Goal: Task Accomplishment & Management: Manage account settings

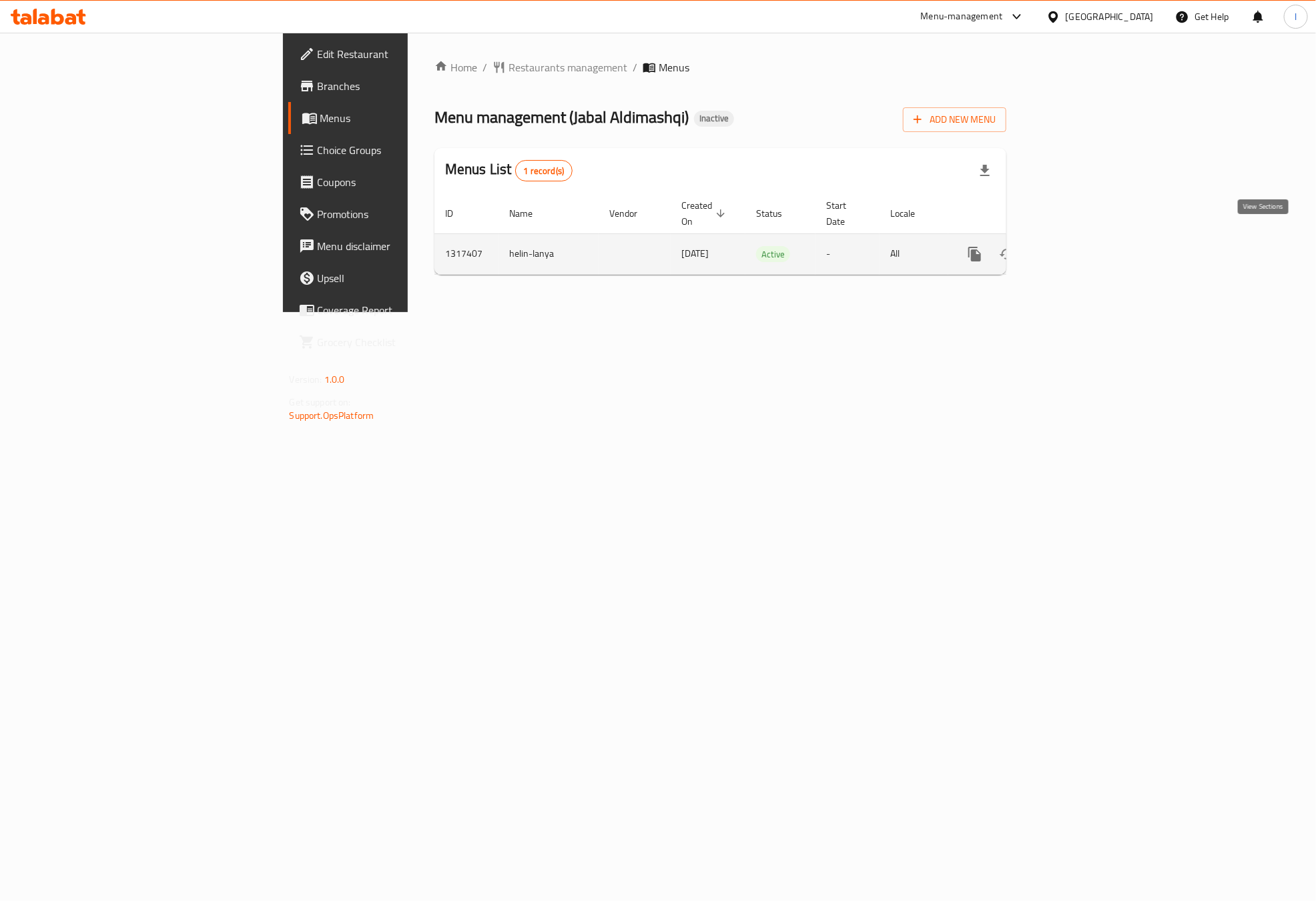
click at [1079, 246] on icon "enhanced table" at bounding box center [1071, 254] width 16 height 16
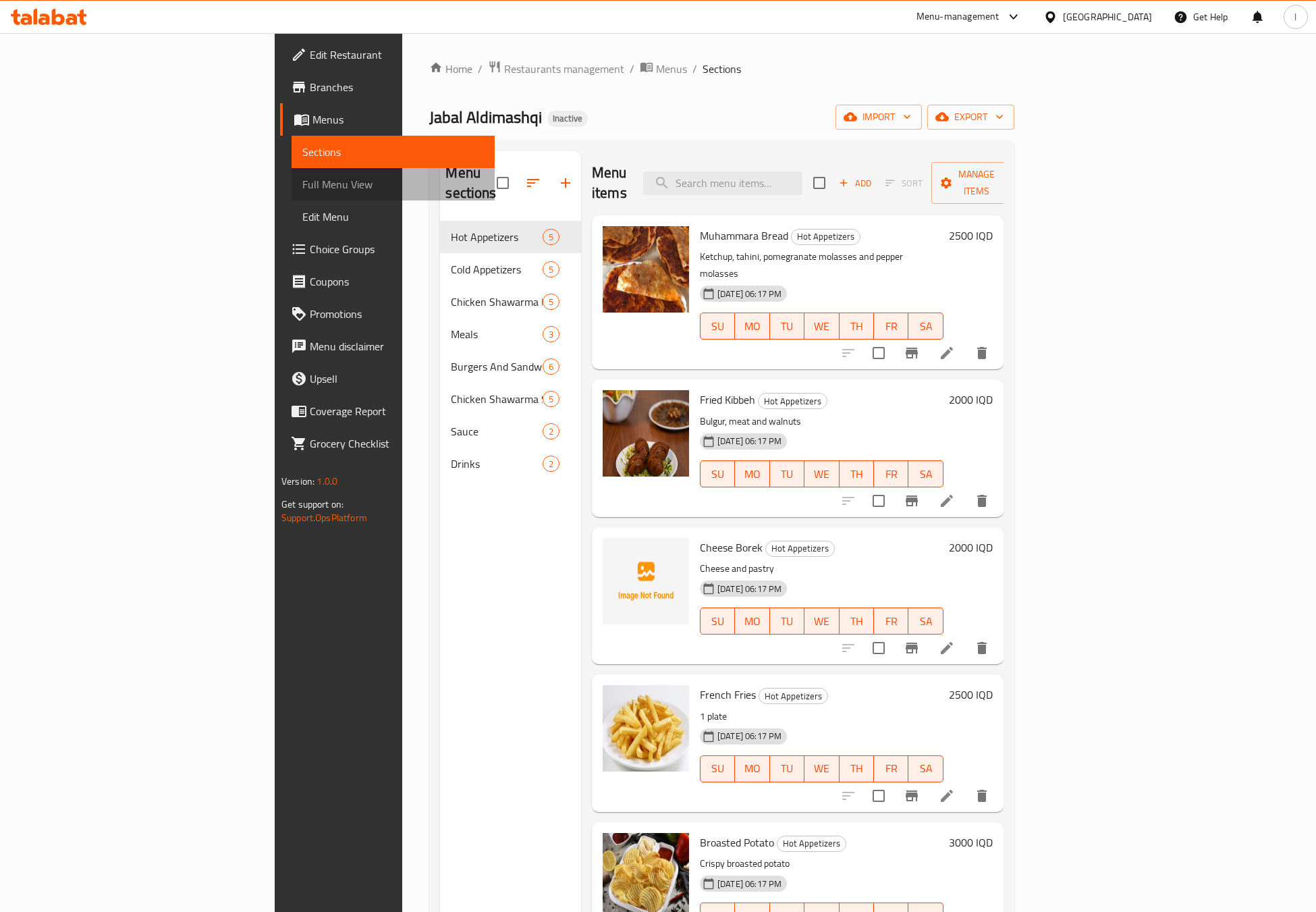
click at [291, 173] on link "Full Menu View" at bounding box center [392, 184] width 203 height 32
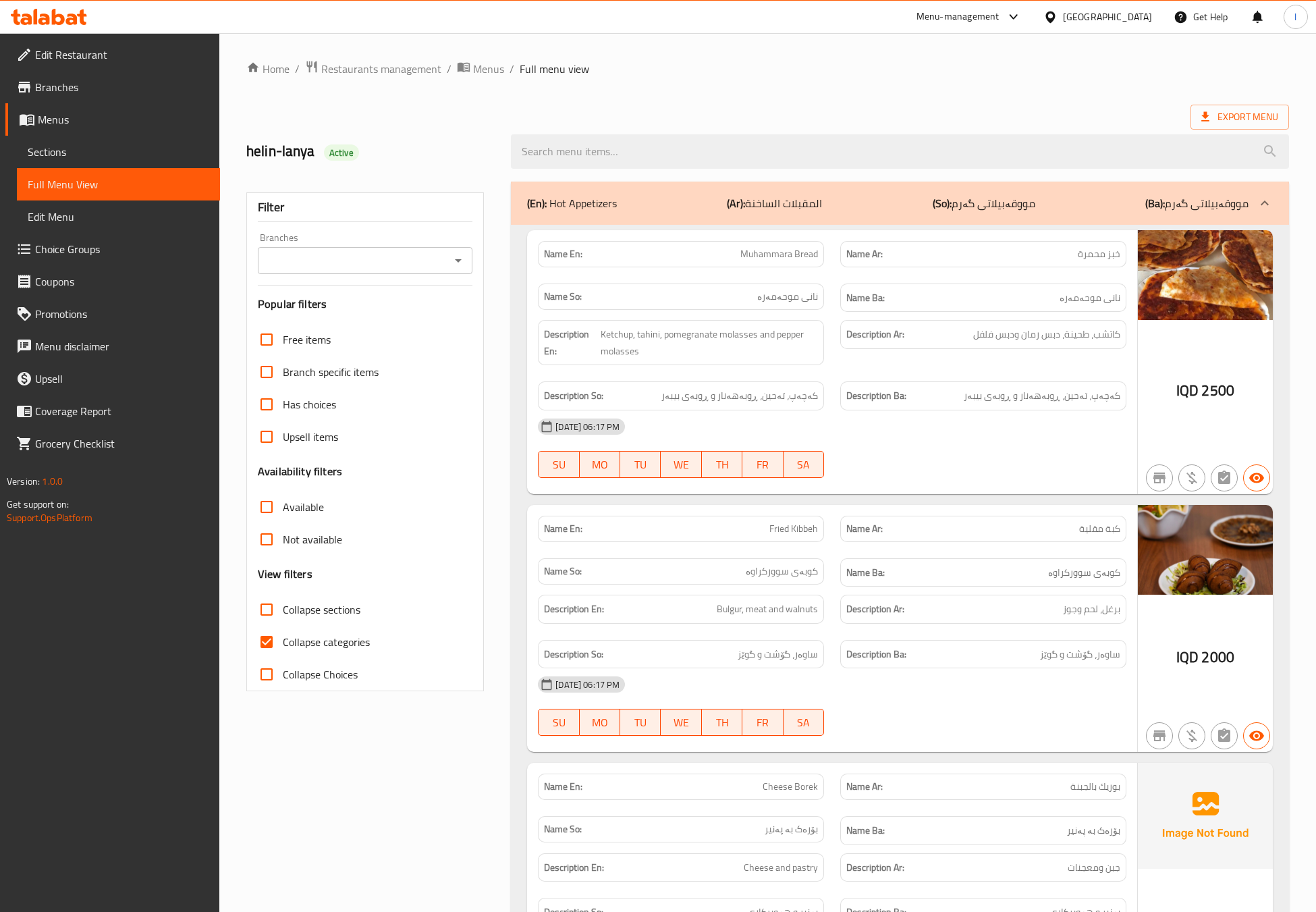
click at [356, 247] on div "Branches" at bounding box center [365, 260] width 214 height 27
click at [361, 256] on input "Branches" at bounding box center [354, 260] width 184 height 19
click at [328, 311] on span "Jabal Aldimashqi, Bakhtari" at bounding box center [327, 319] width 118 height 16
type input "Jabal Aldimashqi, Bakhtari"
click at [278, 671] on input "Collapse Choices" at bounding box center [266, 674] width 32 height 32
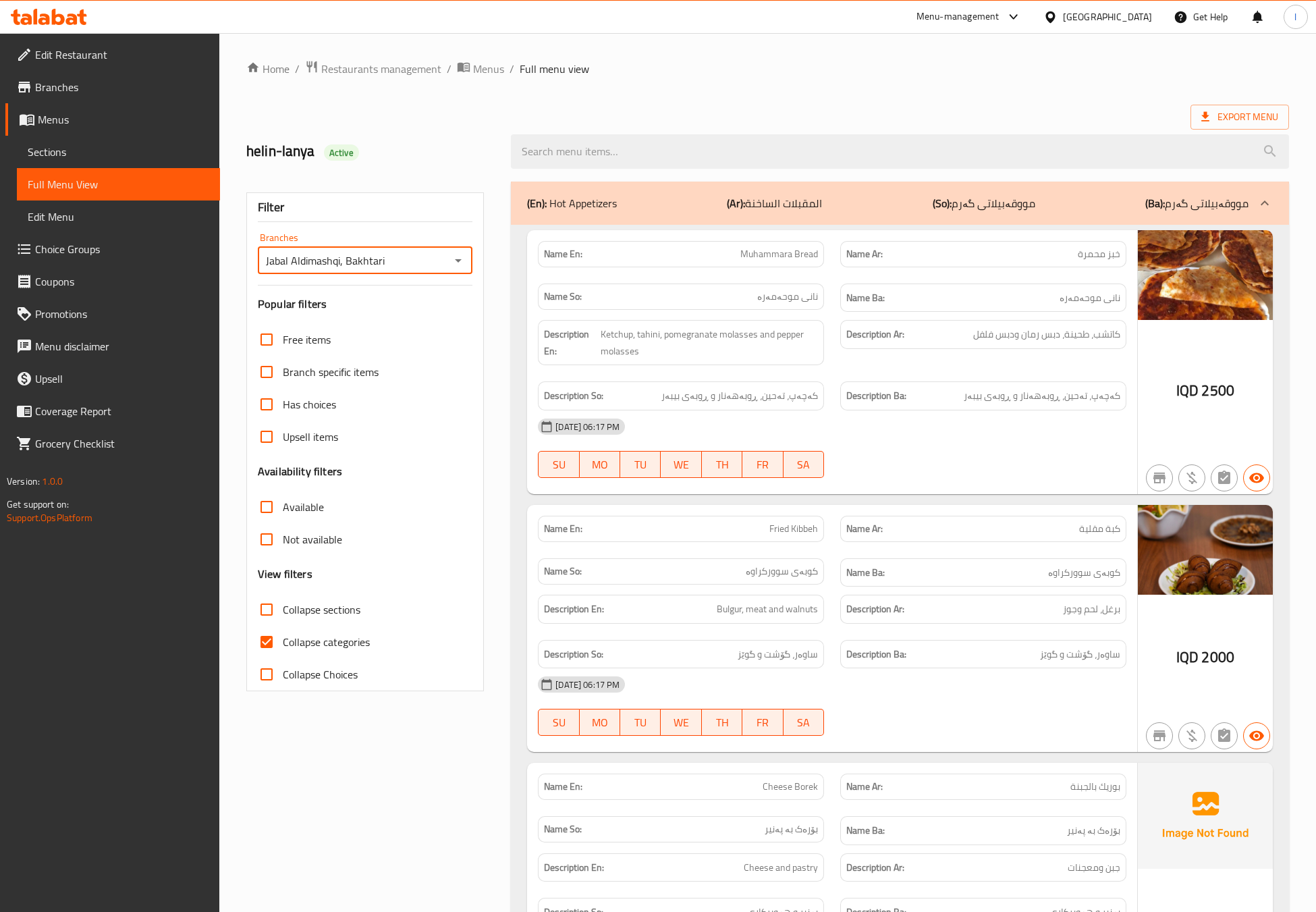
checkbox input "true"
click at [303, 634] on span "Collapse categories" at bounding box center [326, 642] width 87 height 16
click at [283, 633] on input "Collapse categories" at bounding box center [266, 642] width 32 height 32
checkbox input "false"
click at [298, 679] on span "Collapse Choices" at bounding box center [320, 674] width 75 height 16
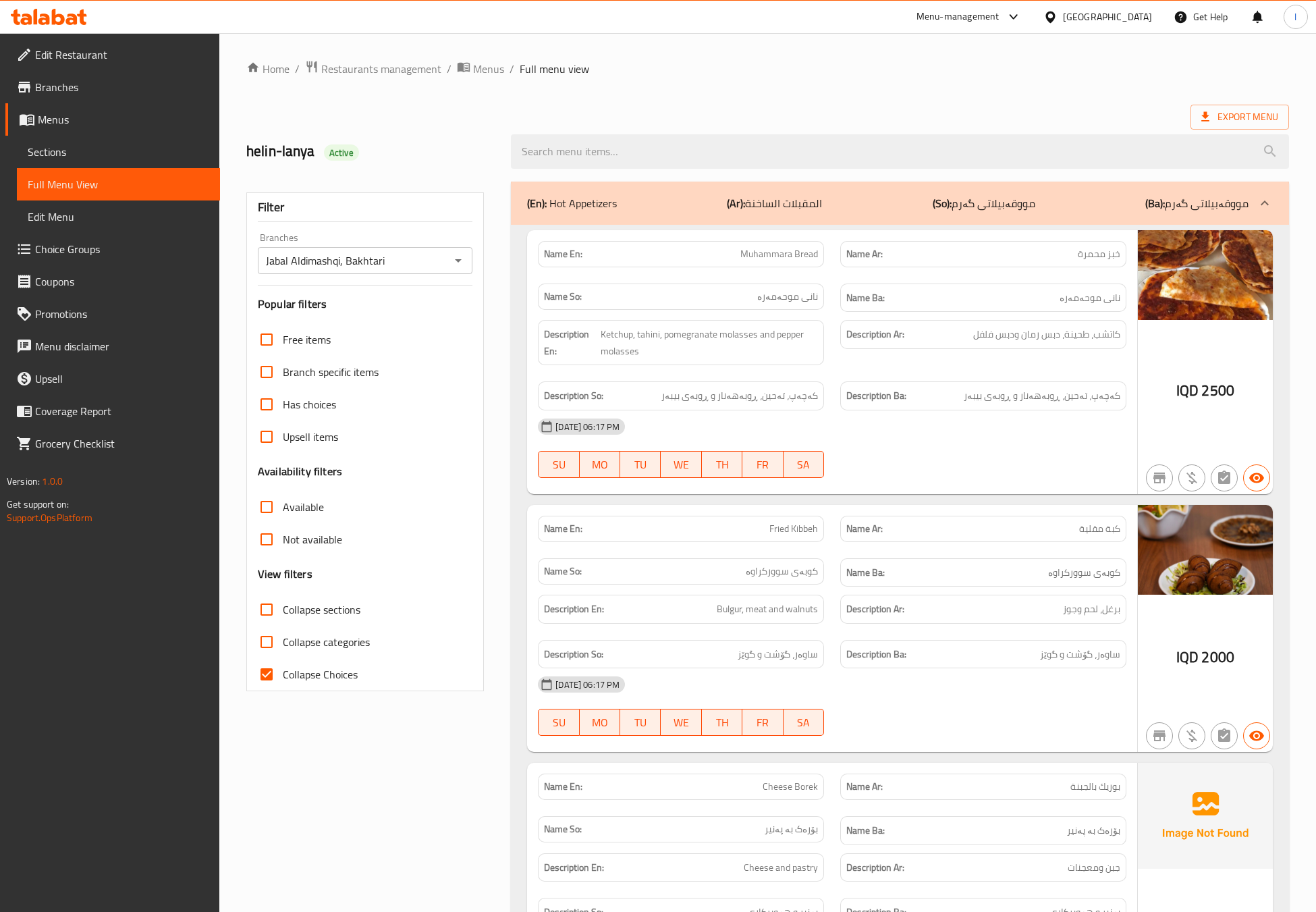
click at [283, 679] on input "Collapse Choices" at bounding box center [266, 674] width 32 height 32
checkbox input "false"
click at [332, 592] on div "Free items Branch specific items Has choices Upsell items Availability filters …" at bounding box center [365, 507] width 214 height 368
click at [333, 602] on span "Collapse sections" at bounding box center [321, 609] width 78 height 16
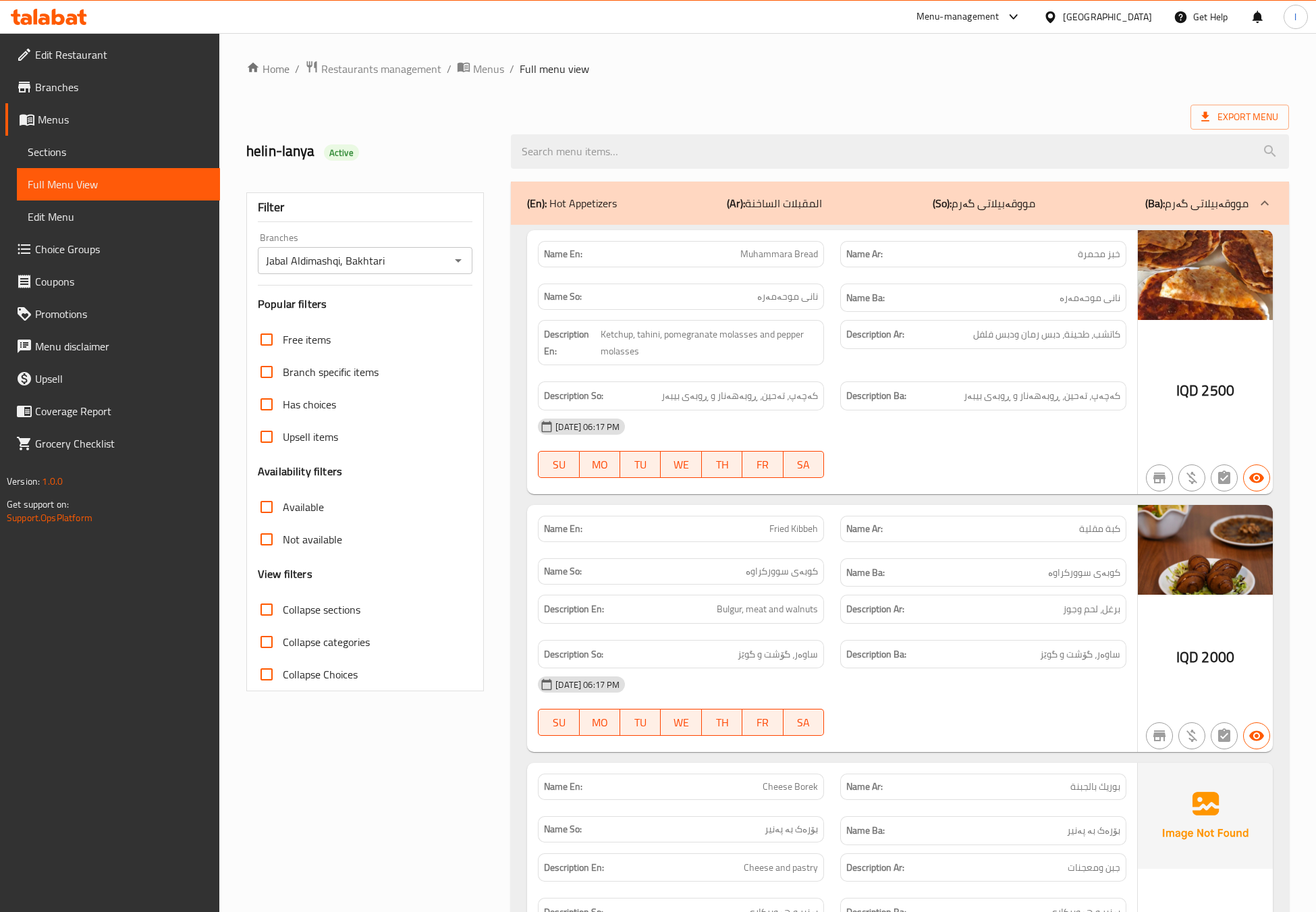
click at [283, 602] on input "Collapse sections" at bounding box center [266, 609] width 32 height 32
checkbox input "true"
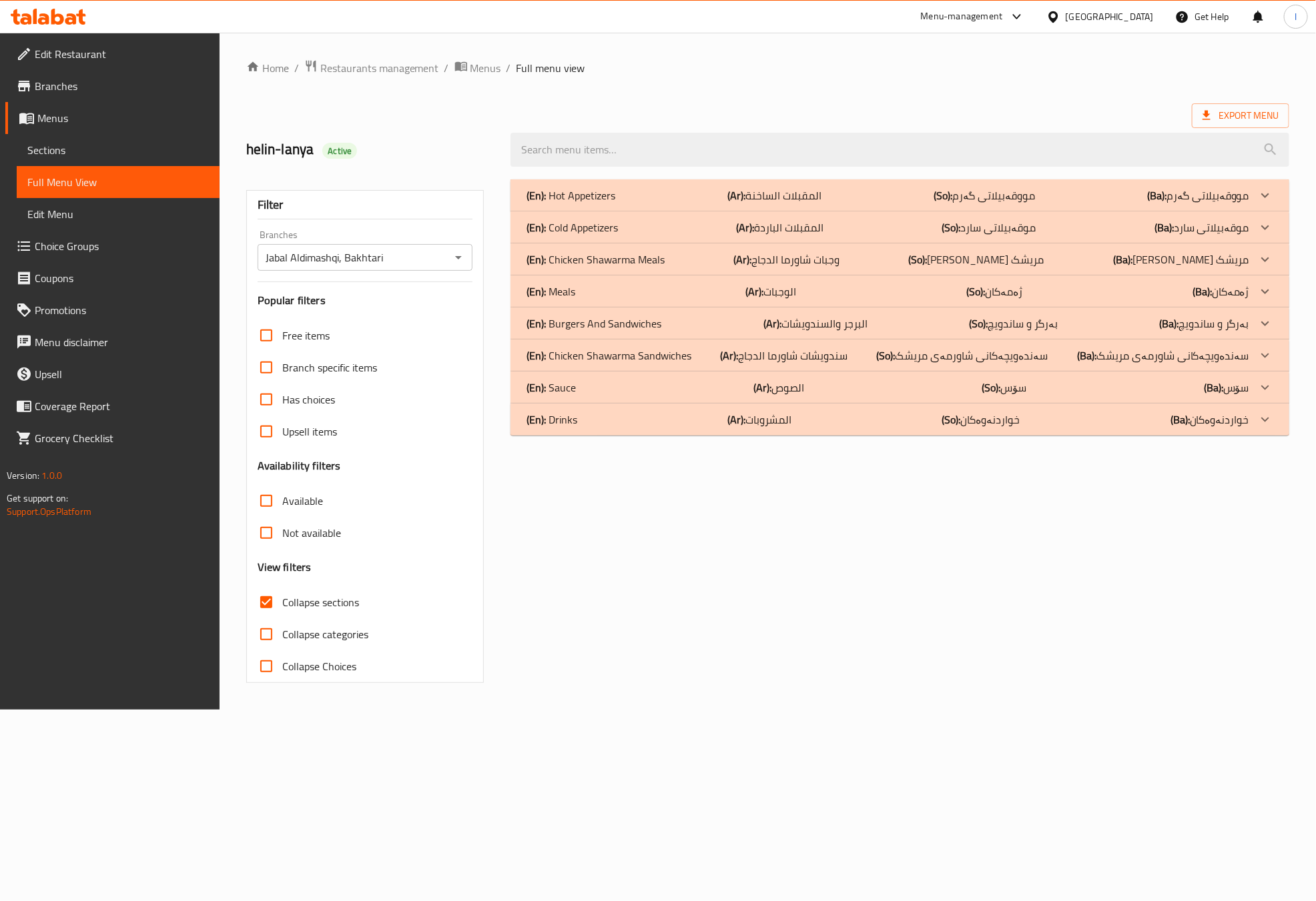
click at [673, 424] on div "(En): Drinks (Ar): المشروبات (So): خواردنەوەکان (Ba): خواردنەوەکان" at bounding box center [888, 419] width 722 height 16
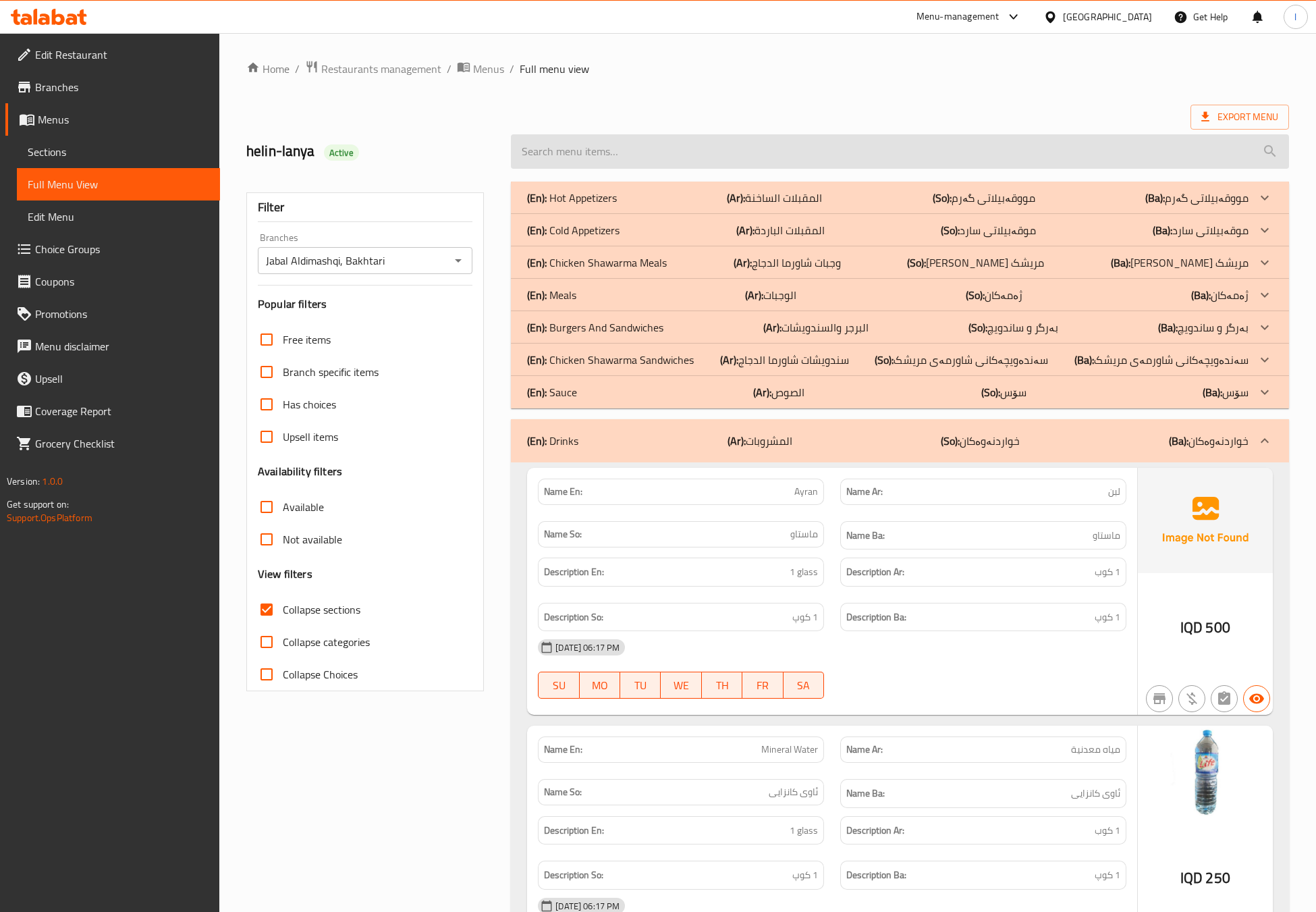
click at [737, 148] on input "search" at bounding box center [899, 152] width 778 height 35
paste input "sandwich cheese frred"
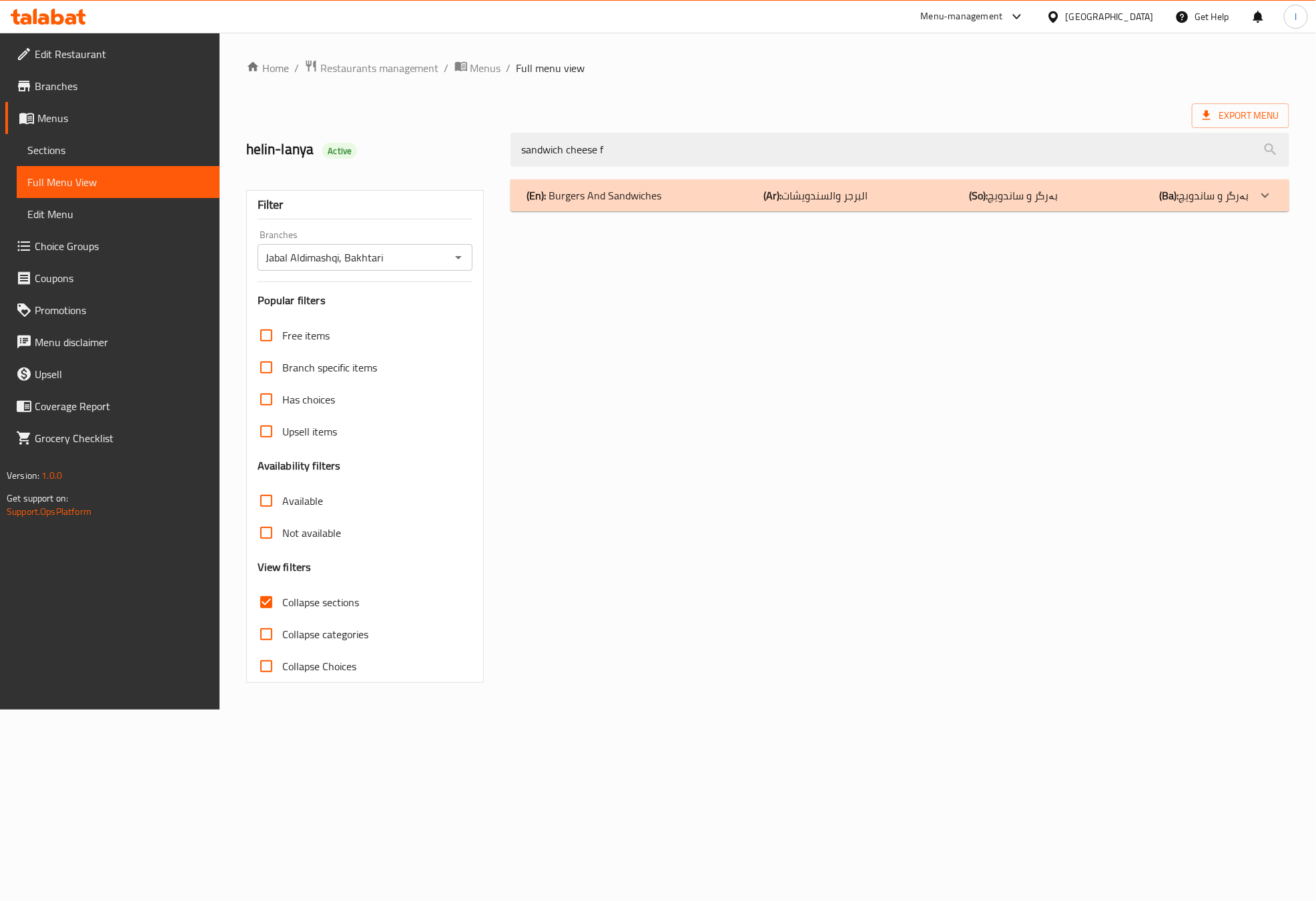
type input "sandwich cheese f"
click at [615, 201] on p "(En): Burgers And Sandwiches" at bounding box center [594, 195] width 135 height 16
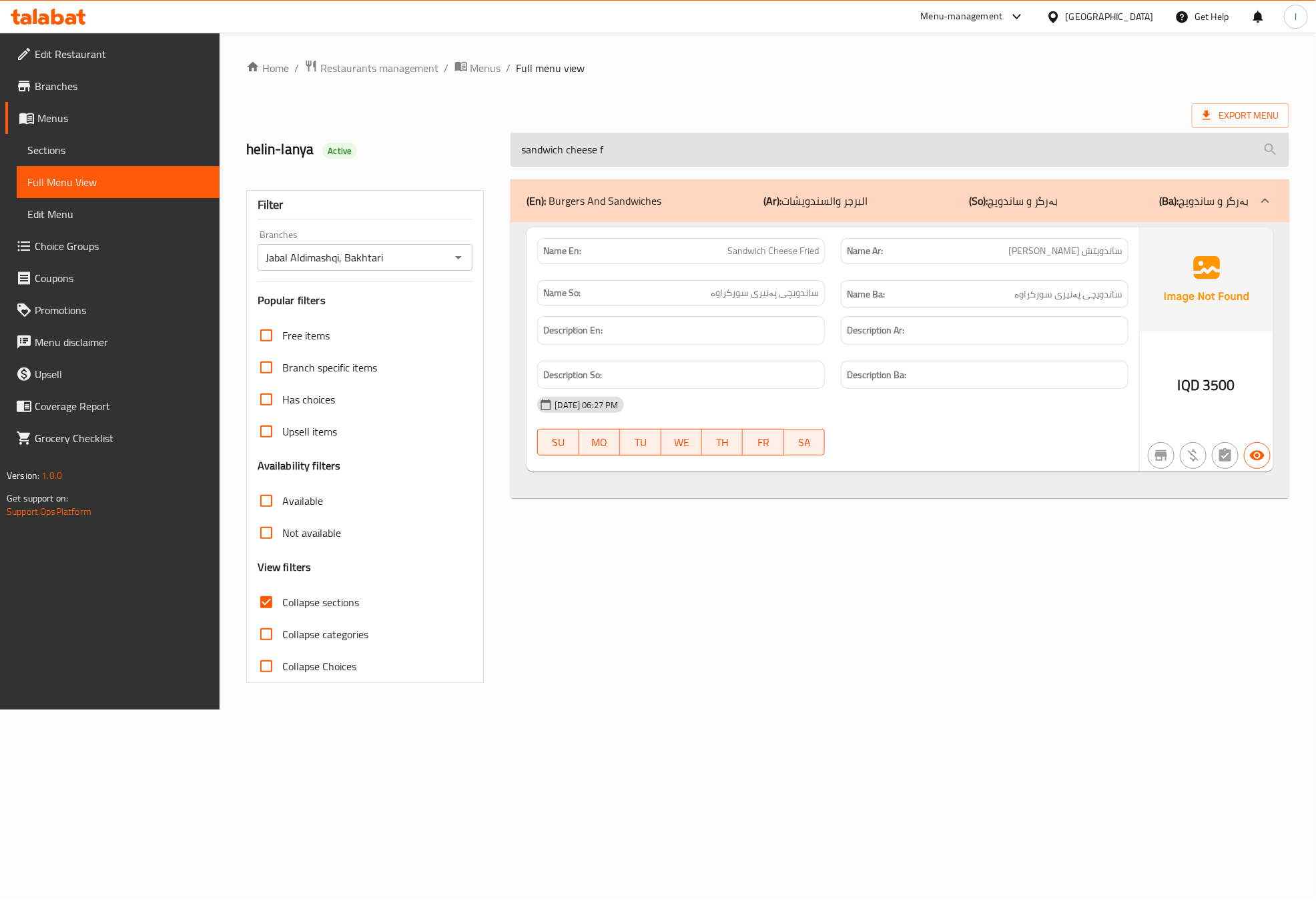
click at [950, 135] on input "sandwich cheese f" at bounding box center [899, 150] width 778 height 34
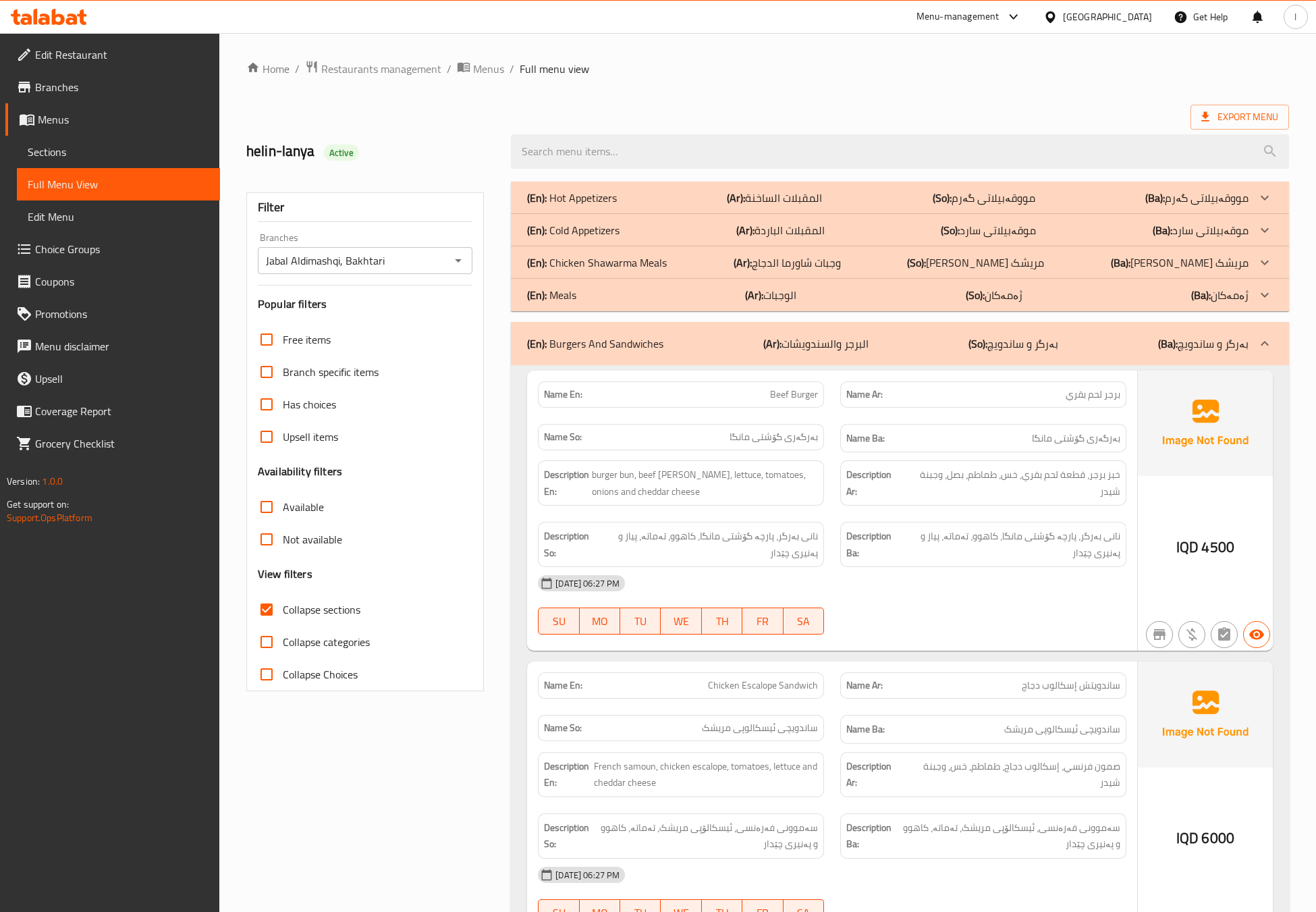
click at [1005, 510] on div "Description Ar: خبز برجر، قطعة لحم بقري، خس، طماطم، بصل، وجبنة شيدر" at bounding box center [983, 482] width 303 height 61
drag, startPoint x: 822, startPoint y: 291, endPoint x: 930, endPoint y: 439, distance: 183.2
click at [878, 337] on div "(En): Burgers And Sandwiches (Ar): البرجر والسندويشات (So): بەرگر و ساندویچ (Ba…" at bounding box center [888, 344] width 721 height 16
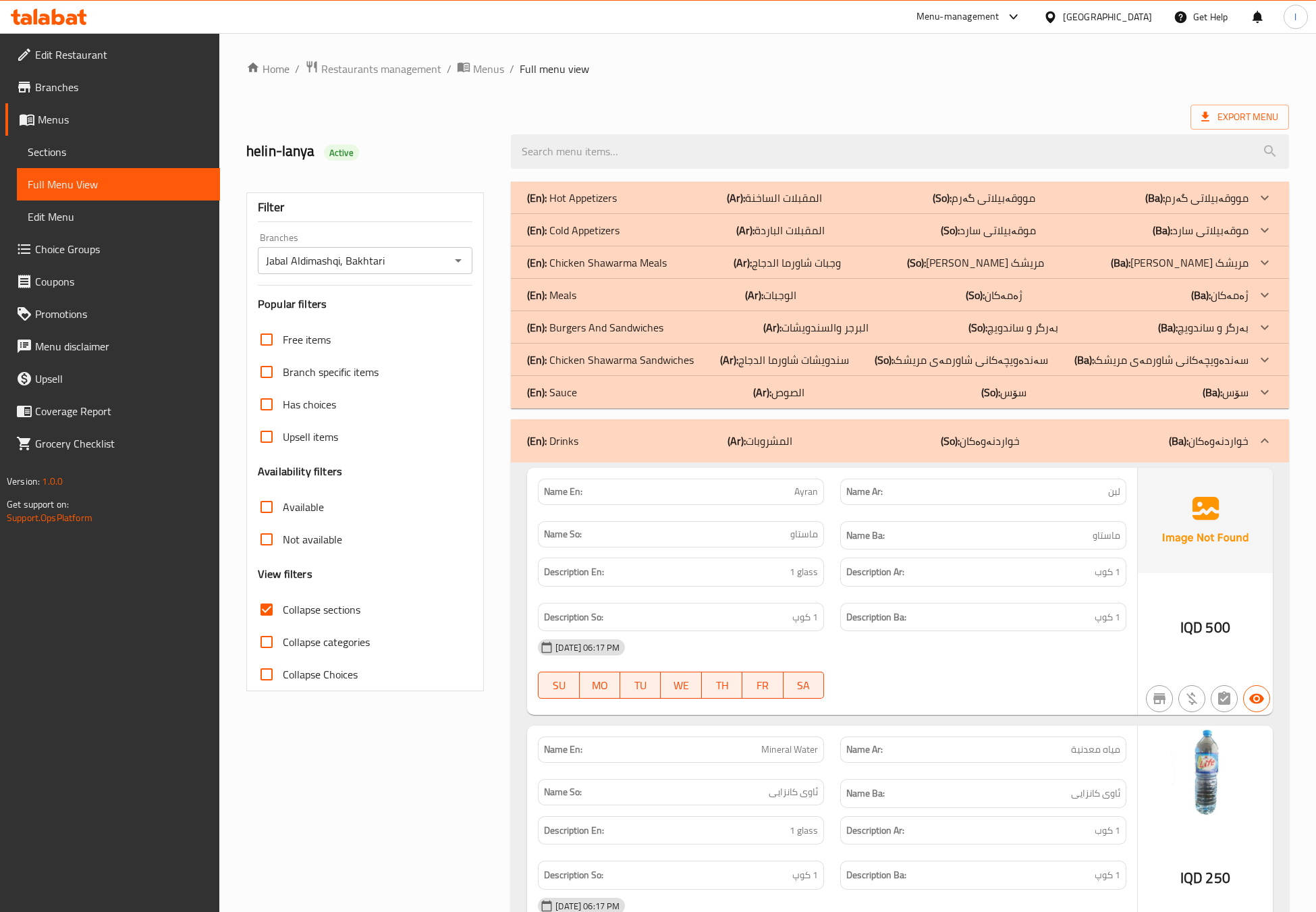
click at [865, 379] on div "(En): Sauce (Ar): الصوص (So): سۆس (Ba): سۆس" at bounding box center [899, 392] width 778 height 32
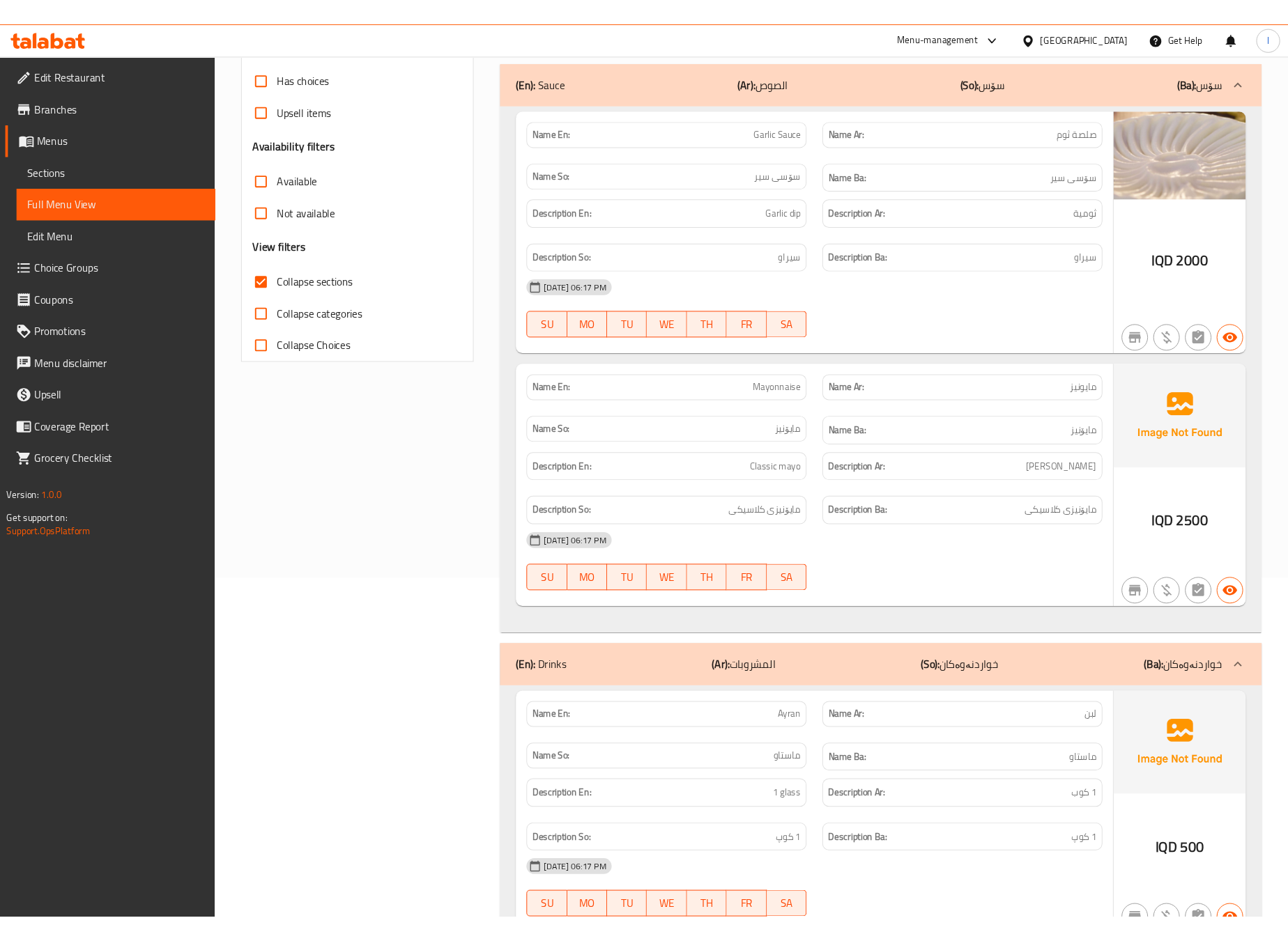
scroll to position [347, 0]
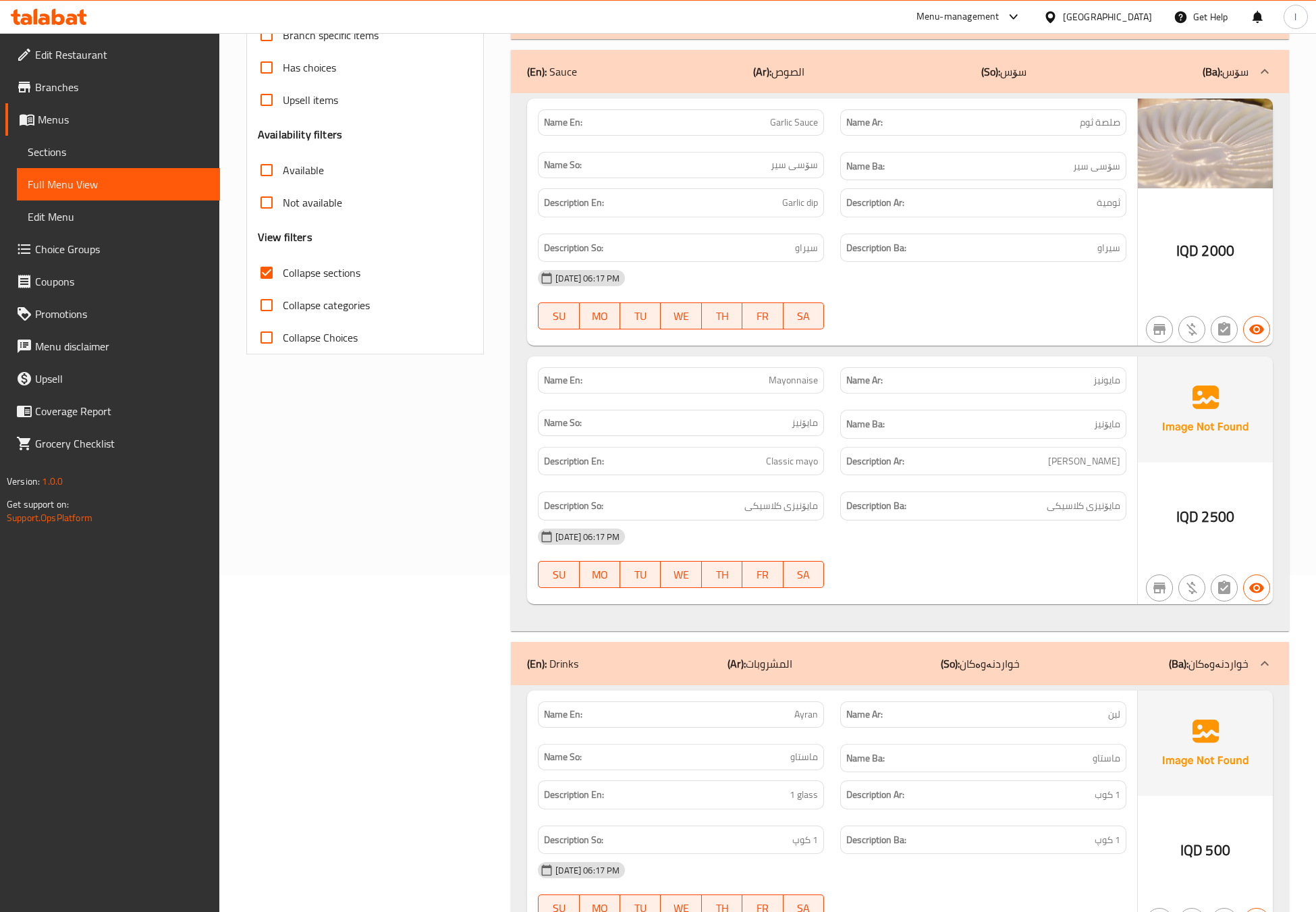
click at [2, 742] on div "Edit Restaurant Branches Menus Sections Full Menu View Edit Menu Choice Groups …" at bounding box center [110, 489] width 220 height 912
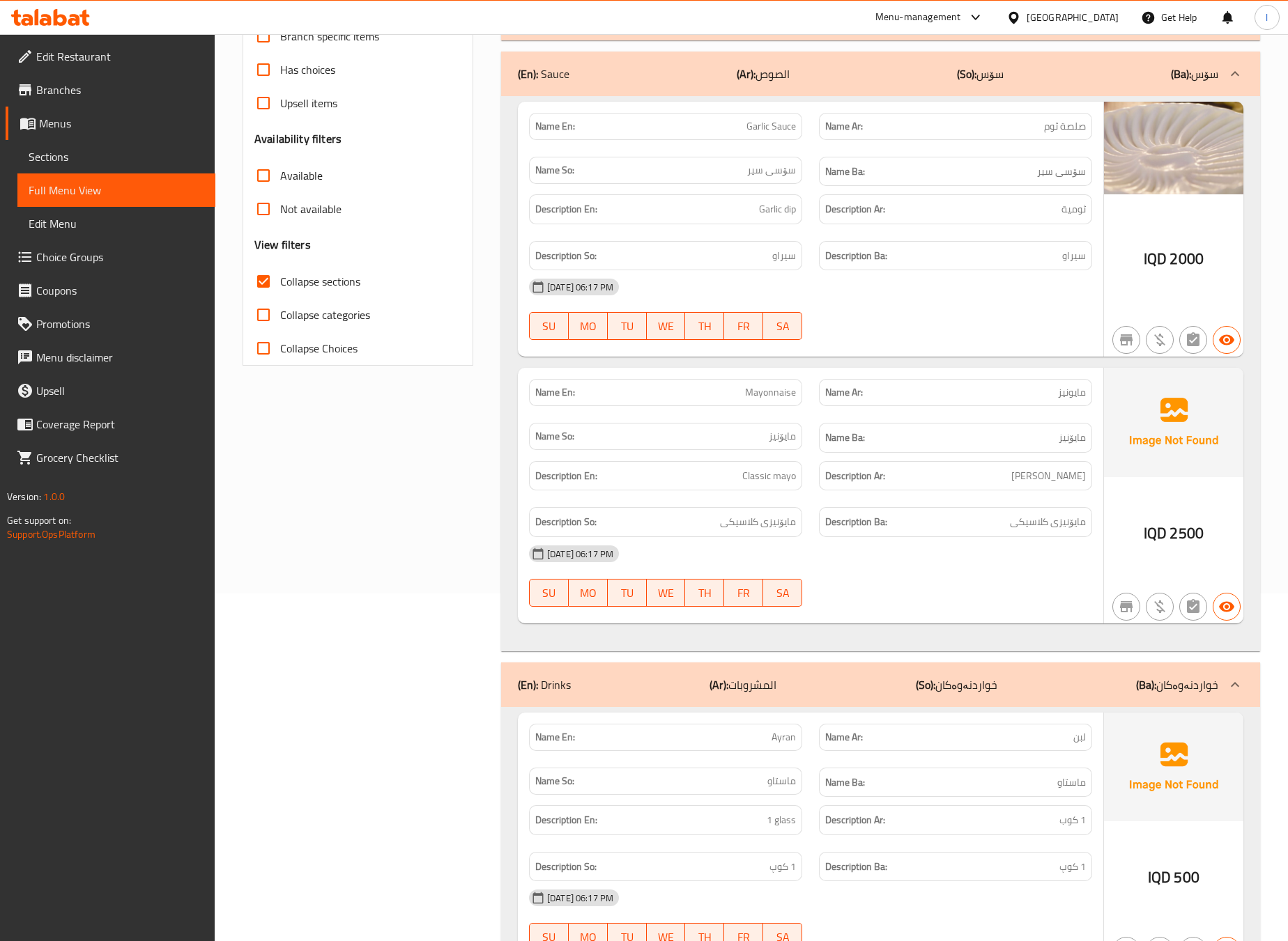
click at [1173, 488] on div "IQD 2500" at bounding box center [1173, 495] width 139 height 256
click at [830, 96] on div "(En): Sauce (Ar): الصوص (So): سۆس (Ba): سۆس" at bounding box center [880, 73] width 759 height 44
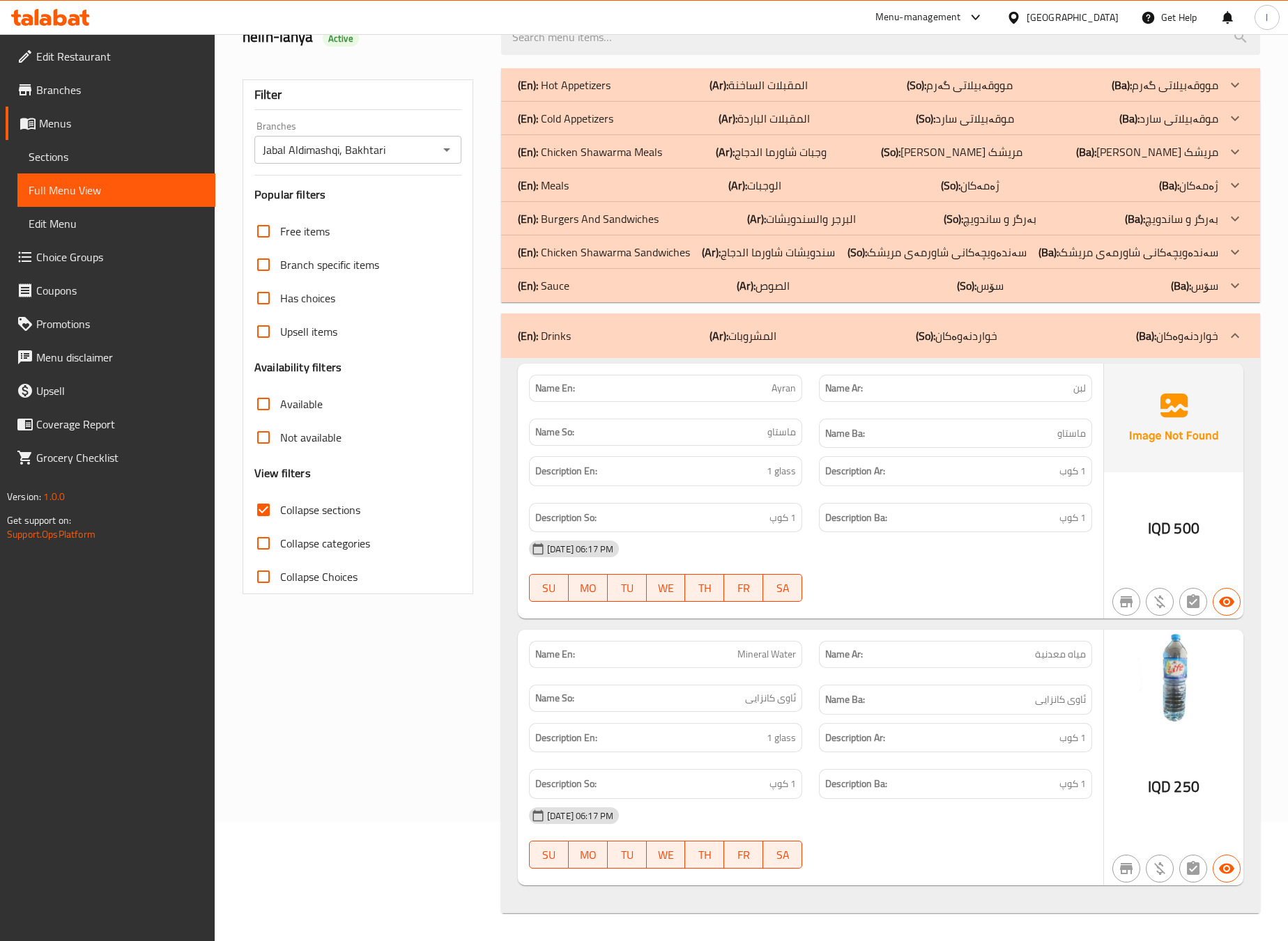
scroll to position [124, 0]
click at [989, 539] on div "[DATE] 06:17 PM" at bounding box center [810, 548] width 580 height 33
click at [966, 337] on p "(So): خواردنەوەکان" at bounding box center [956, 335] width 82 height 16
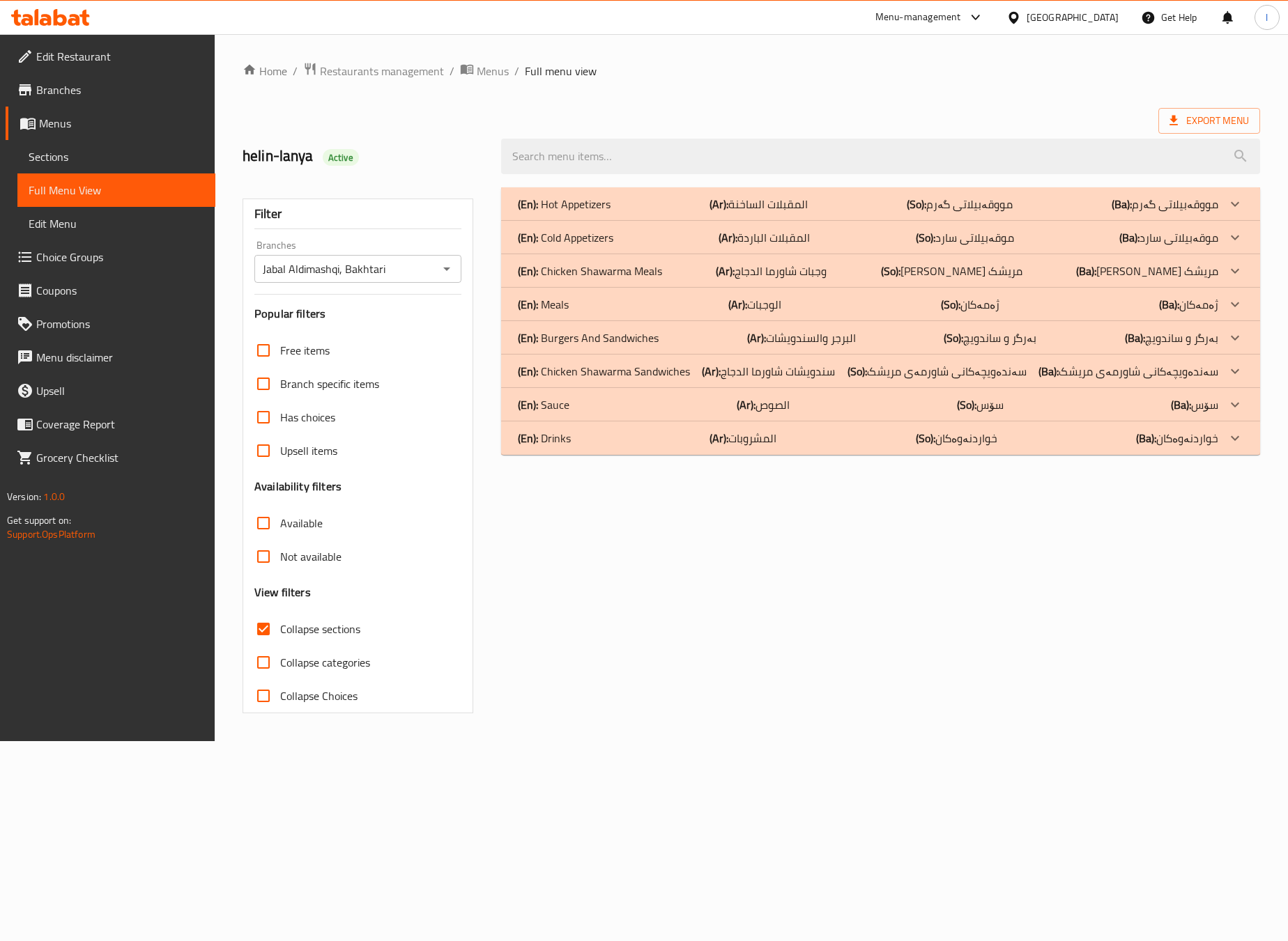
scroll to position [0, 0]
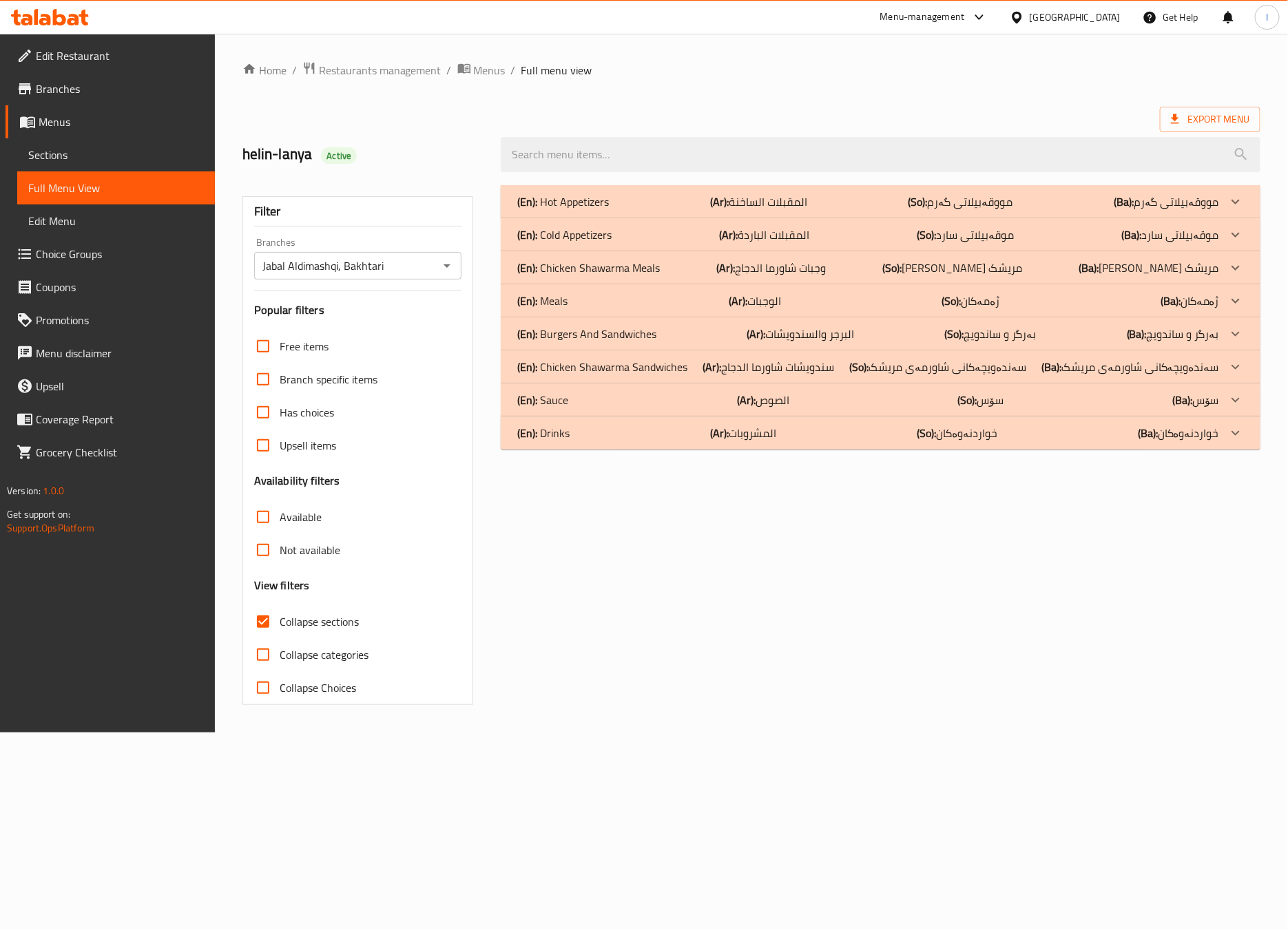
click at [697, 193] on div "(En): Hot Appetizers (Ar): المقبلات الساخنة (So): مووقەبیلاتی گەرم (Ba): مووقەب…" at bounding box center [868, 201] width 701 height 16
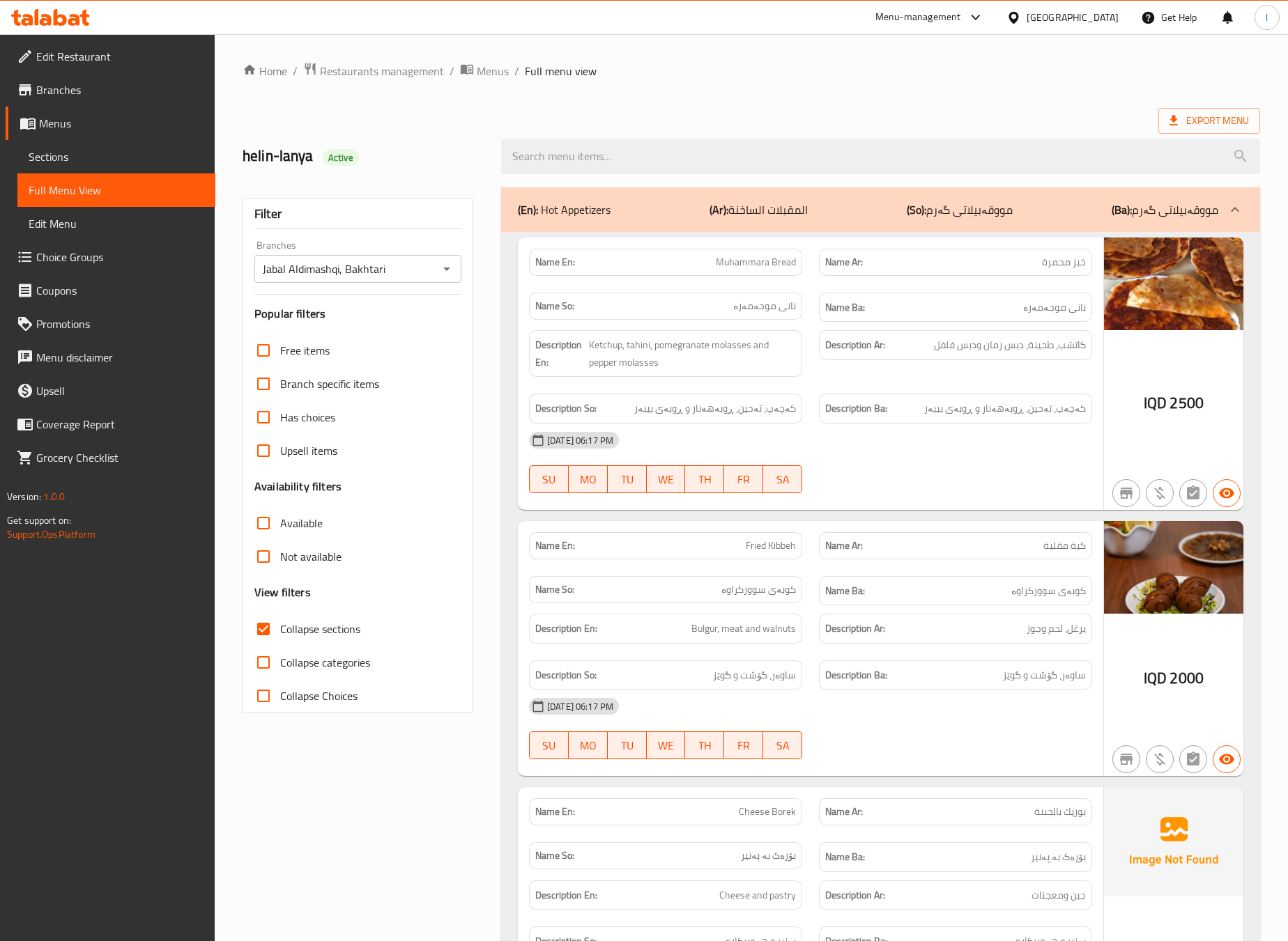
click at [1047, 435] on div "[DATE] 06:17 PM" at bounding box center [810, 440] width 580 height 33
click at [849, 196] on div "(En): Hot Appetizers (Ar): المقبلات الساخنة (So): مووقەبیلاتی گەرم (Ba): مووقەب…" at bounding box center [880, 210] width 759 height 44
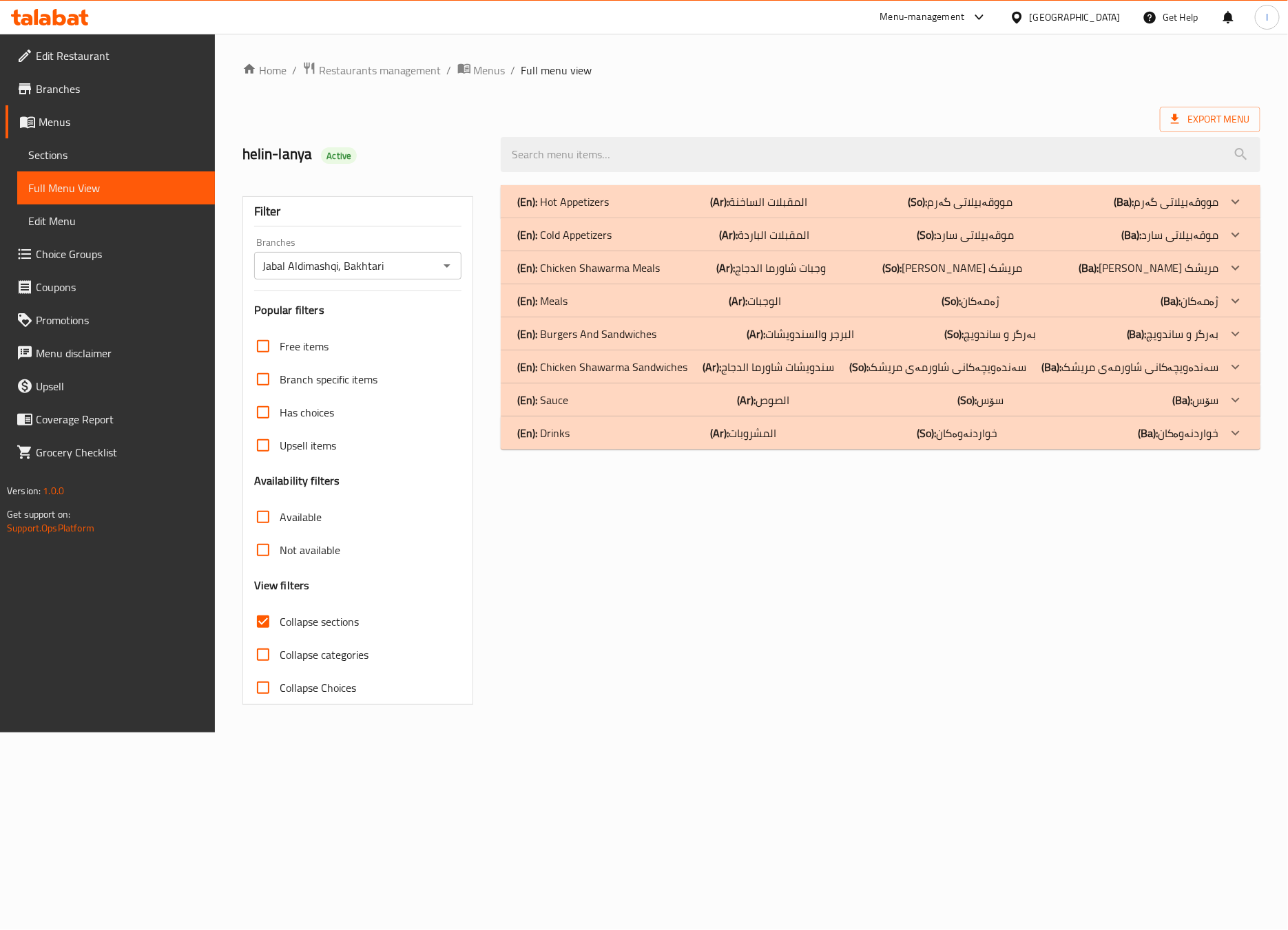
click at [651, 232] on div "(En): Cold Appetizers (Ar): المقبلات الباردة (So): موقەبیلاتی سارد (Ba): موقەبی…" at bounding box center [868, 234] width 701 height 16
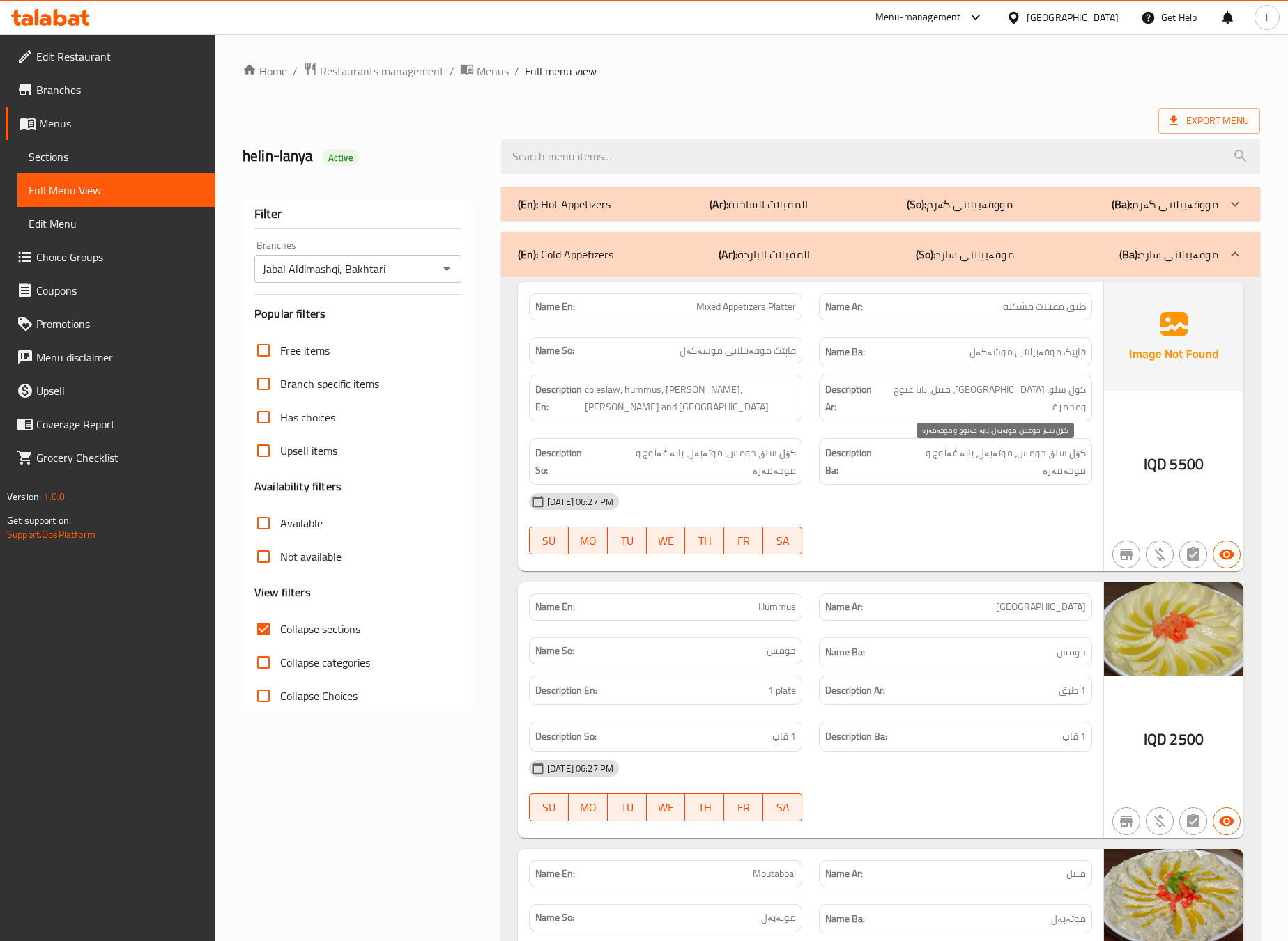
click at [900, 447] on span "کۆل سلۆ، حومس، موتەبەل، بابە غەنوج و موحەمەرە" at bounding box center [987, 462] width 198 height 34
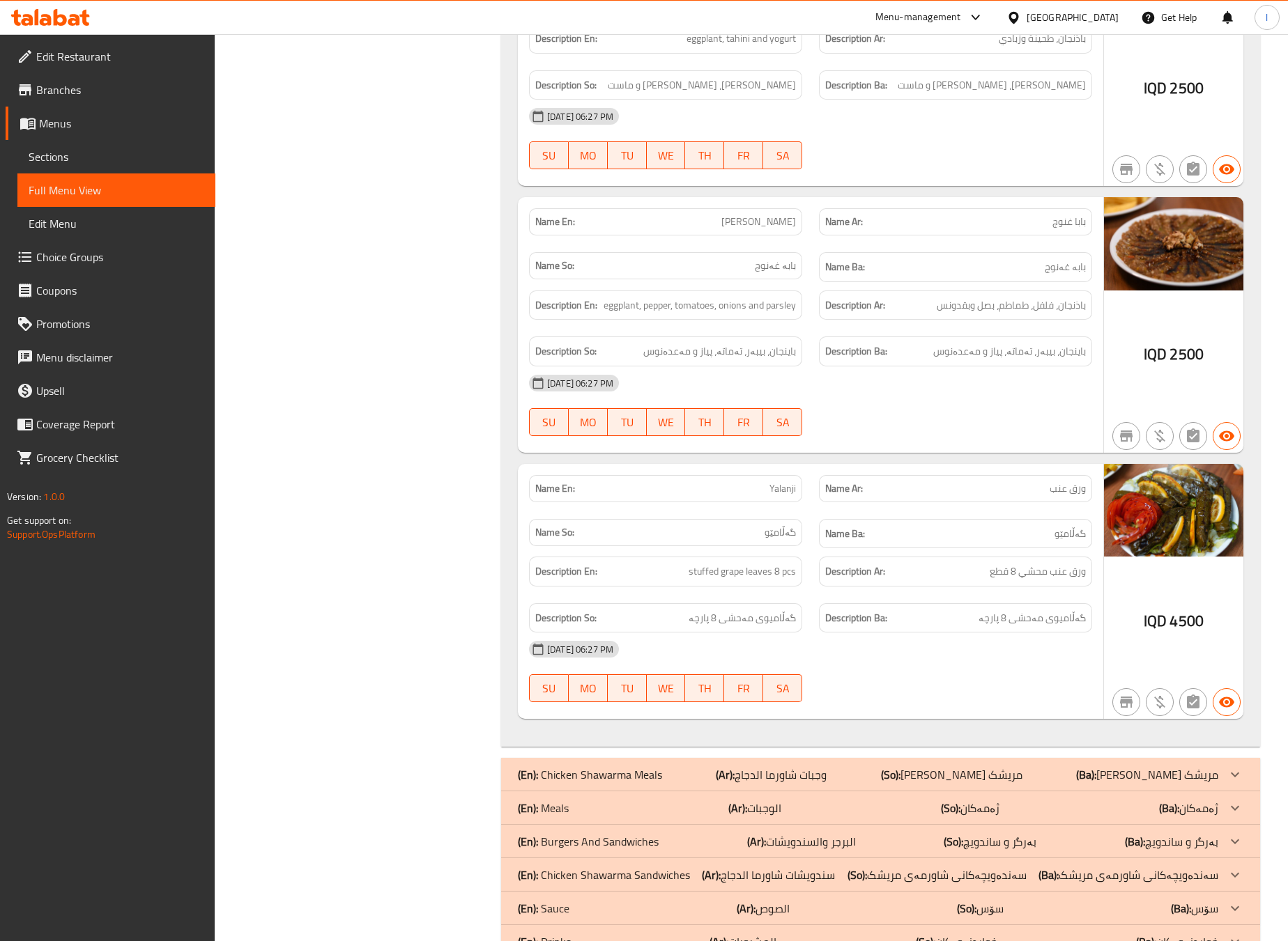
scroll to position [960, 0]
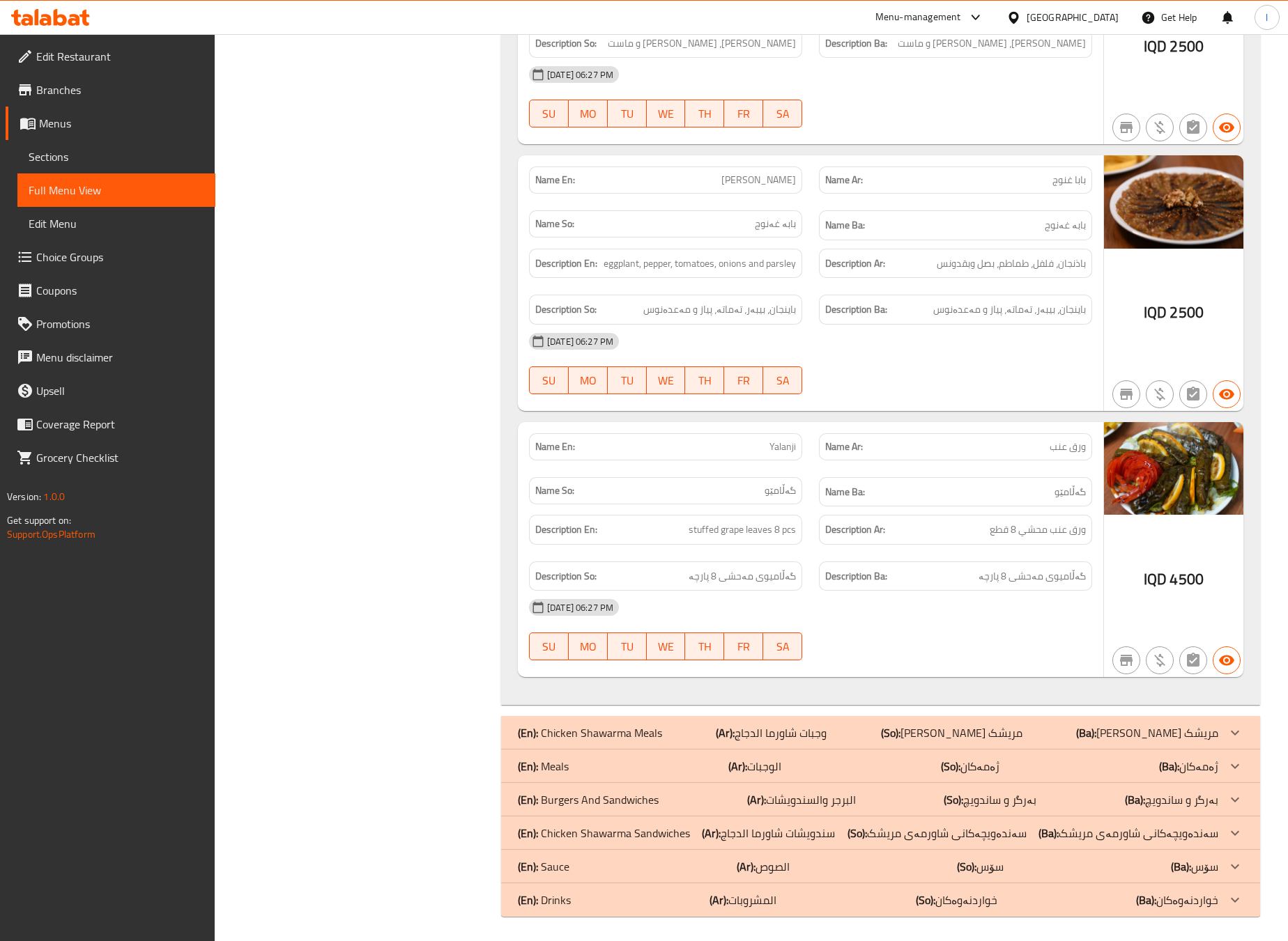
click at [889, 500] on div "Name Ba: گەڵامێو" at bounding box center [955, 492] width 273 height 30
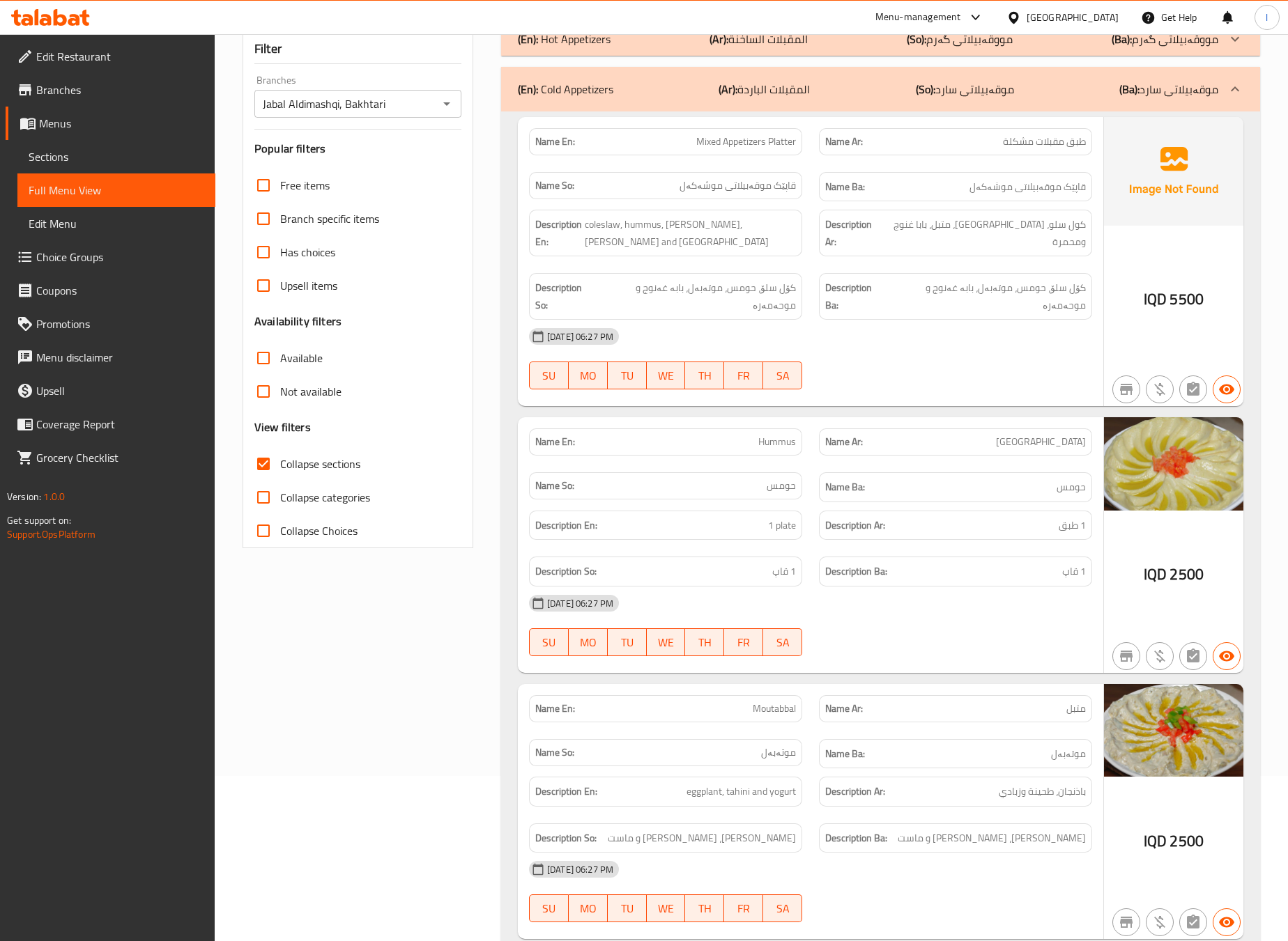
scroll to position [0, 0]
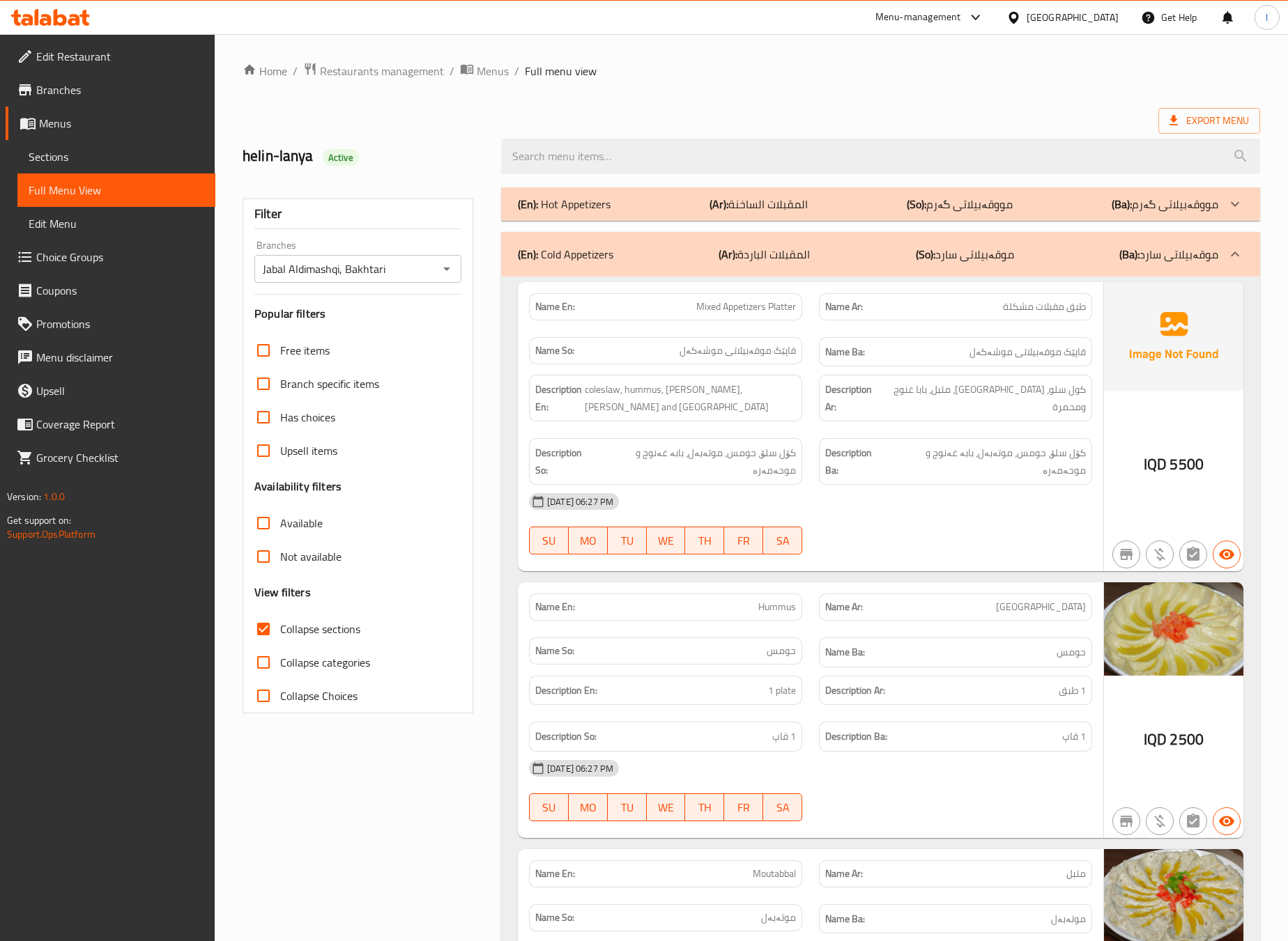
click at [860, 236] on div "(En): Cold Appetizers (Ar): المقبلات الباردة (So): موقەبیلاتی سارد (Ba): موقەبی…" at bounding box center [880, 254] width 759 height 44
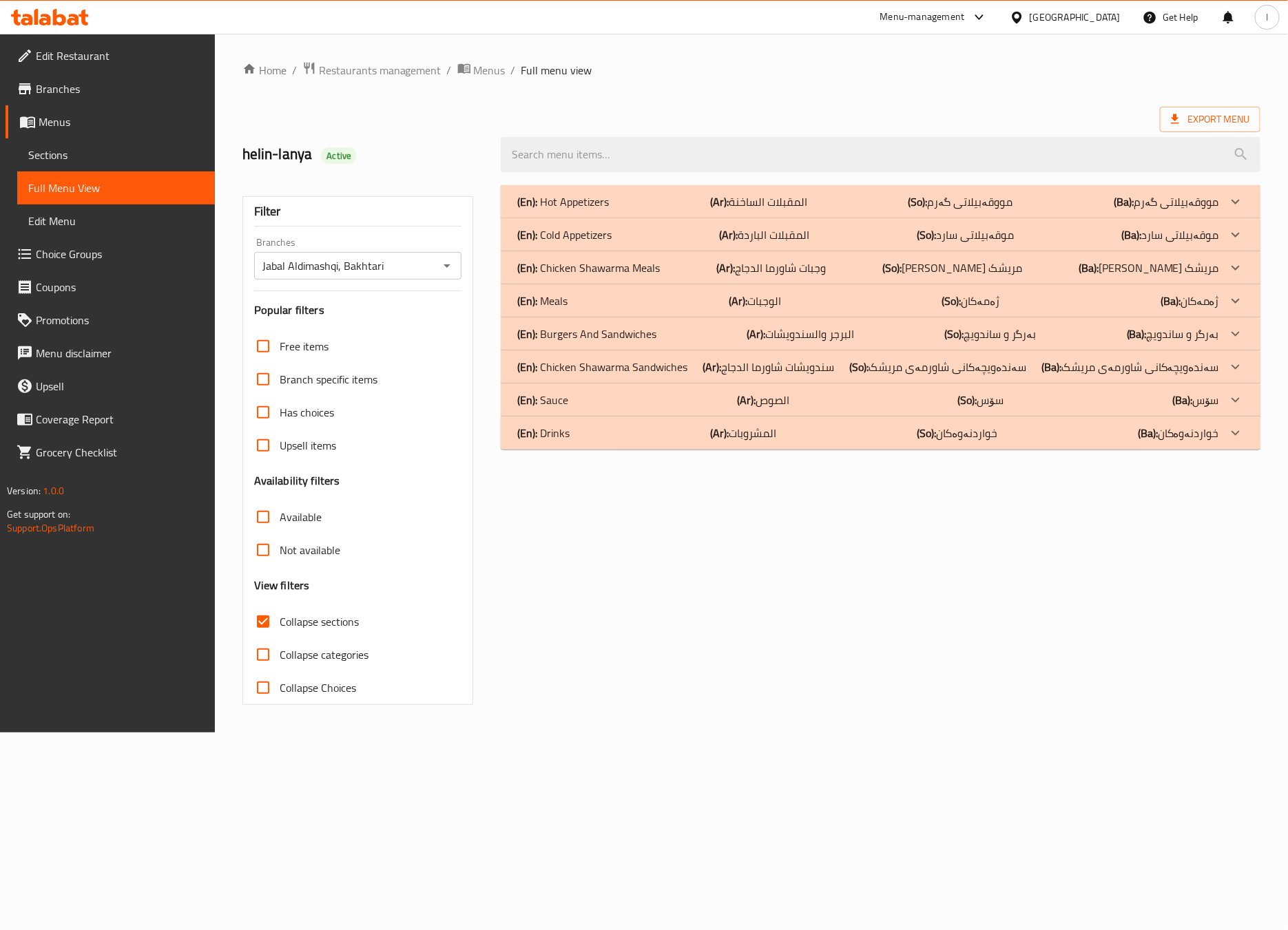
click at [616, 327] on p "(En): Burgers And Sandwiches" at bounding box center [587, 333] width 139 height 16
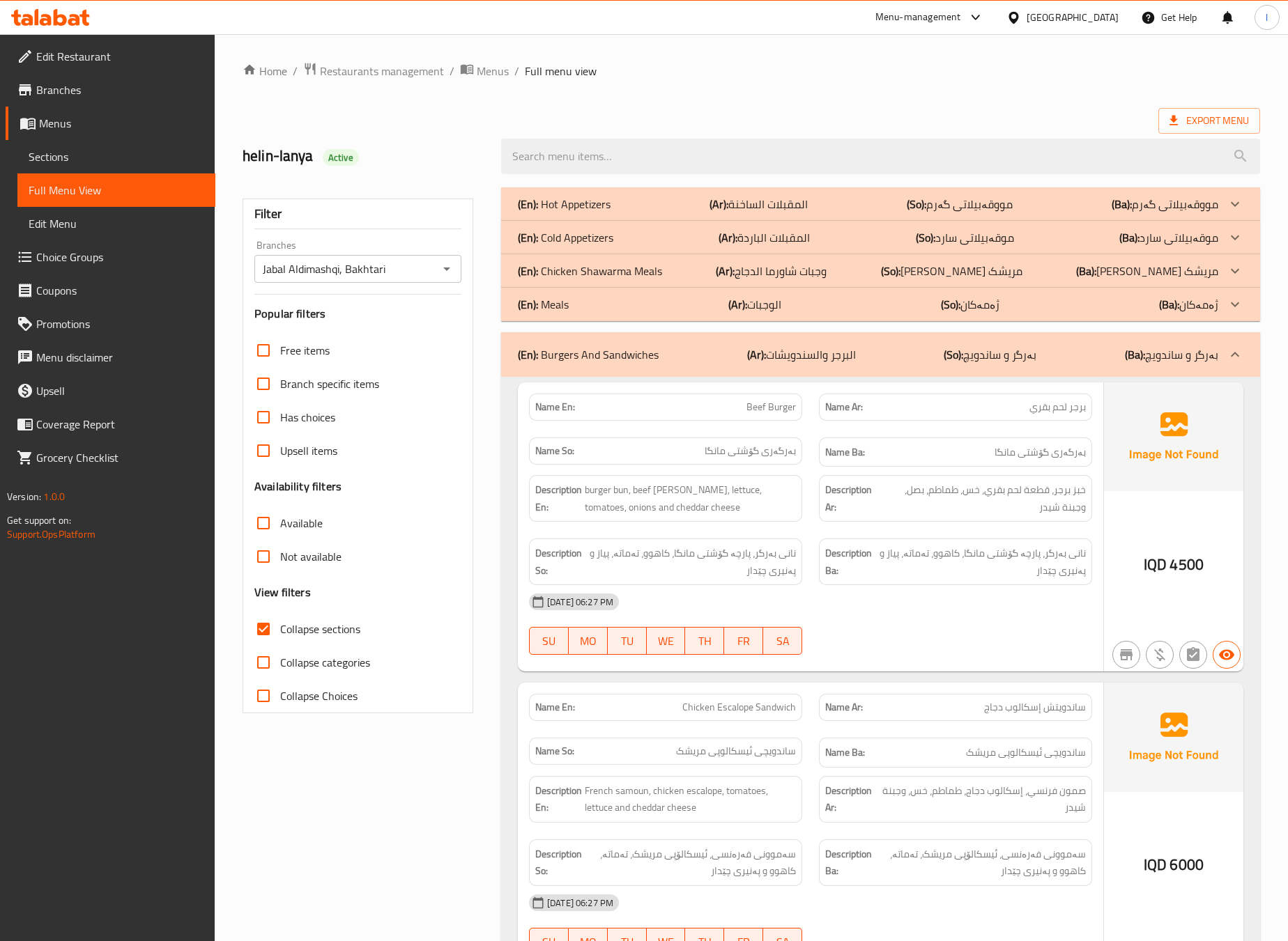
click at [1012, 638] on div "14-10-2025 06:27 PM SU MO TU WE TH FR SA" at bounding box center [810, 624] width 580 height 78
click at [908, 663] on div at bounding box center [955, 654] width 290 height 16
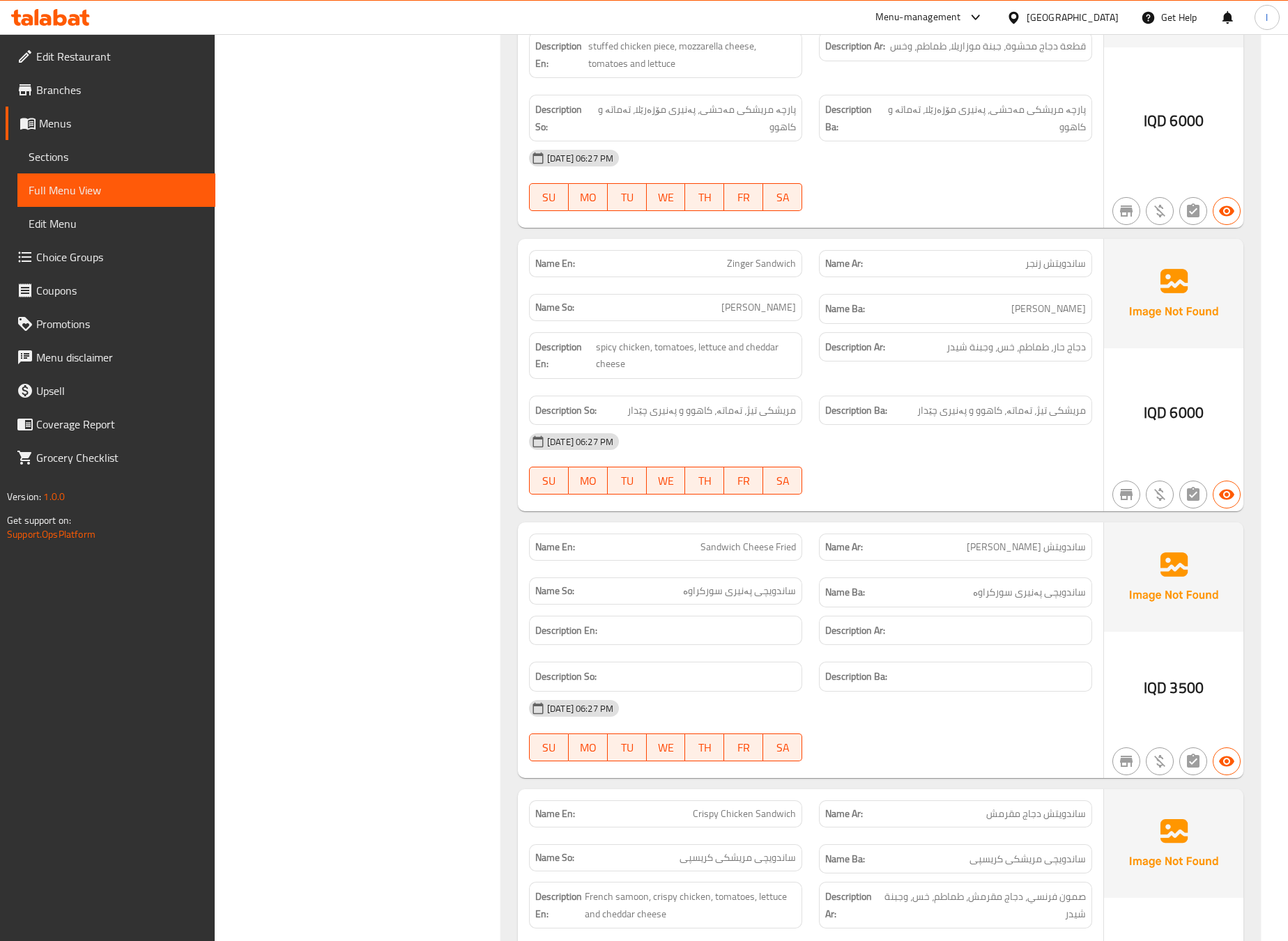
scroll to position [1366, 0]
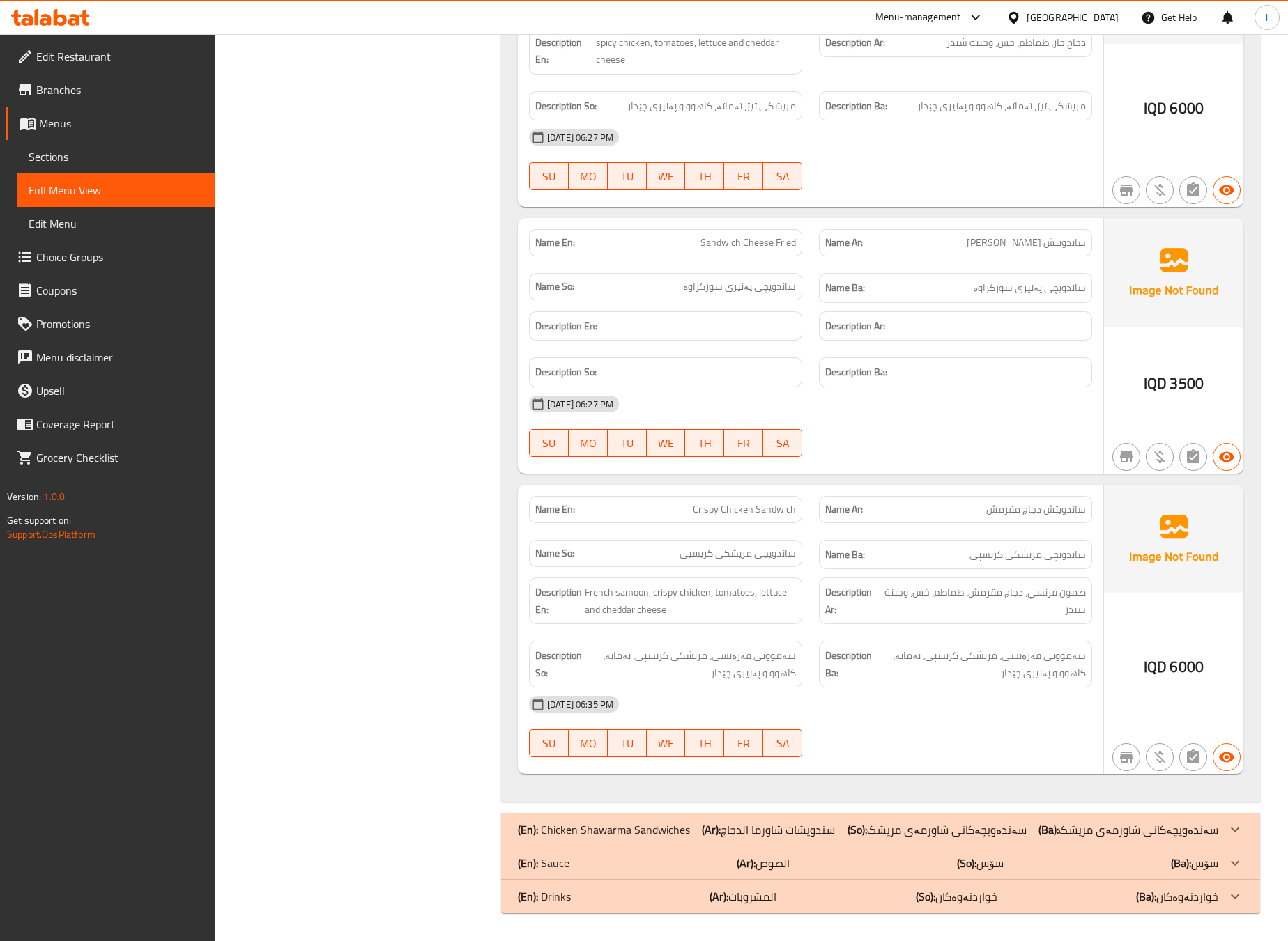
click at [971, 558] on span "ساندویچی مریشکی کریسپی" at bounding box center [1027, 555] width 116 height 17
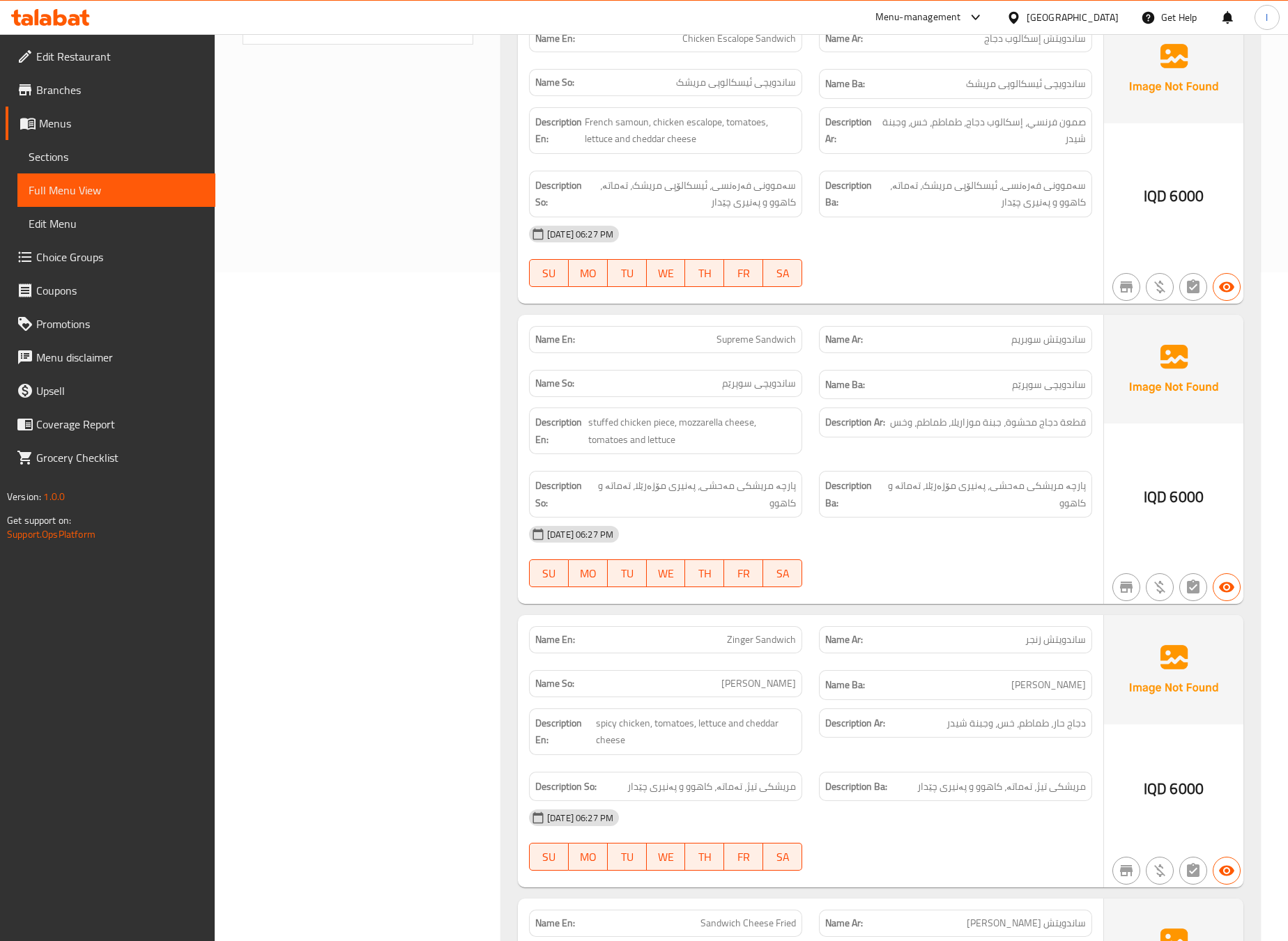
scroll to position [320, 0]
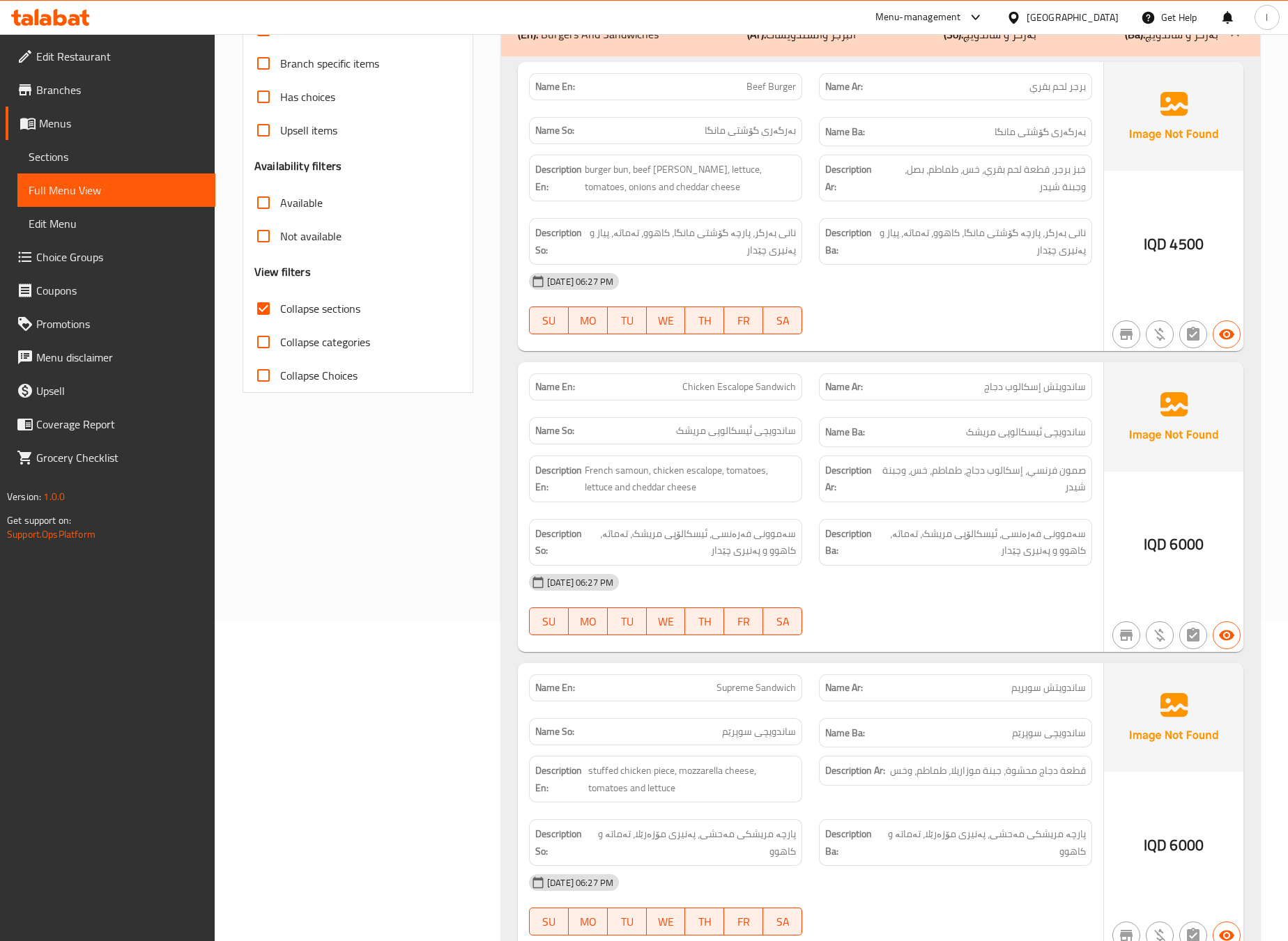
drag, startPoint x: 575, startPoint y: 488, endPoint x: 584, endPoint y: 490, distance: 9.2
click at [576, 488] on strong "Description En:" at bounding box center [559, 479] width 47 height 34
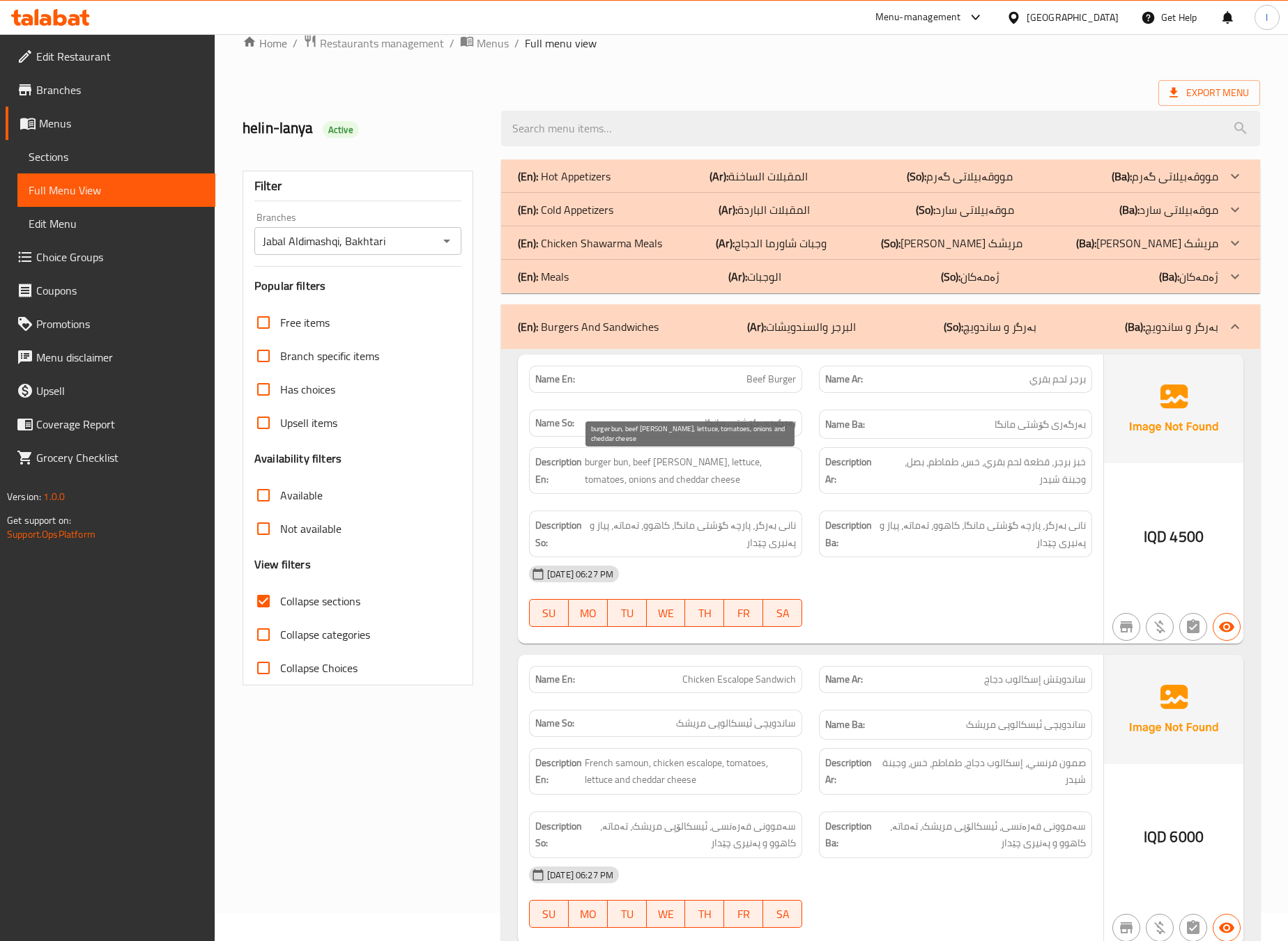
scroll to position [0, 0]
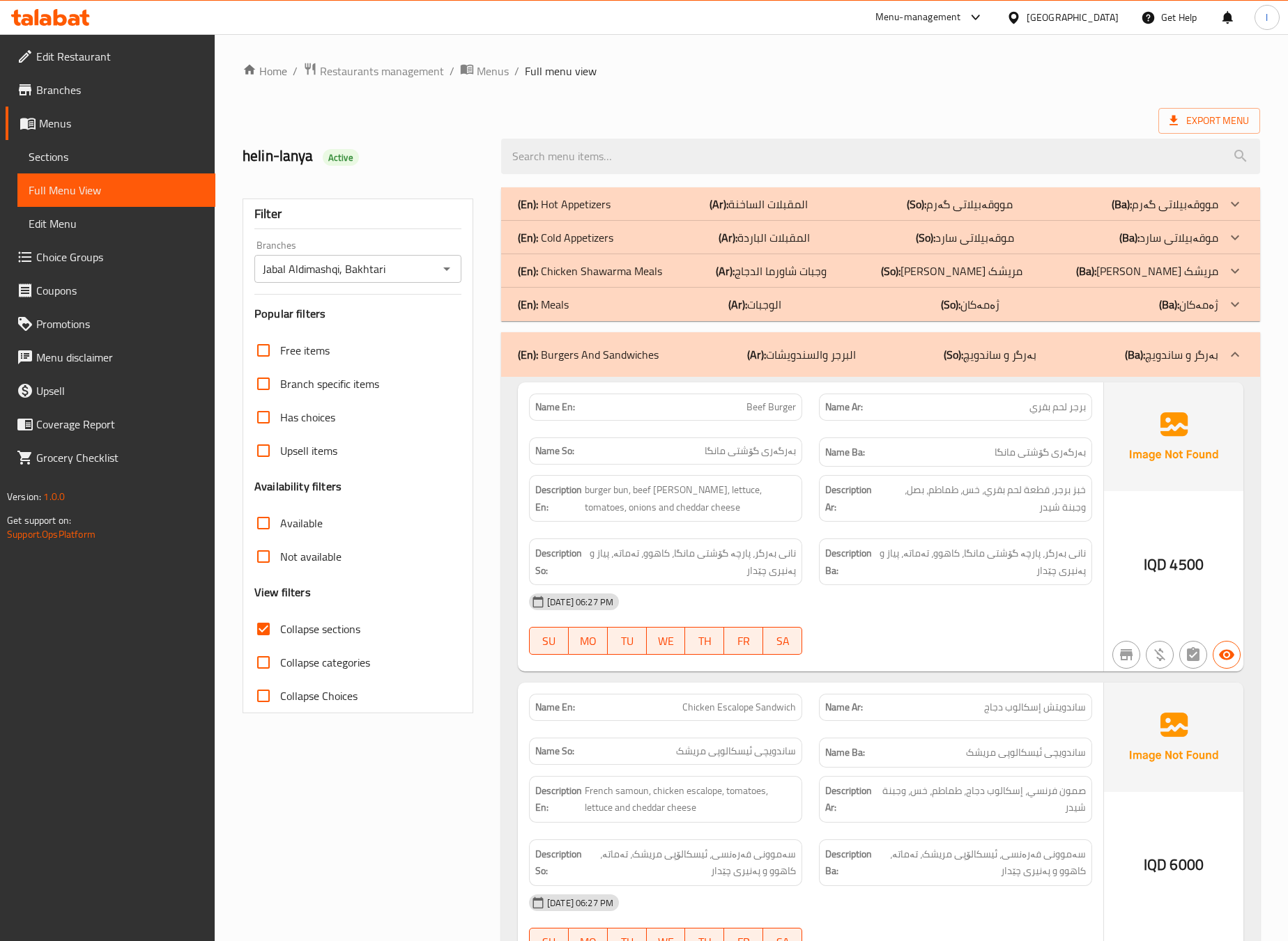
click at [616, 362] on p "(En): Burgers And Sandwiches" at bounding box center [588, 354] width 141 height 16
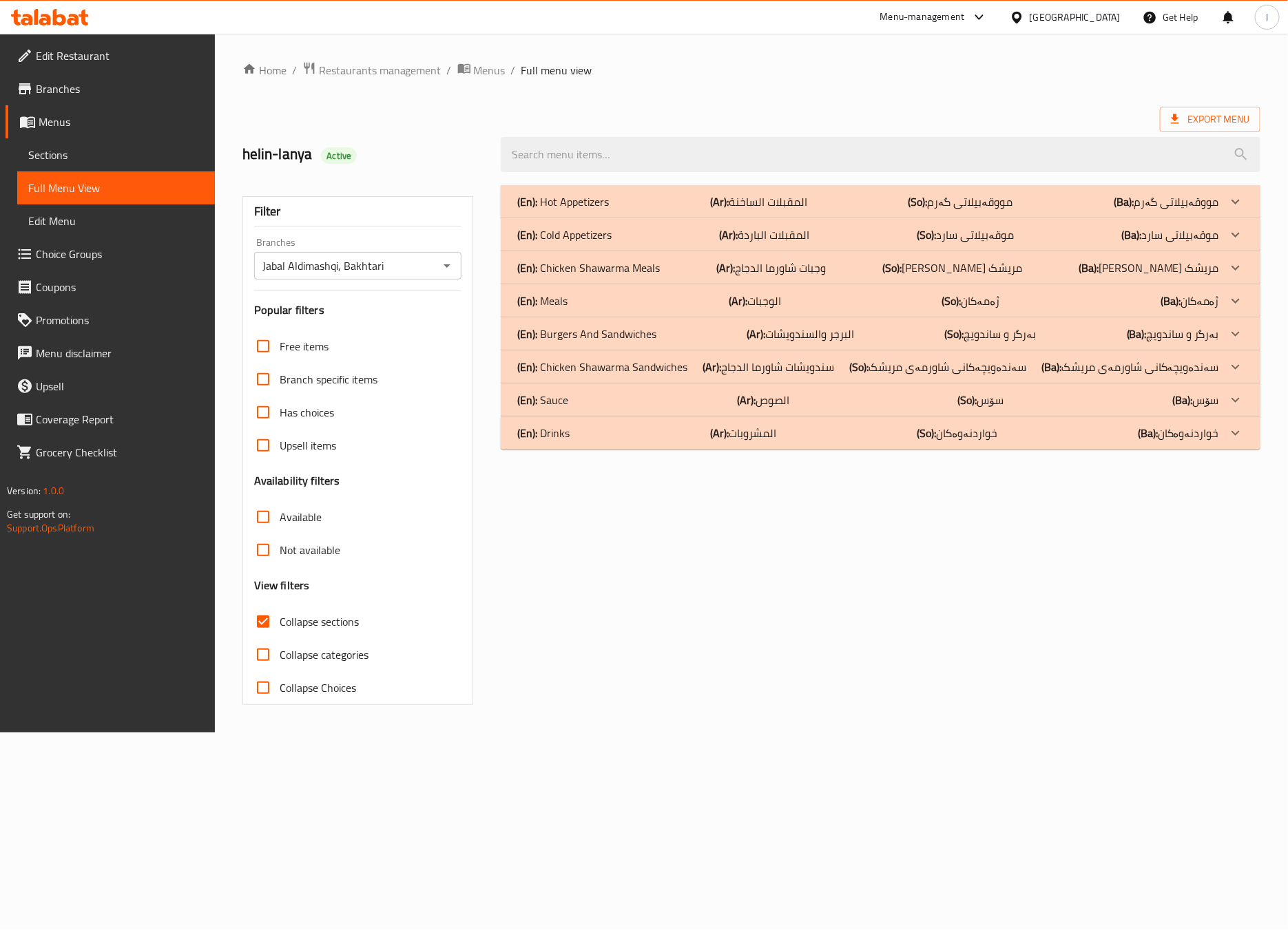
click at [735, 359] on p "(Ar): سندويشات شاورما الدجاج" at bounding box center [768, 366] width 132 height 16
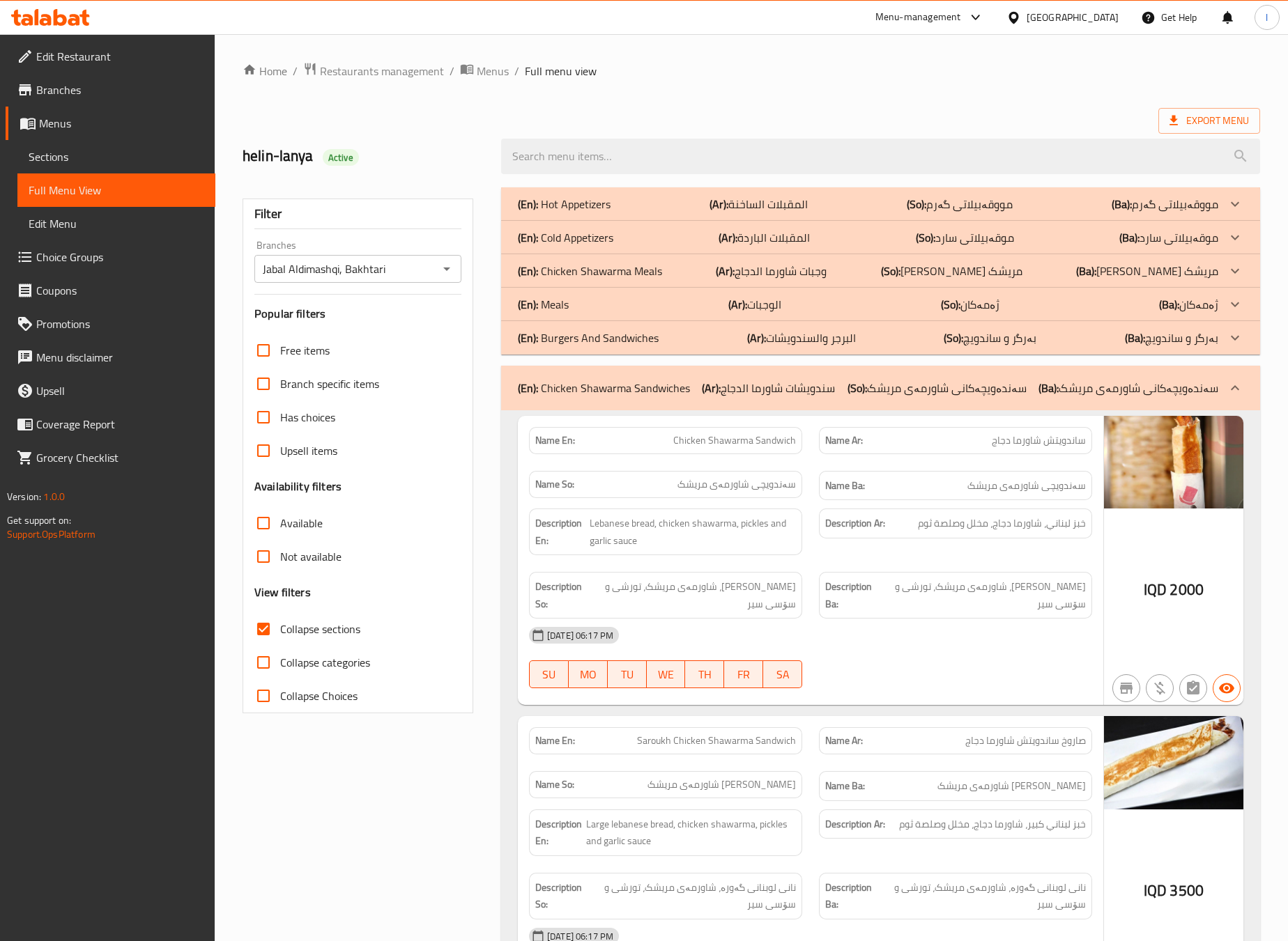
click at [990, 648] on div "14-10-2025 06:17 PM" at bounding box center [810, 635] width 580 height 33
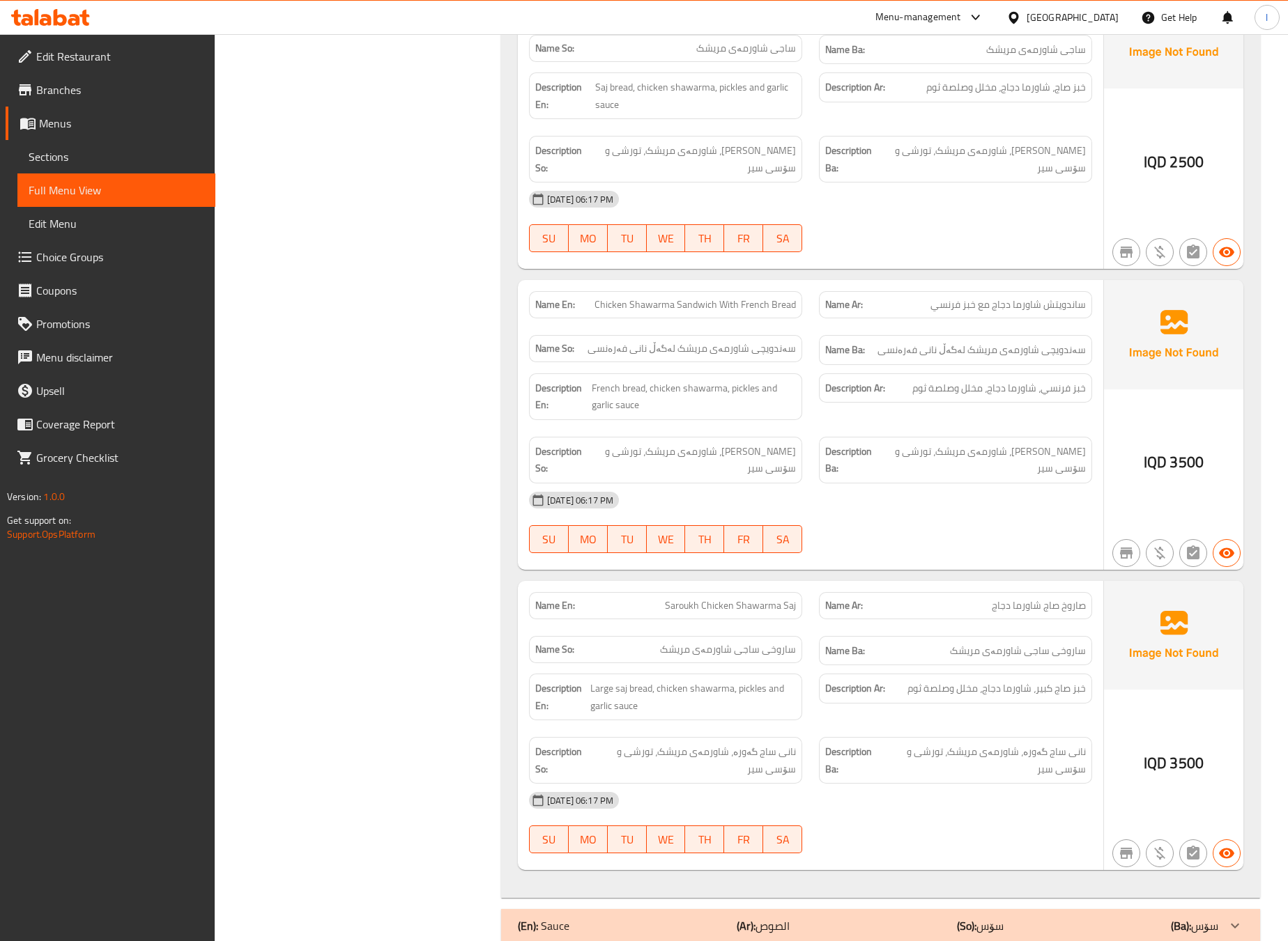
scroll to position [1045, 0]
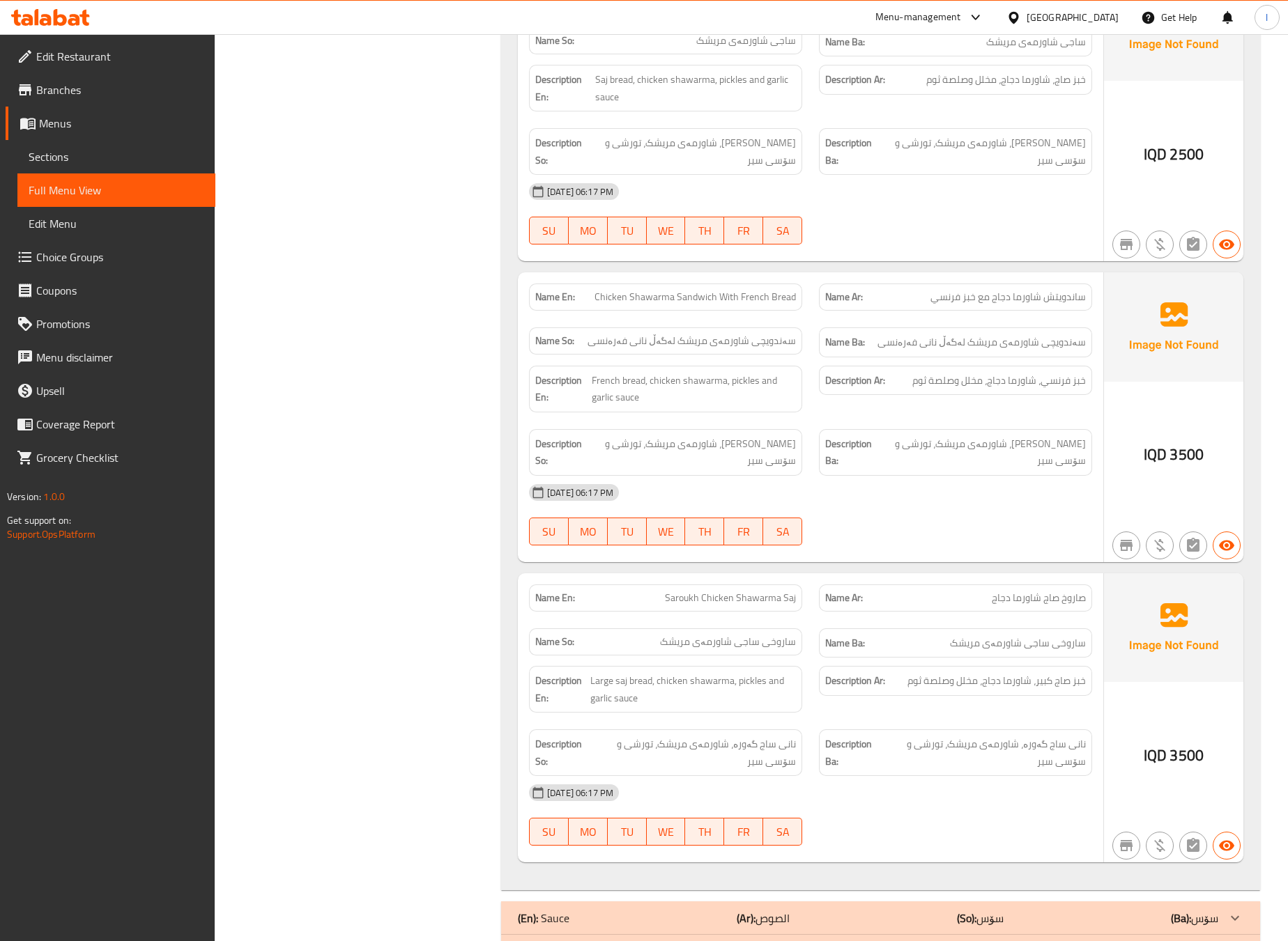
click at [429, 379] on div "Filter Branches Jabal Aldimashqi, Bakhtari Branches Popular filters Free items …" at bounding box center [364, 55] width 259 height 1844
click at [416, 400] on div "Filter Branches Jabal Aldimashqi, Bakhtari Branches Popular filters Free items …" at bounding box center [364, 55] width 259 height 1844
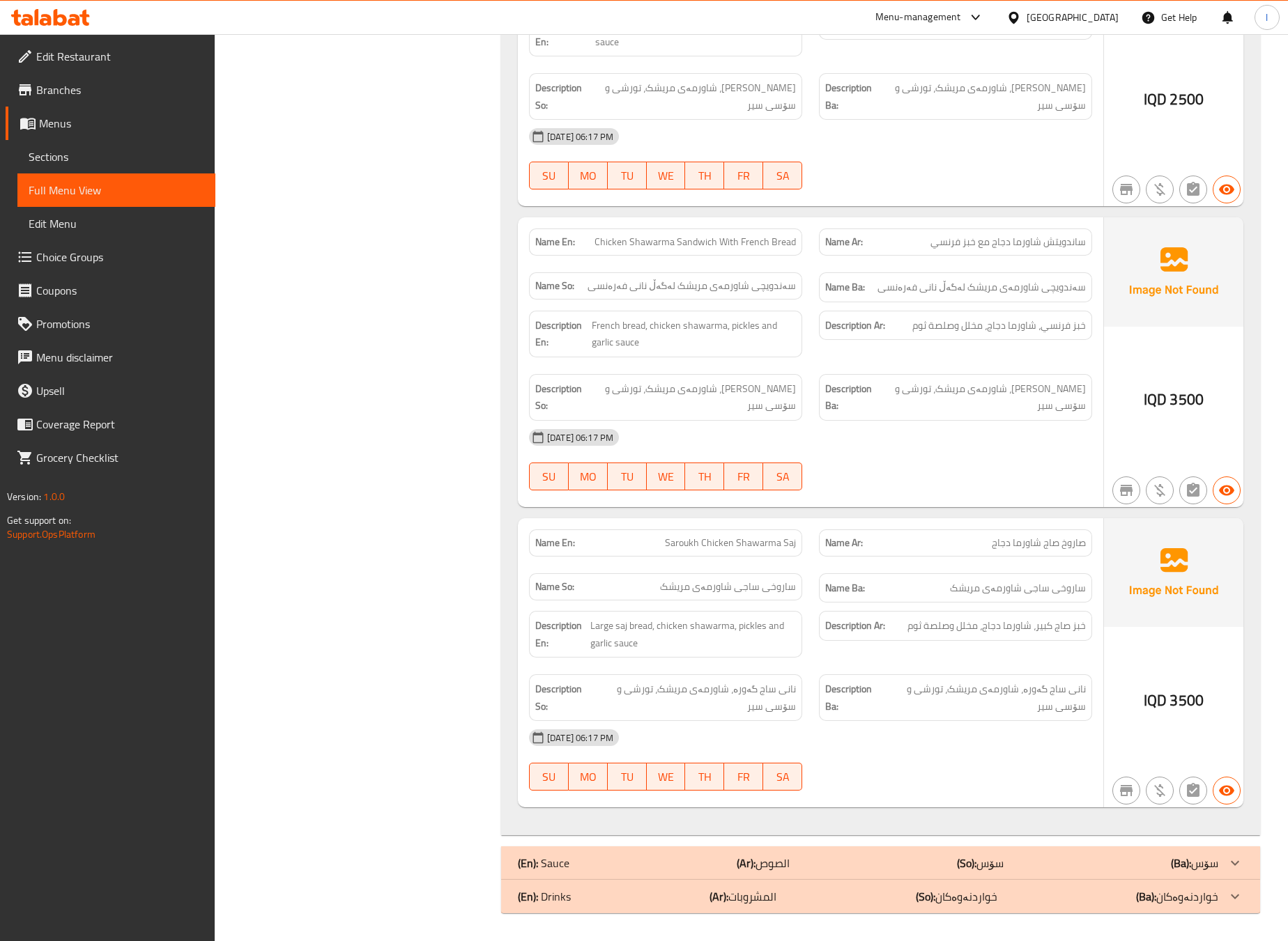
click at [432, 366] on div "Filter Branches Jabal Aldimashqi, Bakhtari Branches Popular filters Free items …" at bounding box center [364, 1] width 259 height 1844
drag, startPoint x: 802, startPoint y: 358, endPoint x: 863, endPoint y: 366, distance: 61.5
click at [802, 358] on div "Description En: French bread, chicken shawarma, pickles and garlic sauce" at bounding box center [665, 333] width 290 height 63
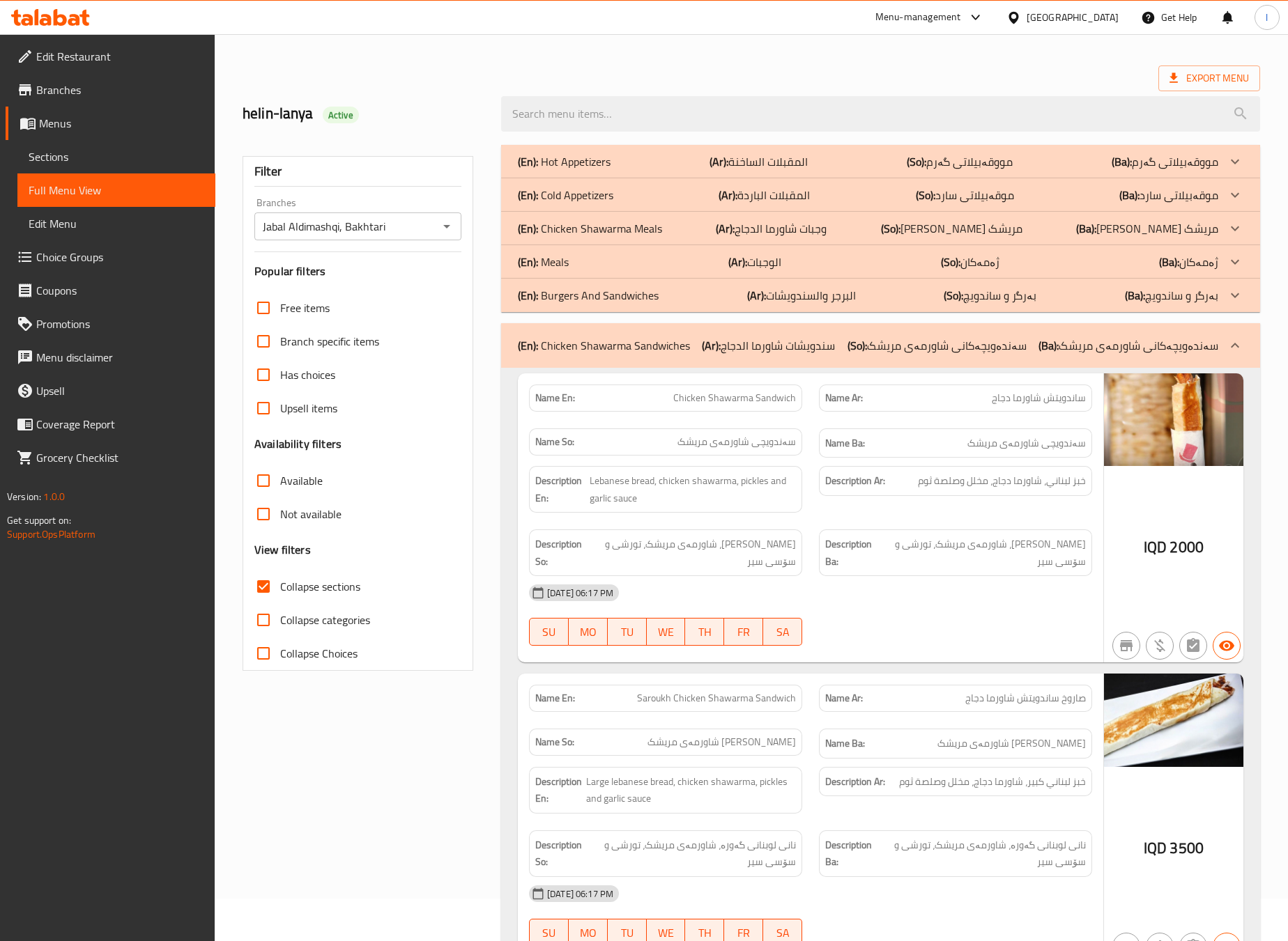
scroll to position [0, 0]
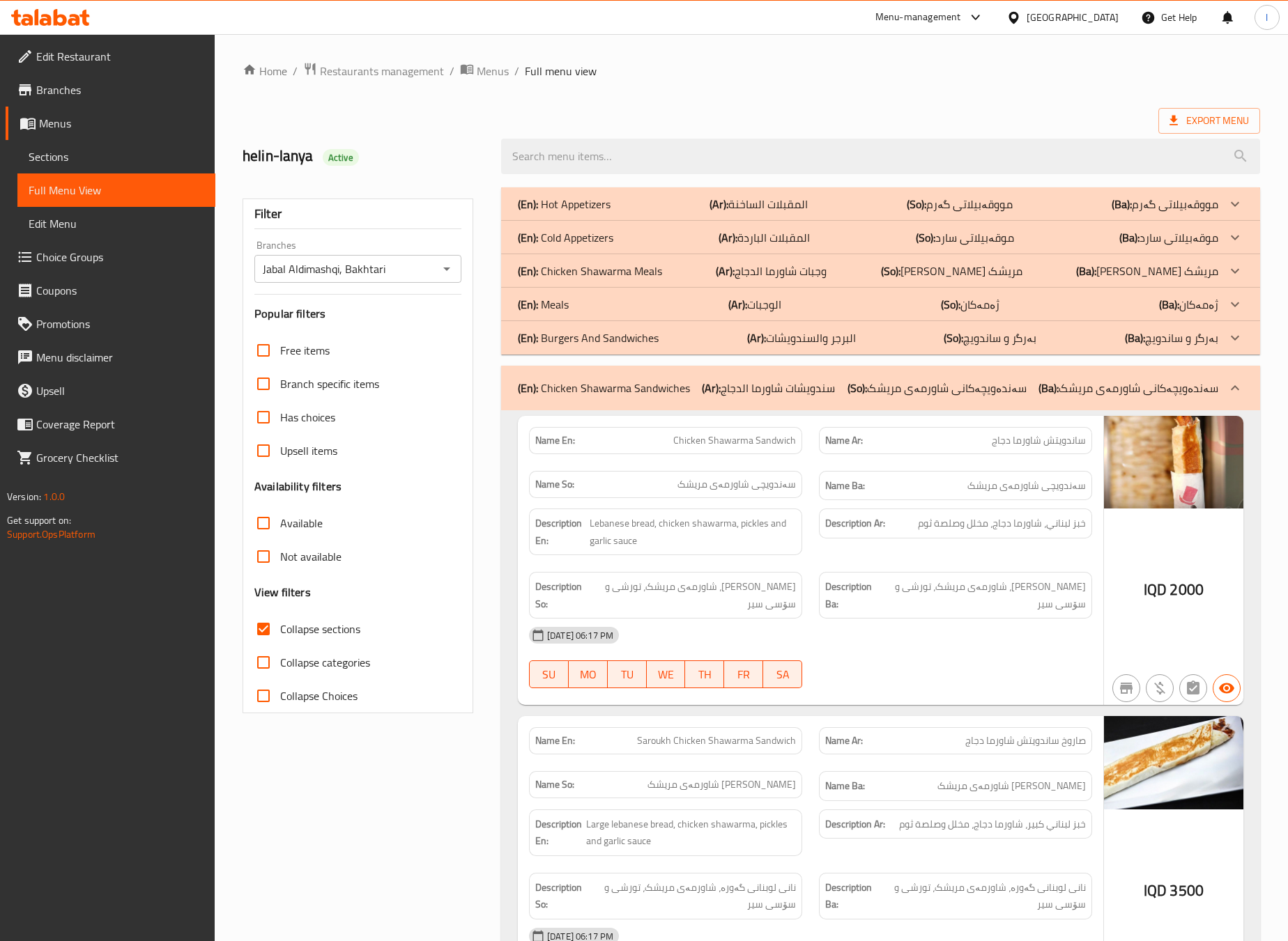
click at [929, 379] on p "(So): سەندەویچەکانی شاورمەی مریشک" at bounding box center [937, 387] width 179 height 16
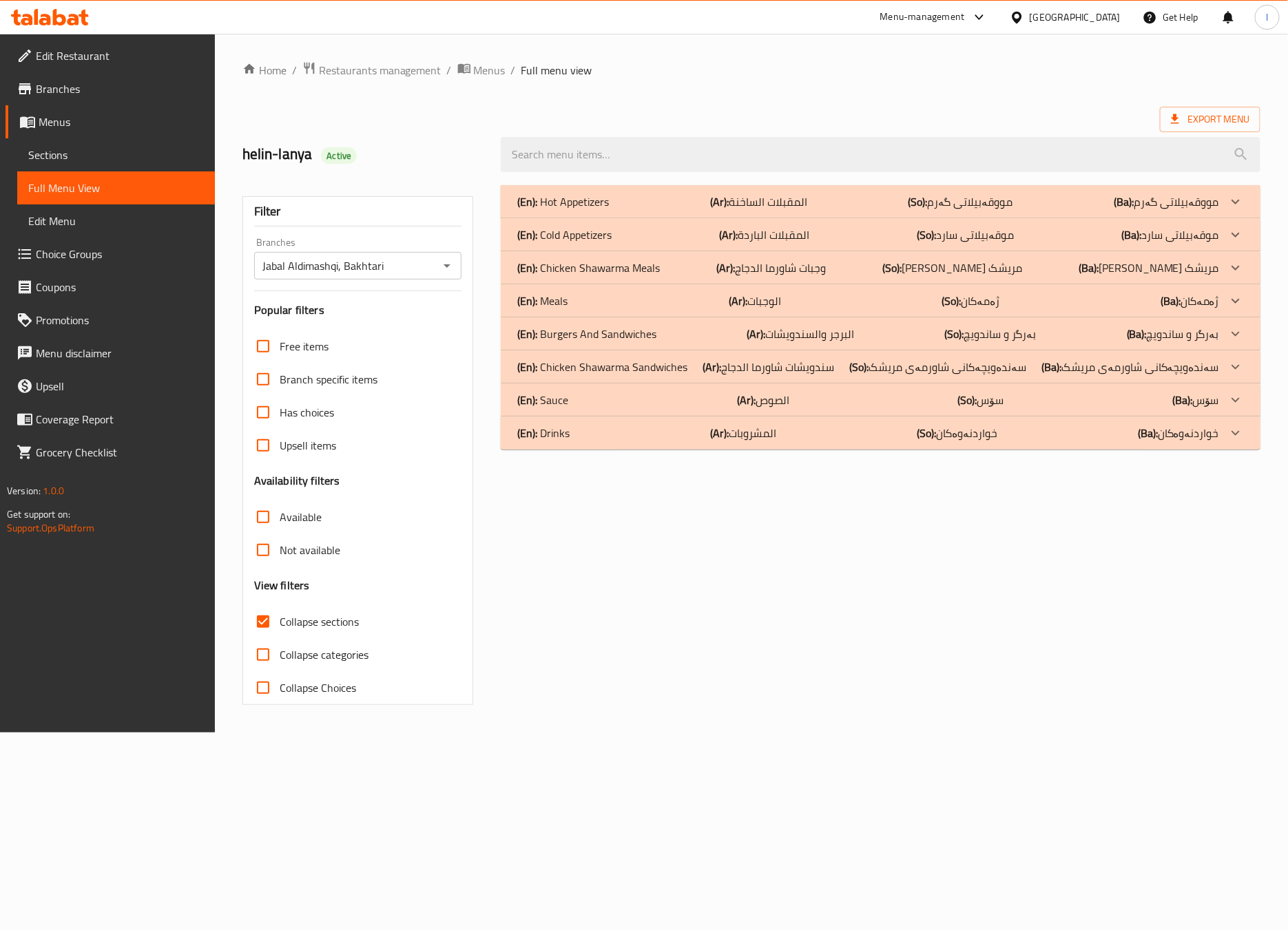
click at [895, 269] on div "(En): Chicken Shawarma Meals (Ar): وجبات شاورما الدجاج (So): ژەمی شاورمەی مریشک…" at bounding box center [868, 267] width 701 height 16
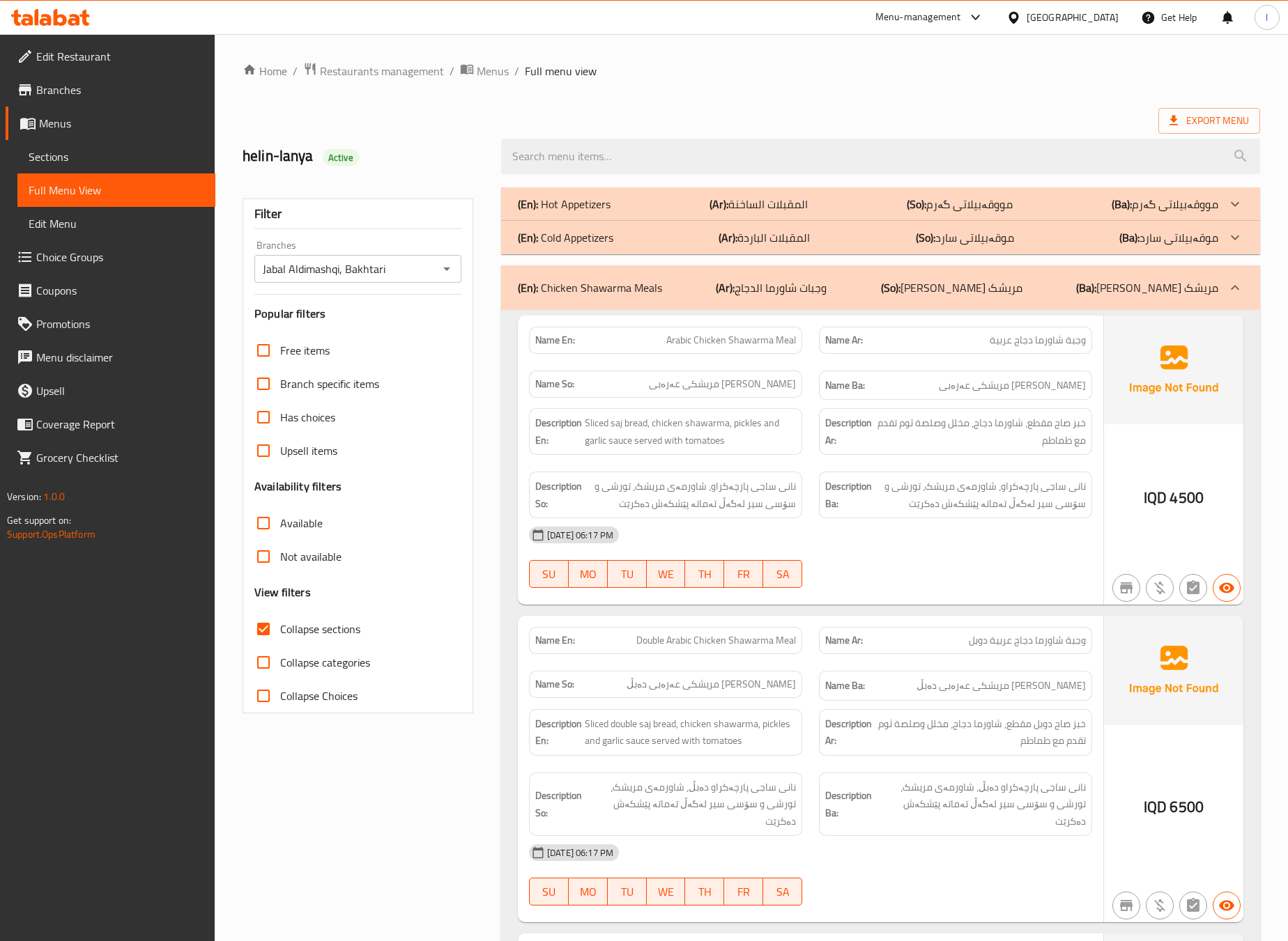
click at [902, 492] on span "نانی ساجی پارچەکراو، شاورمەی مریشک، تورشی و سۆسی سیر لەگەڵ تەماتە پێشکەش دەکرێت" at bounding box center [980, 495] width 211 height 34
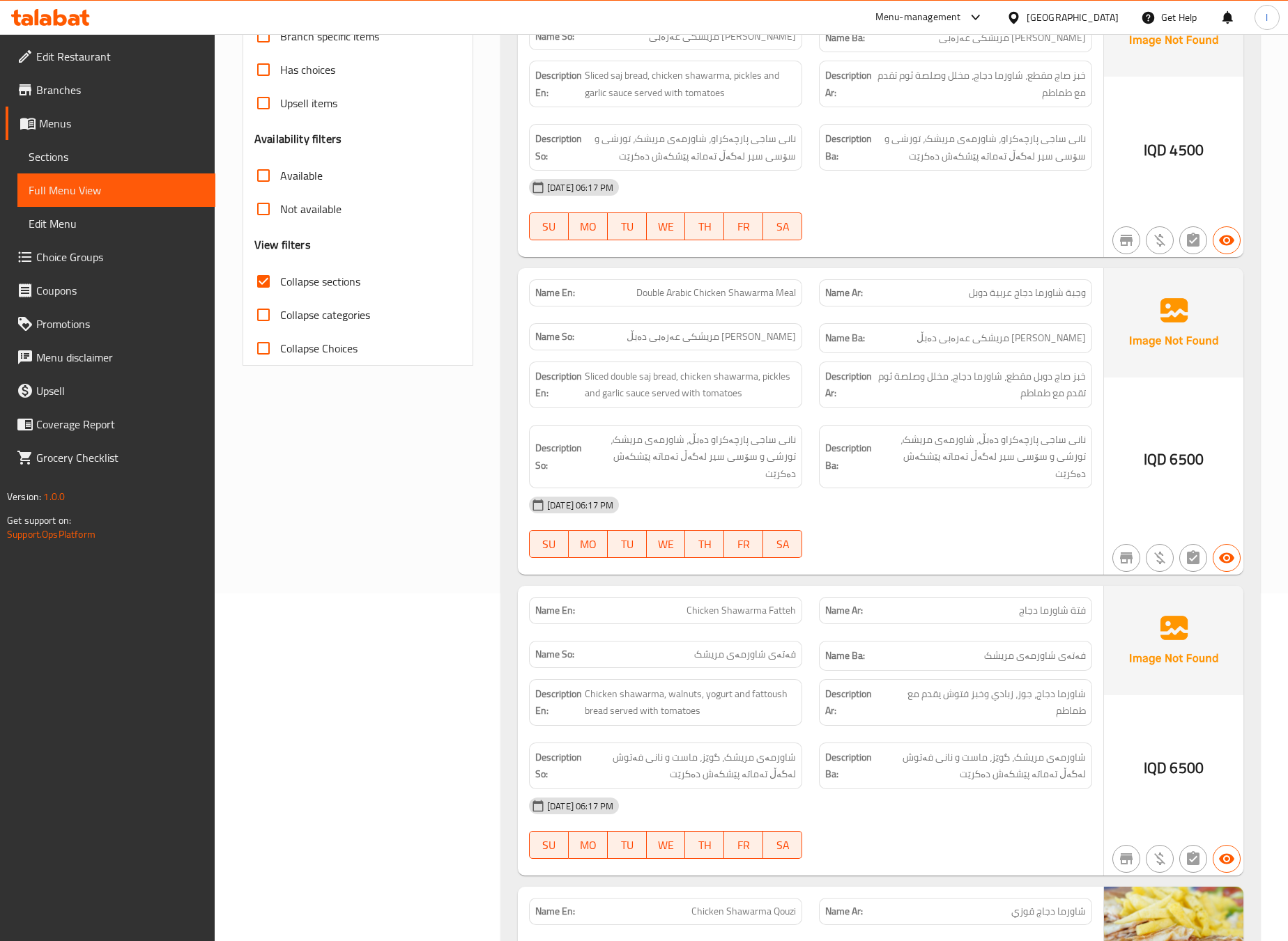
scroll to position [696, 0]
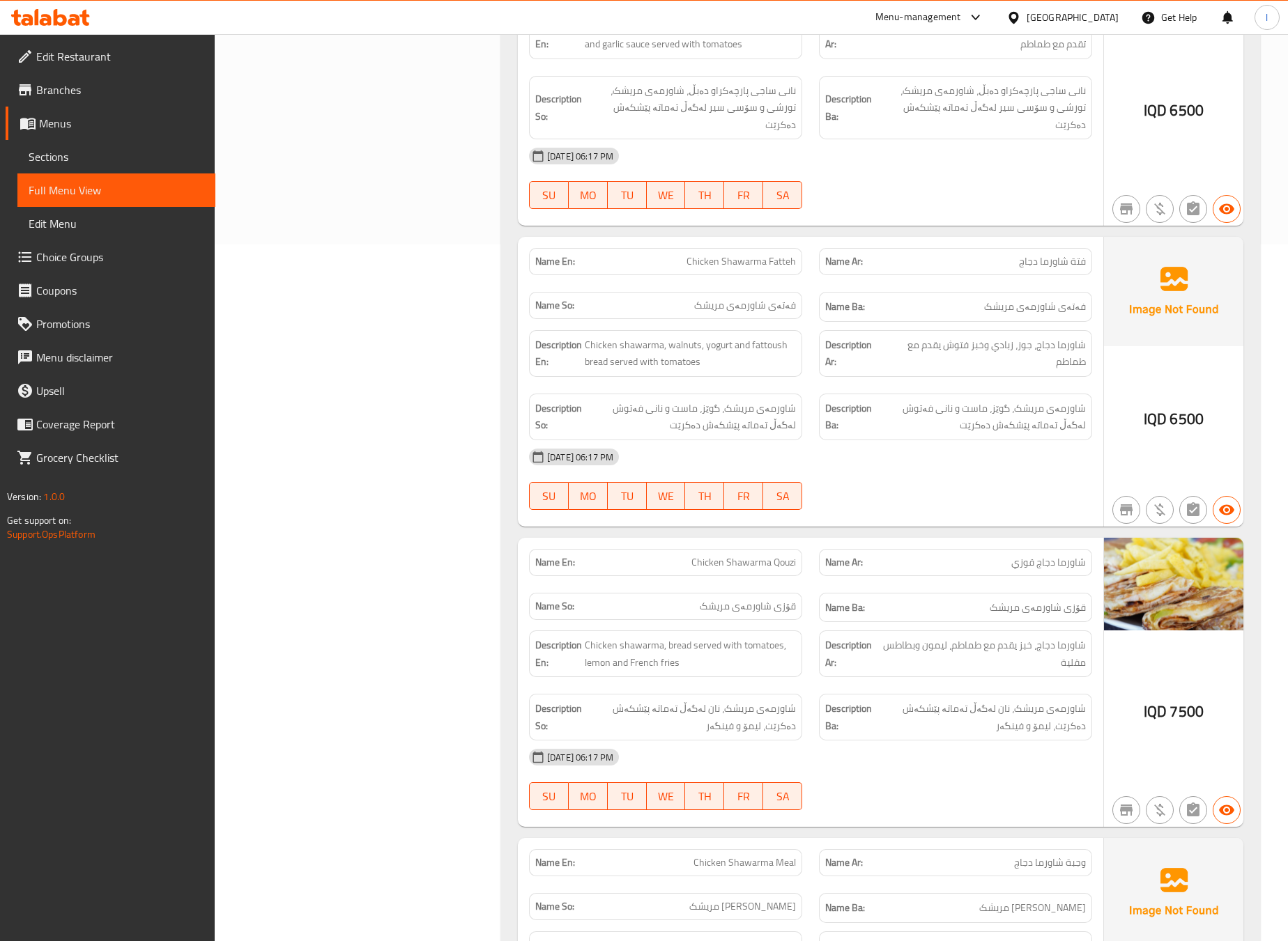
click at [433, 372] on div "Filter Branches Jabal Aldimashqi, Bakhtari Branches Popular filters Free items …" at bounding box center [364, 412] width 259 height 1860
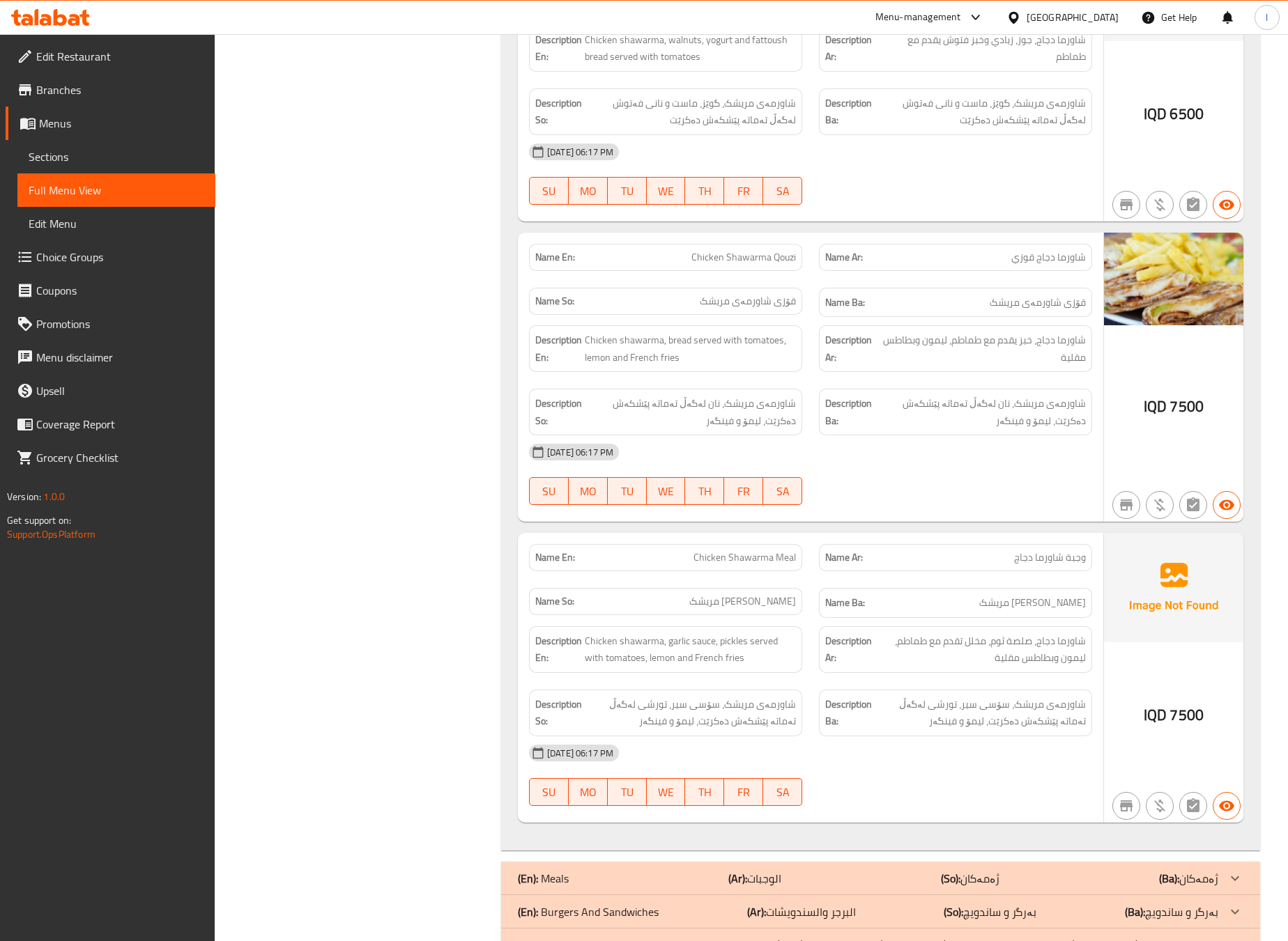
scroll to position [1045, 0]
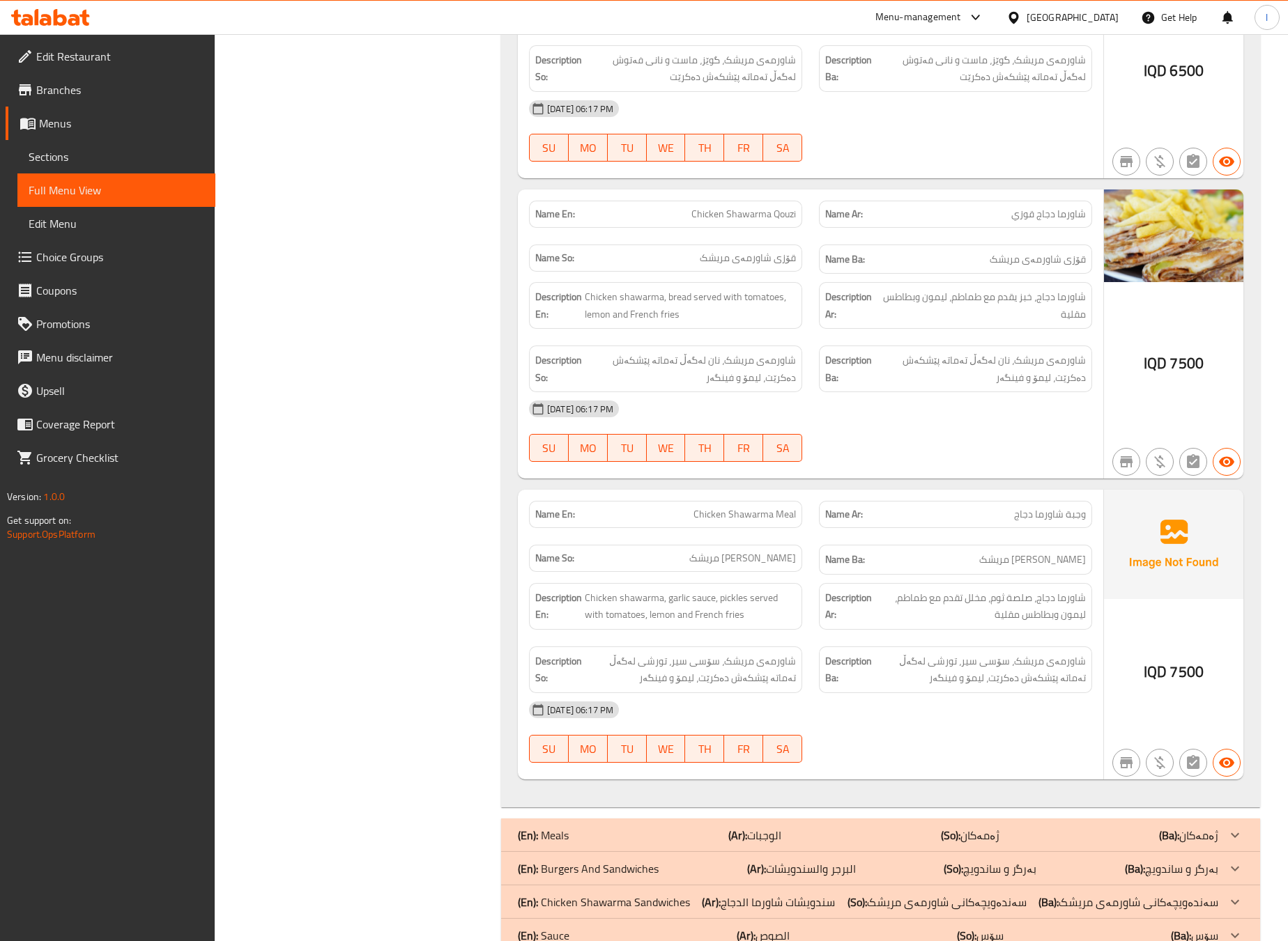
click at [863, 492] on div "Name Ar: وجبة شاورما دجاج" at bounding box center [955, 514] width 290 height 44
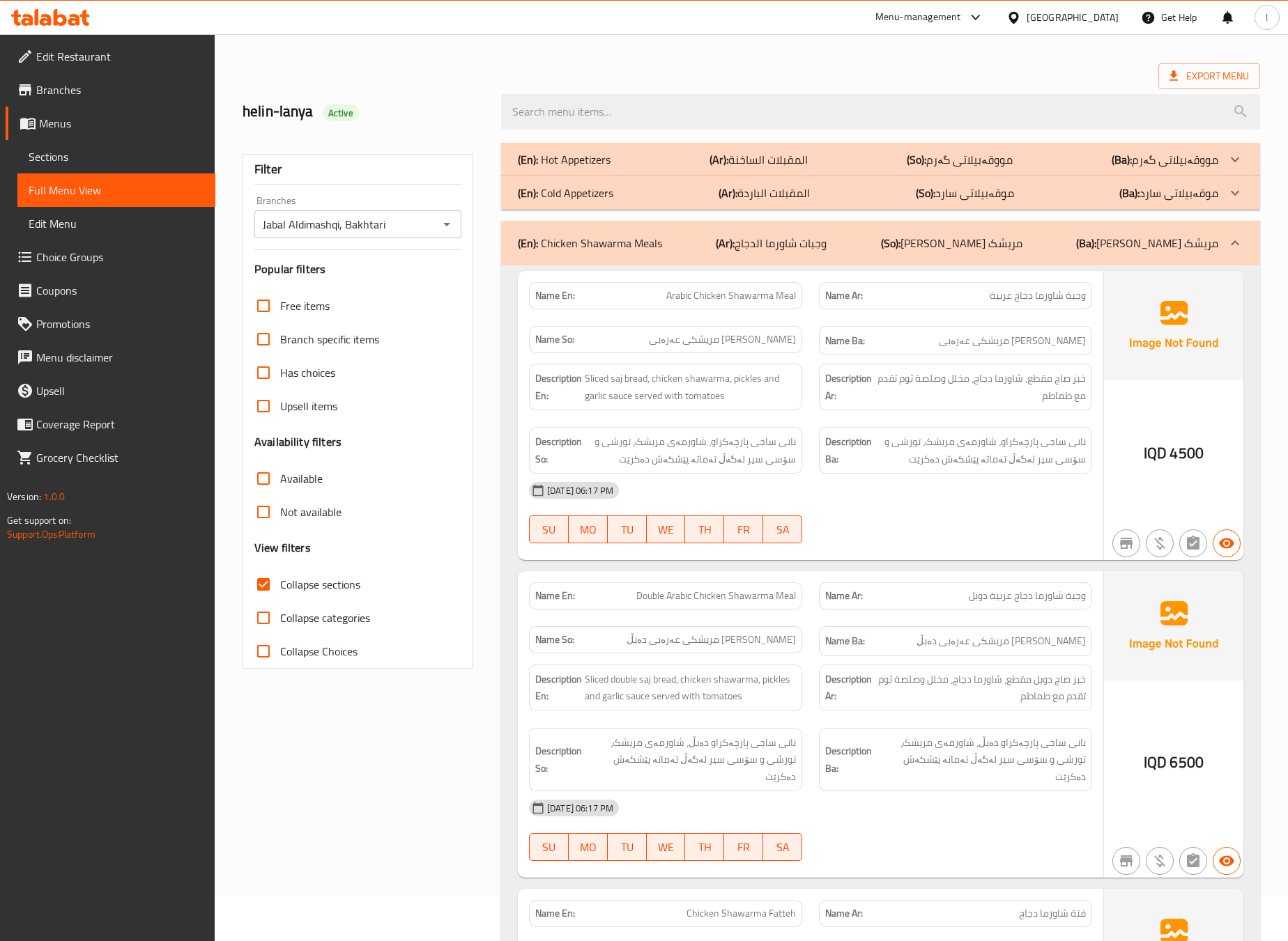
scroll to position [0, 0]
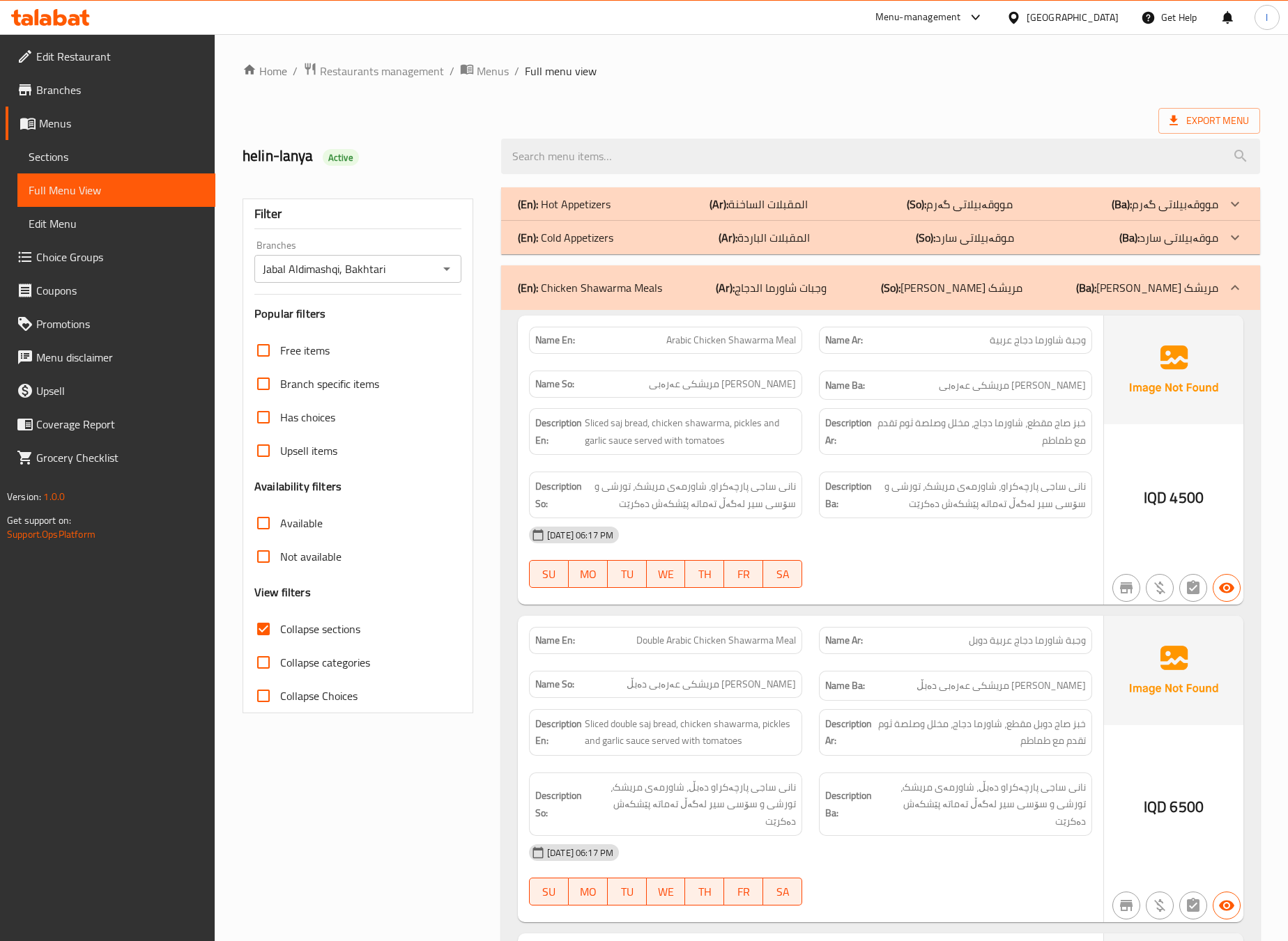
click at [941, 268] on div "(En): Chicken Shawarma Meals (Ar): وجبات شاورما الدجاج (So): ژەمی شاورمەی مریشک…" at bounding box center [880, 287] width 759 height 44
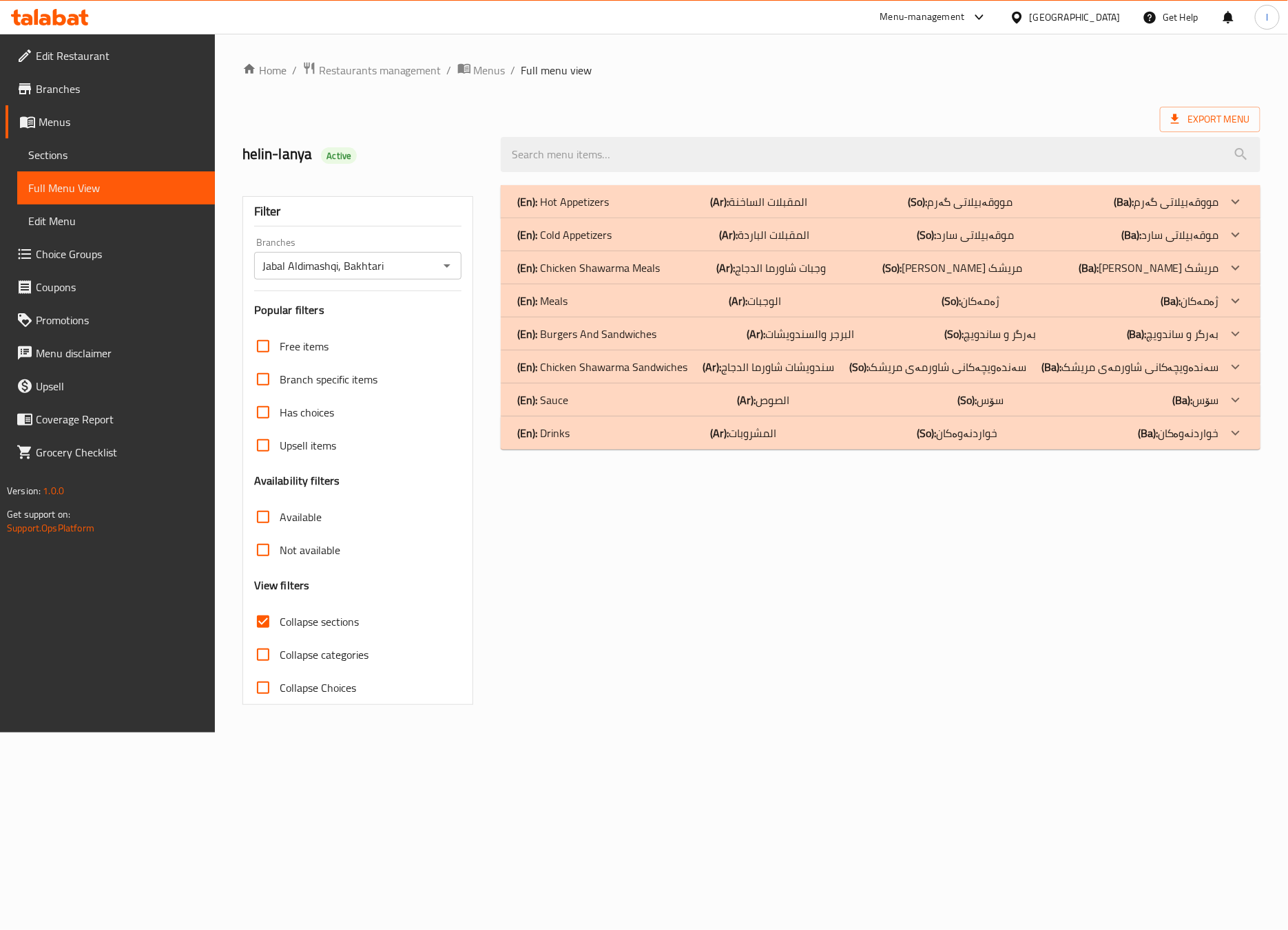
click at [831, 285] on div "(En): Meals (Ar): الوجبات (So): ژەمەکان (Ba): ژەمەکان" at bounding box center [880, 300] width 760 height 33
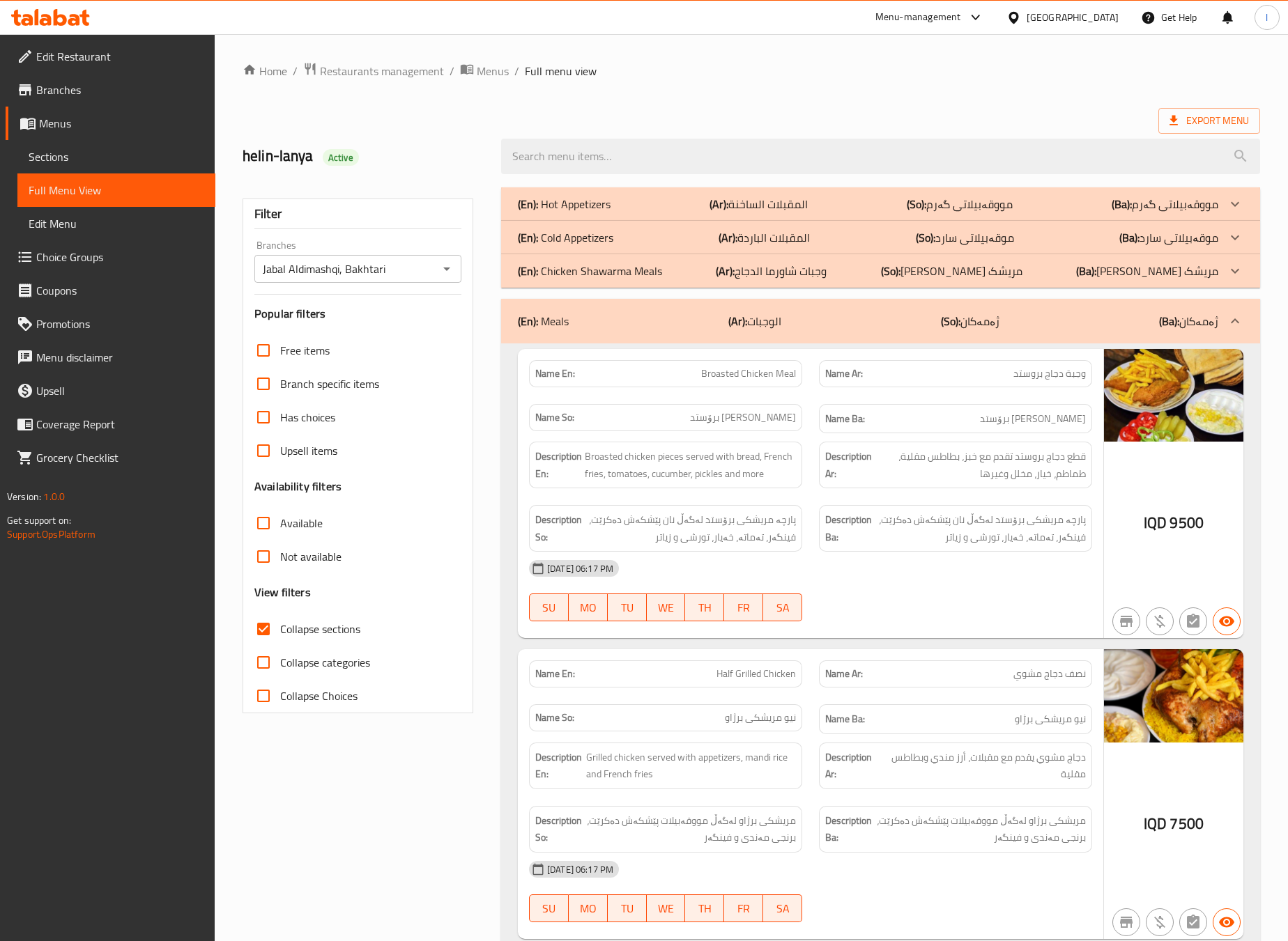
click at [900, 600] on div "14-10-2025 06:17 PM SU MO TU WE TH FR SA" at bounding box center [810, 590] width 580 height 78
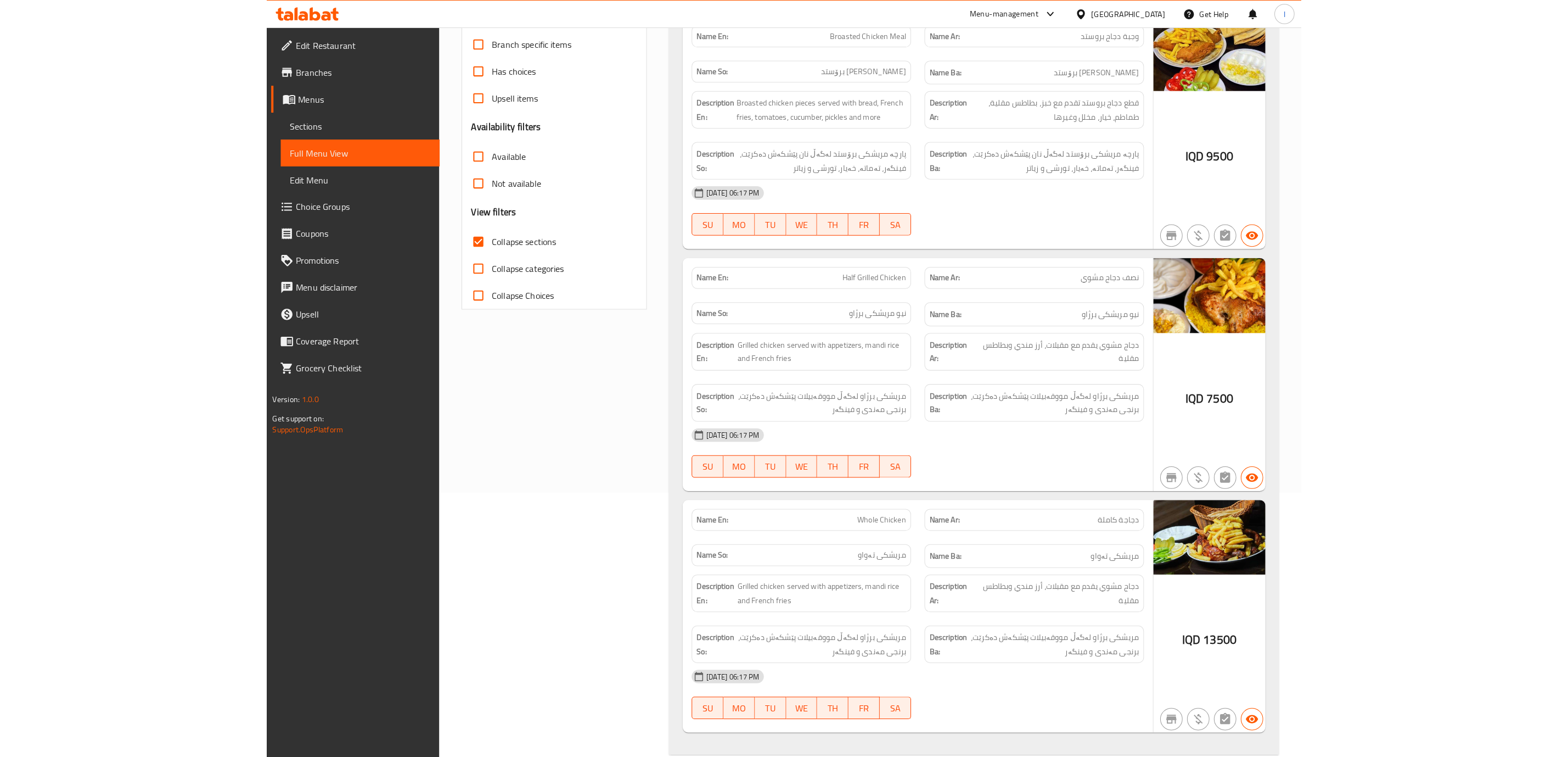
scroll to position [274, 0]
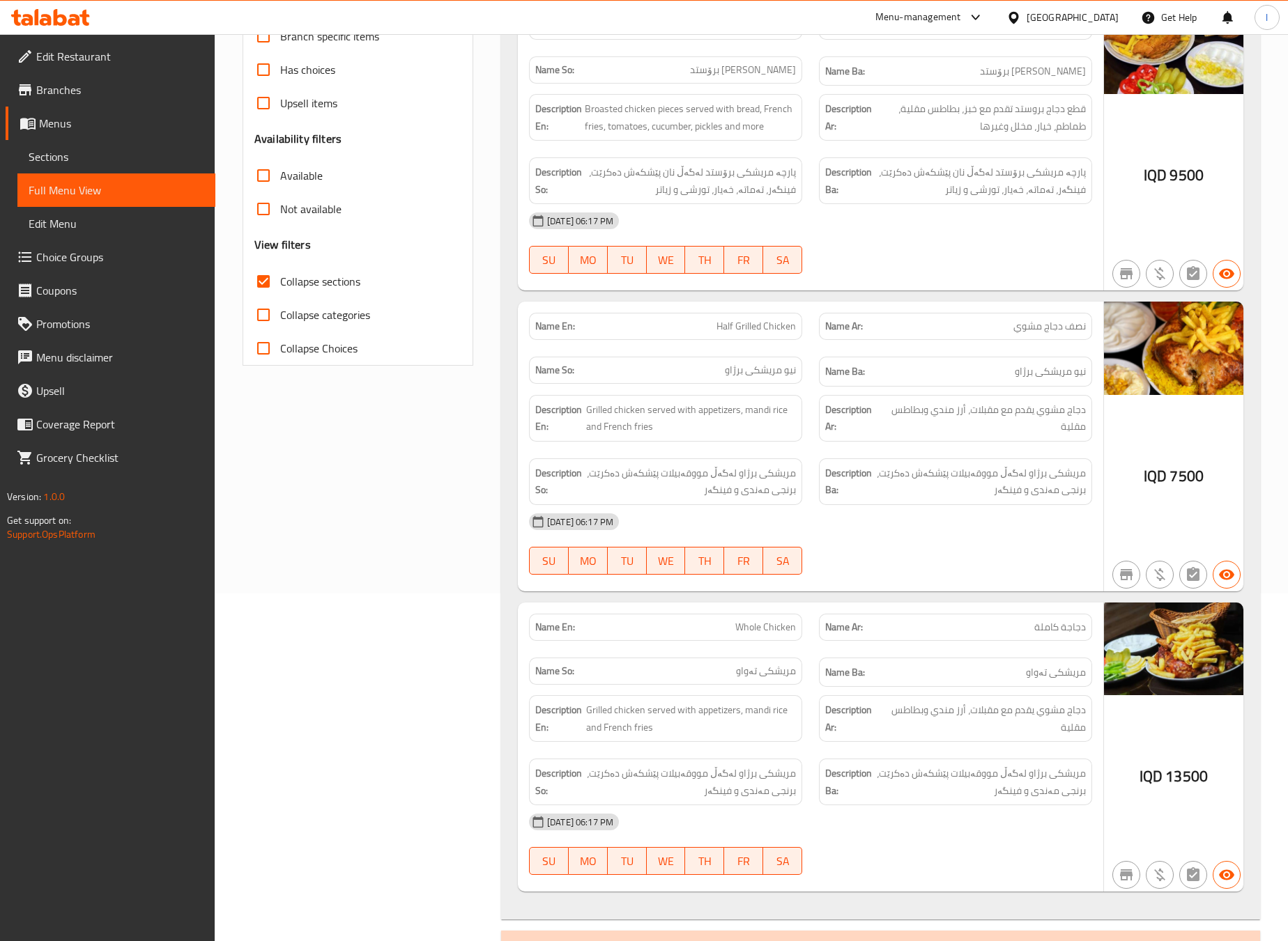
click at [908, 591] on div "Name En: Half Grilled Chicken Name Ar: نصف دجاج مشوي Name So: نیو مریشکی برژاو …" at bounding box center [810, 446] width 585 height 290
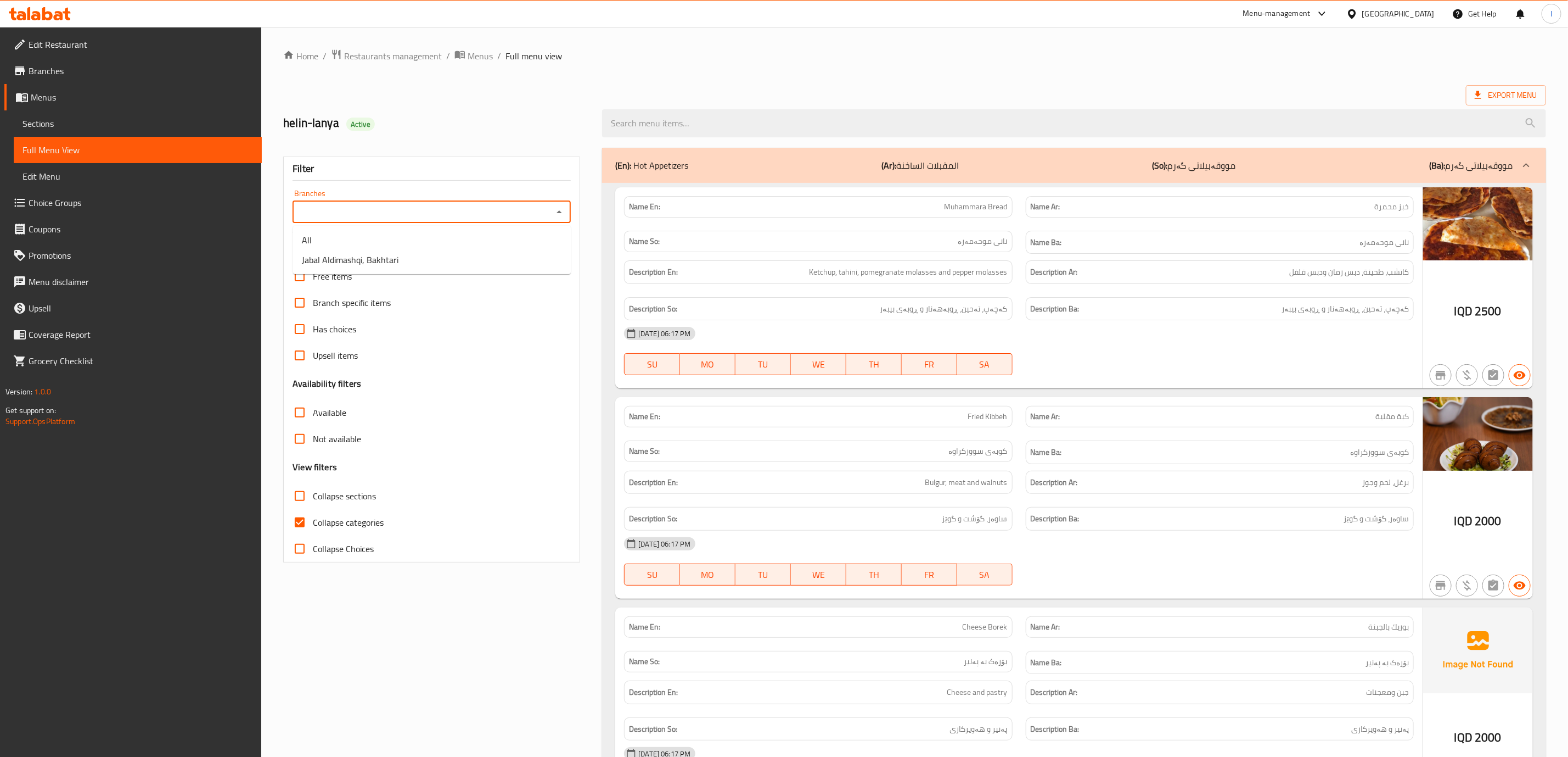
click at [379, 208] on input "Branches" at bounding box center [422, 212] width 253 height 15
click at [371, 257] on span "Jabal Aldimashqi, Bakhtari" at bounding box center [350, 259] width 96 height 13
type input "Jabal Aldimashqi, Bakhtari"
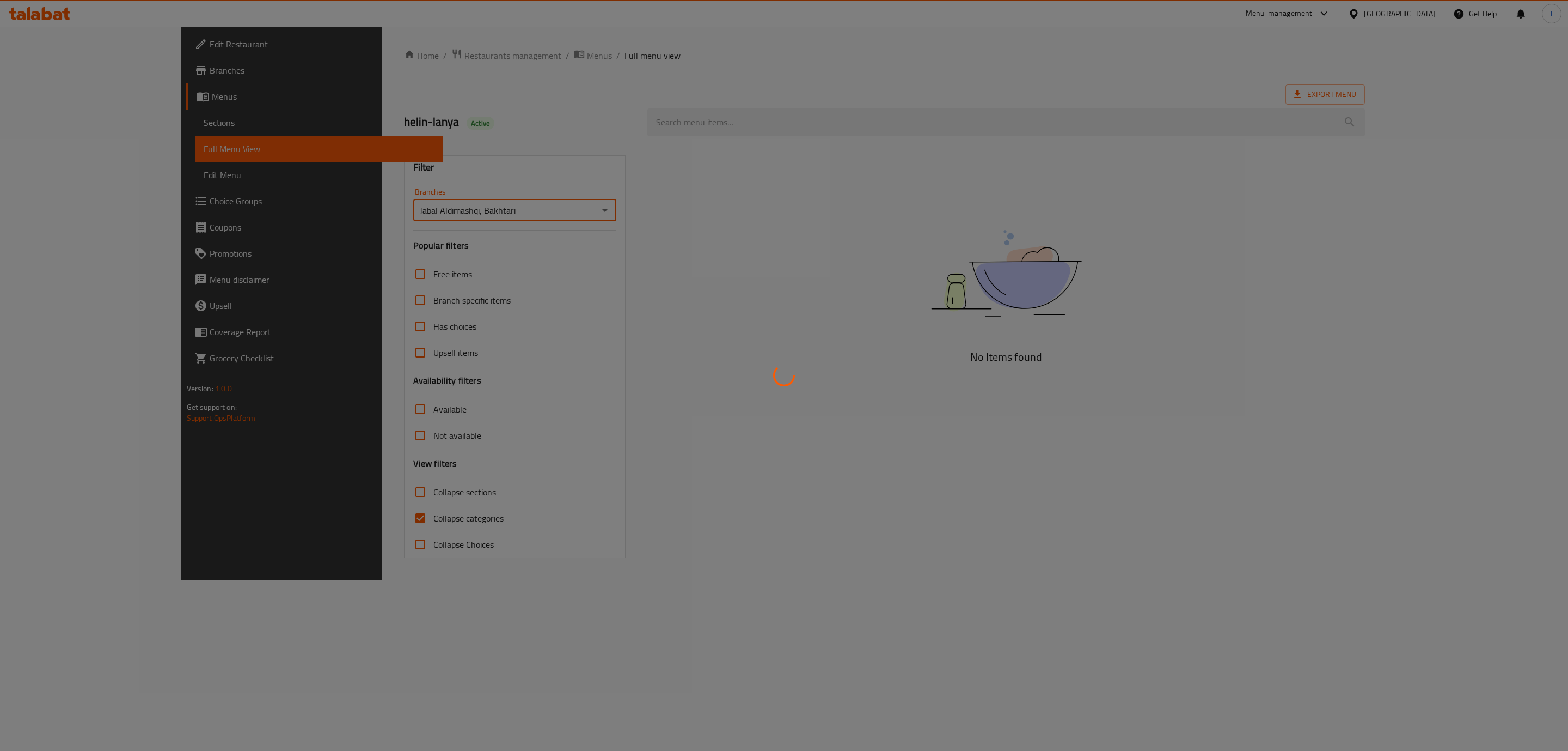
drag, startPoint x: 364, startPoint y: 555, endPoint x: 359, endPoint y: 548, distance: 8.6
click at [359, 549] on div at bounding box center [784, 375] width 1568 height 751
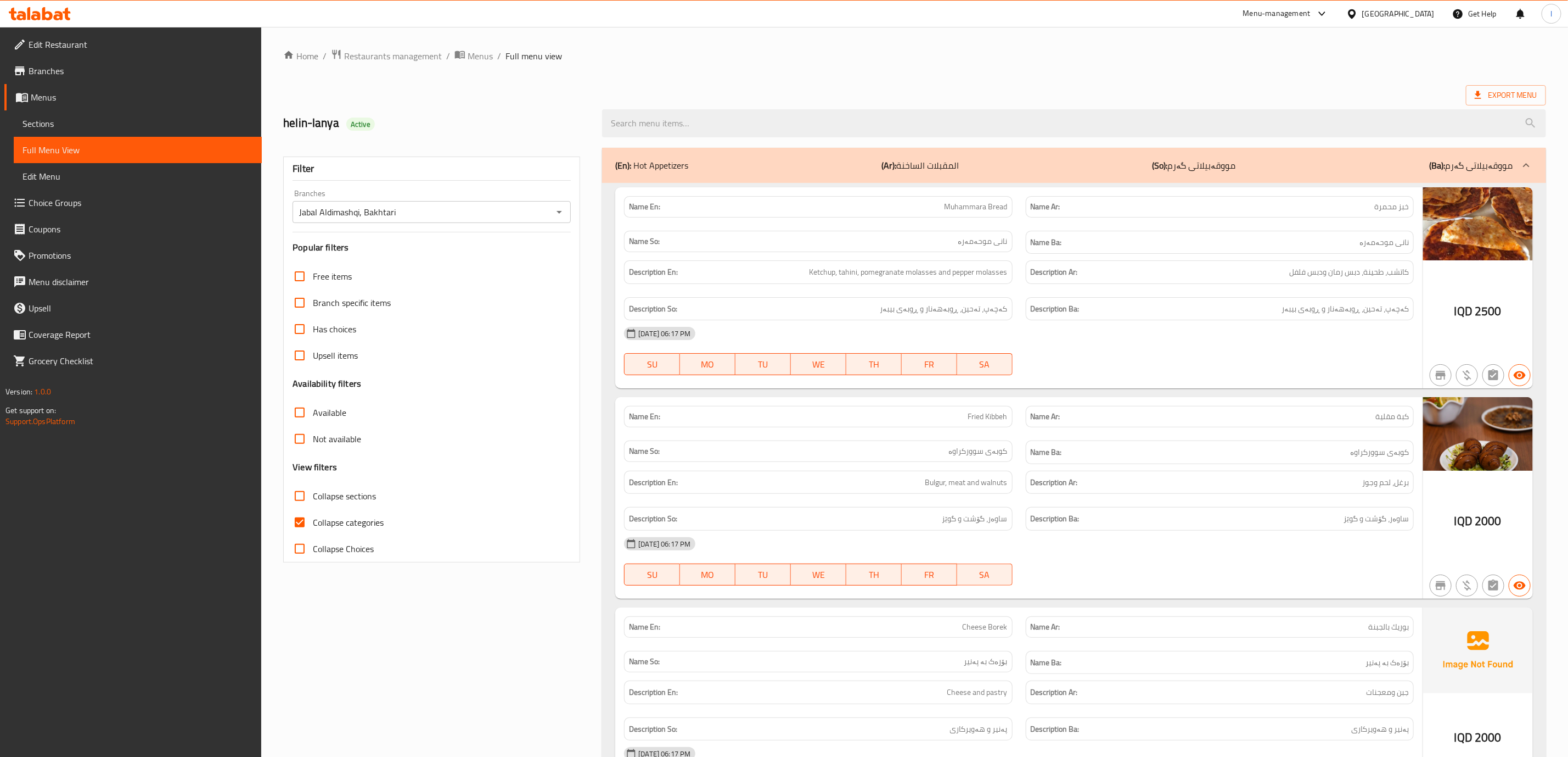
click at [334, 519] on span "Collapse categories" at bounding box center [348, 522] width 71 height 13
click at [313, 519] on input "Collapse categories" at bounding box center [299, 522] width 26 height 26
checkbox input "false"
click at [356, 486] on label "Collapse sections" at bounding box center [331, 495] width 90 height 26
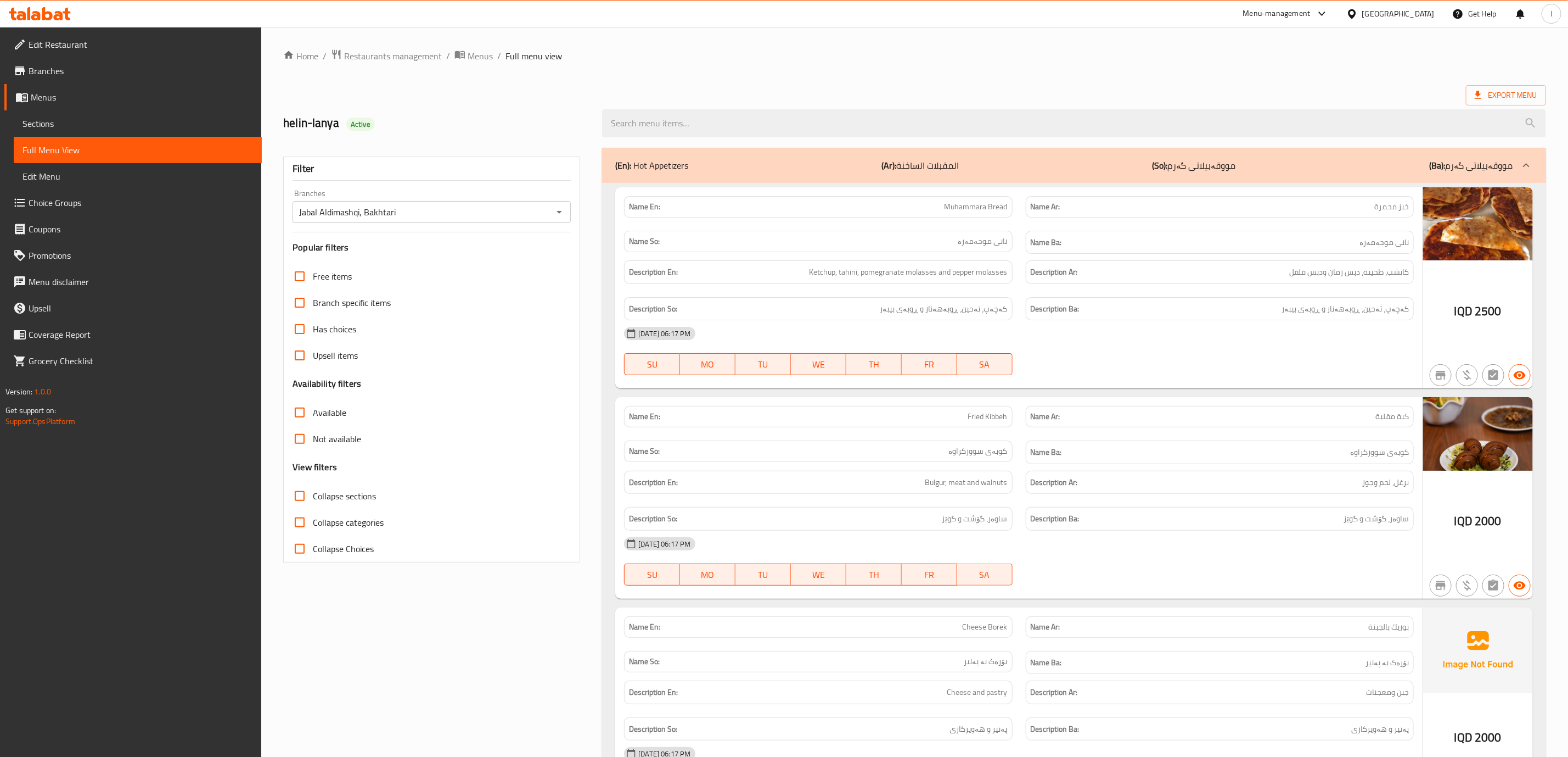
click at [313, 486] on input "Collapse sections" at bounding box center [299, 495] width 26 height 26
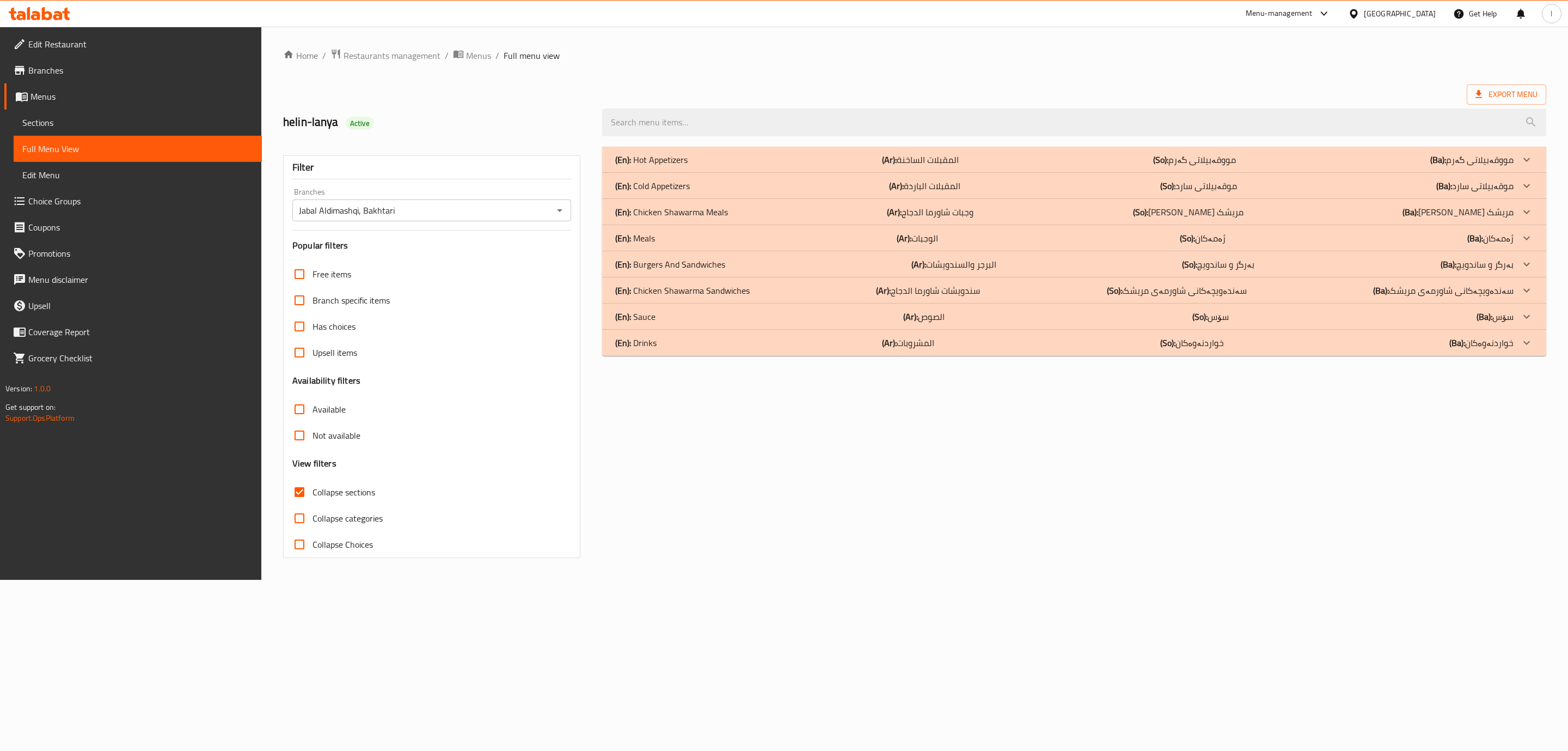
click at [345, 489] on span "Collapse sections" at bounding box center [343, 492] width 63 height 13
click at [312, 489] on input "Collapse sections" at bounding box center [299, 492] width 26 height 26
checkbox input "false"
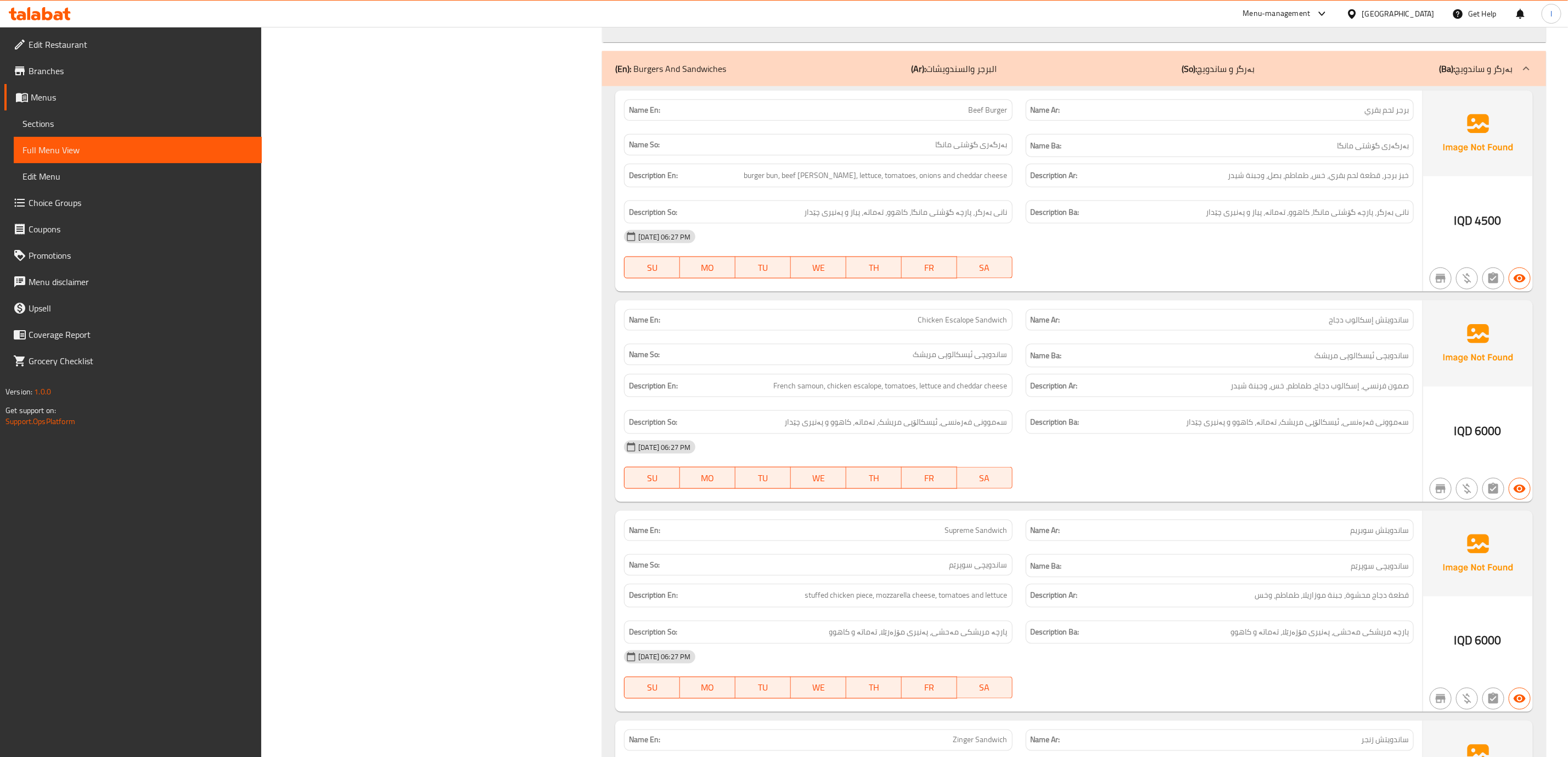
scroll to position [4118, 0]
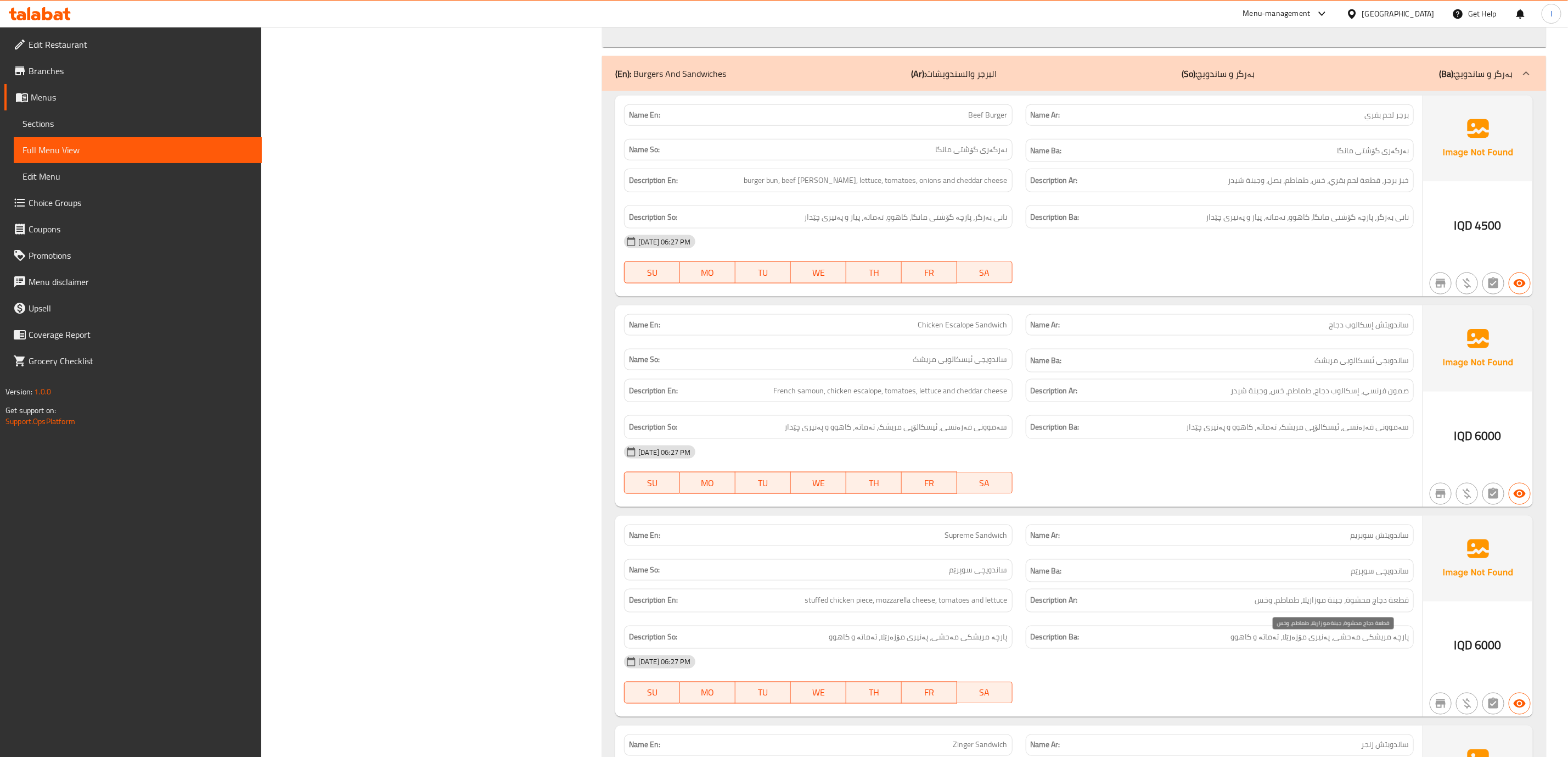
click at [1298, 607] on span "قطعة دجاج محشوة، جبنة موزاريلا، طماطم، وخس" at bounding box center [1332, 600] width 154 height 14
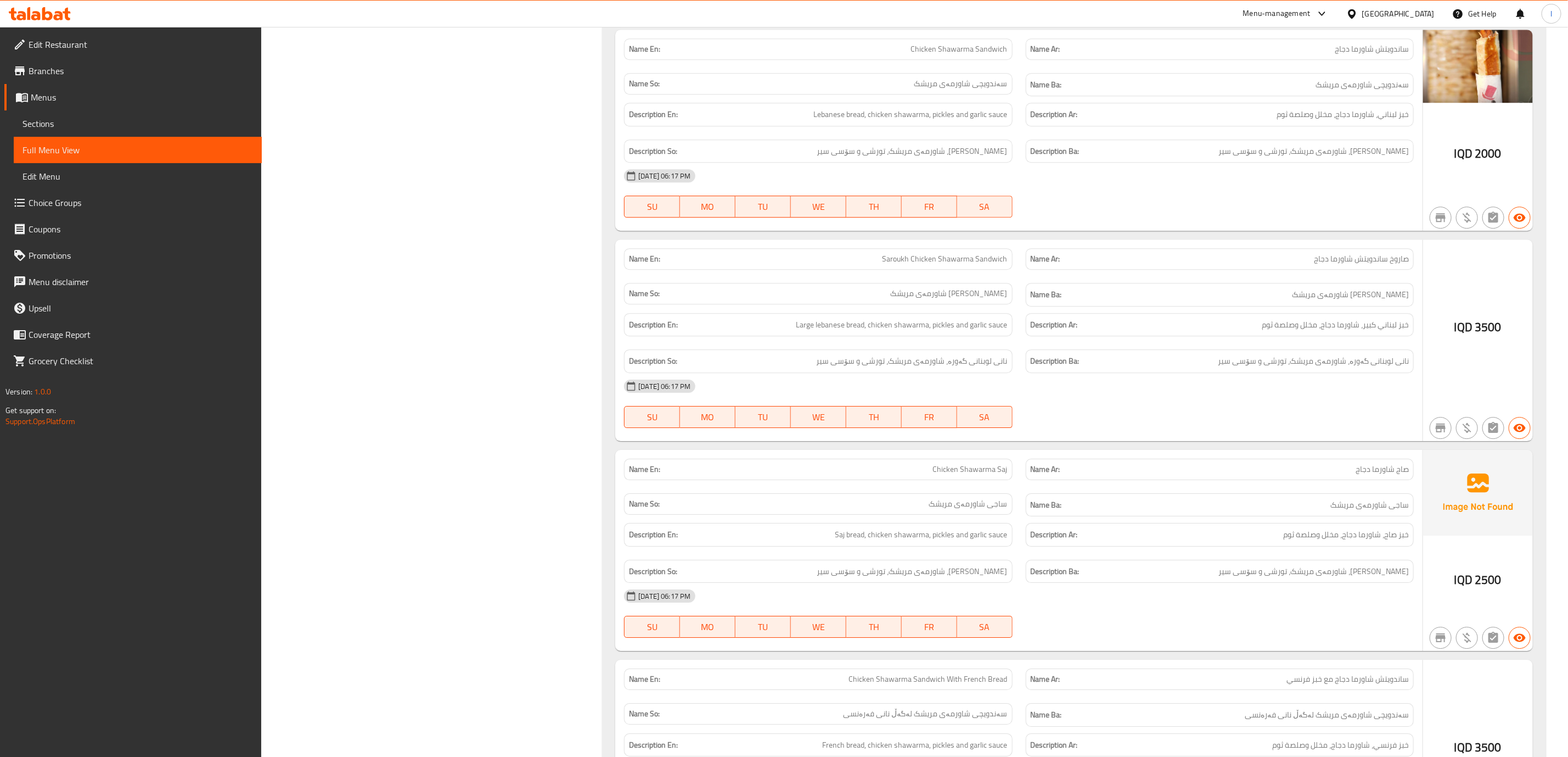
scroll to position [5491, 0]
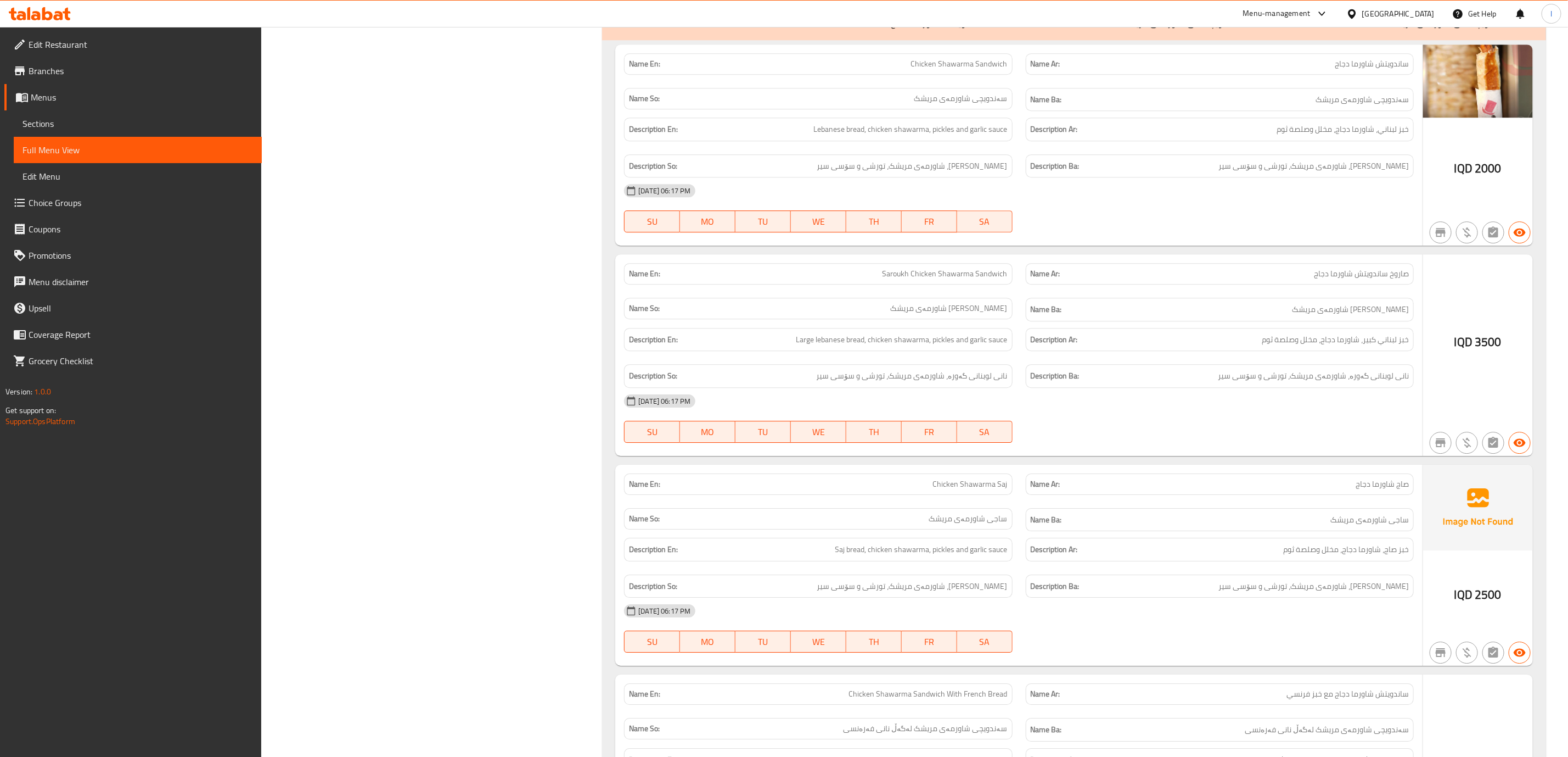
click at [1448, 29] on p "(Ba): سەندەویچەکانی شاورمەی مریشک" at bounding box center [1442, 22] width 142 height 13
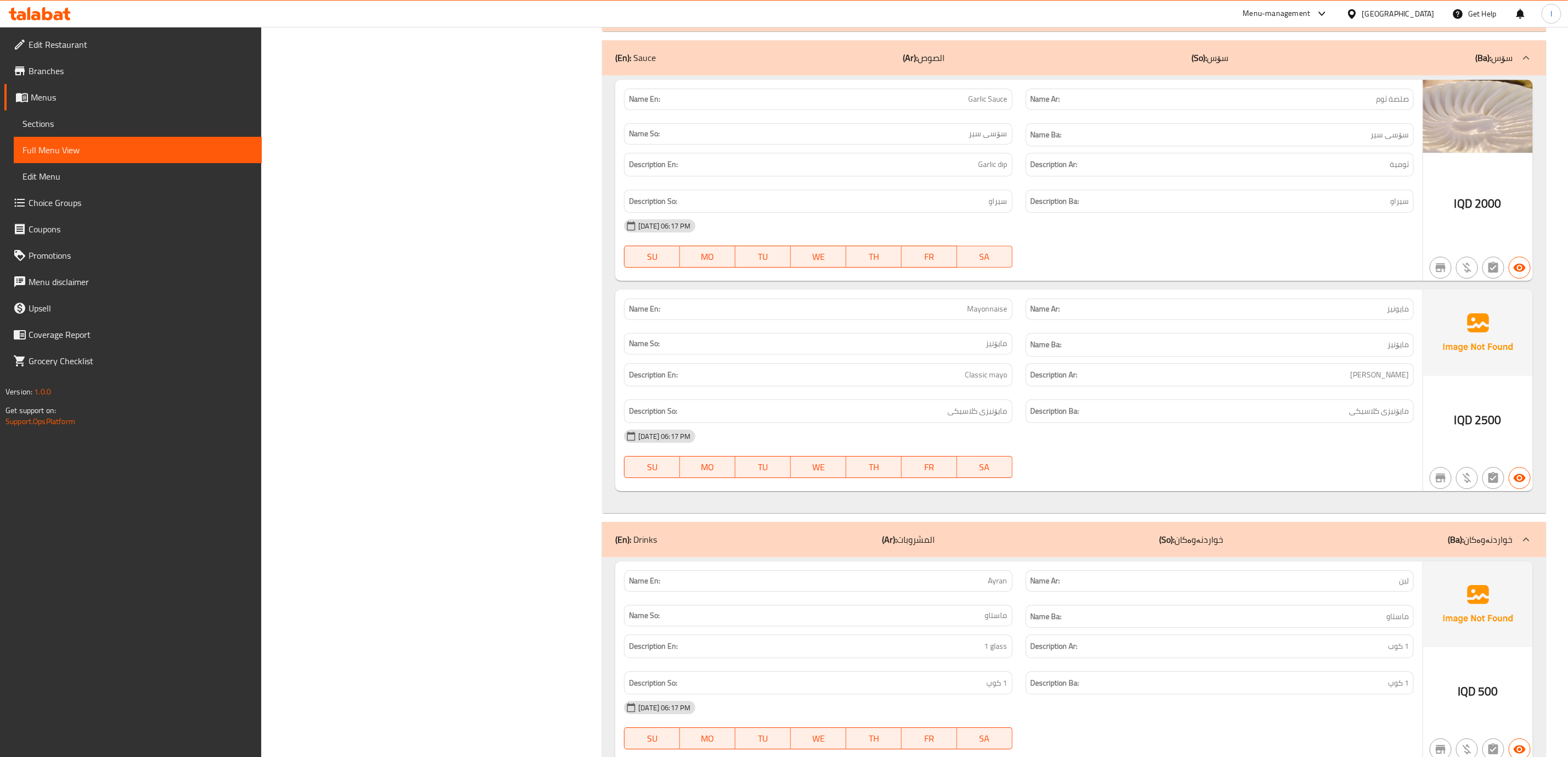
click at [1448, 25] on p "(Ba): سەندەویچەکانی شاورمەی مریشک" at bounding box center [1442, 18] width 142 height 13
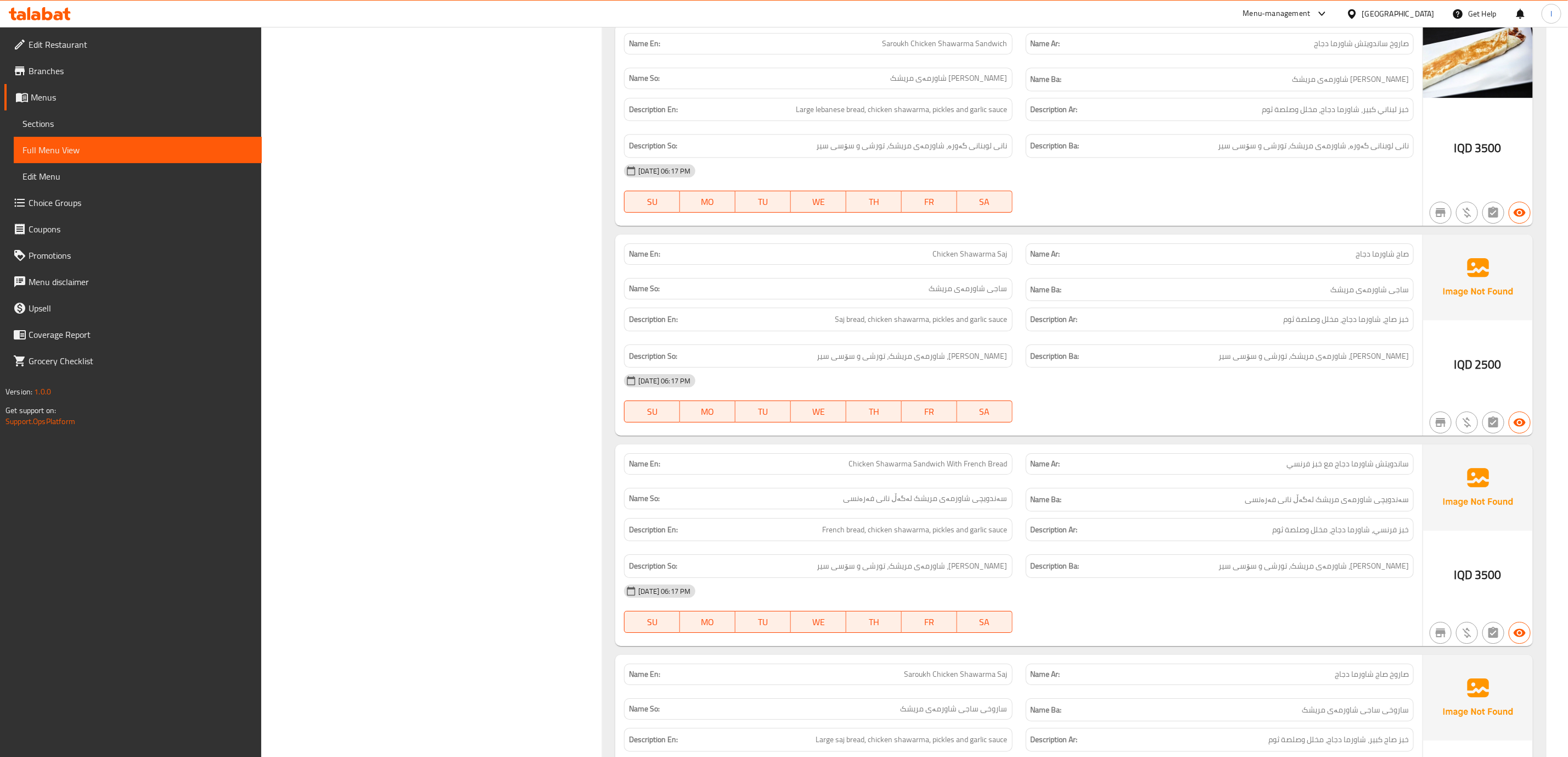
scroll to position [5766, 0]
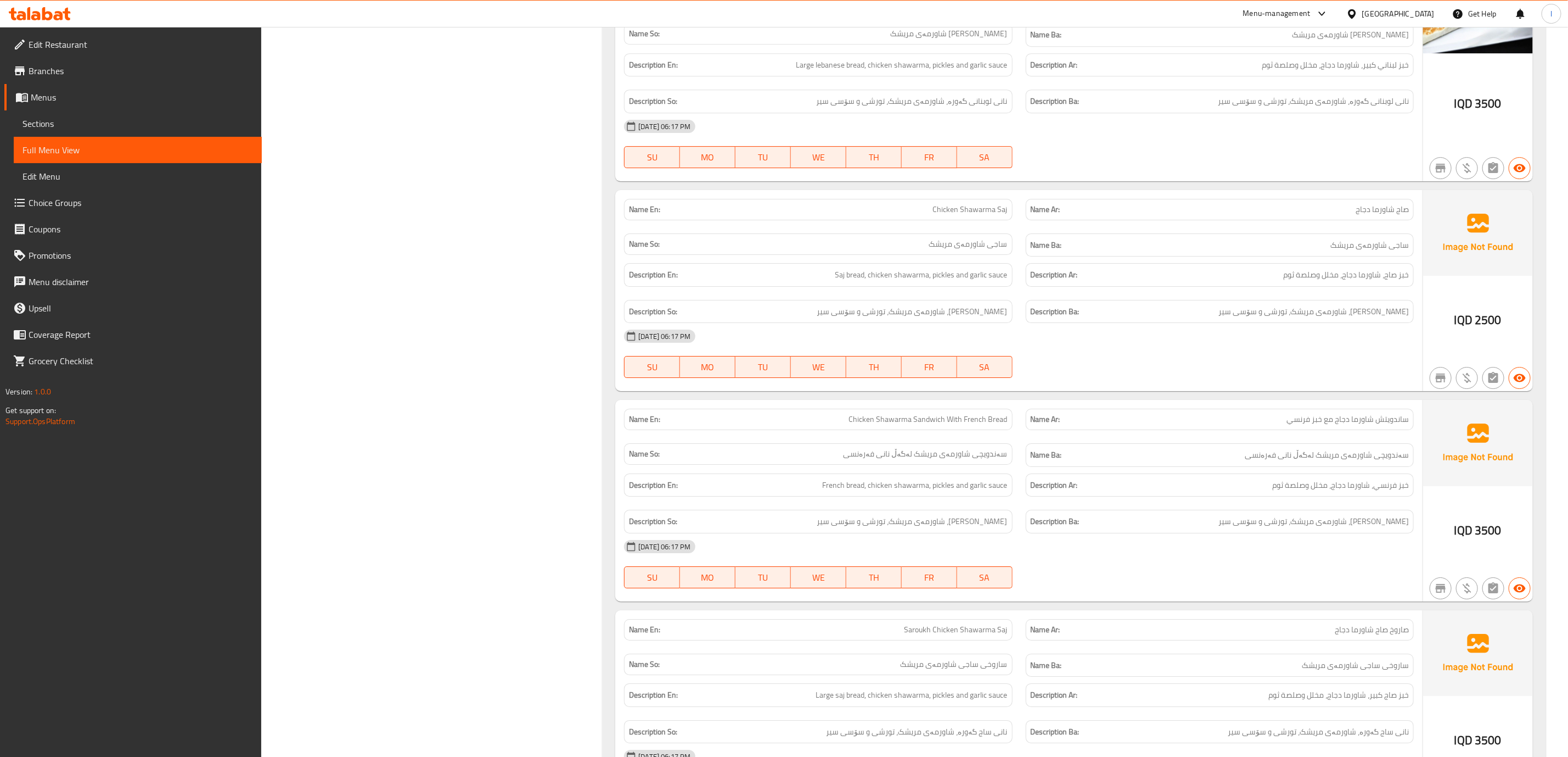
click at [1356, 635] on span "صاروخ صاج شاورما دجاج" at bounding box center [1372, 629] width 74 height 12
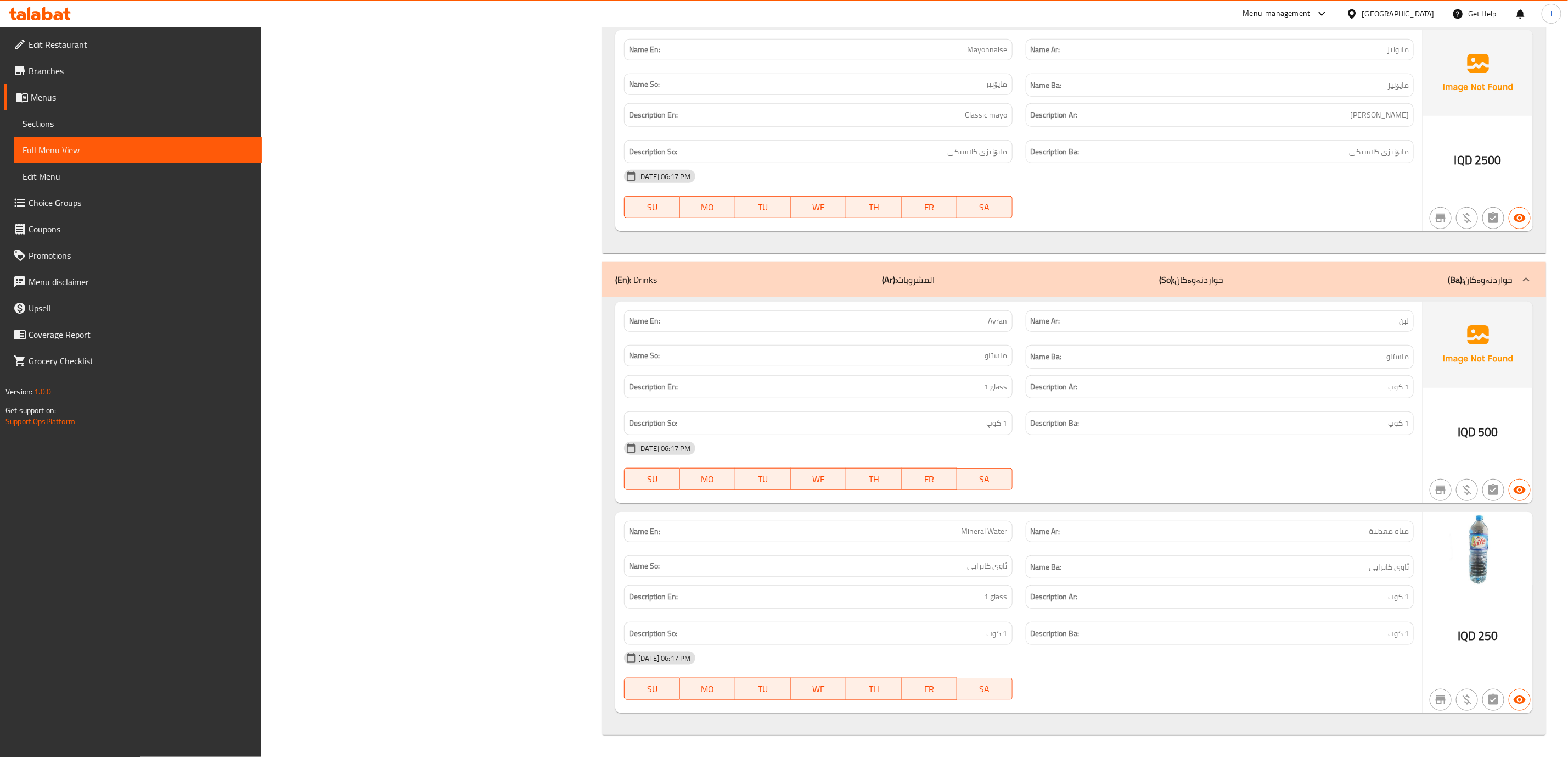
scroll to position [6896, 0]
click at [1194, 273] on p "(So): خواردنەوەکان" at bounding box center [1191, 279] width 64 height 13
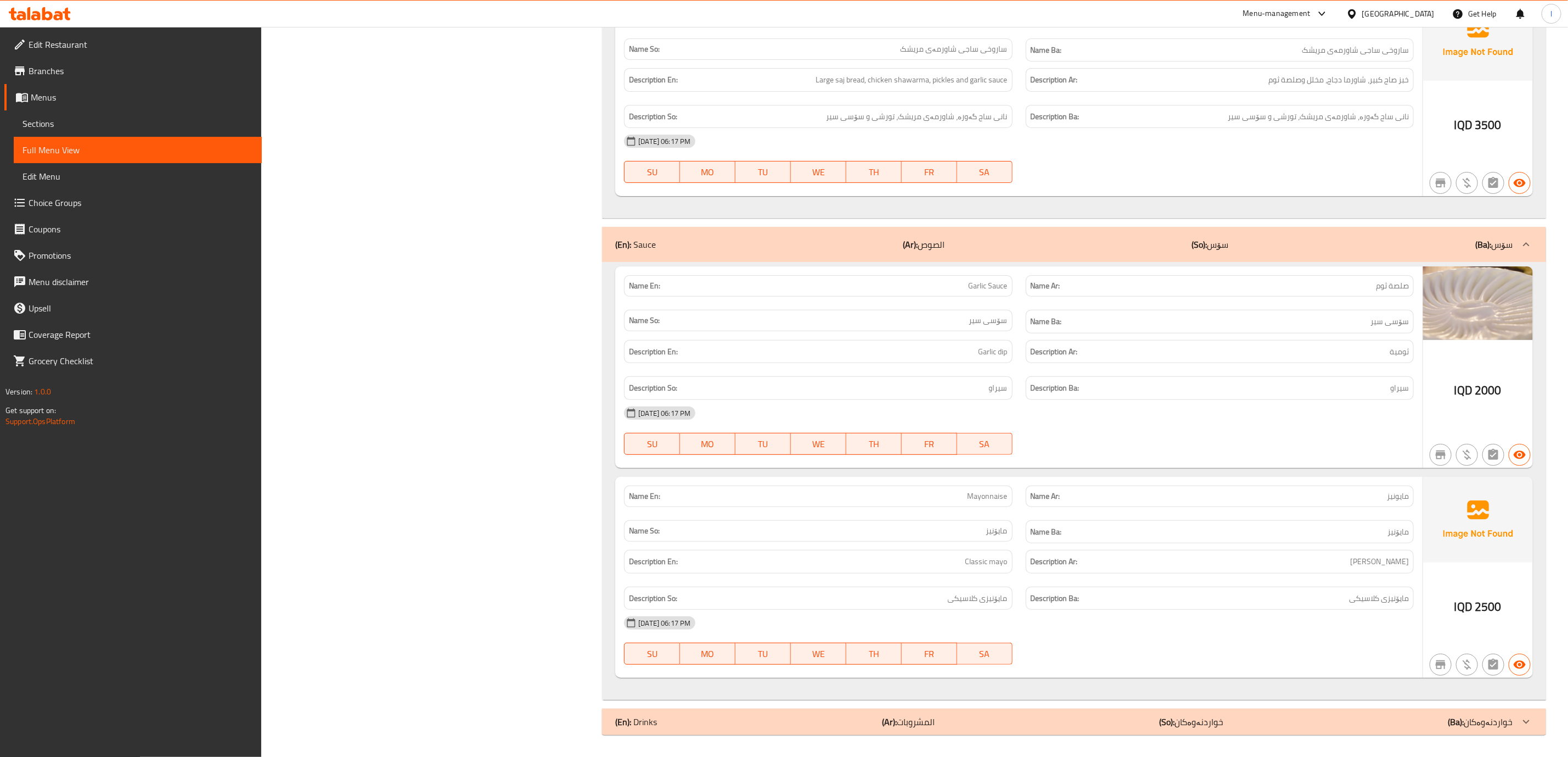
scroll to position [6445, 0]
click at [1194, 725] on p "(So): خواردنەوەکان" at bounding box center [1191, 721] width 64 height 13
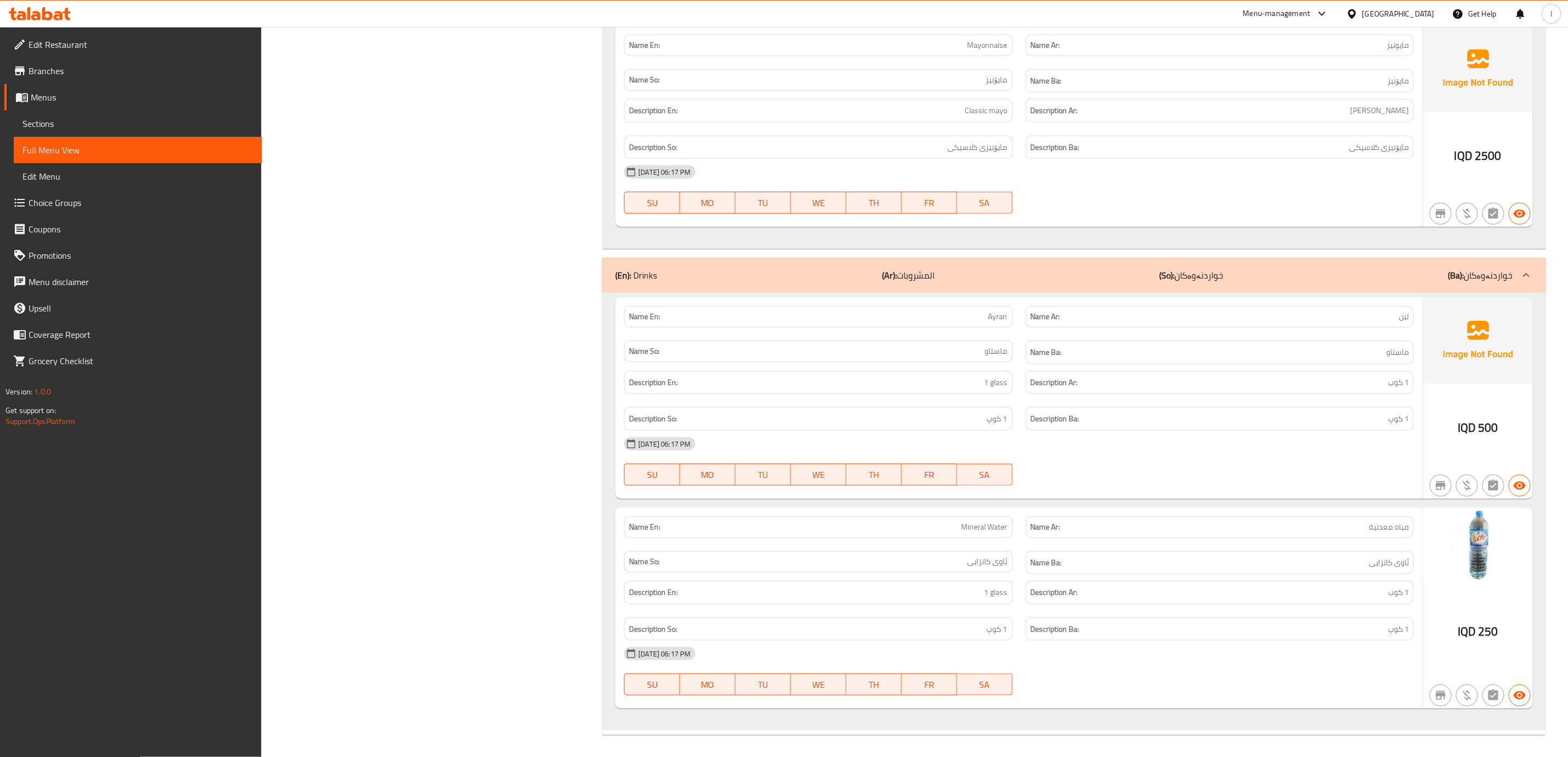
scroll to position [6896, 0]
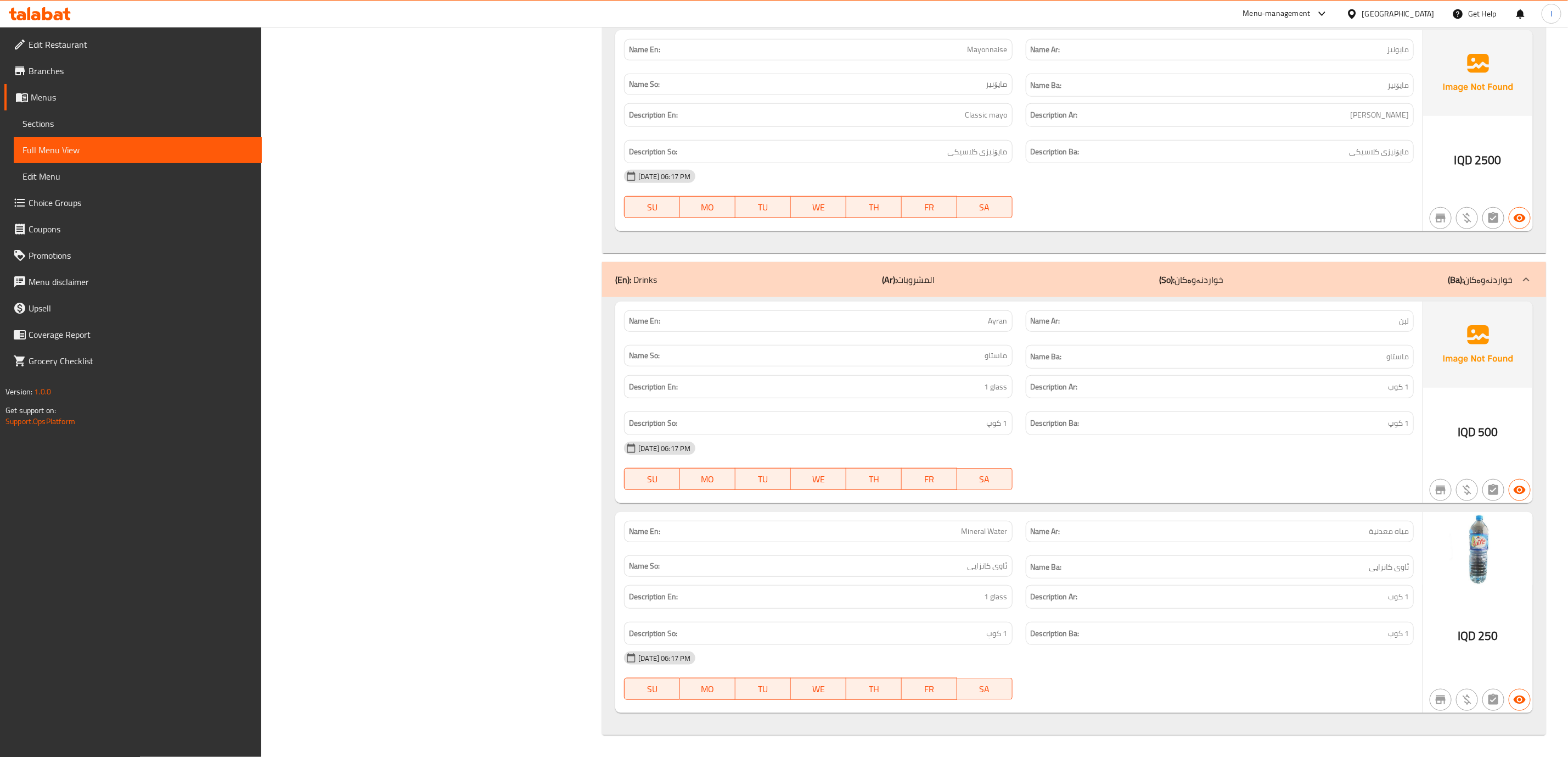
click at [1278, 583] on div "Description Ar: 1 كوب" at bounding box center [1220, 597] width 401 height 37
click at [34, 126] on span "Sections" at bounding box center [138, 123] width 231 height 13
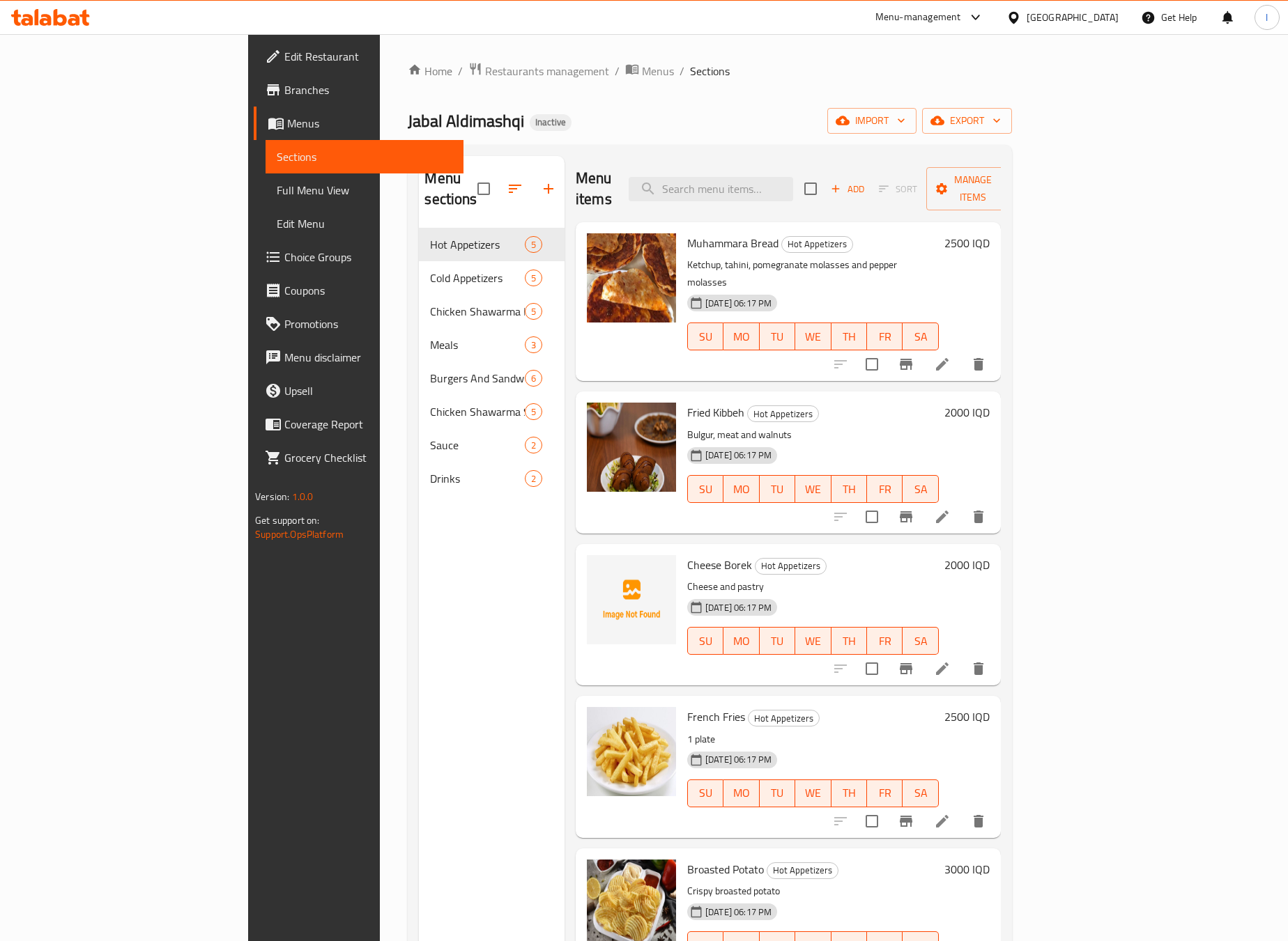
click at [426, 615] on div "Menu sections Hot Appetizers 5 Cold Appetizers 5 Chicken Shawarma Meals 5 Meals…" at bounding box center [492, 626] width 146 height 941
click at [419, 590] on div "Menu sections Hot Appetizers 5 Cold Appetizers 5 Chicken Shawarma Meals 5 Meals…" at bounding box center [492, 626] width 146 height 941
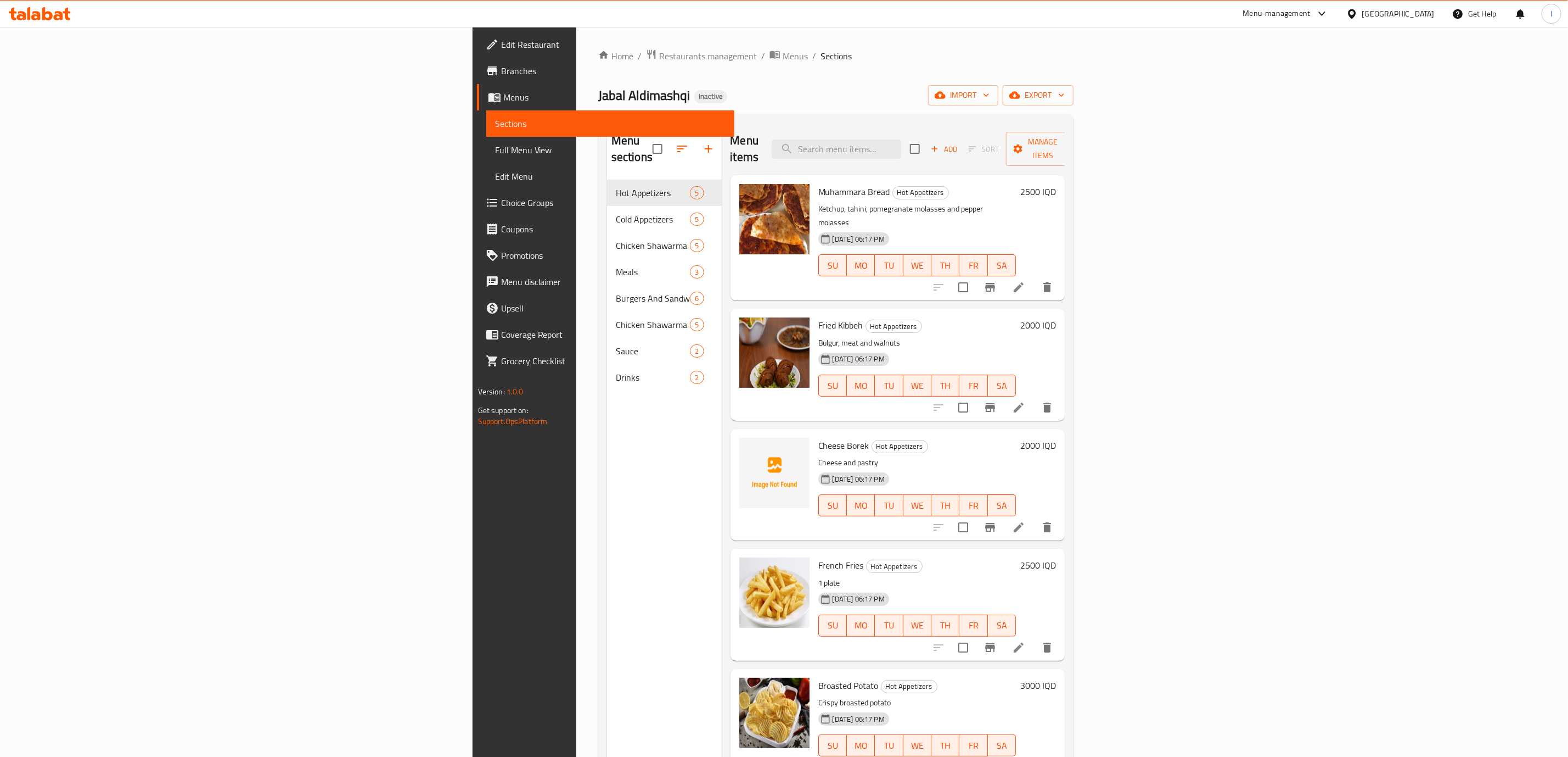
click at [61, 14] on icon at bounding box center [58, 15] width 9 height 9
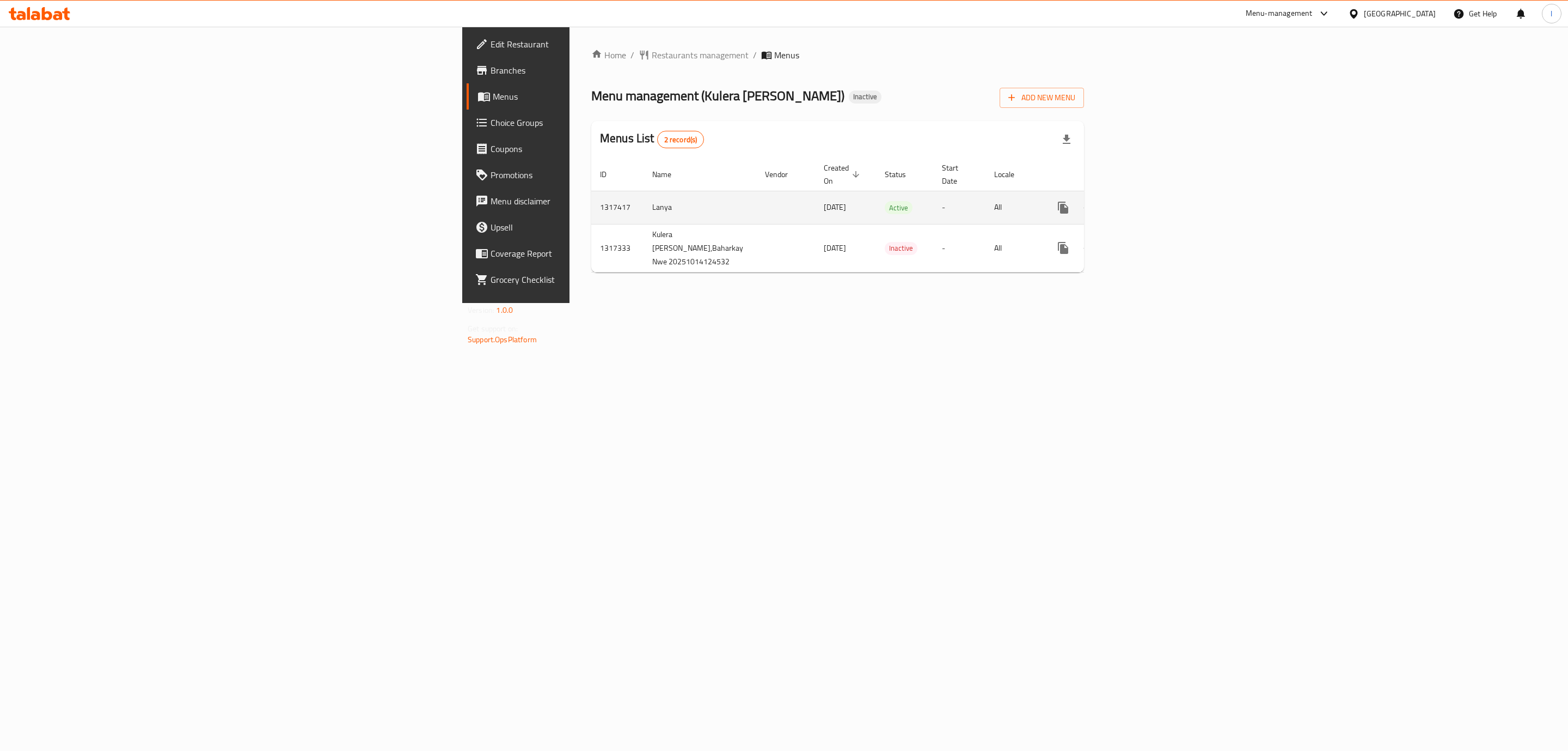
click at [1148, 201] on icon "enhanced table" at bounding box center [1141, 207] width 13 height 13
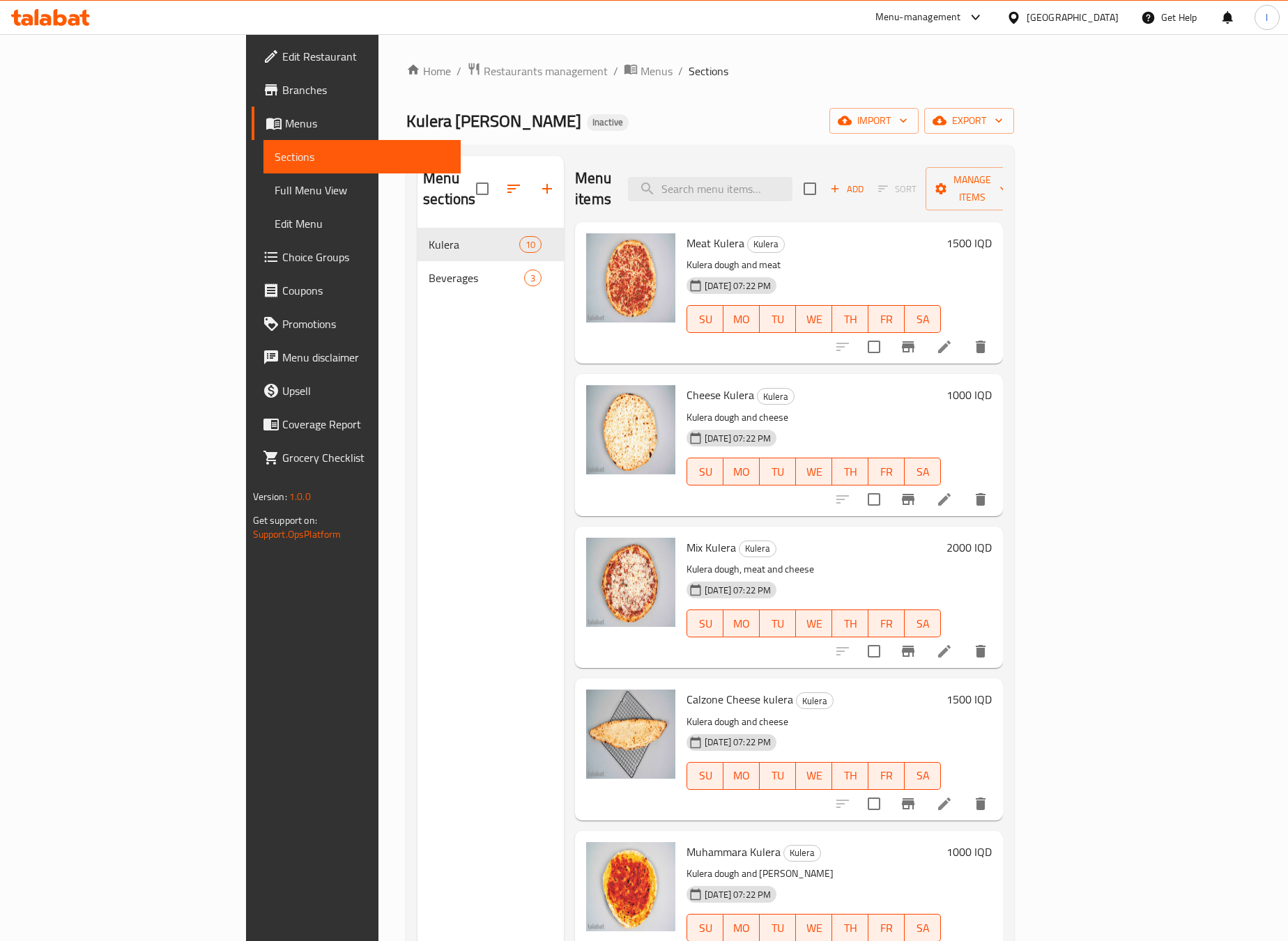
click at [274, 185] on span "Full Menu View" at bounding box center [362, 189] width 175 height 16
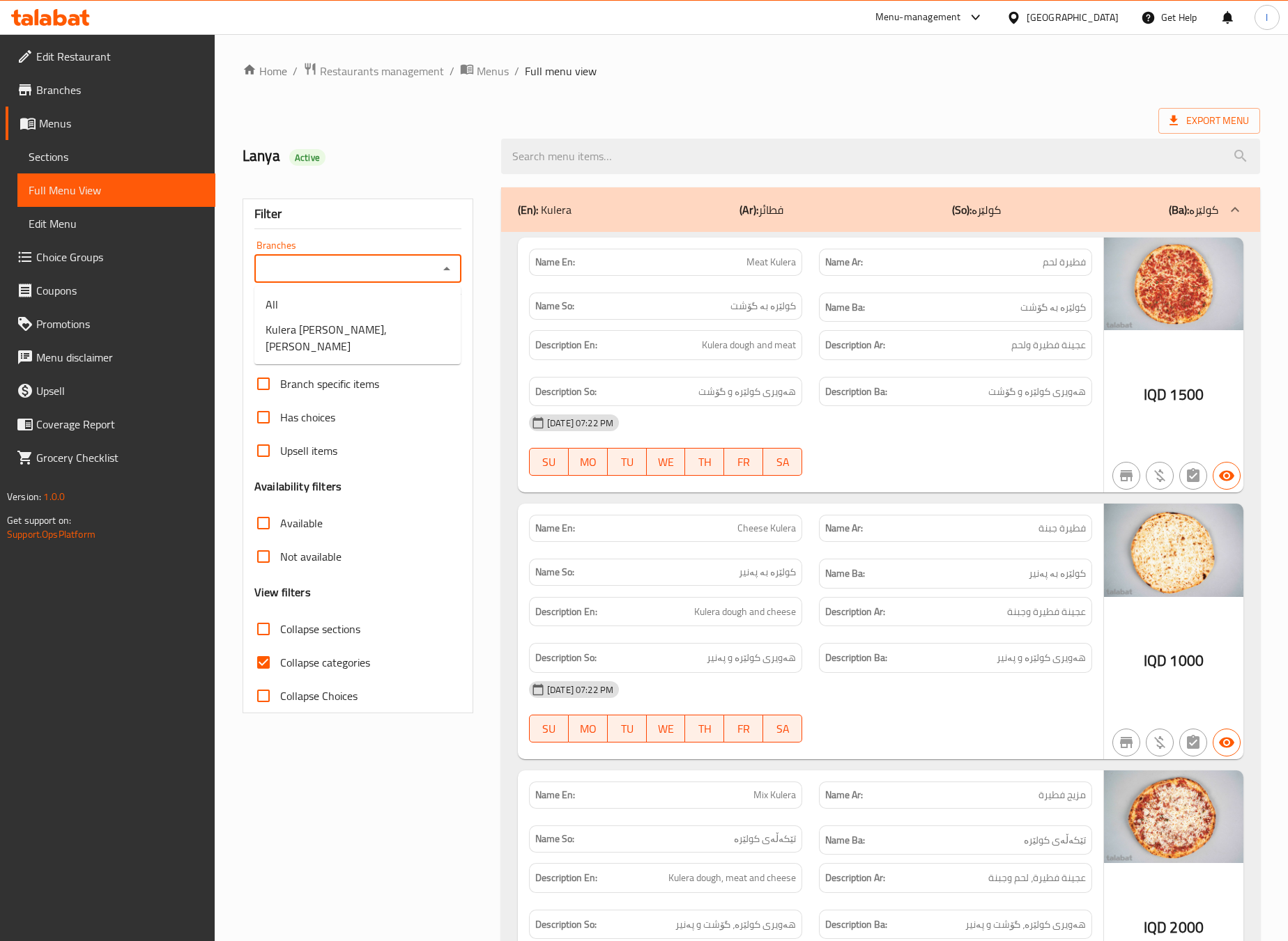
click at [432, 261] on input "Branches" at bounding box center [346, 269] width 175 height 19
click at [362, 340] on span "Kulera Baroni Shary Sharan, Baharkay Nwe" at bounding box center [358, 337] width 184 height 33
type input "Kulera Baroni Shary Sharan, Baharkay Nwe"
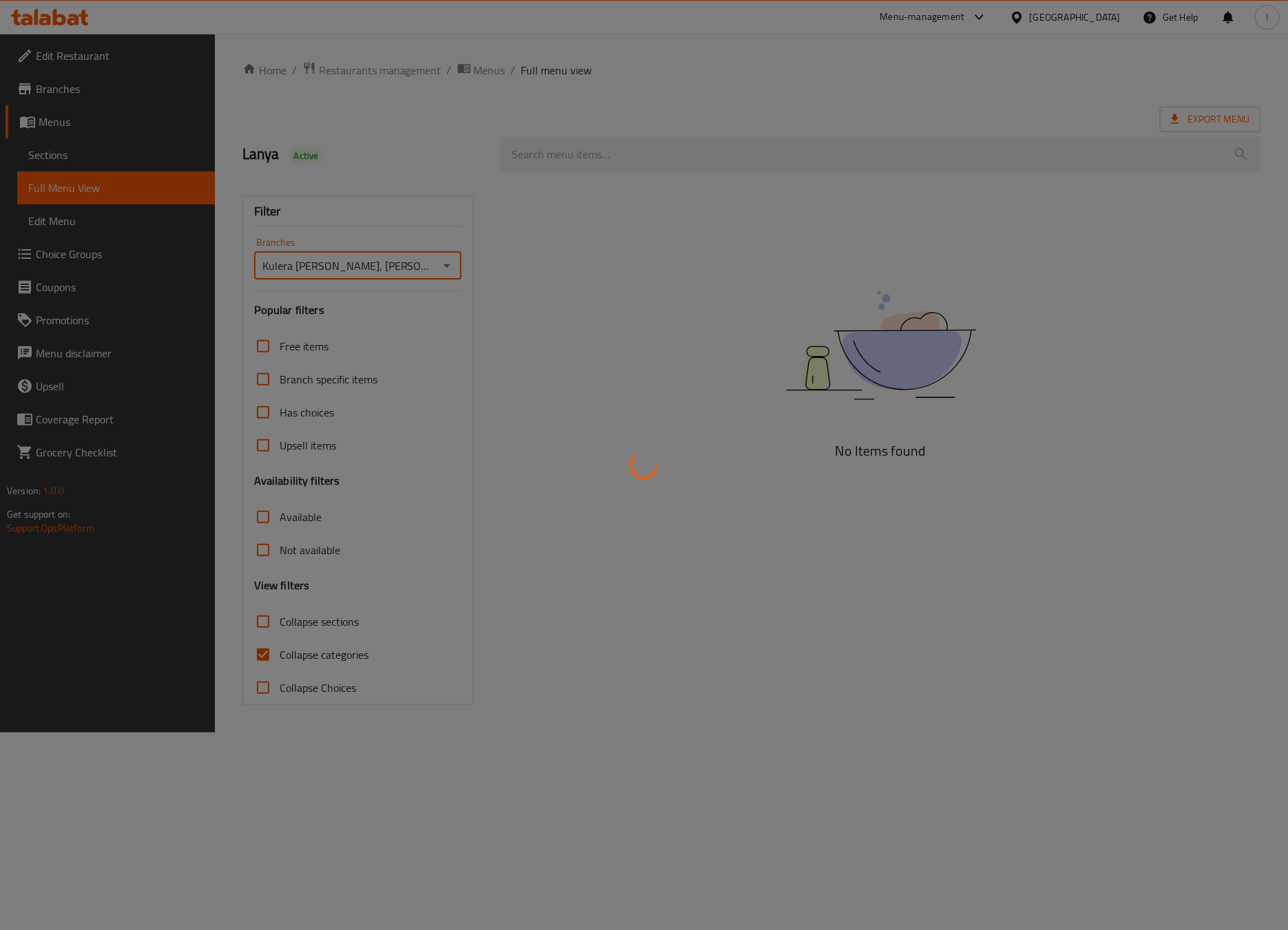
click at [353, 655] on div at bounding box center [644, 465] width 1288 height 930
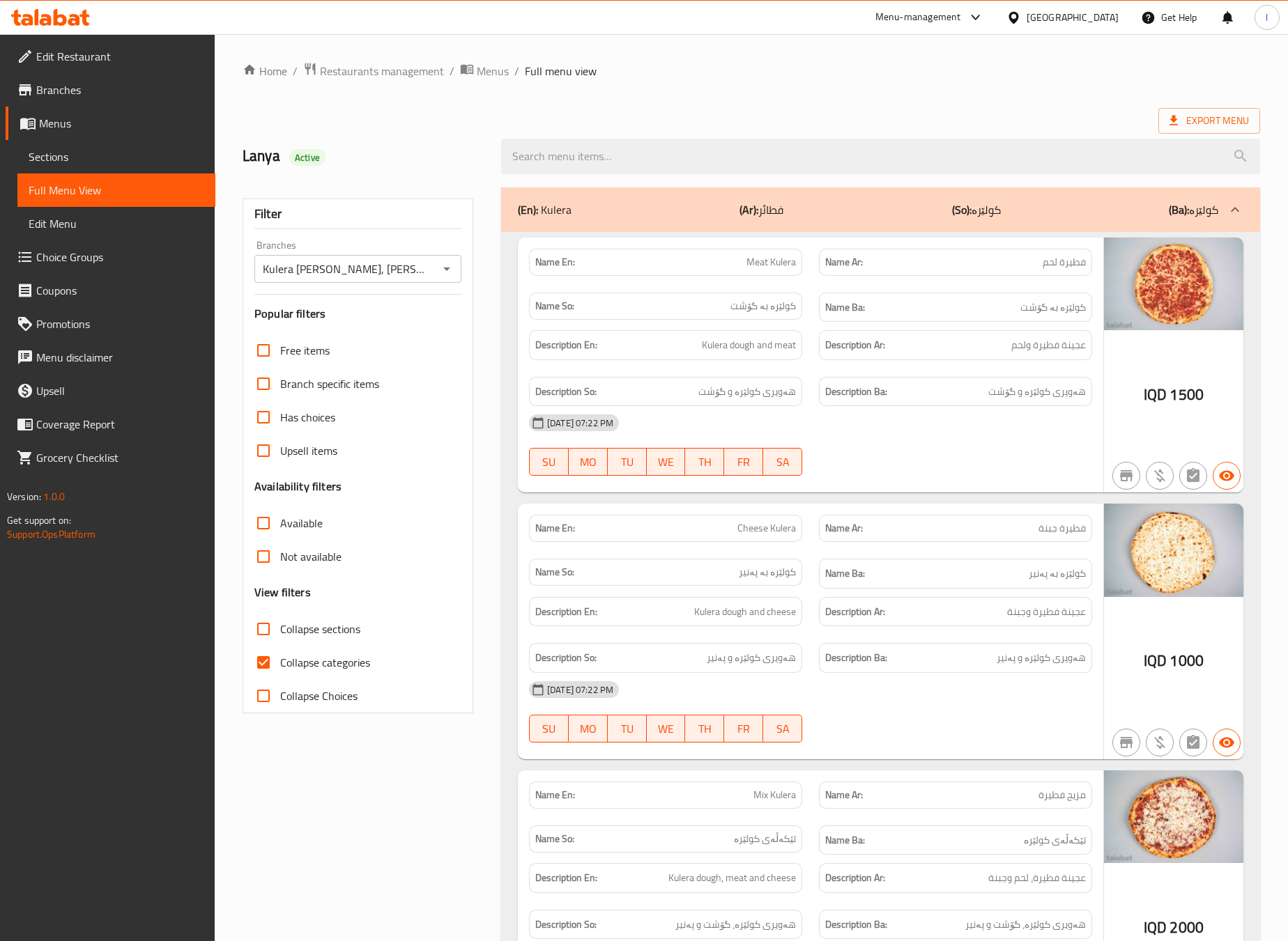
click at [358, 663] on div at bounding box center [644, 470] width 1288 height 941
click at [358, 663] on span "Collapse categories" at bounding box center [325, 662] width 90 height 16
click at [281, 663] on input "Collapse categories" at bounding box center [263, 662] width 34 height 33
click at [358, 663] on span "Collapse categories" at bounding box center [325, 662] width 90 height 16
click at [281, 663] on input "Collapse categories" at bounding box center [263, 662] width 34 height 33
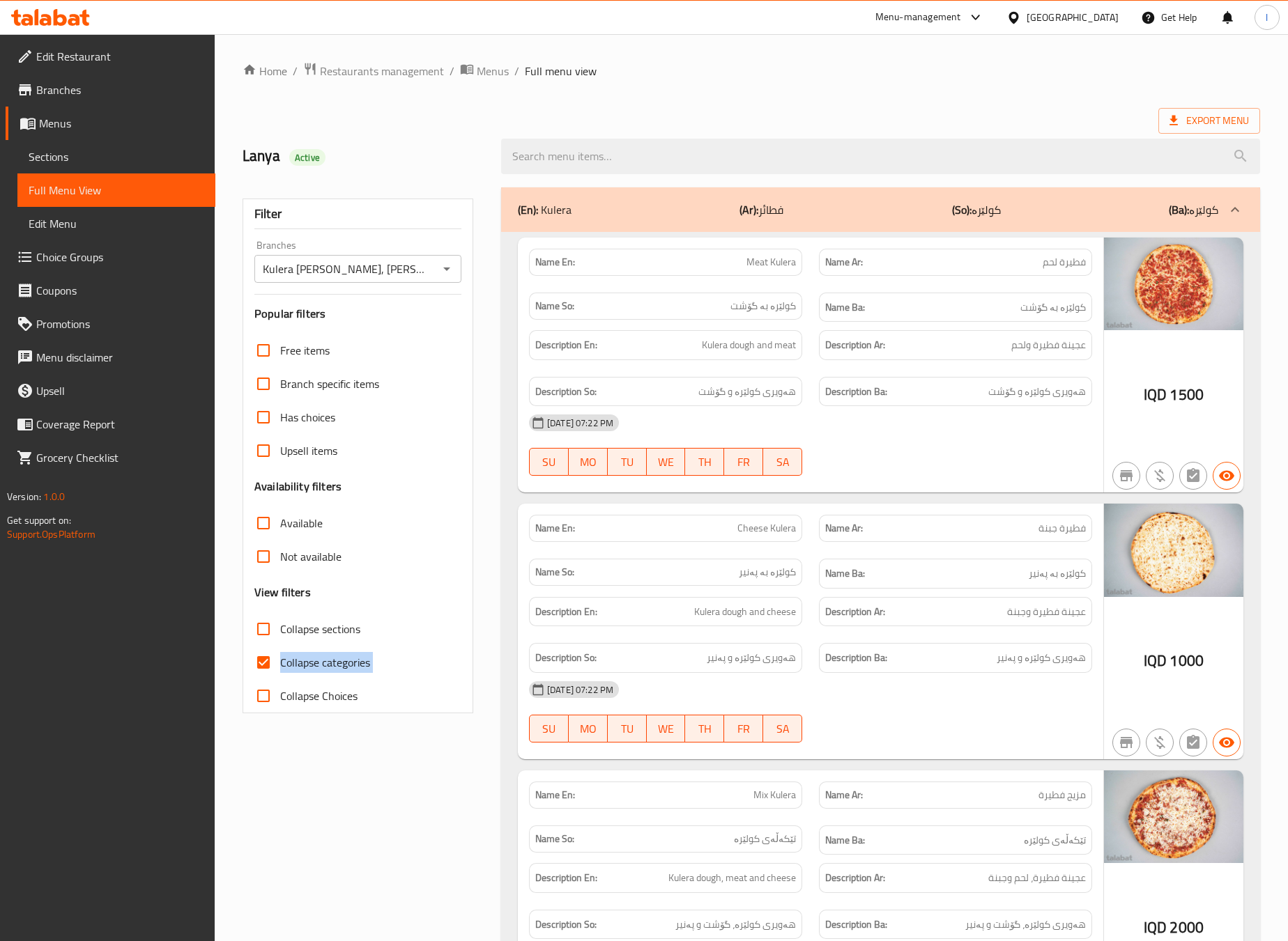
click at [358, 663] on span "Collapse categories" at bounding box center [325, 662] width 90 height 16
click at [281, 663] on input "Collapse categories" at bounding box center [263, 662] width 34 height 33
checkbox input "false"
click at [348, 624] on span "Collapse sections" at bounding box center [320, 629] width 80 height 16
click at [281, 624] on input "Collapse sections" at bounding box center [263, 629] width 34 height 33
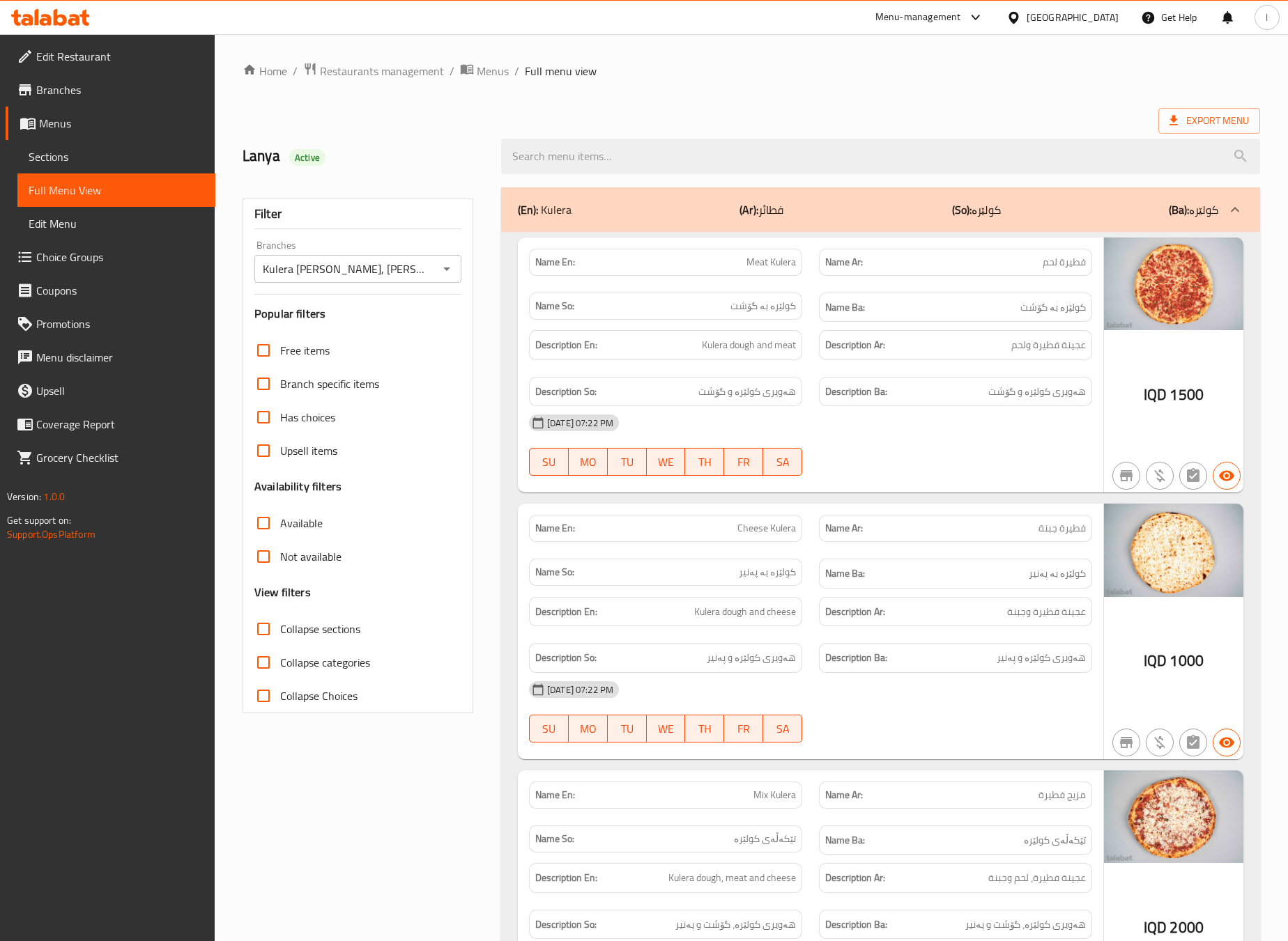
checkbox input "true"
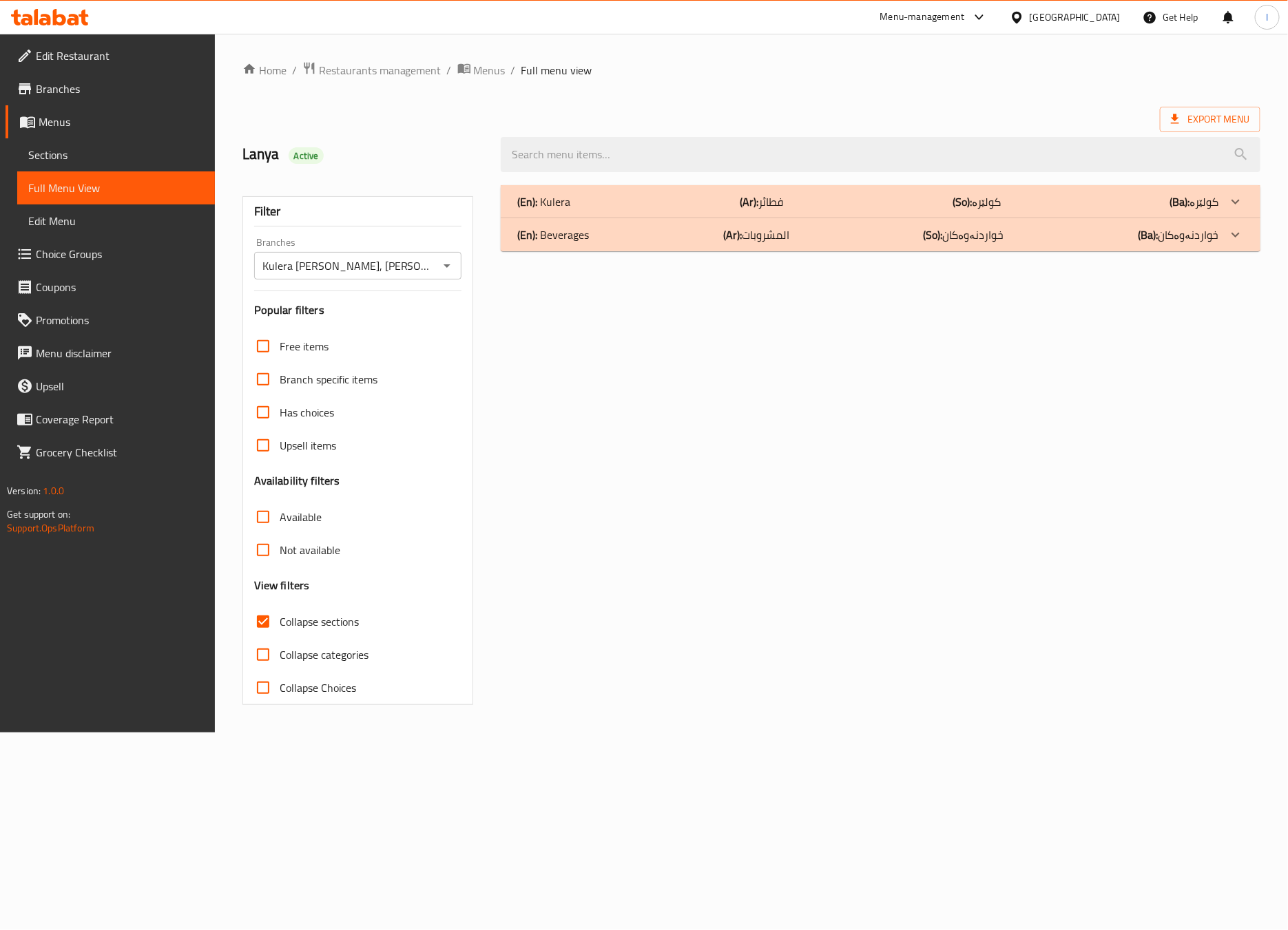
click at [1256, 572] on div "(En): Kulera (Ar): فطائر (So): کولێرە (Ba): کولێرە Name En: Meat Kulera Name Ar…" at bounding box center [881, 445] width 776 height 537
click at [860, 189] on div "(En): Kulera (Ar): فطائر (So): کولێرە (Ba): کولێرە" at bounding box center [880, 202] width 760 height 33
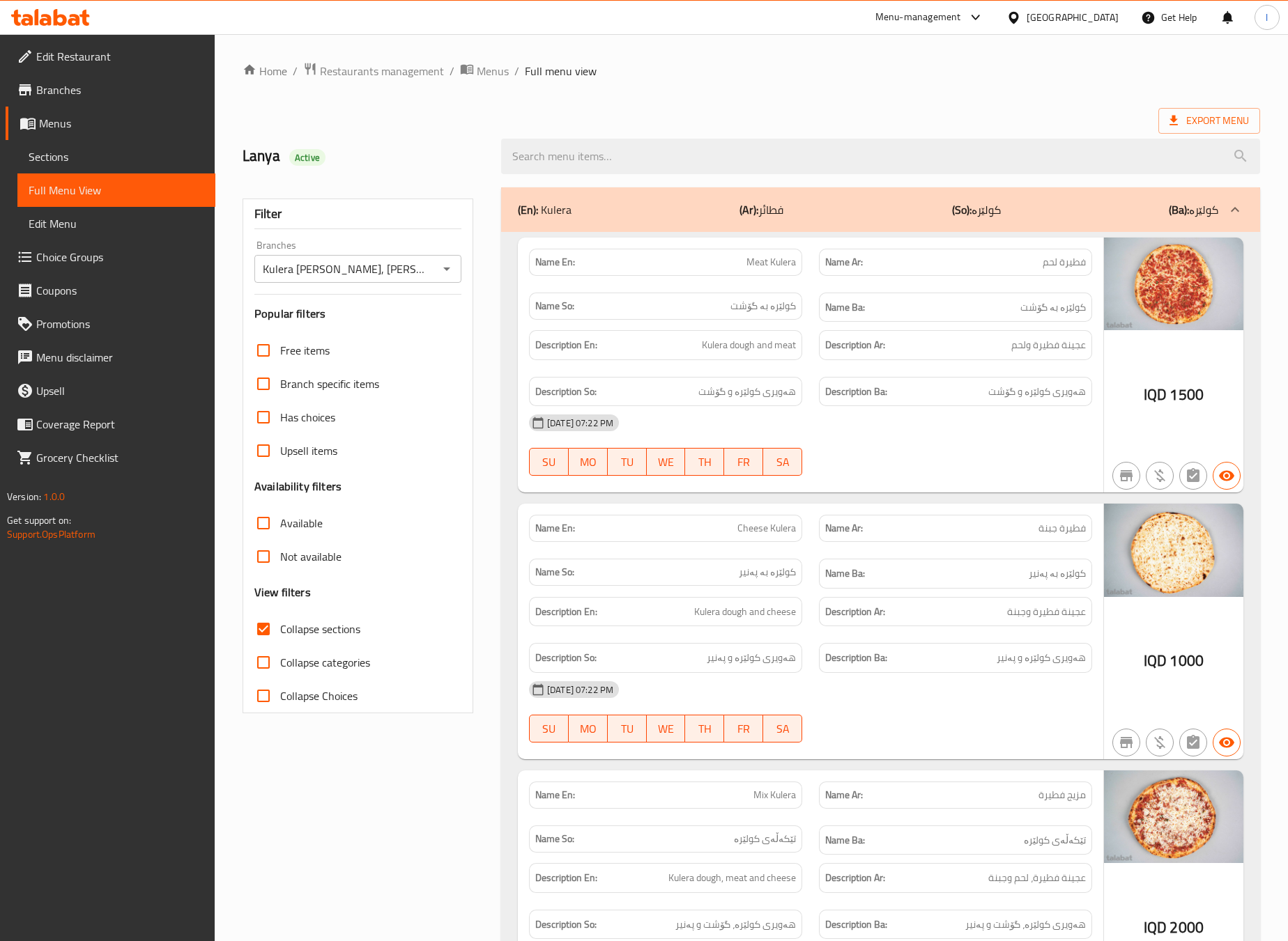
click at [866, 416] on div "14-10-2025 07:22 PM" at bounding box center [810, 422] width 580 height 33
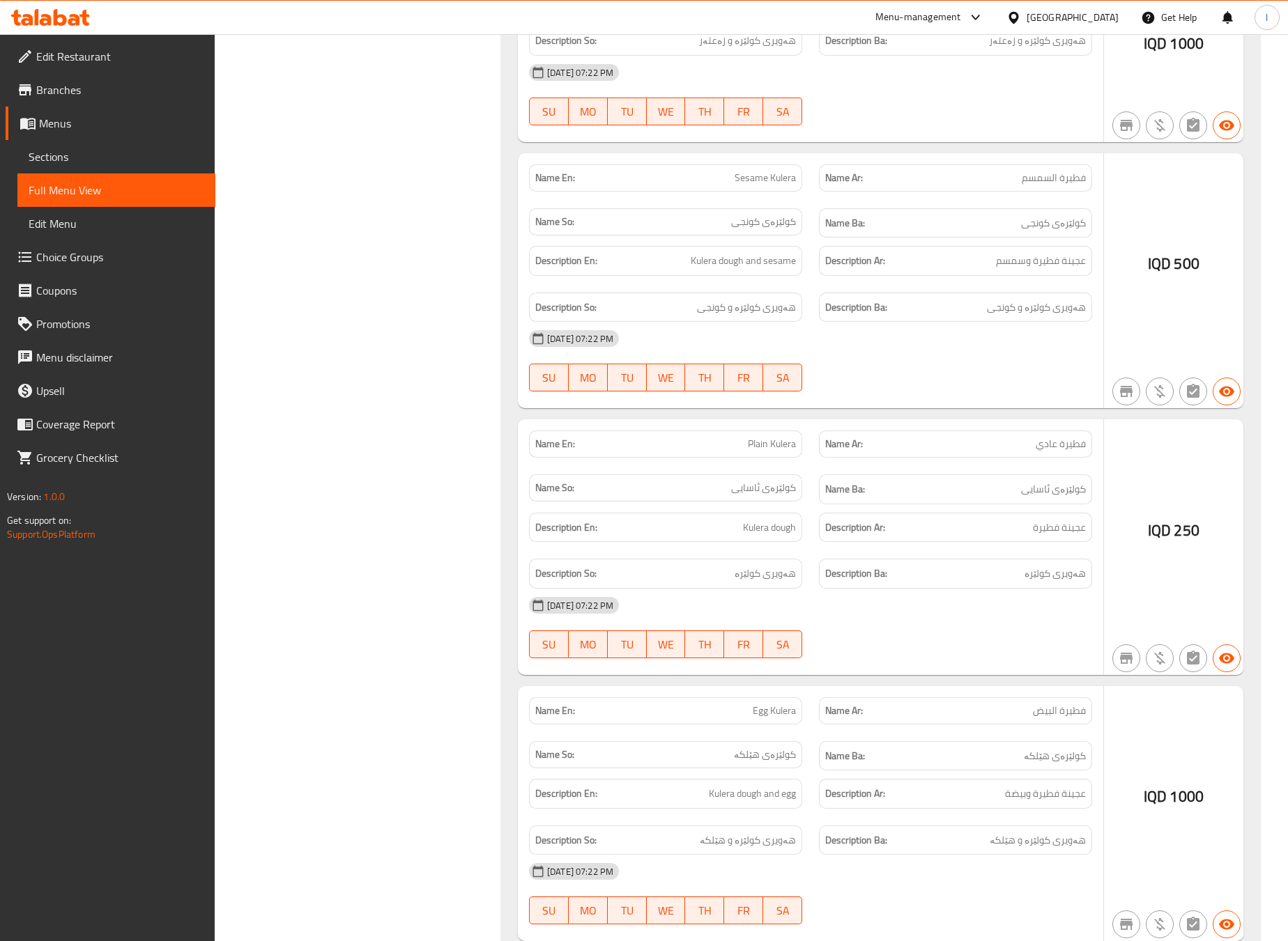
scroll to position [2076, 0]
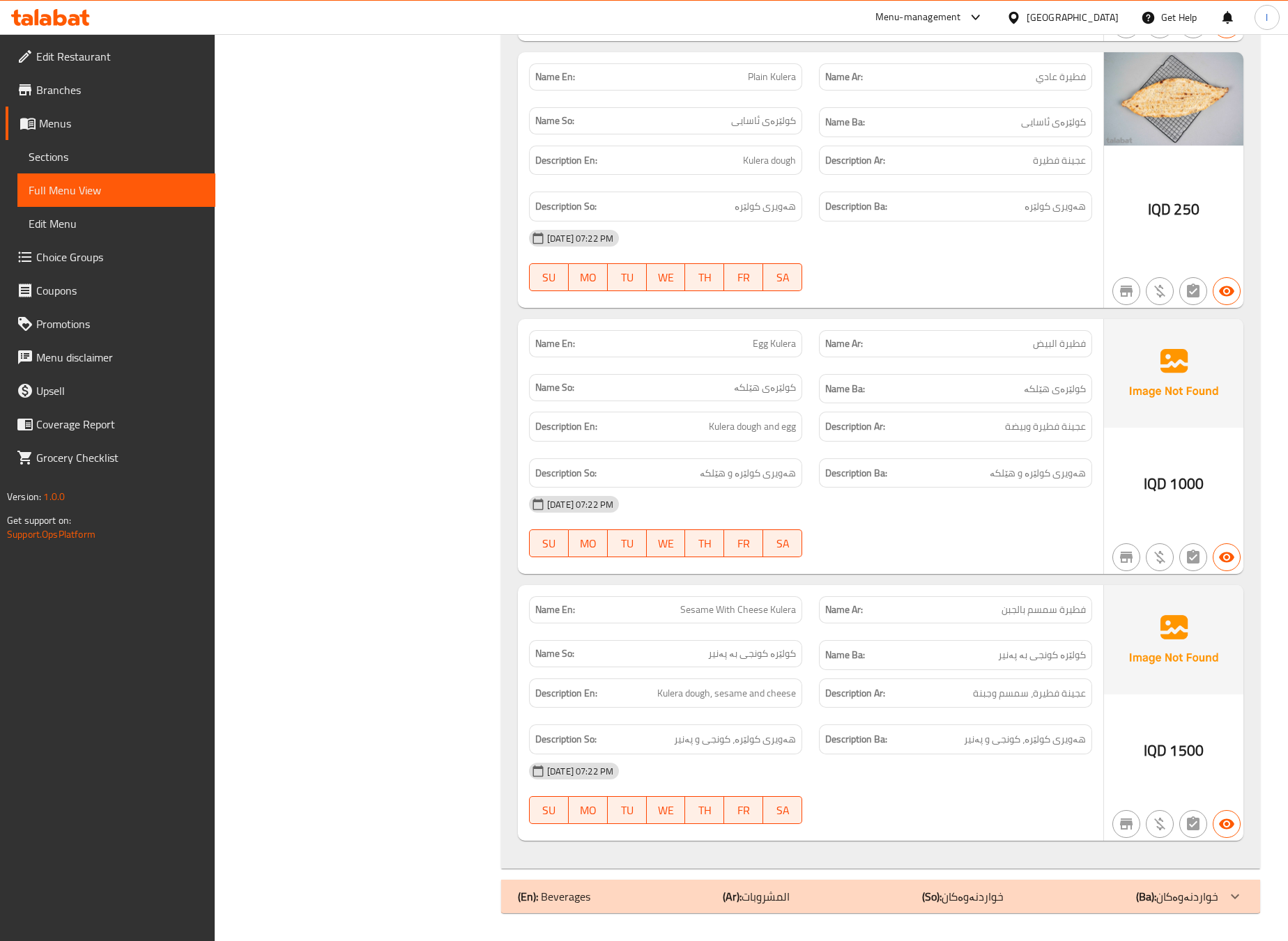
click at [937, 886] on b "(So):" at bounding box center [931, 897] width 19 height 21
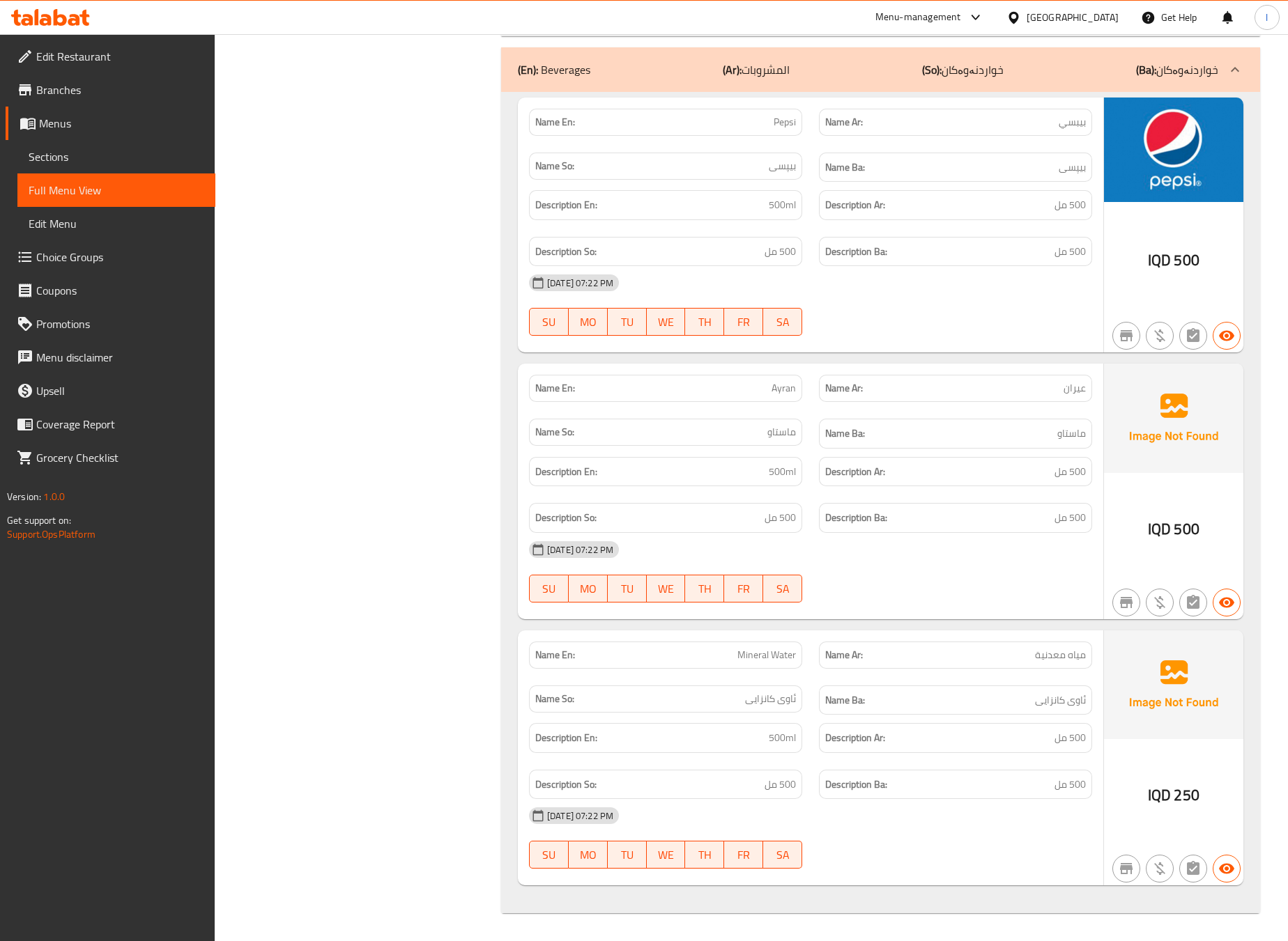
scroll to position [2918, 0]
click at [515, 386] on div "Name En: Pepsi Name Ar: بيبسي Name So: بیپسی Name Ba: بیپسی Description En: 500…" at bounding box center [880, 502] width 759 height 822
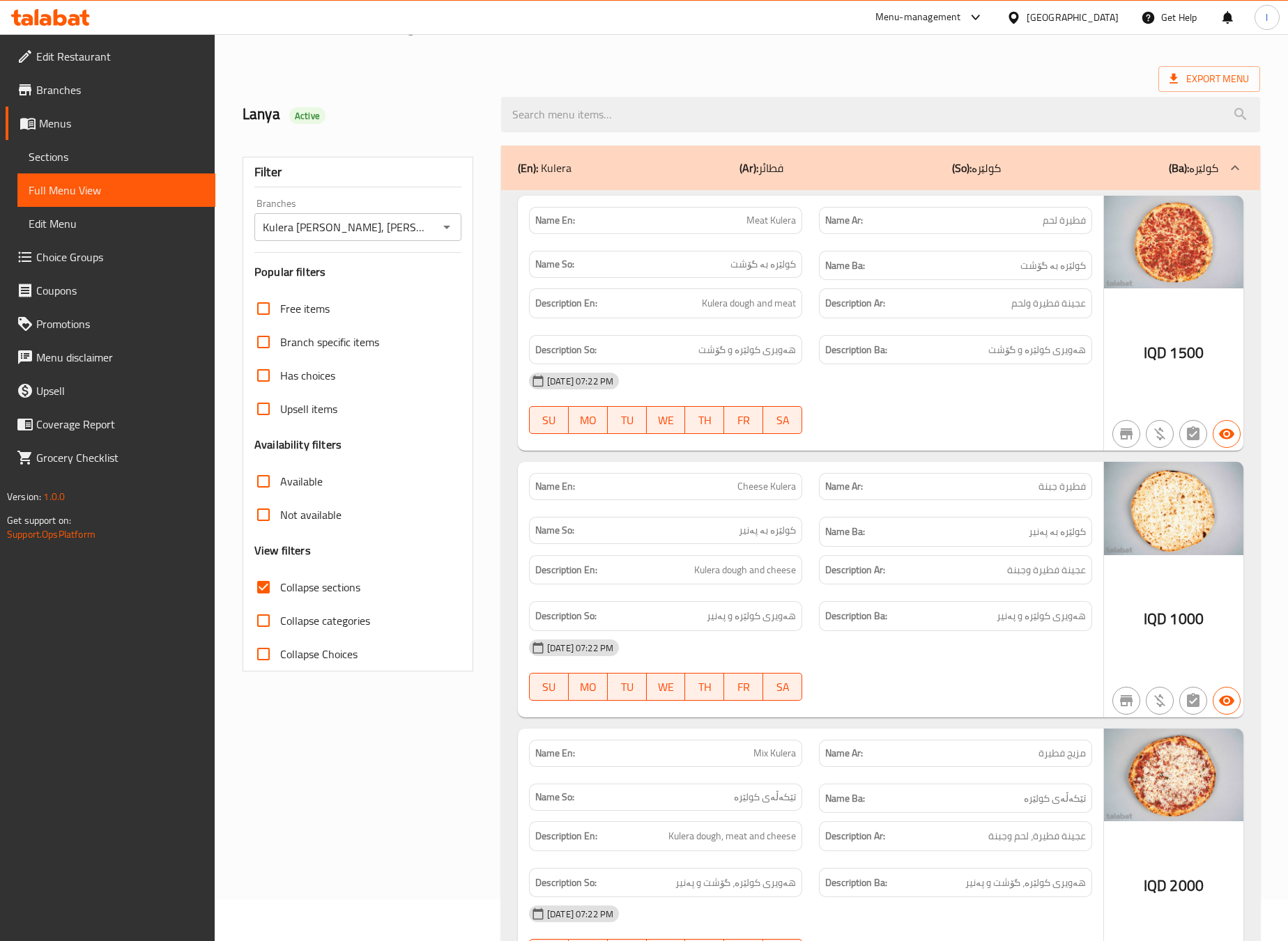
scroll to position [0, 0]
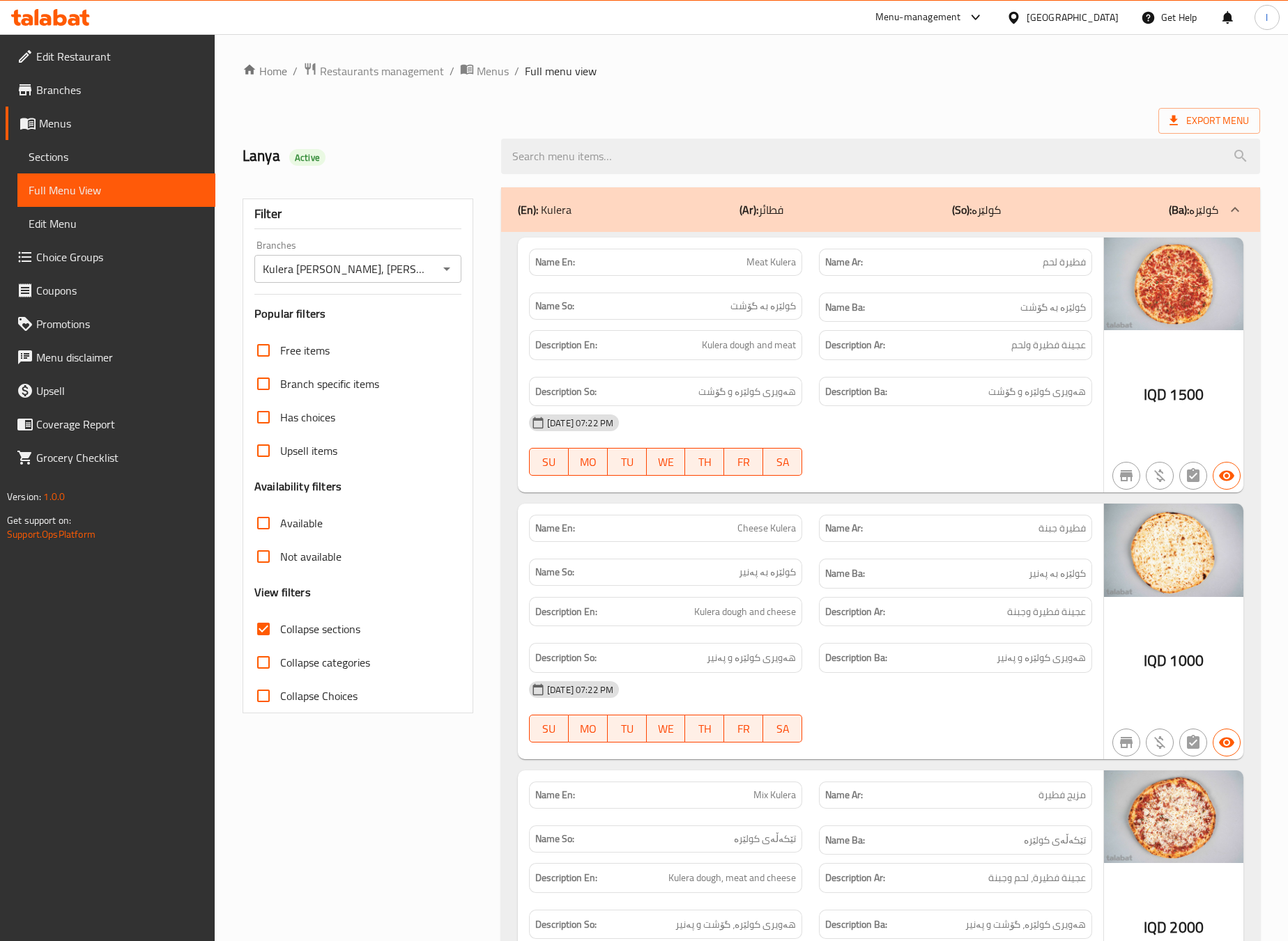
click at [882, 478] on div at bounding box center [955, 475] width 290 height 16
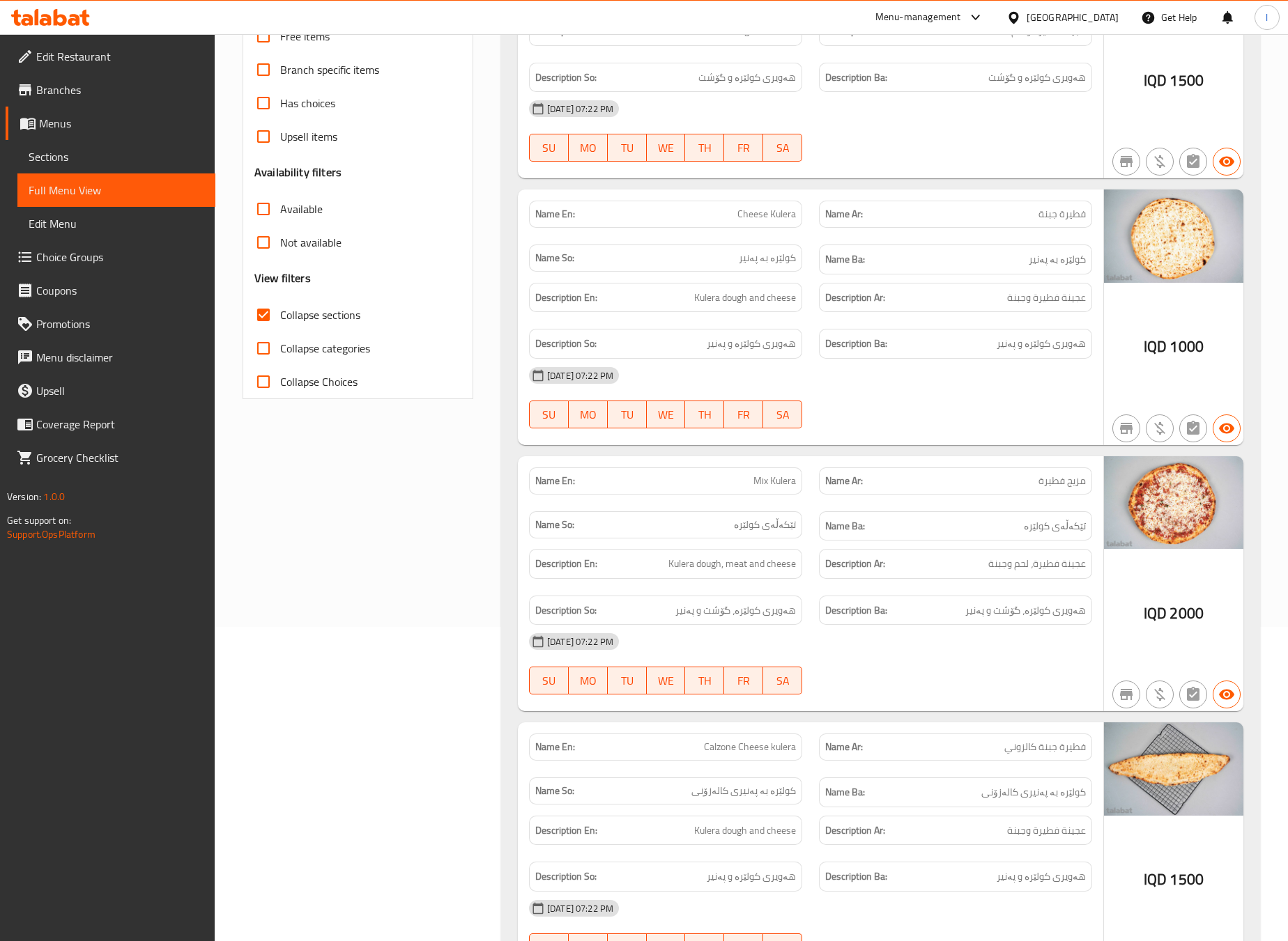
scroll to position [347, 0]
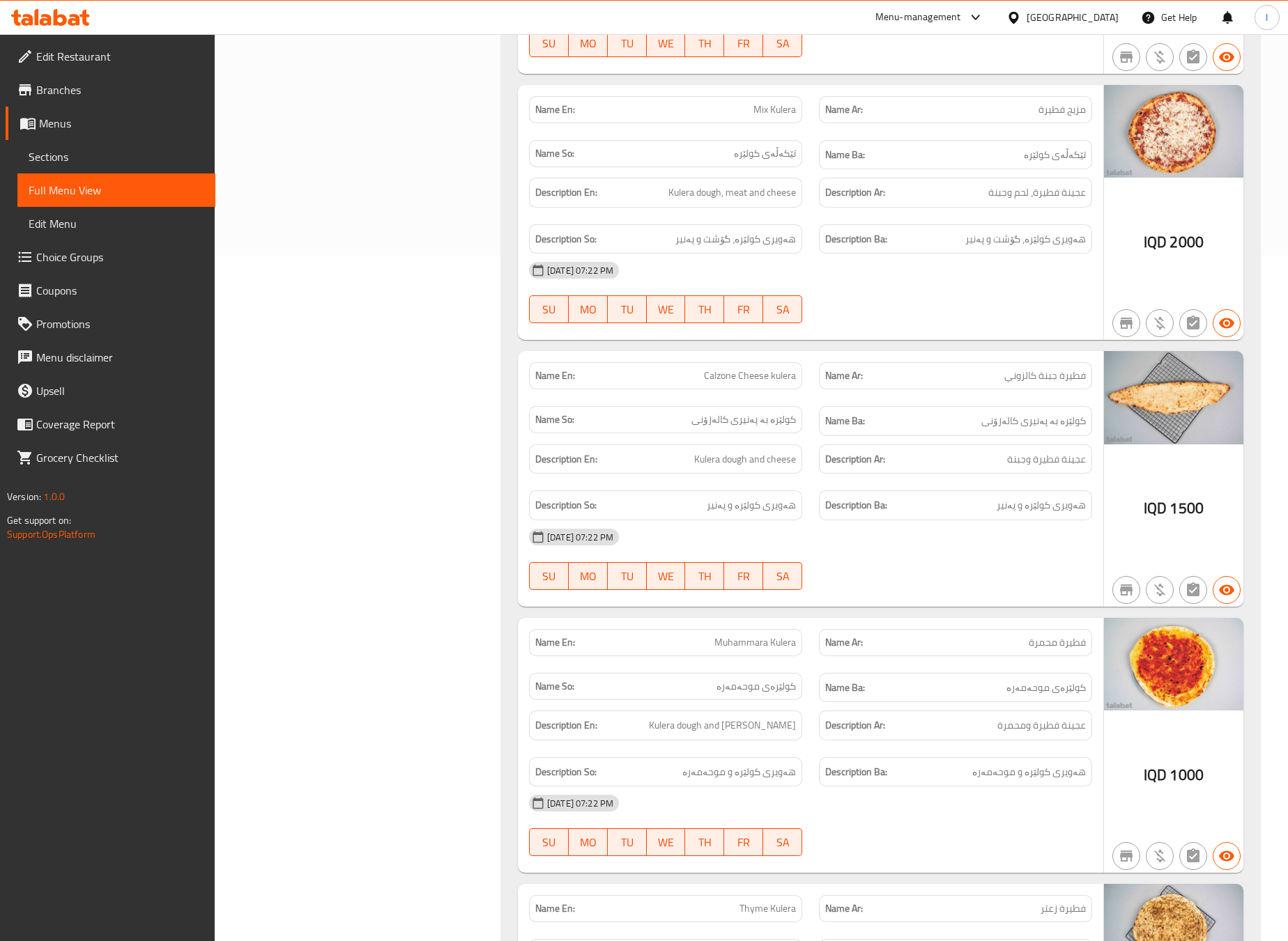
scroll to position [696, 0]
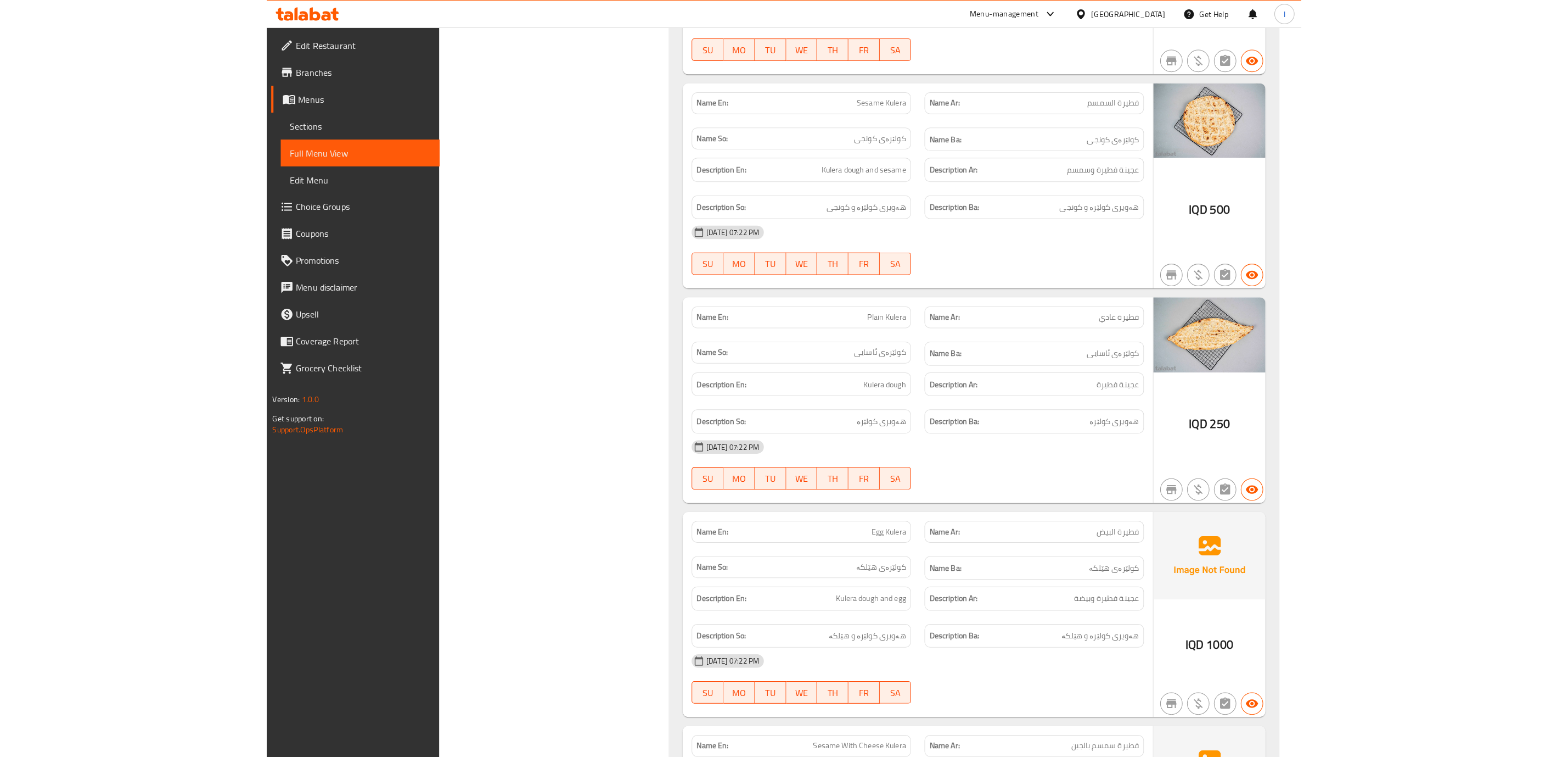
scroll to position [1373, 0]
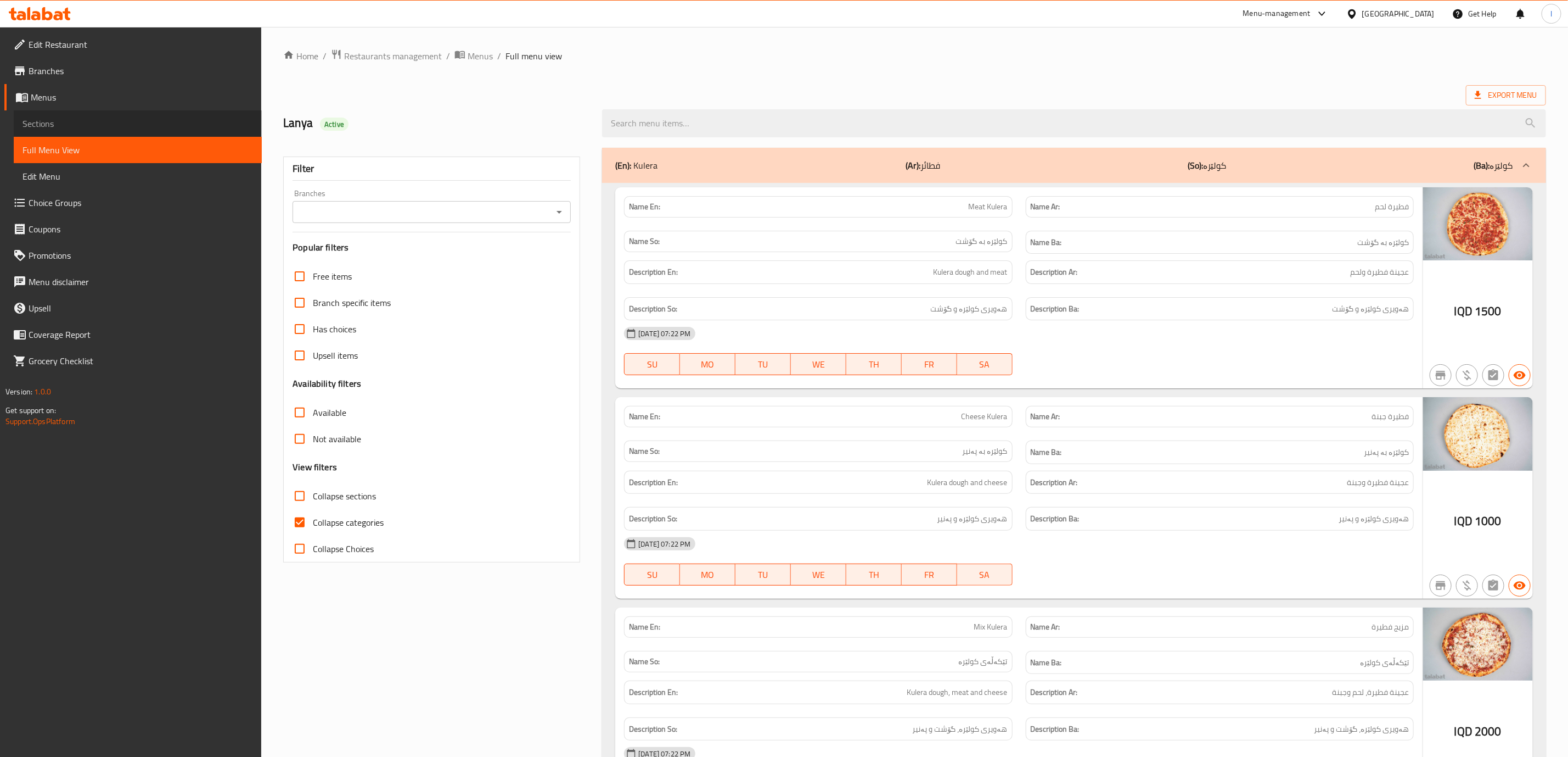
click at [63, 112] on link "Sections" at bounding box center [137, 123] width 248 height 26
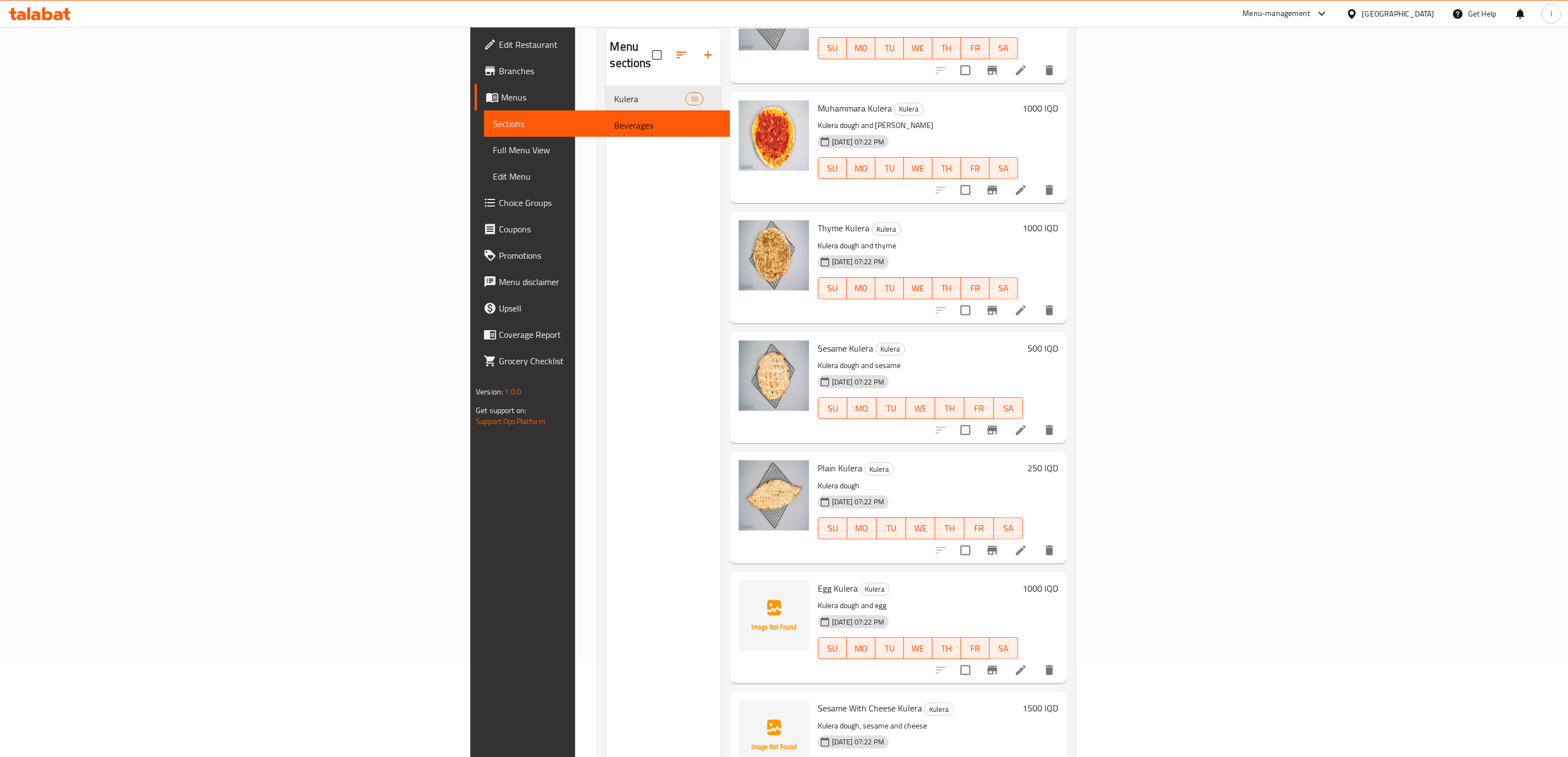
scroll to position [153, 0]
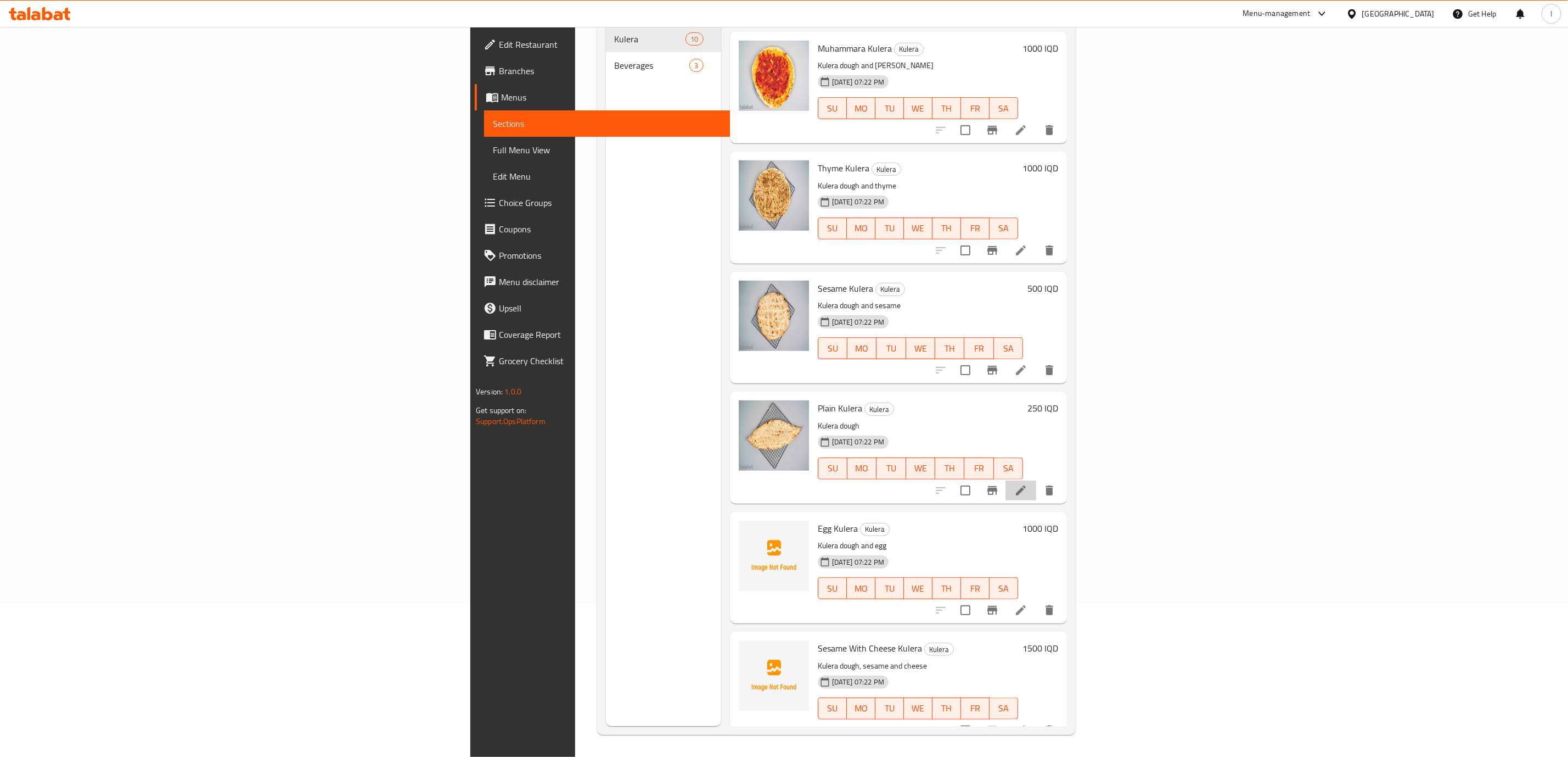
click at [1037, 481] on li at bounding box center [1021, 491] width 31 height 20
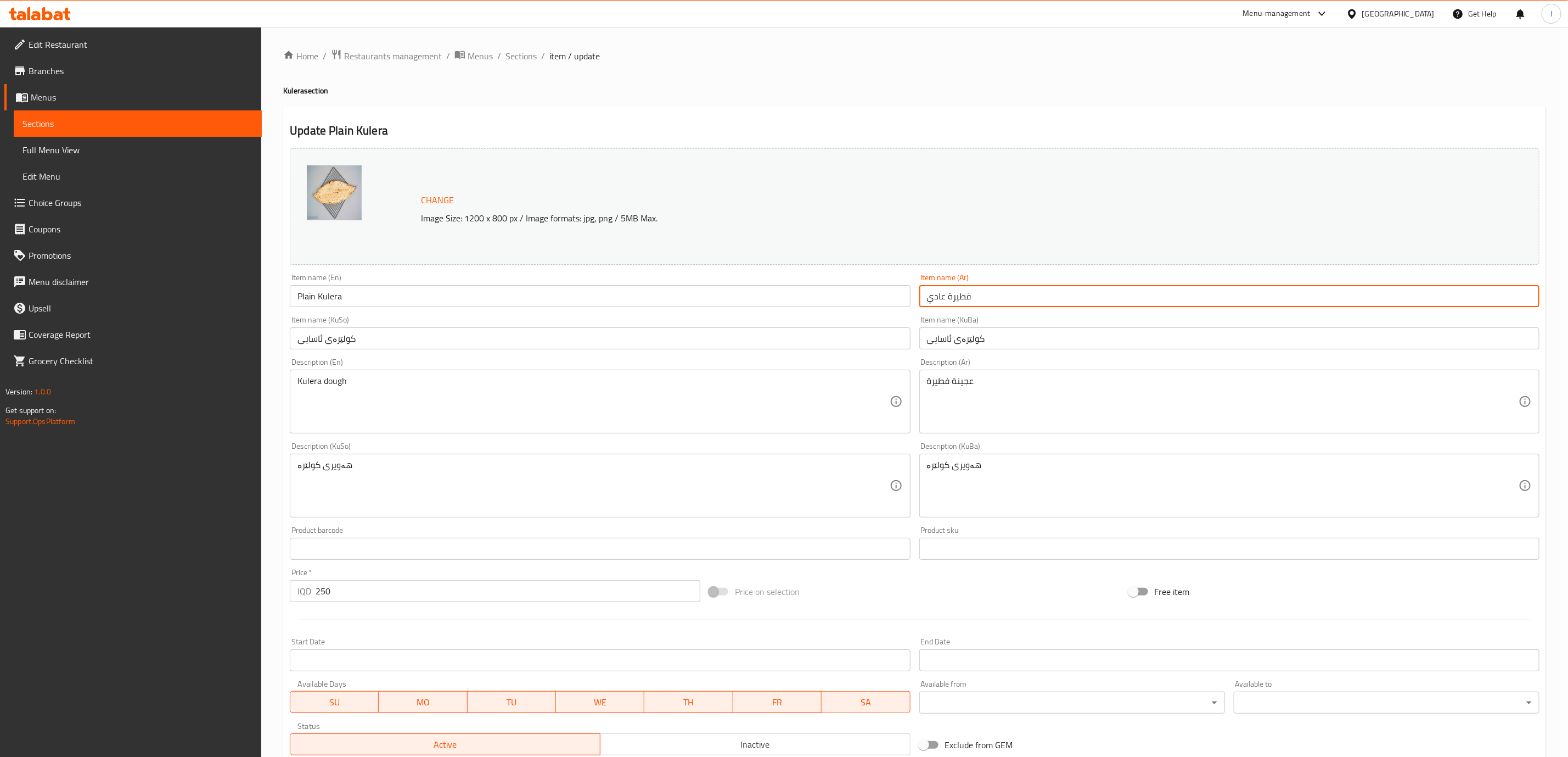
click at [974, 290] on input "فطيرة عادي" at bounding box center [1229, 296] width 620 height 22
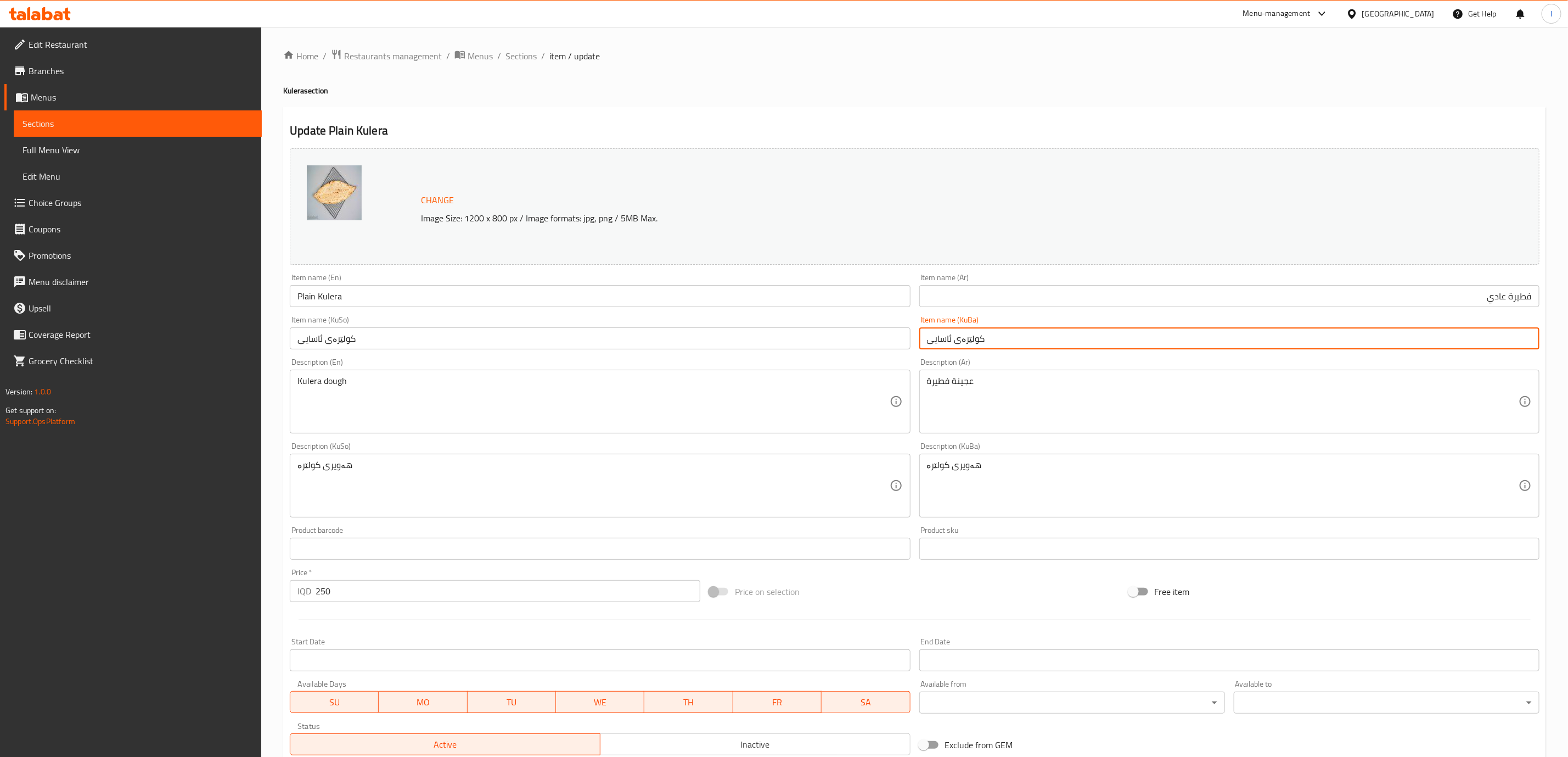
click at [1203, 330] on input "کولێرەی ئاسایی" at bounding box center [1229, 338] width 620 height 22
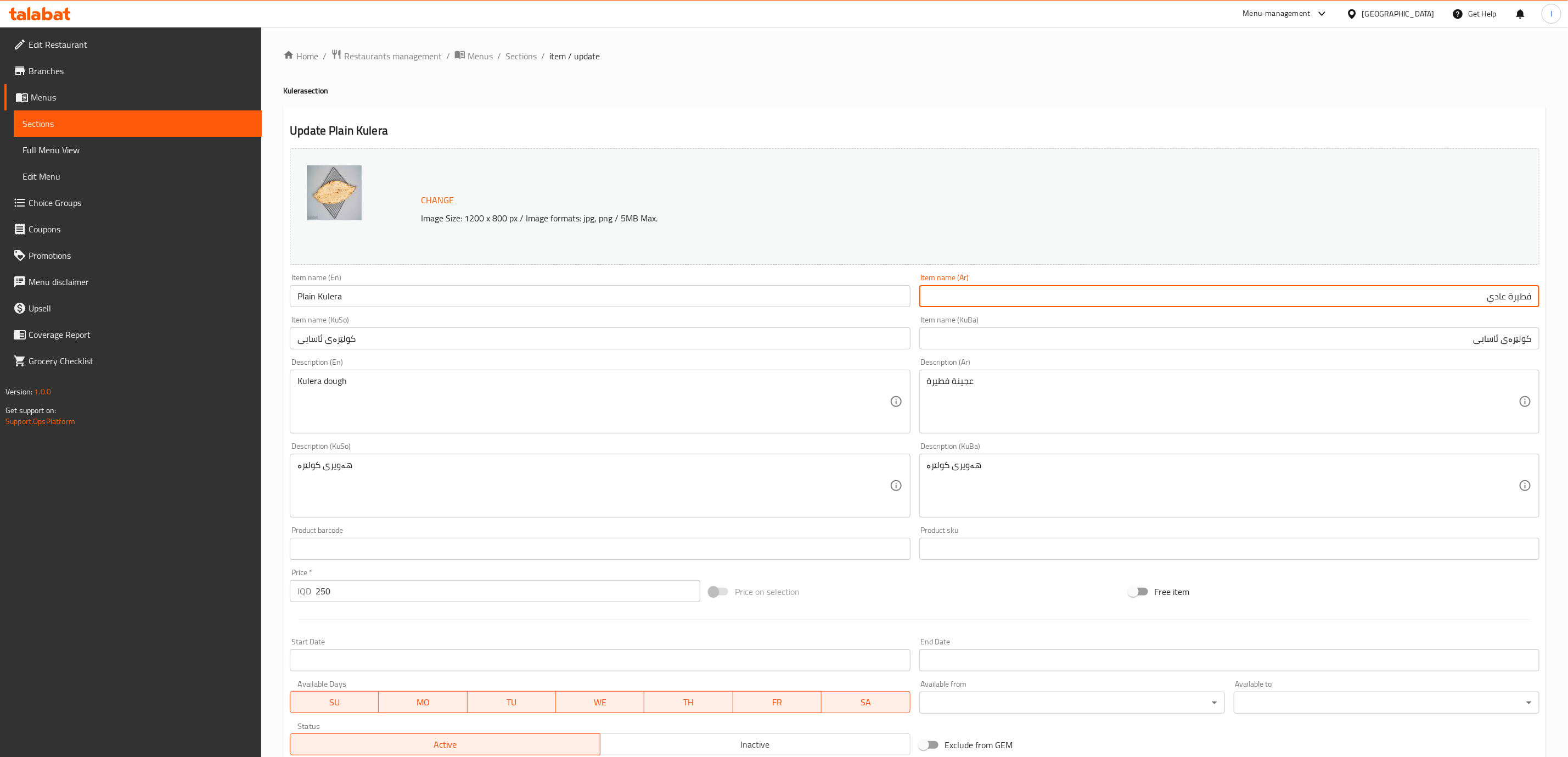
click at [1494, 289] on input "فطيرة عادي" at bounding box center [1229, 296] width 620 height 22
paste input "ادة"
type input "فطيرة سادة"
click at [1505, 338] on input "کولێرەی ئاسایی" at bounding box center [1229, 338] width 620 height 22
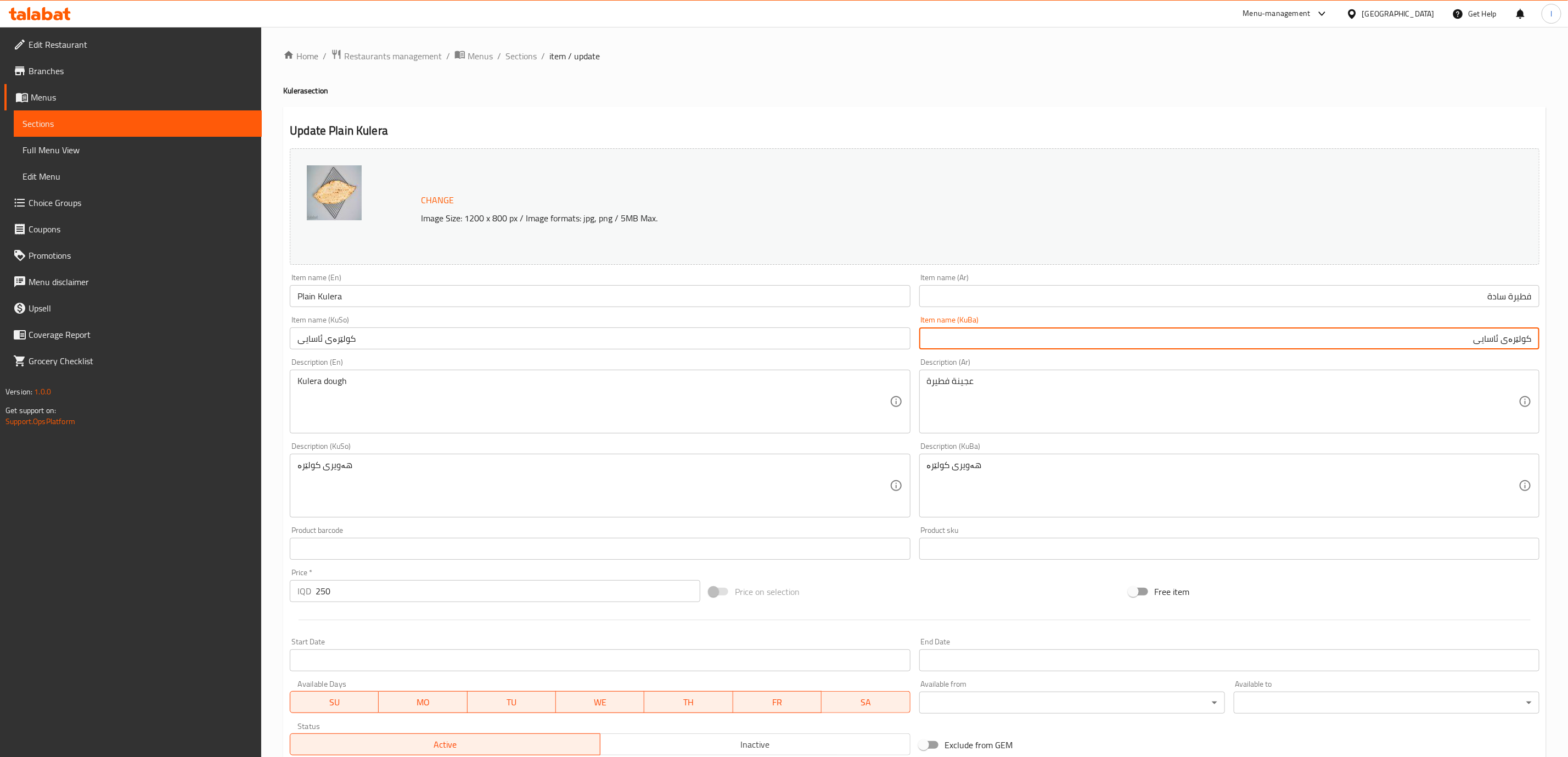
click at [1489, 343] on input "کولێرەی ئاسایی" at bounding box center [1229, 338] width 620 height 22
paste input "ادە"
type input "کولێرەی سادە"
click at [1476, 351] on div "Item name (KuBa) کولێرەی سادە Item name (KuBa)" at bounding box center [1229, 332] width 629 height 42
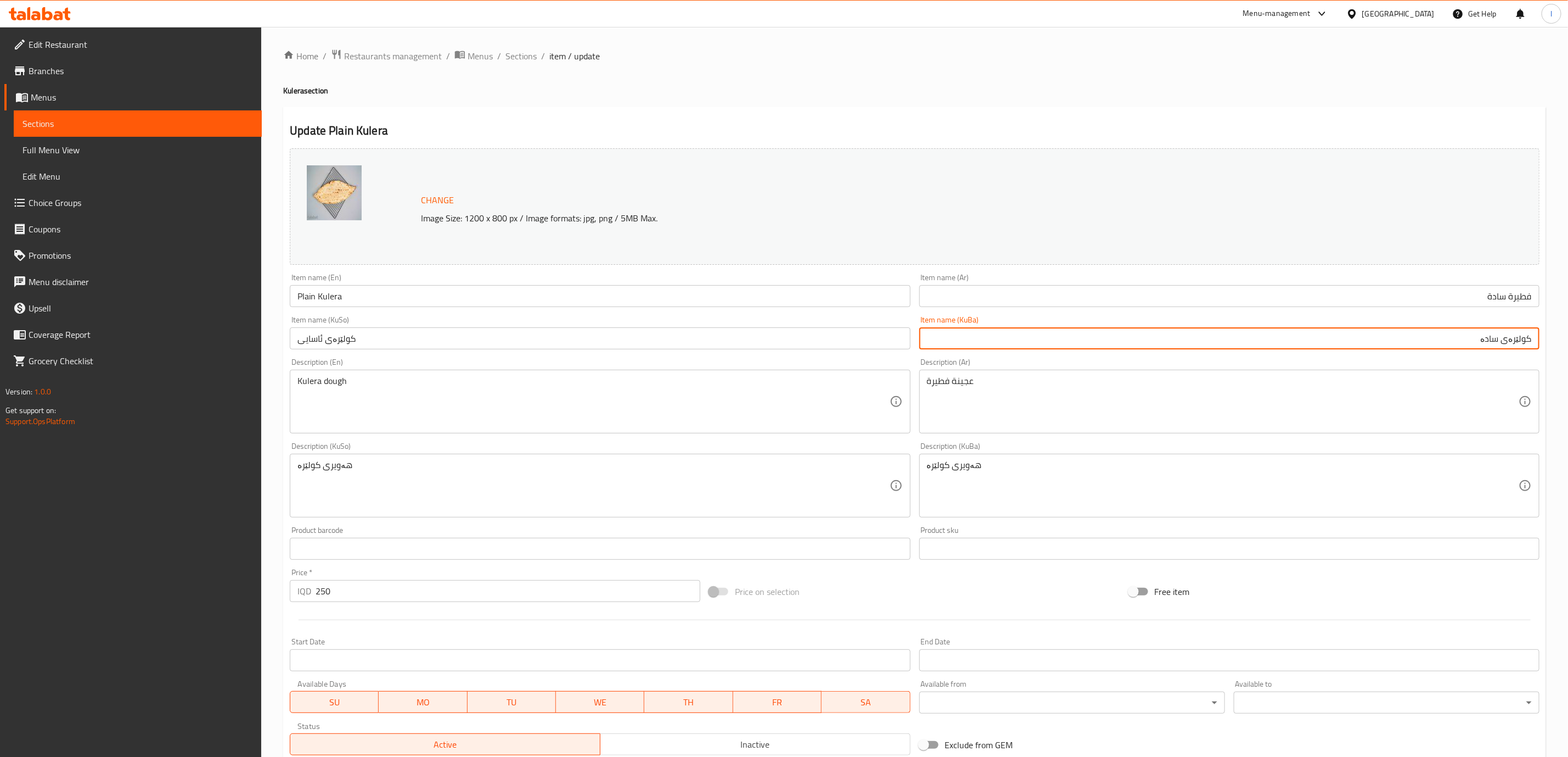
click at [1477, 338] on input "کولێرەی سادە" at bounding box center [1229, 338] width 620 height 22
click at [838, 346] on input "کولێرەی ئاسایی" at bounding box center [600, 338] width 620 height 22
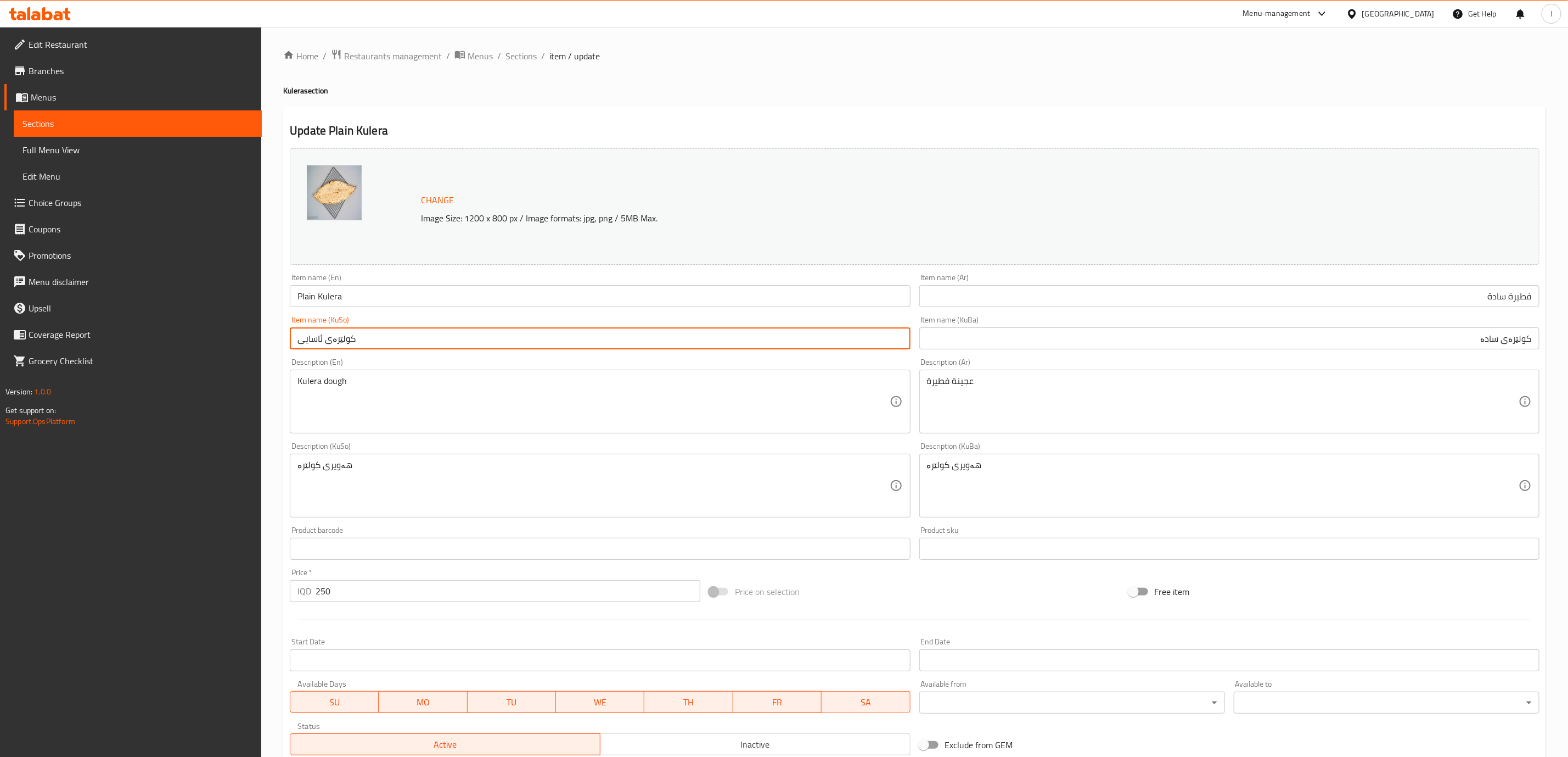
click at [838, 346] on input "کولێرەی ئاسایی" at bounding box center [600, 338] width 620 height 22
paste input "ادە"
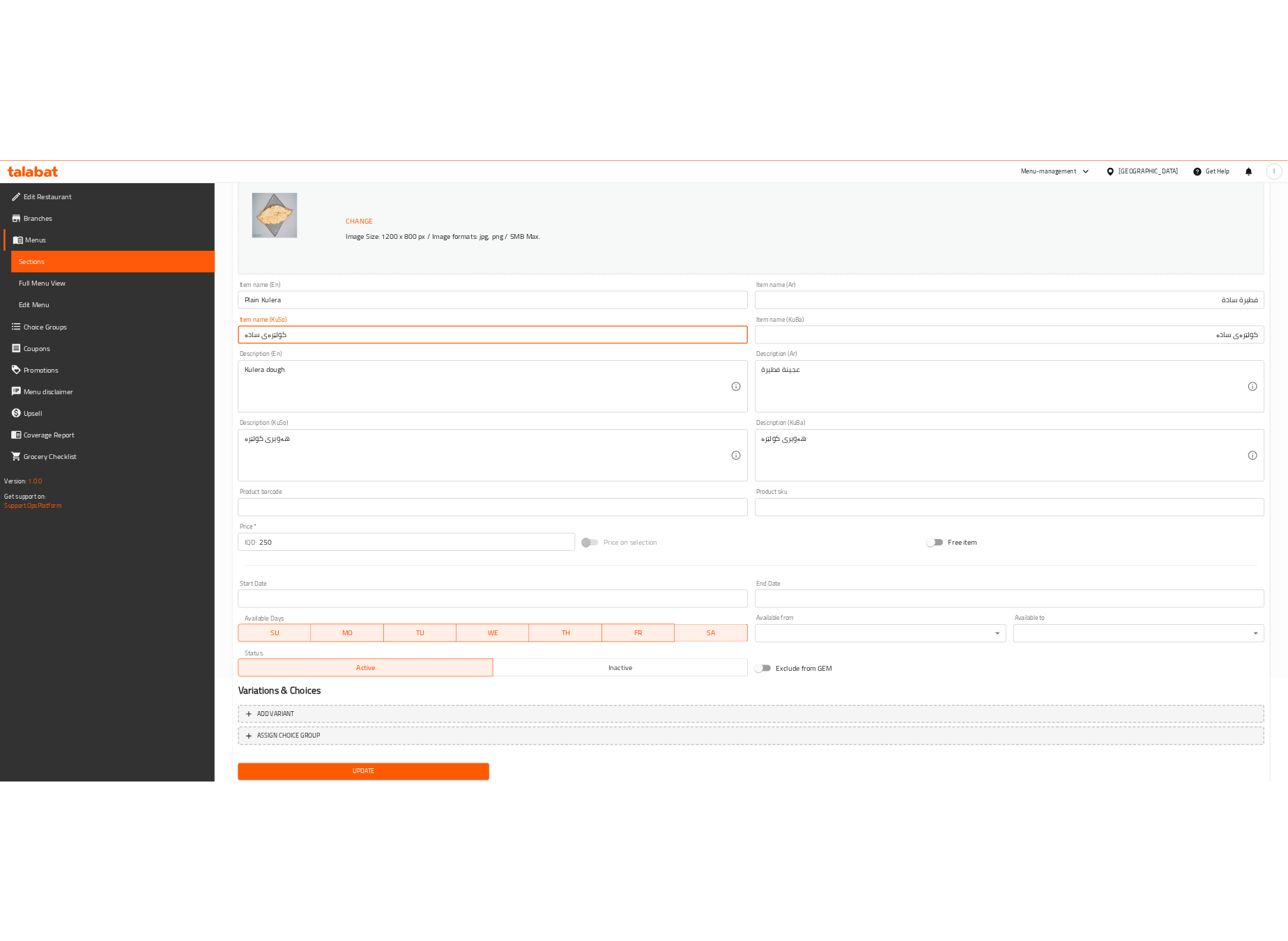
scroll to position [203, 0]
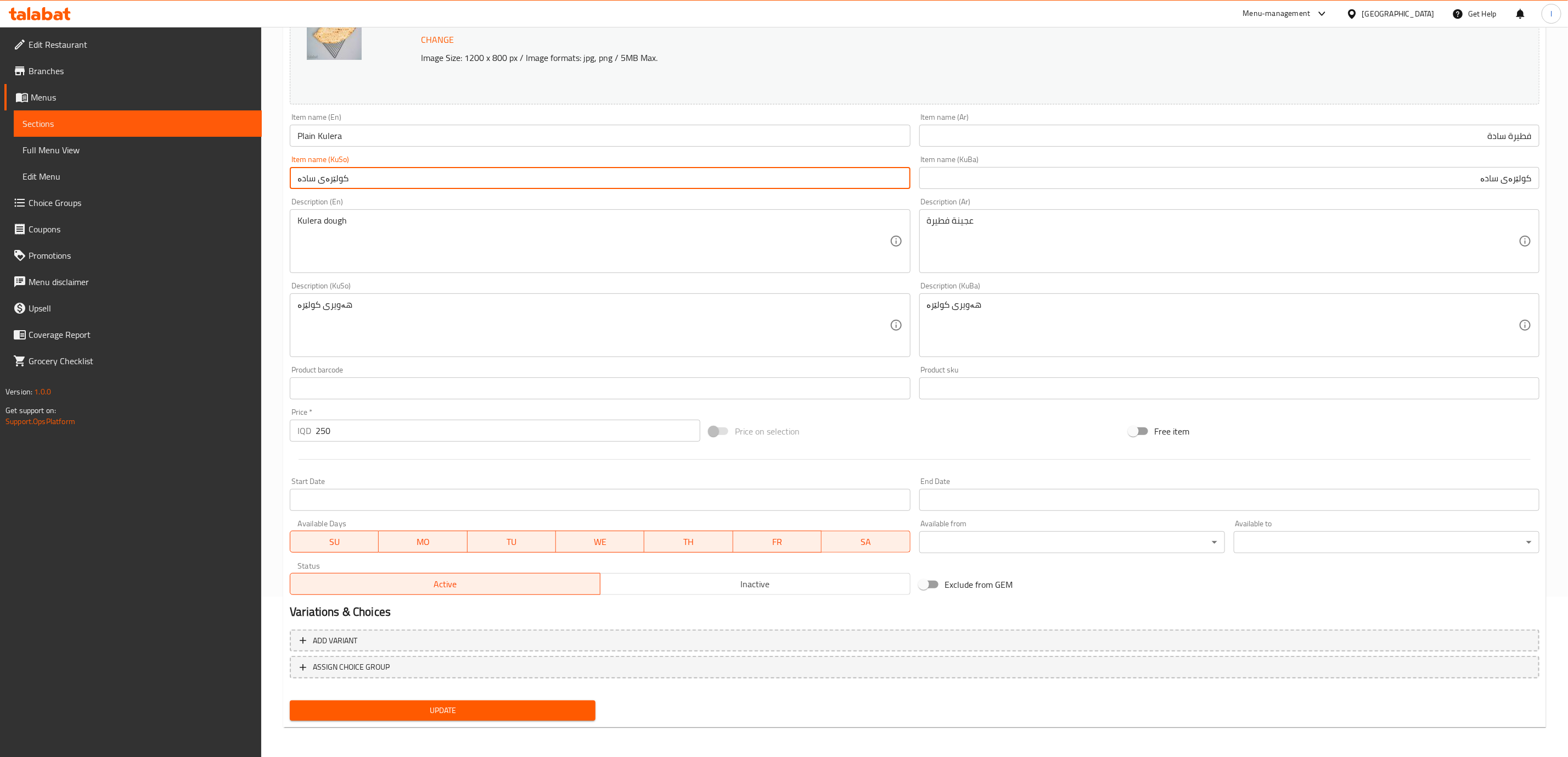
type input "کولێرەی سادە"
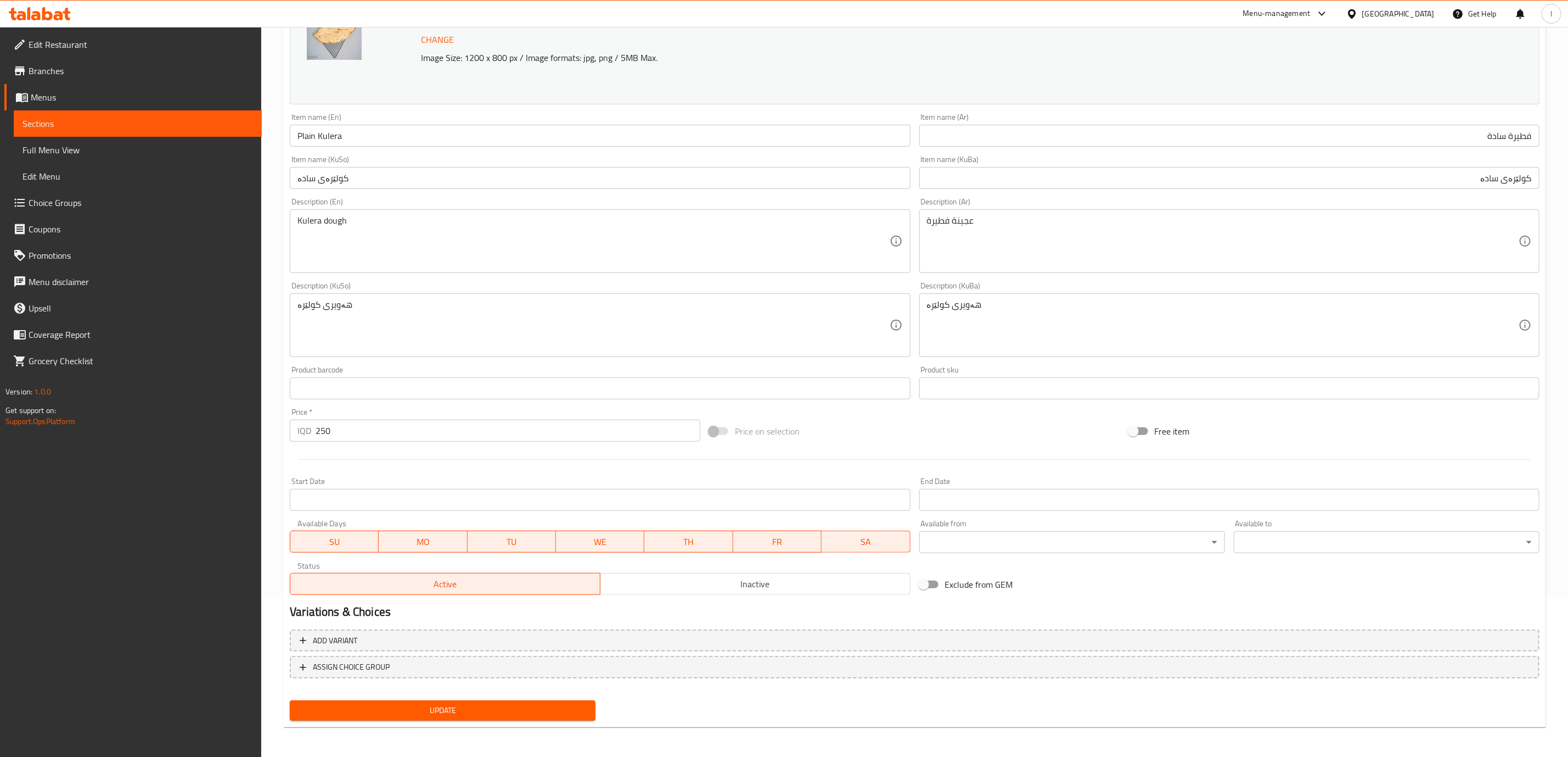
click at [578, 696] on div "Update" at bounding box center [442, 710] width 315 height 29
click at [580, 700] on button "Update" at bounding box center [442, 710] width 306 height 20
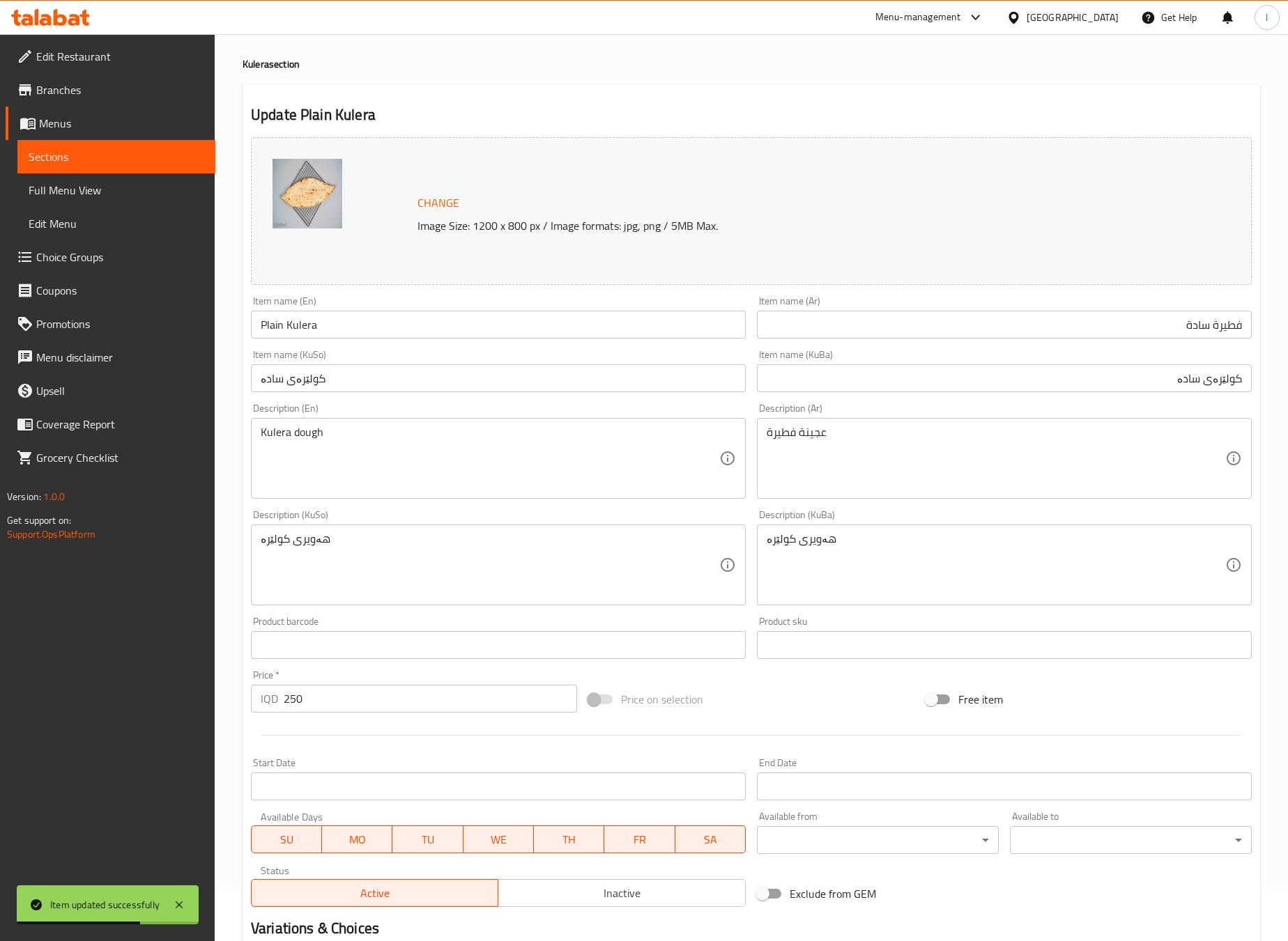
scroll to position [0, 0]
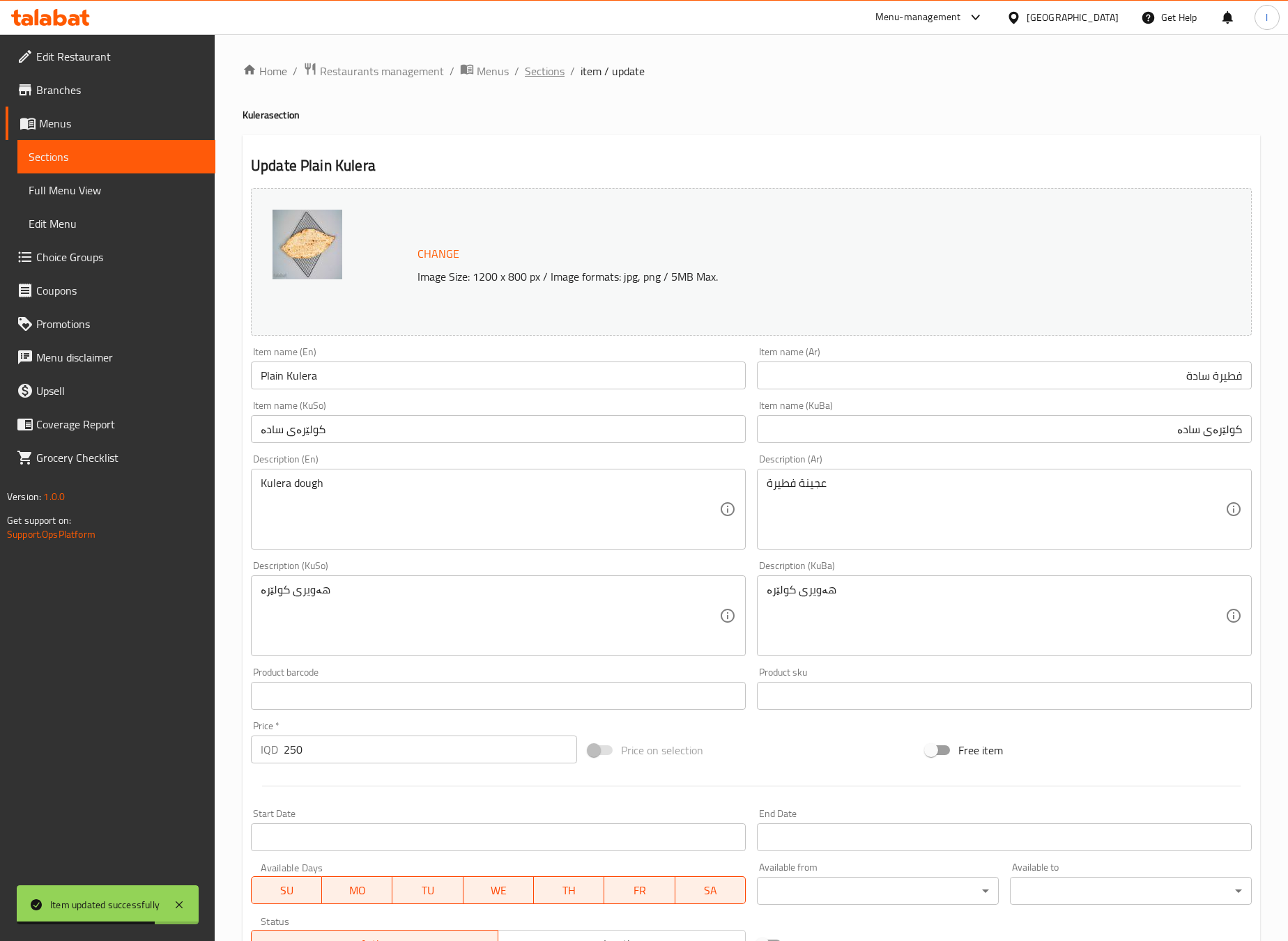
click at [563, 74] on span "Sections" at bounding box center [545, 70] width 40 height 16
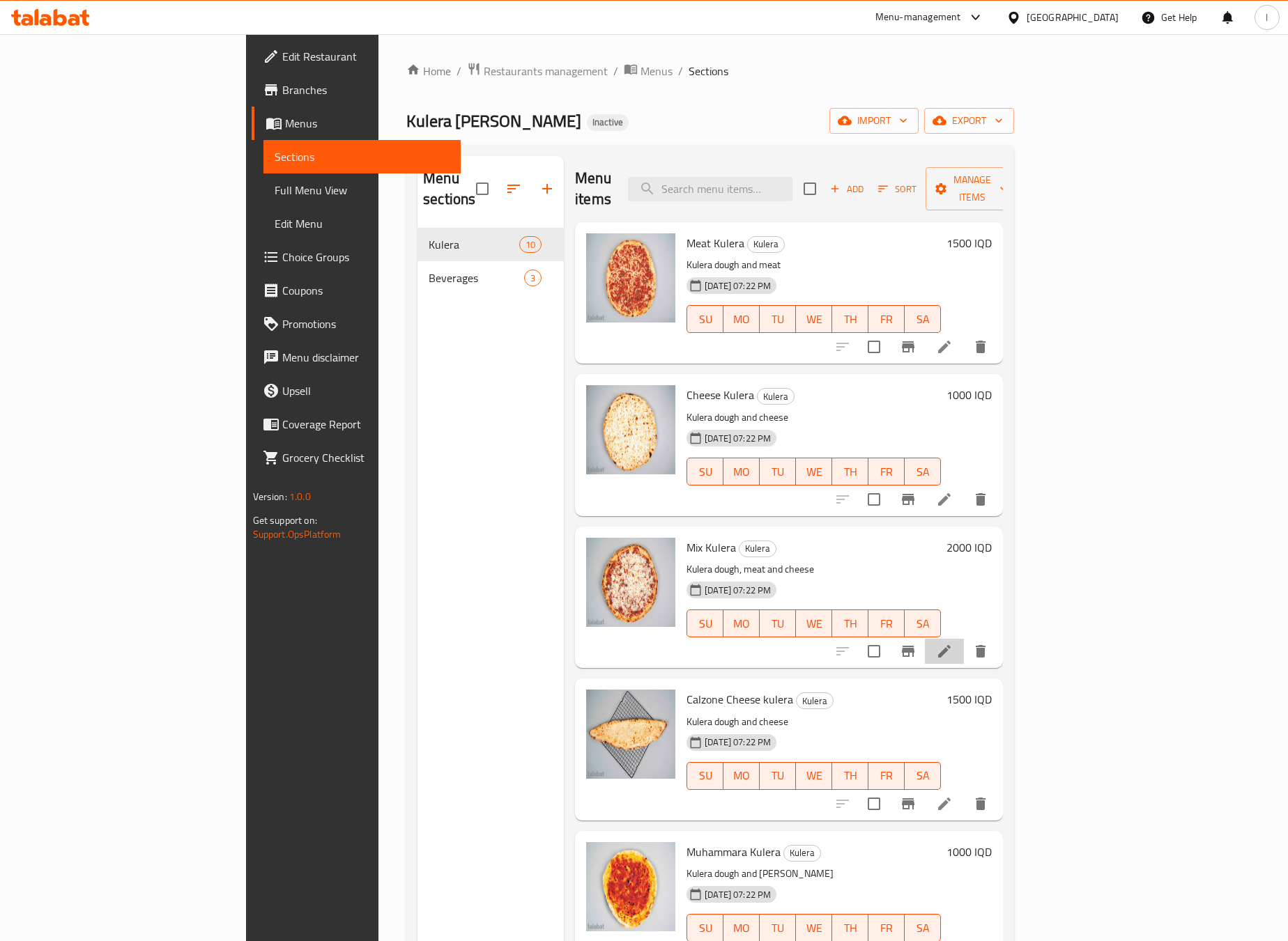
click at [964, 639] on li at bounding box center [944, 651] width 39 height 25
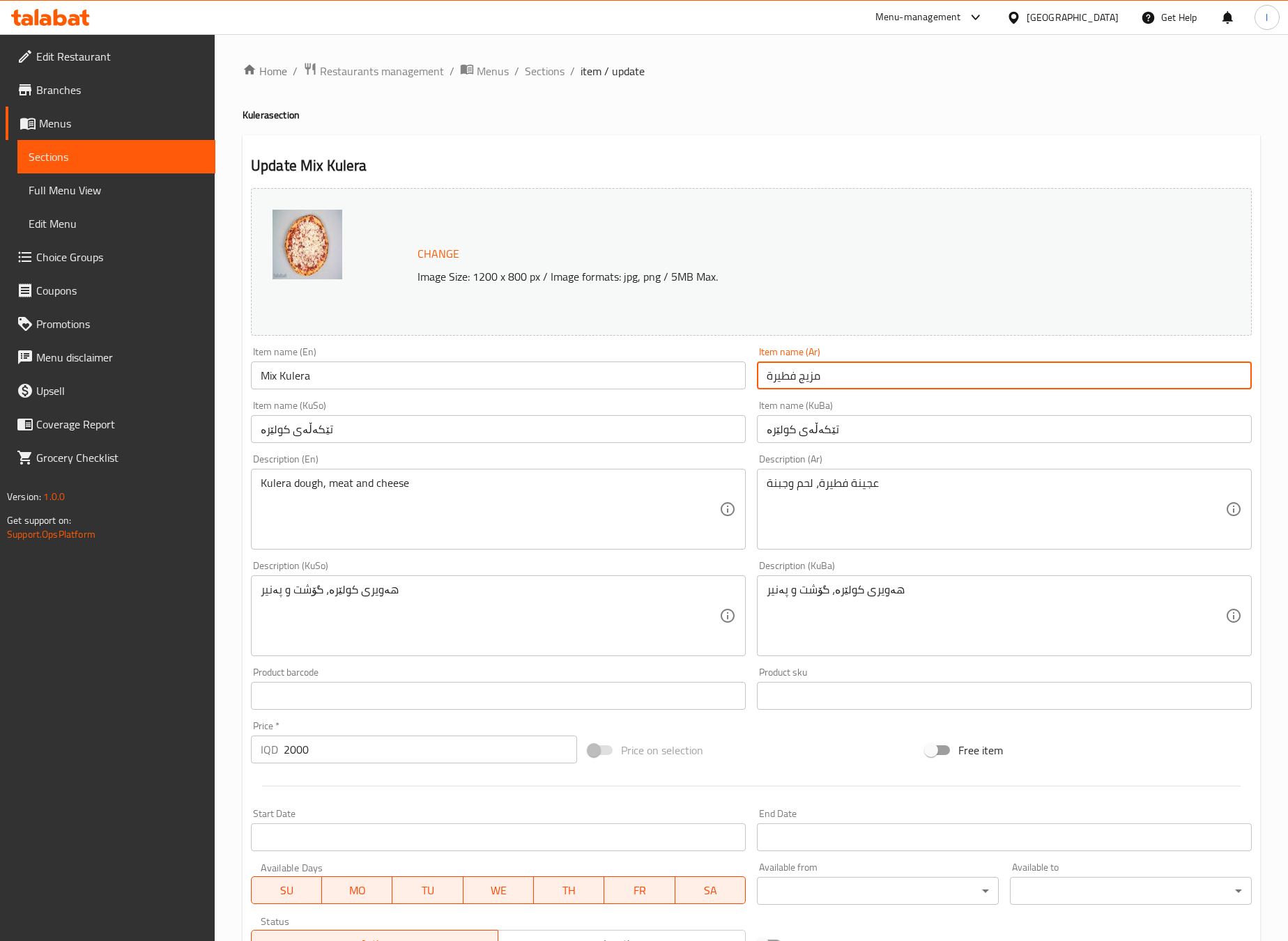
click at [924, 372] on input "مزيج فطيرة" at bounding box center [1004, 375] width 495 height 28
click at [1231, 373] on input "مزيج فطيرة" at bounding box center [1004, 375] width 495 height 28
click at [1175, 383] on input "فطيرة" at bounding box center [1004, 375] width 495 height 28
click at [1017, 373] on input "فطيرة" at bounding box center [1004, 375] width 495 height 28
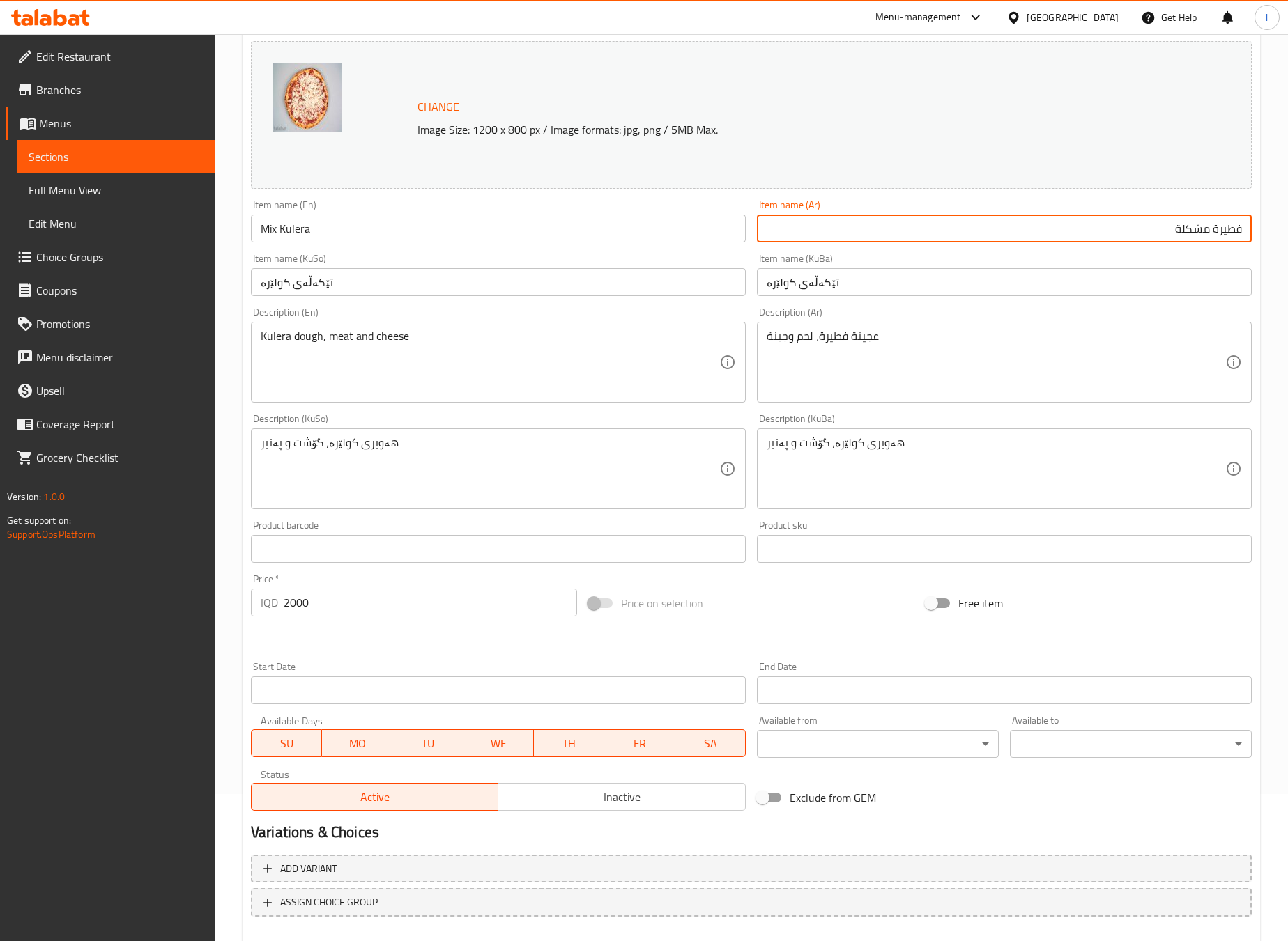
scroll to position [222, 0]
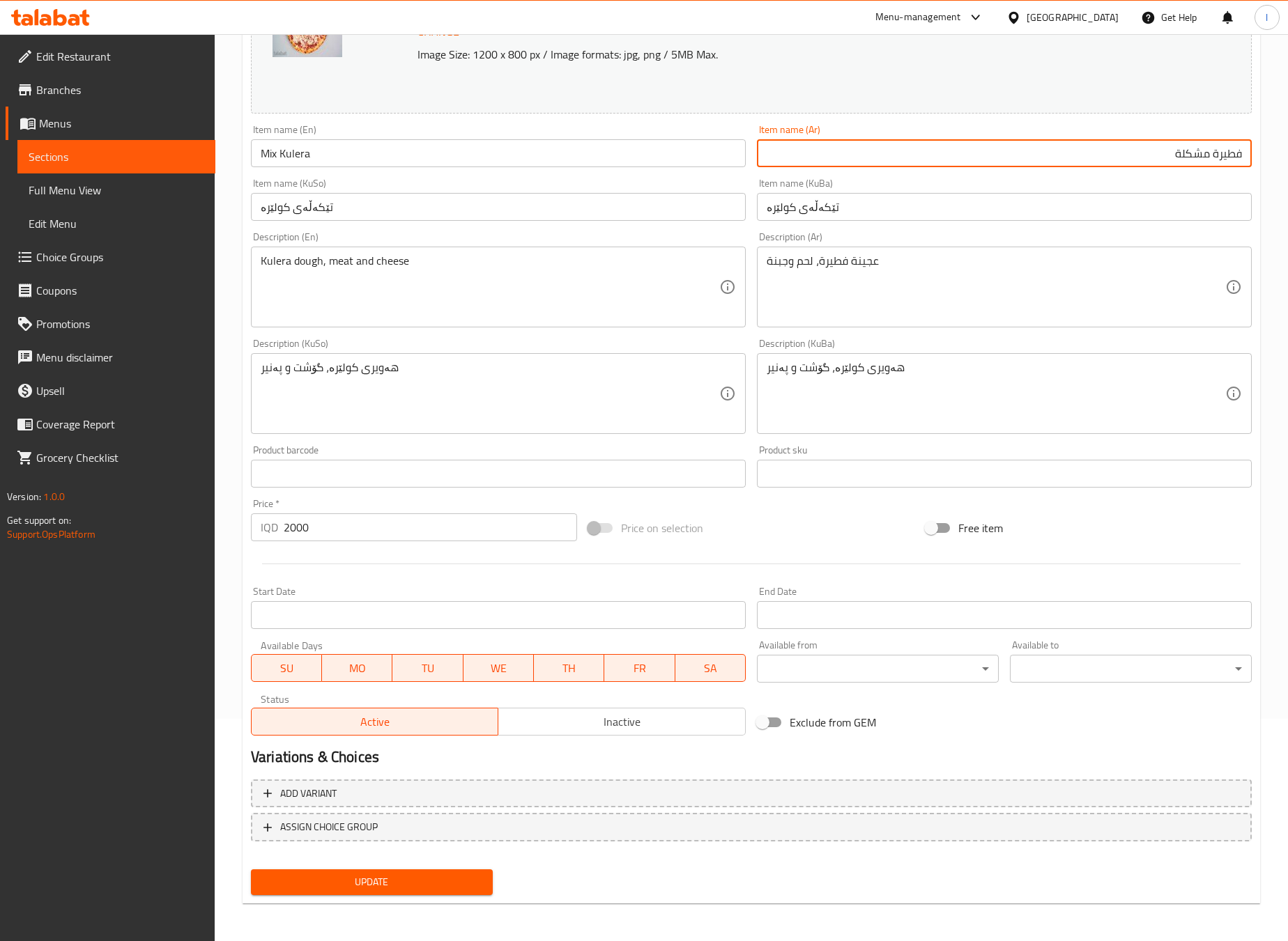
type input "فطيرة مشكلة"
click at [926, 216] on input "تێکەڵەی کولێرە" at bounding box center [1004, 207] width 495 height 28
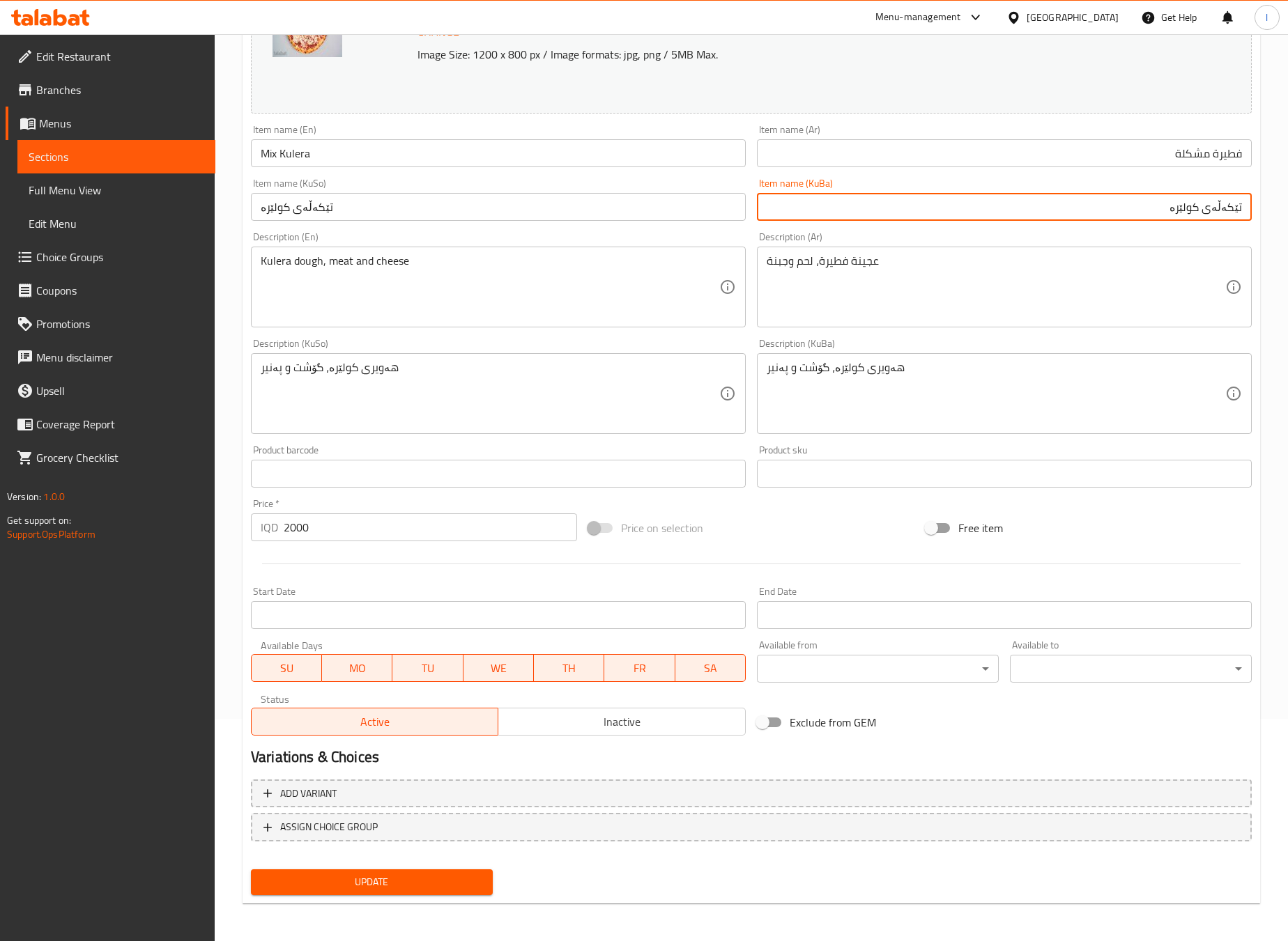
click at [1244, 212] on input "تێکەڵەی کولێرە" at bounding box center [1004, 207] width 495 height 28
click at [1125, 203] on input "کولێرە" at bounding box center [1004, 207] width 495 height 28
click at [1125, 203] on input "کولێرەی موشەکەل" at bounding box center [1004, 207] width 495 height 28
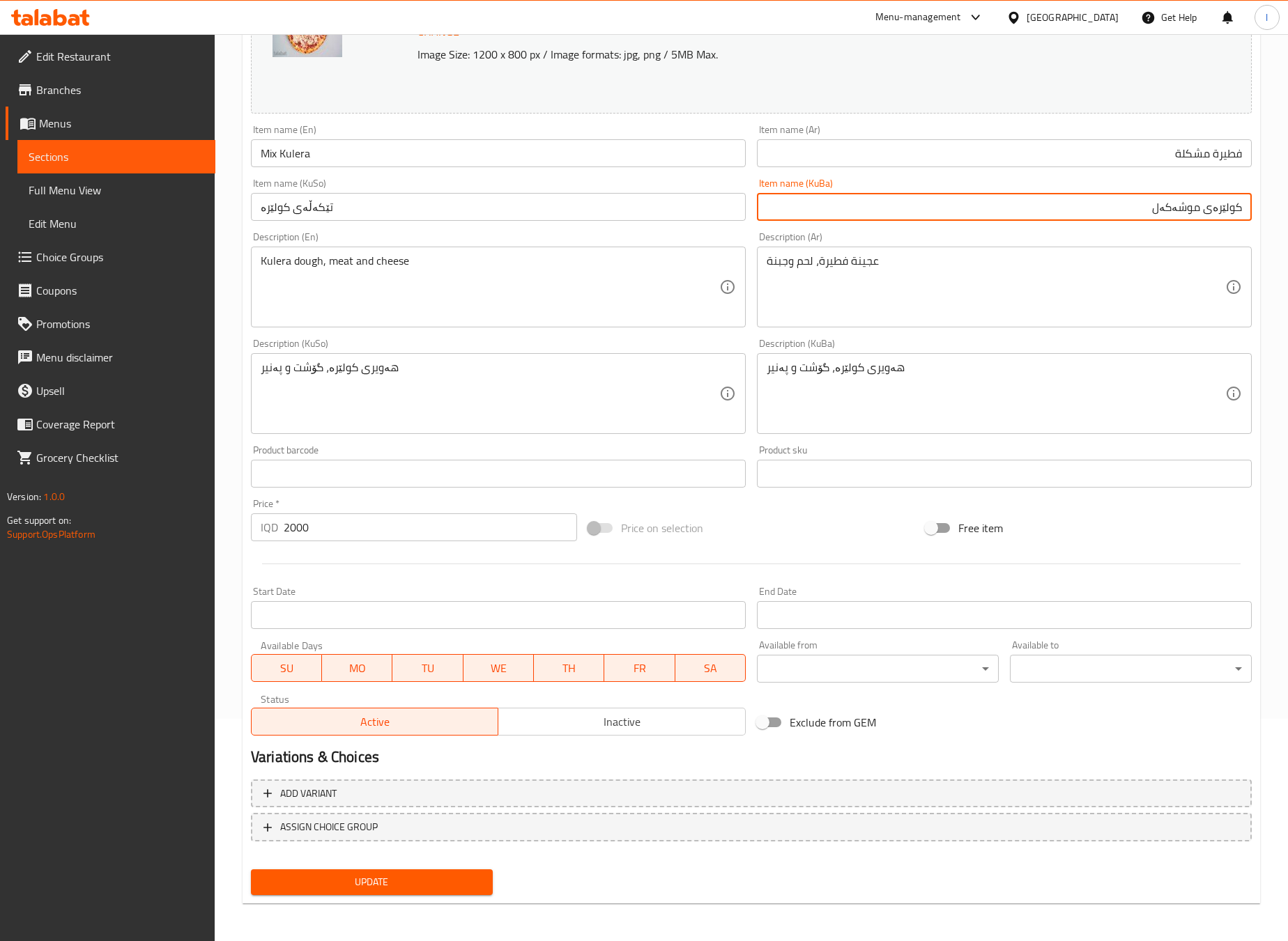
click at [1125, 203] on input "کولێرەی موشەکەل" at bounding box center [1004, 207] width 495 height 28
type input "کولێرەی موشەکەل"
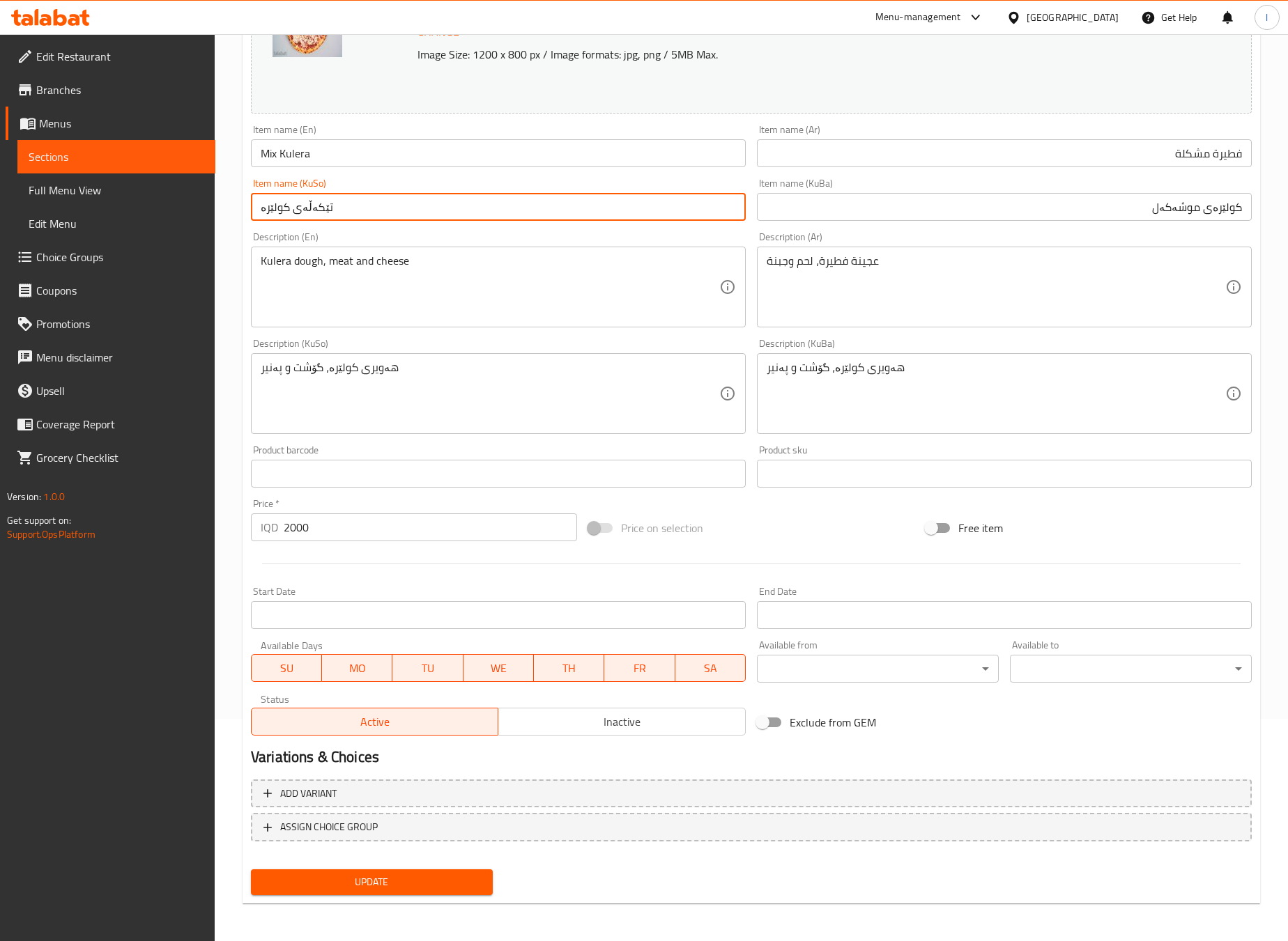
click at [542, 195] on input "تێکەڵەی کولێرە" at bounding box center [498, 207] width 495 height 28
paste input "کولێرەی موشەکەل"
click at [542, 195] on input "تێکەڵەی کولێرە" at bounding box center [498, 207] width 495 height 28
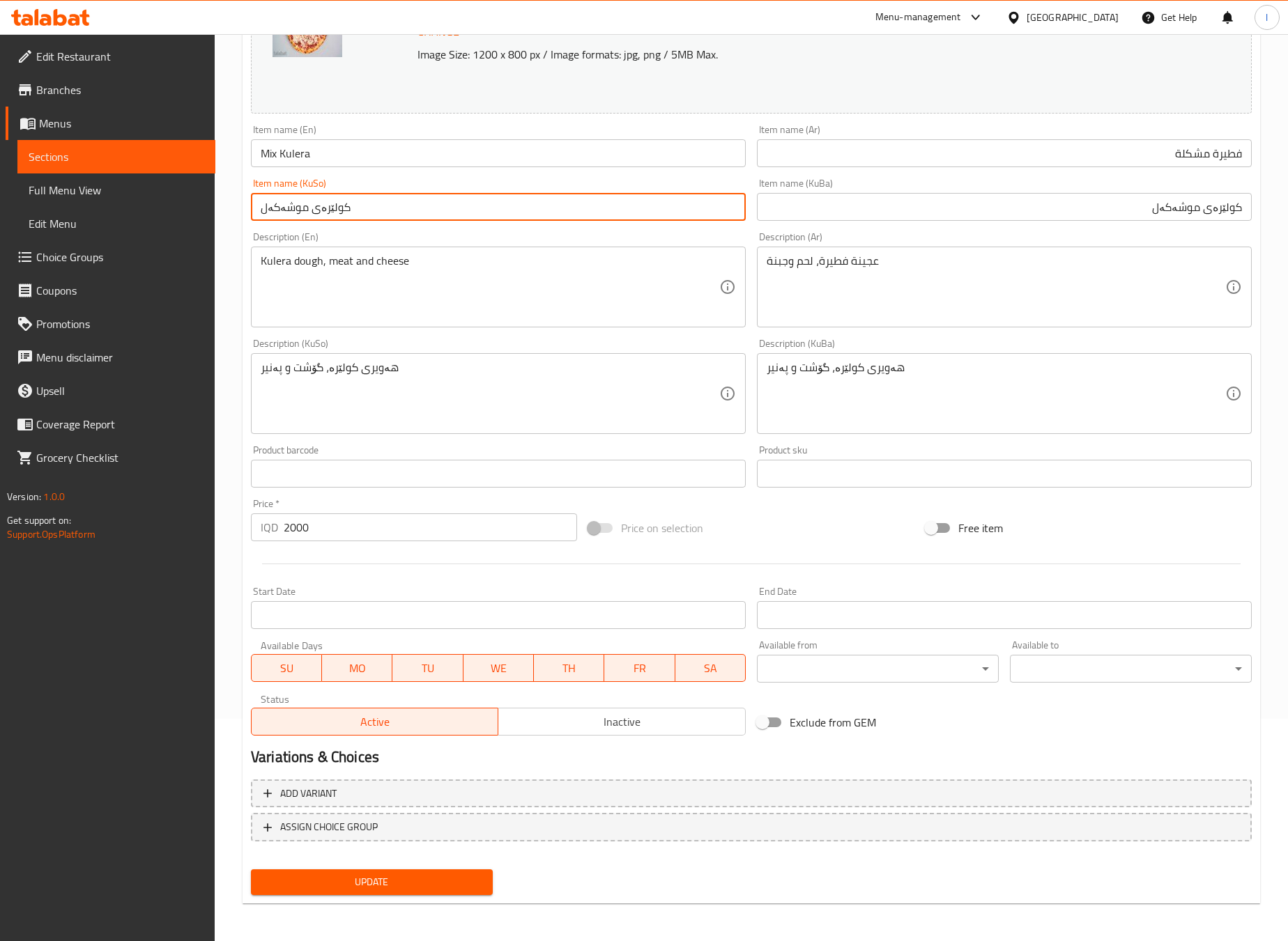
type input "کولێرەی موشەکەل"
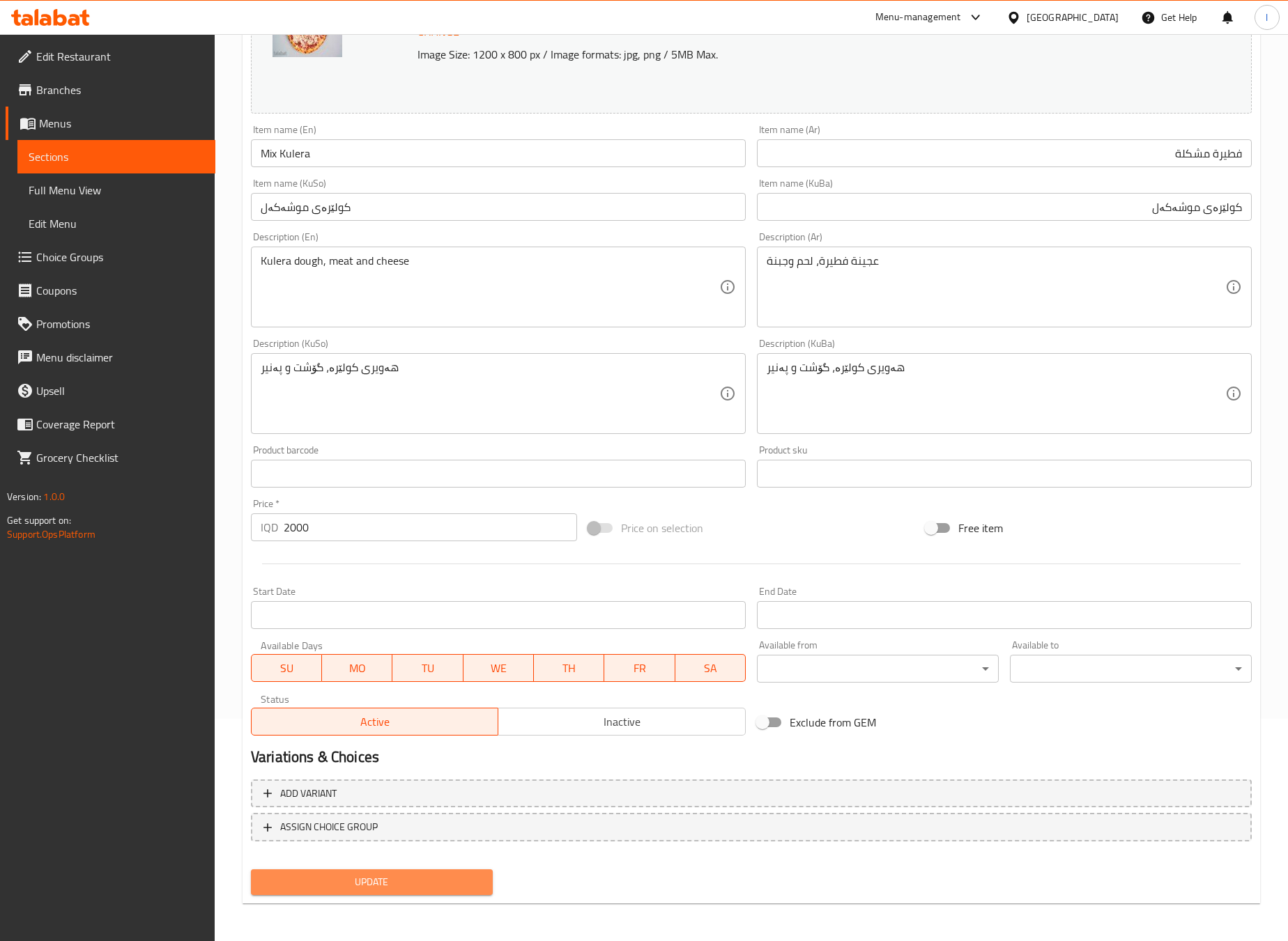
click at [439, 876] on span "Update" at bounding box center [372, 883] width 220 height 17
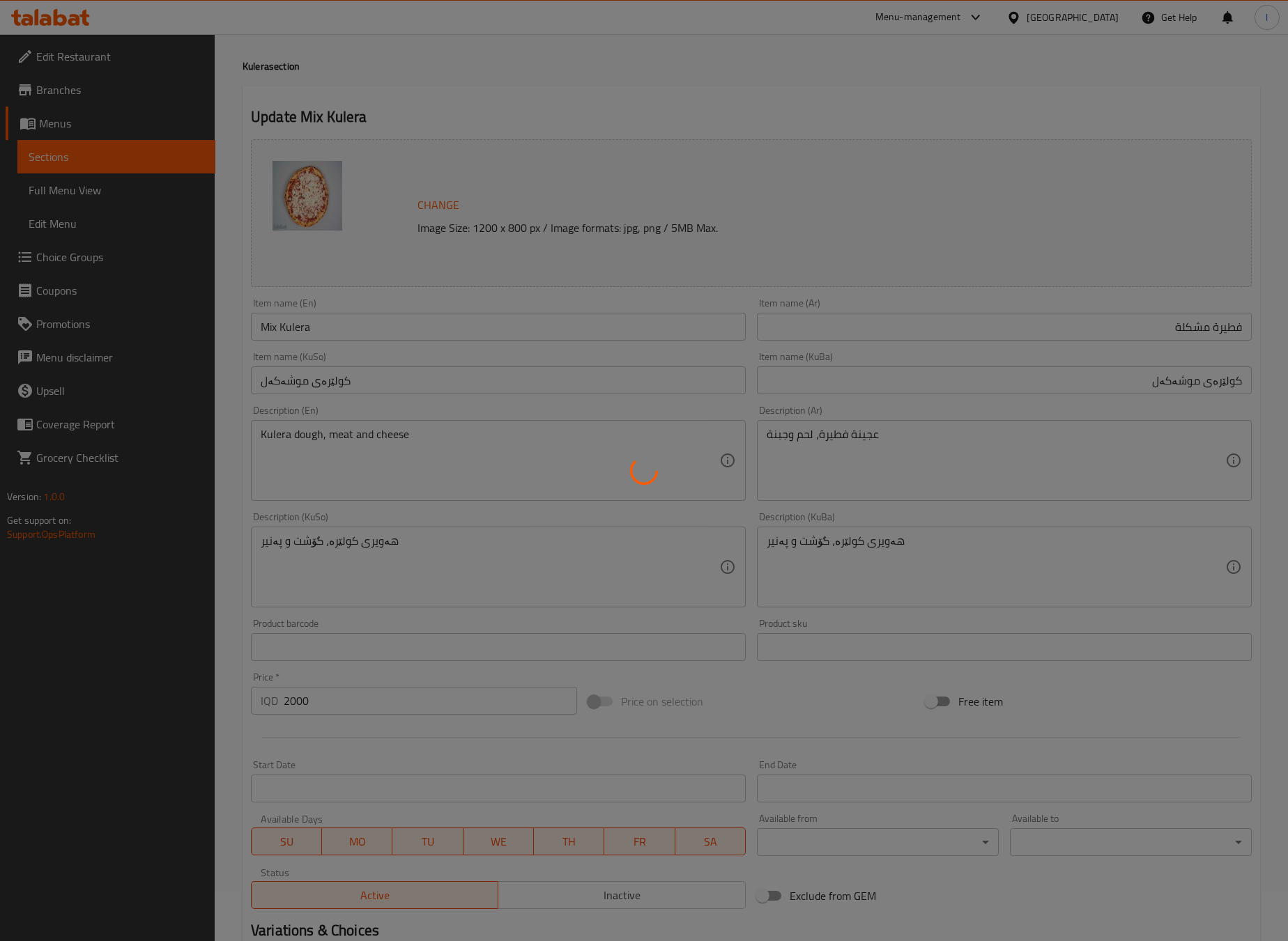
scroll to position [0, 0]
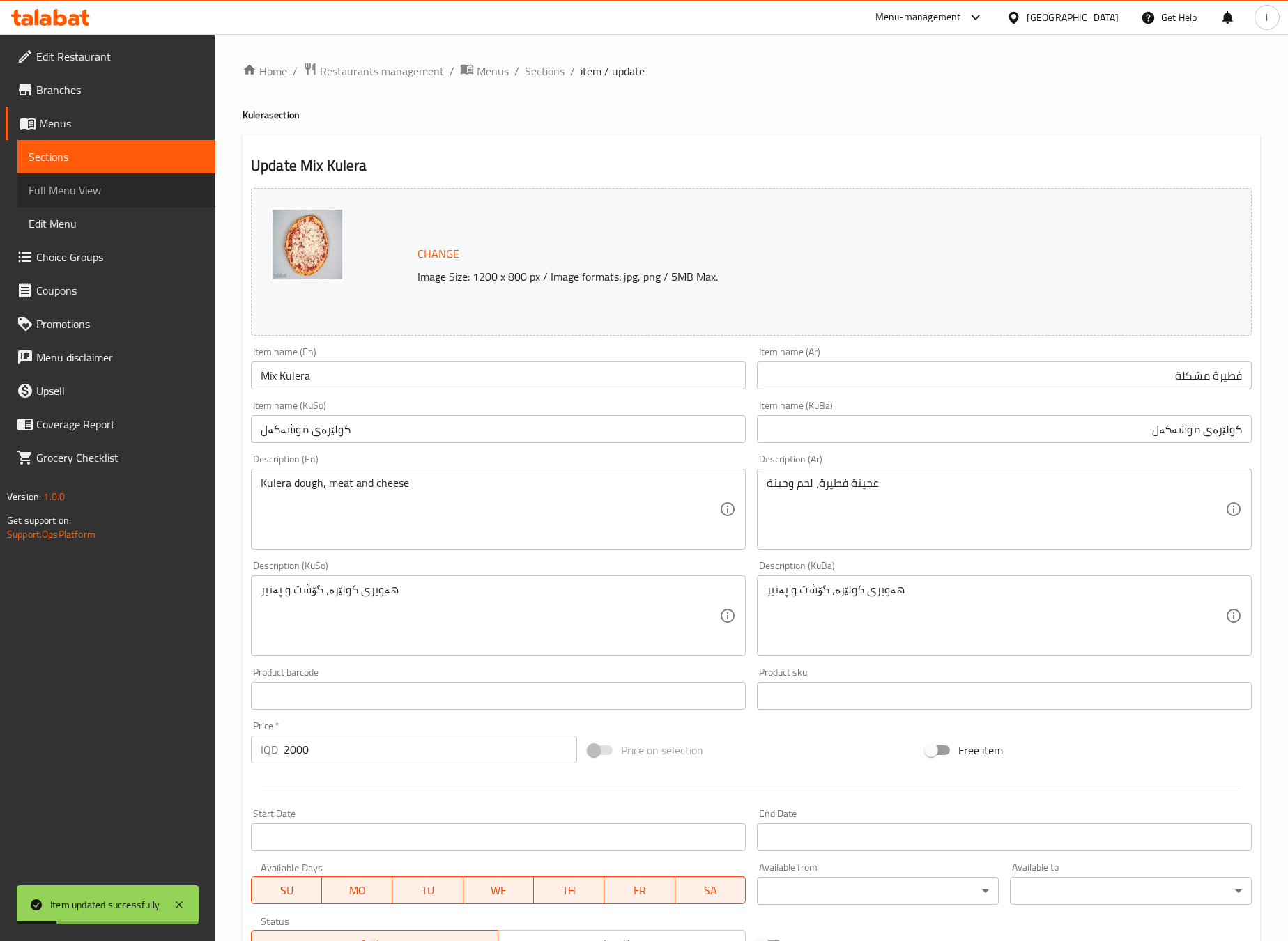
click at [146, 197] on span "Full Menu View" at bounding box center [116, 189] width 175 height 16
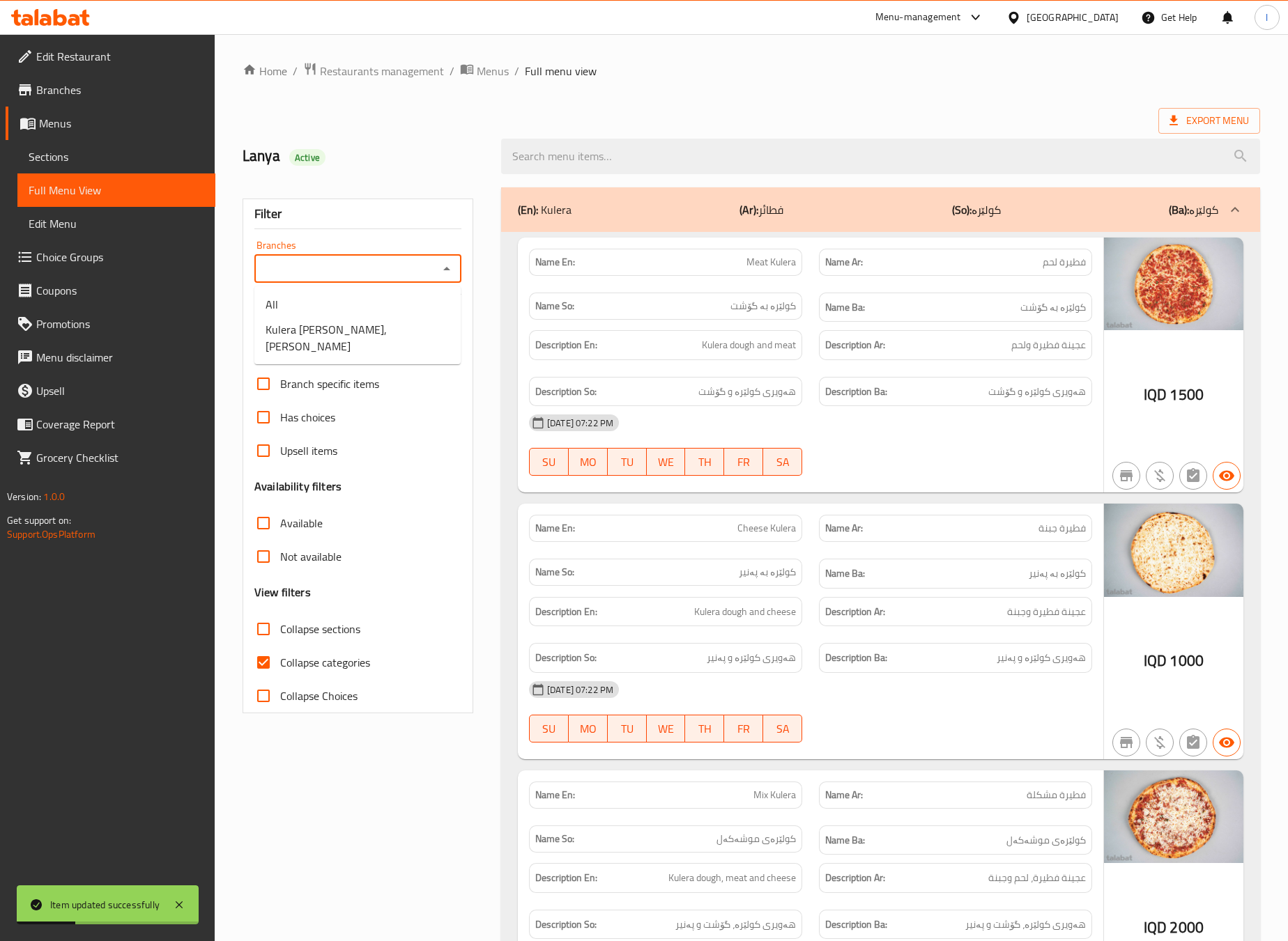
drag, startPoint x: 375, startPoint y: 270, endPoint x: 354, endPoint y: 320, distance: 54.2
click at [375, 270] on input "Branches" at bounding box center [346, 269] width 175 height 19
click at [354, 321] on span "Kulera [PERSON_NAME], [PERSON_NAME]" at bounding box center [358, 337] width 184 height 33
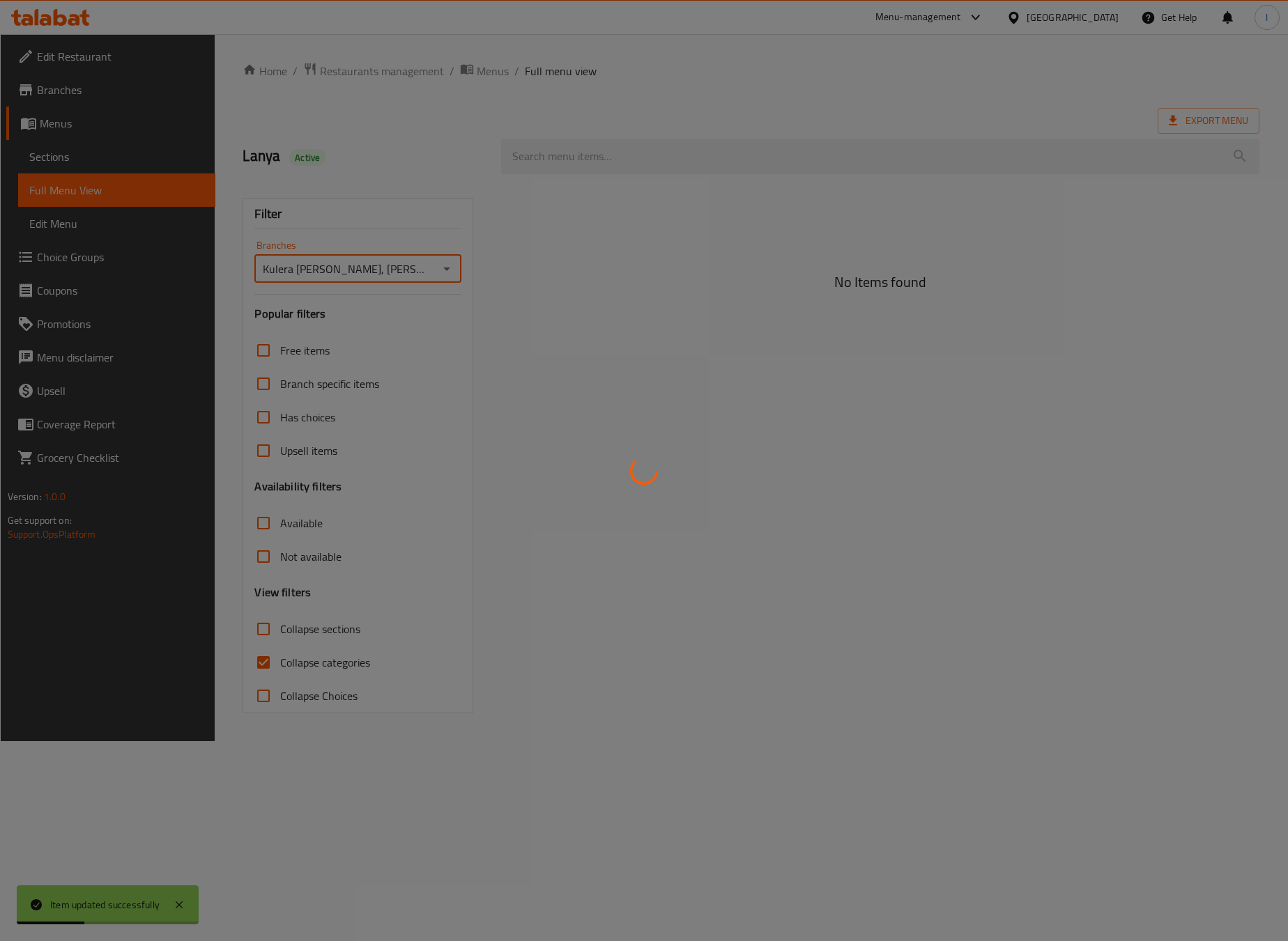
type input "Kulera [PERSON_NAME], [PERSON_NAME]"
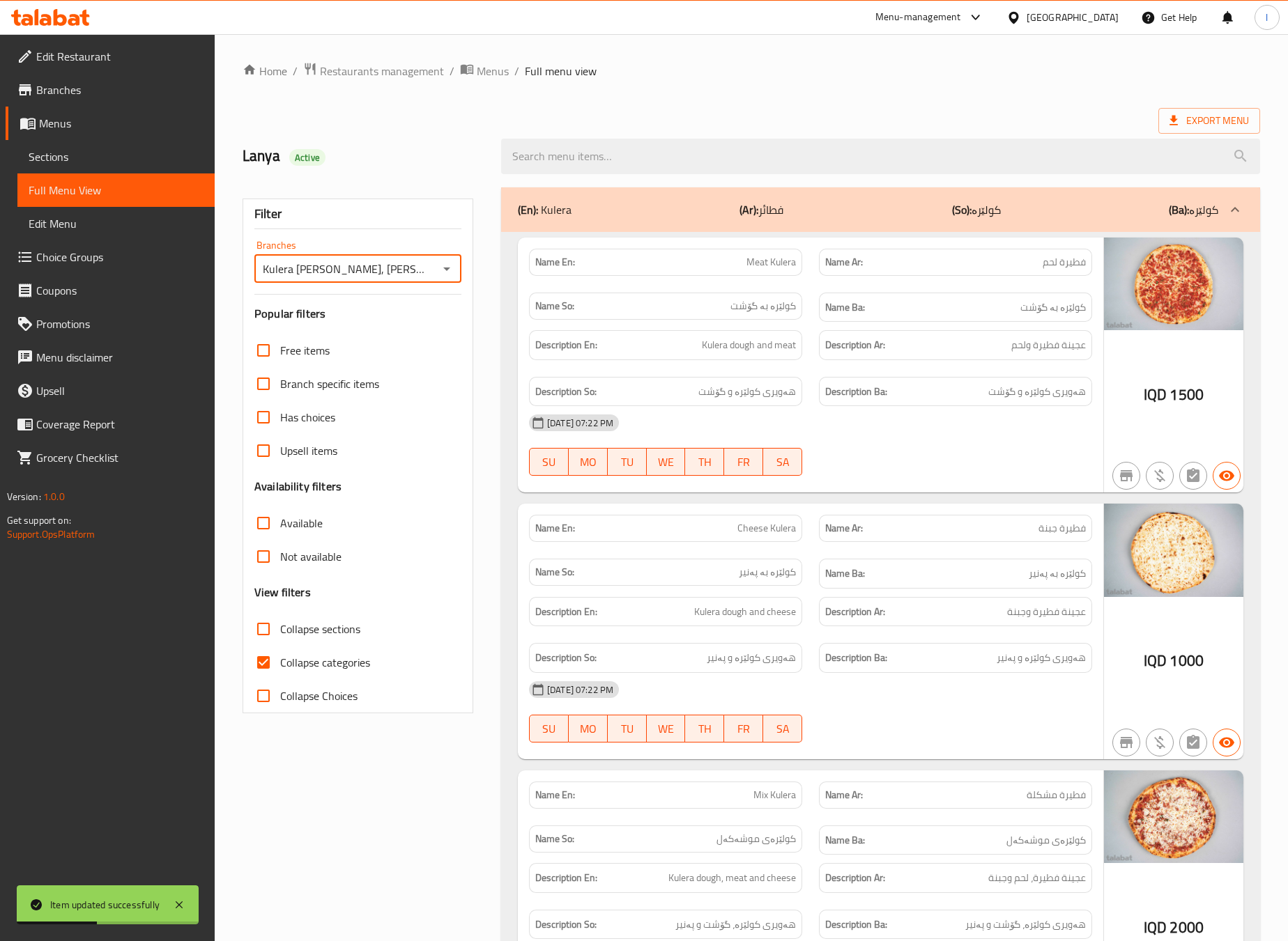
click at [301, 684] on label "Collapse Choices" at bounding box center [302, 696] width 111 height 33
click at [281, 684] on input "Collapse Choices" at bounding box center [263, 696] width 34 height 33
checkbox input "true"
click at [295, 658] on span "Collapse categories" at bounding box center [325, 662] width 90 height 16
click at [281, 658] on input "Collapse categories" at bounding box center [263, 662] width 34 height 33
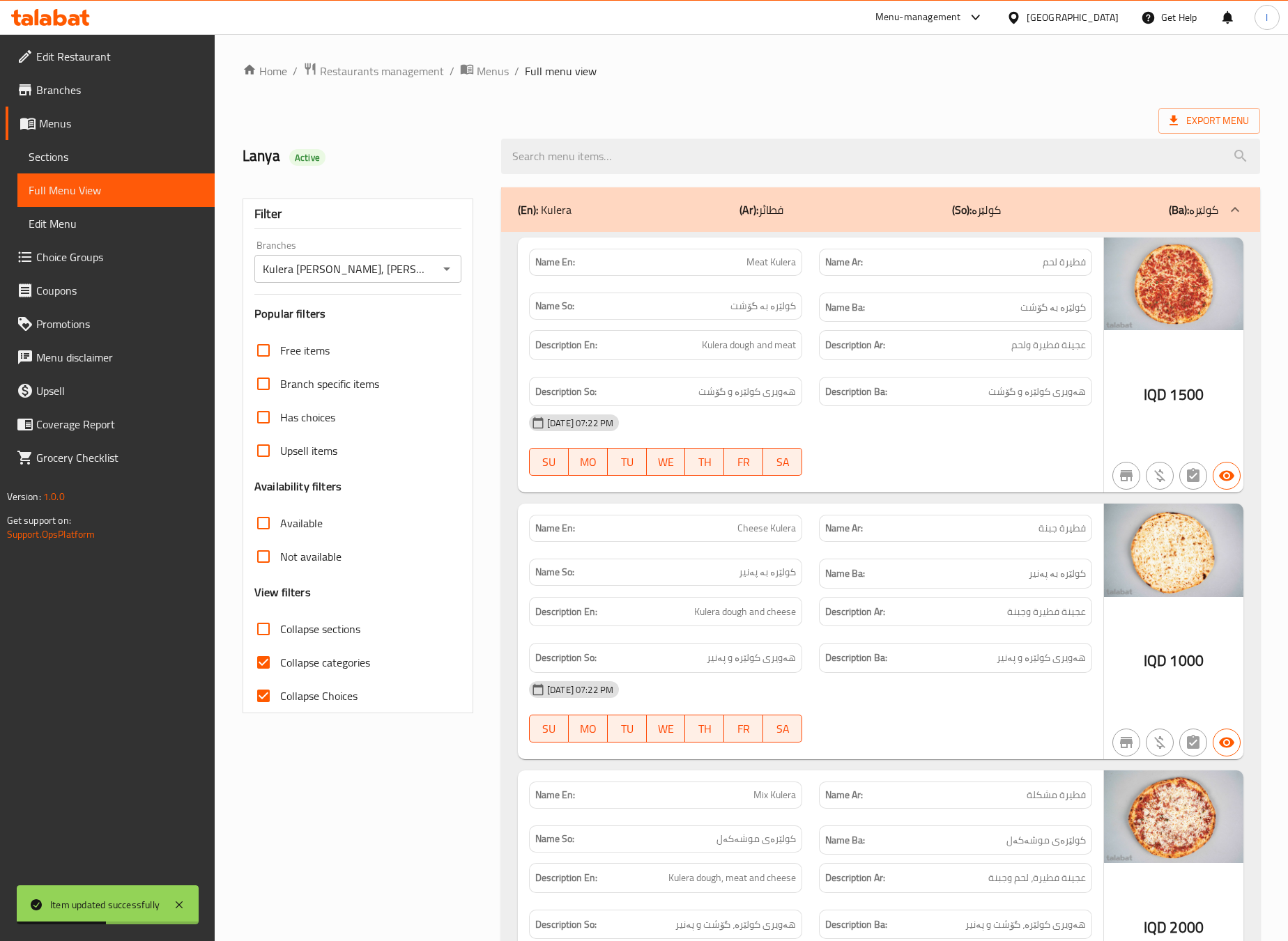
checkbox input "false"
click at [298, 629] on span "Collapse sections" at bounding box center [320, 629] width 80 height 16
click at [281, 629] on input "Collapse sections" at bounding box center [263, 629] width 34 height 33
checkbox input "true"
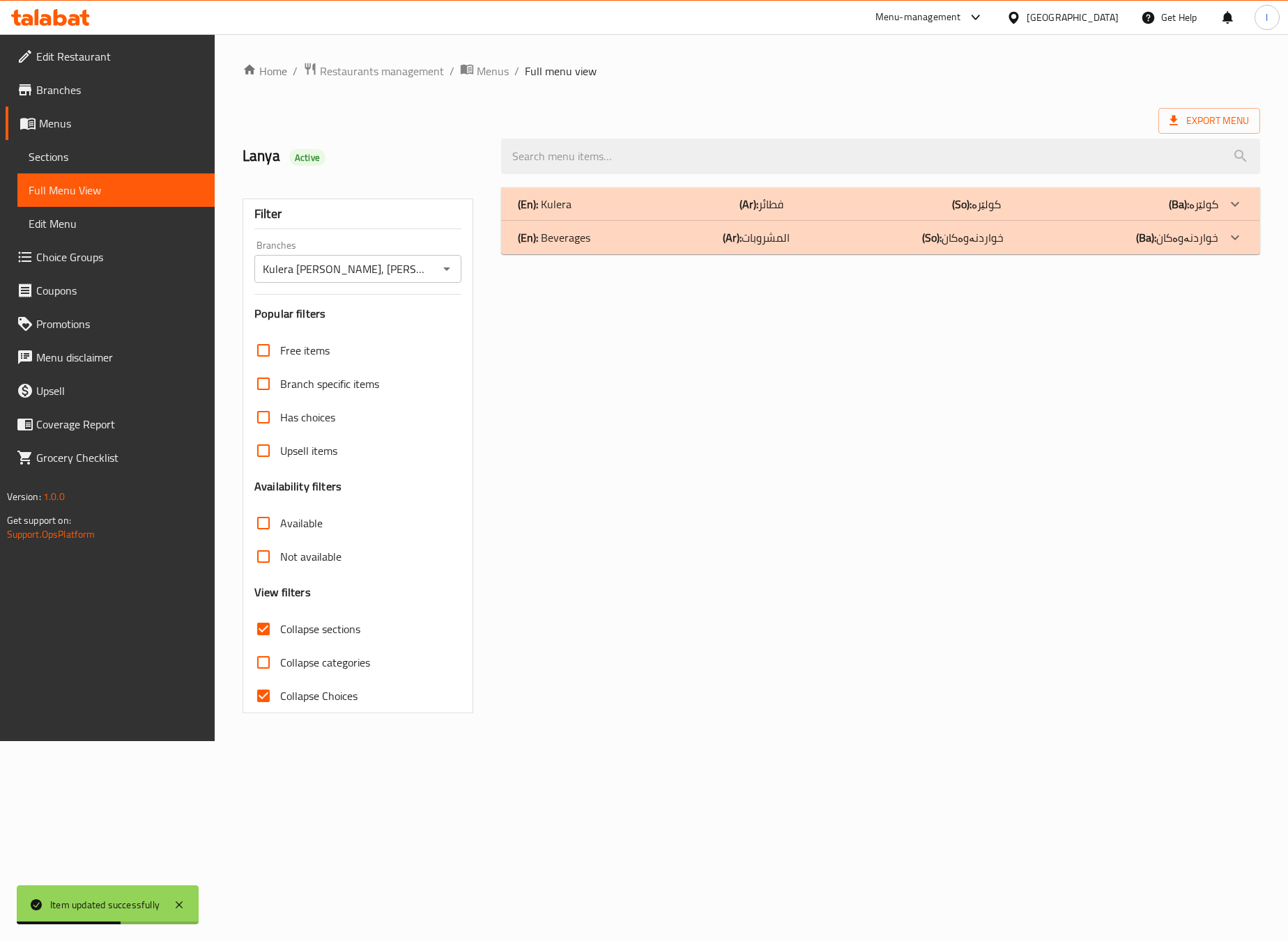
click at [312, 690] on span "Collapse Choices" at bounding box center [319, 696] width 77 height 16
click at [281, 690] on input "Collapse Choices" at bounding box center [263, 696] width 34 height 33
checkbox input "false"
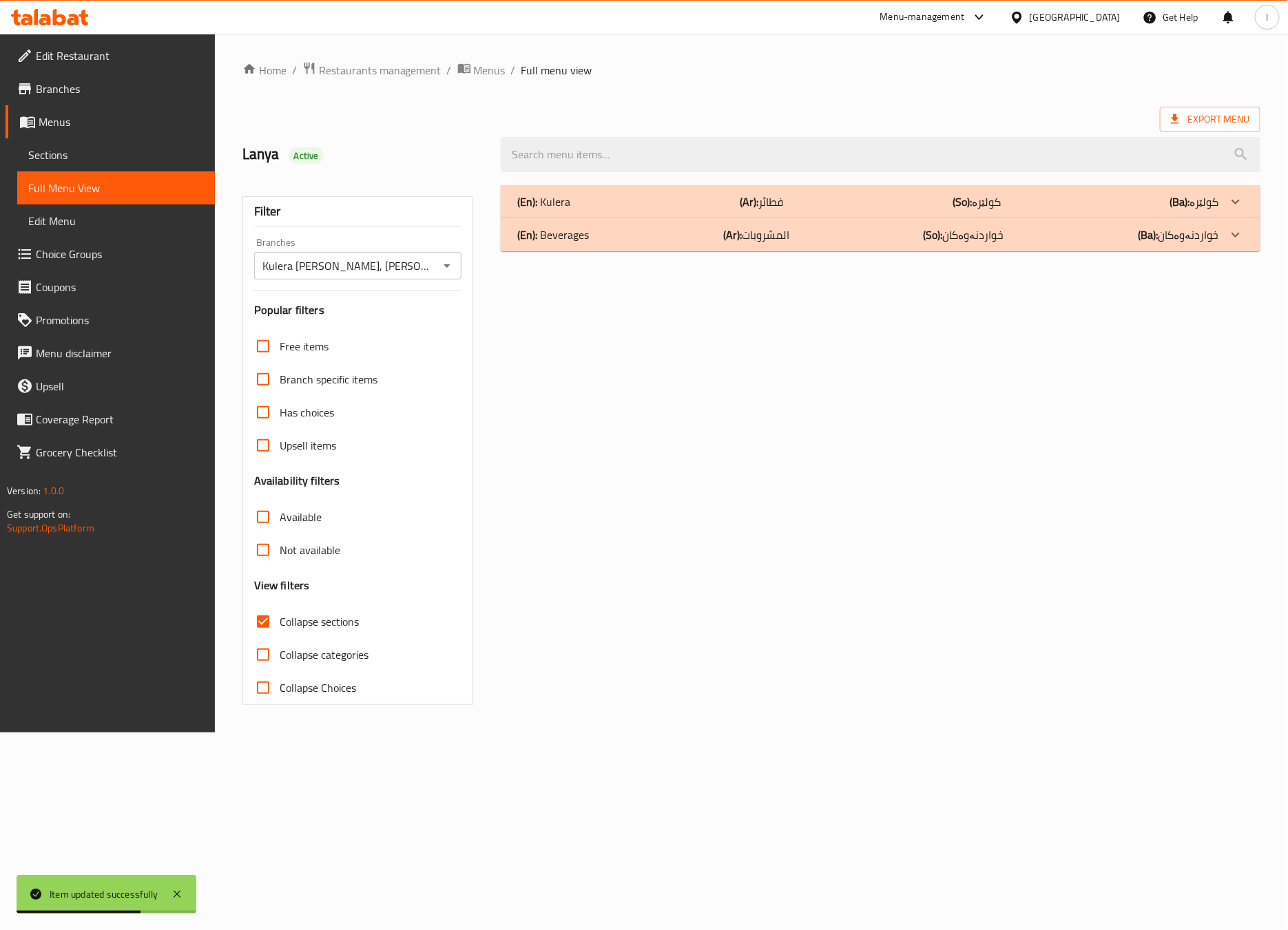
click at [831, 217] on div "(En): Kulera (Ar): فطائر (So): کولێرە (Ba): کولێرە" at bounding box center [880, 202] width 760 height 33
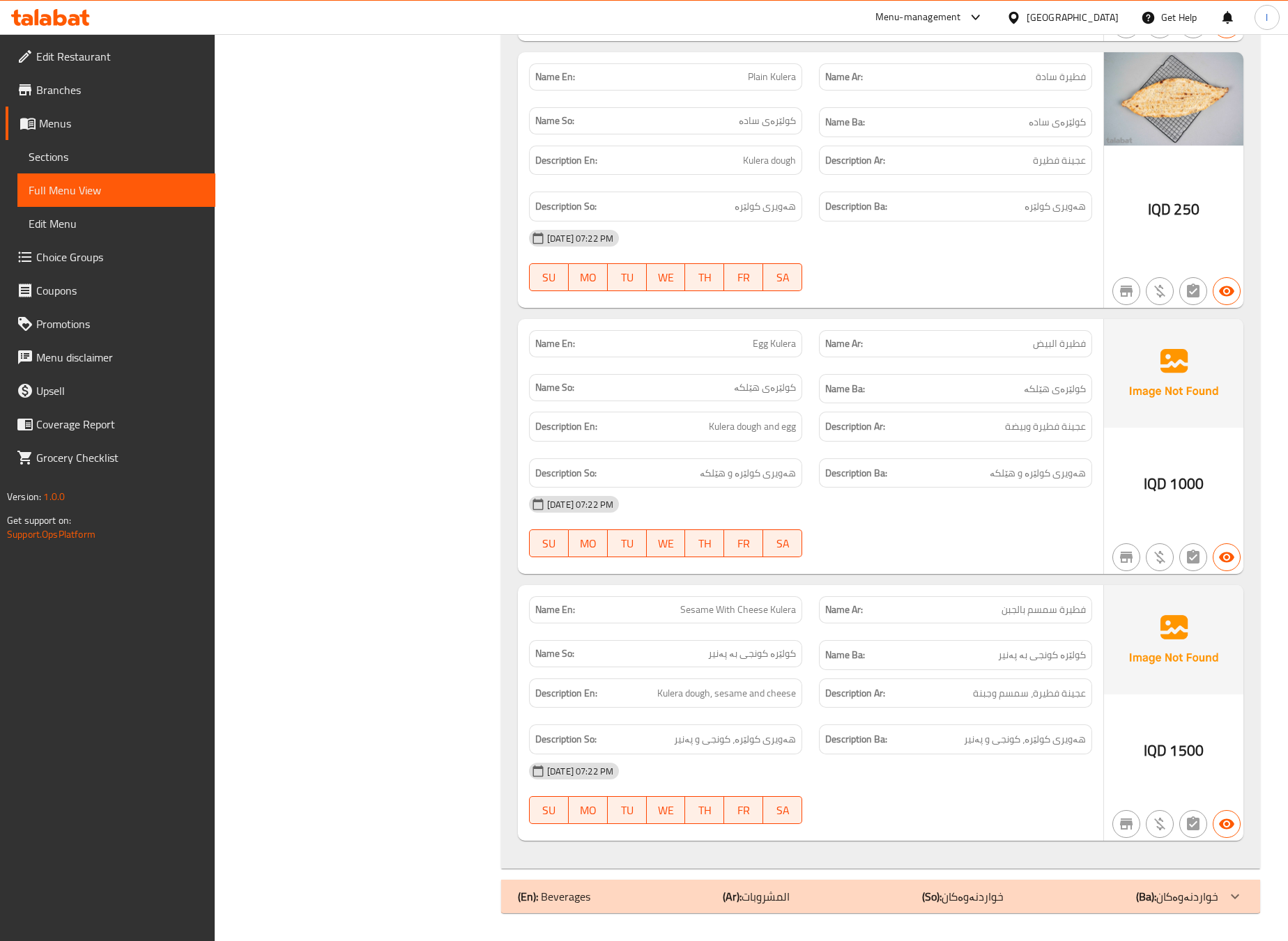
scroll to position [2076, 0]
click at [822, 891] on div "(En): Beverages (Ar): المشروبات (So): خواردنەوەکان (Ba): خواردنەوەکان" at bounding box center [868, 896] width 700 height 16
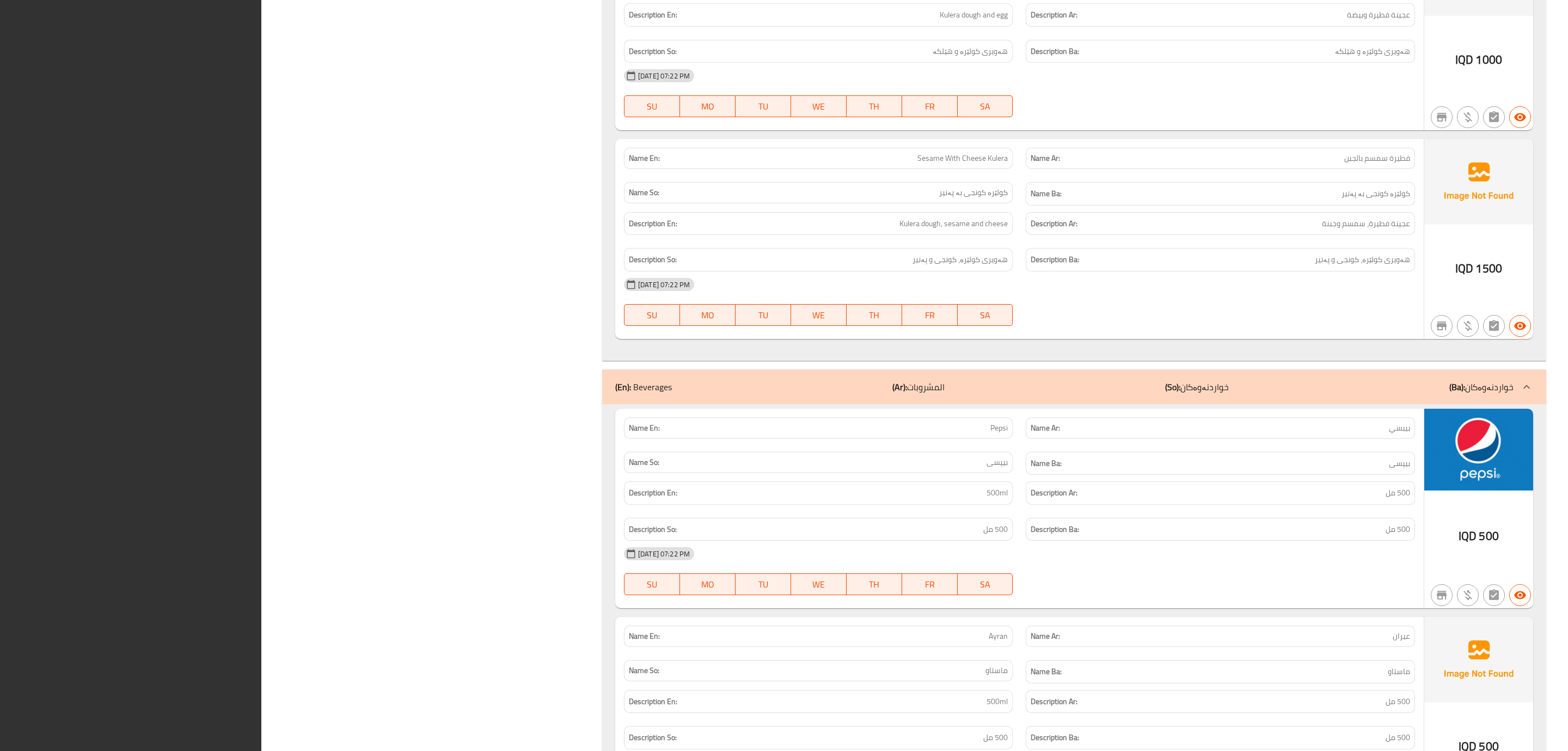
scroll to position [2267, 0]
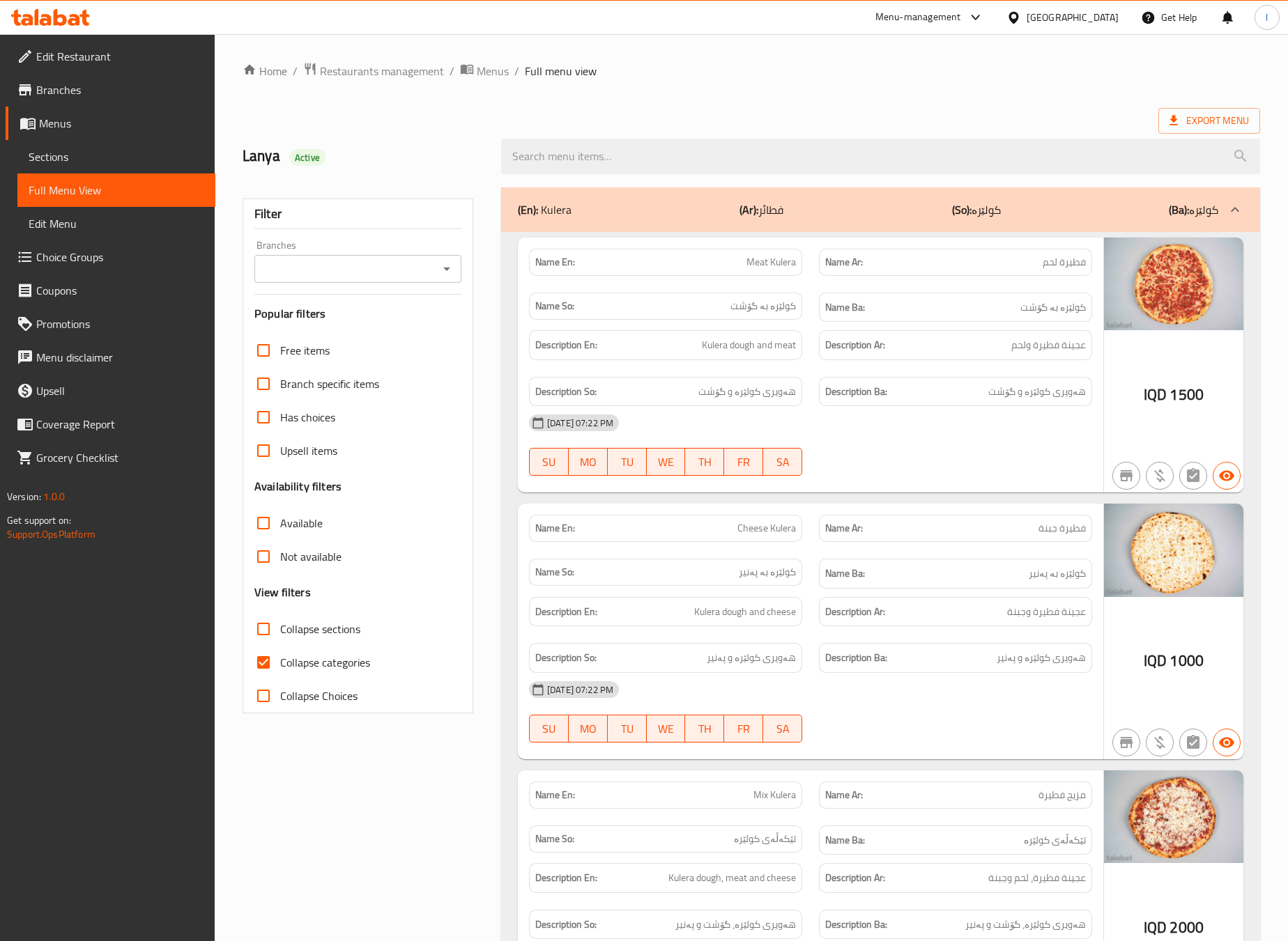
click at [425, 274] on div "Branches" at bounding box center [358, 269] width 207 height 28
click at [307, 273] on input "Branches" at bounding box center [346, 269] width 175 height 19
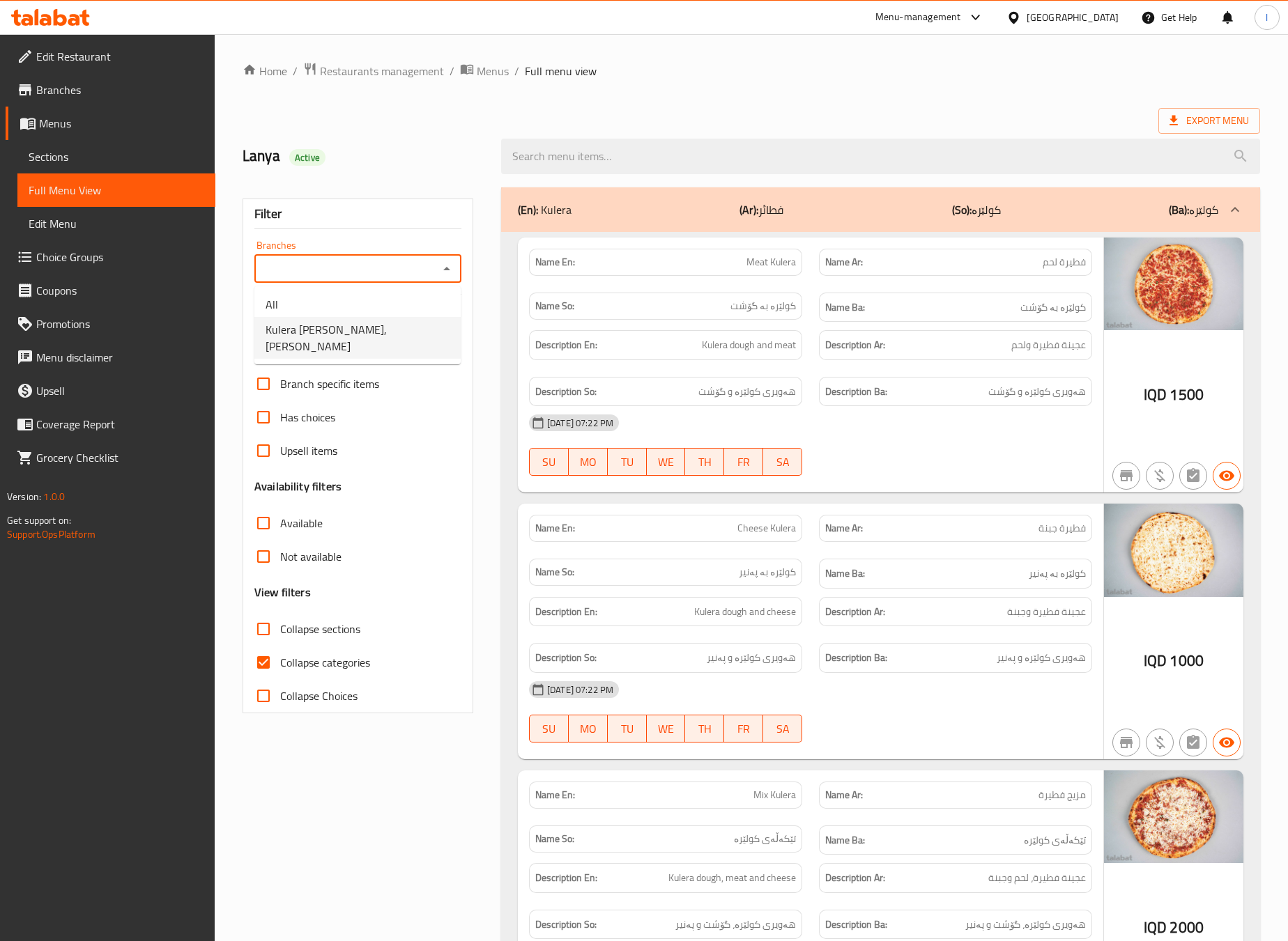
click at [305, 333] on span "Kulera [PERSON_NAME], [PERSON_NAME]" at bounding box center [358, 337] width 184 height 33
type input "Kulera [PERSON_NAME], [PERSON_NAME]"
click at [318, 657] on span "Collapse categories" at bounding box center [325, 662] width 90 height 16
click at [281, 657] on input "Collapse categories" at bounding box center [263, 662] width 34 height 33
checkbox input "false"
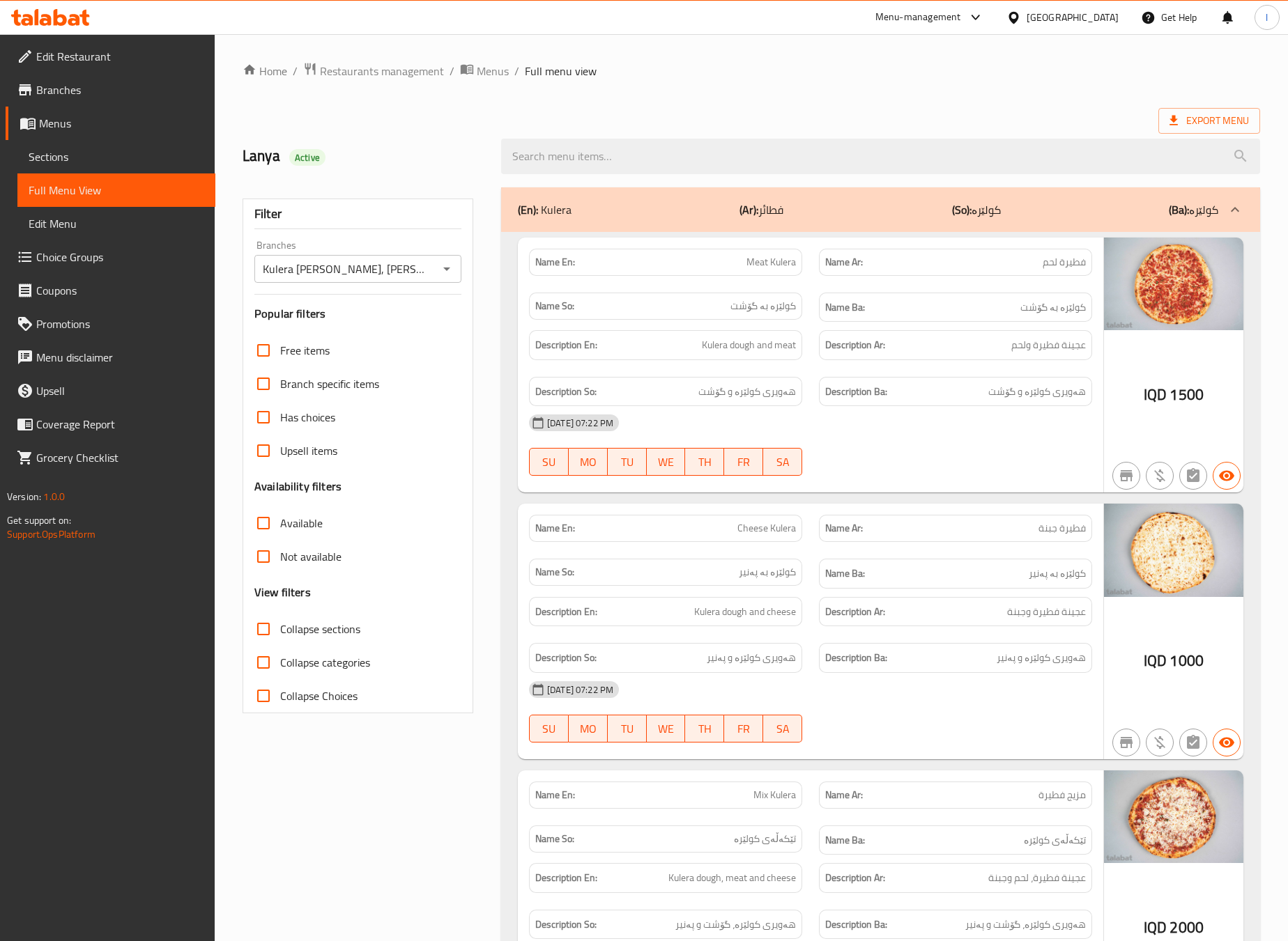
click at [308, 619] on label "Collapse sections" at bounding box center [304, 629] width 114 height 33
click at [281, 619] on input "Collapse sections" at bounding box center [263, 629] width 34 height 33
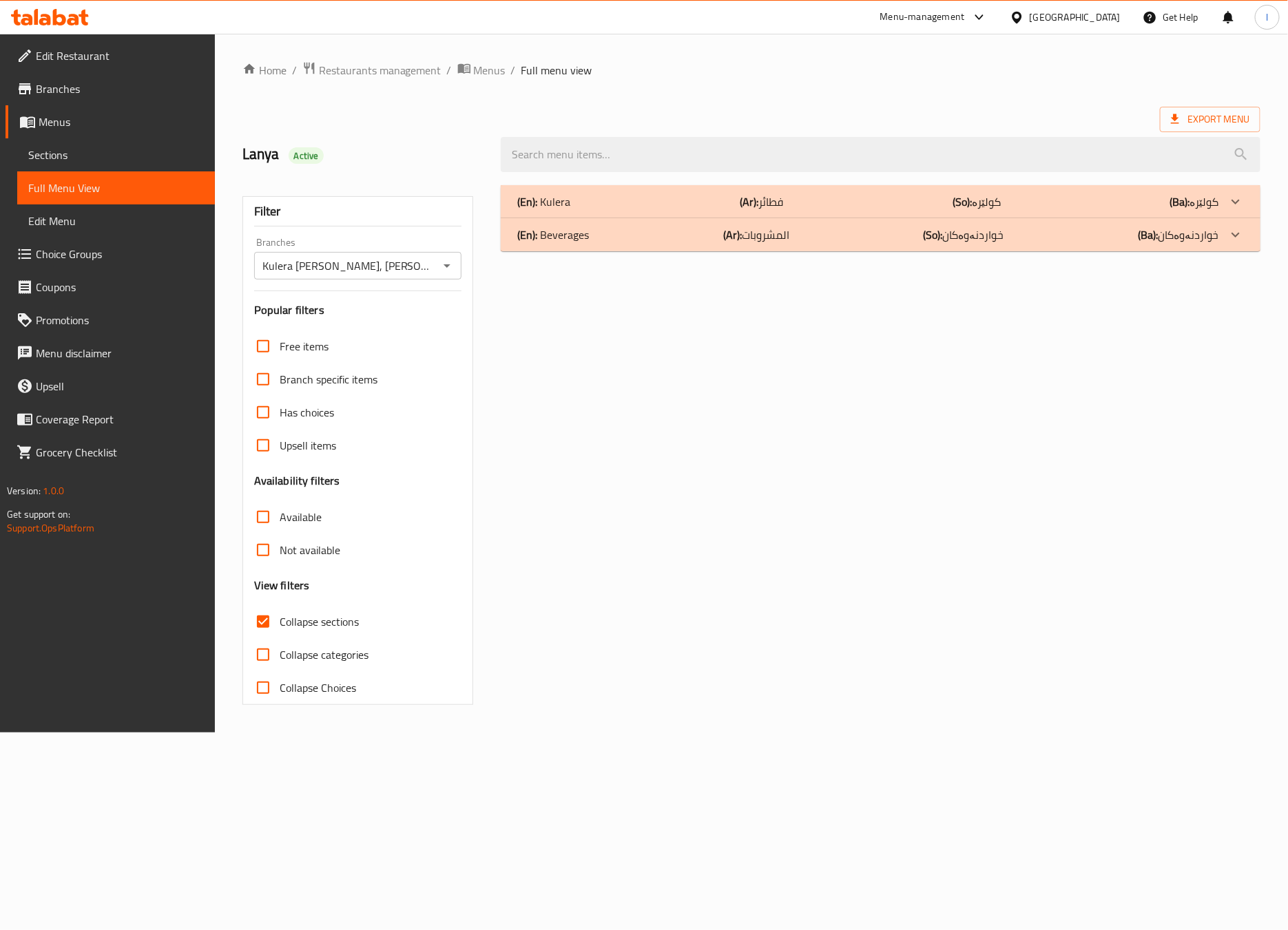
click at [304, 611] on label "Collapse sections" at bounding box center [303, 621] width 112 height 33
click at [279, 611] on input "Collapse sections" at bounding box center [263, 621] width 33 height 33
checkbox input "false"
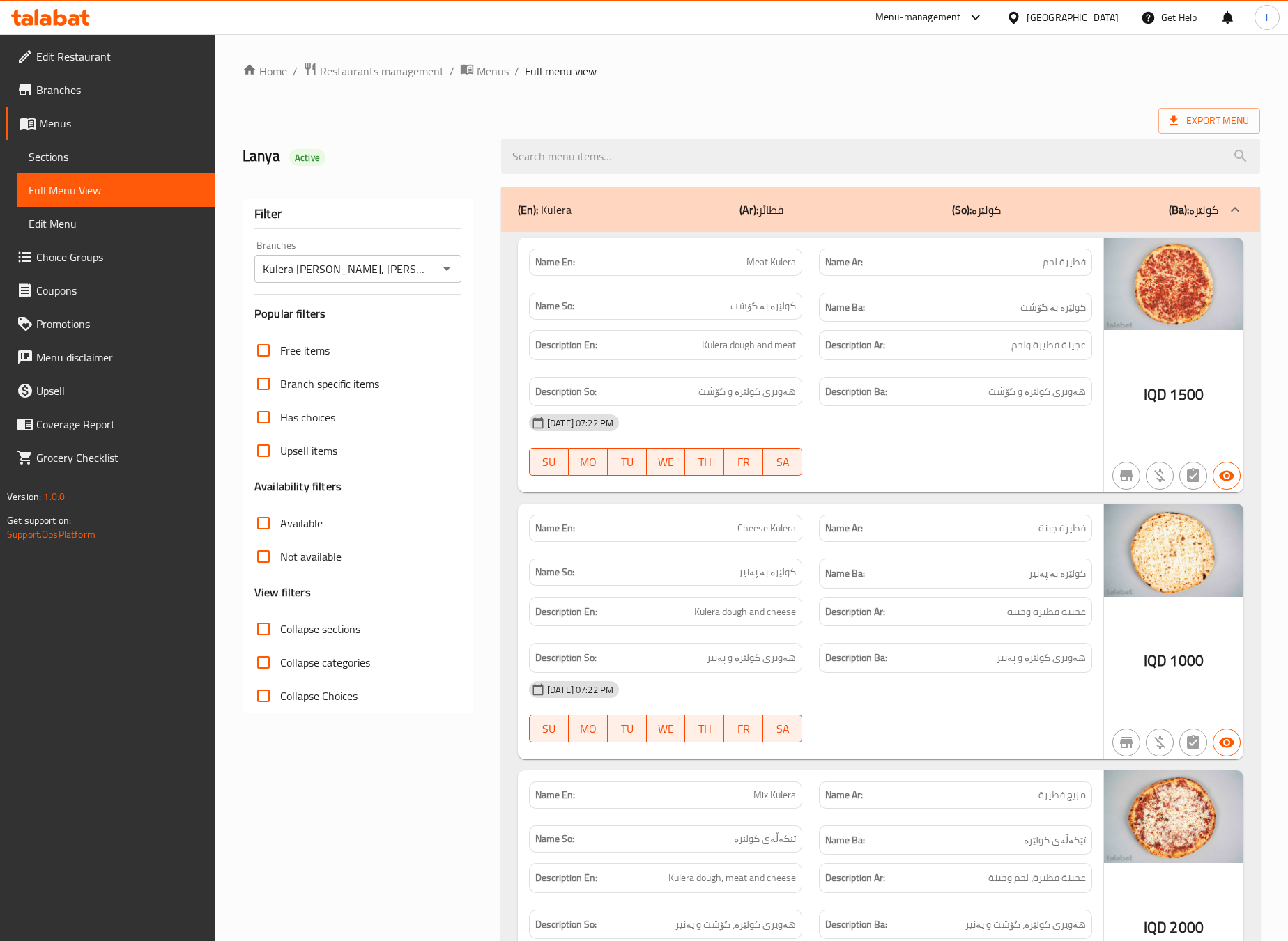
click at [853, 475] on div at bounding box center [955, 475] width 290 height 16
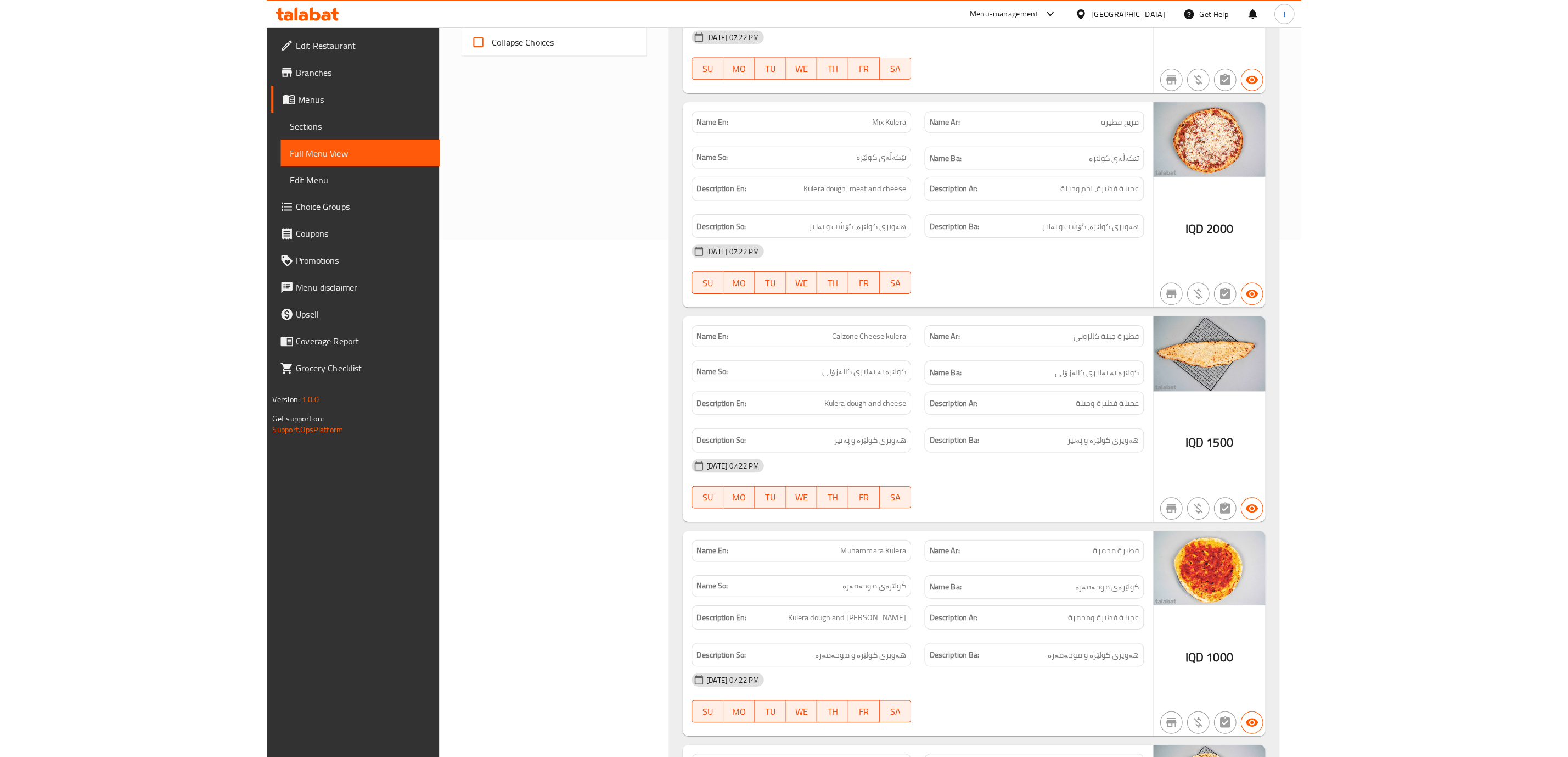
scroll to position [549, 0]
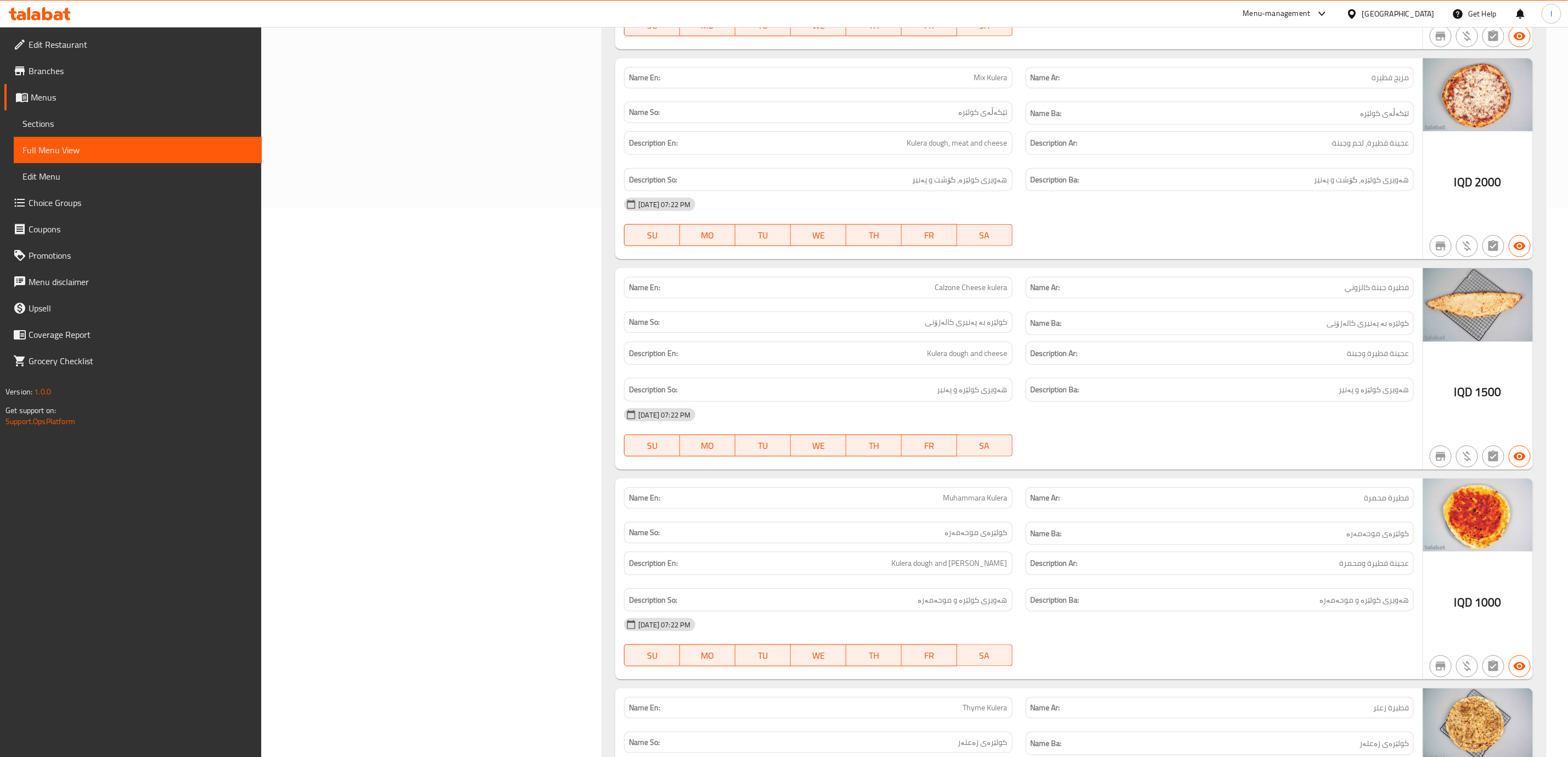
click at [14, 112] on link "Sections" at bounding box center [137, 123] width 248 height 26
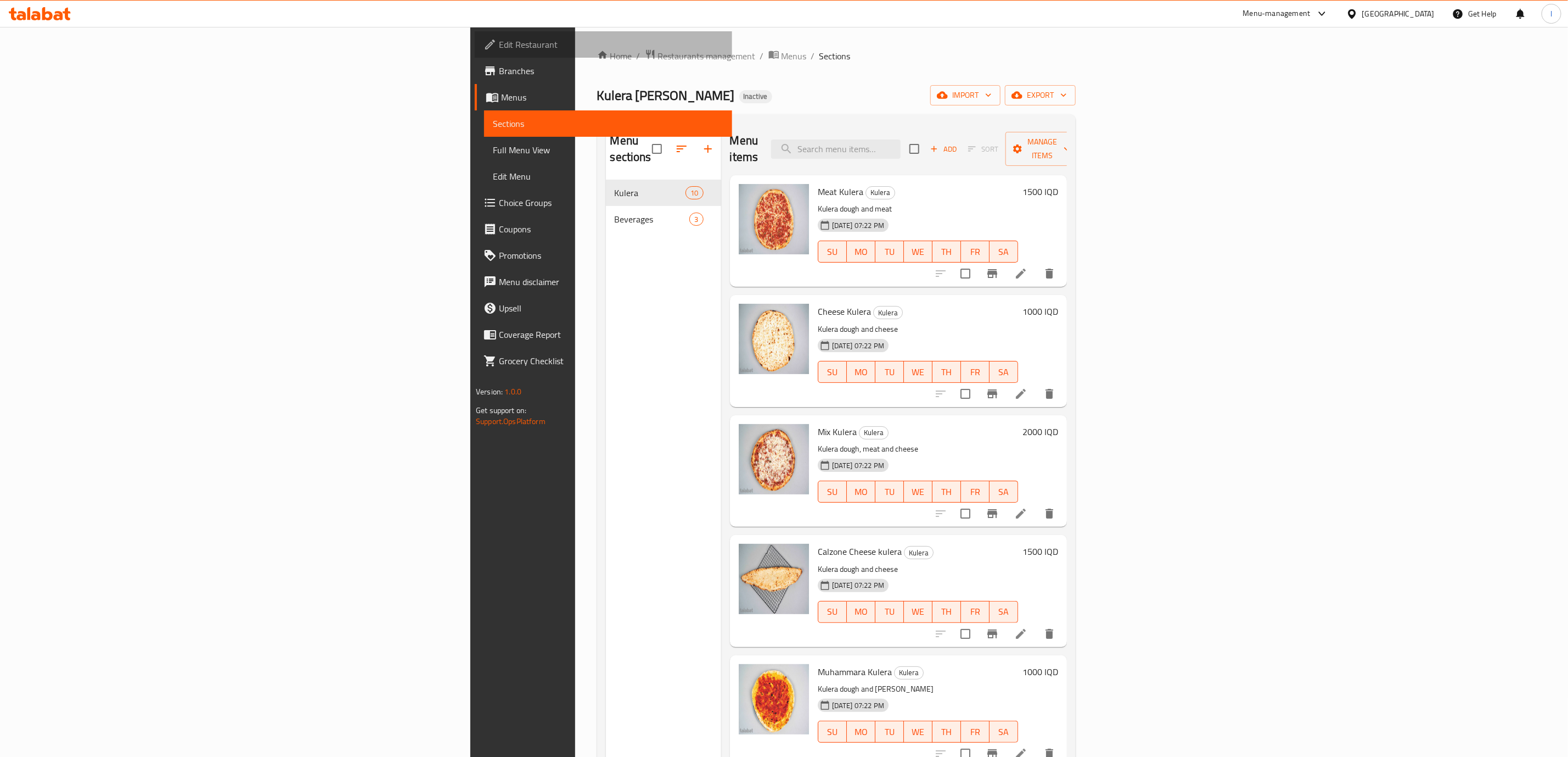
click at [499, 47] on span "Edit Restaurant" at bounding box center [611, 44] width 225 height 13
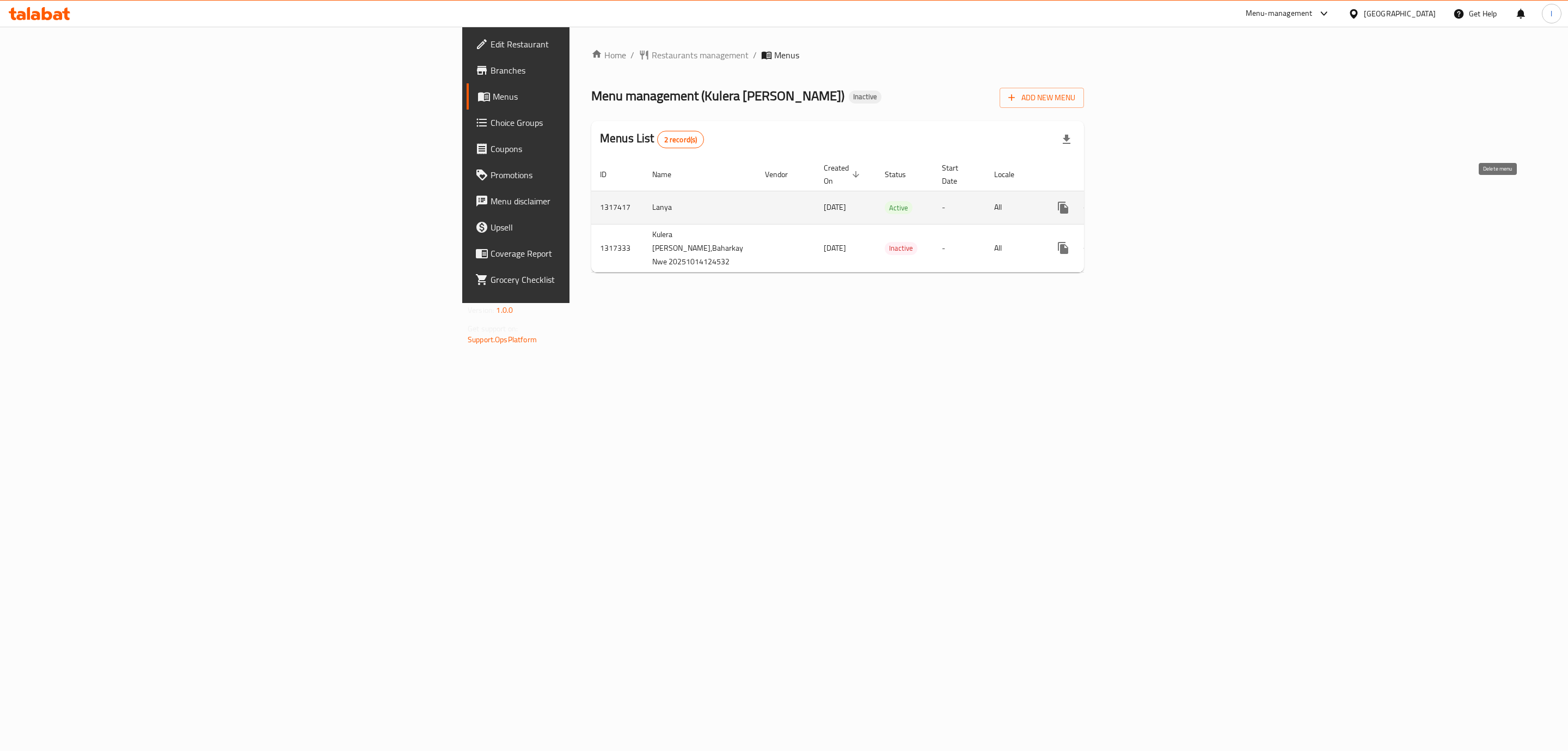
click at [1129, 194] on button "enhanced table" at bounding box center [1115, 207] width 26 height 26
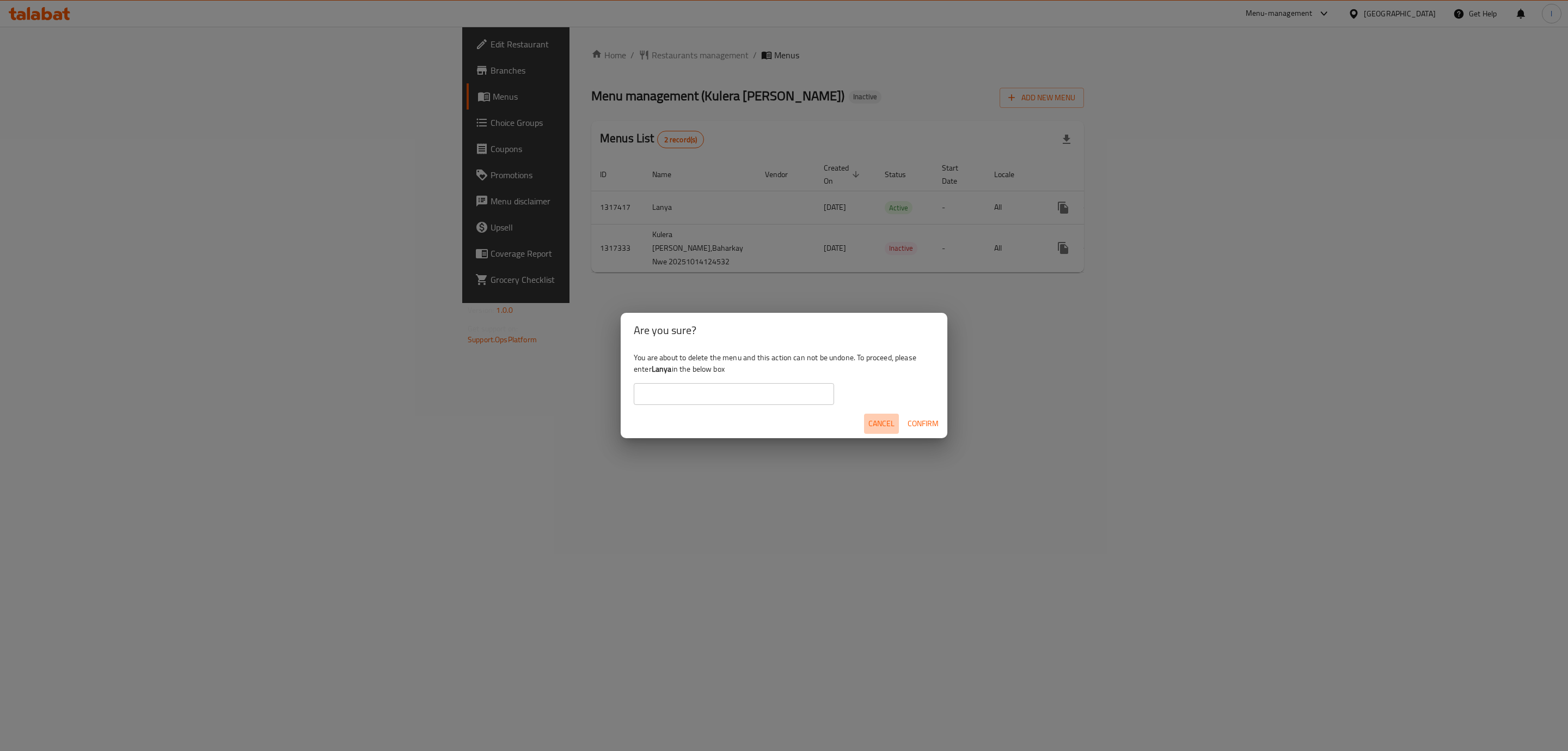
click at [881, 420] on span "Cancel" at bounding box center [881, 423] width 26 height 13
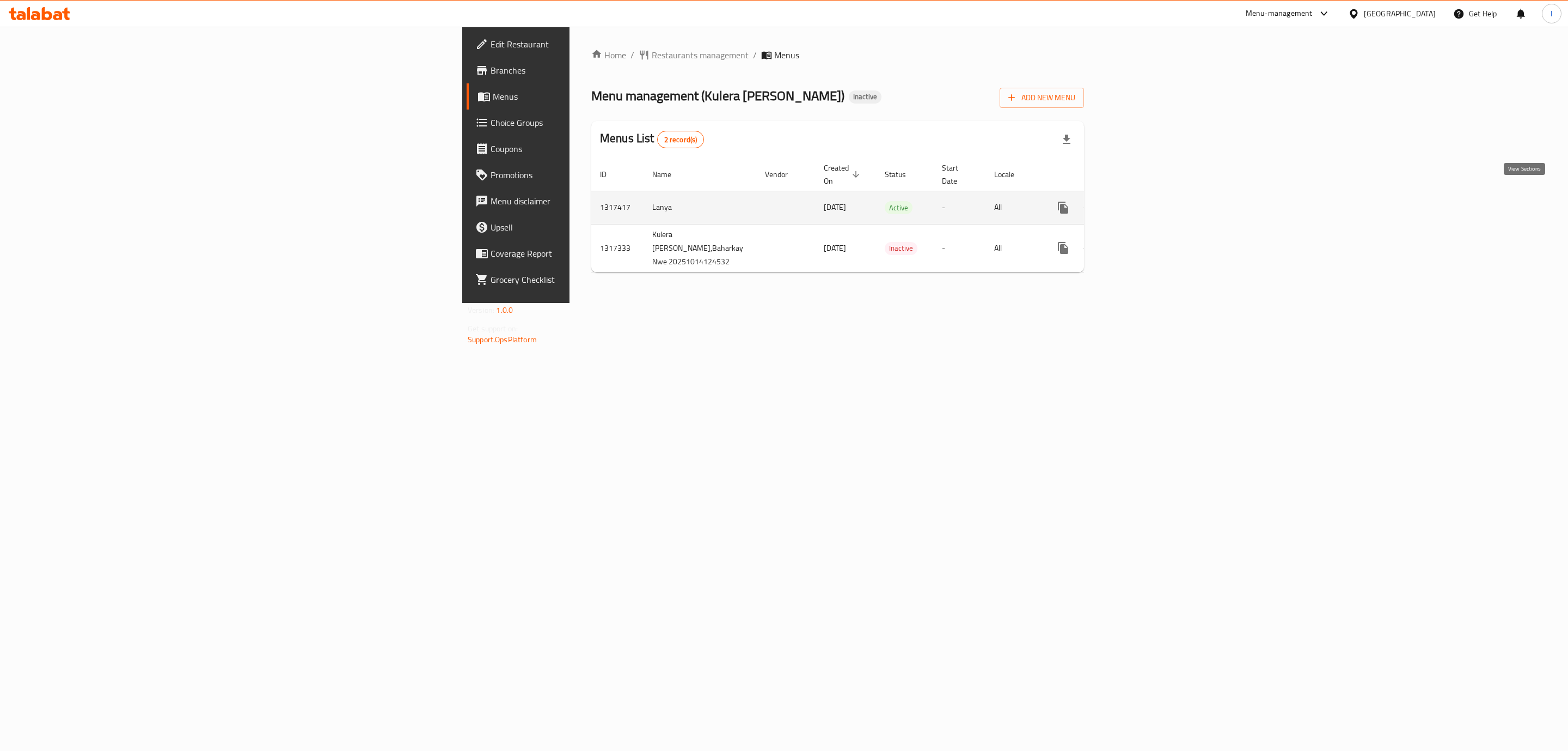
click at [1147, 203] on icon "enhanced table" at bounding box center [1142, 208] width 10 height 10
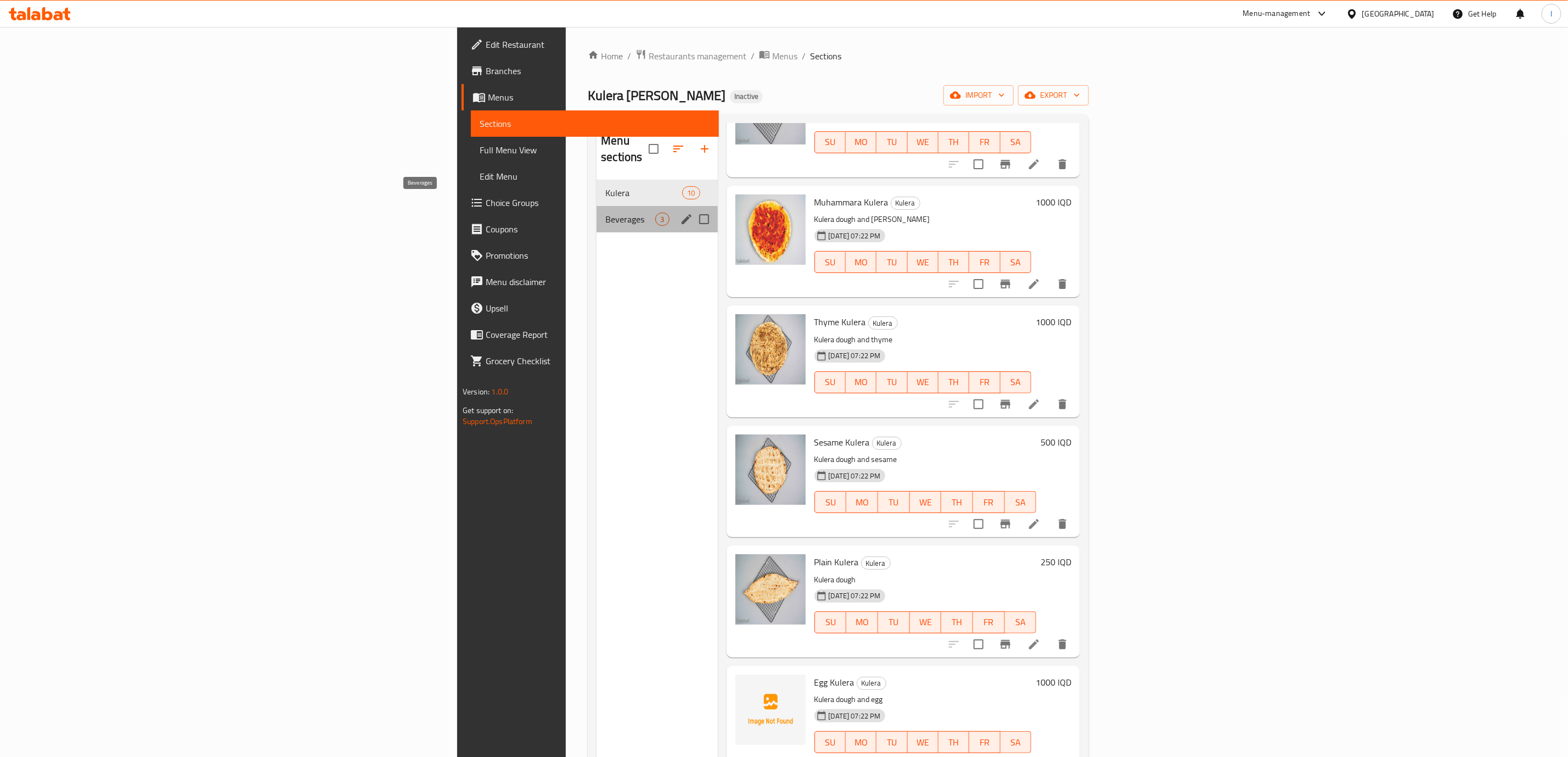
click at [606, 212] on span "Beverages" at bounding box center [630, 219] width 50 height 13
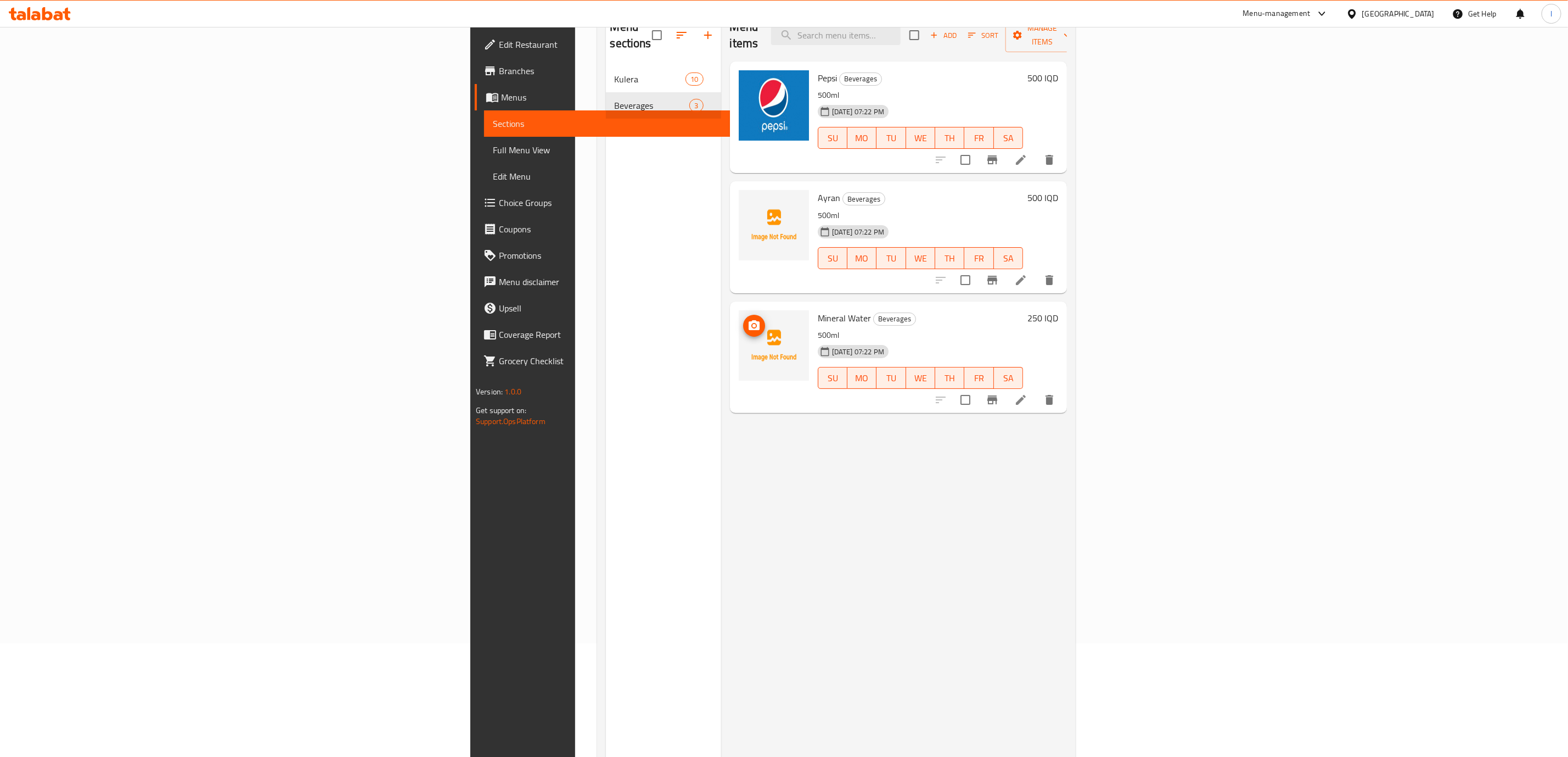
scroll to position [153, 0]
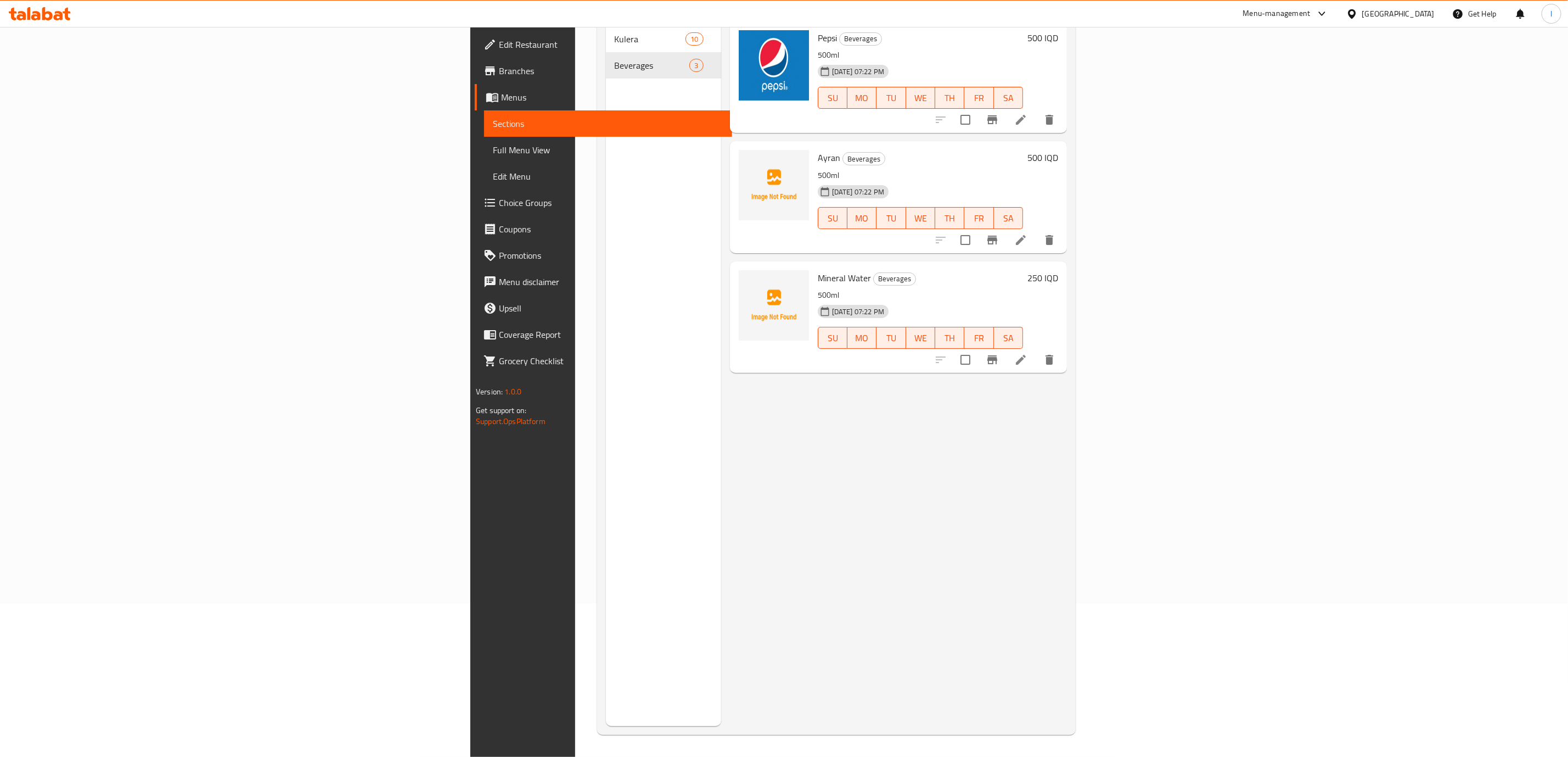
click at [44, 14] on icon at bounding box center [47, 14] width 10 height 13
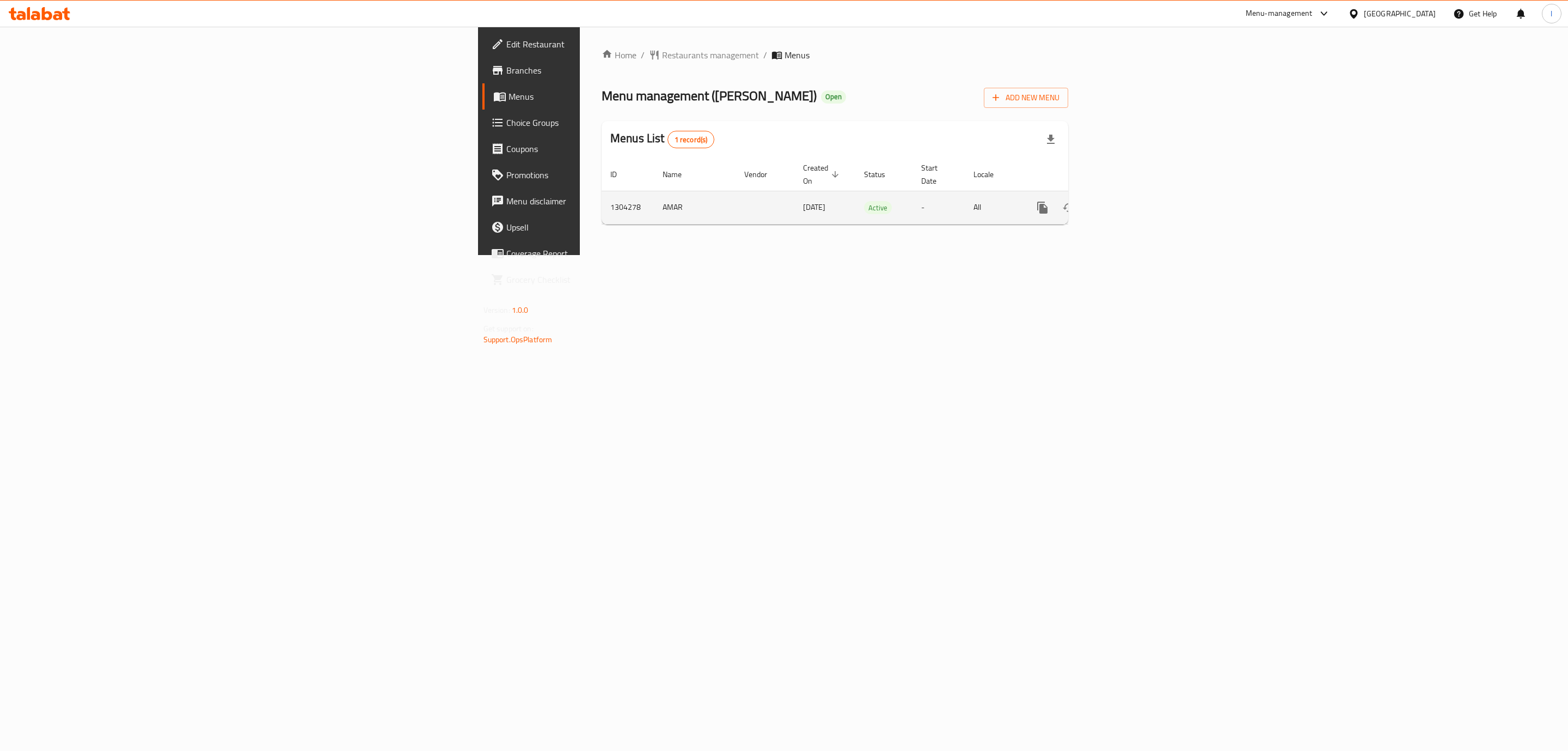
click at [1134, 195] on link "enhanced table" at bounding box center [1121, 207] width 26 height 26
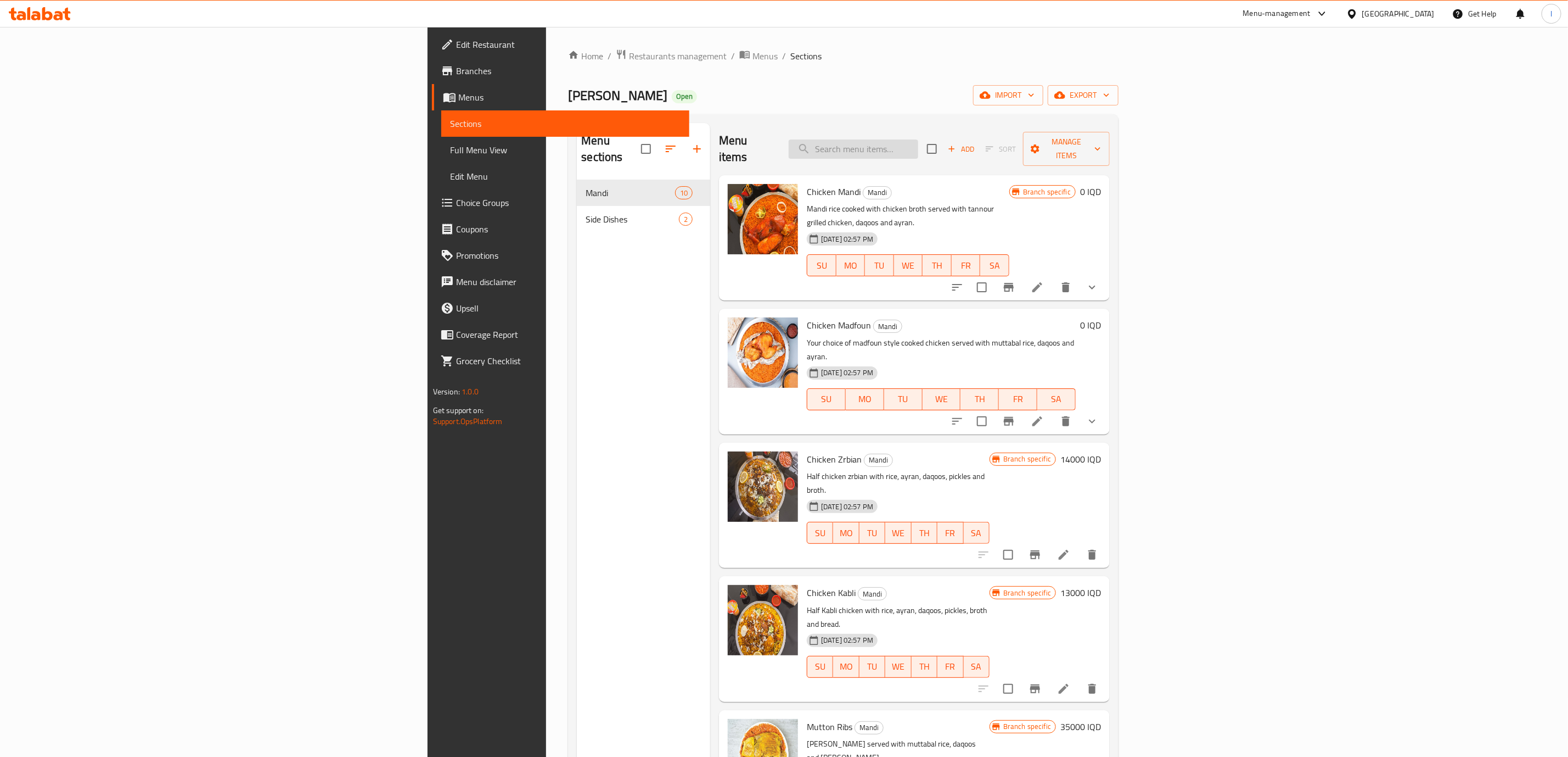
click at [918, 144] on input "search" at bounding box center [853, 149] width 129 height 19
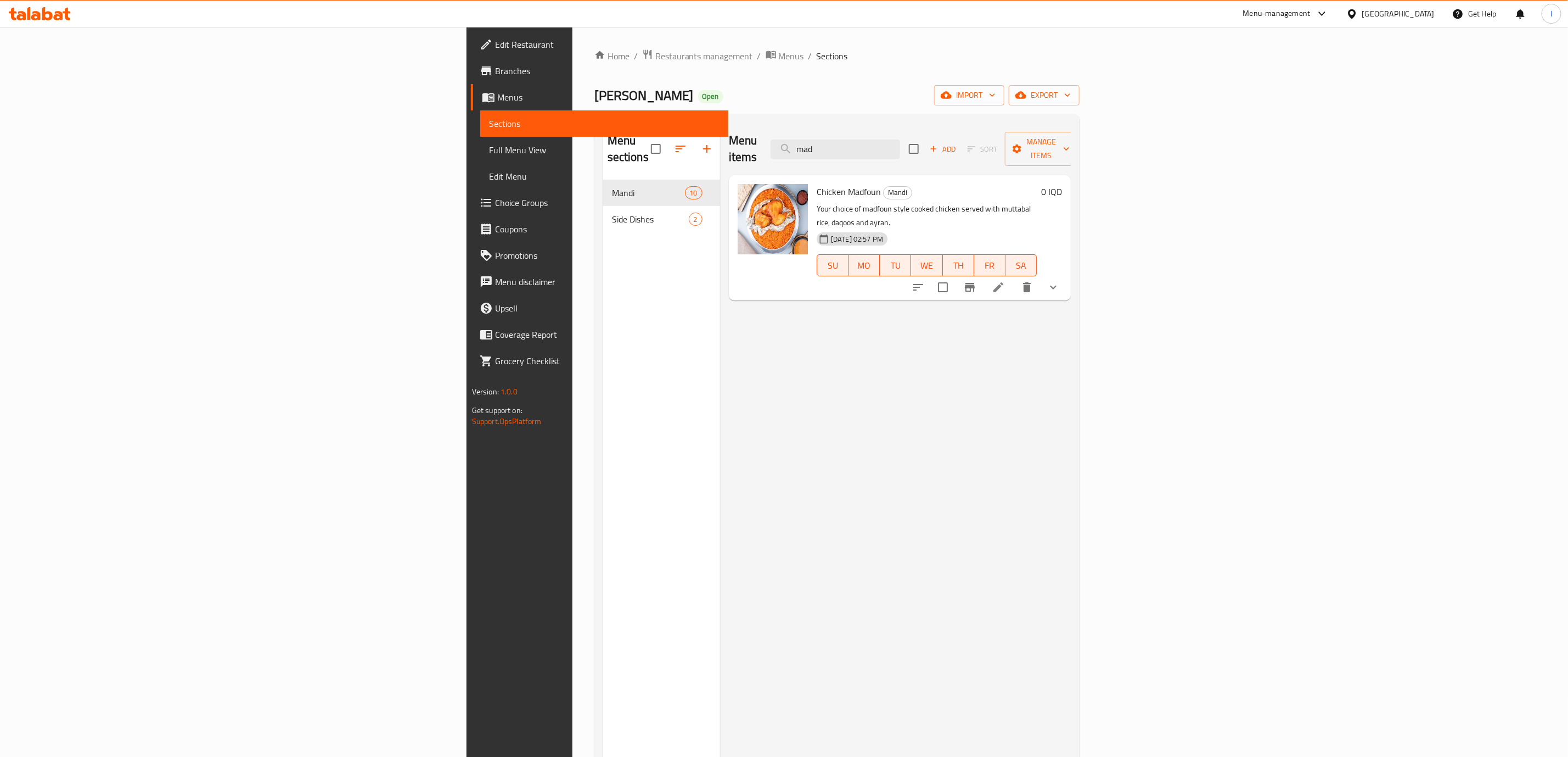
type input "mad"
click at [1014, 278] on li at bounding box center [998, 287] width 31 height 20
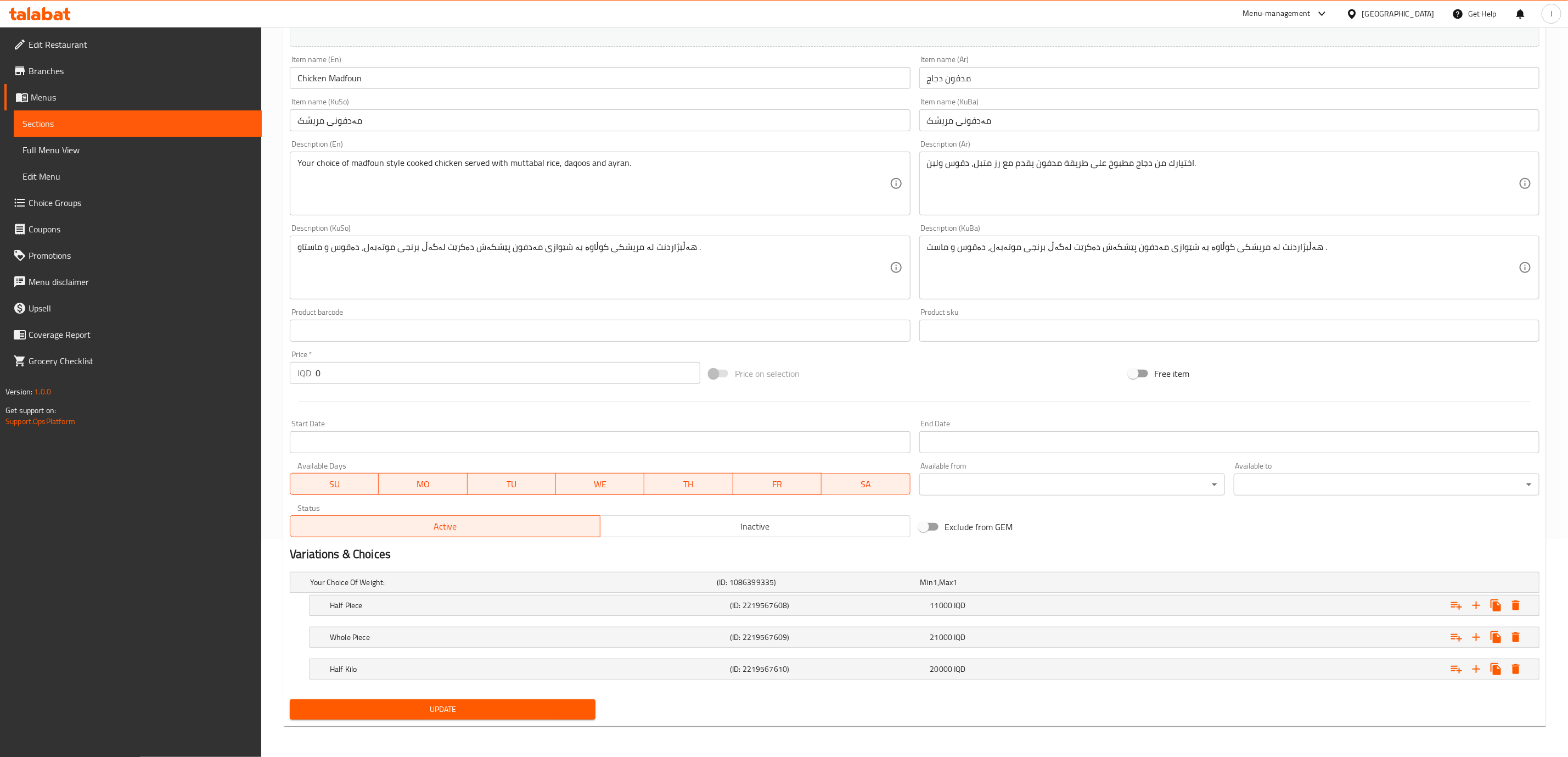
scroll to position [220, 0]
click at [53, 12] on icon at bounding box center [39, 14] width 62 height 13
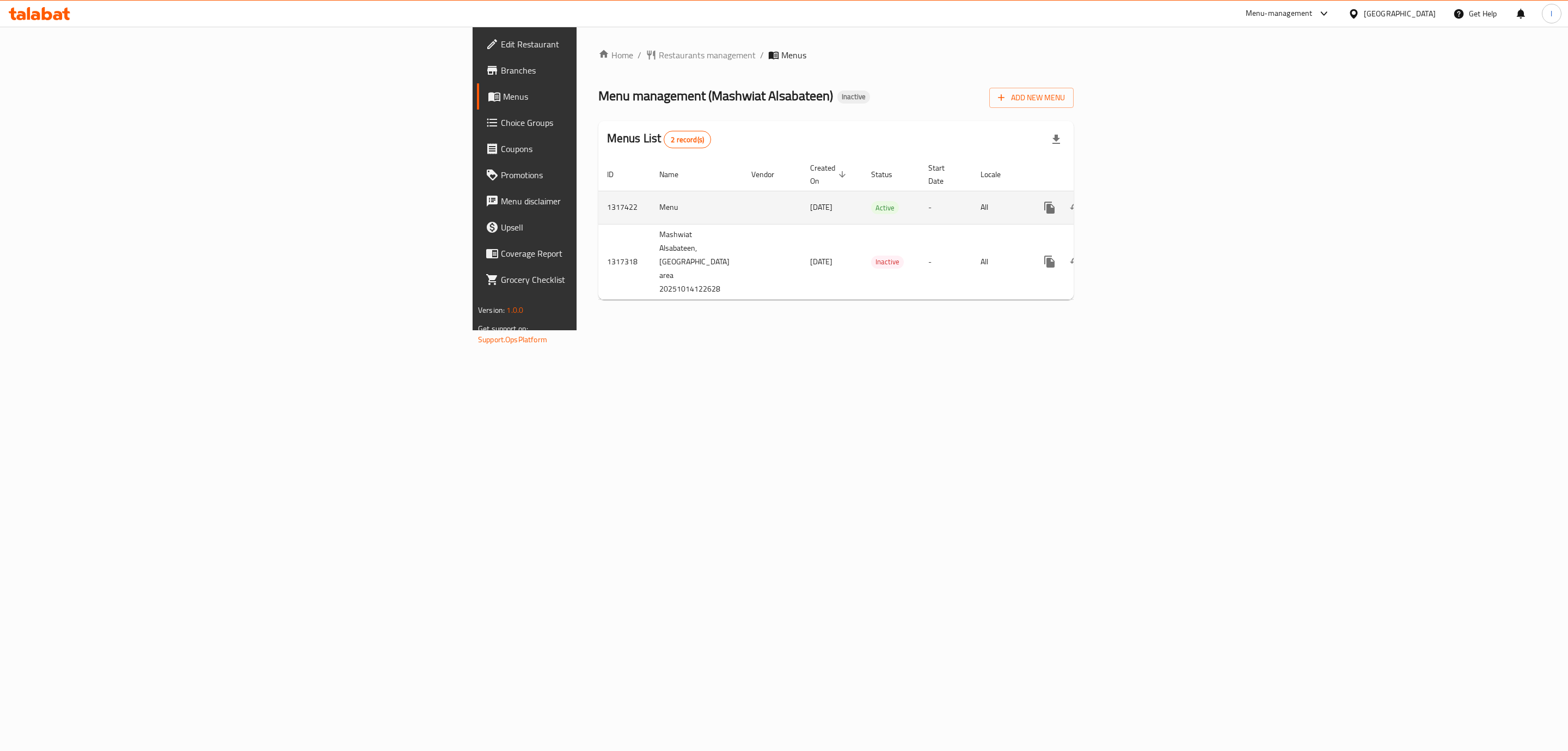
click at [1135, 201] on icon "enhanced table" at bounding box center [1128, 207] width 13 height 13
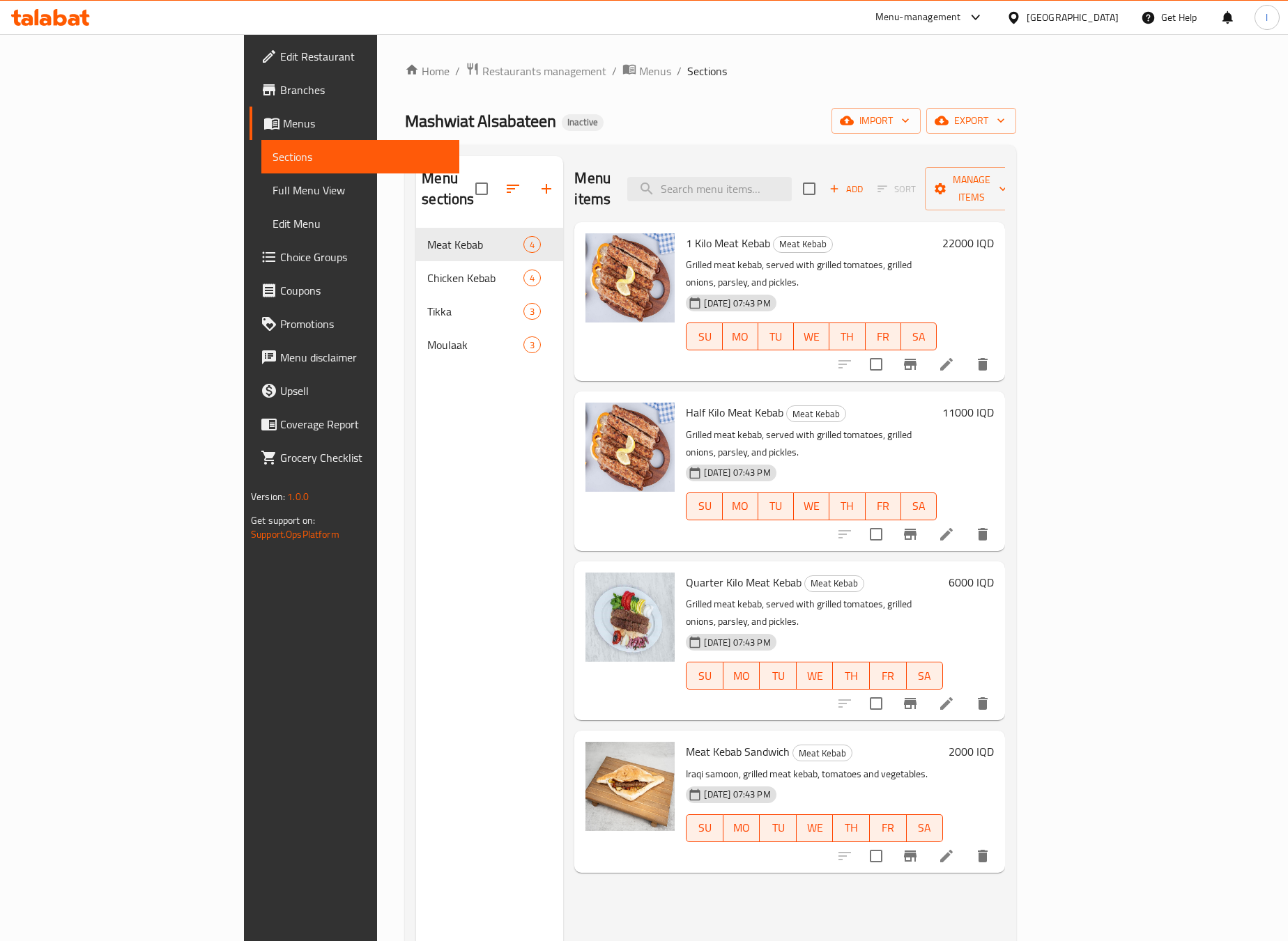
click at [273, 185] on span "Full Menu View" at bounding box center [360, 189] width 175 height 16
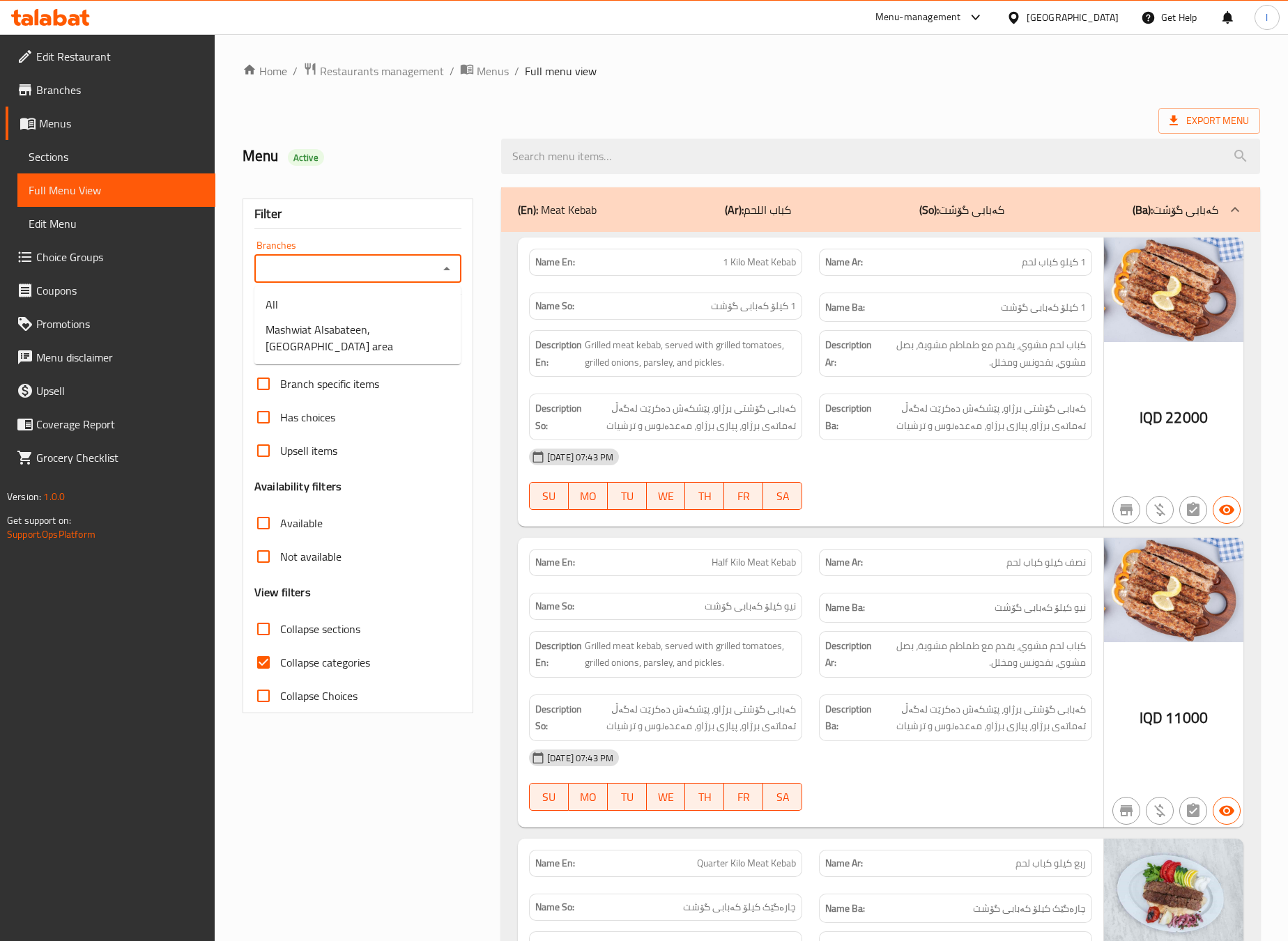
click at [411, 270] on input "Branches" at bounding box center [346, 269] width 175 height 19
click at [383, 326] on span "Mashwiat Alsabateen, [GEOGRAPHIC_DATA] area" at bounding box center [358, 337] width 184 height 33
type input "Mashwiat Alsabateen, [GEOGRAPHIC_DATA] area"
click at [277, 661] on input "Collapse categories" at bounding box center [263, 662] width 34 height 33
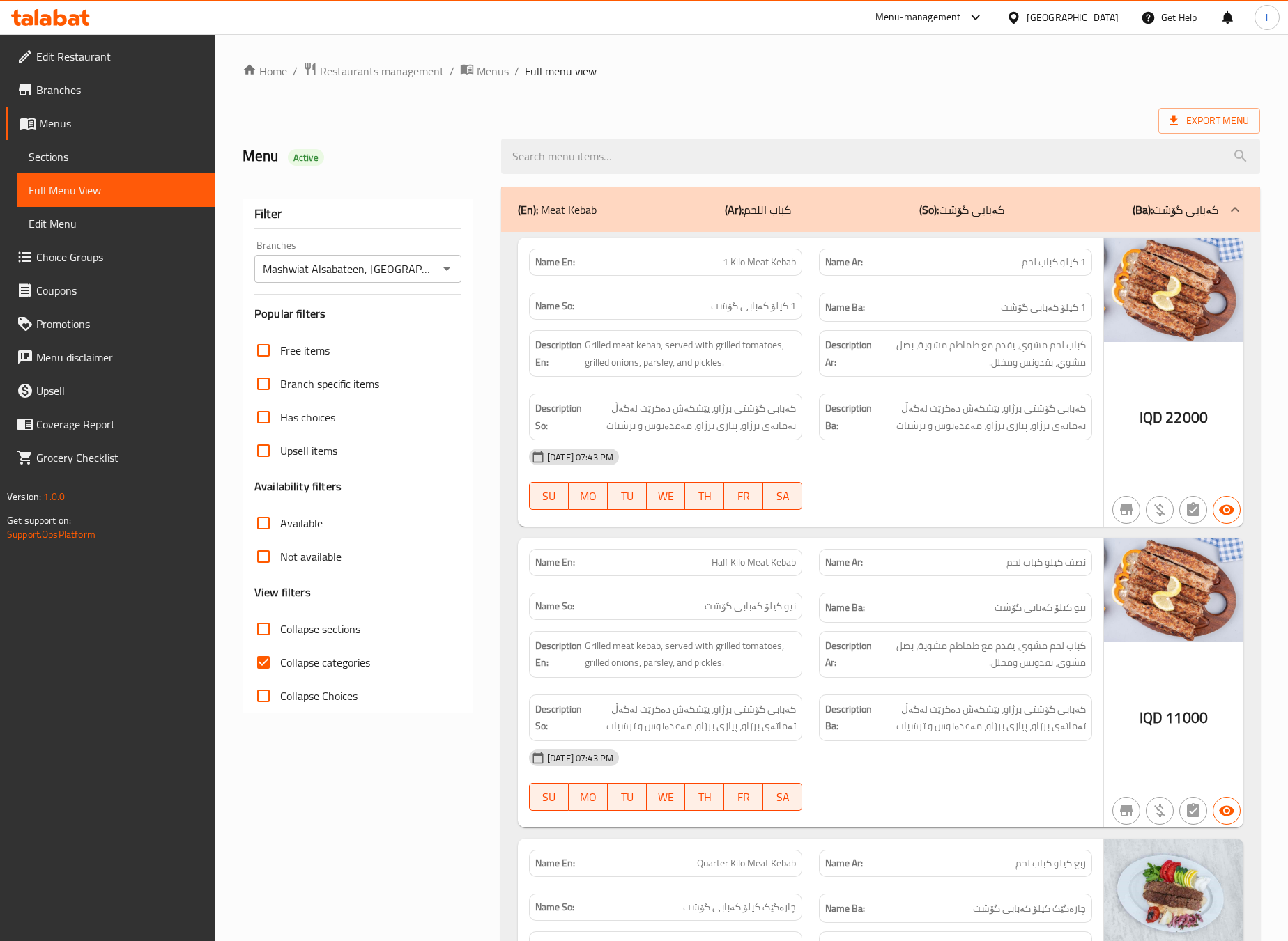
checkbox input "false"
drag, startPoint x: 281, startPoint y: 650, endPoint x: 279, endPoint y: 630, distance: 20.1
click at [279, 633] on div "Free items Branch specific items Has choices Upsell items Availability filters …" at bounding box center [358, 523] width 207 height 379
click at [281, 626] on input "Collapse sections" at bounding box center [263, 629] width 34 height 33
checkbox input "true"
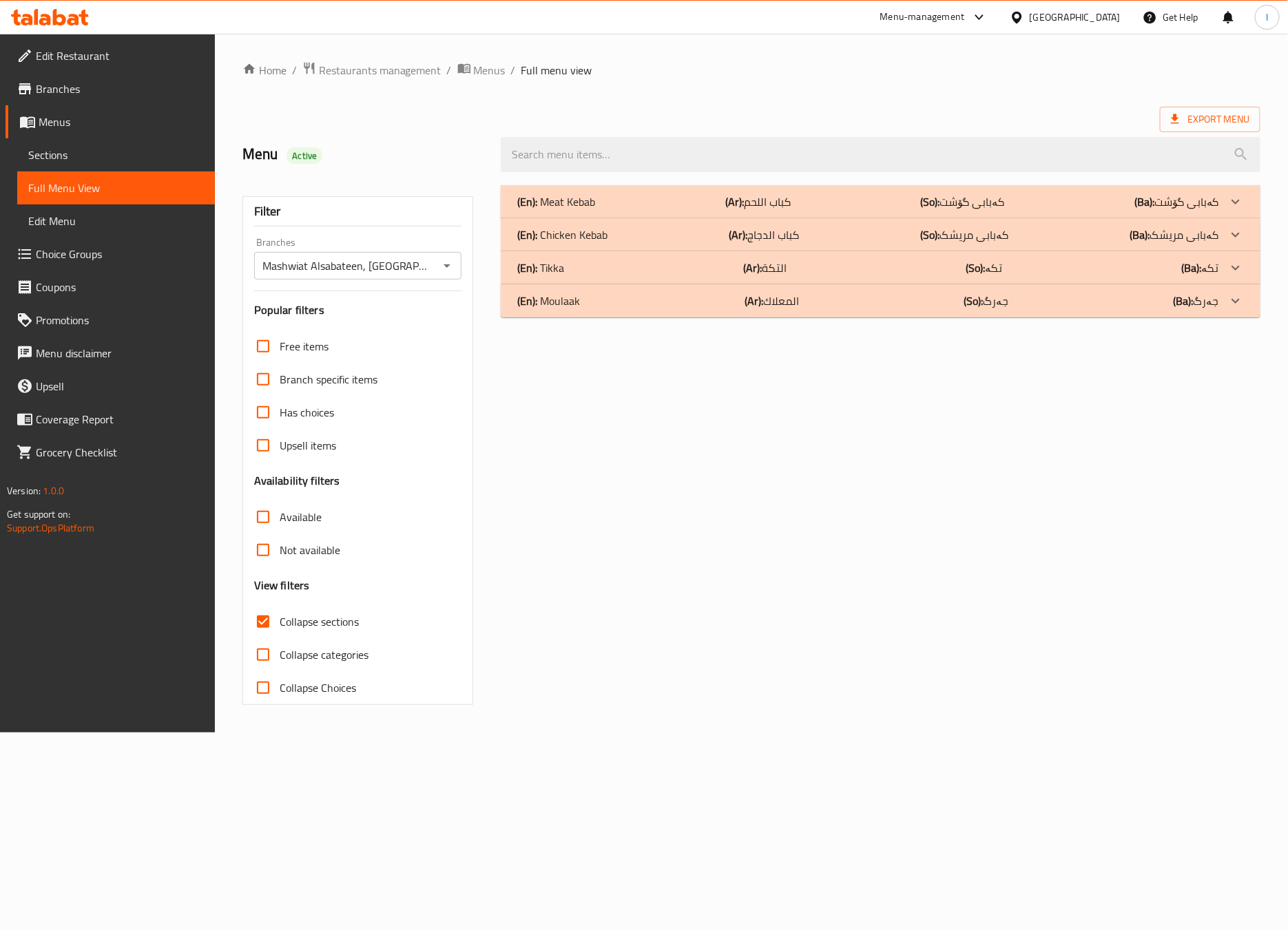
click at [264, 733] on div "Home / Restaurants management / Menus / Full menu view Export Menu Menu Active …" at bounding box center [751, 383] width 1073 height 699
click at [647, 283] on div "(En): Tikka (Ar): التكة (So): تکە (Ba): تکە" at bounding box center [880, 267] width 760 height 33
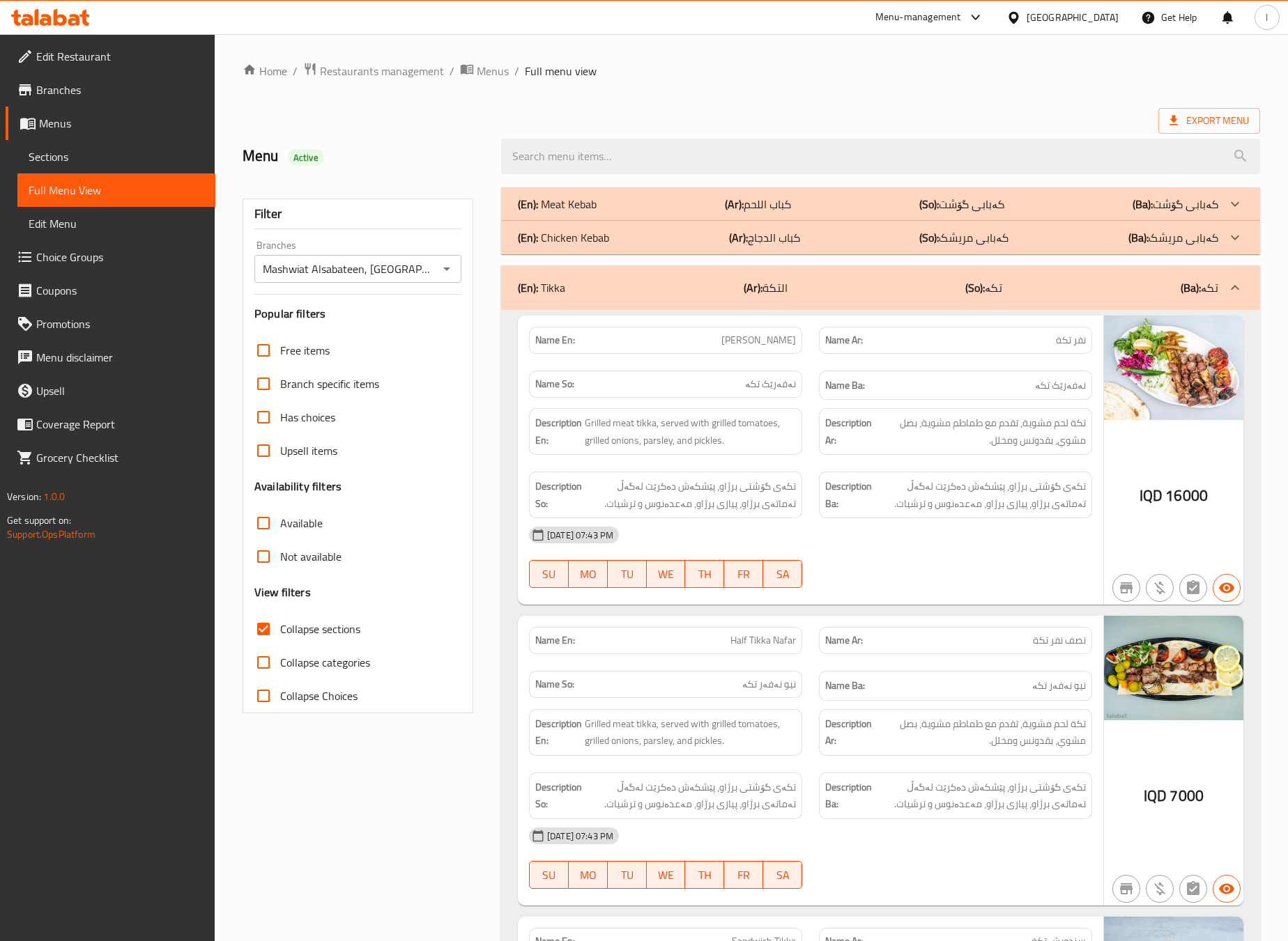
click at [669, 301] on div "(En): Tikka (Ar): التكة (So): تکە (Ba): تکە" at bounding box center [880, 287] width 759 height 44
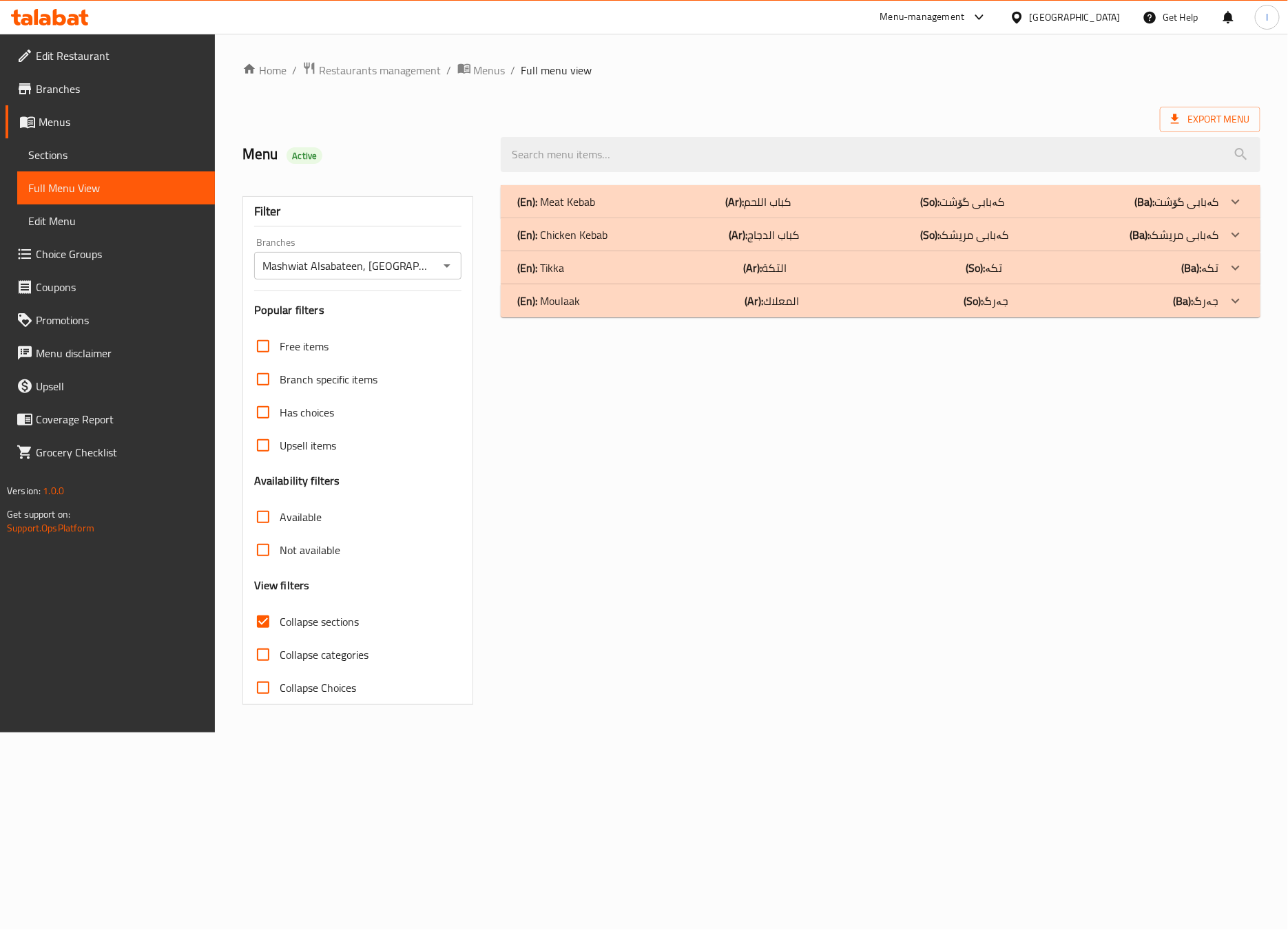
click at [701, 190] on div "(En): Meat Kebab (Ar): كباب اللحم (So): کەبابی گۆشت (Ba): کەبابی گۆشت" at bounding box center [880, 202] width 760 height 33
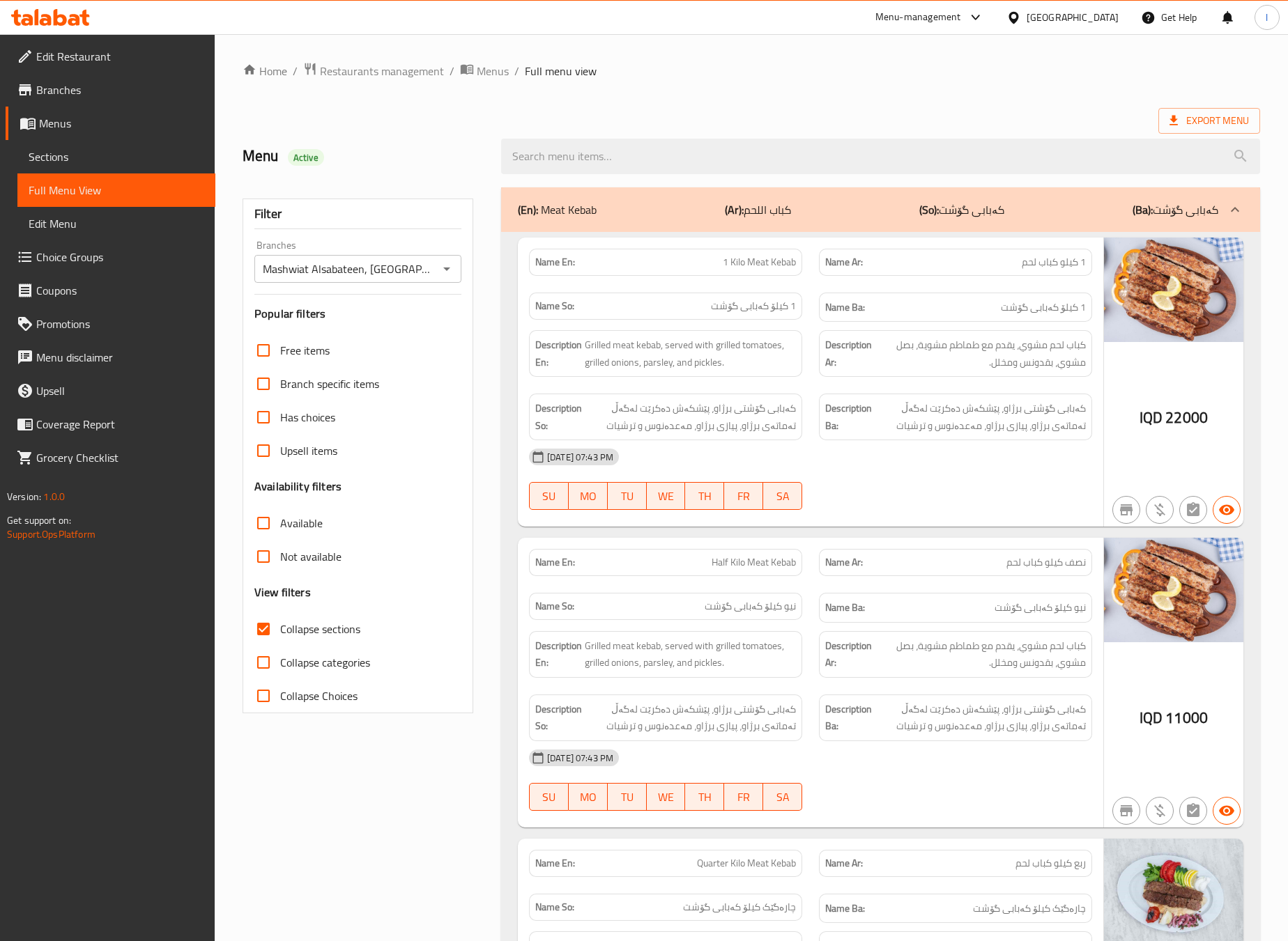
click at [884, 454] on div "14-10-2025 07:43 PM" at bounding box center [810, 456] width 580 height 33
click at [945, 499] on div "14-10-2025 07:43 PM SU MO TU WE TH FR SA" at bounding box center [810, 479] width 580 height 78
click at [908, 230] on div "(En): Meat Kebab (Ar): كباب اللحم (So): کەبابی گۆشت (Ba): کەبابی گۆشت" at bounding box center [880, 210] width 759 height 44
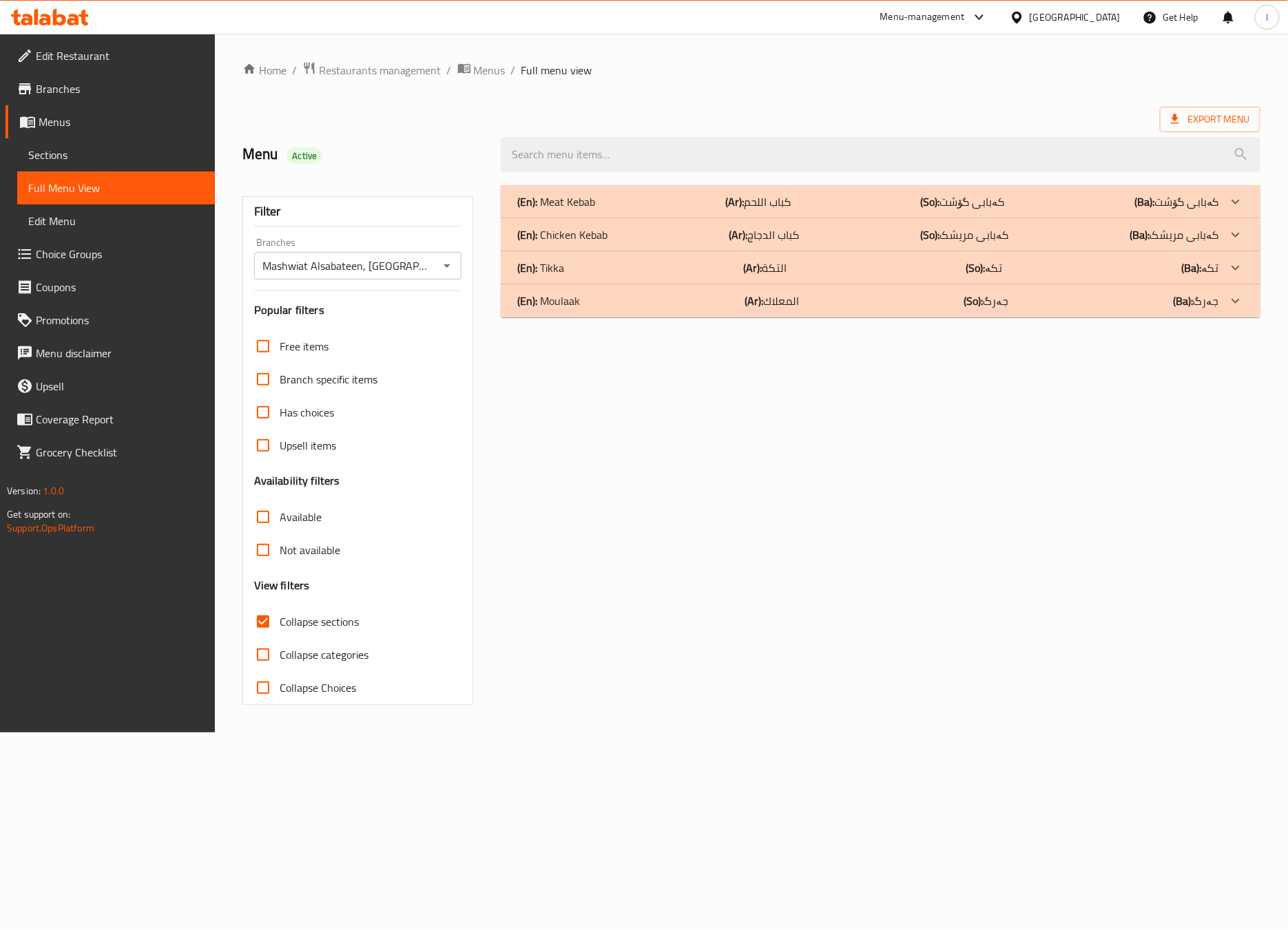
click at [567, 293] on p "(En): Moulaak" at bounding box center [548, 300] width 62 height 16
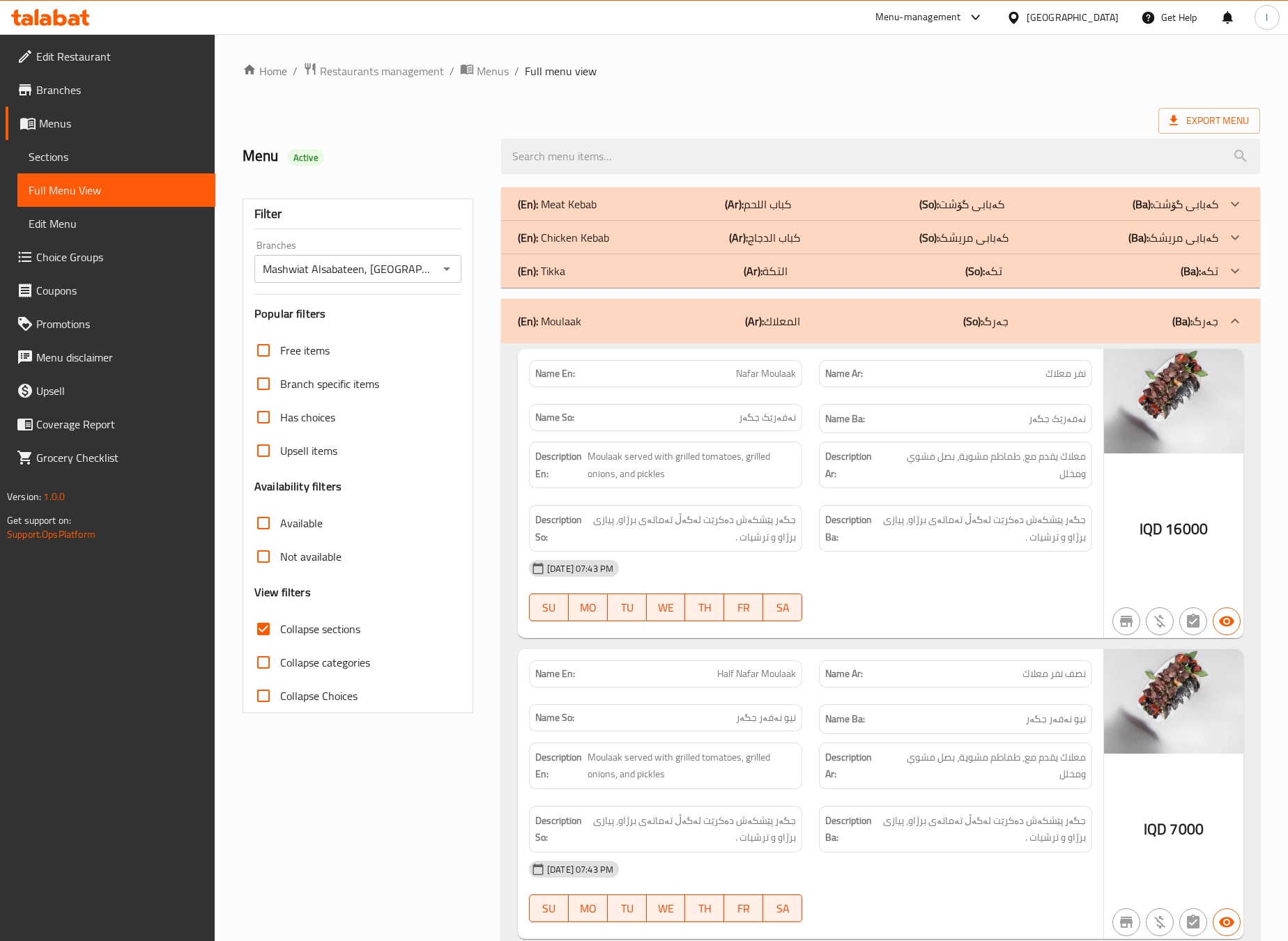
click at [983, 649] on div "Name En: Nafar Moulaak Name Ar: نفر معلاك Name So: نەفەرێک جگەر Name Ba: نەفەرێ…" at bounding box center [880, 805] width 759 height 925
click at [881, 324] on div "(En): Moulaak (Ar): المعلاك (So): جەرگ (Ba): جەرگ" at bounding box center [868, 321] width 700 height 16
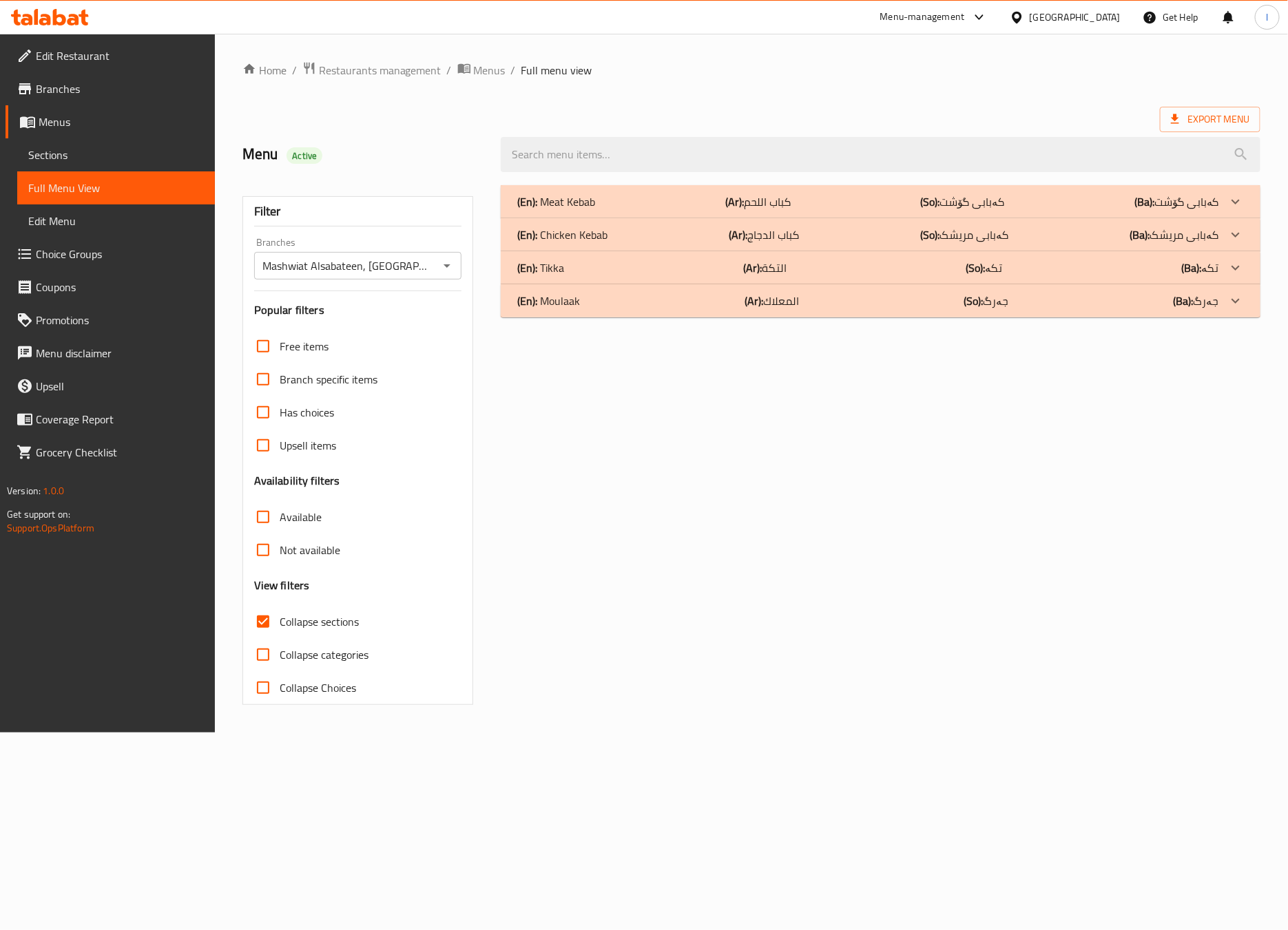
click at [639, 263] on div "(En): Tikka (Ar): التكة (So): تکە (Ba): تکە" at bounding box center [868, 267] width 701 height 16
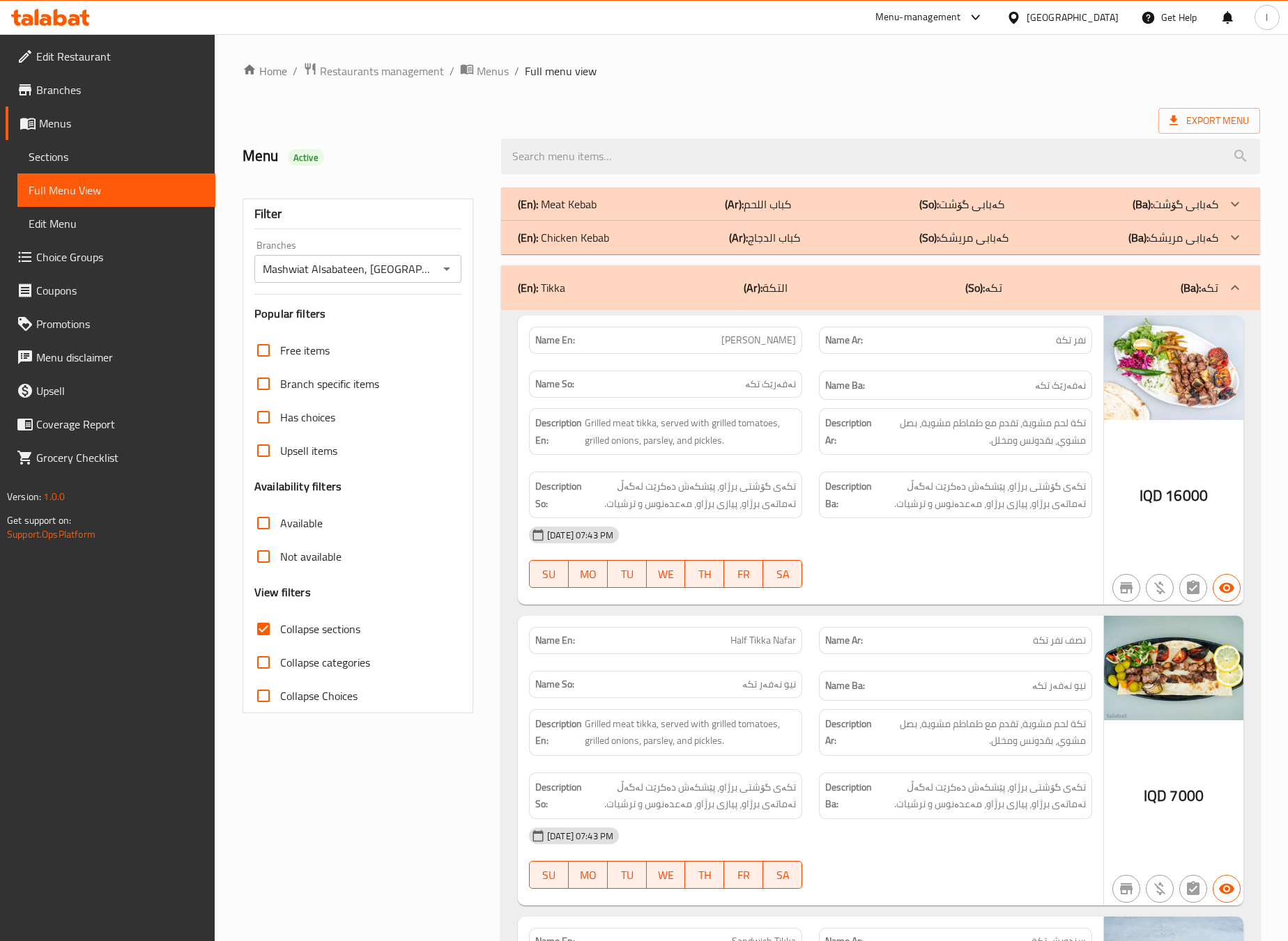
click at [939, 611] on div "Name En: Tikka Nafar Name Ar: نفر تكة Name So: نەفەرێک تکە Name Ba: نەفەرێک تکە…" at bounding box center [880, 772] width 759 height 925
click at [958, 291] on div "(En): Tikka (Ar): التكة (So): تکە (Ba): تکە" at bounding box center [868, 287] width 700 height 16
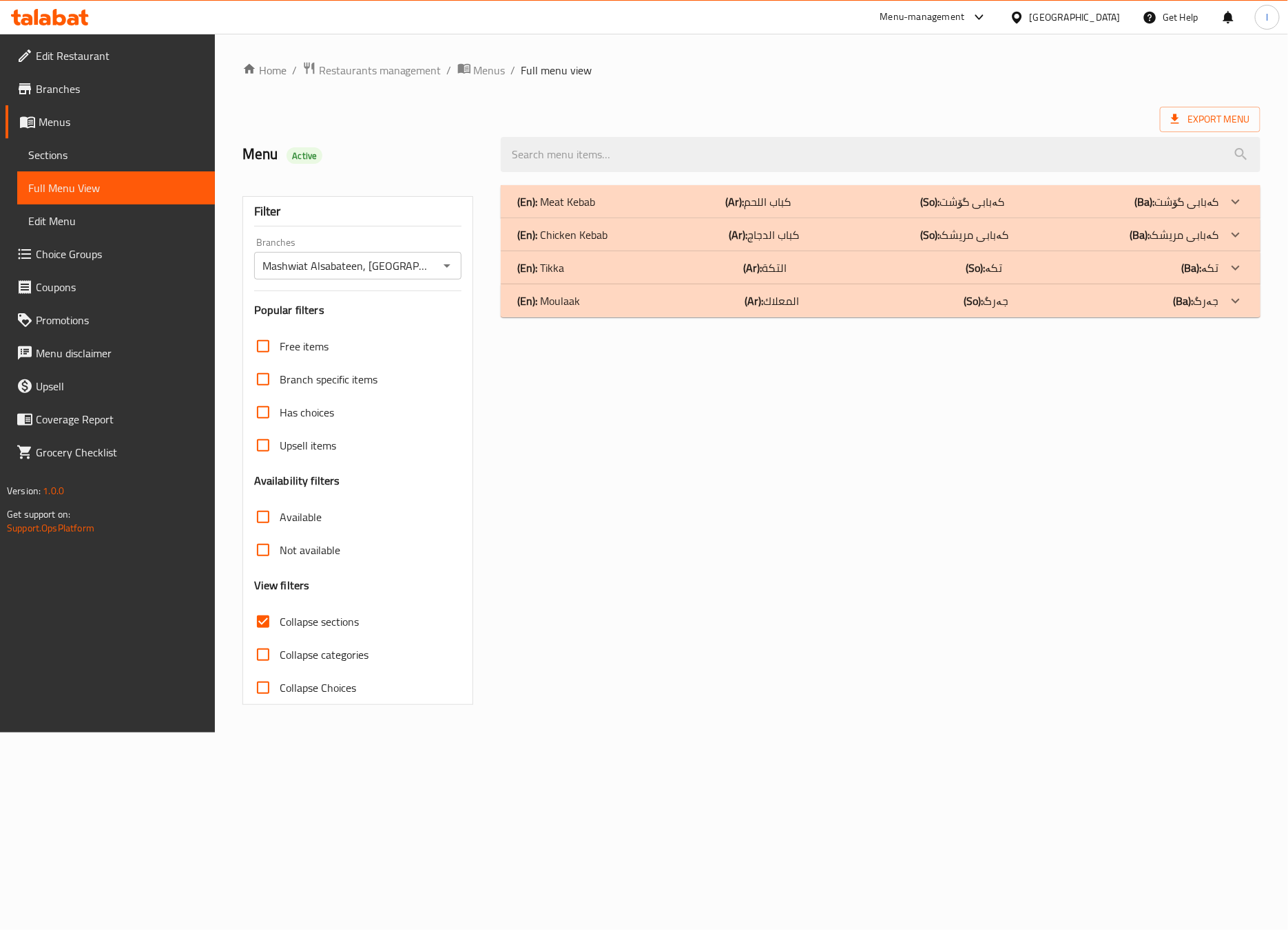
click at [932, 236] on b "(So):" at bounding box center [930, 235] width 19 height 21
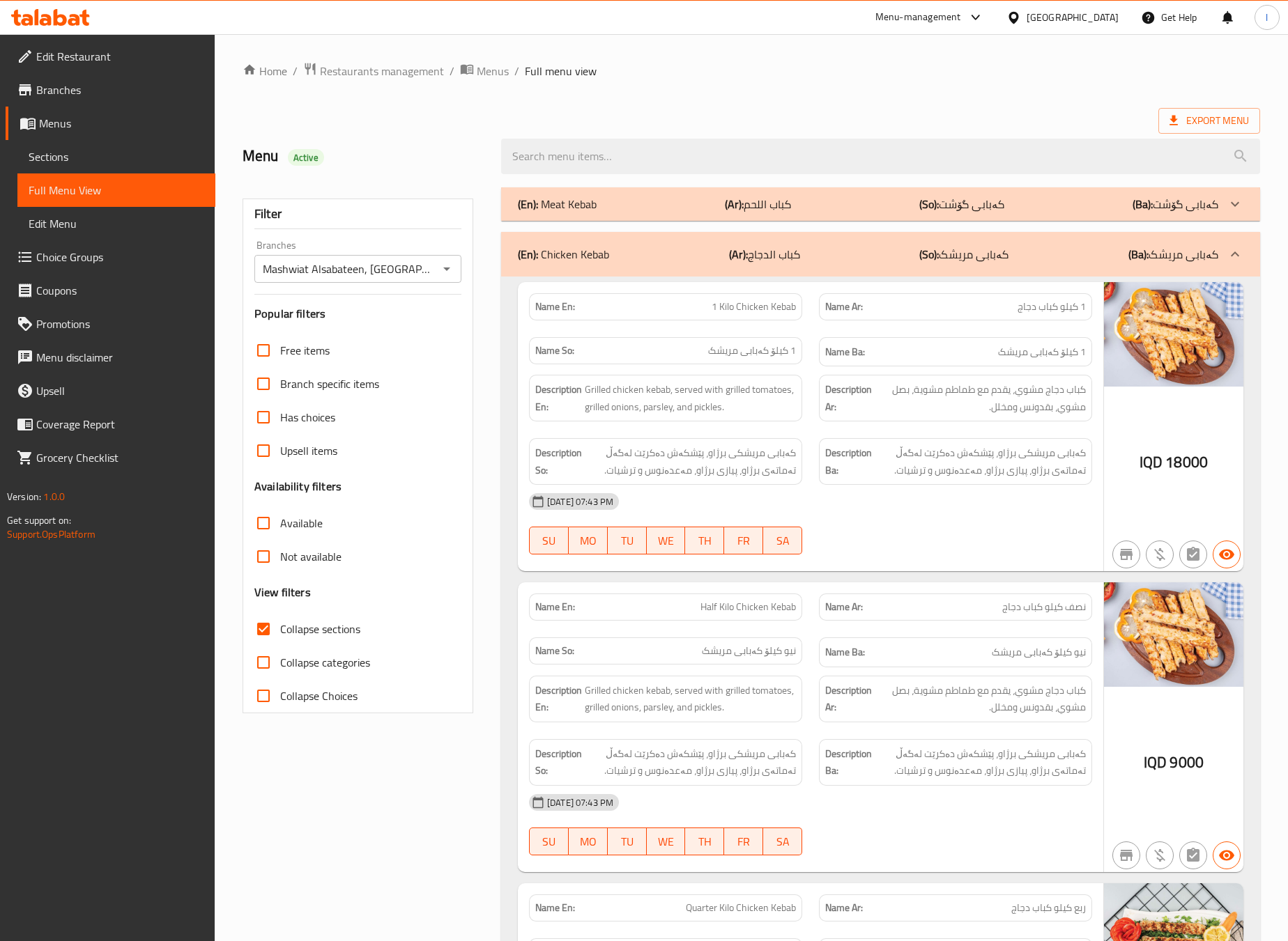
click at [880, 500] on div "14-10-2025 07:43 PM" at bounding box center [810, 502] width 580 height 33
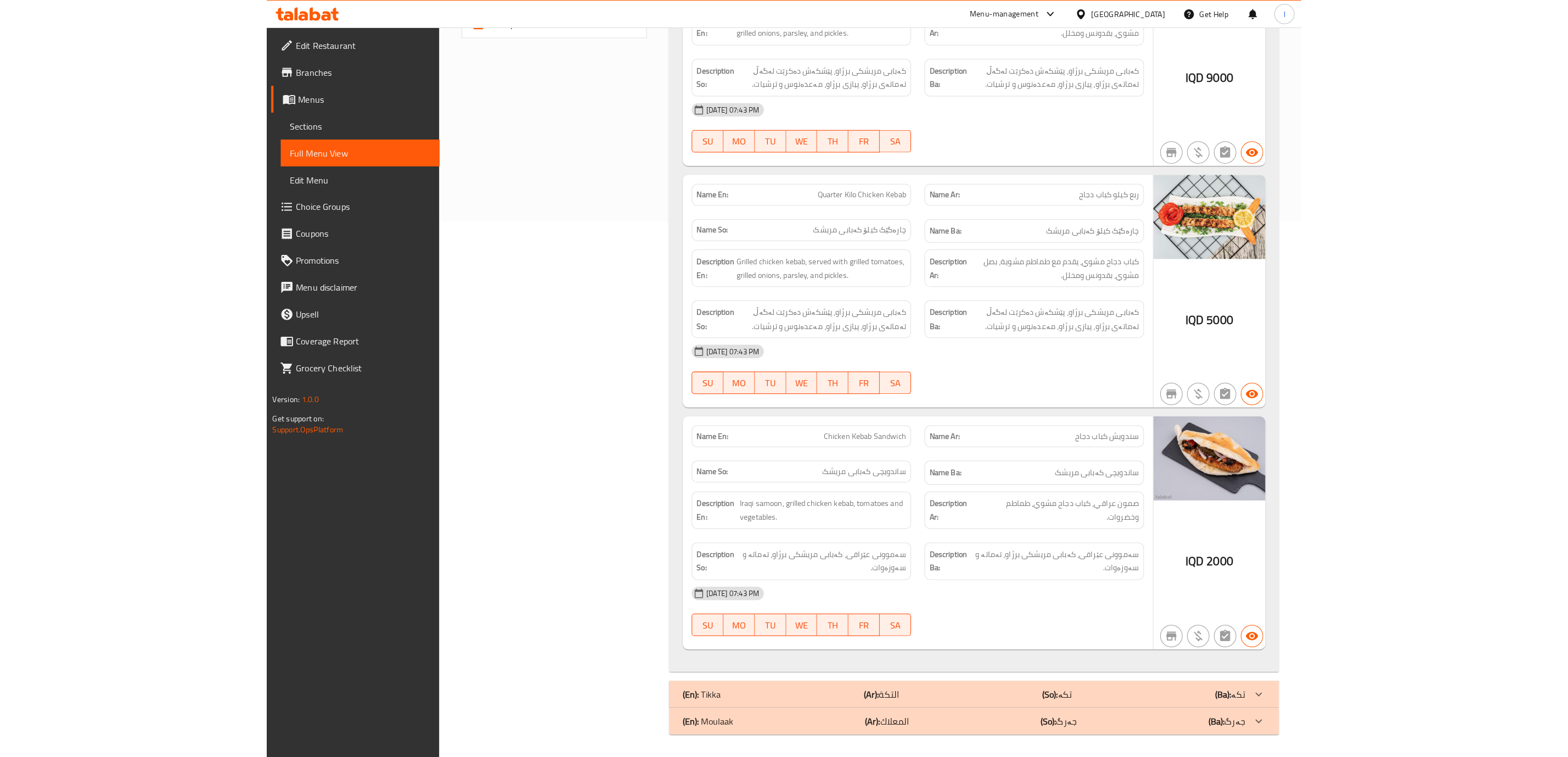
scroll to position [411, 0]
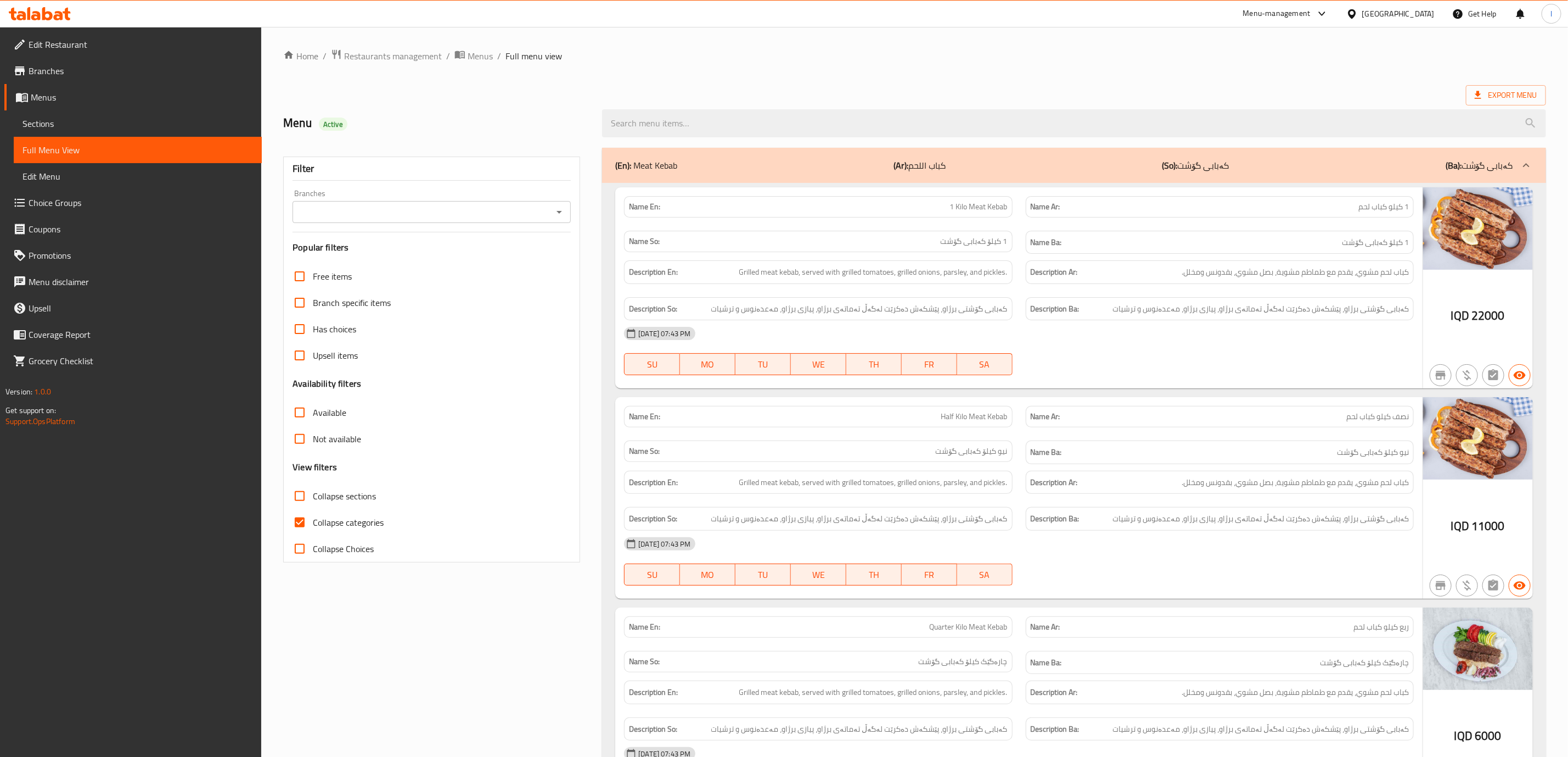
click at [482, 212] on input "Branches" at bounding box center [422, 212] width 253 height 15
click at [417, 257] on span "Mashwiat Alsabateen, Sadr area" at bounding box center [394, 259] width 185 height 13
type input "Mashwiat Alsabateen, Sadr area"
click at [334, 522] on span "Collapse categories" at bounding box center [348, 522] width 71 height 13
click at [313, 522] on input "Collapse categories" at bounding box center [299, 522] width 26 height 26
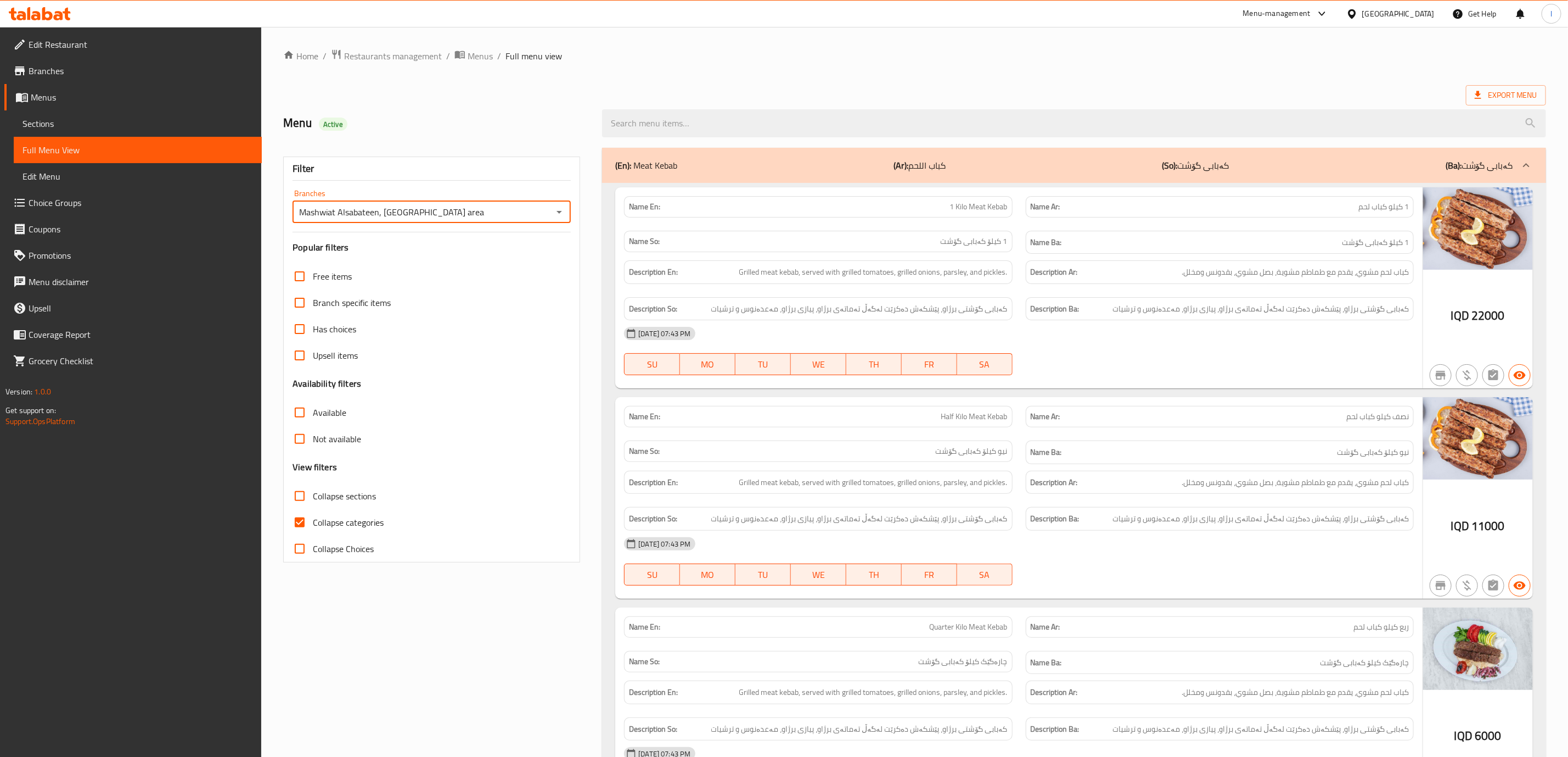
checkbox input "false"
click at [1066, 395] on div "Name En: 1 Kilo Meat Kebab Name Ar: 1 كيلو كباب لحم Name So: 1 کیلۆ کەبابی گۆشت…" at bounding box center [1074, 611] width 944 height 858
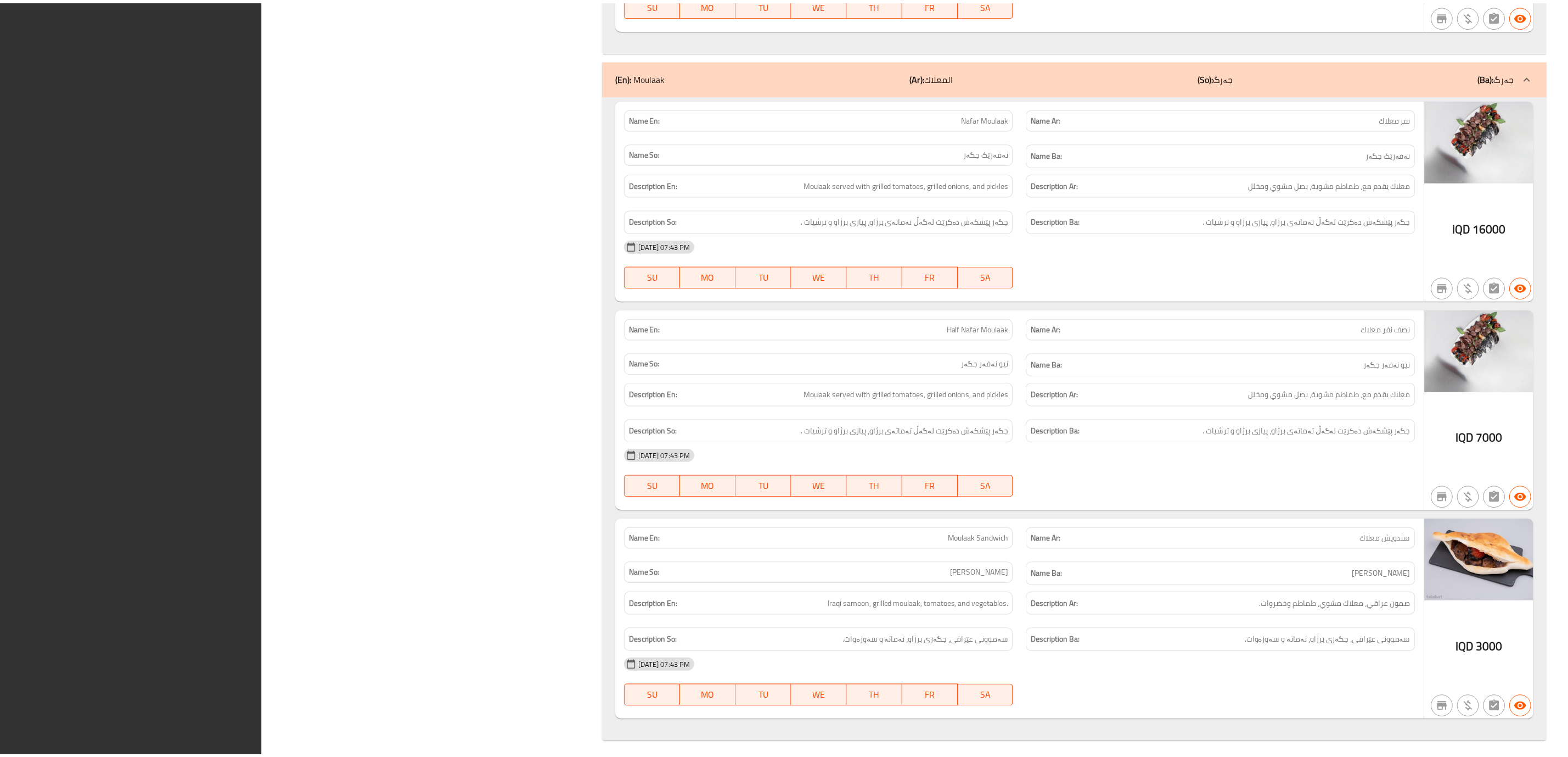
scroll to position [2620, 0]
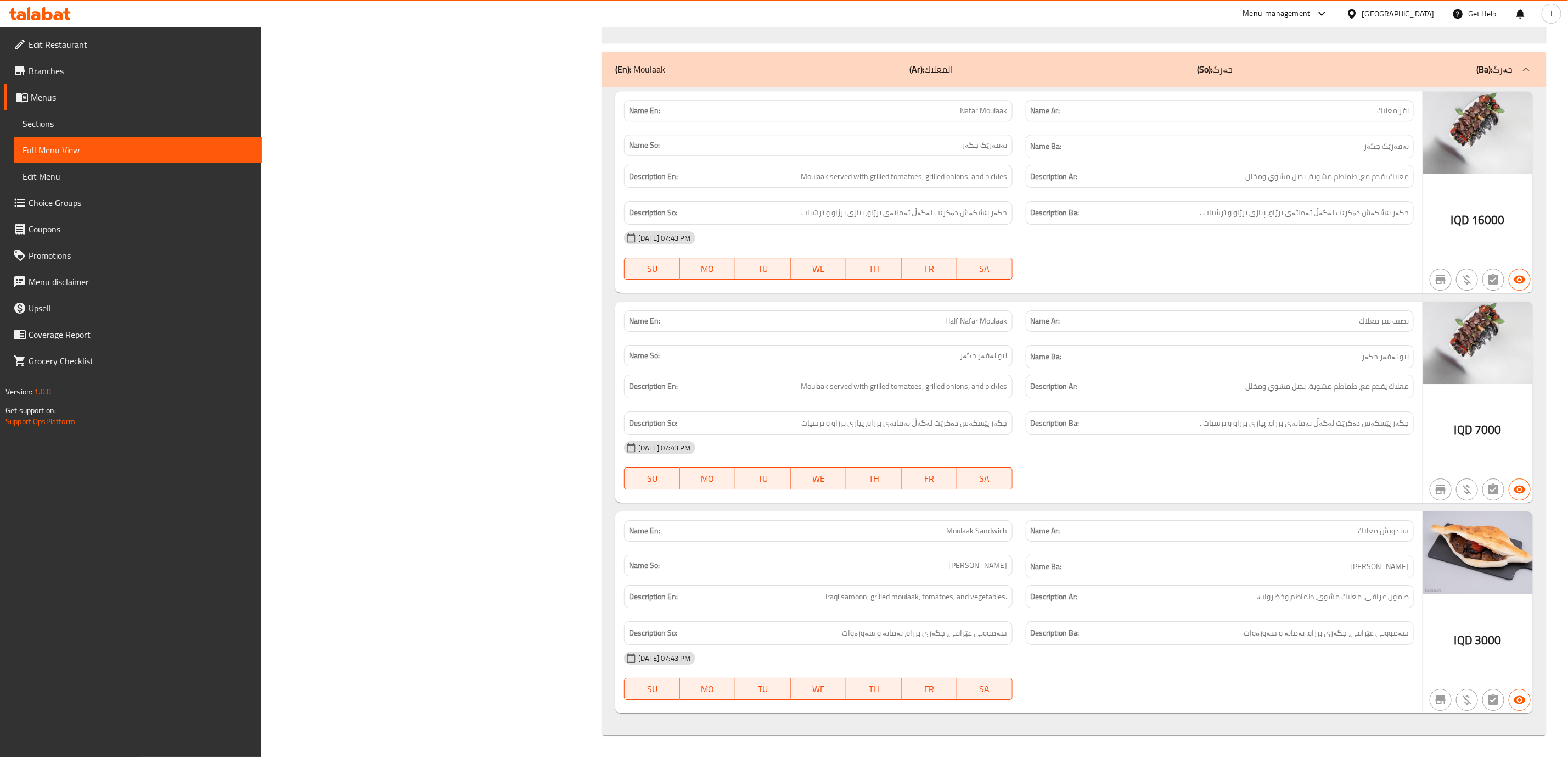
click at [53, 4] on div at bounding box center [40, 14] width 80 height 22
click at [47, 13] on icon at bounding box center [47, 14] width 10 height 13
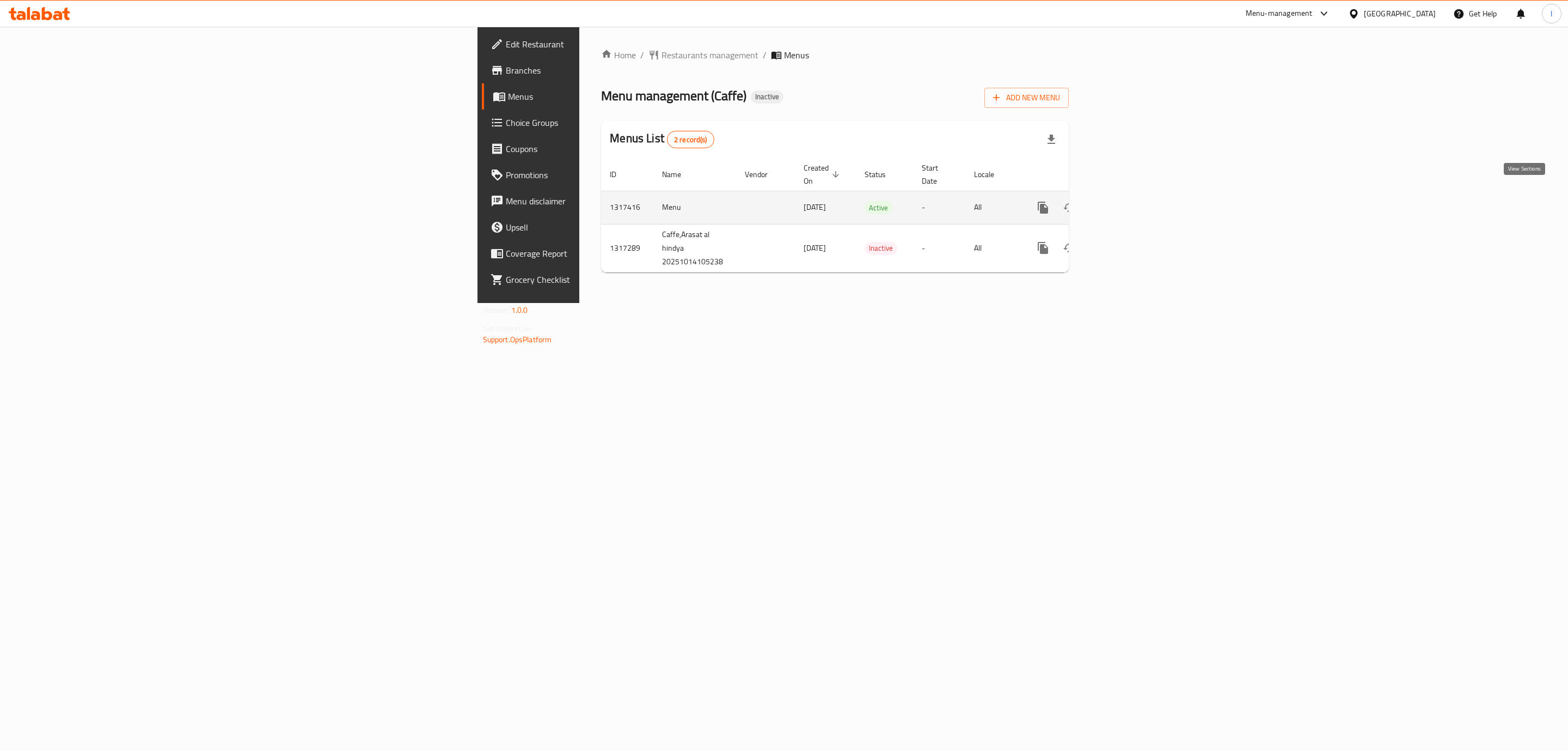
click at [1128, 201] on icon "enhanced table" at bounding box center [1121, 207] width 13 height 13
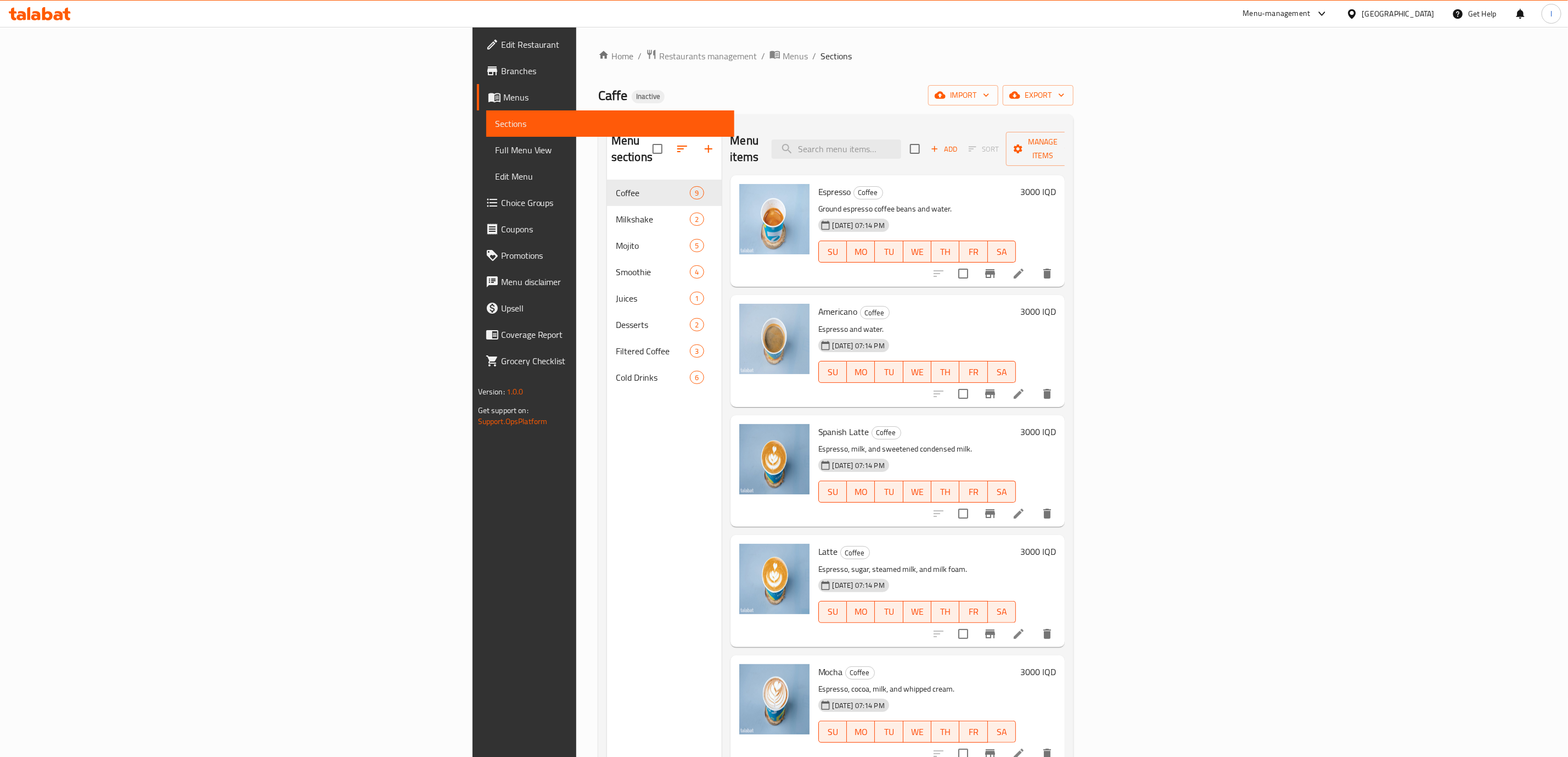
click at [486, 142] on link "Full Menu View" at bounding box center [610, 150] width 248 height 26
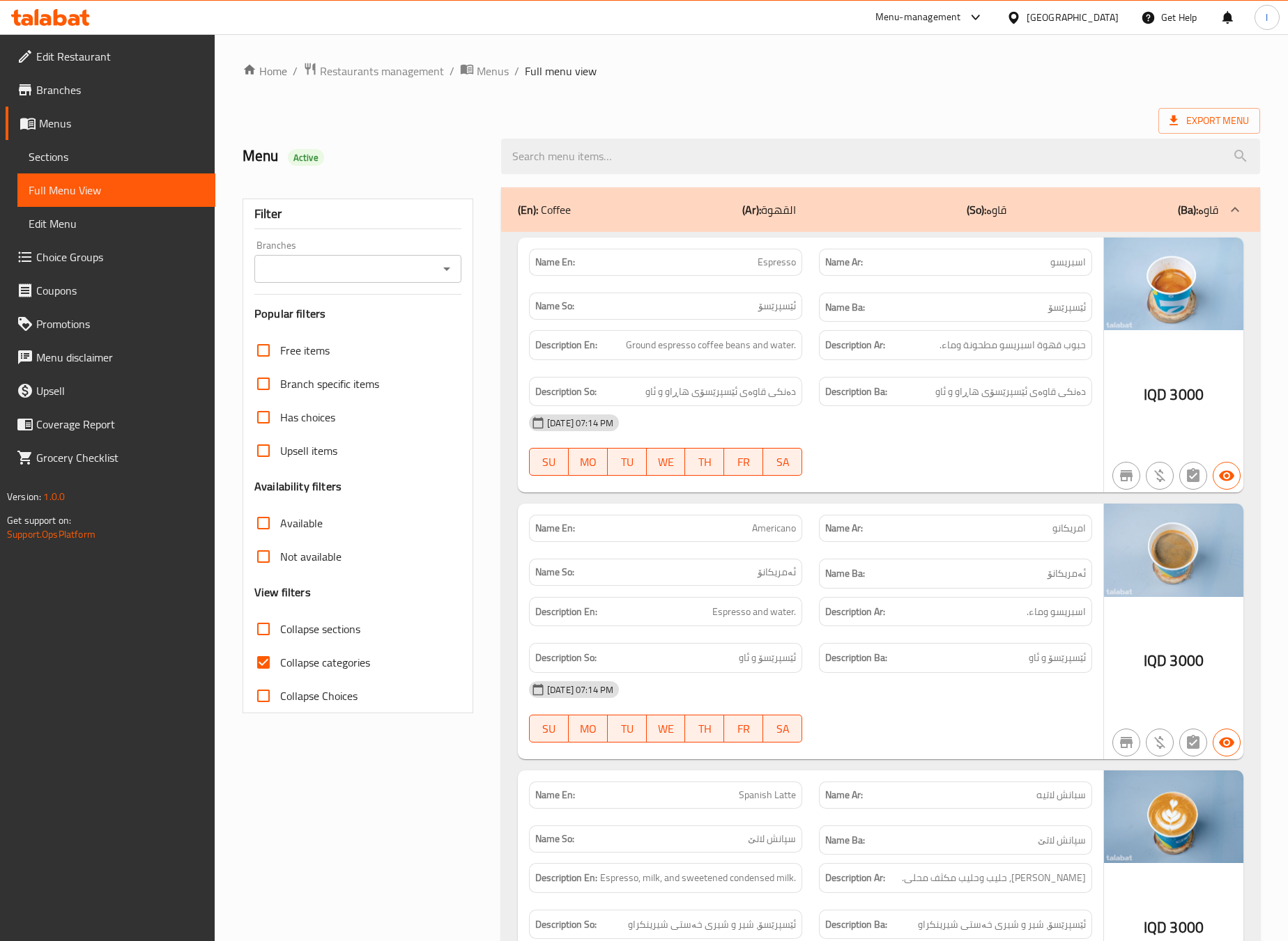
click at [426, 262] on input "Branches" at bounding box center [346, 269] width 175 height 19
click at [346, 326] on span "Caffe, Arasat al hindya" at bounding box center [319, 329] width 107 height 16
type input "Caffe, Arasat al hindya"
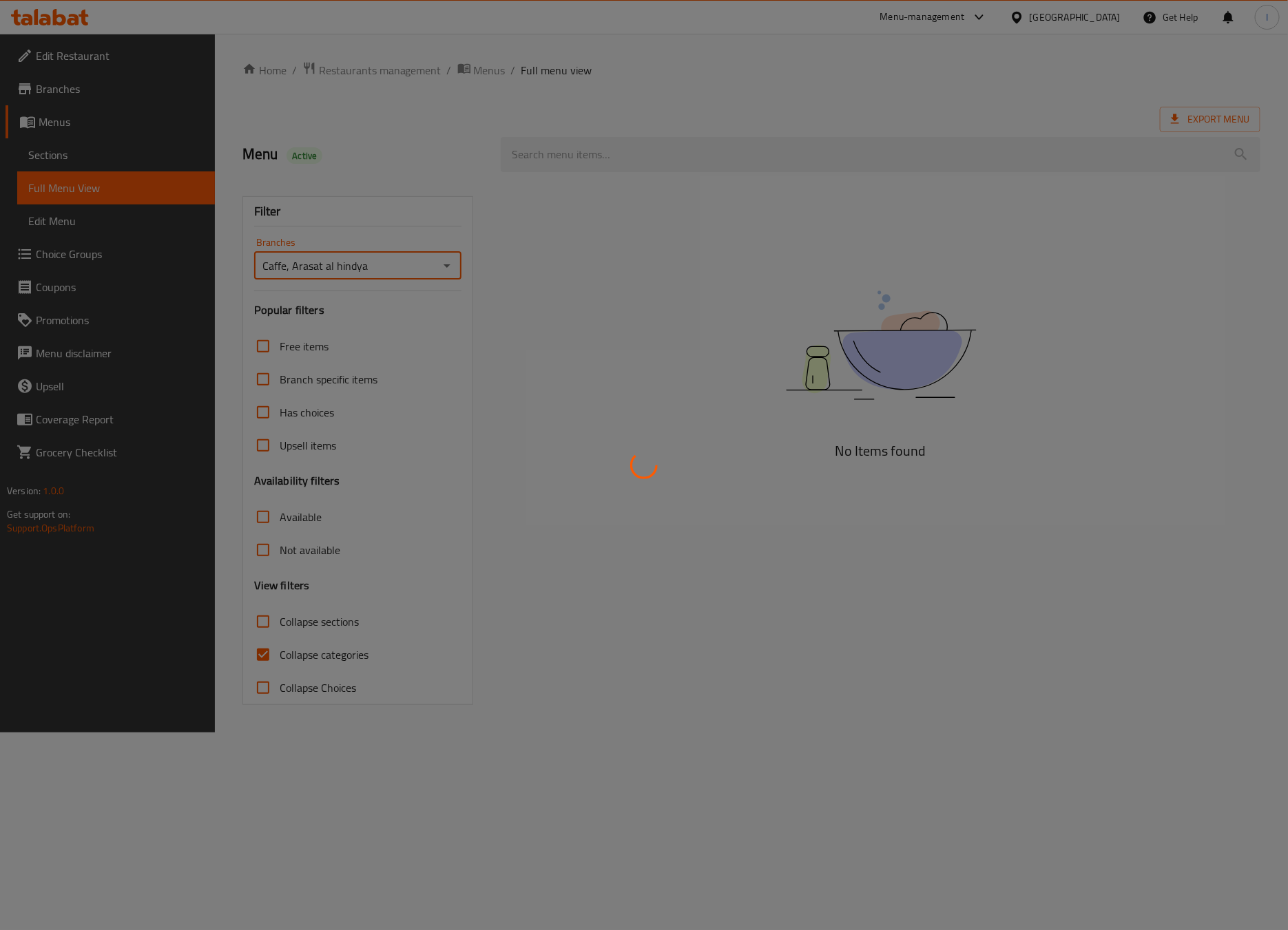
click at [310, 657] on div at bounding box center [644, 465] width 1288 height 930
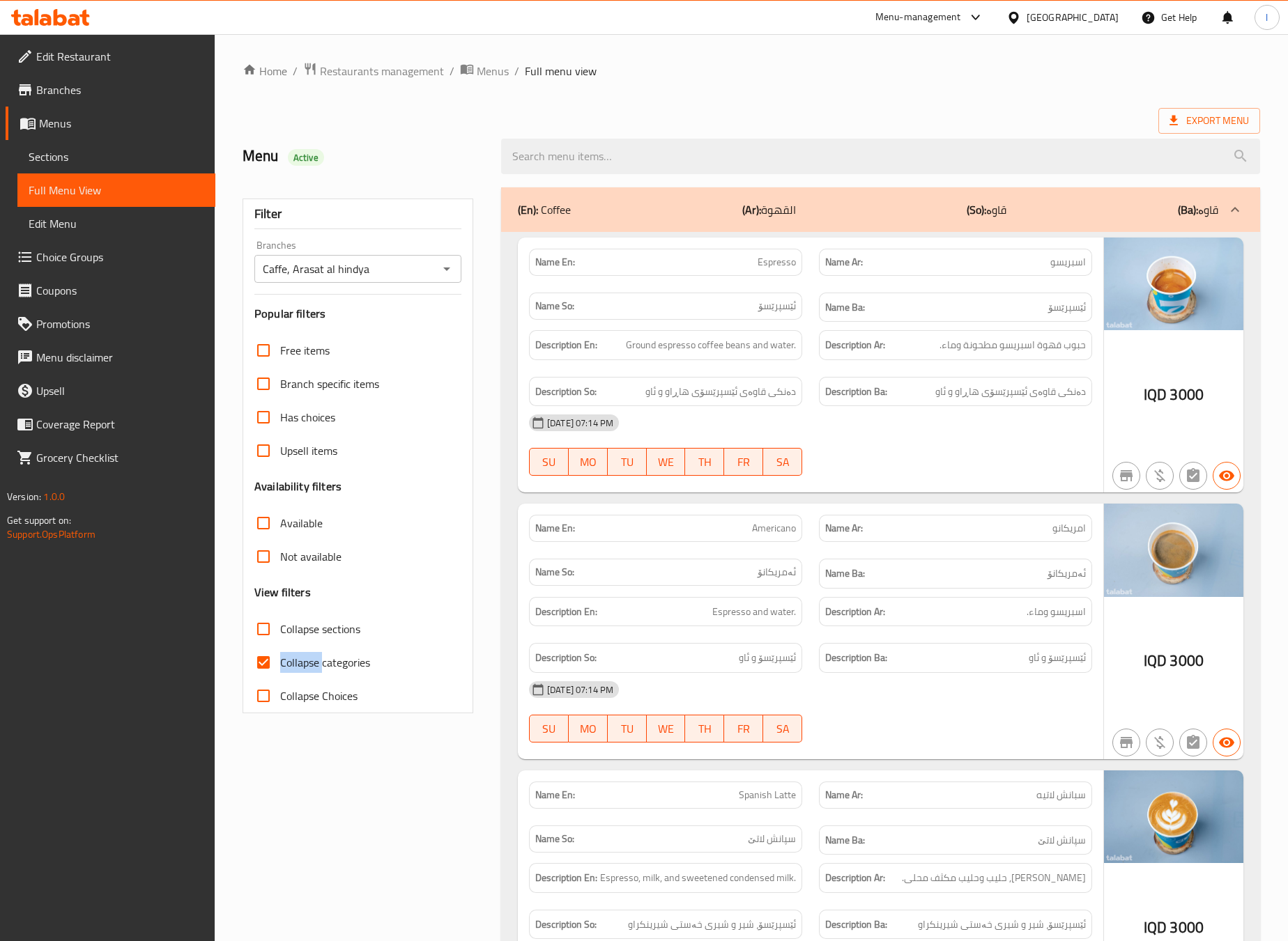
click at [314, 665] on span "Collapse categories" at bounding box center [325, 662] width 90 height 16
click at [281, 665] on input "Collapse categories" at bounding box center [263, 662] width 34 height 33
checkbox input "false"
click at [279, 590] on h3 "View filters" at bounding box center [282, 592] width 56 height 16
click at [252, 630] on input "Collapse sections" at bounding box center [263, 629] width 34 height 33
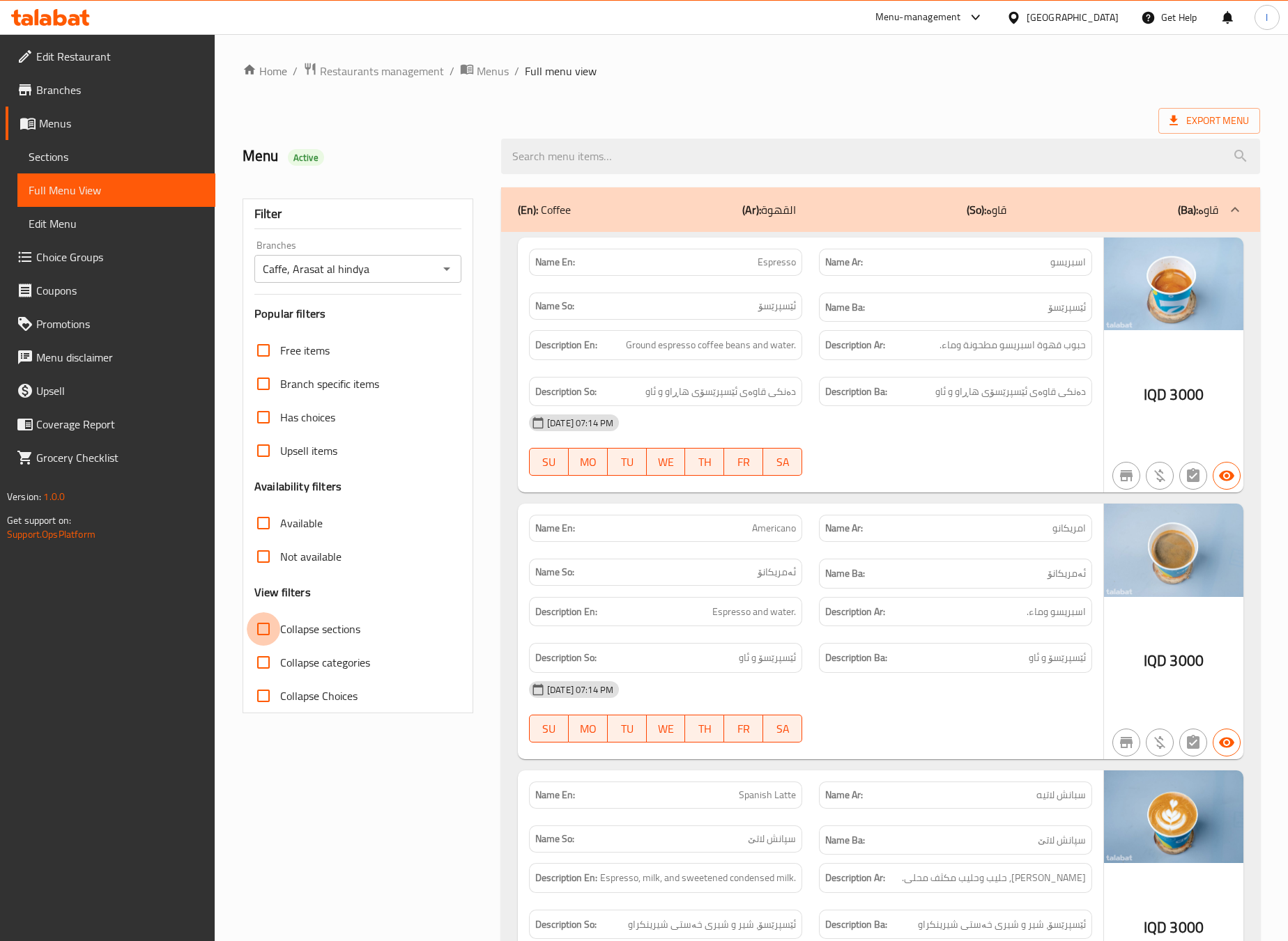
checkbox input "true"
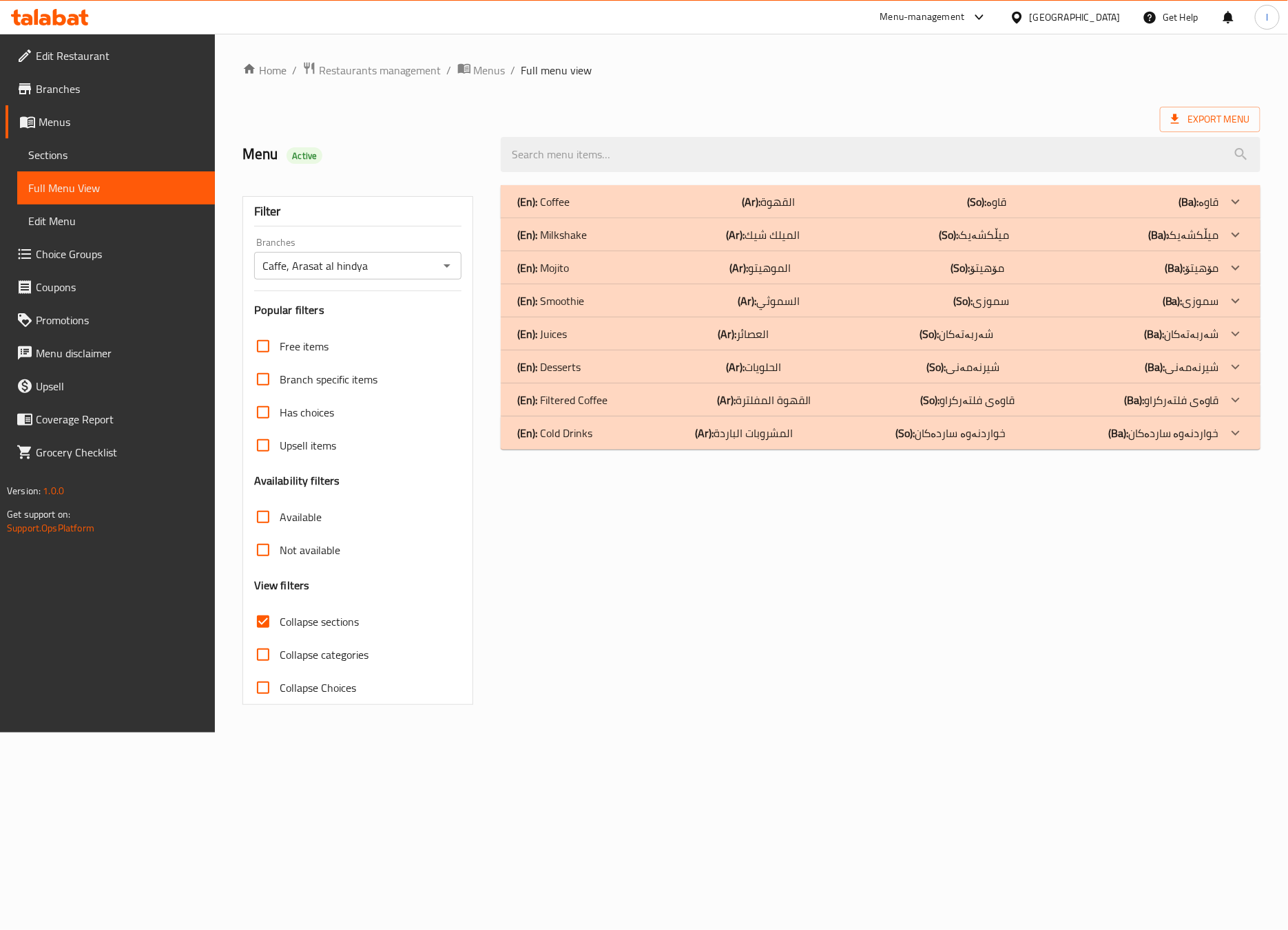
click at [720, 597] on div "(En): Coffee (Ar): القهوة (So): قاوە (Ba): قاوە Name En: Espresso Name Ar: اسبر…" at bounding box center [881, 445] width 776 height 537
click at [570, 209] on div "(En): Coffee (Ar): القهوة (So): قاوە (Ba): قاوە" at bounding box center [868, 201] width 701 height 16
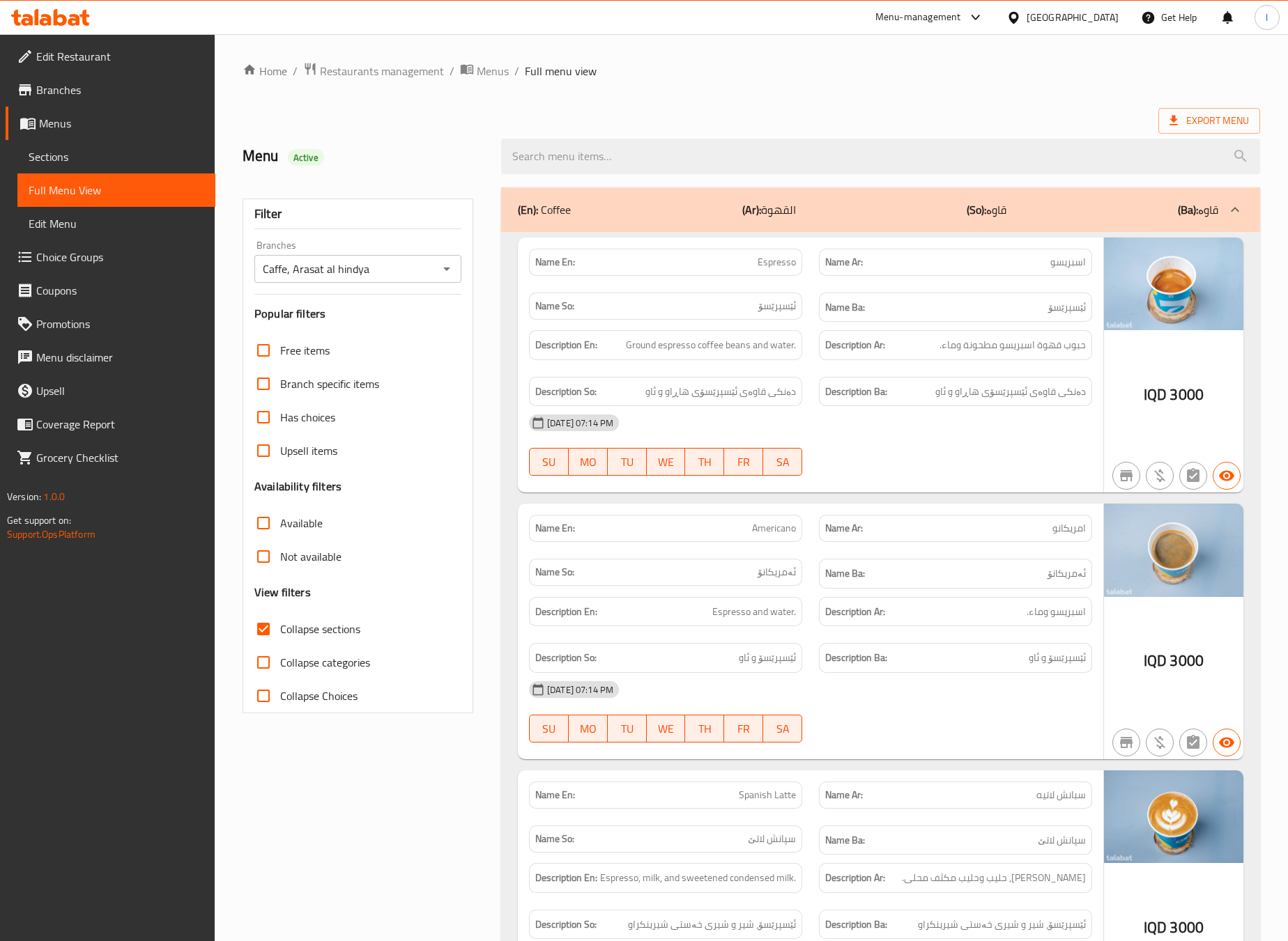
click at [918, 551] on div "Name Ar: امريكانو" at bounding box center [955, 528] width 290 height 44
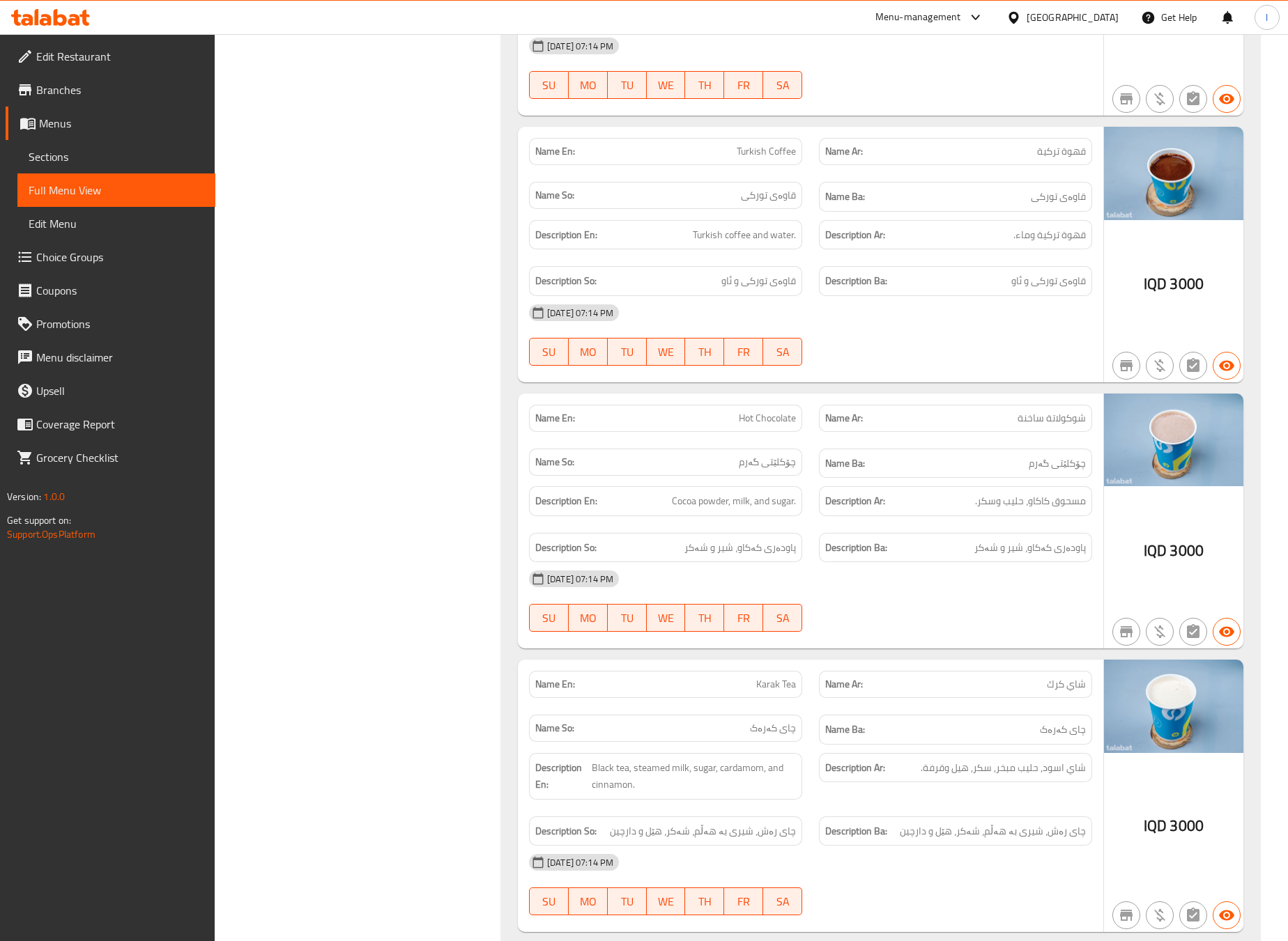
scroll to position [1742, 0]
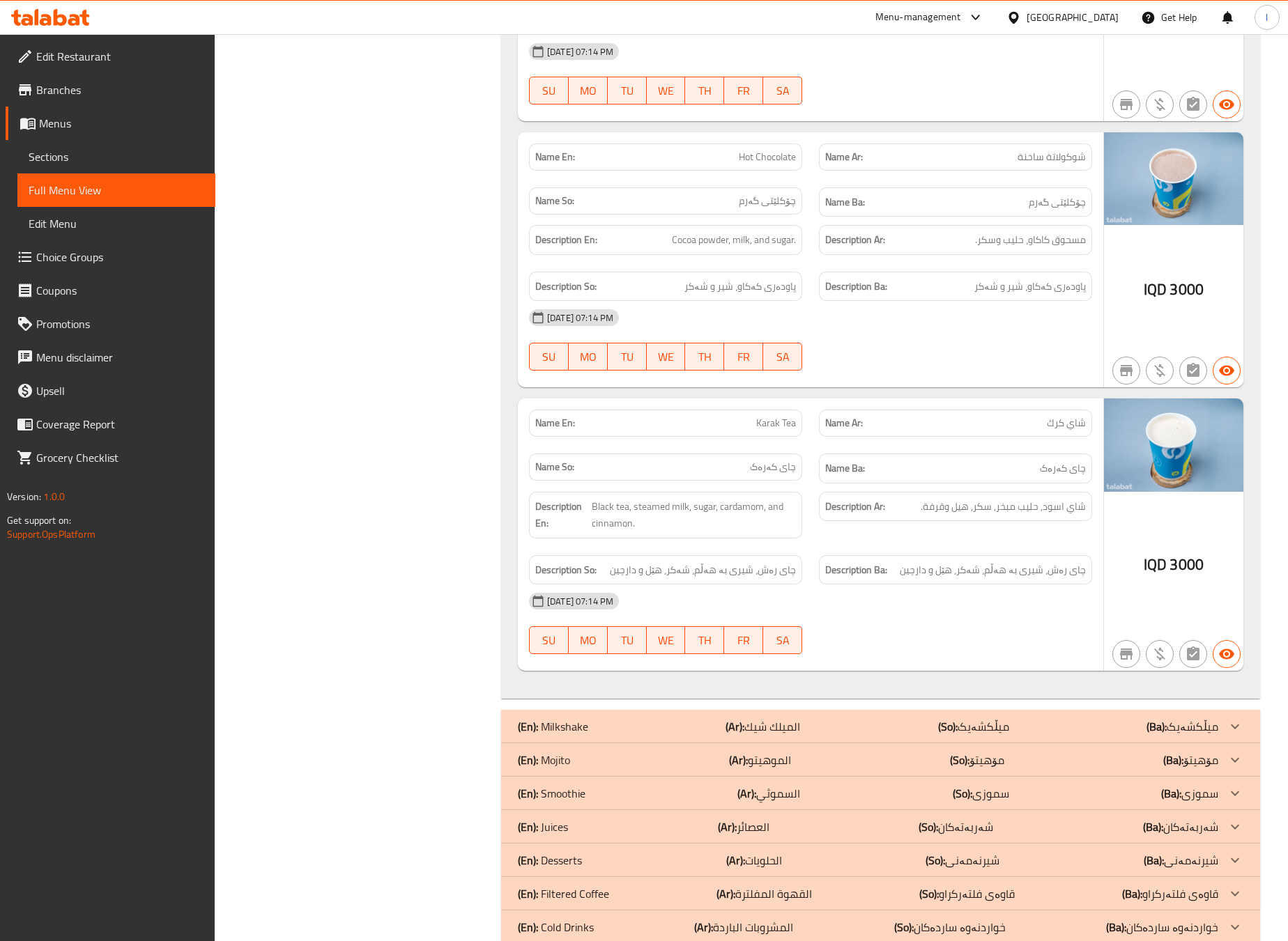
scroll to position [2025, 0]
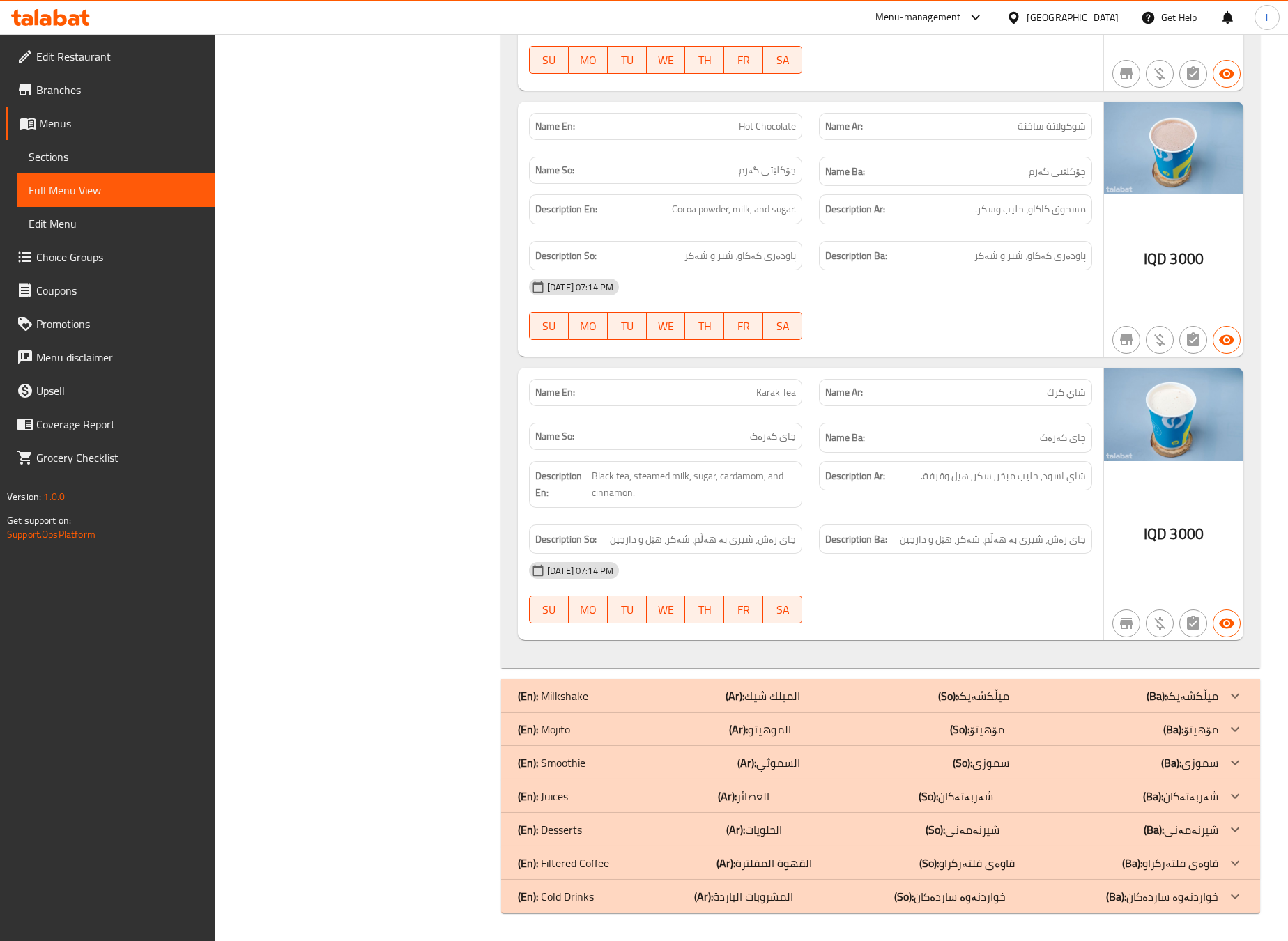
click at [1010, 556] on div "14-10-2025 07:14 PM" at bounding box center [810, 570] width 580 height 33
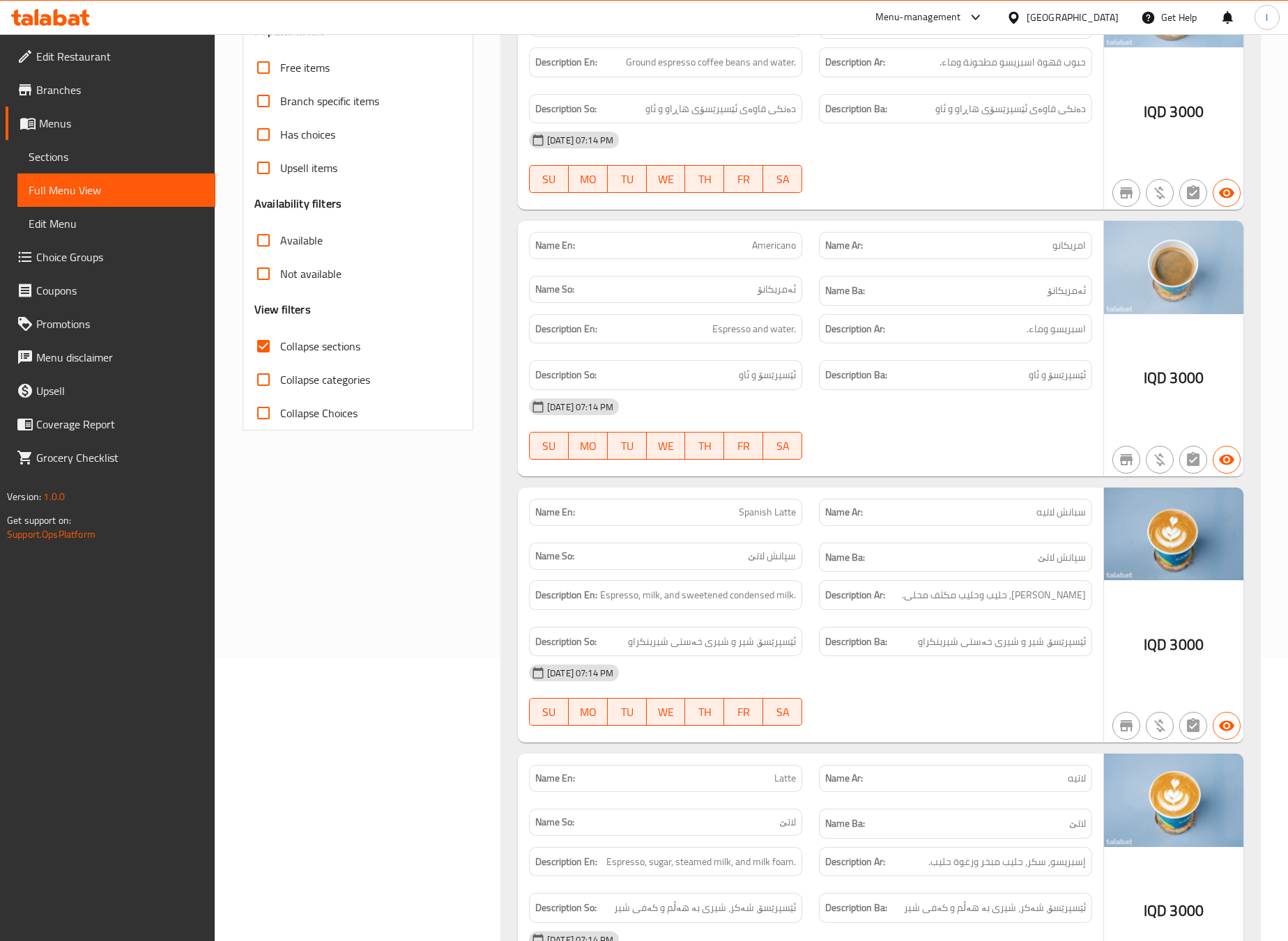
scroll to position [0, 0]
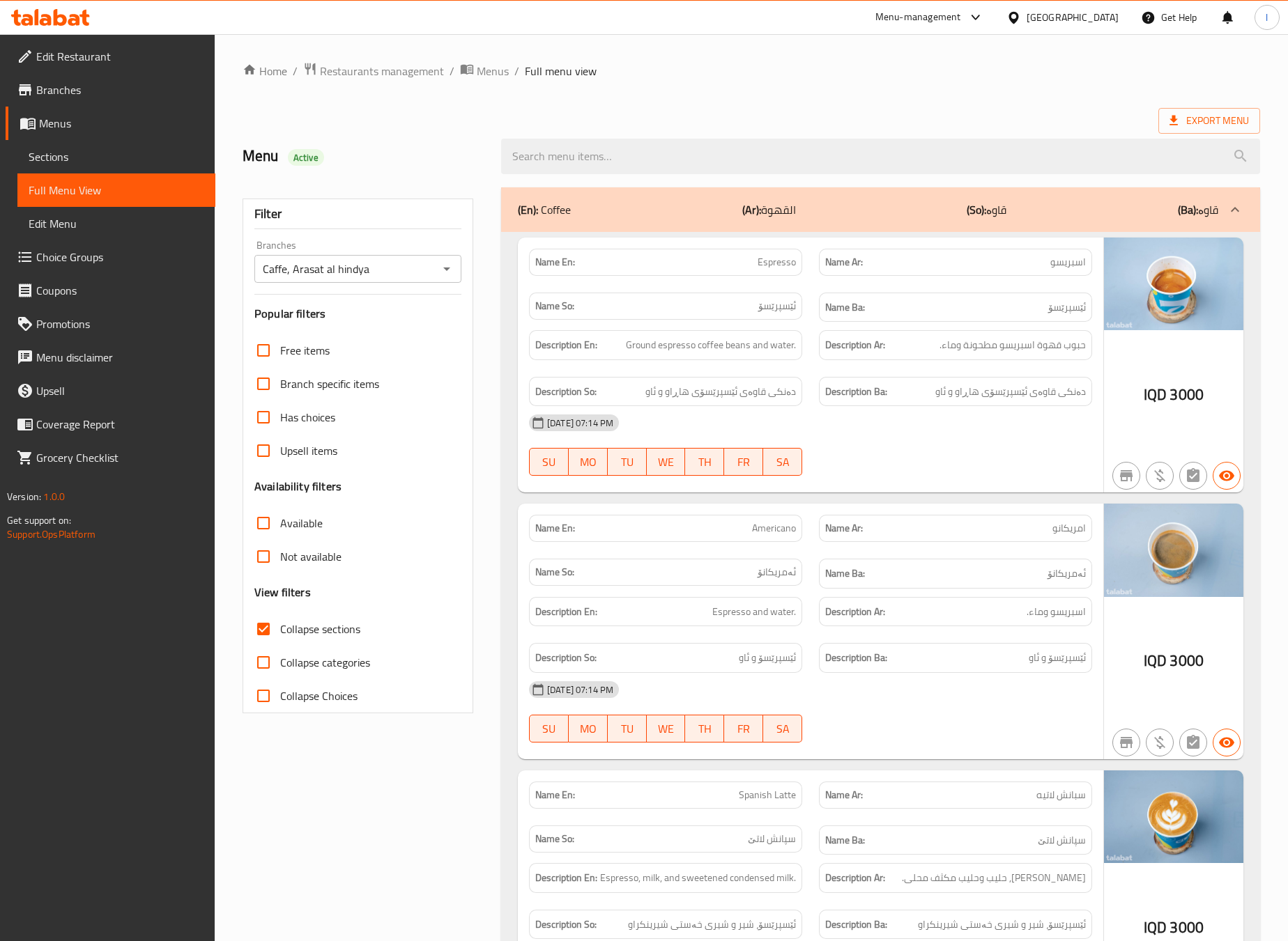
click at [933, 210] on div "(En): Coffee (Ar): القهوة (So): قاوە (Ba): قاوە" at bounding box center [868, 209] width 700 height 16
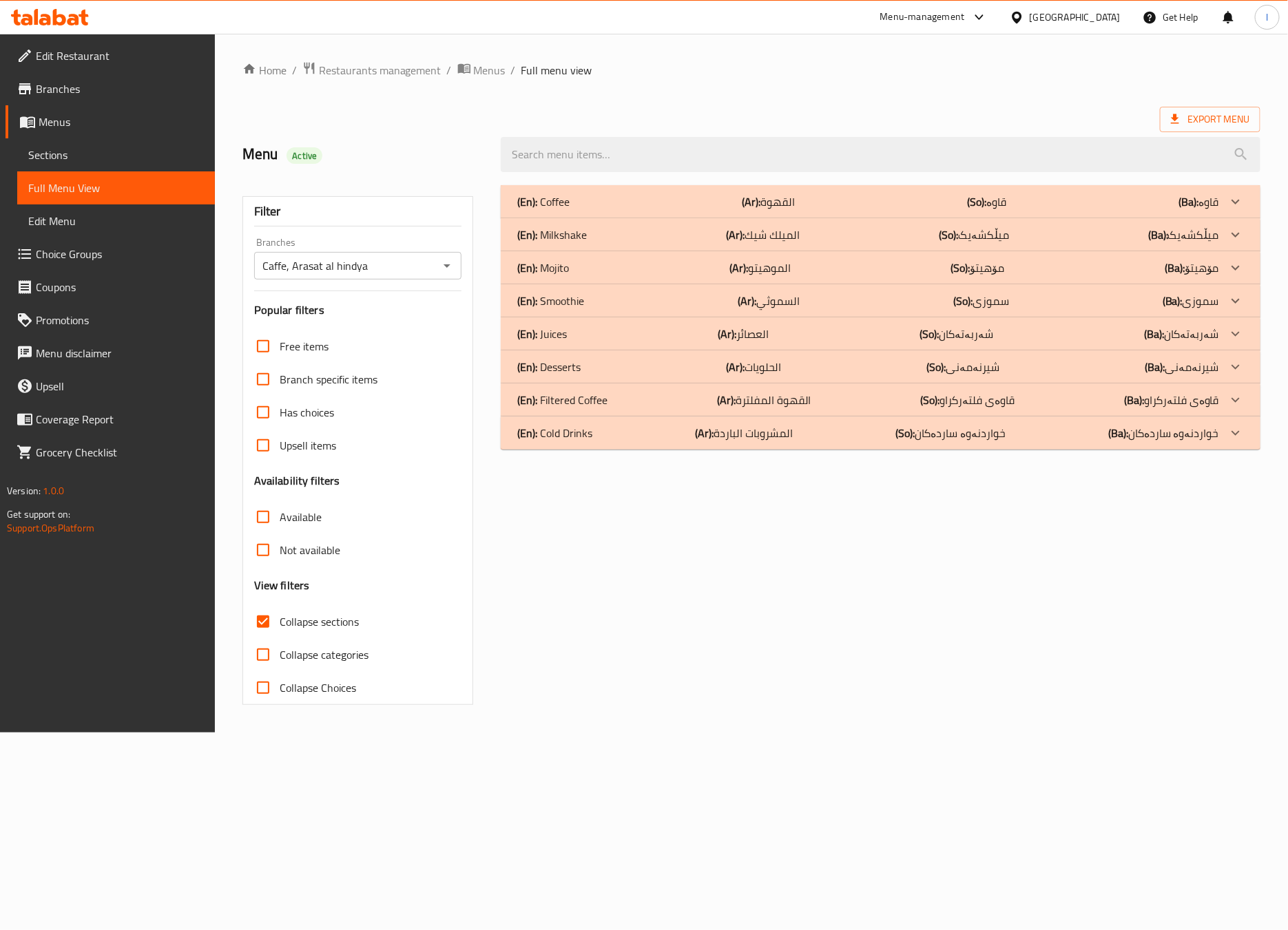
click at [708, 238] on div "(En): Milkshake (Ar): الميلك شيك (So): میڵکشەیک (Ba): میڵکشەیک" at bounding box center [868, 234] width 701 height 16
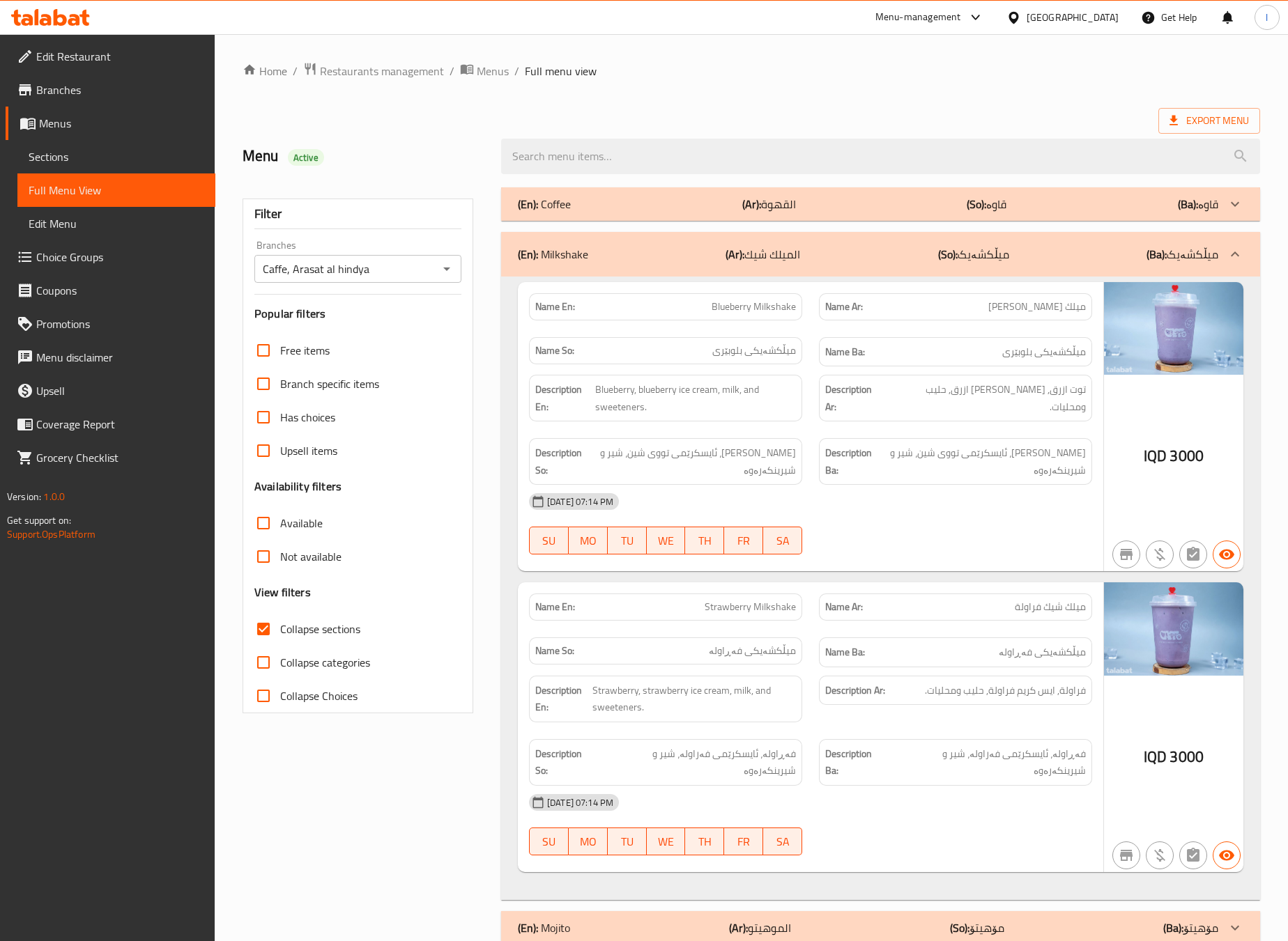
click at [960, 546] on div "14-10-2025 07:14 PM SU MO TU WE TH FR SA" at bounding box center [810, 524] width 580 height 78
click at [866, 252] on div "(En): Milkshake (Ar): الميلك شيك (So): میڵکشەیک (Ba): میڵکشەیک" at bounding box center [868, 254] width 700 height 16
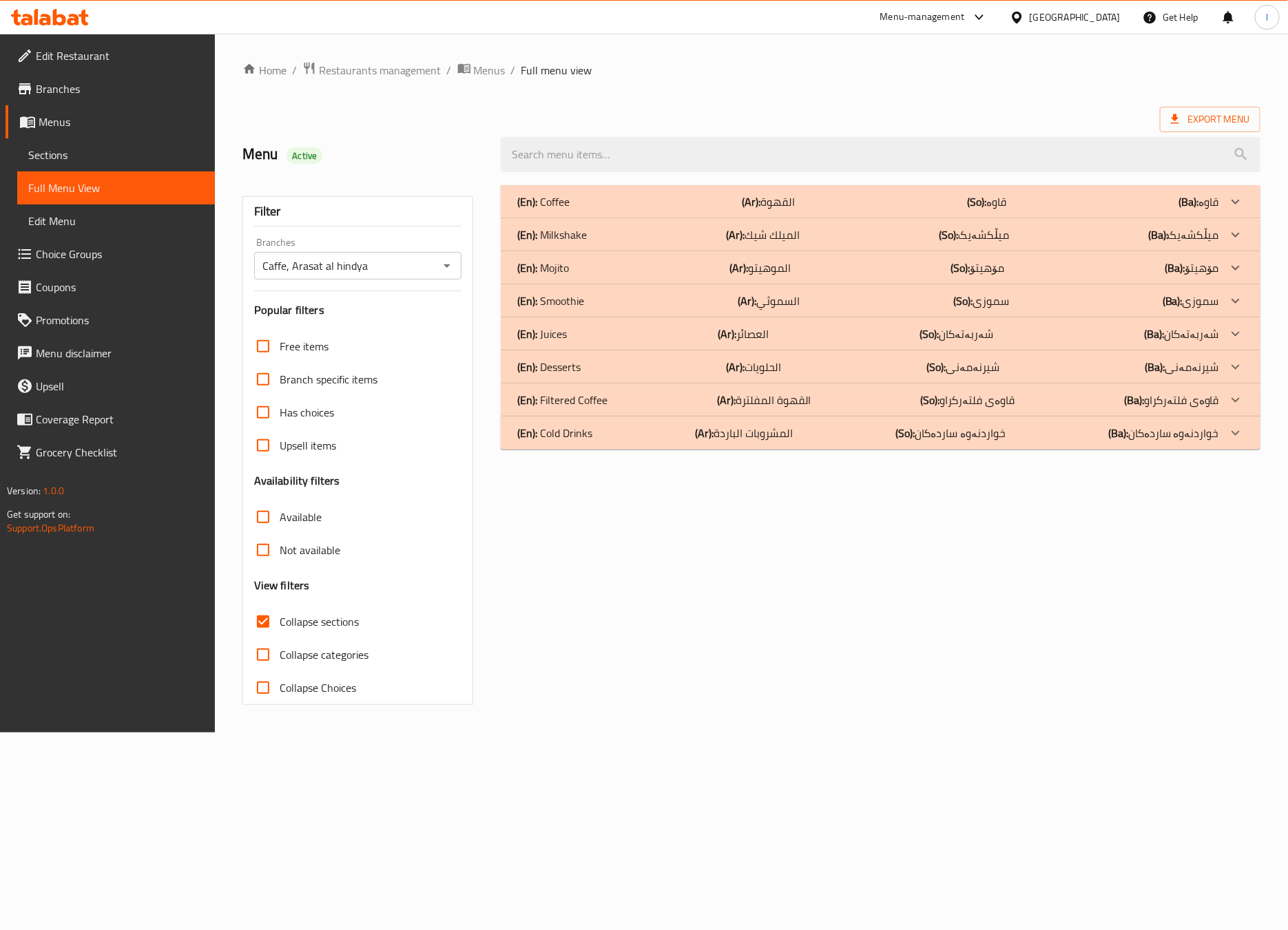
drag, startPoint x: 719, startPoint y: 303, endPoint x: 825, endPoint y: 265, distance: 112.6
click at [825, 265] on div "(En): Coffee (Ar): القهوة (So): قاوە (Ba): قاوە Name En: Espresso Name Ar: اسبر…" at bounding box center [880, 317] width 760 height 264
click at [831, 265] on div "(En): Mojito (Ar): الموهيتو (So): مۆهیتۆ (Ba): مۆهیتۆ" at bounding box center [868, 267] width 701 height 16
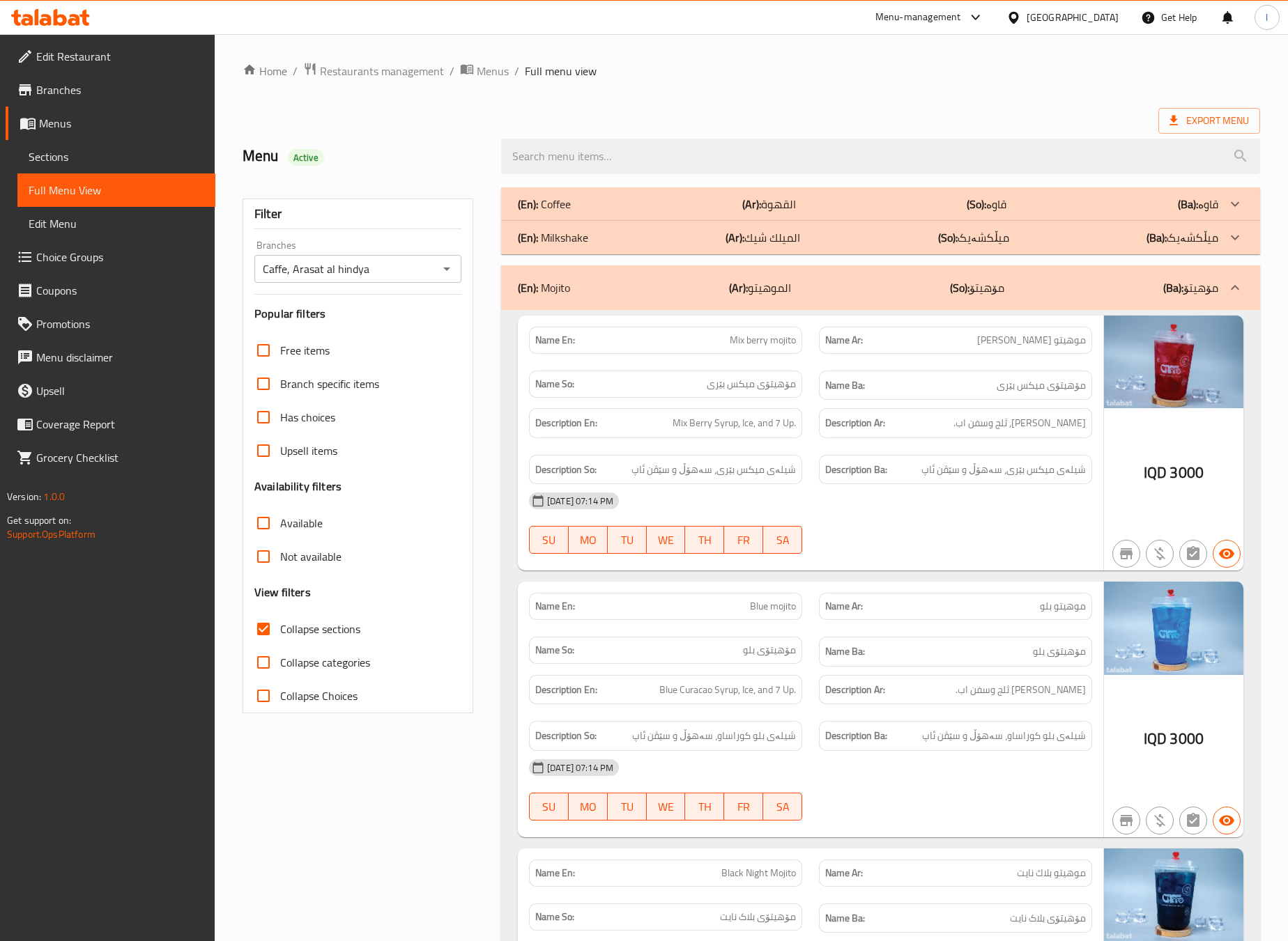
click at [879, 425] on strong "Description Ar:" at bounding box center [855, 423] width 60 height 17
click at [879, 571] on div "Name En: Mix berry mojito Name Ar: موهيتو ميكس بيري Name So: مۆهیتۆی میکس بێری …" at bounding box center [810, 443] width 585 height 256
click at [961, 496] on div "14-10-2025 07:14 PM" at bounding box center [810, 501] width 580 height 33
click at [956, 536] on div "14-10-2025 07:14 PM SU MO TU WE TH FR SA" at bounding box center [810, 523] width 580 height 78
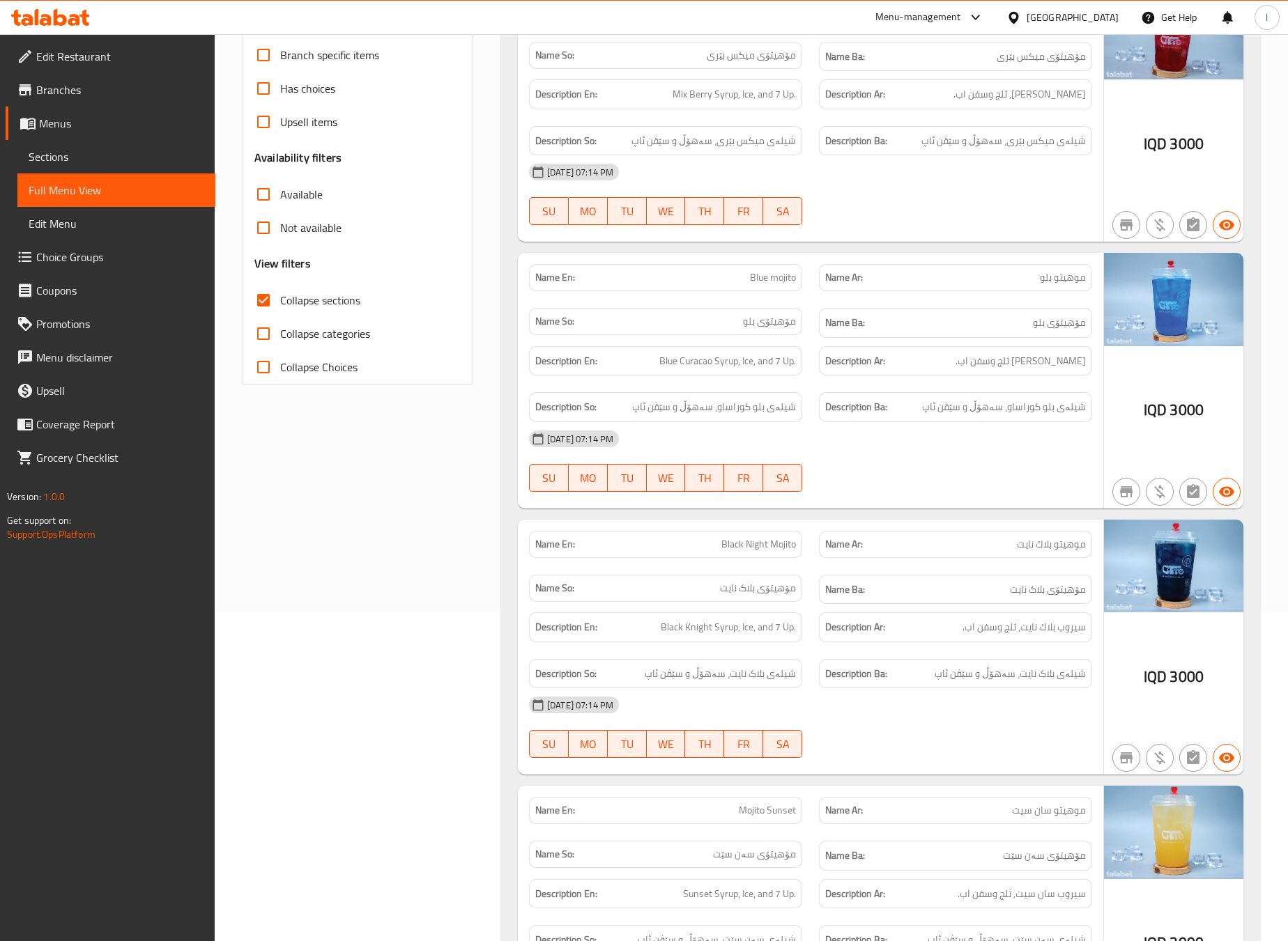
scroll to position [347, 0]
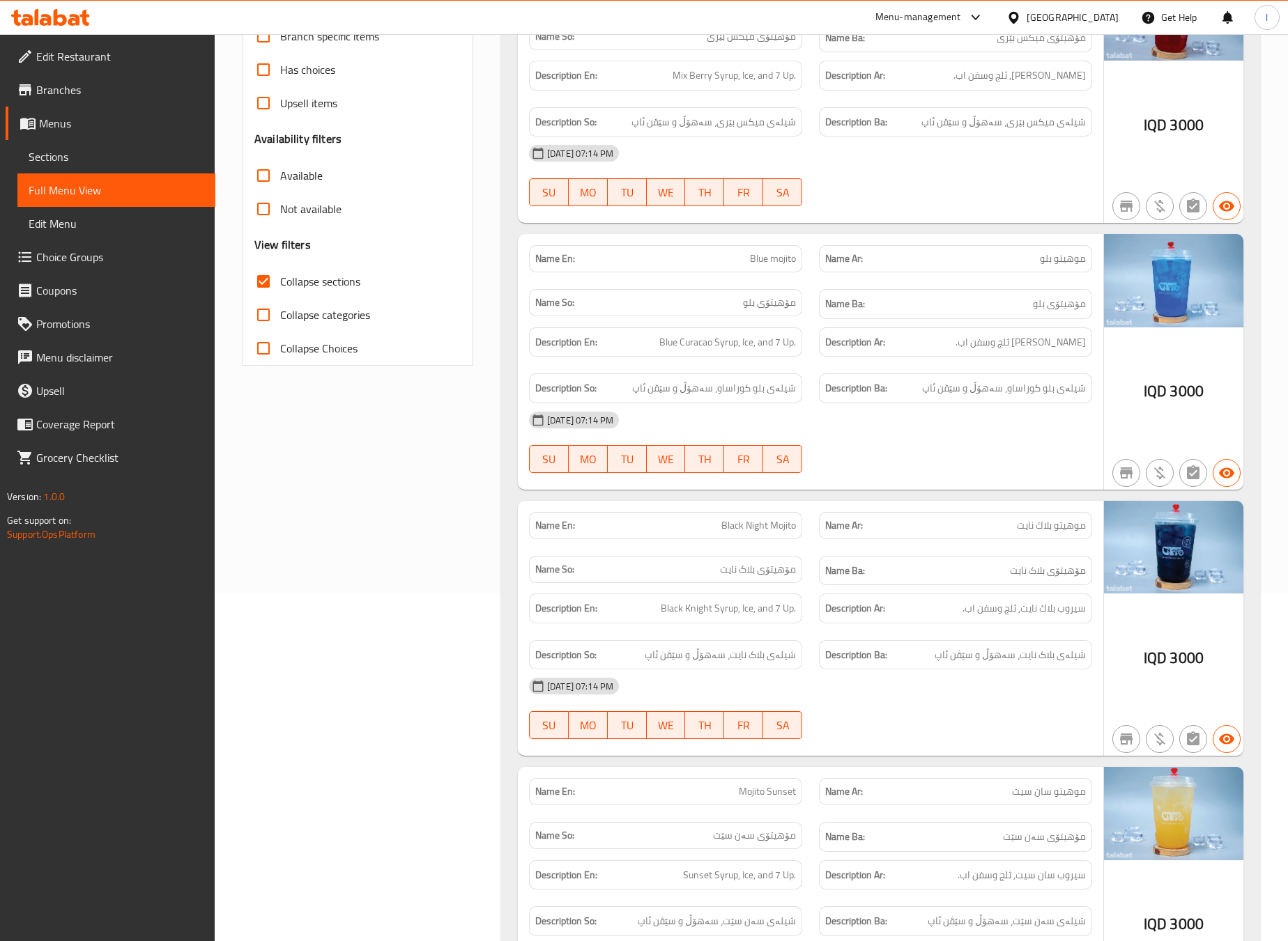
click at [487, 512] on div "Filter Branches Caffe, Arasat al hindya Branches Popular filters Free items Bra…" at bounding box center [364, 668] width 259 height 1673
click at [375, 523] on div "Filter Branches Caffe, Arasat al hindya Branches Popular filters Free items Bra…" at bounding box center [364, 668] width 259 height 1673
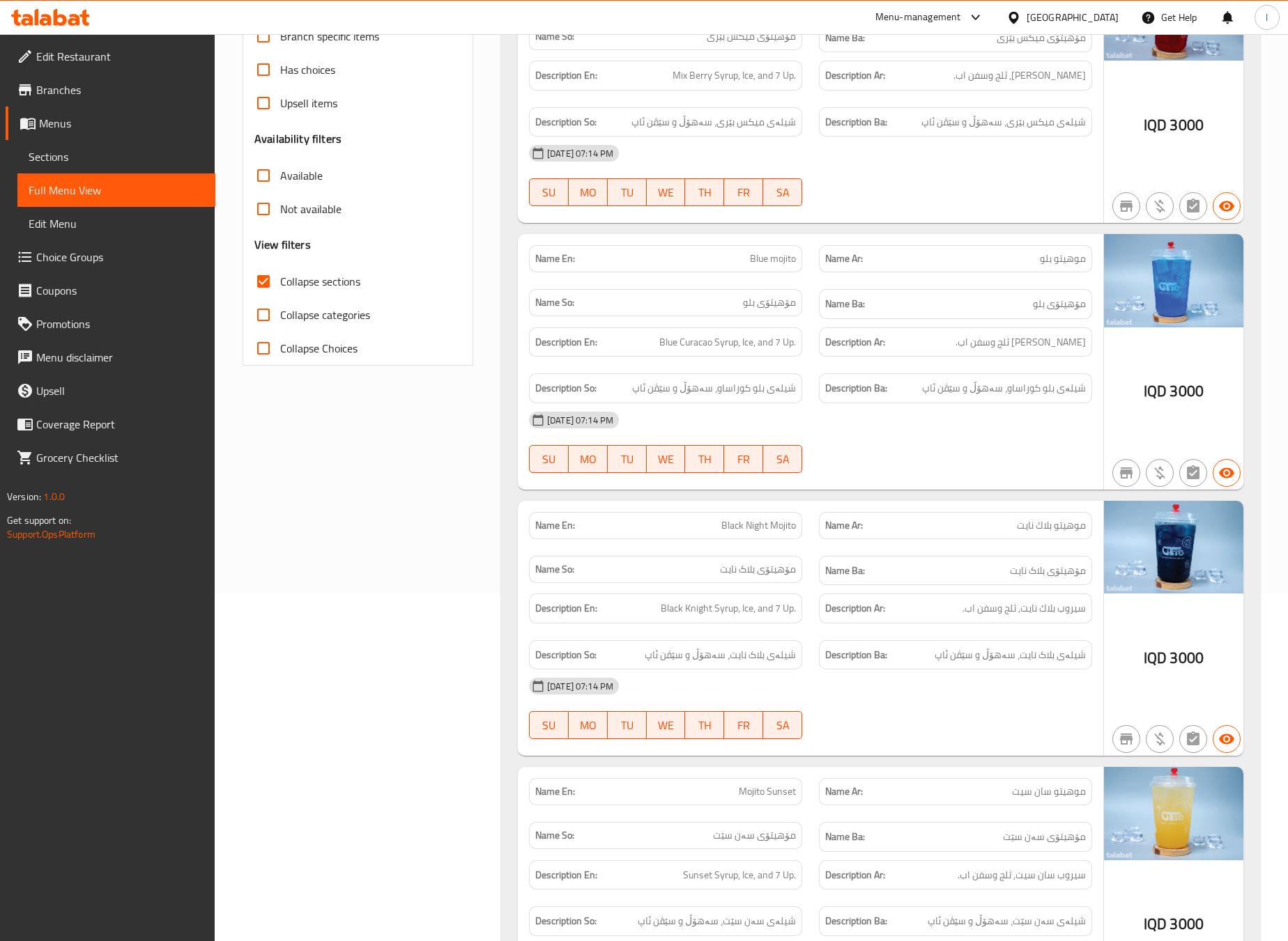
click at [375, 523] on div "Filter Branches Caffe, Arasat al hindya Branches Popular filters Free items Bra…" at bounding box center [364, 668] width 259 height 1673
click at [431, 634] on div "Filter Branches Caffe, Arasat al hindya Branches Popular filters Free items Bra…" at bounding box center [364, 668] width 259 height 1673
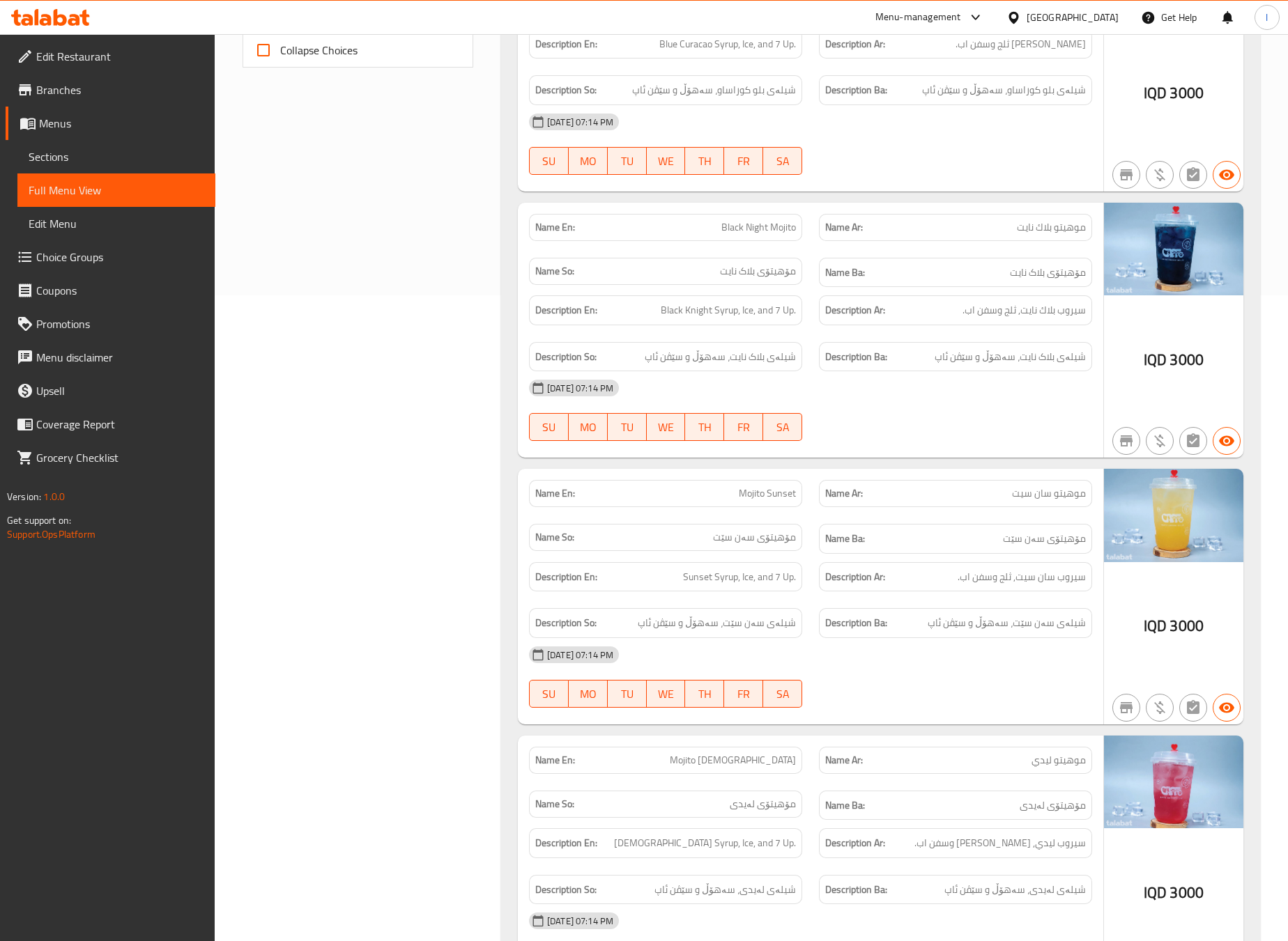
scroll to position [696, 0]
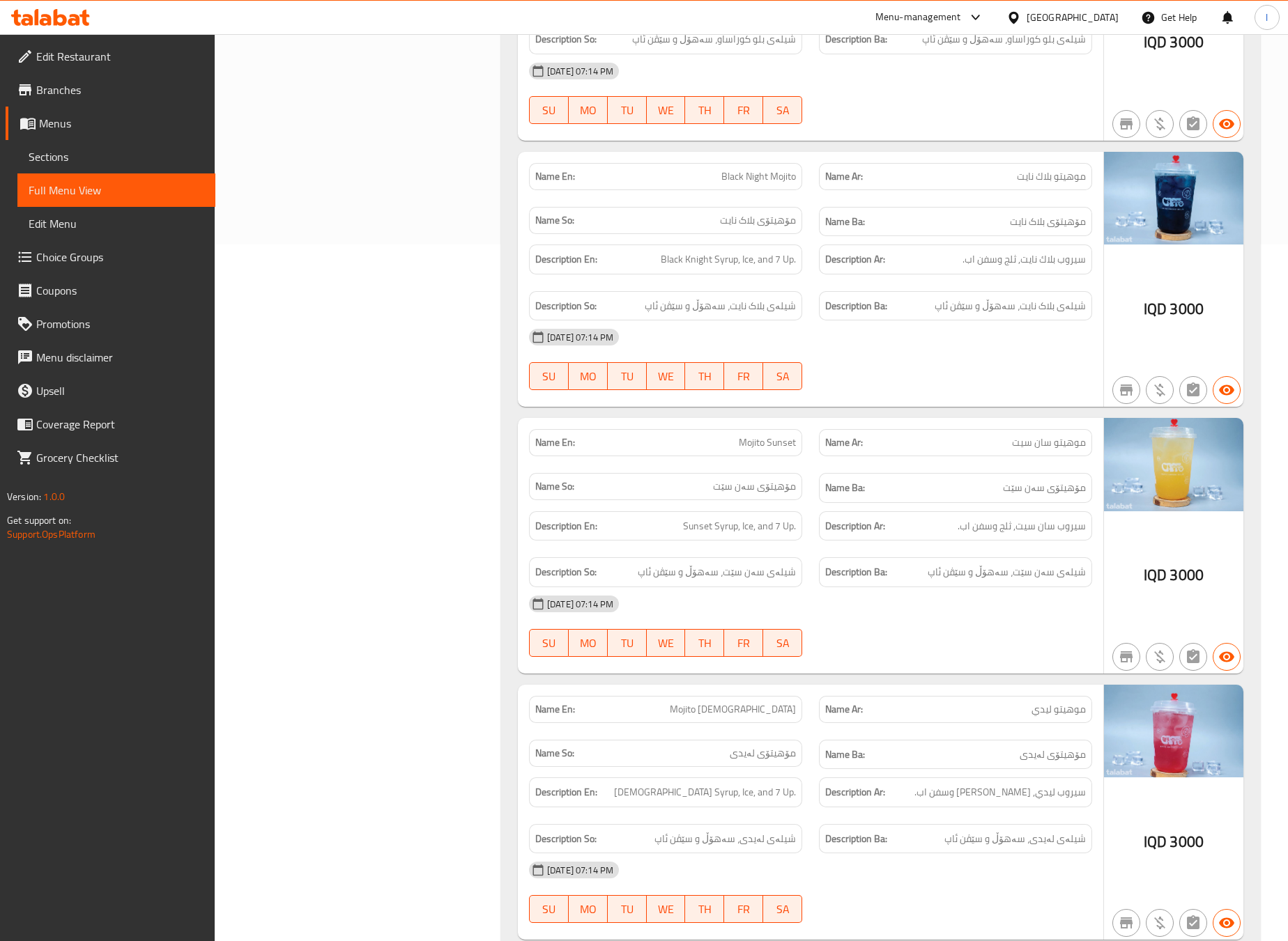
click at [431, 575] on div "Filter Branches Caffe, Arasat al hindya Branches Popular filters Free items Bra…" at bounding box center [364, 319] width 259 height 1673
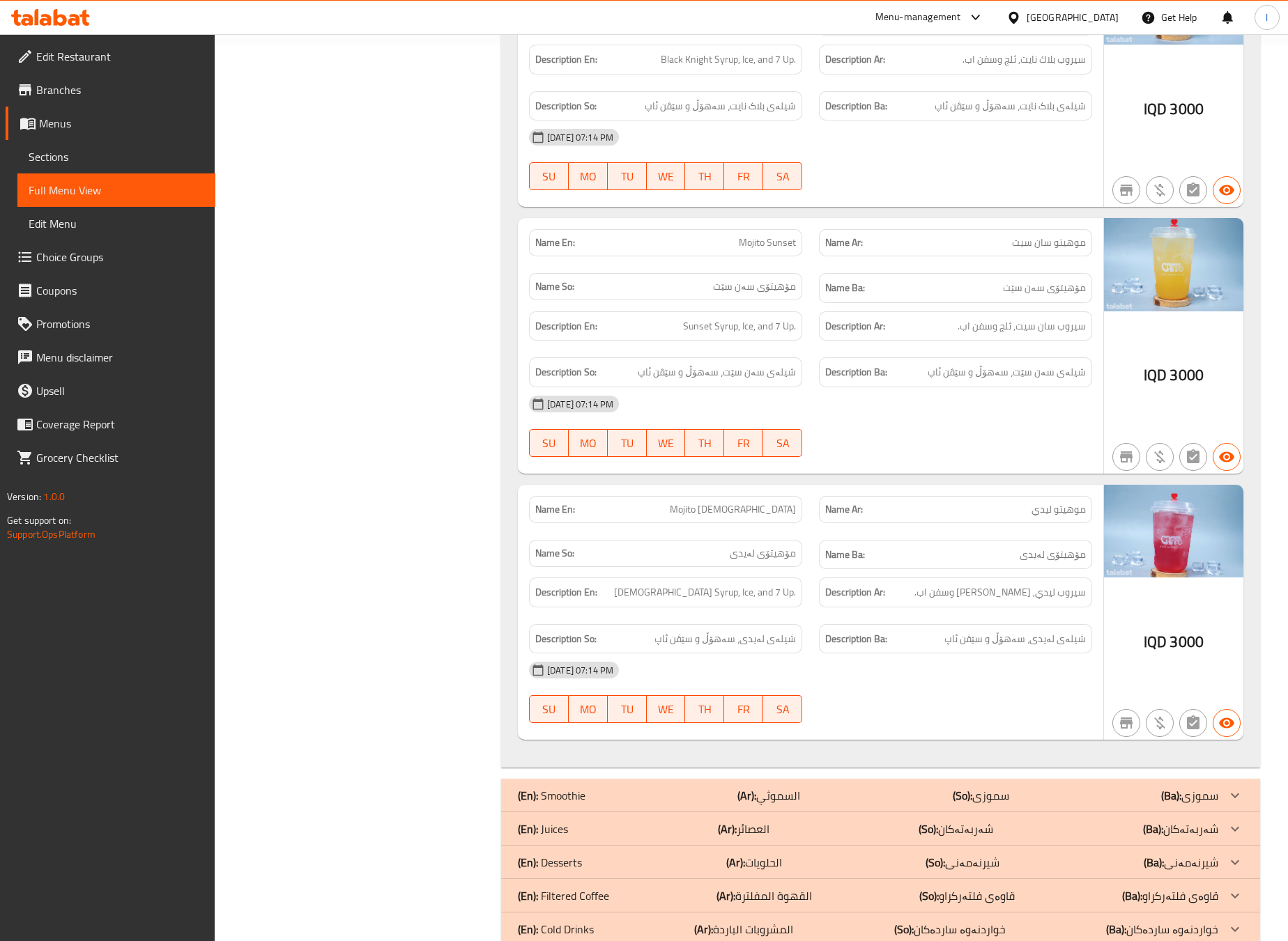
scroll to position [943, 0]
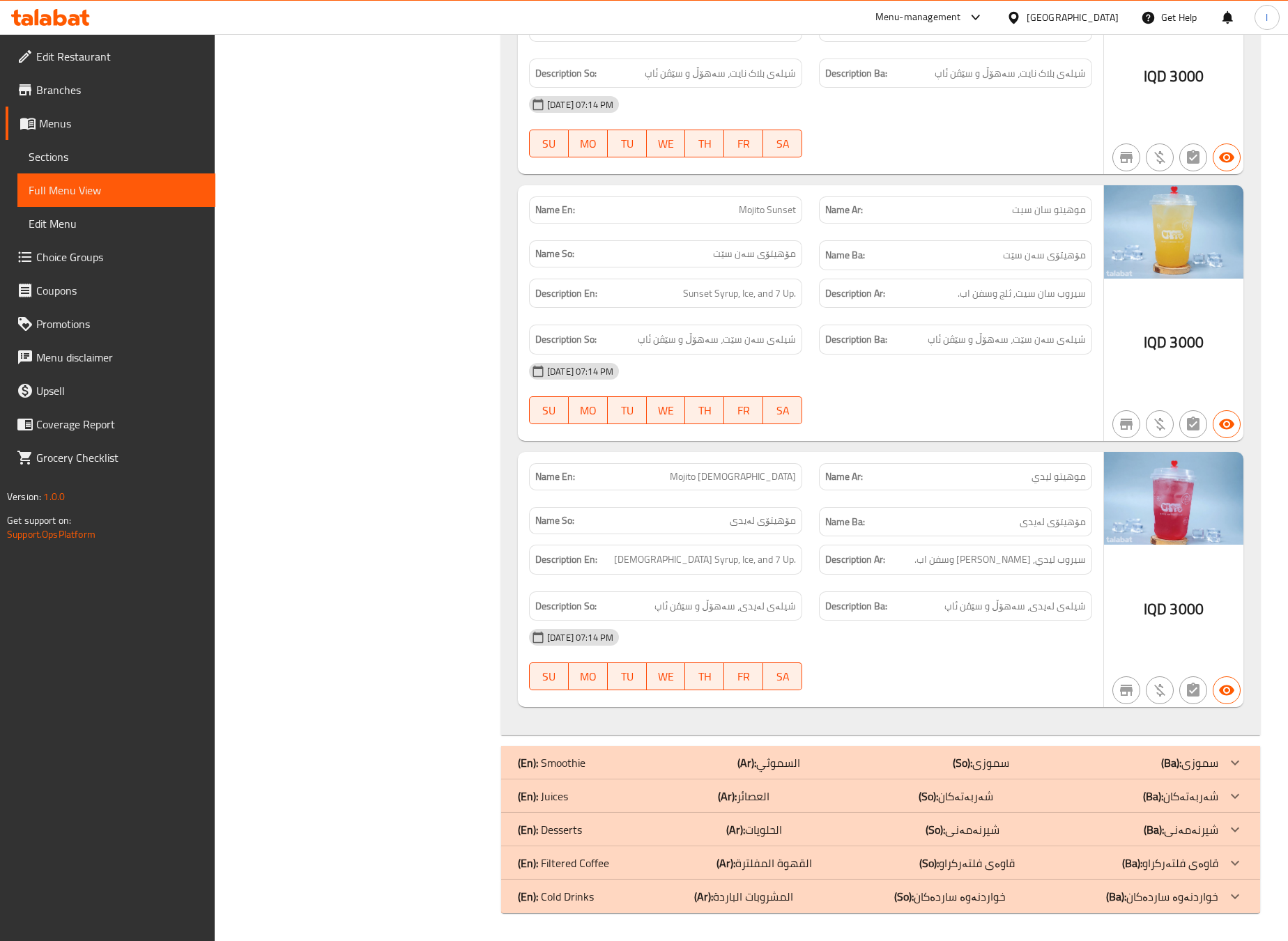
click at [931, 531] on div "Name Ba: مۆهیتۆی لەیدی" at bounding box center [955, 522] width 273 height 30
click at [884, 759] on div "(En): Smoothie (Ar): السموثي (So): سموزی (Ba): سموزی" at bounding box center [868, 763] width 700 height 16
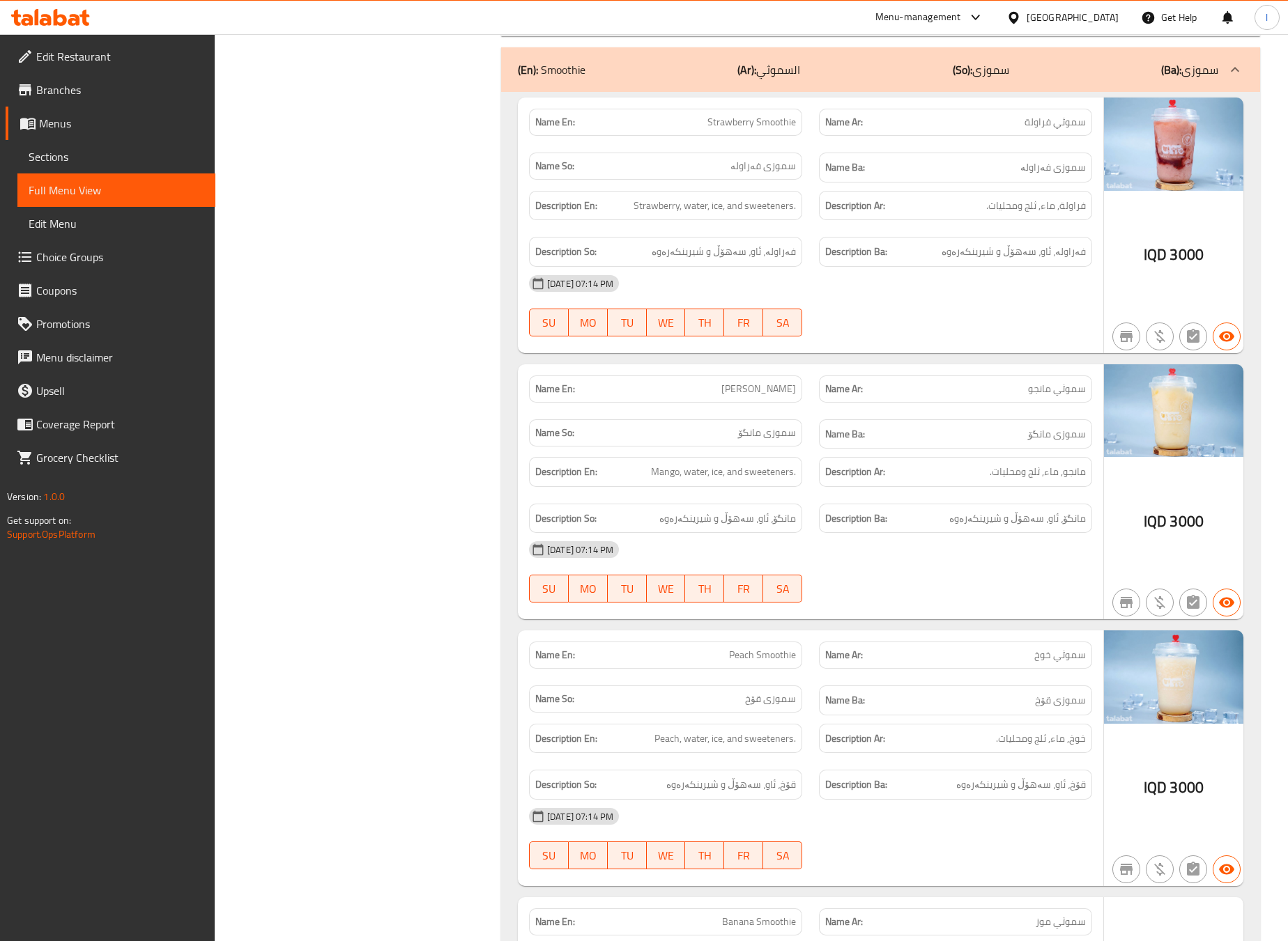
scroll to position [1640, 0]
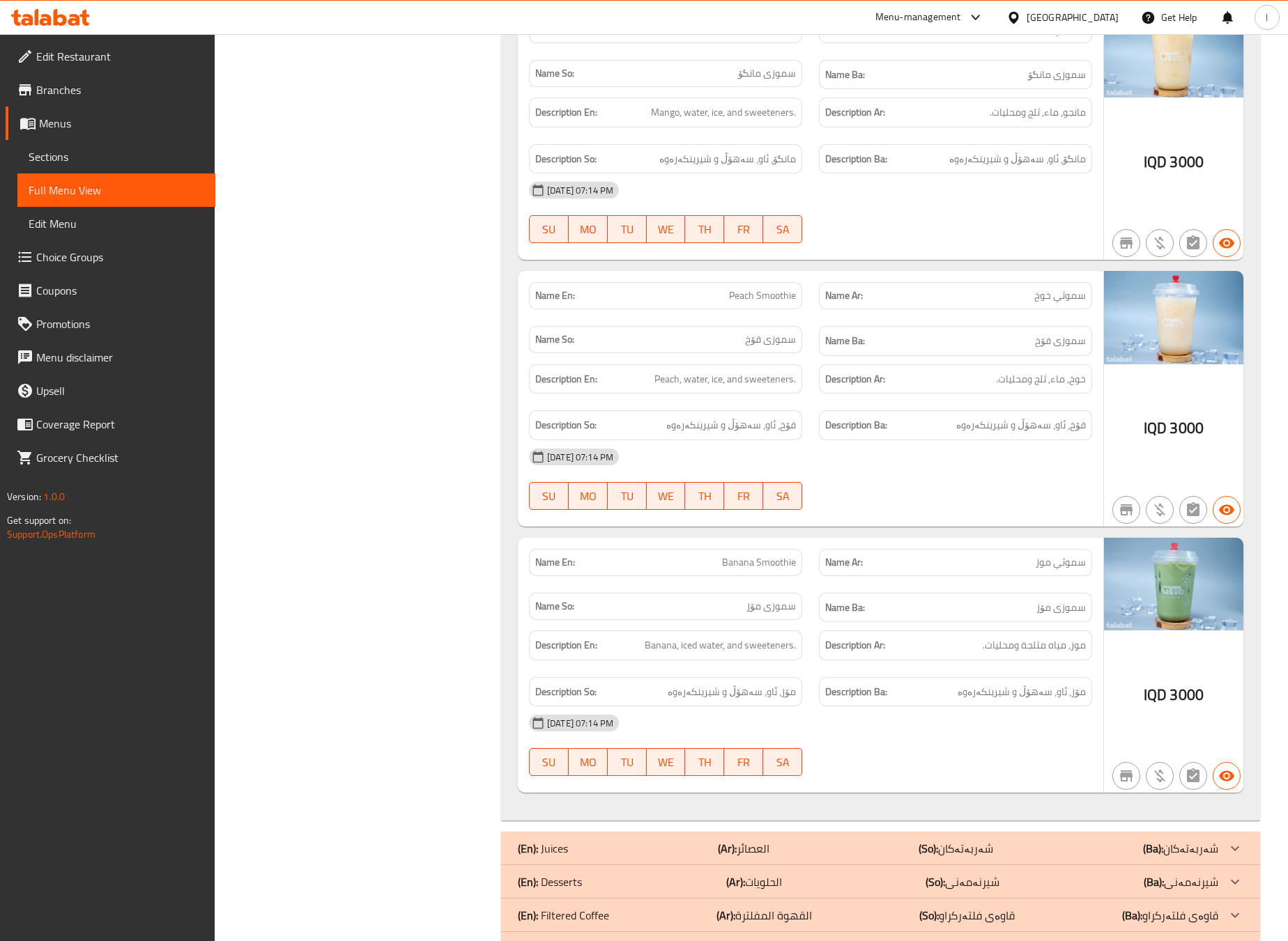
click at [858, 570] on strong "Name Ar:" at bounding box center [844, 562] width 37 height 15
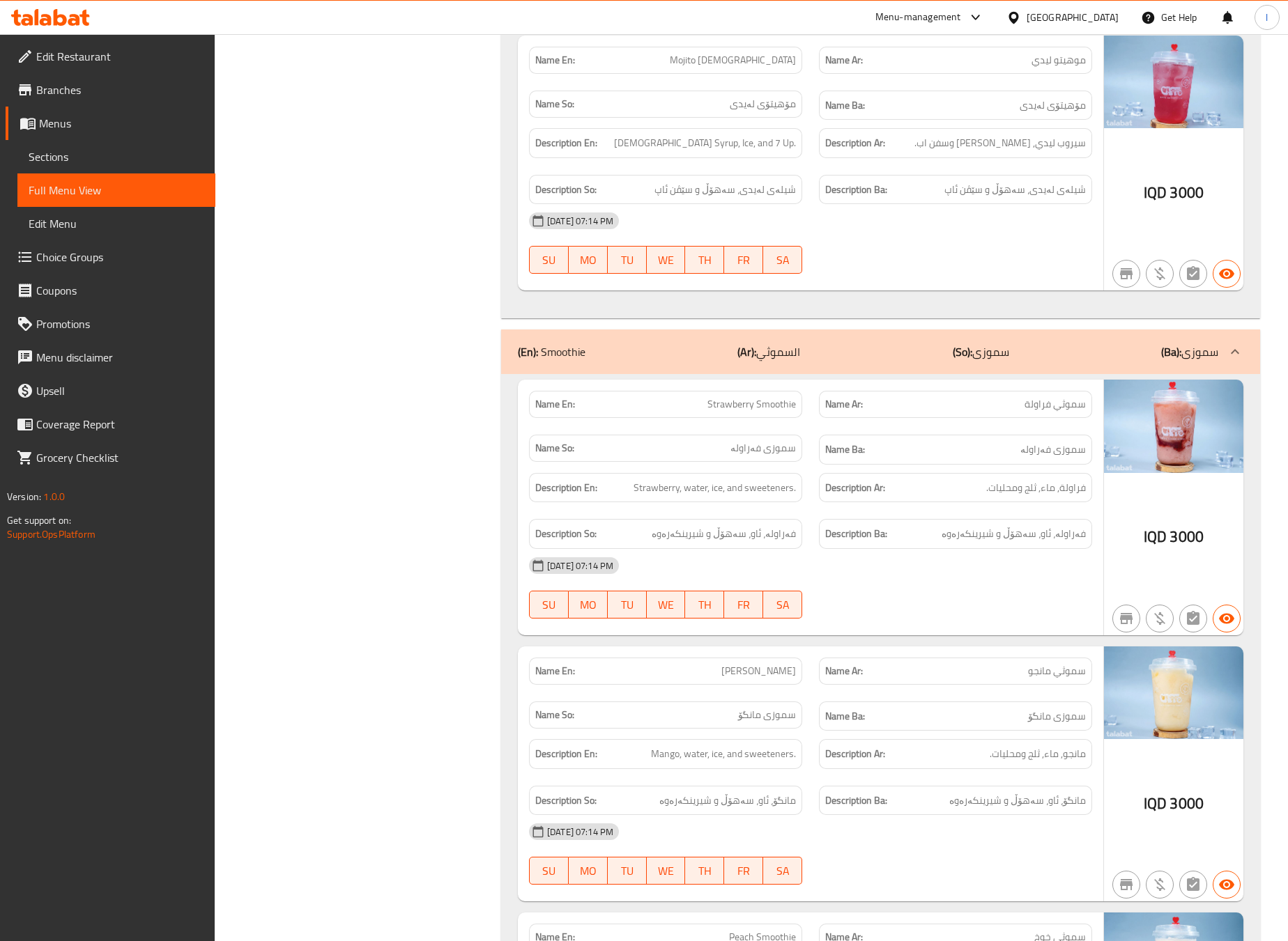
scroll to position [1291, 0]
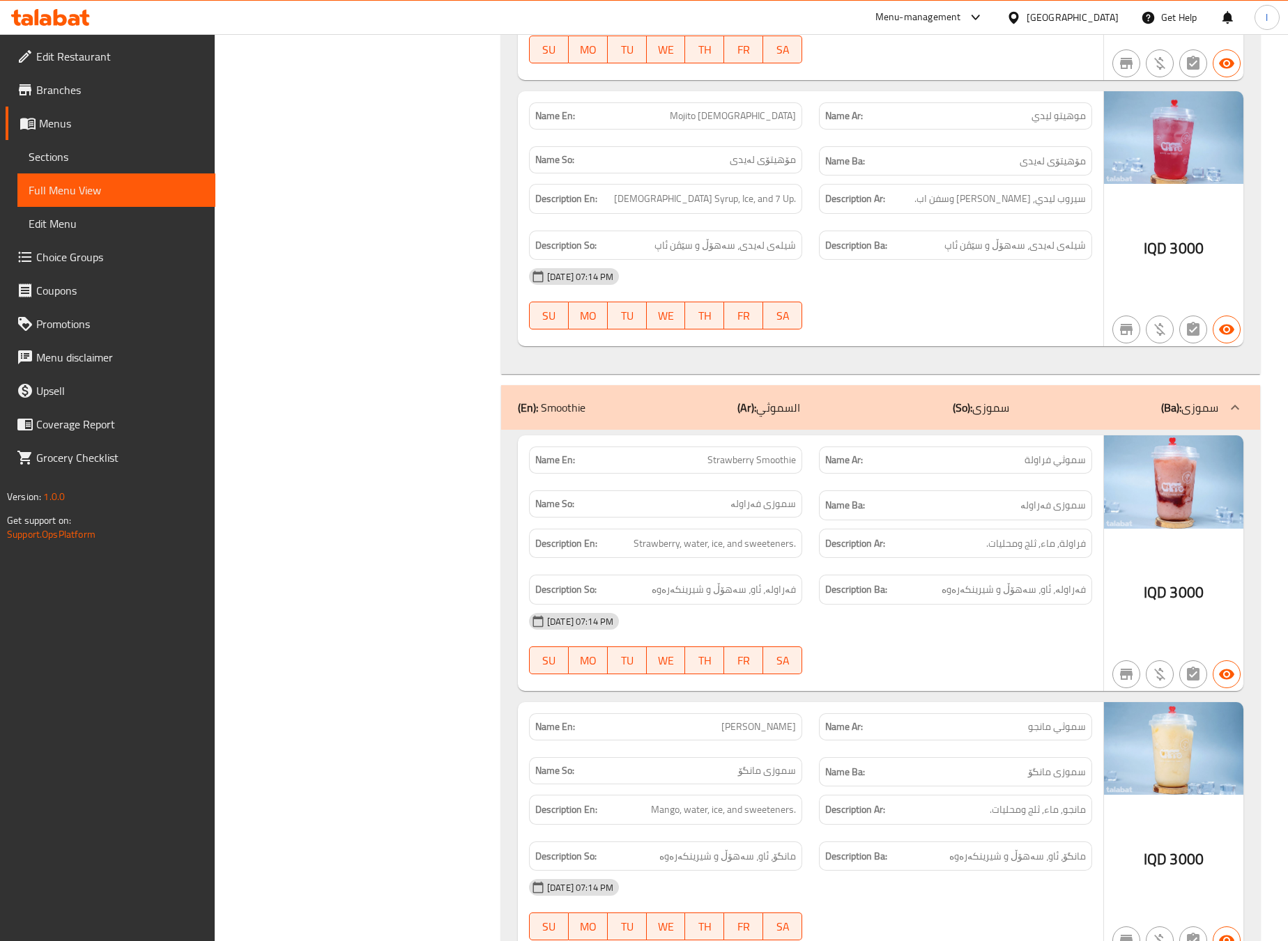
click at [864, 430] on div "(En): Smoothie (Ar): السموثي (So): سموزی (Ba): سموزی" at bounding box center [880, 407] width 759 height 44
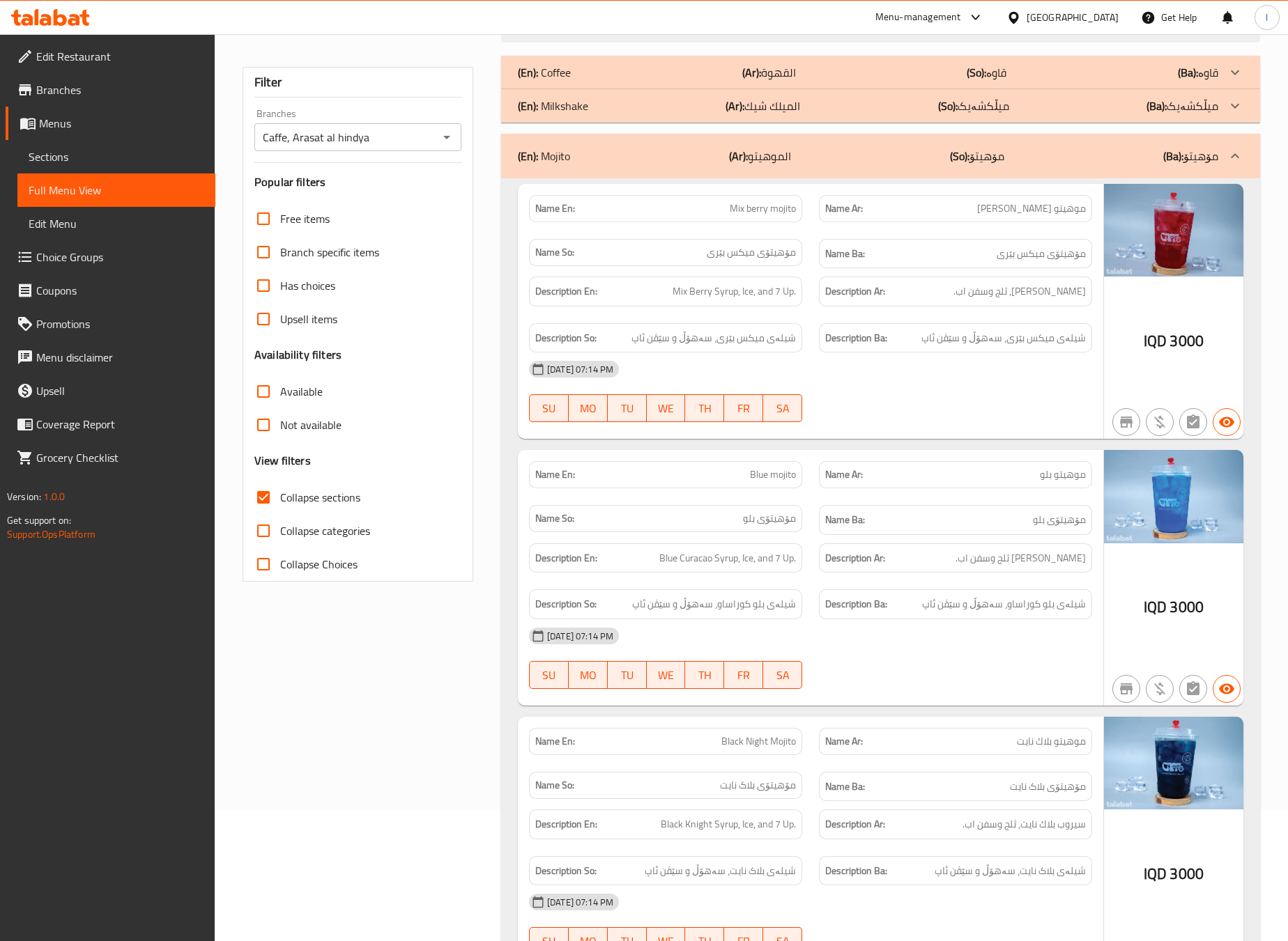
scroll to position [0, 0]
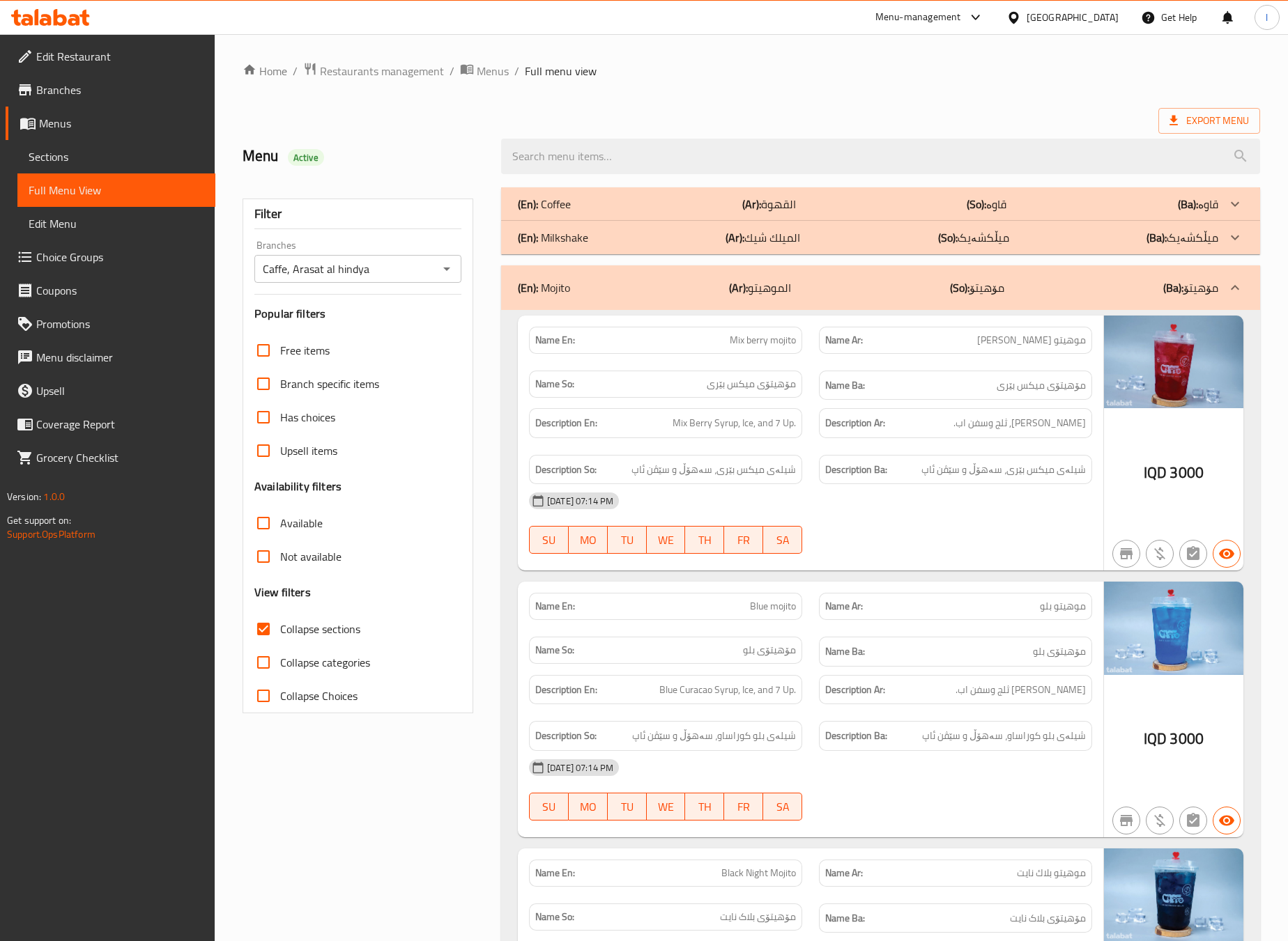
click at [862, 284] on div "(En): Mojito (Ar): الموهيتو (So): مۆهیتۆ (Ba): مۆهیتۆ" at bounding box center [868, 287] width 700 height 16
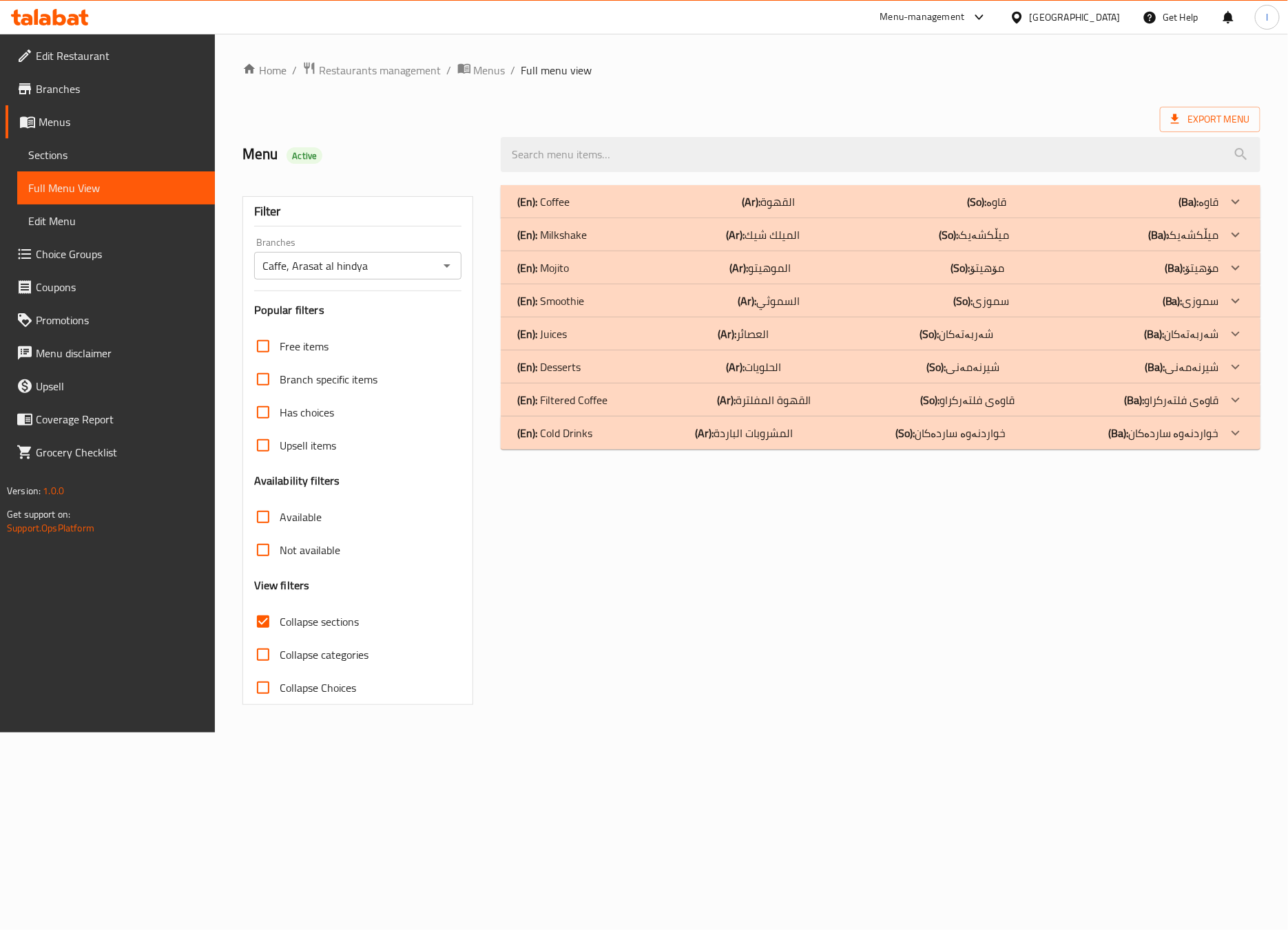
click at [581, 336] on div "(En): Juices (Ar): العصائر (So): شەربەتەکان (Ba): شەربەتەکان" at bounding box center [868, 333] width 701 height 16
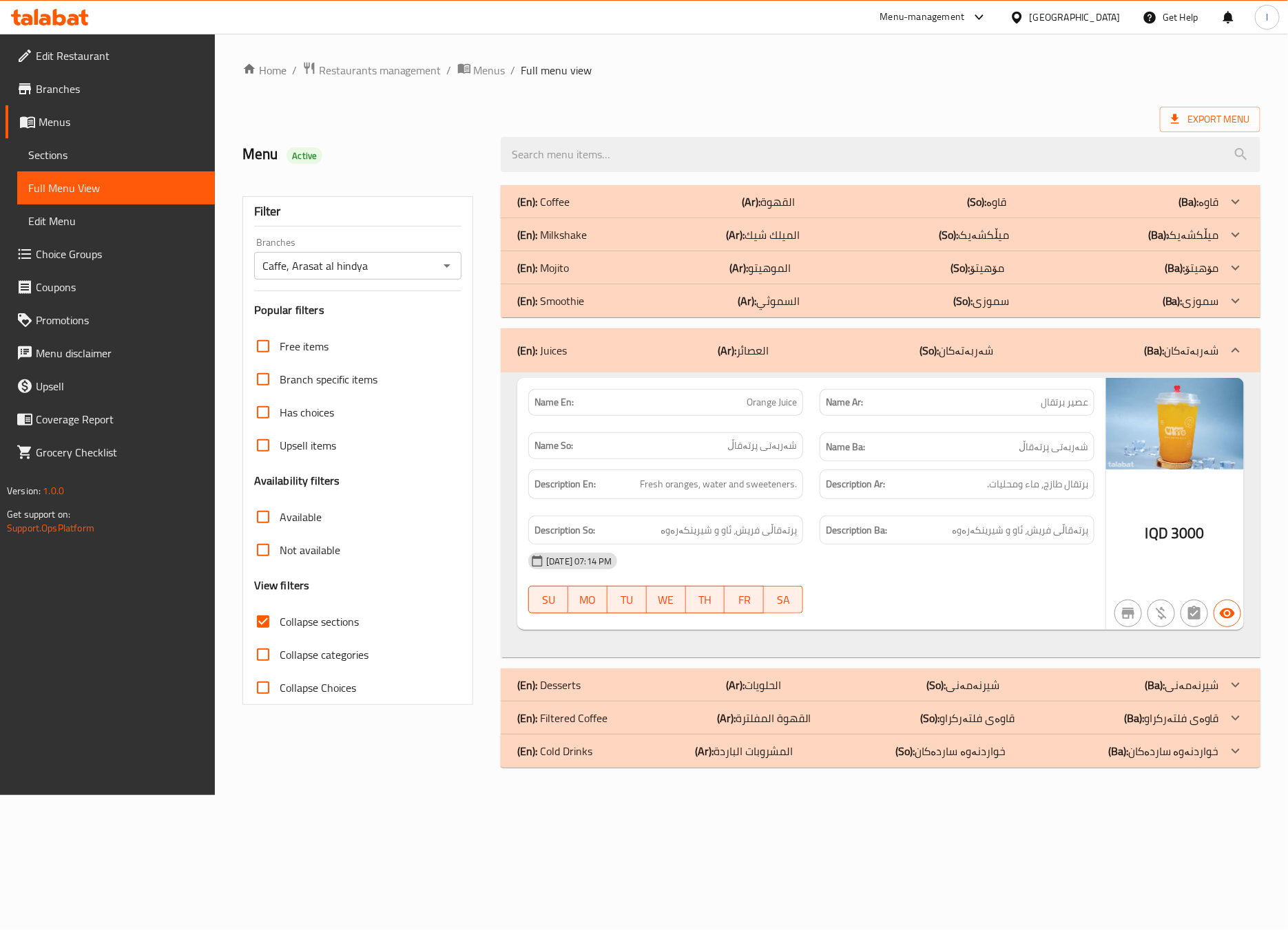
click at [979, 350] on p "(So): شەربەتەکان" at bounding box center [957, 350] width 74 height 16
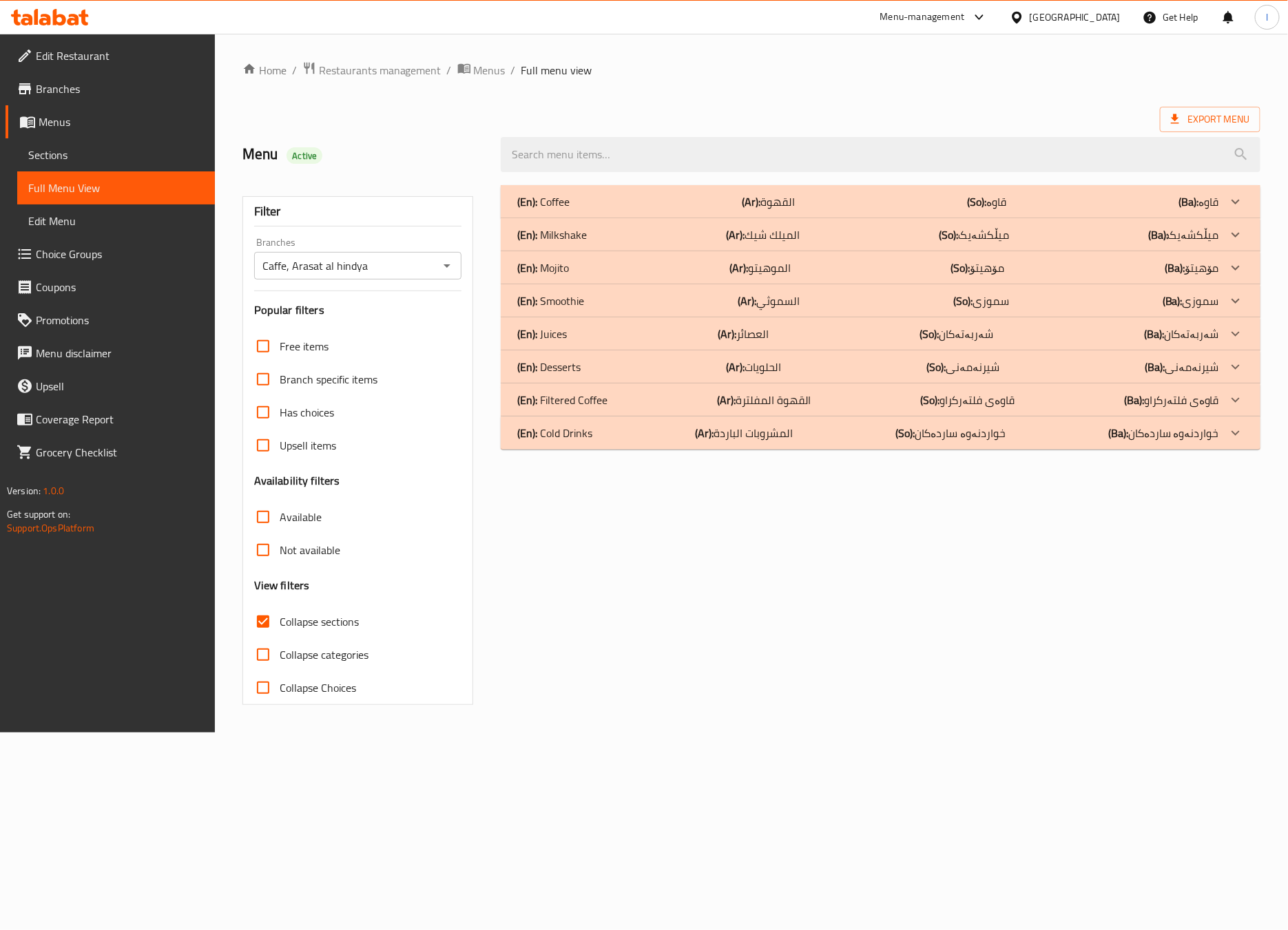
click at [614, 366] on div "(En): Desserts (Ar): الحلويات (So): شیرنەمەنی (Ba): شیرنەمەنی" at bounding box center [868, 366] width 701 height 16
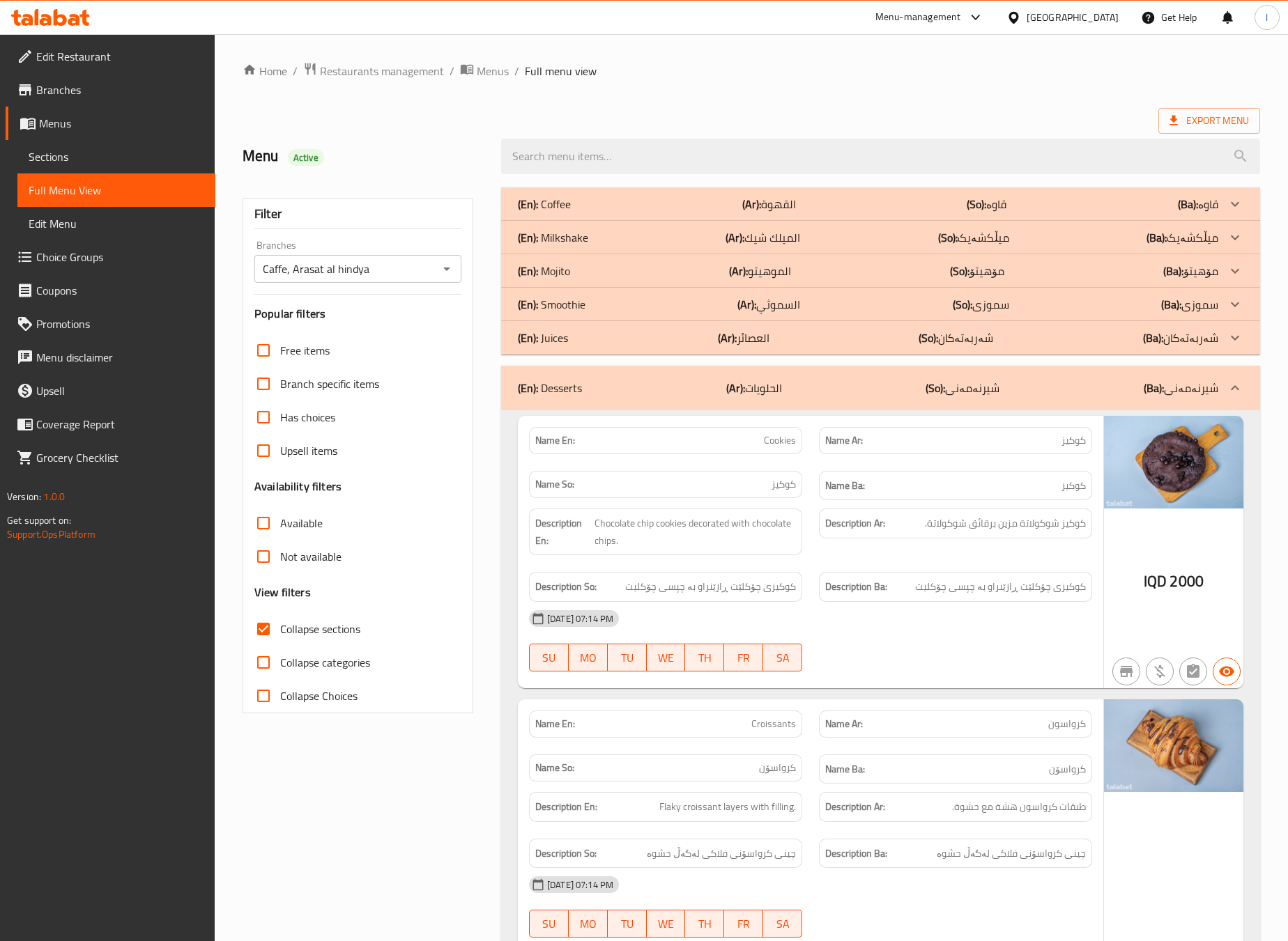
click at [873, 640] on div "14-10-2025 07:14 PM SU MO TU WE TH FR SA" at bounding box center [810, 641] width 580 height 78
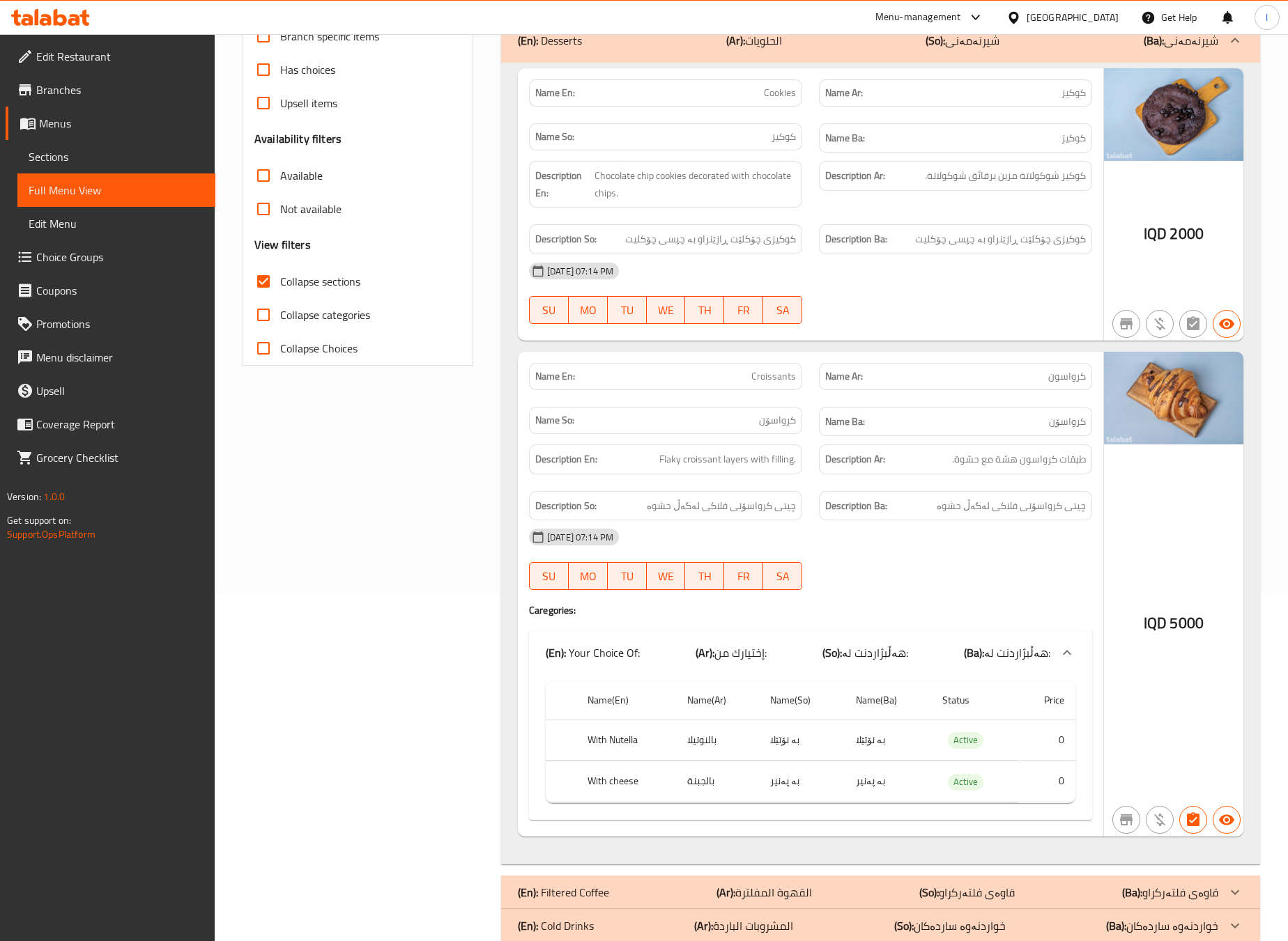
click at [447, 523] on div "Filter Branches Caffe, Arasat al hindya Branches Popular filters Free items Bra…" at bounding box center [364, 391] width 259 height 1119
click at [386, 563] on div "Filter Branches Caffe, Arasat al hindya Branches Popular filters Free items Bra…" at bounding box center [364, 391] width 259 height 1119
click at [786, 63] on div "Name En: Cookies Name Ar: كوكيز Name So: کوکیز Name Ba: کوکیز Description En: C…" at bounding box center [880, 463] width 759 height 802
click at [781, 55] on div "(En): Desserts (Ar): الحلويات (So): شیرنەمەنی (Ba): شیرنەمەنی" at bounding box center [880, 40] width 759 height 44
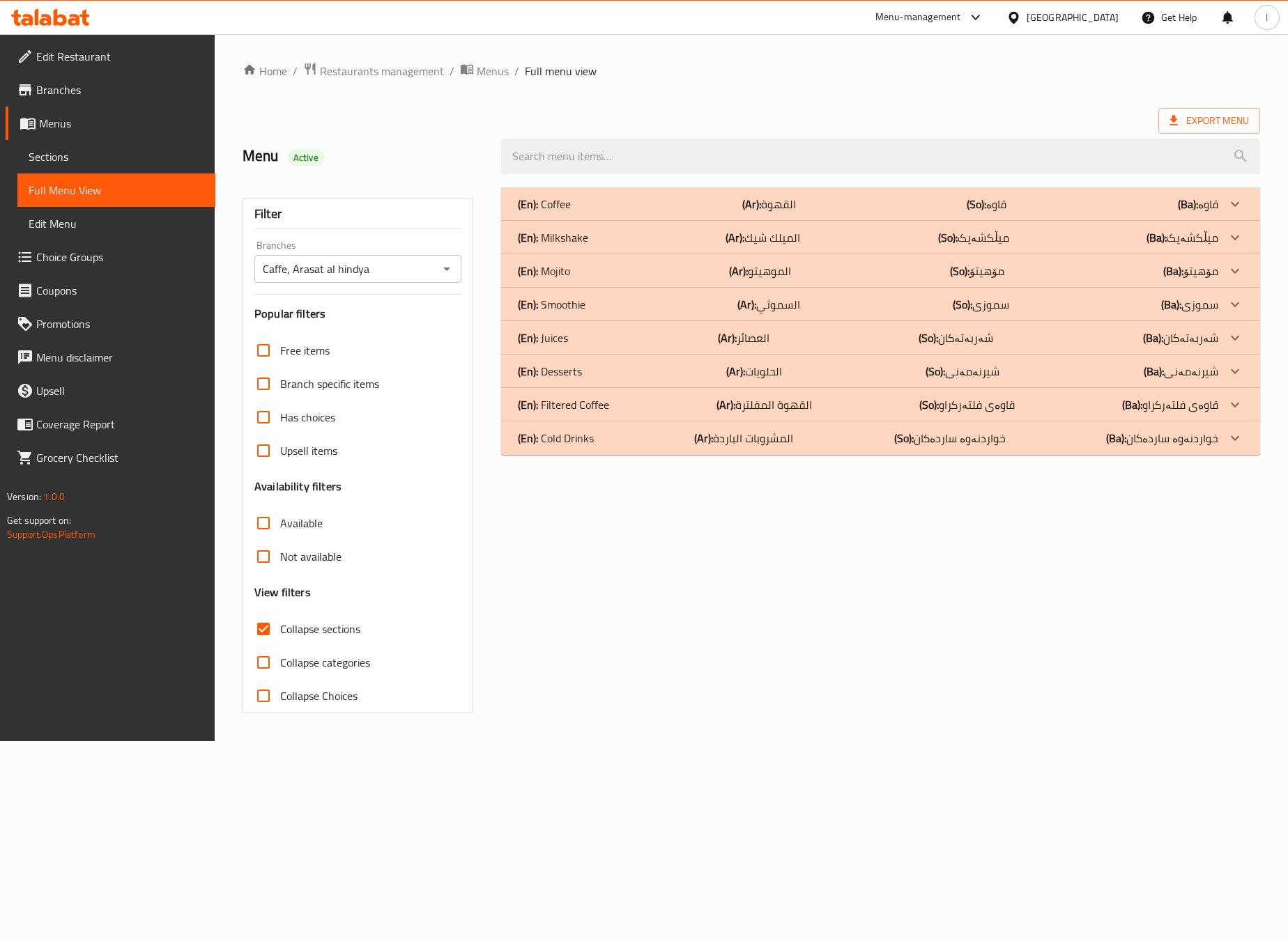
scroll to position [0, 0]
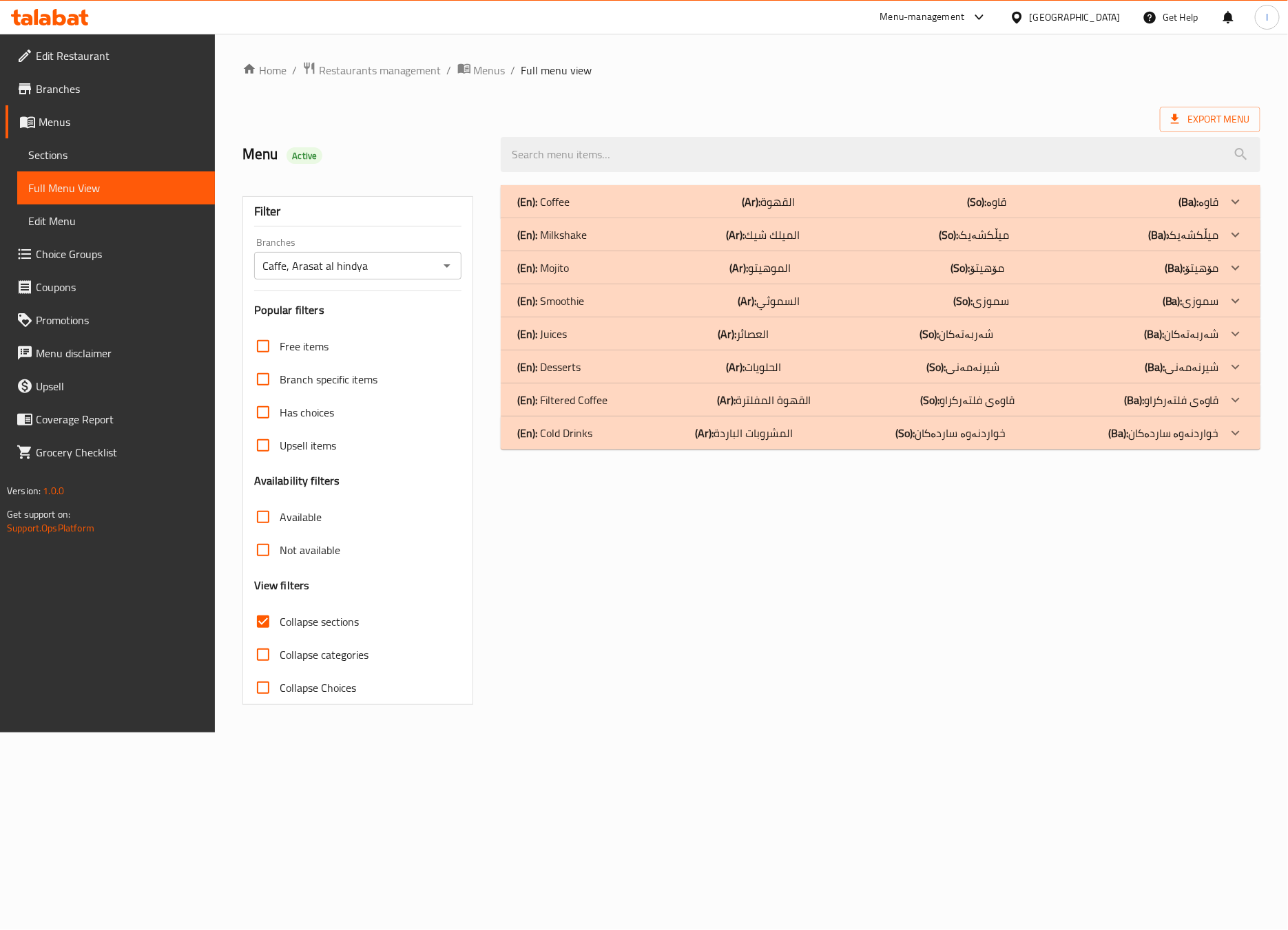
click at [677, 396] on div "(En): Filtered Coffee (Ar): القهوة المفلترة (So): قاوەی فلتەرکراو (Ba): قاوەی ف…" at bounding box center [868, 400] width 701 height 16
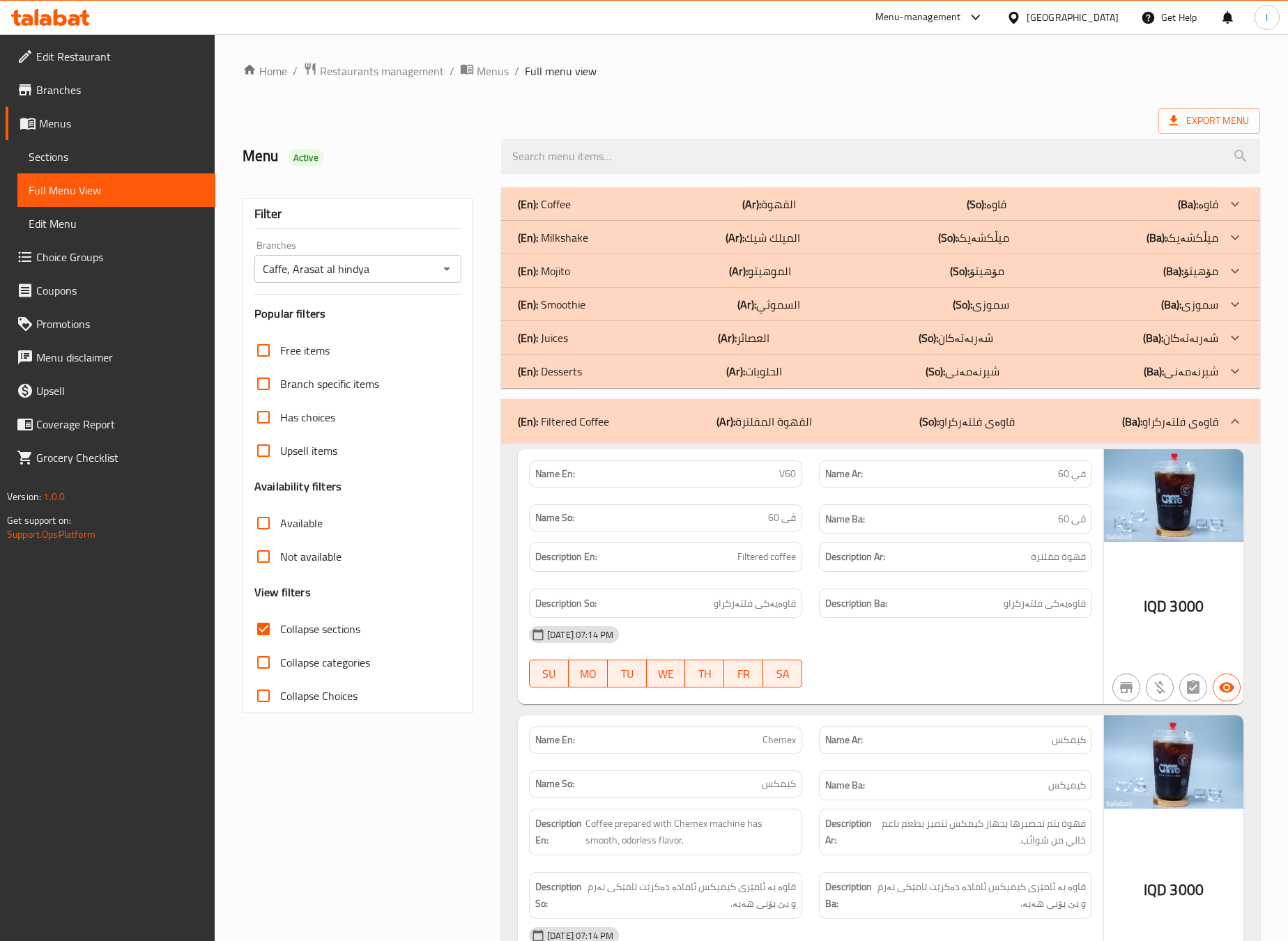
scroll to position [347, 0]
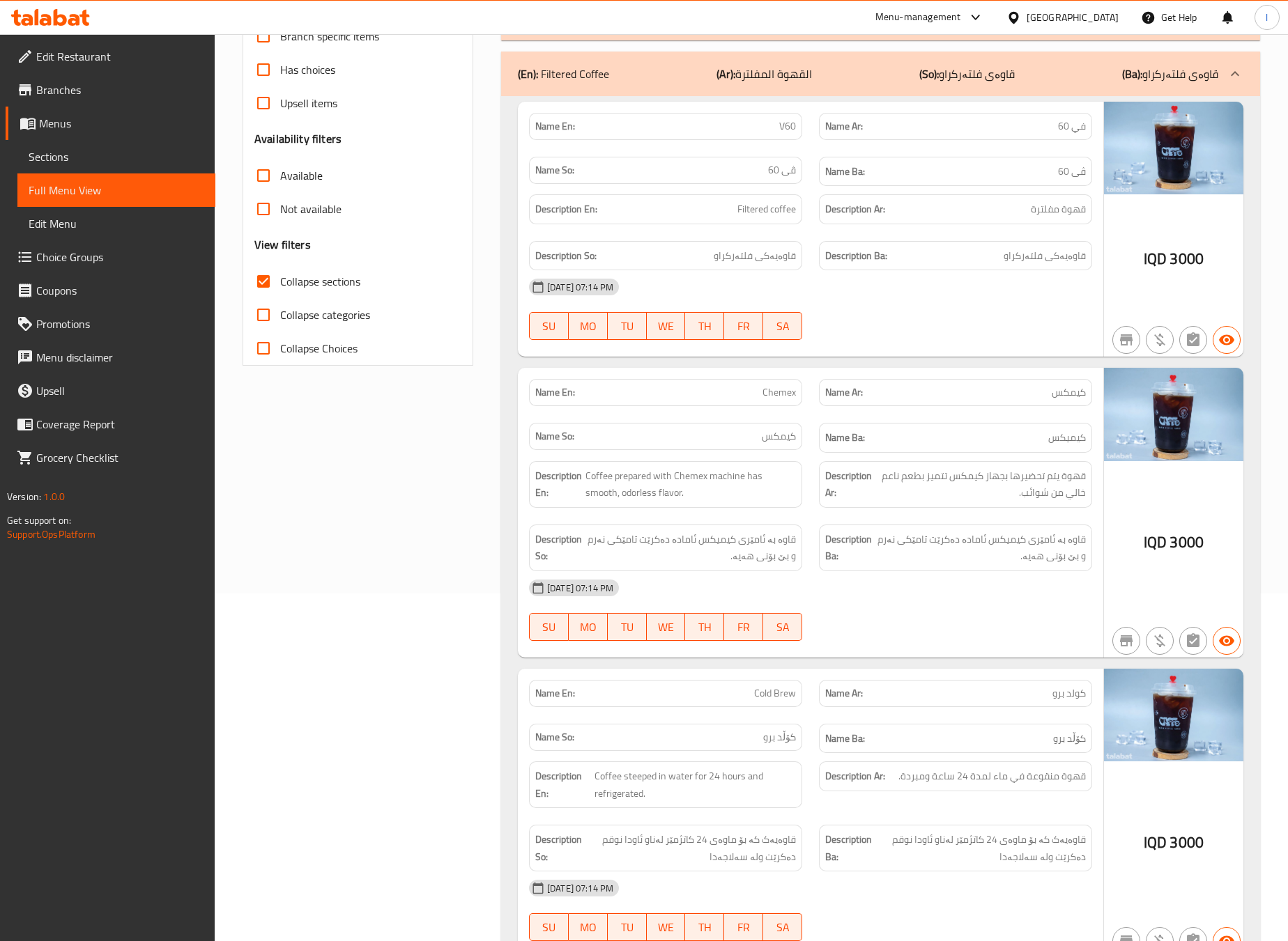
click at [456, 588] on div "Filter Branches Caffe, Arasat al hindya Branches Popular filters Free items Bra…" at bounding box center [364, 435] width 259 height 1208
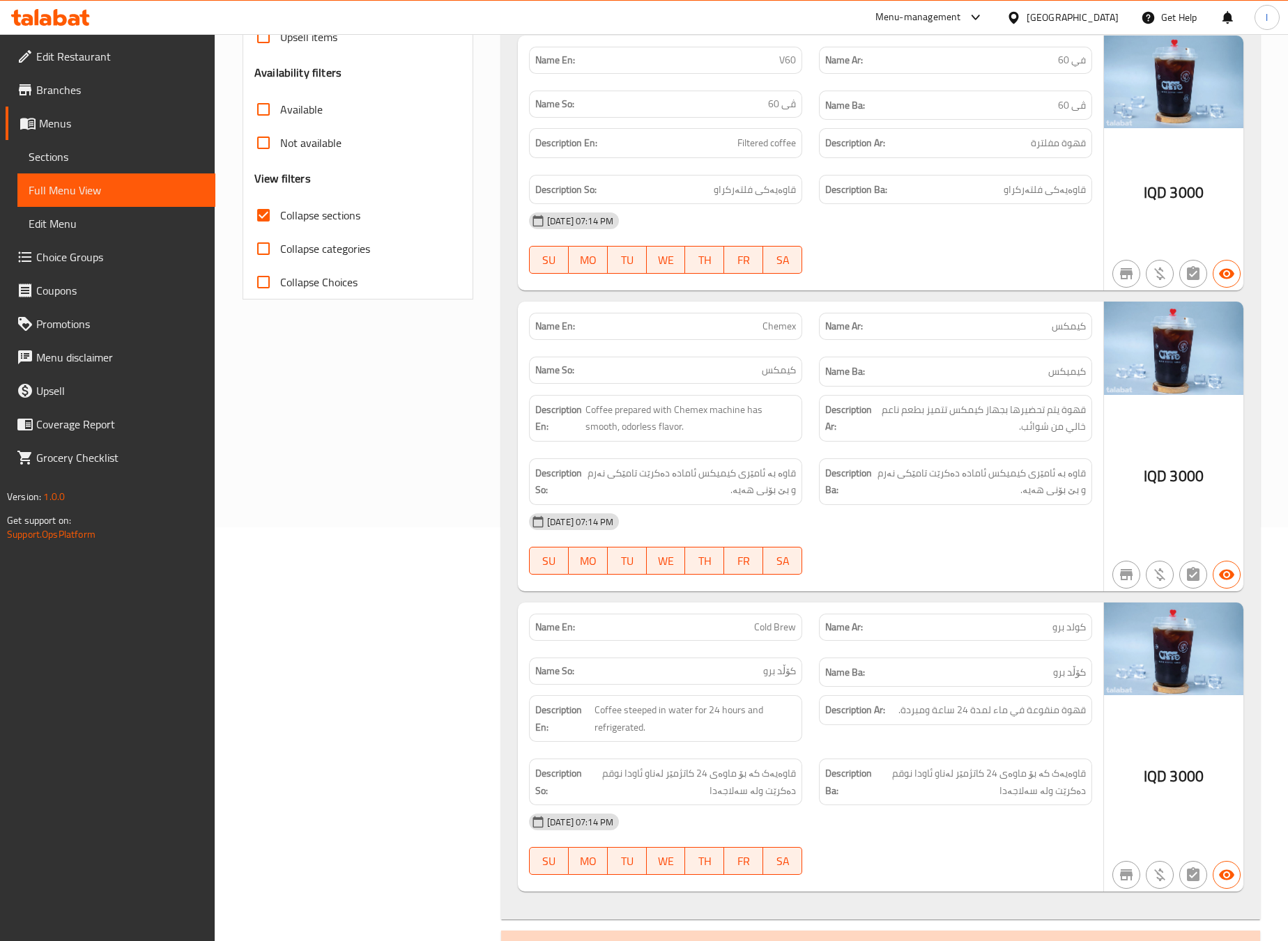
scroll to position [473, 0]
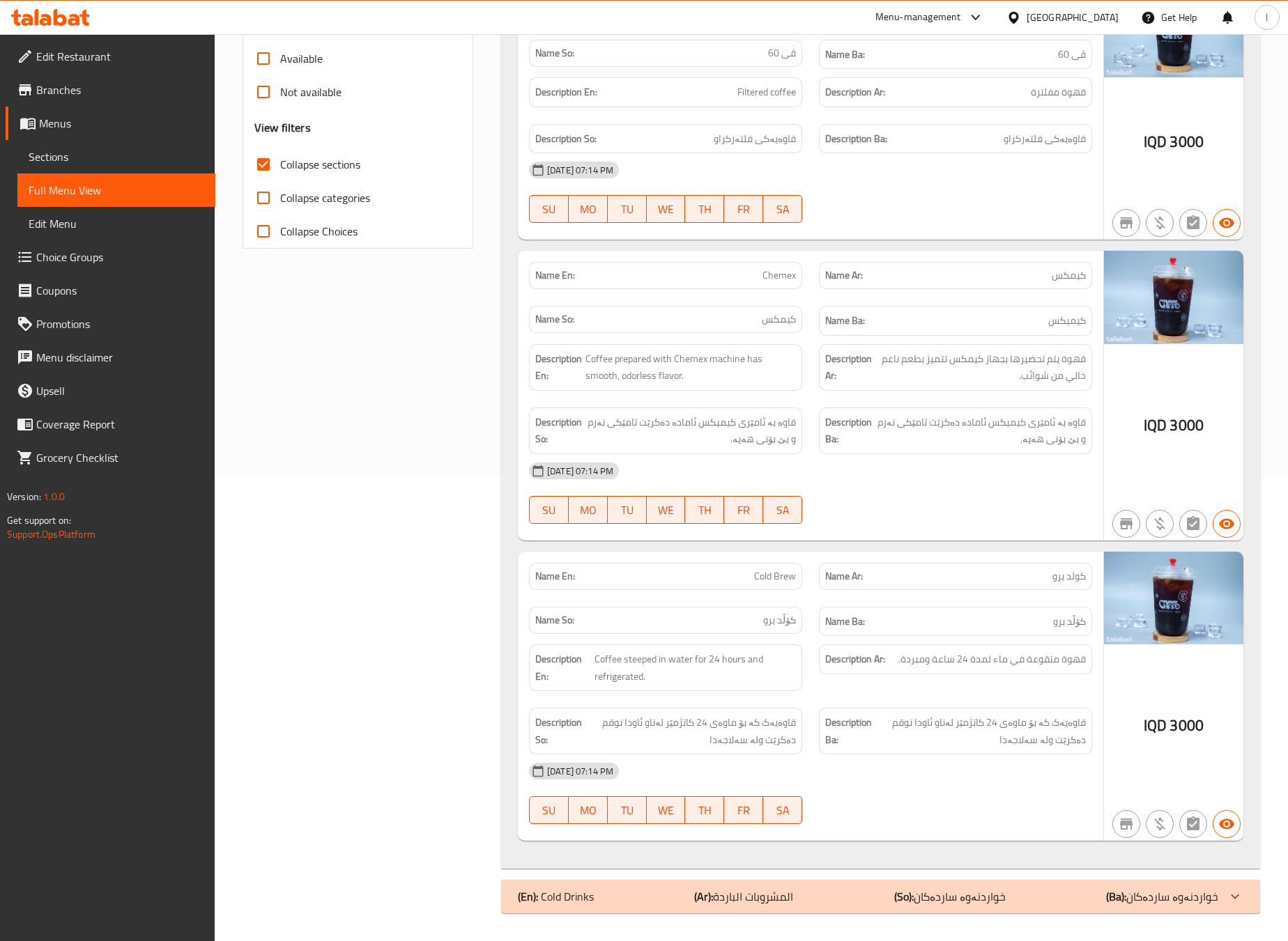
click at [858, 735] on strong "Description Ba:" at bounding box center [849, 731] width 47 height 34
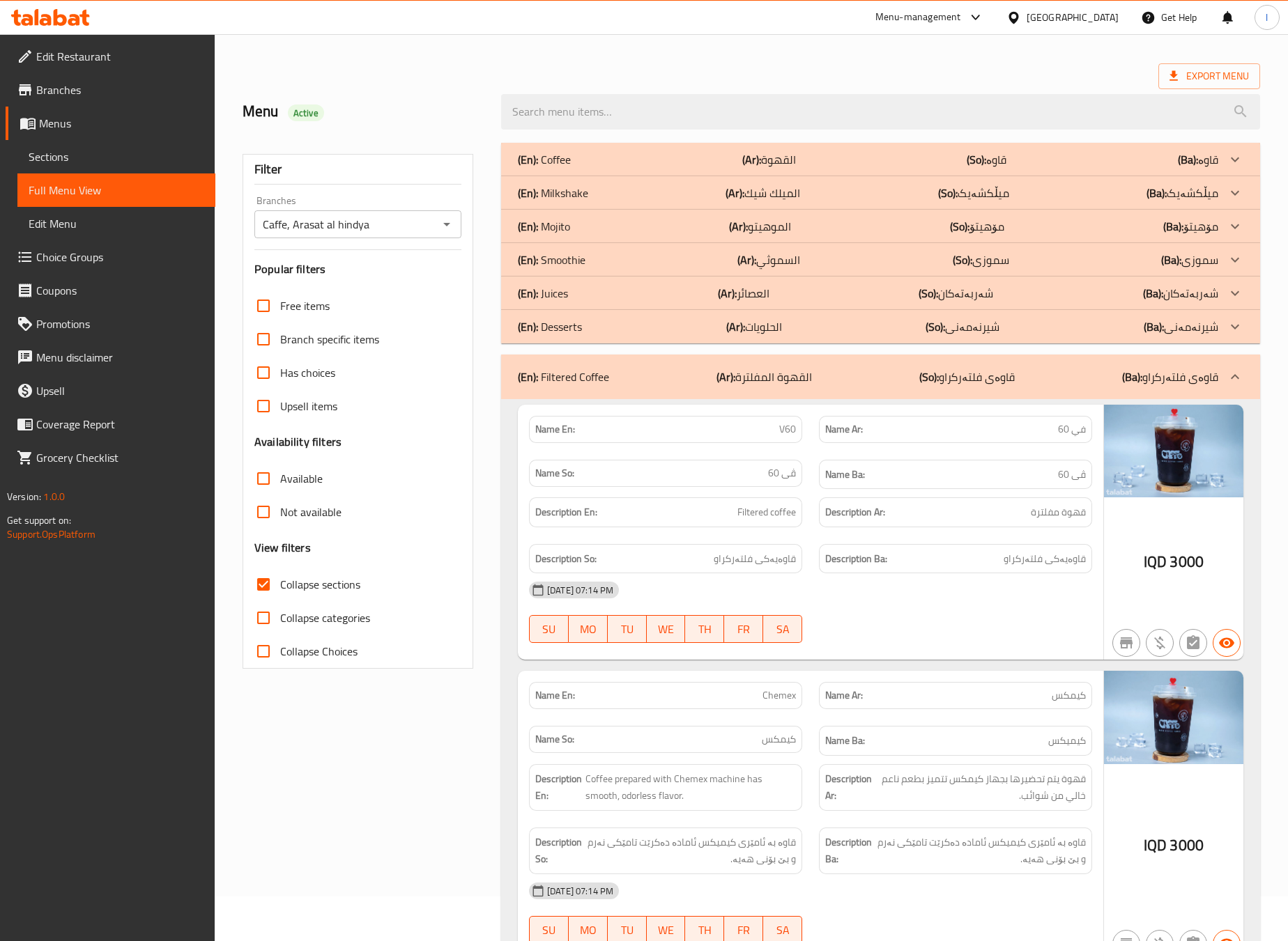
scroll to position [0, 0]
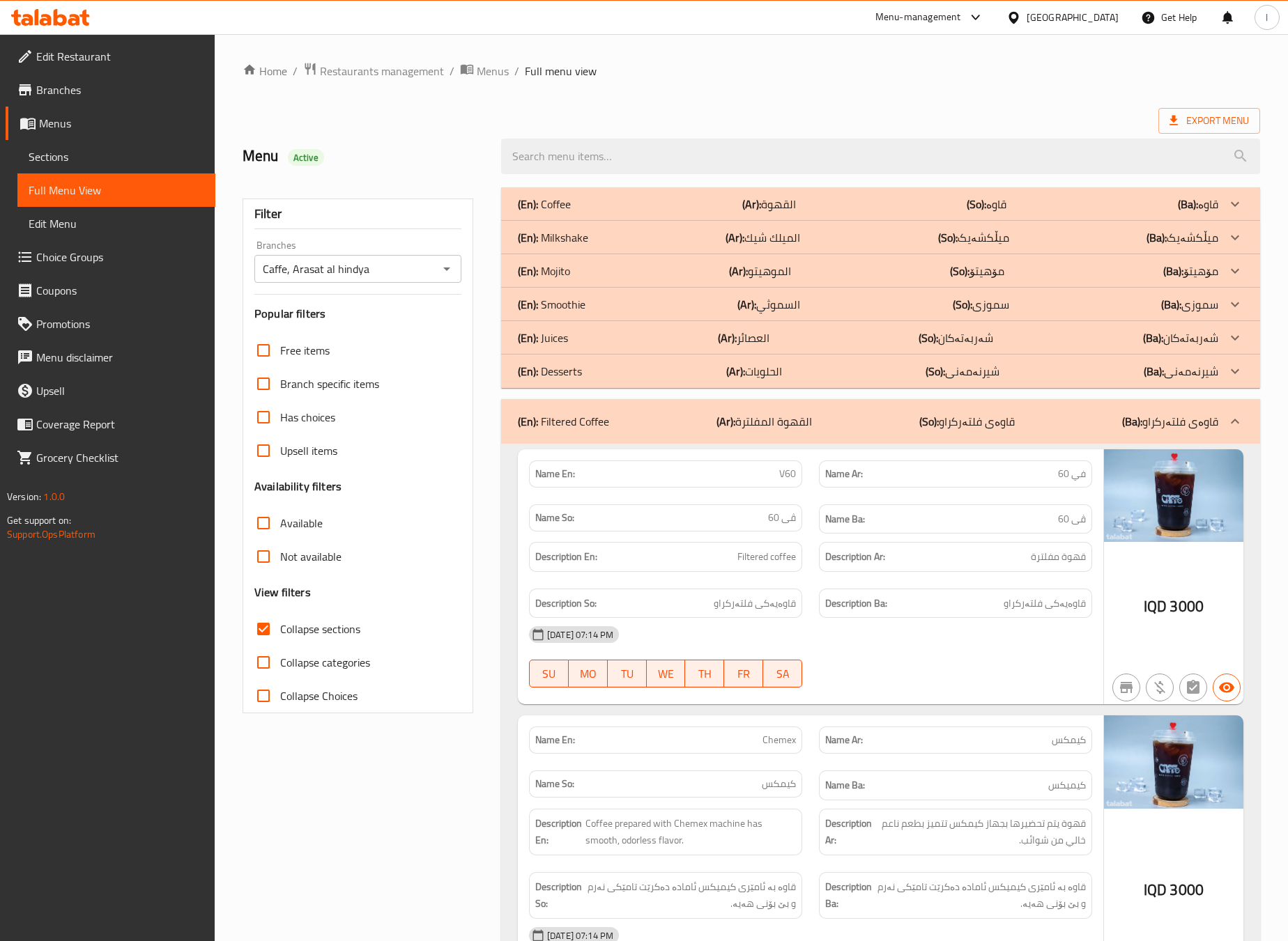
click at [910, 425] on div "(En): Filtered Coffee (Ar): القهوة المفلترة (So): قاوەی فلتەرکراو (Ba): قاوەی ف…" at bounding box center [868, 421] width 700 height 16
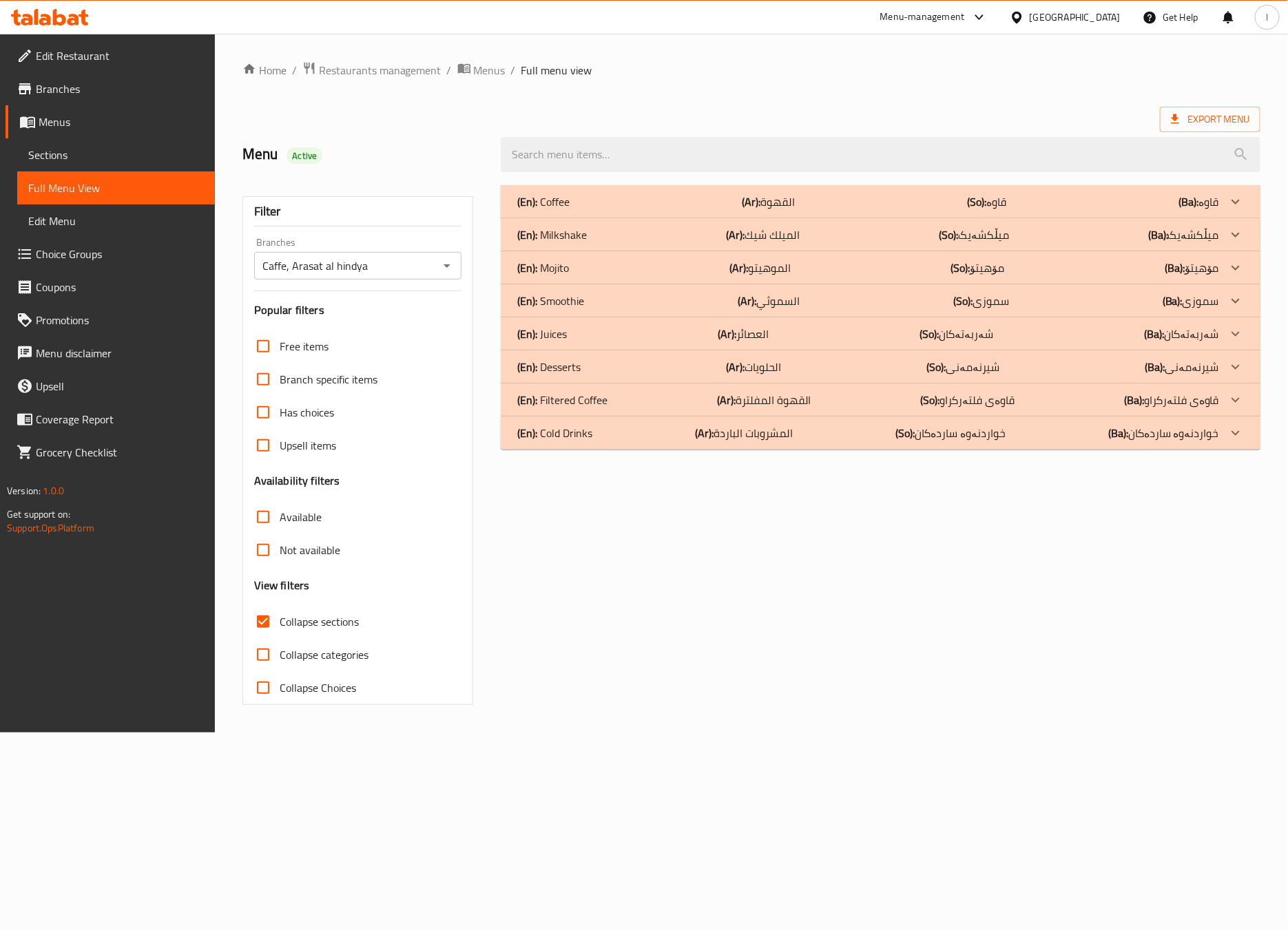
click at [636, 425] on div "(En): Cold Drinks (Ar): المشروبات الباردة (So): خواردنەوە ساردەکان (Ba): خواردن…" at bounding box center [868, 433] width 701 height 16
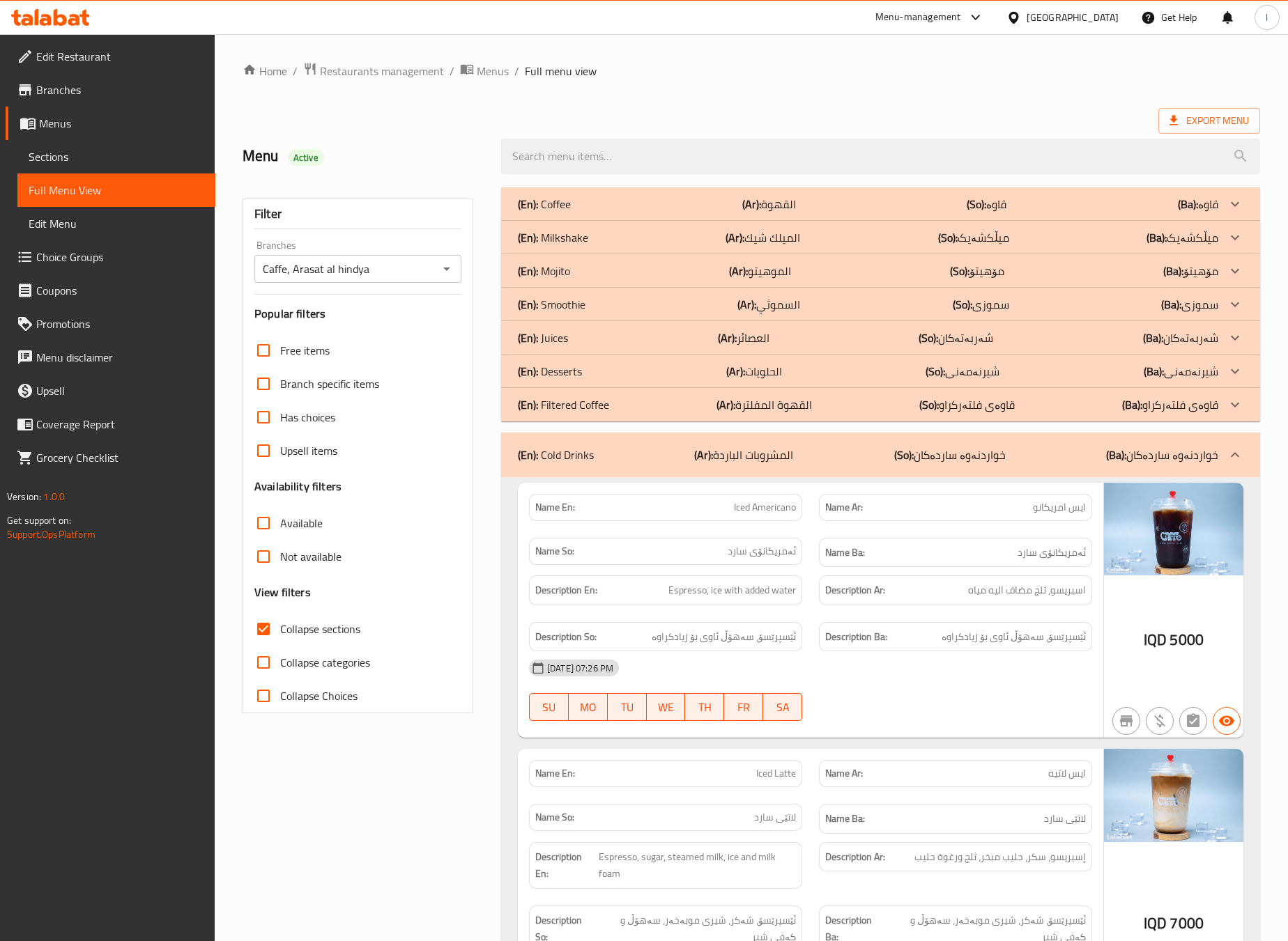
scroll to position [347, 0]
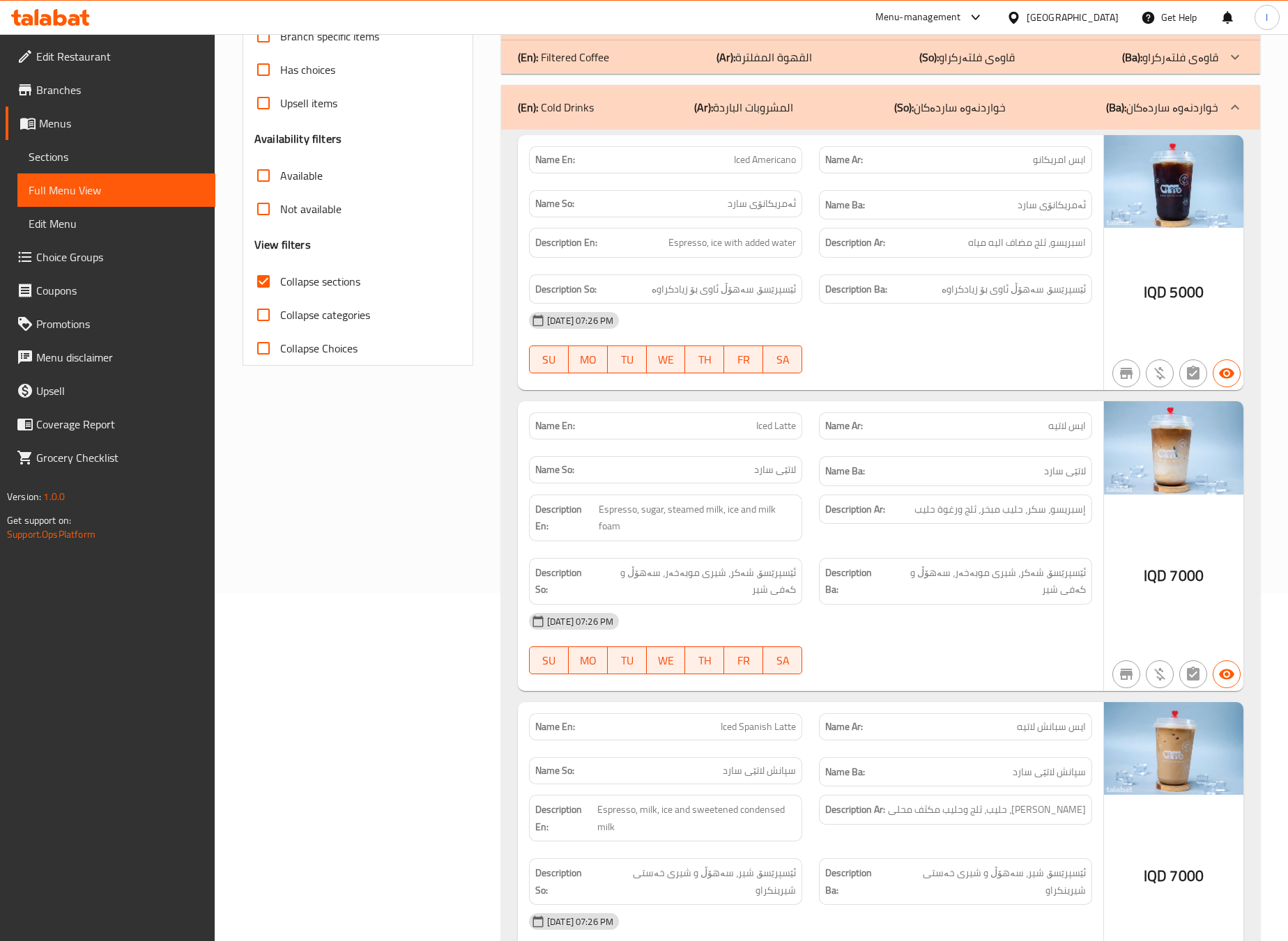
click at [461, 479] on div "Filter Branches Caffe, Arasat al hindya Branches Popular filters Free items Bra…" at bounding box center [364, 847] width 259 height 2030
click at [358, 536] on div "Filter Branches Caffe, Arasat al hindya Branches Popular filters Free items Bra…" at bounding box center [364, 847] width 259 height 2030
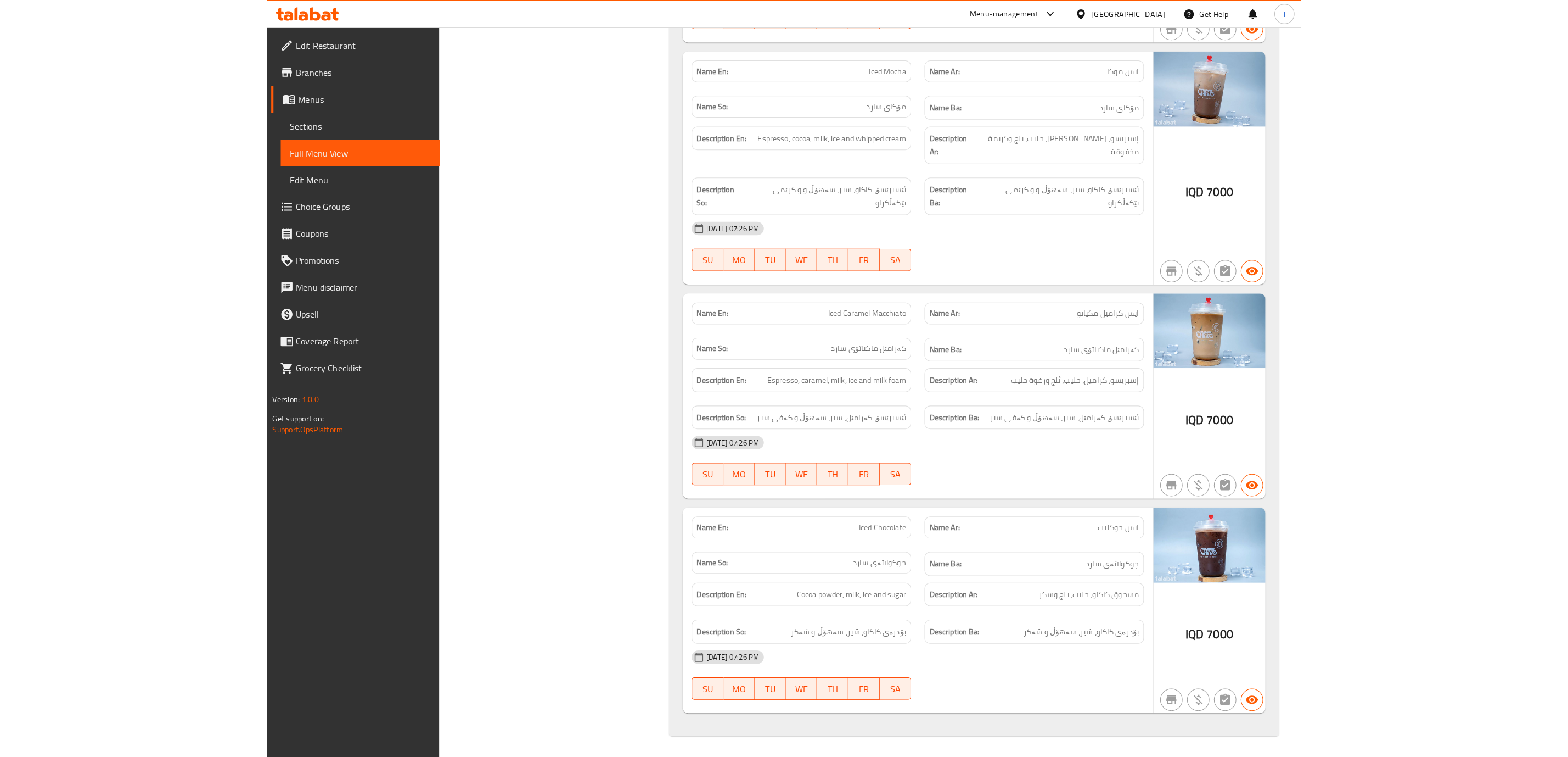
scroll to position [931, 0]
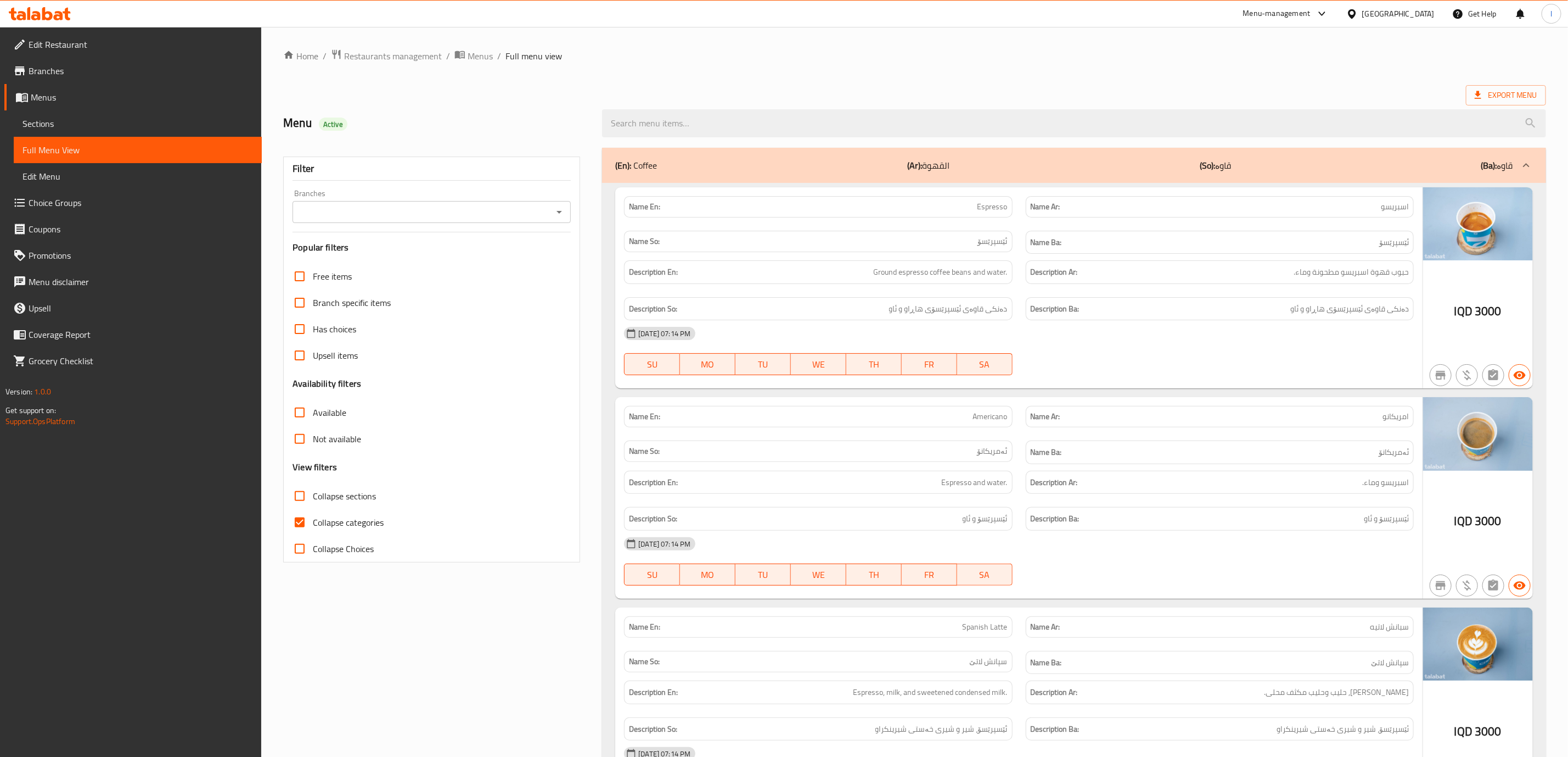
click at [315, 217] on input "Branches" at bounding box center [422, 212] width 253 height 15
click at [310, 261] on span "Caffe, Arasat al hindya" at bounding box center [344, 259] width 84 height 13
type input "Caffe, Arasat al hindya"
click at [310, 527] on input "Collapse categories" at bounding box center [299, 522] width 26 height 26
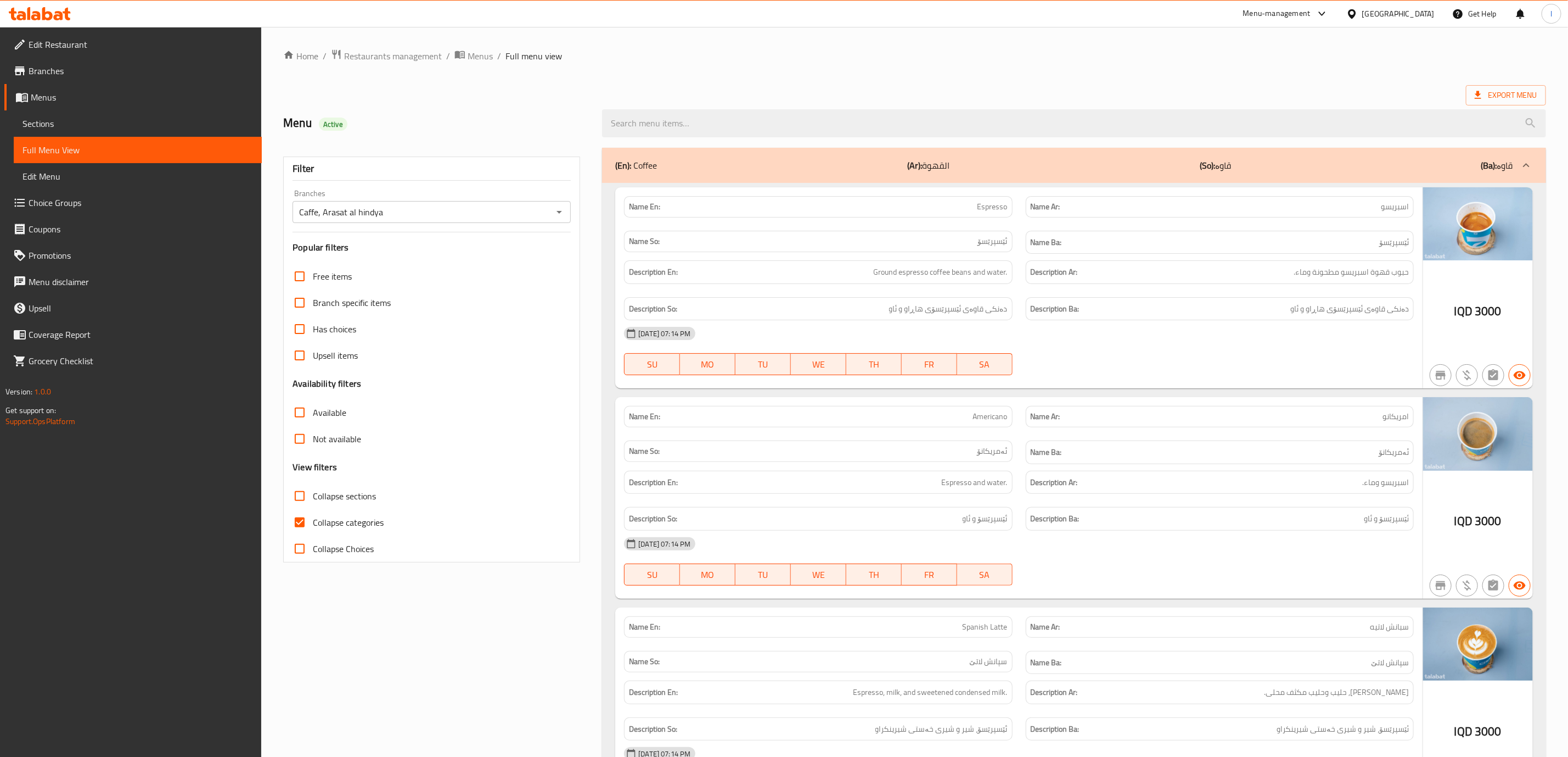
checkbox input "false"
click at [304, 498] on input "Collapse sections" at bounding box center [299, 495] width 26 height 26
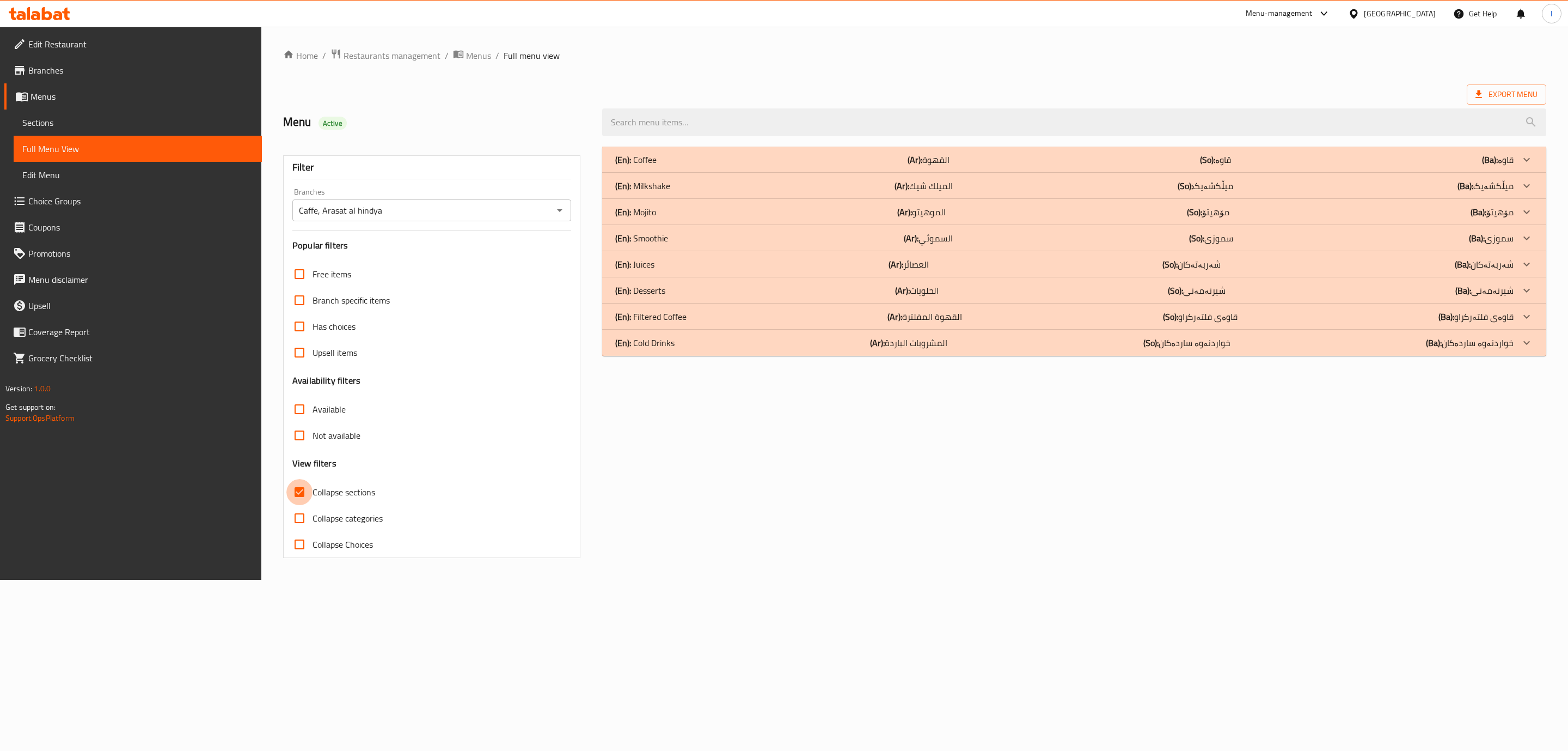
click at [301, 494] on input "Collapse sections" at bounding box center [299, 492] width 26 height 26
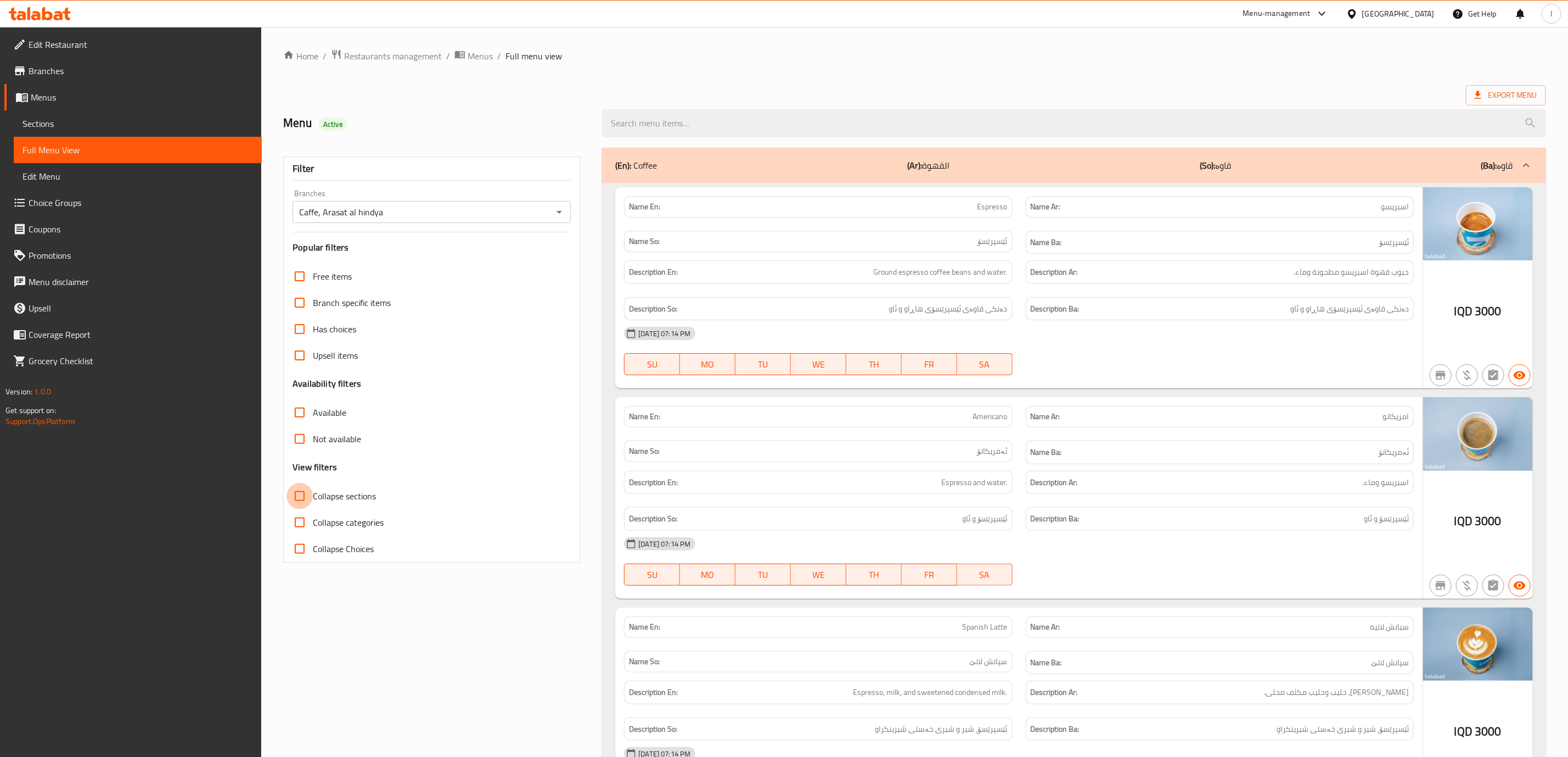
click at [304, 498] on input "Collapse sections" at bounding box center [299, 495] width 26 height 26
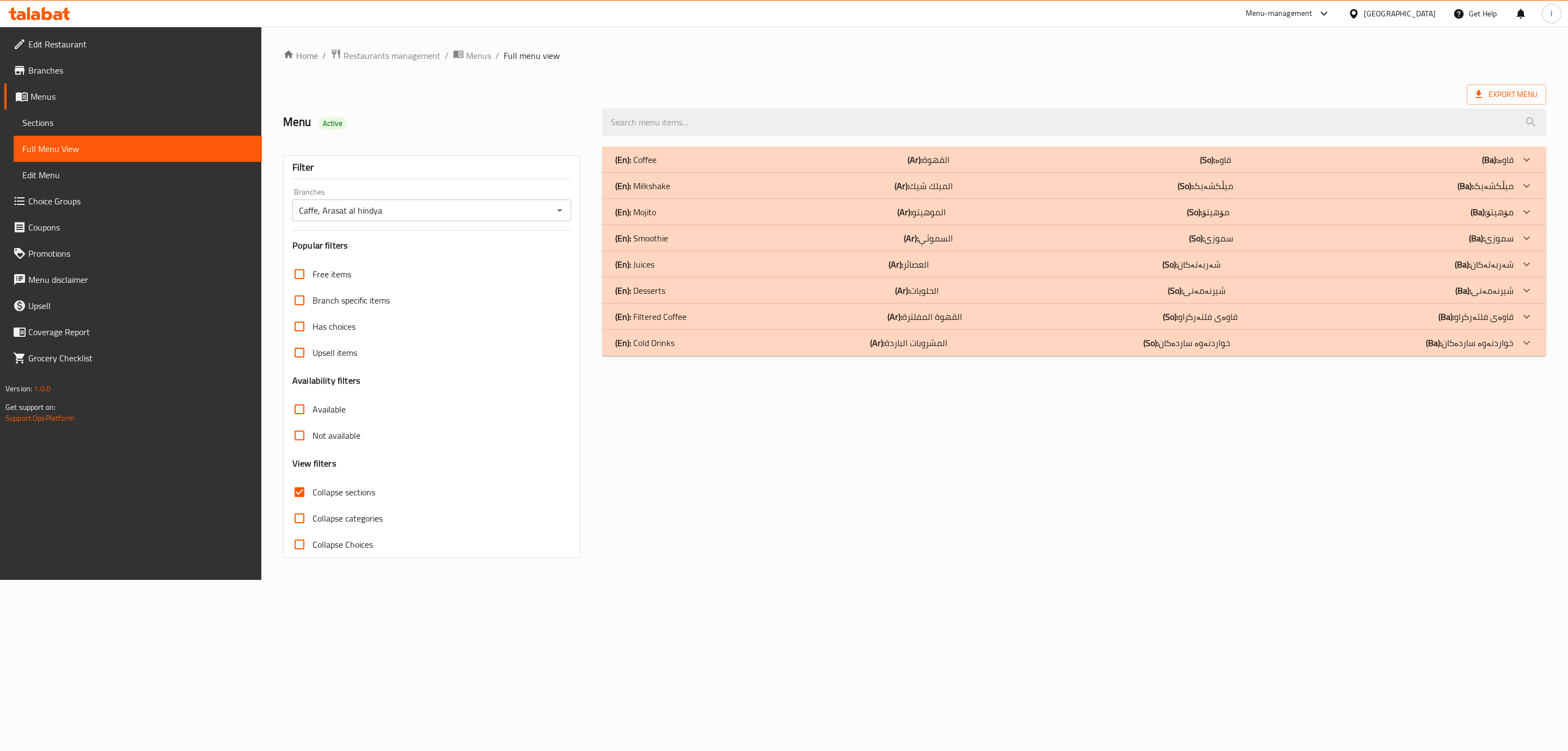
click at [301, 494] on input "Collapse sections" at bounding box center [299, 492] width 26 height 26
checkbox input "false"
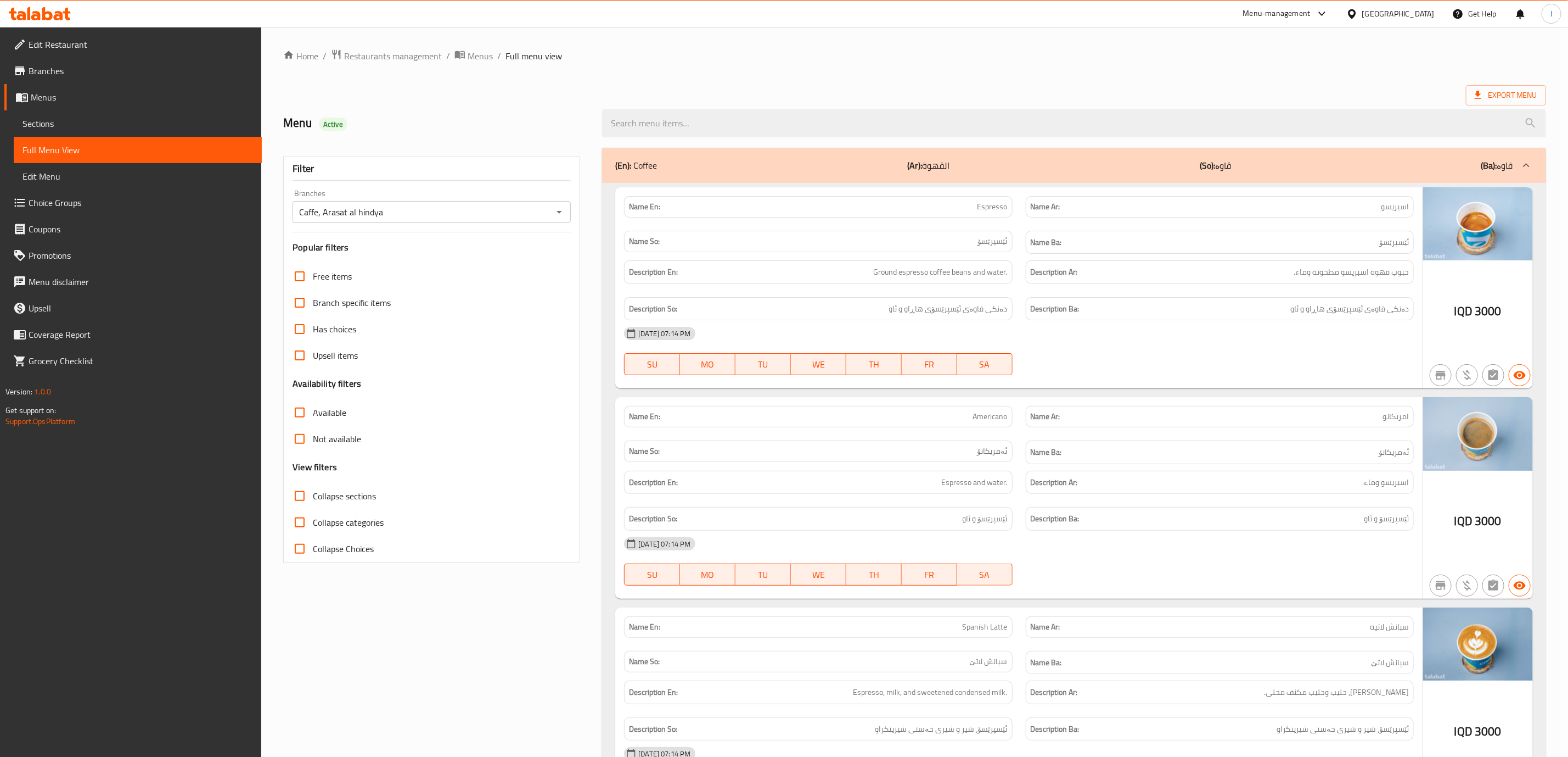
click at [1026, 450] on div "Name Ba: ئەمریکانۆ" at bounding box center [1220, 452] width 388 height 23
click at [37, 119] on span "Sections" at bounding box center [138, 123] width 231 height 13
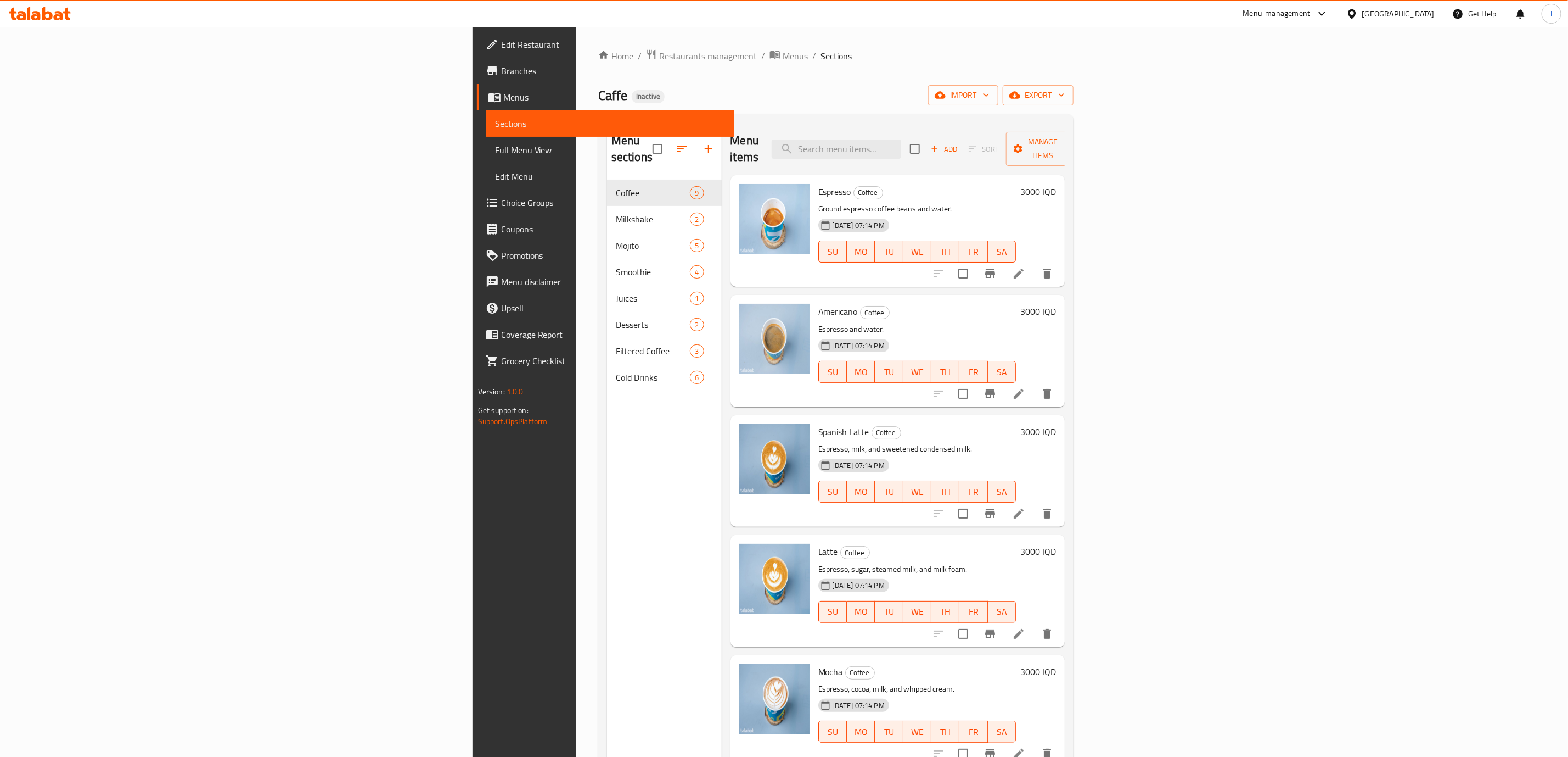
click at [32, 17] on icon at bounding box center [36, 15] width 9 height 9
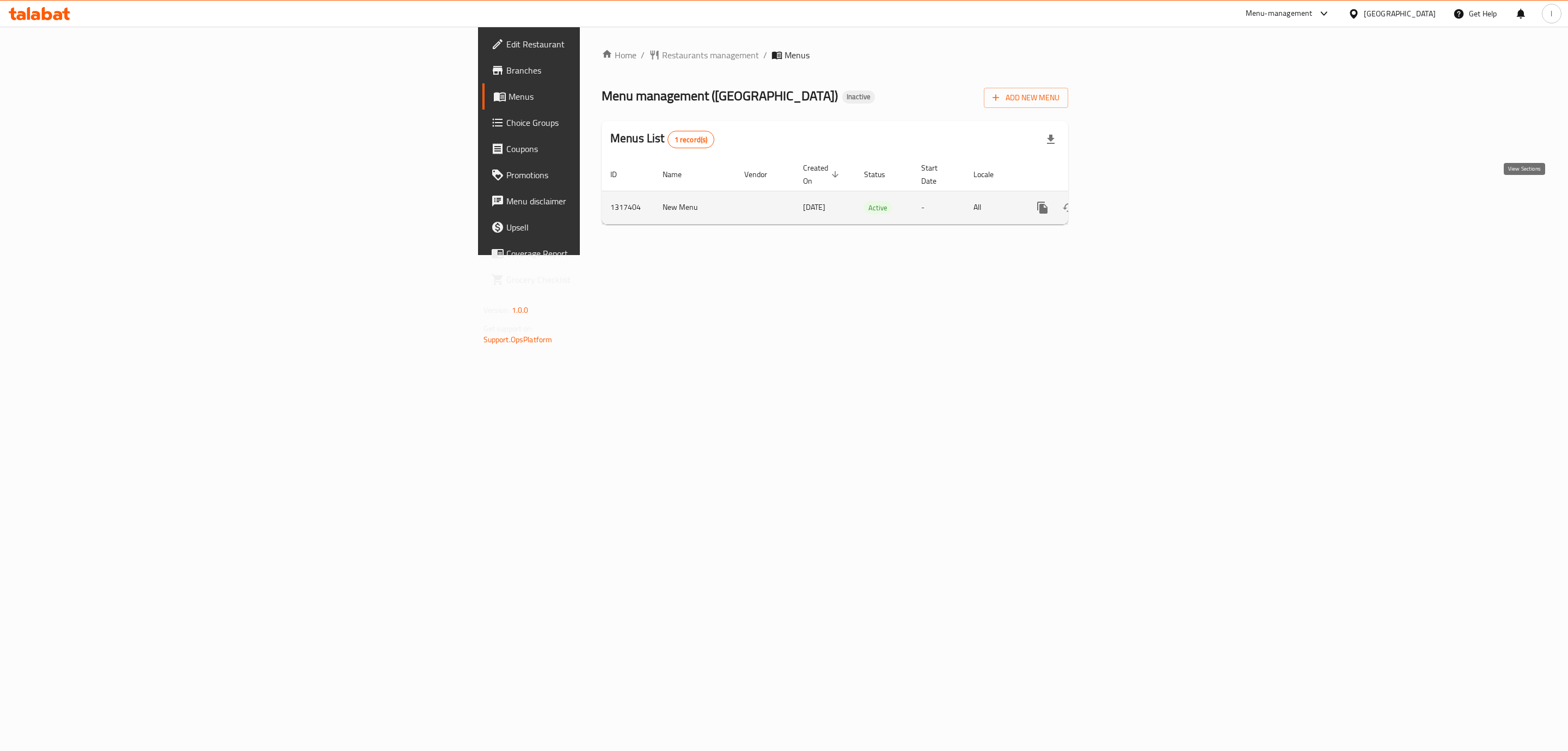
click at [1134, 194] on link "enhanced table" at bounding box center [1121, 207] width 26 height 26
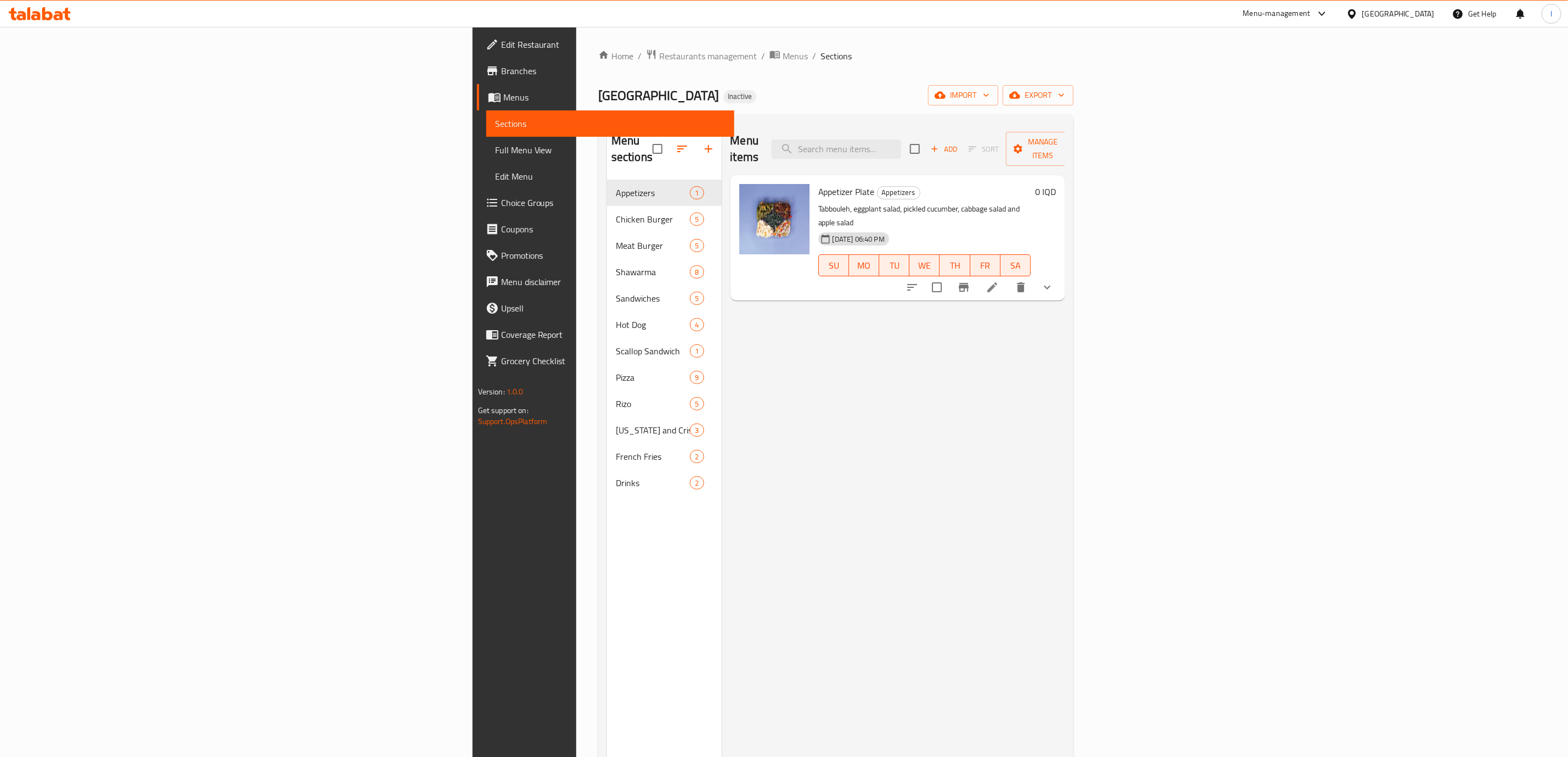
click at [486, 164] on link "Edit Menu" at bounding box center [610, 176] width 248 height 26
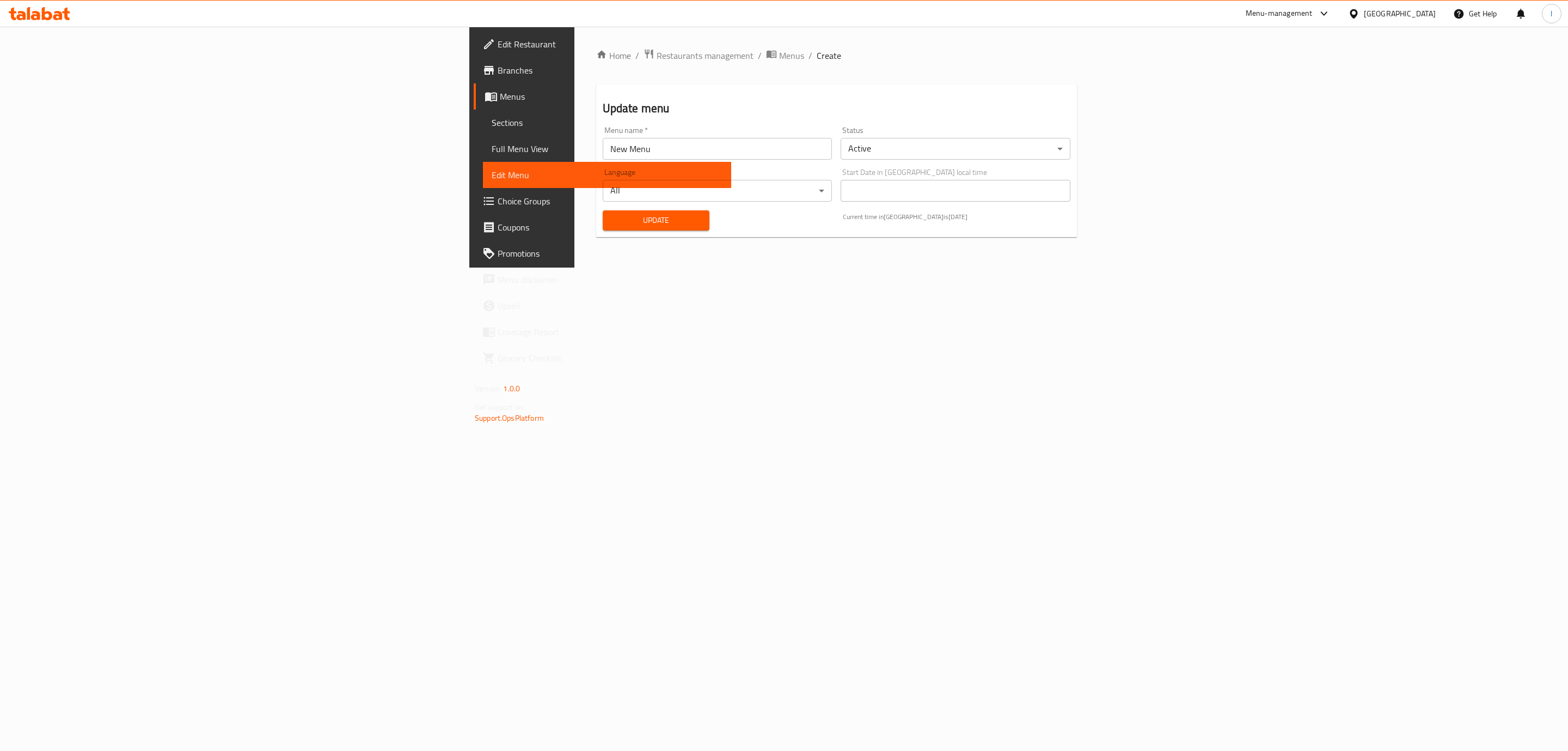
click at [492, 147] on span "Full Menu View" at bounding box center [607, 148] width 231 height 13
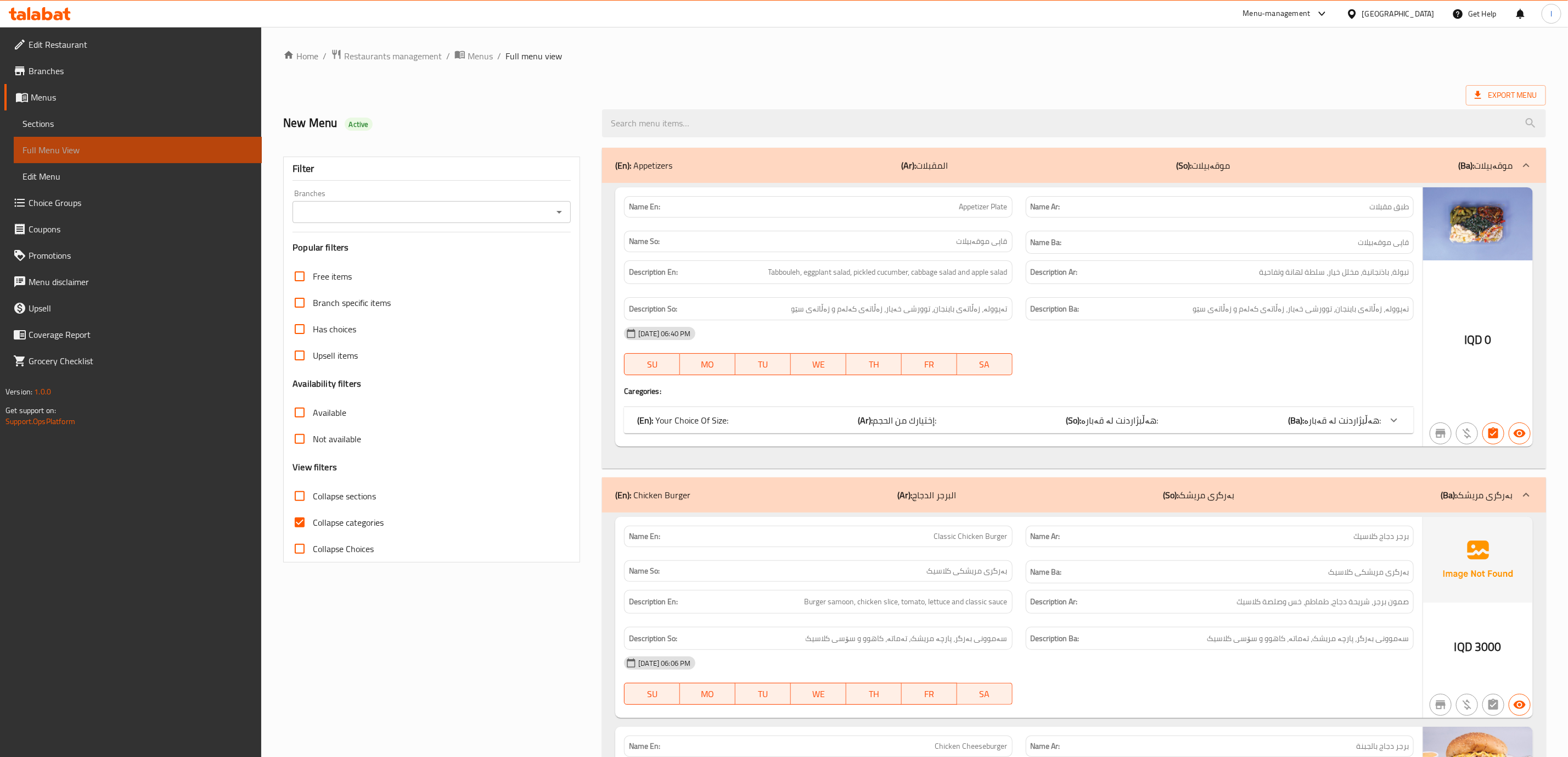
click at [53, 149] on span "Full Menu View" at bounding box center [138, 149] width 231 height 13
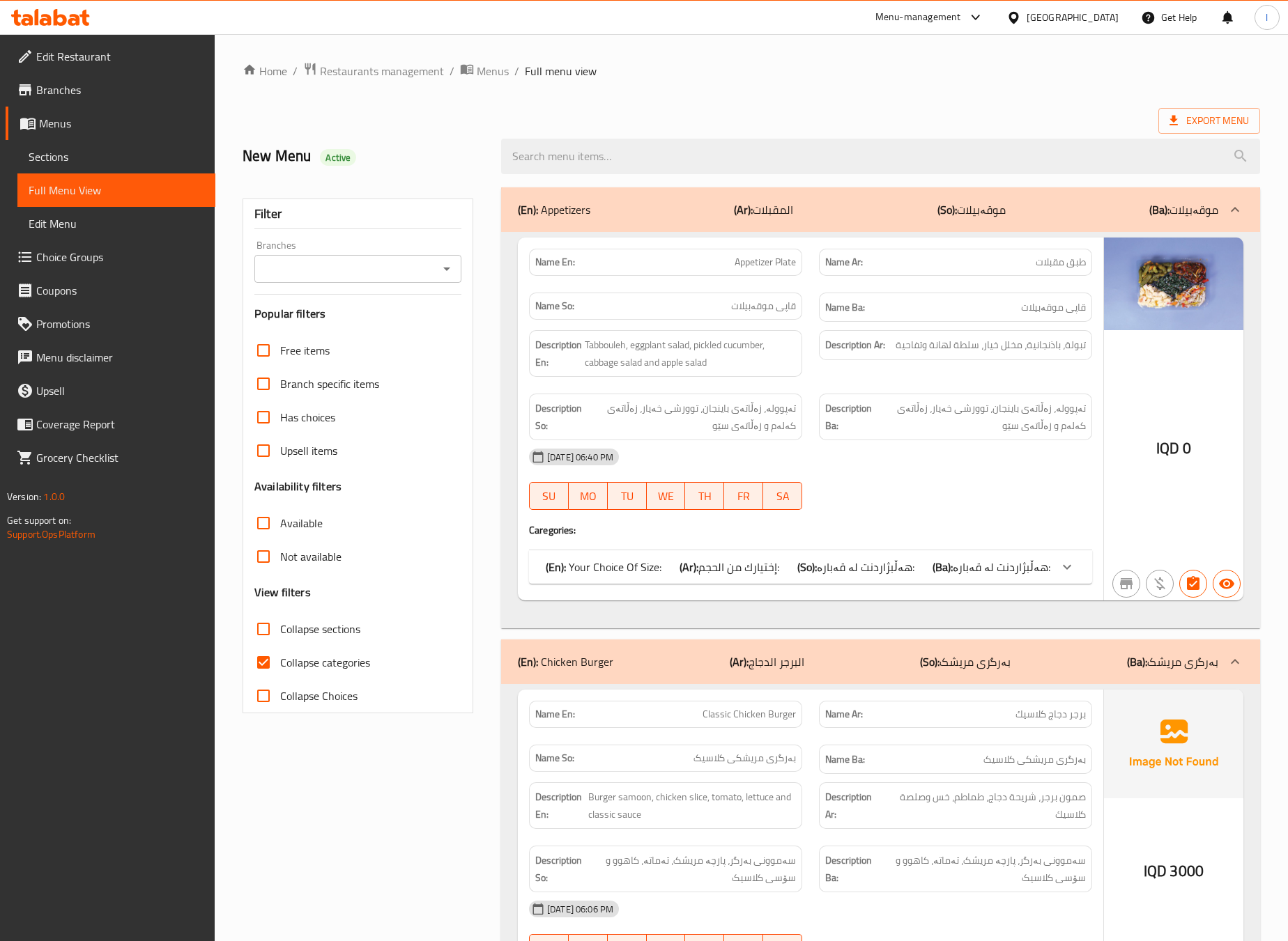
click at [364, 272] on input "Branches" at bounding box center [346, 269] width 175 height 19
click at [326, 344] on ul "All [GEOGRAPHIC_DATA], Al saydeya" at bounding box center [357, 317] width 206 height 62
click at [324, 334] on span "[GEOGRAPHIC_DATA], Al saydeya" at bounding box center [346, 329] width 161 height 16
type input "[GEOGRAPHIC_DATA], Al saydeya"
drag, startPoint x: 339, startPoint y: 678, endPoint x: 344, endPoint y: 657, distance: 21.6
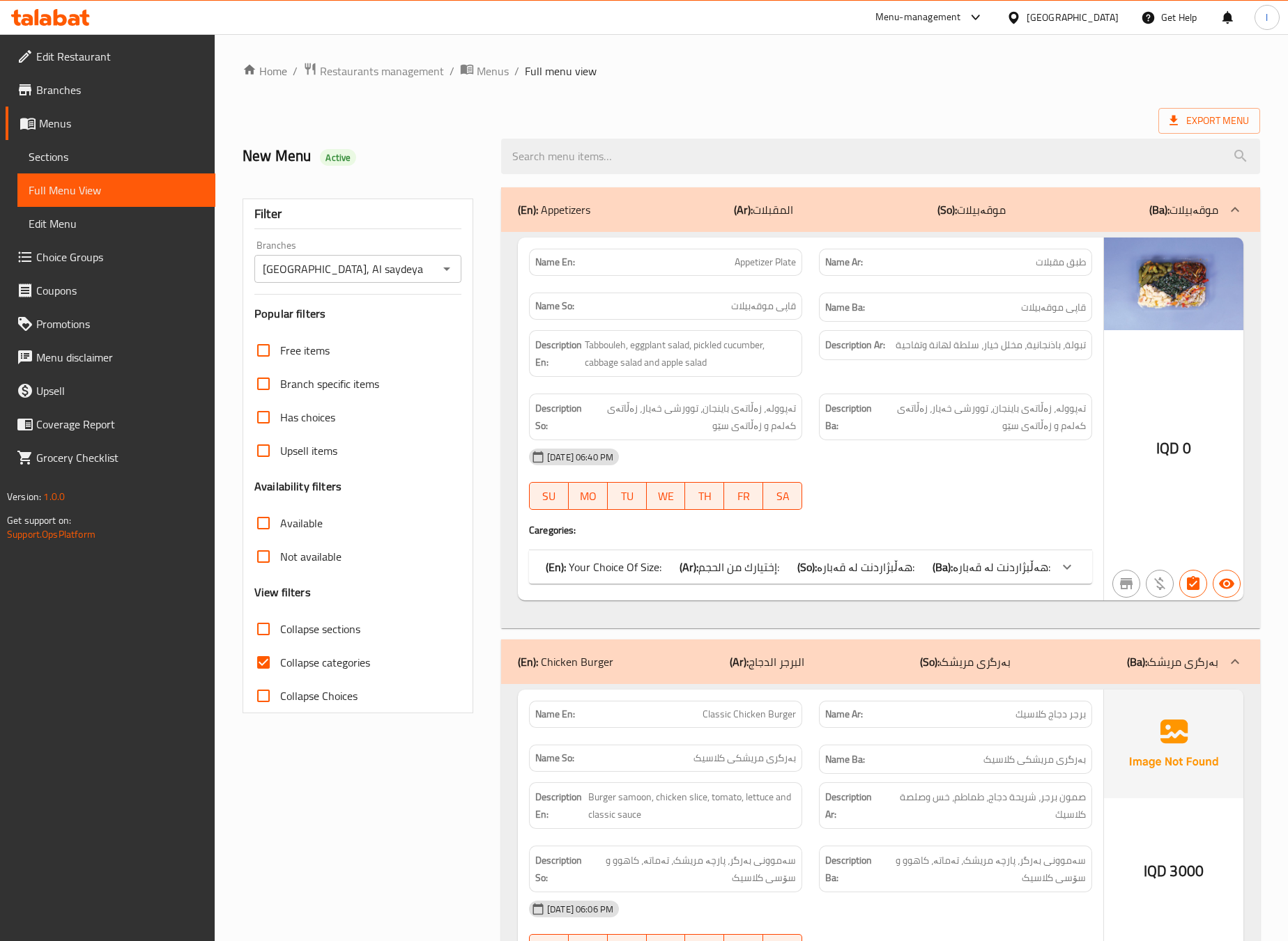
click at [339, 678] on label "Collapse categories" at bounding box center [309, 662] width 123 height 33
click at [281, 678] on input "Collapse categories" at bounding box center [263, 662] width 34 height 33
checkbox input "false"
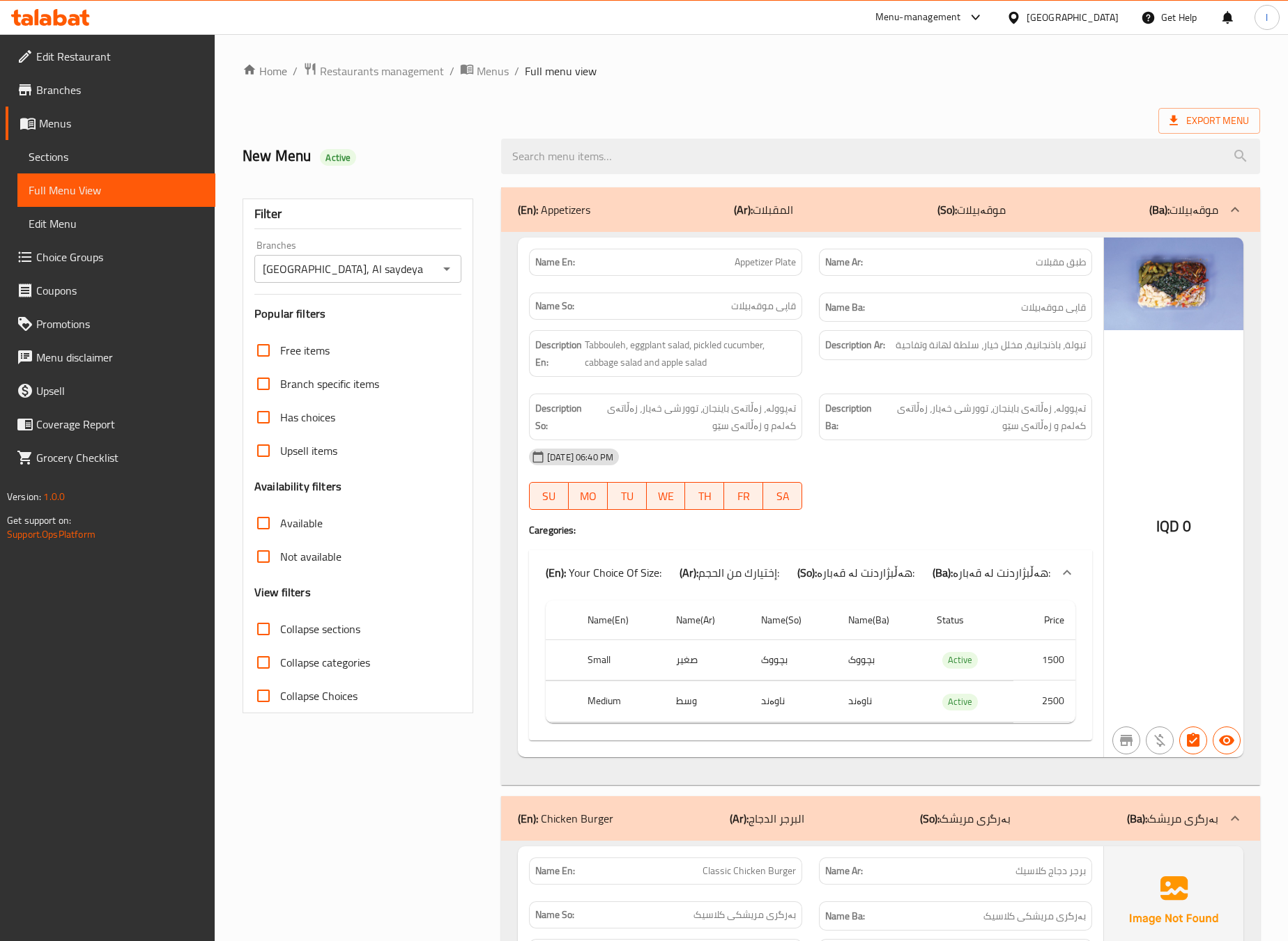
click at [343, 636] on span "Collapse sections" at bounding box center [320, 629] width 80 height 16
click at [281, 636] on input "Collapse sections" at bounding box center [263, 629] width 34 height 33
checkbox input "true"
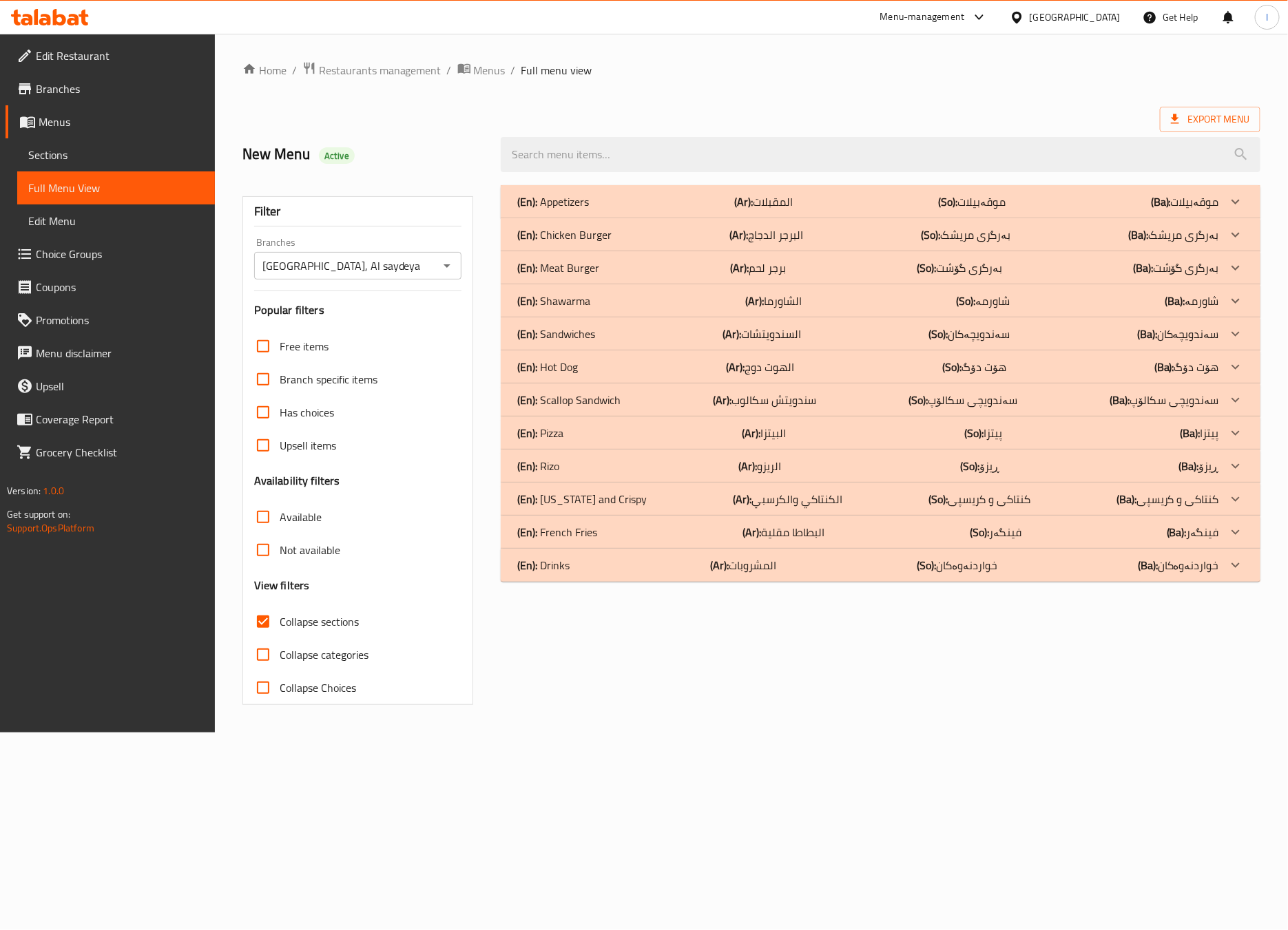
click at [687, 195] on div "(En): Appetizers (Ar): المقبلات (So): موقەبیلات (Ba): موقەبیلات" at bounding box center [868, 201] width 701 height 16
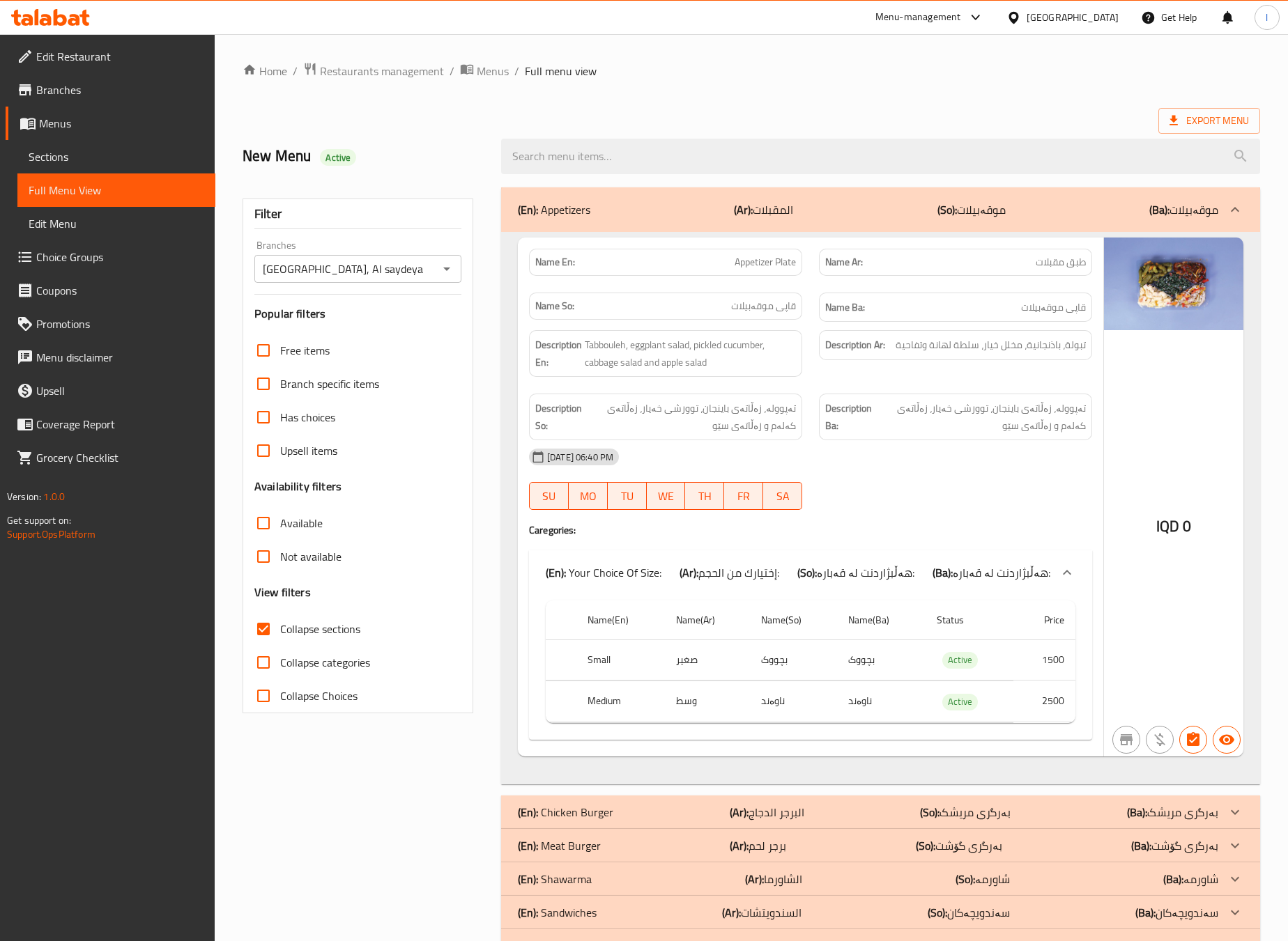
click at [954, 215] on b "(So):" at bounding box center [947, 210] width 19 height 21
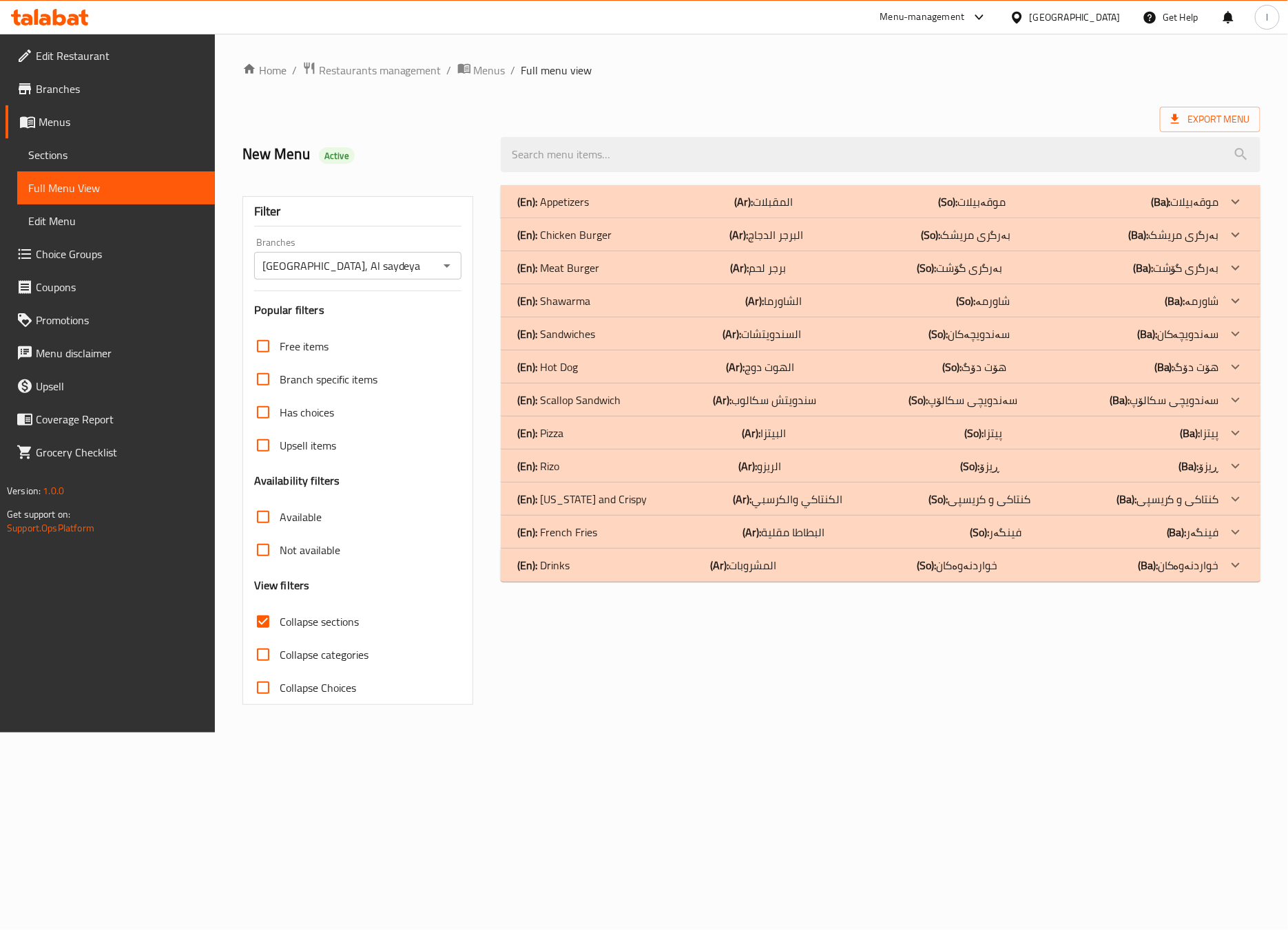
click at [769, 236] on p "(Ar): البرجر الدجاج" at bounding box center [766, 234] width 74 height 16
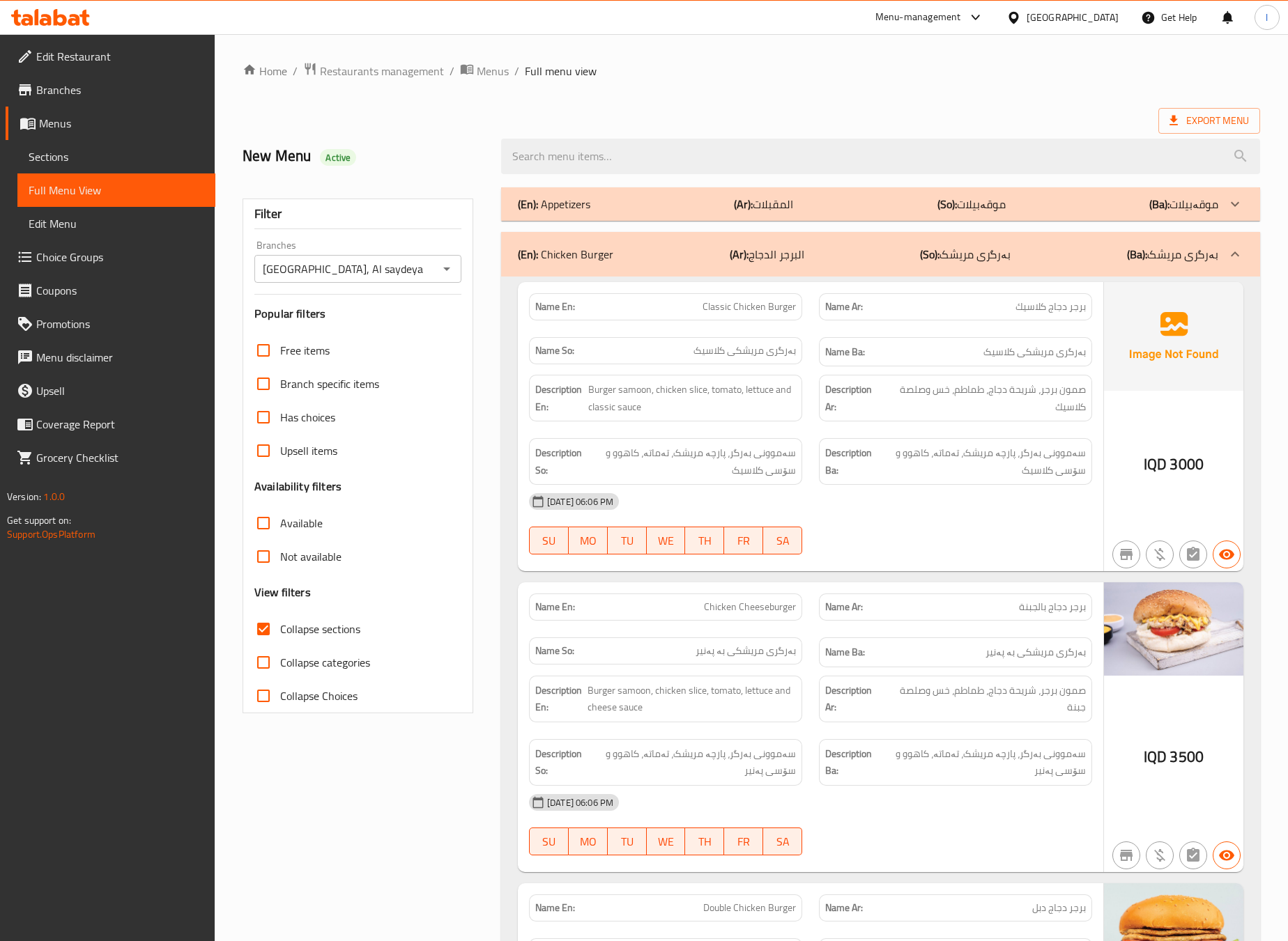
click at [797, 232] on div "(En): Chicken Burger (Ar): البرجر الدجاج (So): بەرگری مریشک (Ba): بەرگری مریشک" at bounding box center [880, 254] width 759 height 44
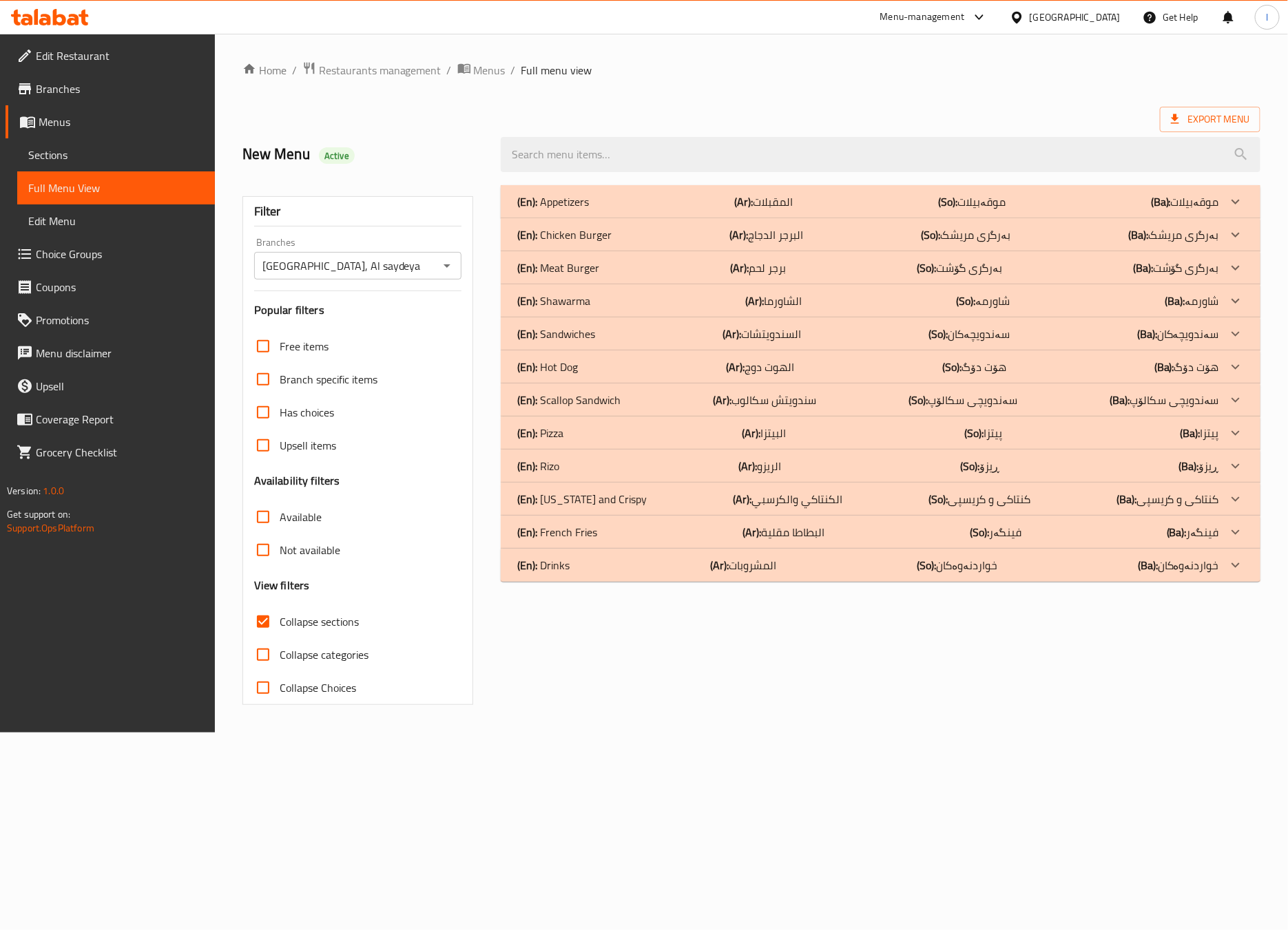
click at [657, 530] on div "(En): French Fries (Ar): البطاطا مقلية (So): فینگەر (Ba): فینگەر" at bounding box center [868, 532] width 701 height 16
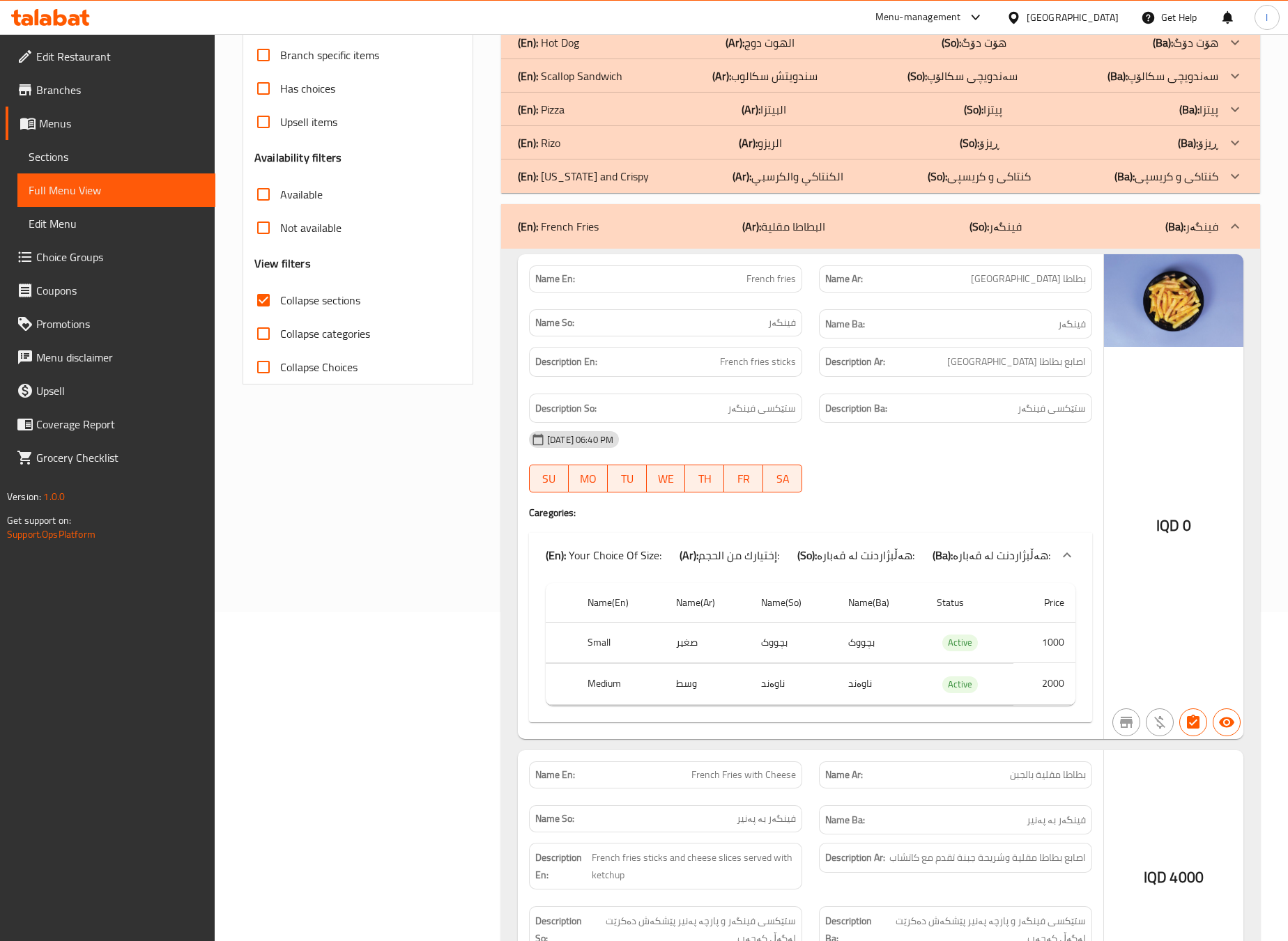
scroll to position [347, 0]
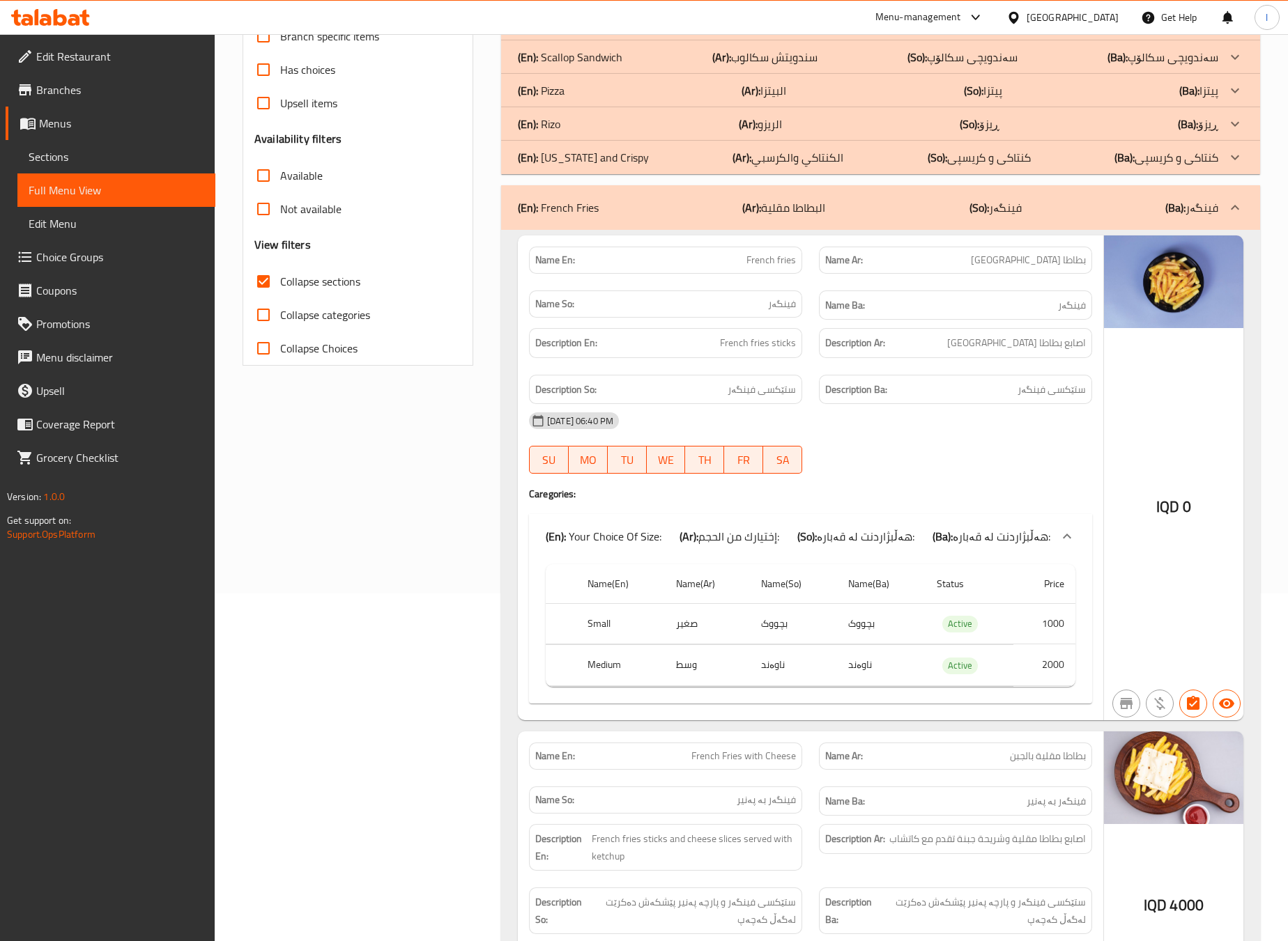
click at [380, 545] on div "Filter Branches Milano, Al saydeya Branches Popular filters Free items Branch s…" at bounding box center [364, 467] width 259 height 1271
click at [438, 559] on div "Filter Branches Milano, Al saydeya Branches Popular filters Free items Branch s…" at bounding box center [364, 467] width 259 height 1271
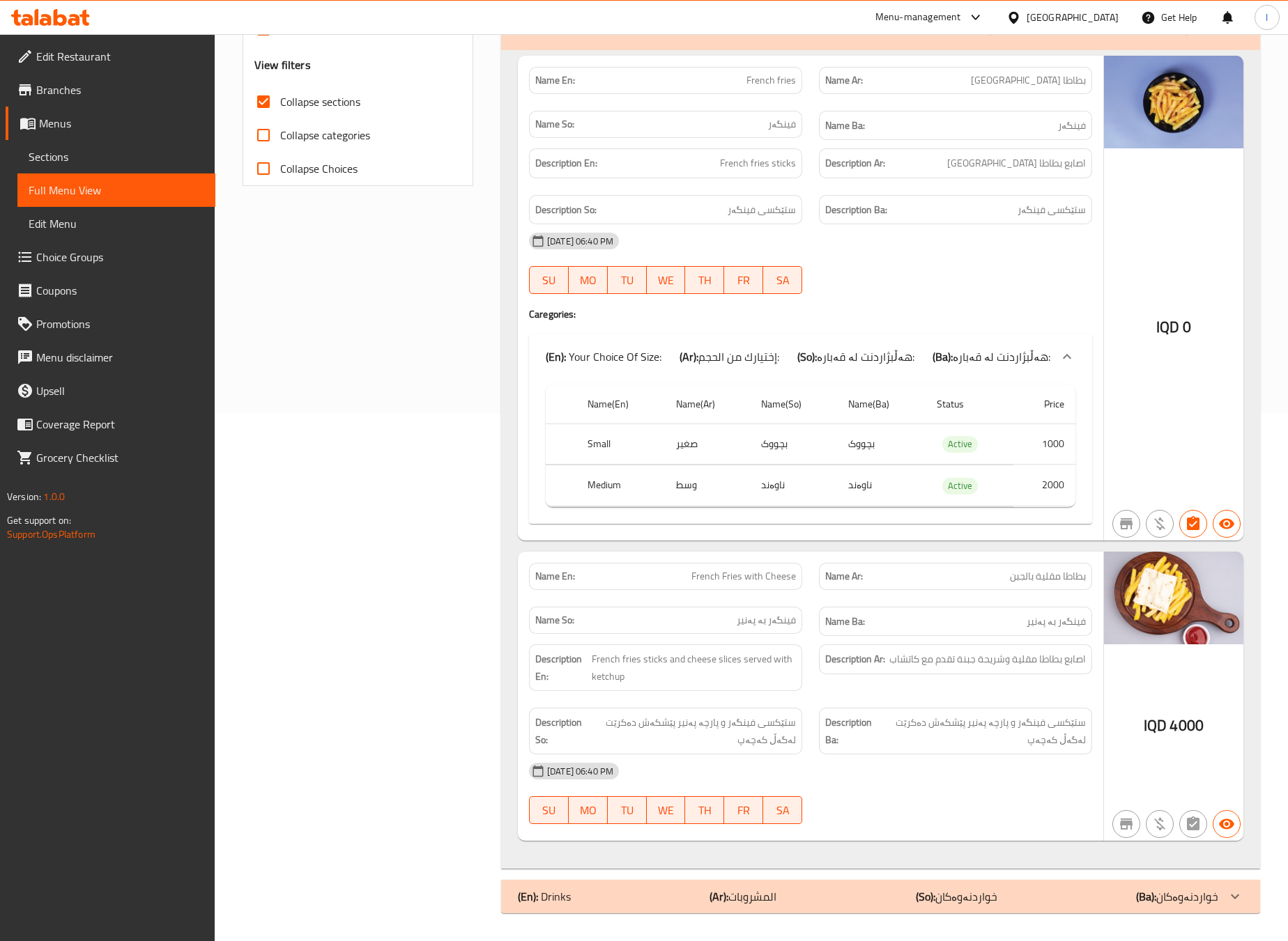
click at [438, 559] on div "Filter Branches Milano, Al saydeya Branches Popular filters Free items Branch s…" at bounding box center [364, 287] width 259 height 1271
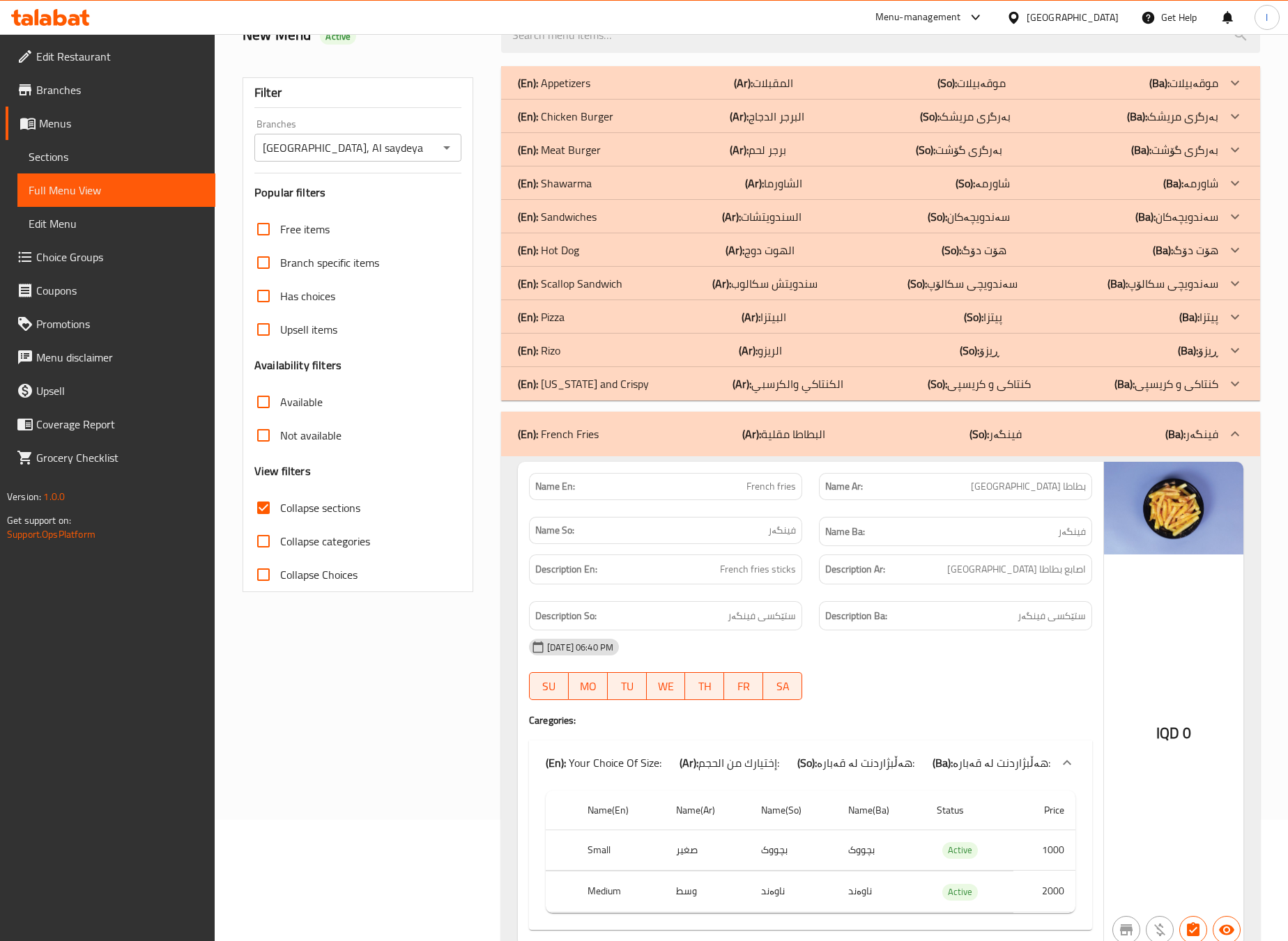
scroll to position [0, 0]
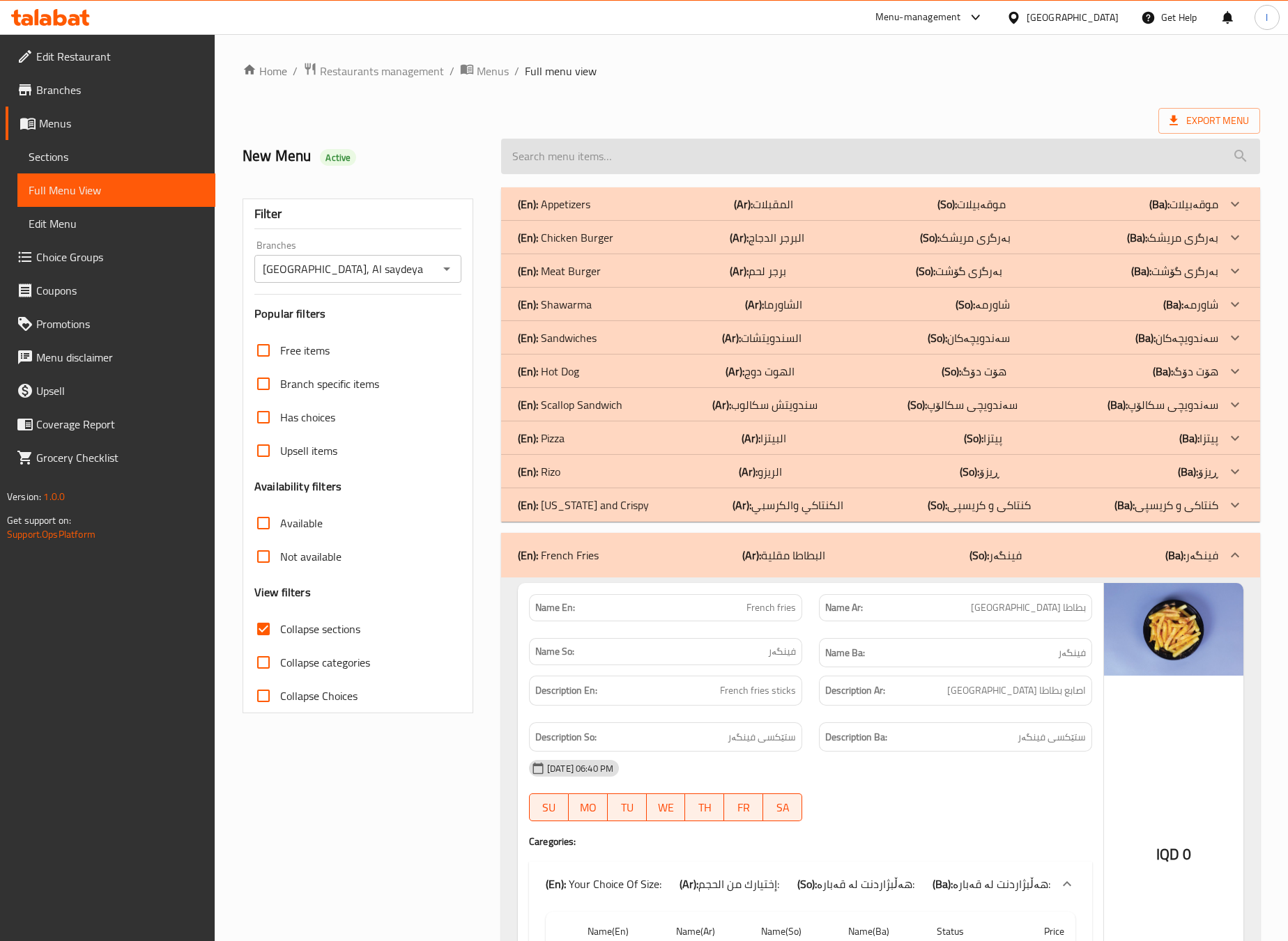
click at [676, 150] on input "search" at bounding box center [880, 157] width 759 height 36
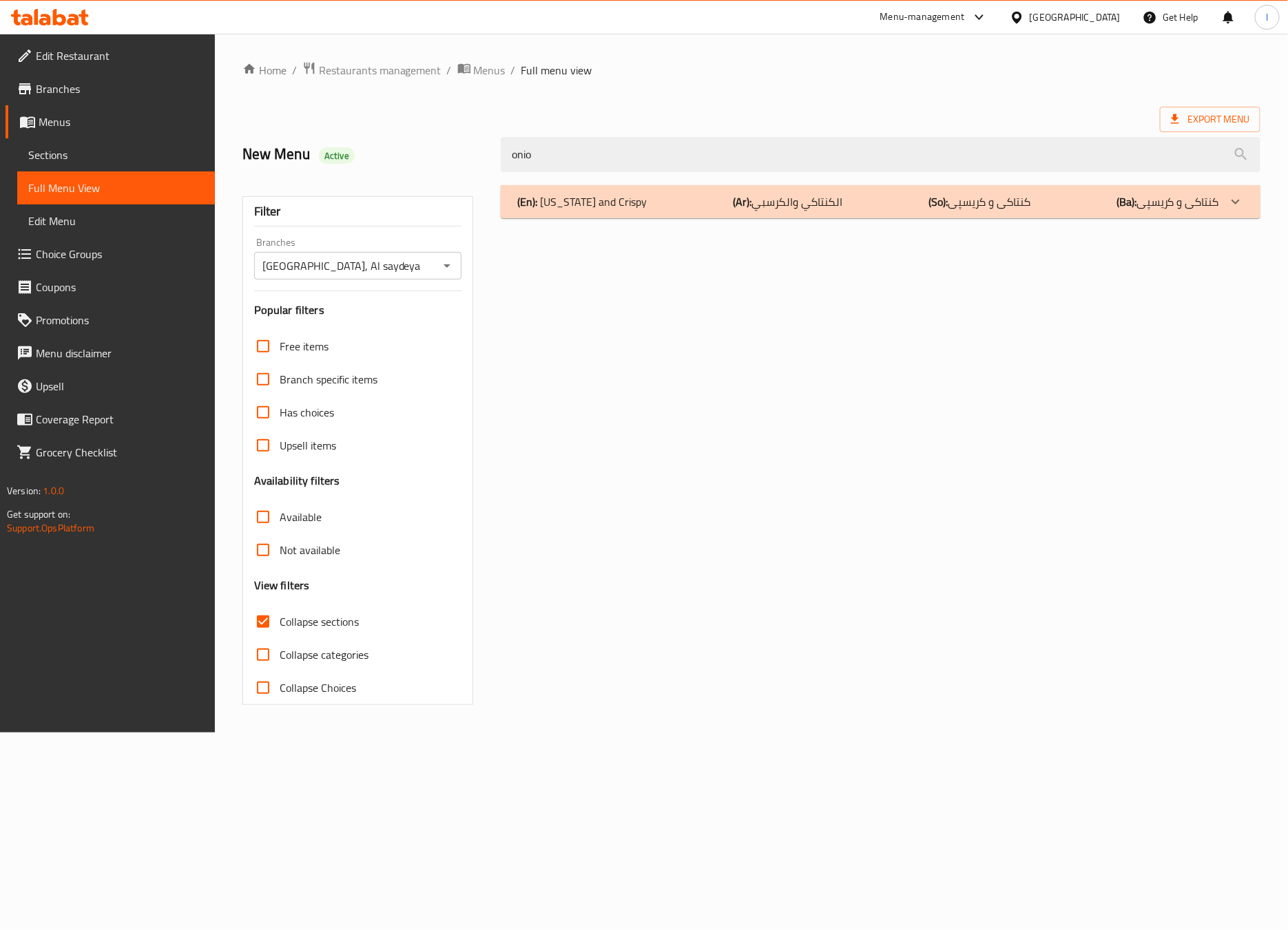
type input "onio"
click at [659, 205] on div "(En): Kentucky and Crispy (Ar): الكنتاكي والكرسبي (So): کنتاکی و کریسپی (Ba): ک…" at bounding box center [868, 201] width 701 height 16
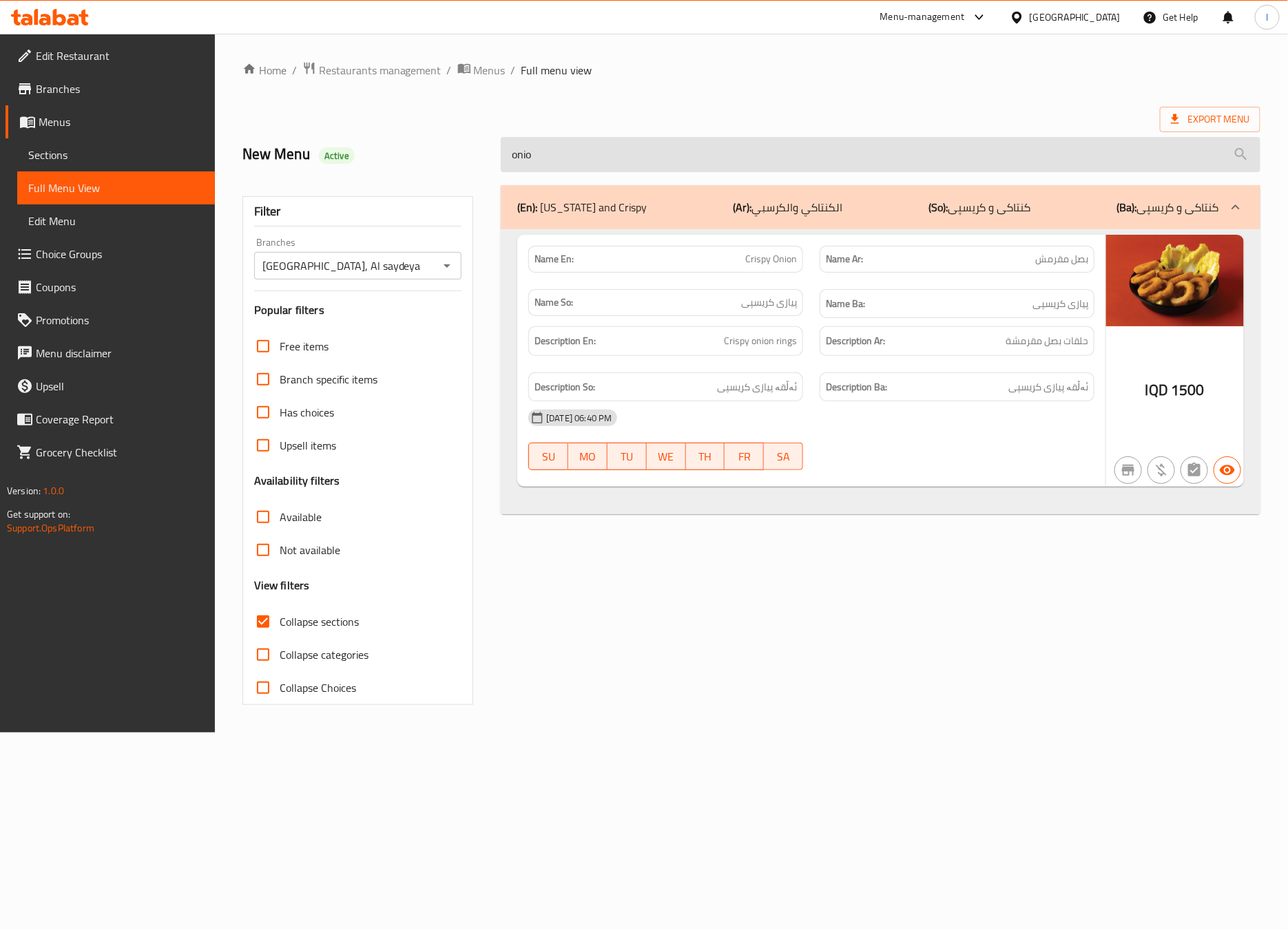
click at [851, 166] on input "onio" at bounding box center [880, 155] width 760 height 35
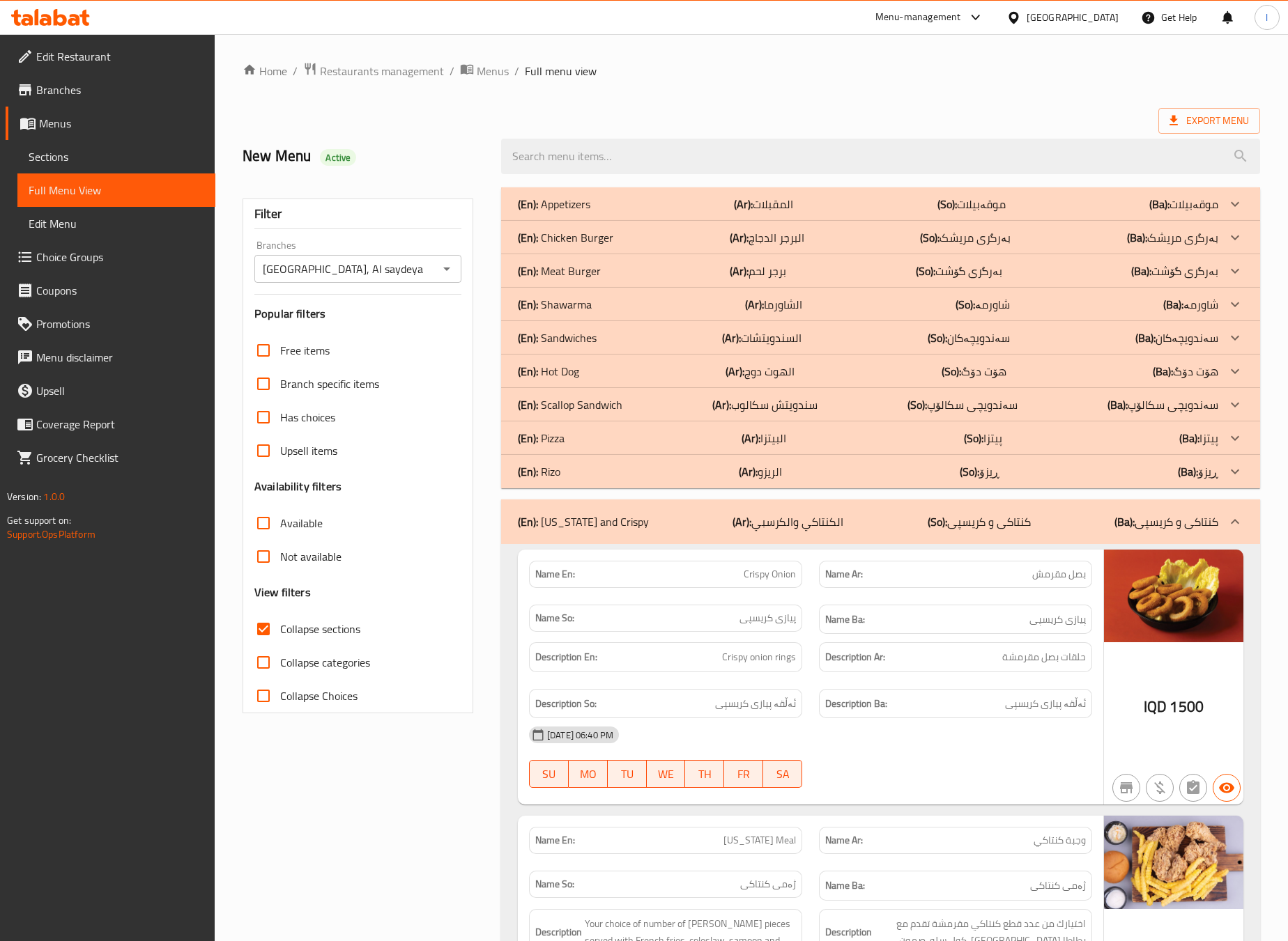
click at [718, 542] on div "(En): Kentucky and Crispy (Ar): الكنتاكي والكرسبي (So): کنتاکی و کریسپی (Ba): ک…" at bounding box center [880, 521] width 759 height 44
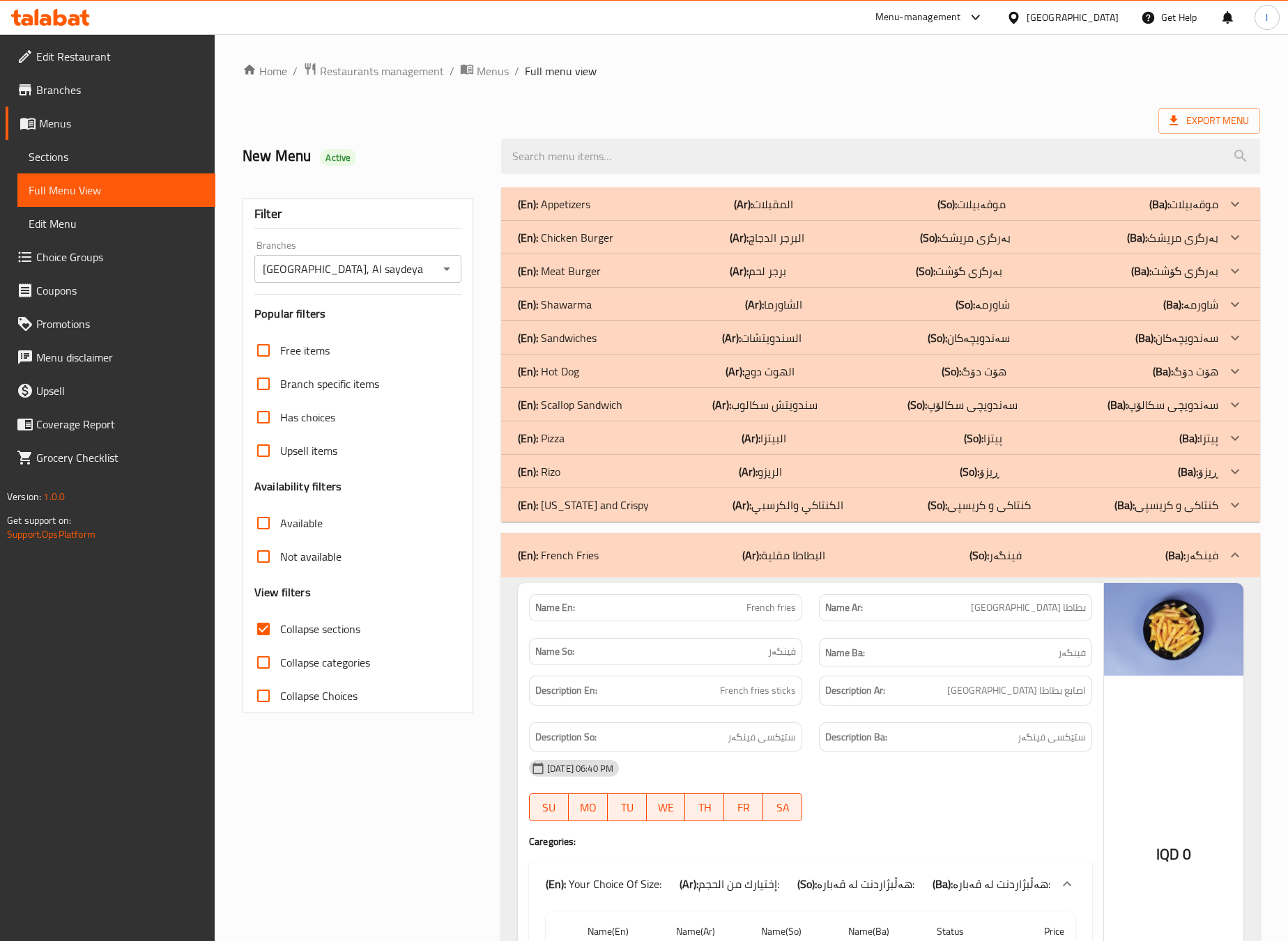
click at [784, 513] on p "(Ar): الكنتاكي والكرسبي" at bounding box center [788, 505] width 111 height 16
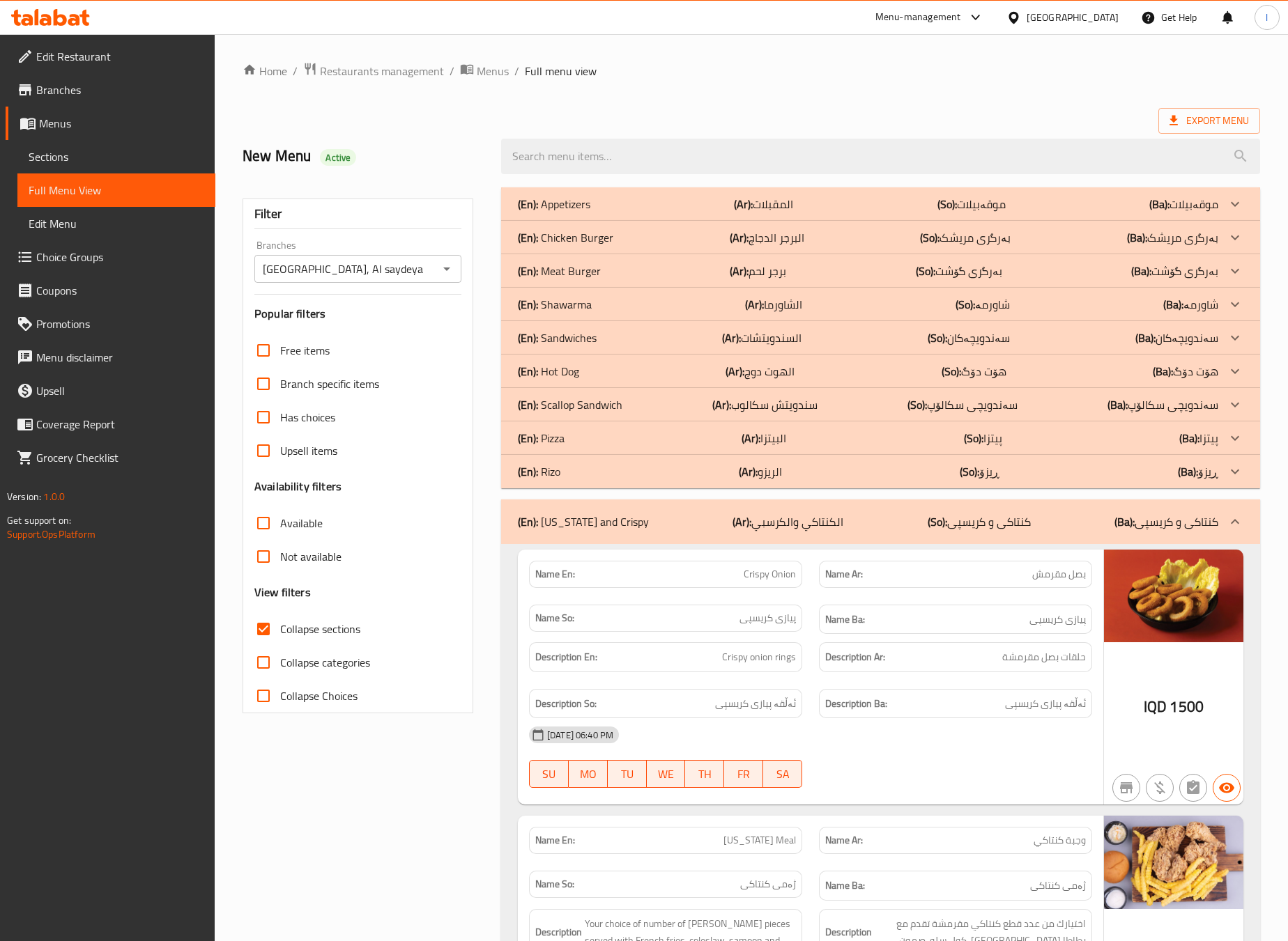
scroll to position [347, 0]
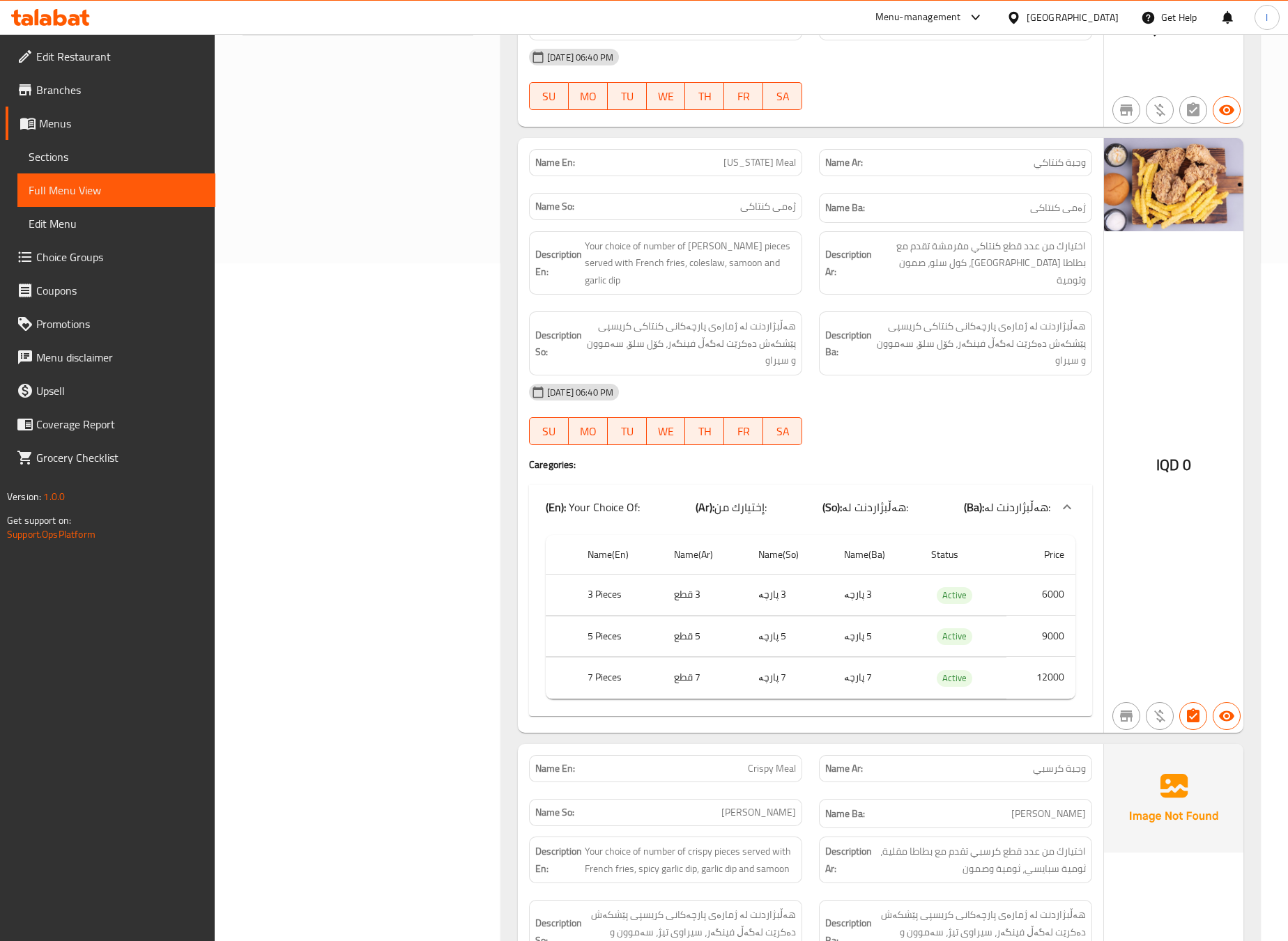
scroll to position [696, 0]
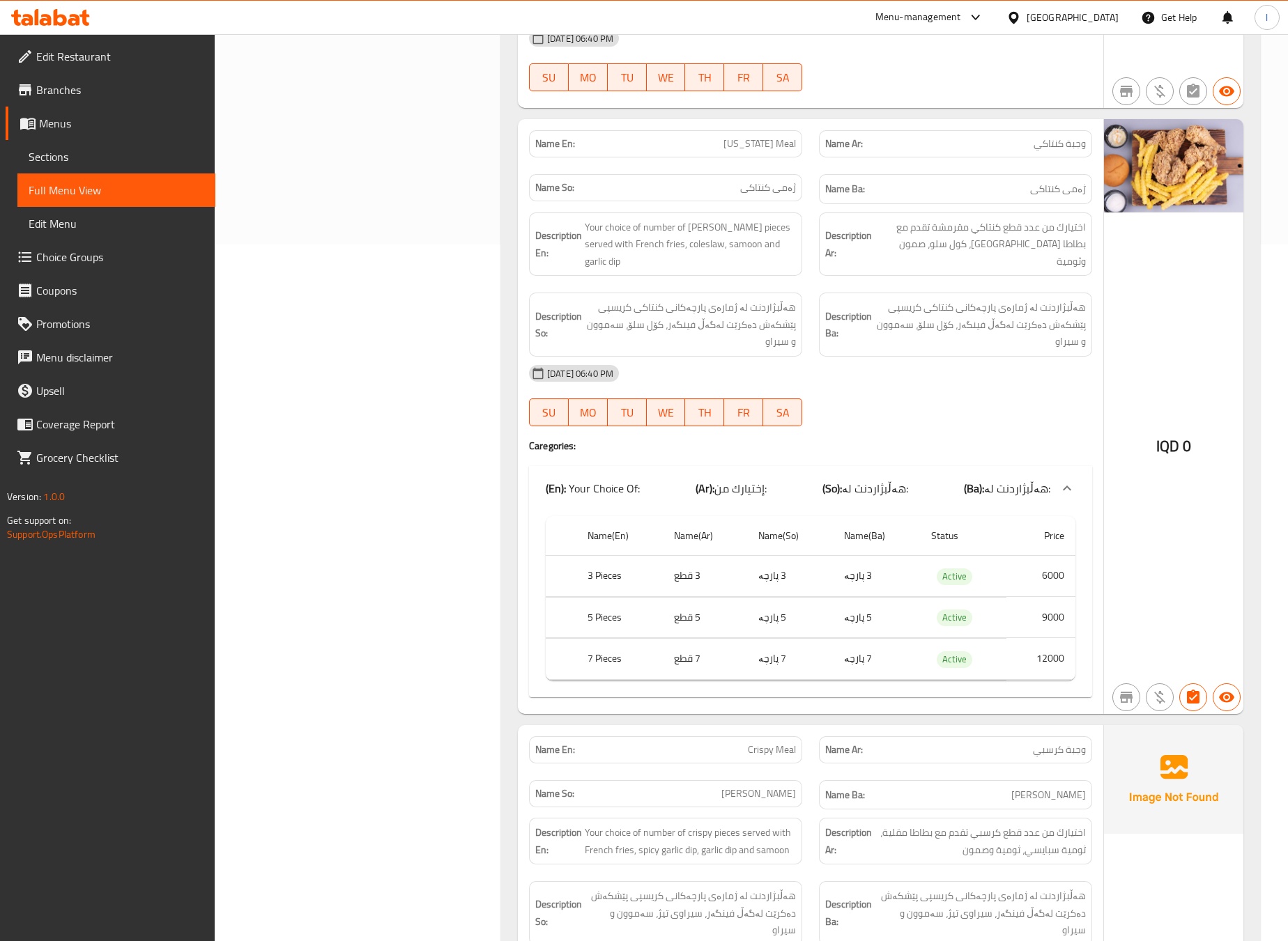
click at [340, 442] on div "Filter Branches Milano, Al saydeya Branches Popular filters Free items Branch s…" at bounding box center [364, 890] width 259 height 2817
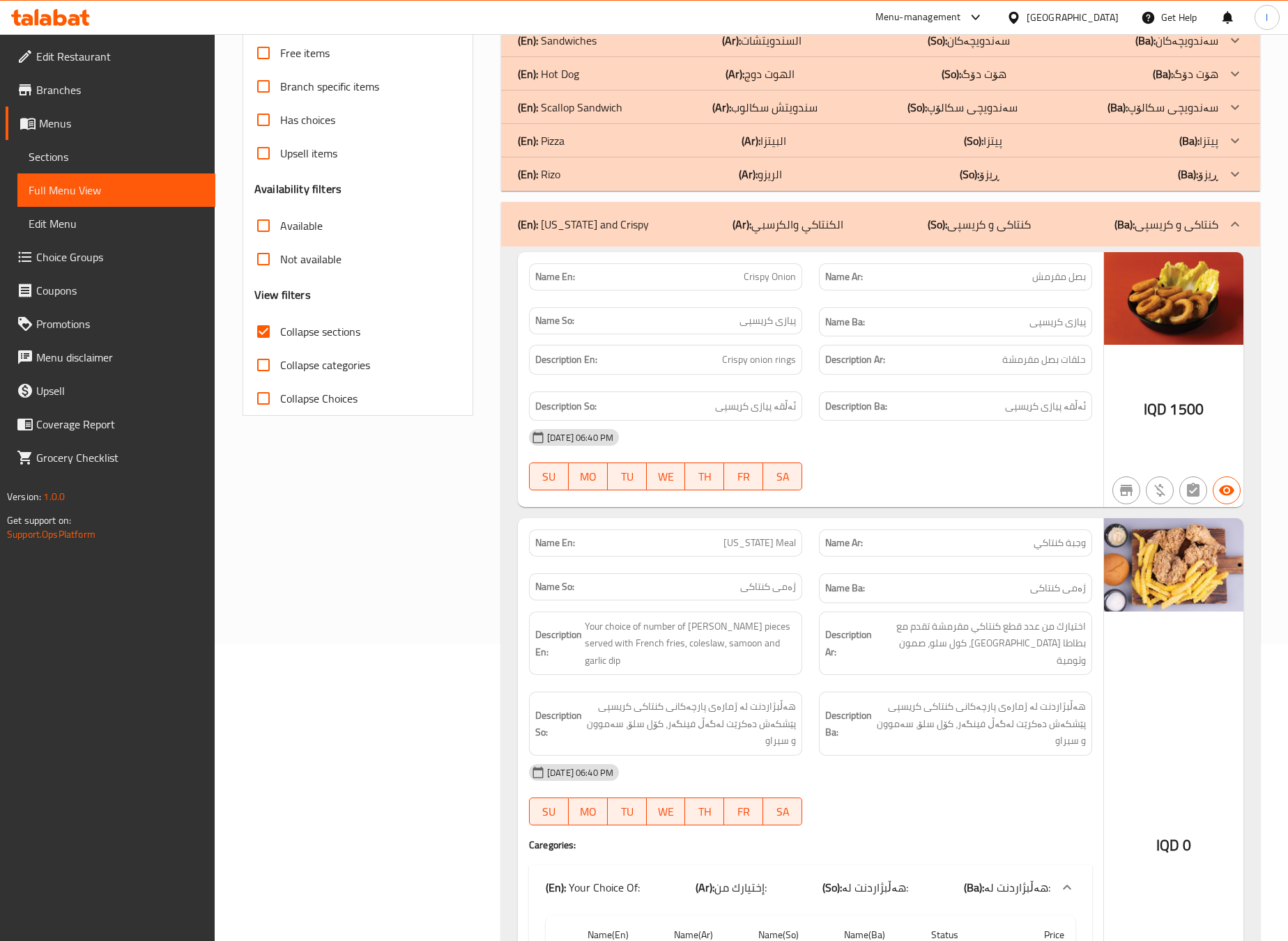
scroll to position [0, 0]
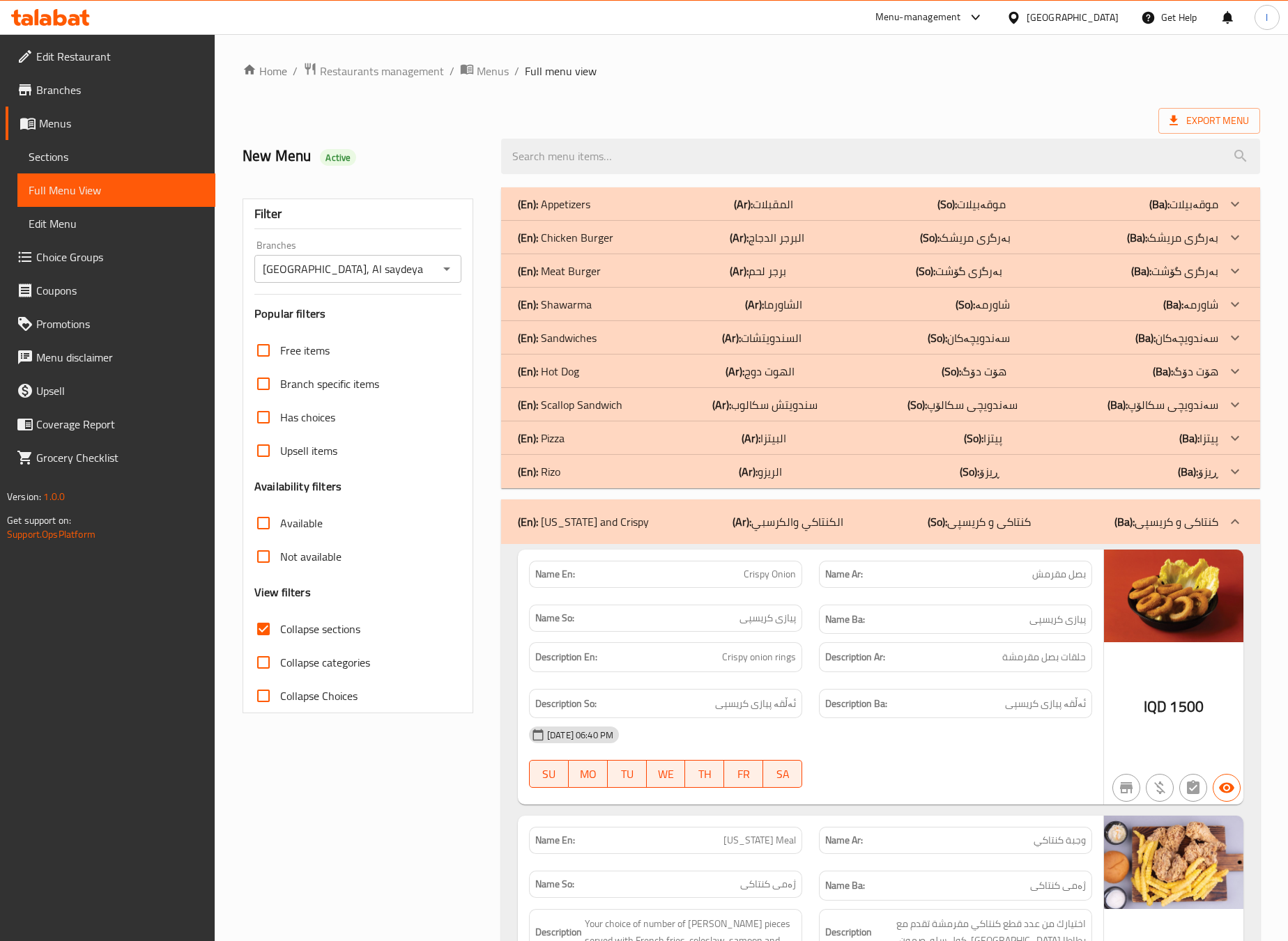
click at [958, 506] on div "(En): Kentucky and Crispy (Ar): الكنتاكي والكرسبي (So): کنتاکی و کریسپی (Ba): ک…" at bounding box center [880, 521] width 759 height 44
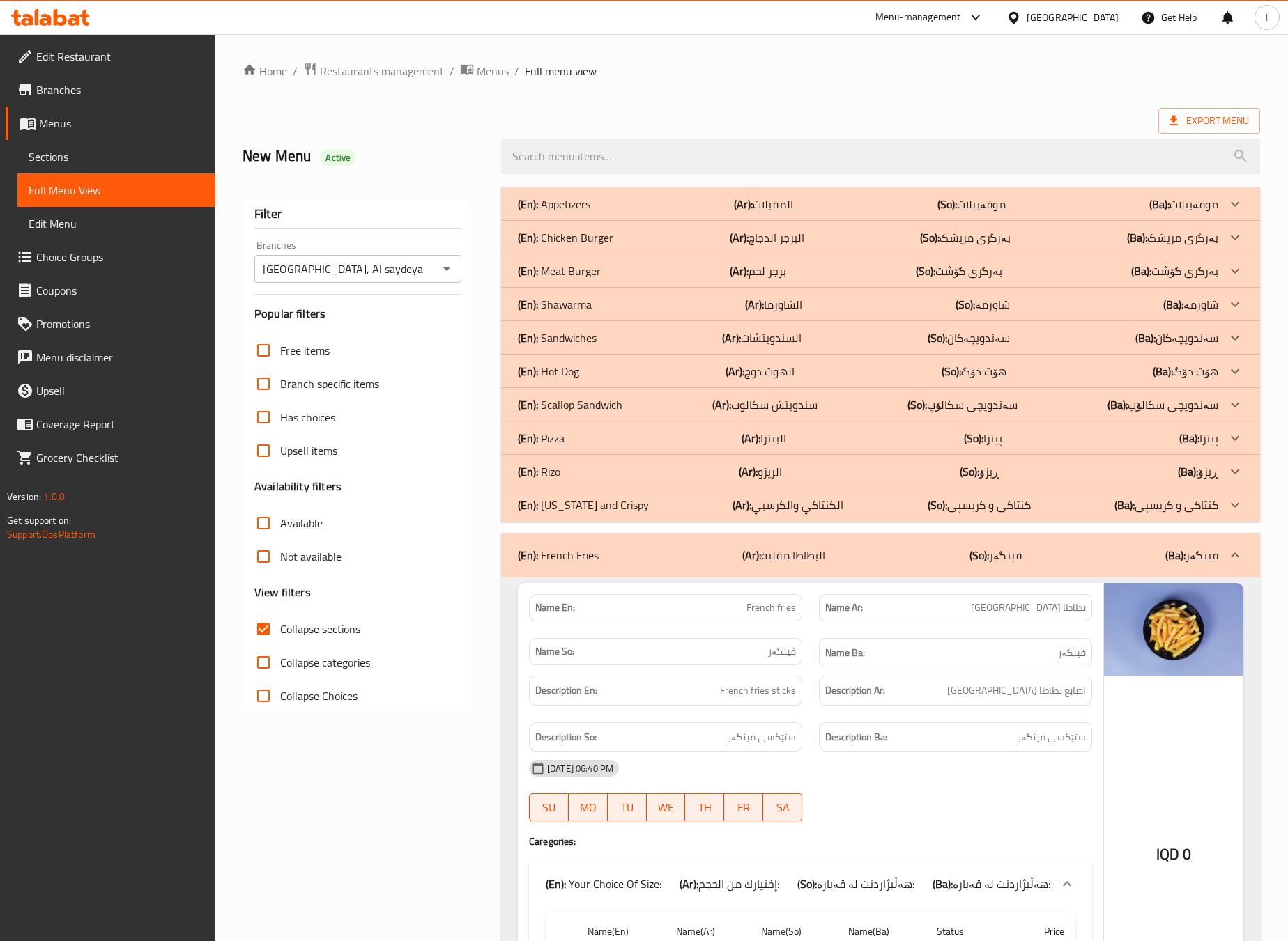
click at [958, 506] on p "(So): کنتاکی و کریسپی" at bounding box center [979, 505] width 103 height 16
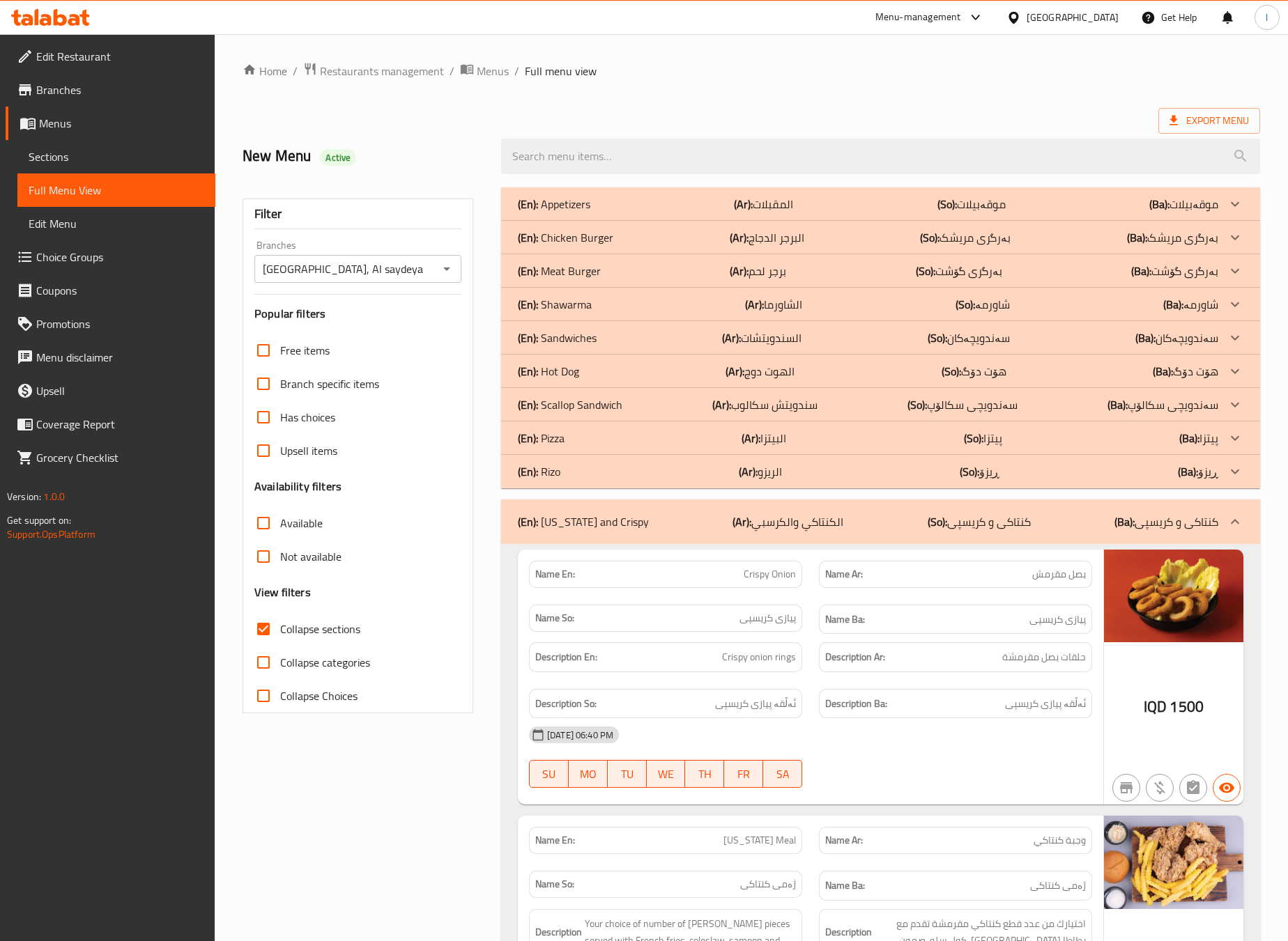
click at [929, 512] on b "(So):" at bounding box center [937, 522] width 19 height 21
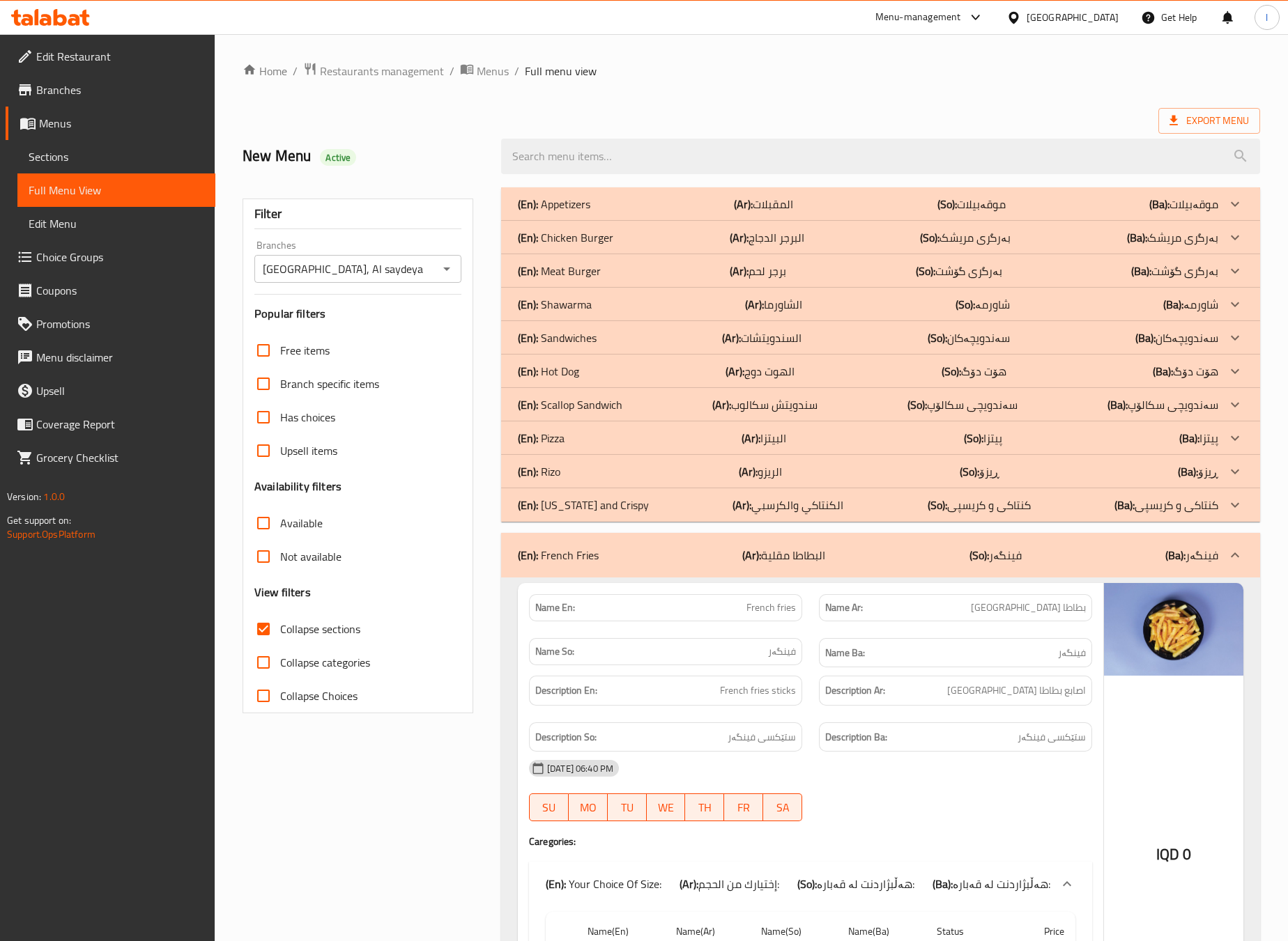
click at [849, 560] on div "(En): French Fries (Ar): البطاطا مقلية (So): فینگەر (Ba): فینگەر" at bounding box center [868, 555] width 700 height 16
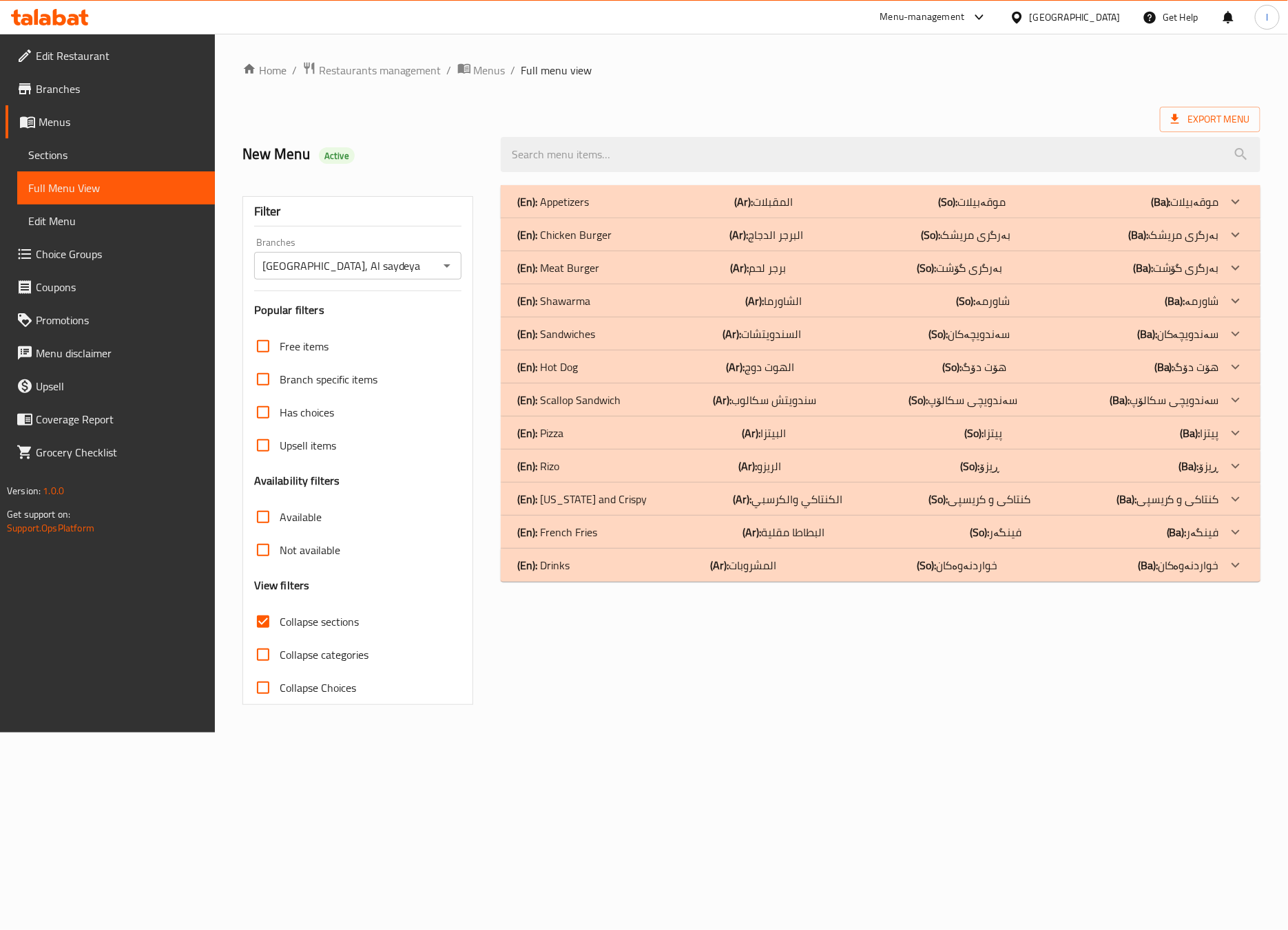
click at [559, 461] on p "(En): Rizo" at bounding box center [538, 466] width 42 height 16
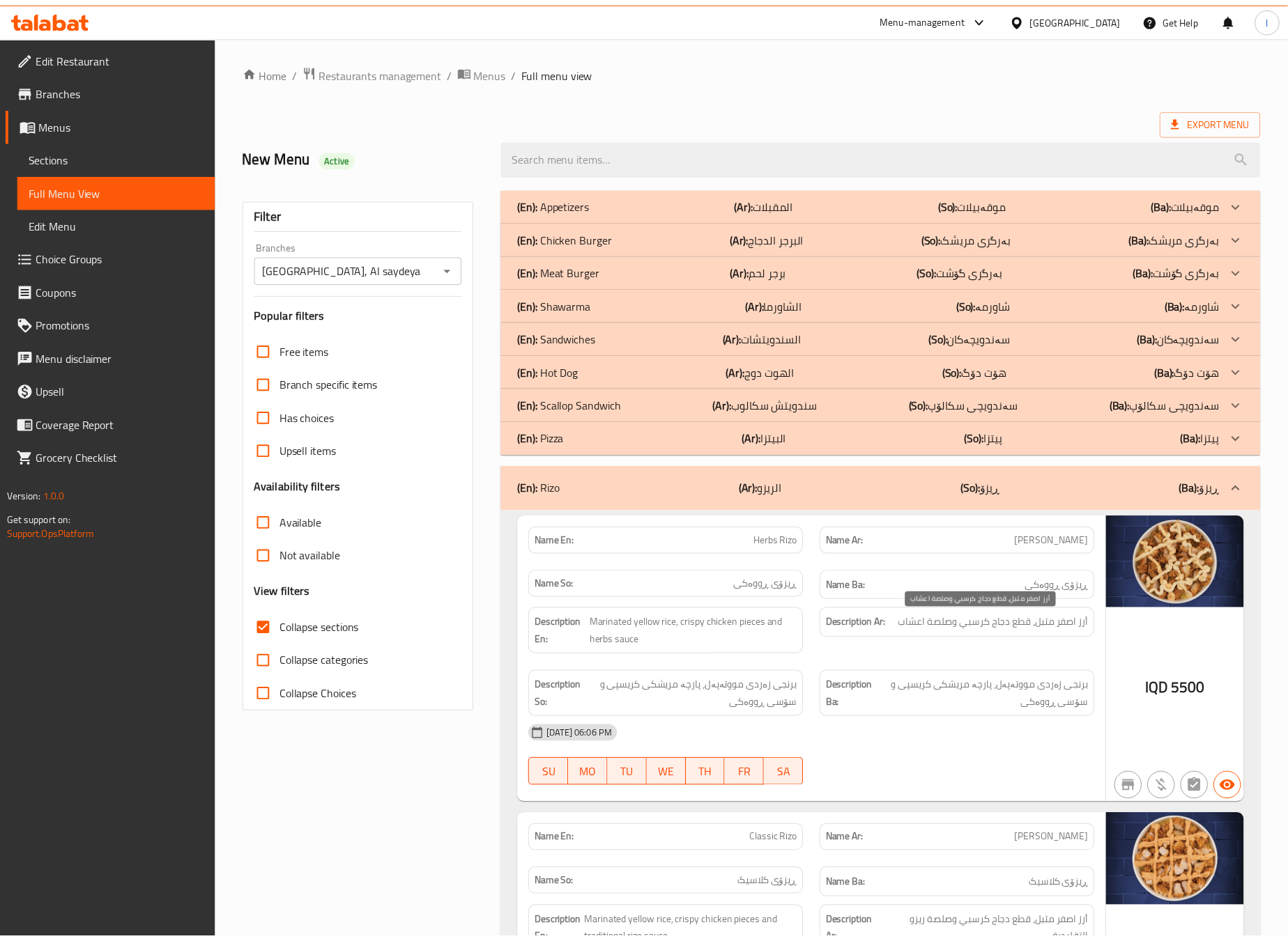
scroll to position [347, 0]
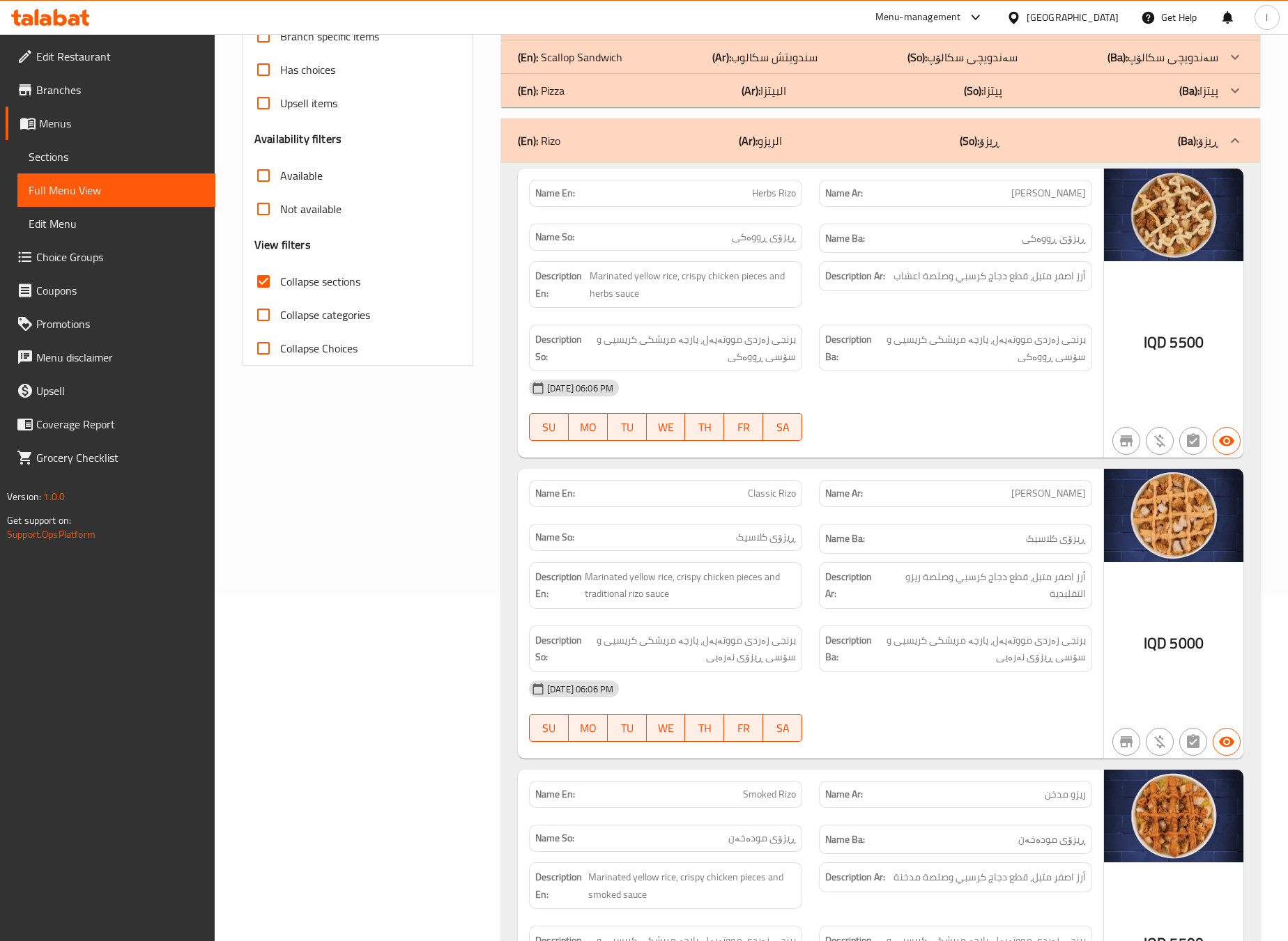
click at [413, 540] on div "Filter Branches Milano, Al saydeya Branches Popular filters Free items Branch s…" at bounding box center [364, 820] width 259 height 1977
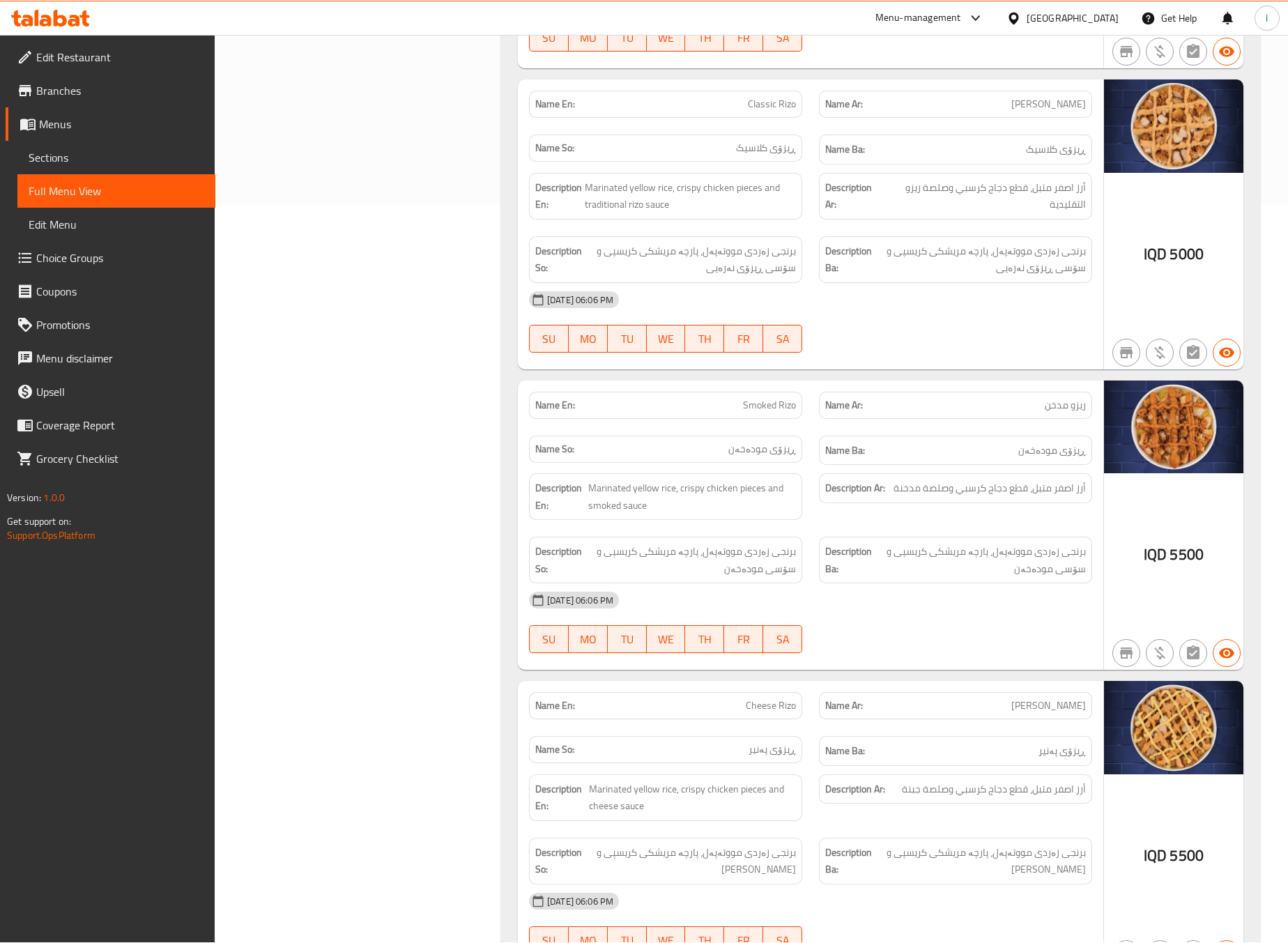
scroll to position [1046, 0]
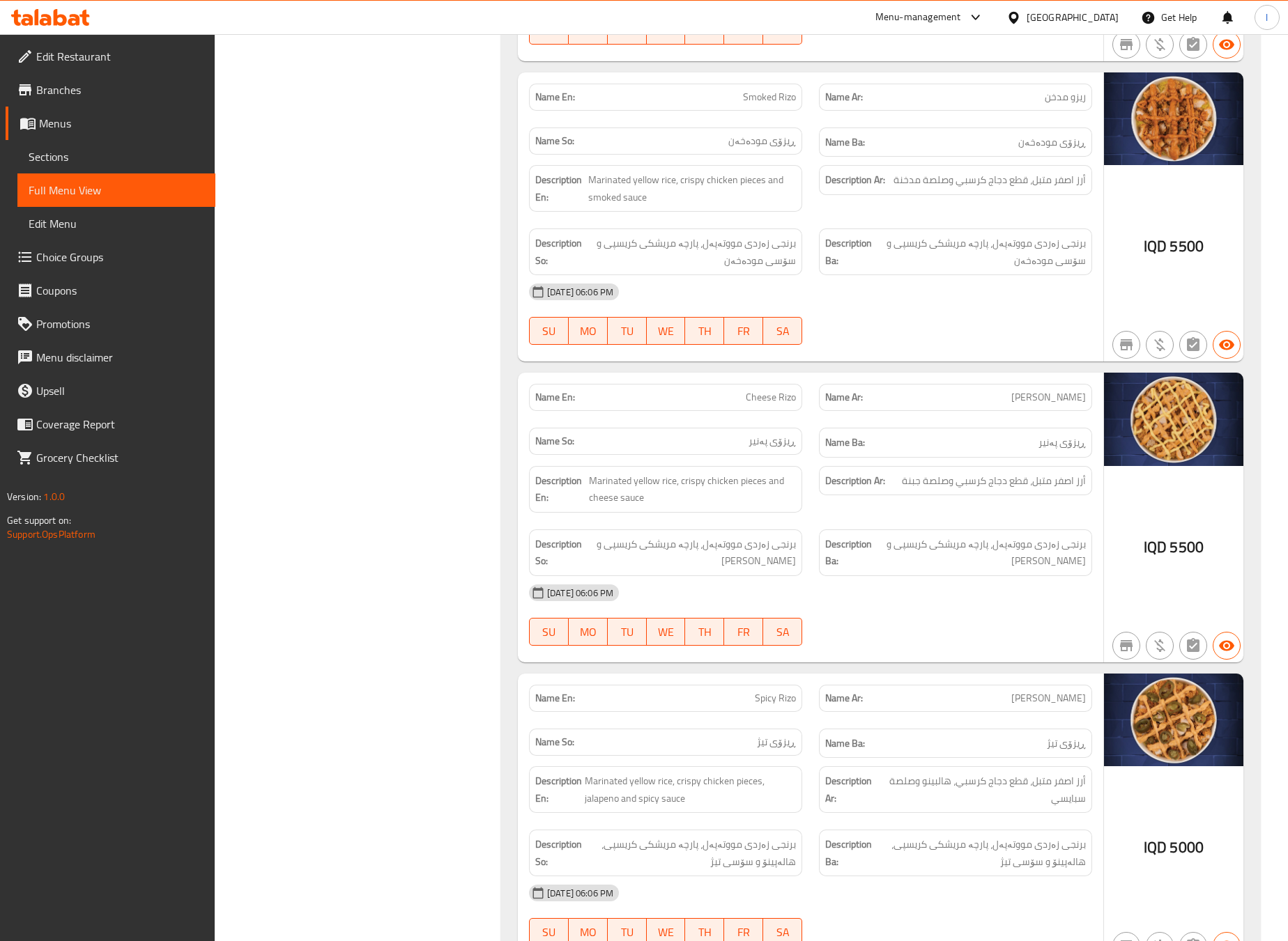
click at [464, 449] on div "Filter Branches Milano, Al saydeya Branches Popular filters Free items Branch s…" at bounding box center [364, 122] width 259 height 1977
click at [484, 458] on div "Filter Branches Milano, Al saydeya Branches Popular filters Free items Branch s…" at bounding box center [364, 122] width 259 height 1977
click at [490, 458] on div "Filter Branches Milano, Al saydeya Branches Popular filters Free items Branch s…" at bounding box center [364, 122] width 259 height 1977
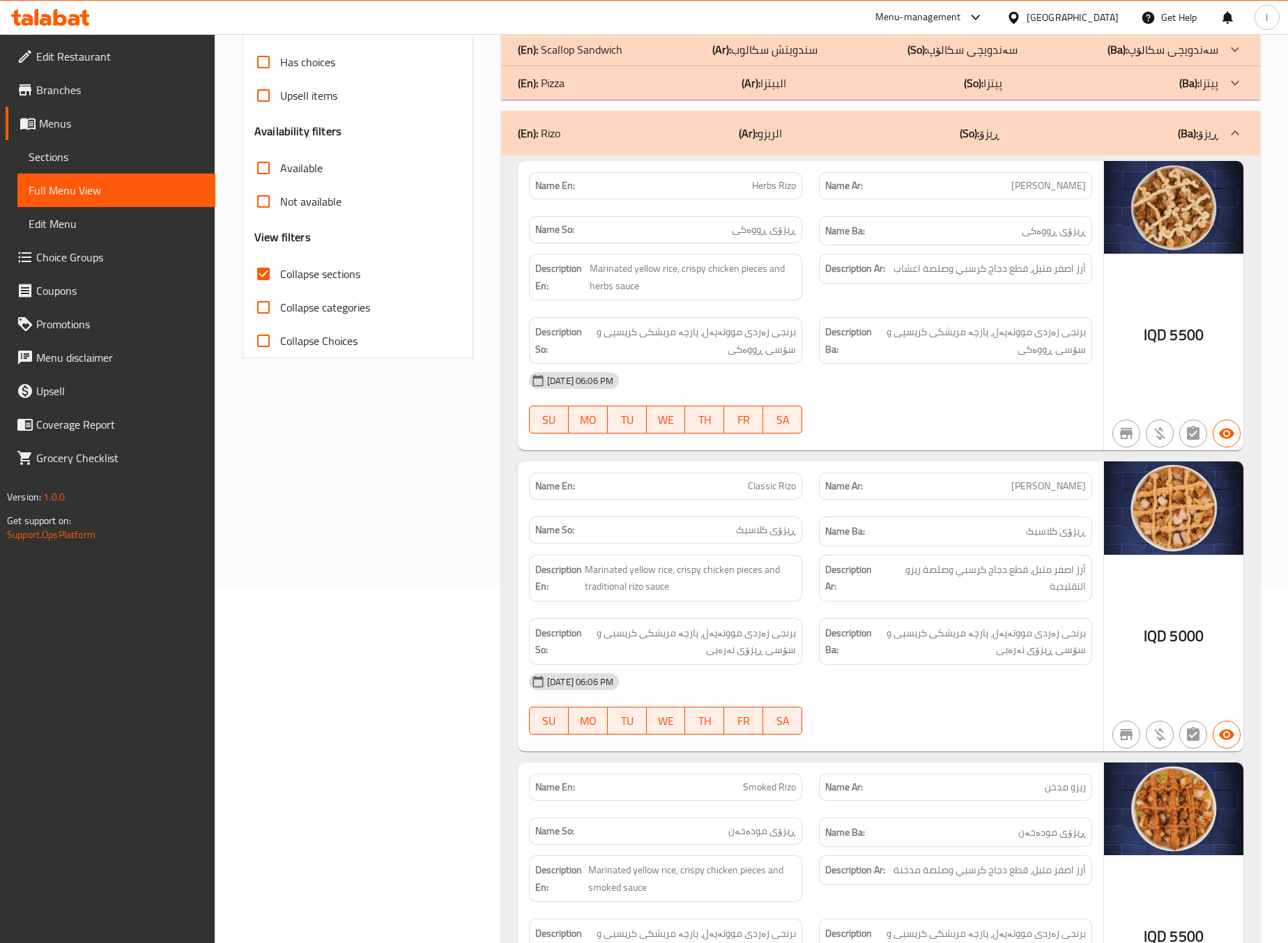
scroll to position [0, 0]
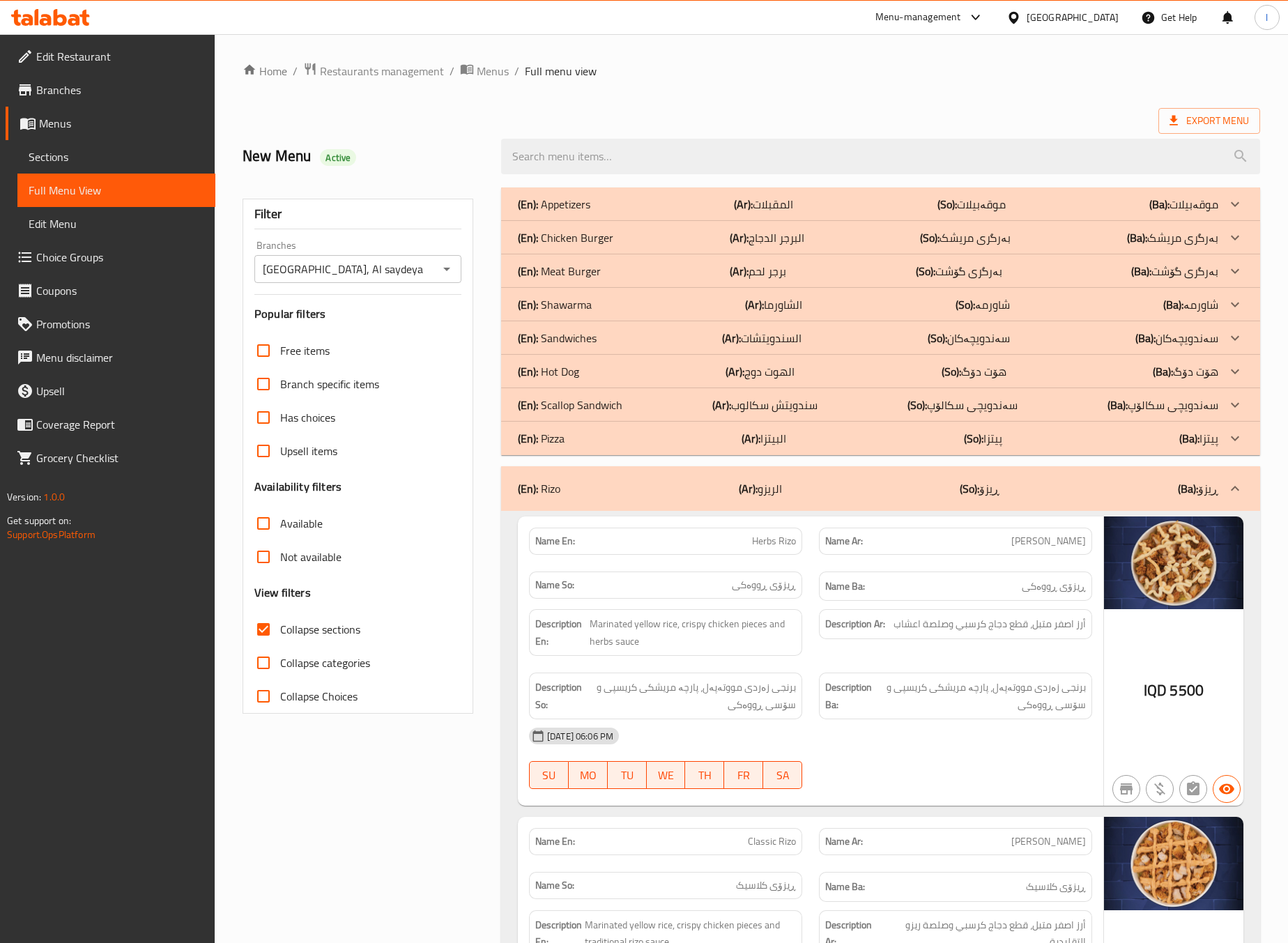
click at [945, 509] on div "(En): Rizo (Ar): الريزو (So): ڕیزۆ (Ba): ڕیزۆ" at bounding box center [880, 488] width 759 height 44
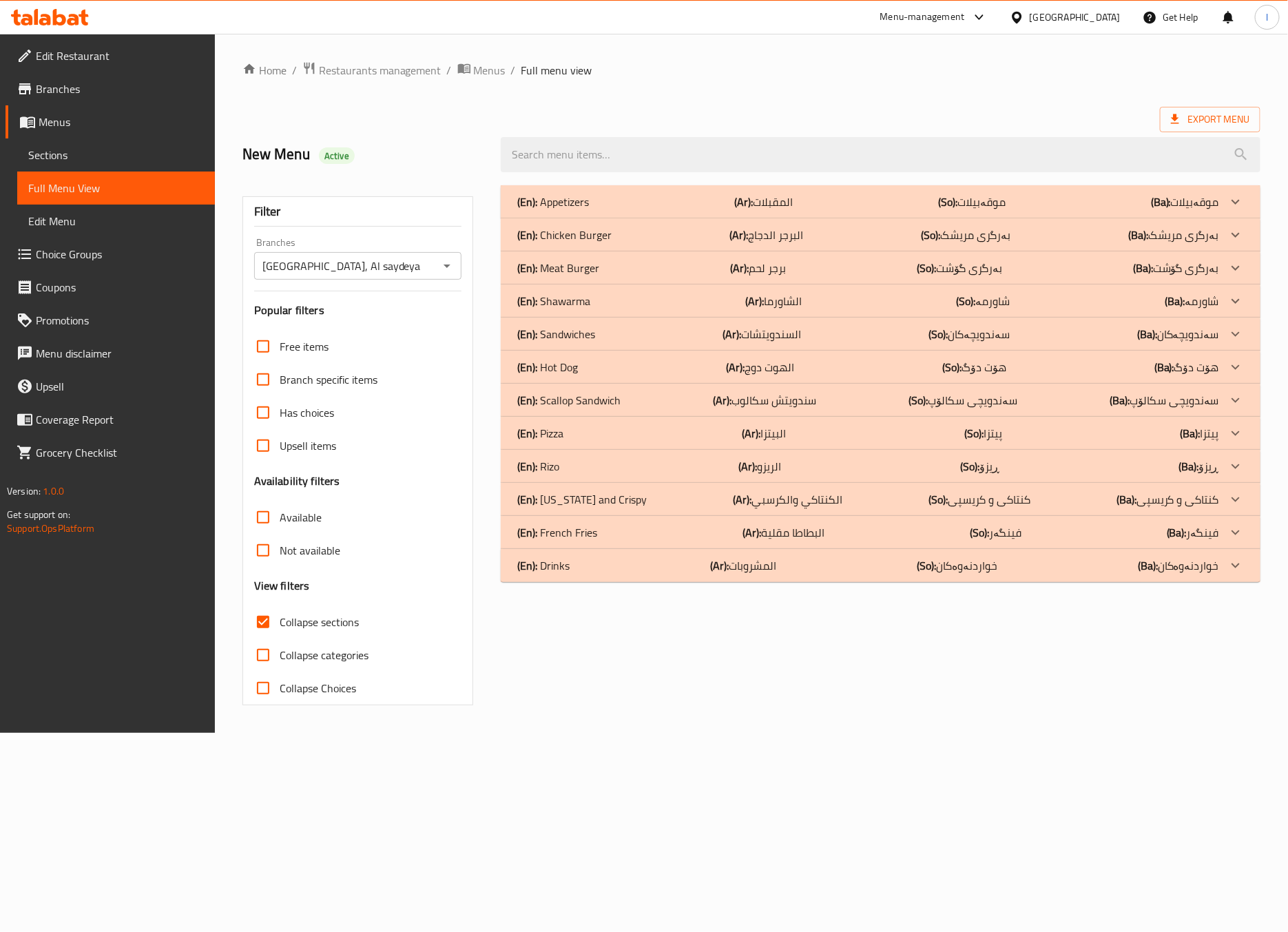
click at [639, 432] on div "(En): Pizza (Ar): البيتزا (So): پیتزا (Ba): پیتزا" at bounding box center [868, 433] width 701 height 16
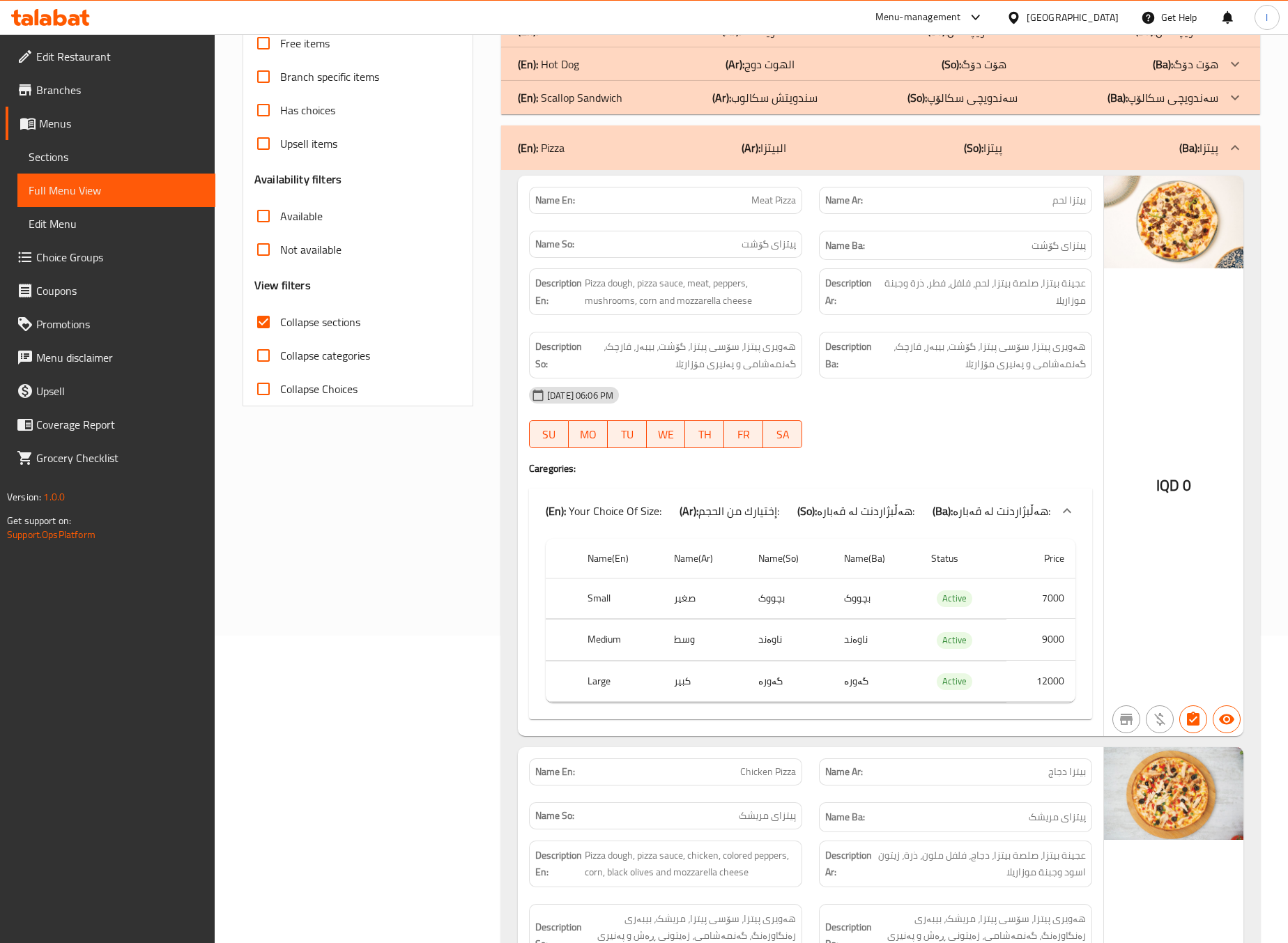
scroll to position [348, 0]
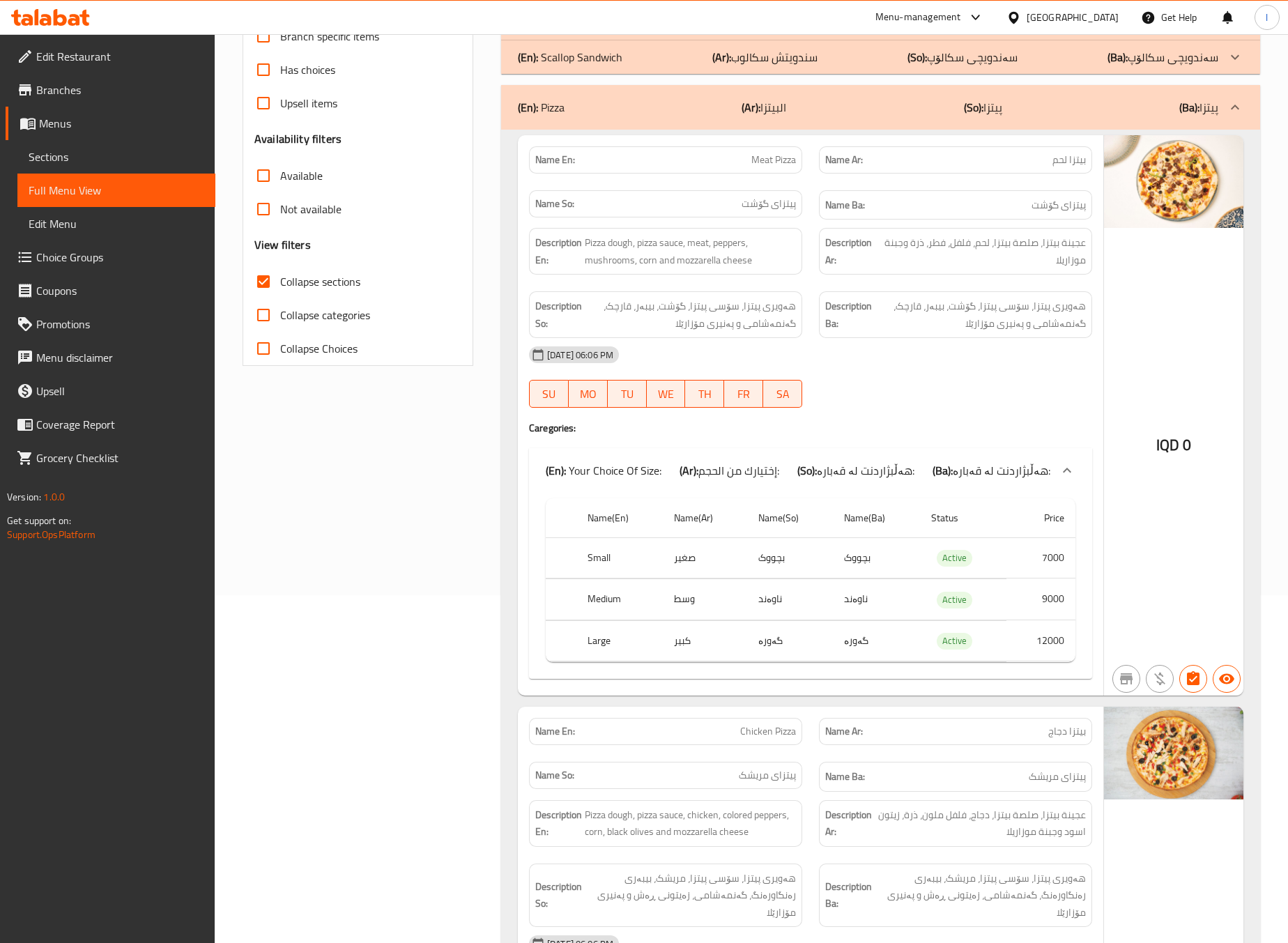
click at [192, 561] on div "Edit Restaurant Branches Menus Sections Full Menu View Edit Menu Choice Groups …" at bounding box center [108, 506] width 215 height 943
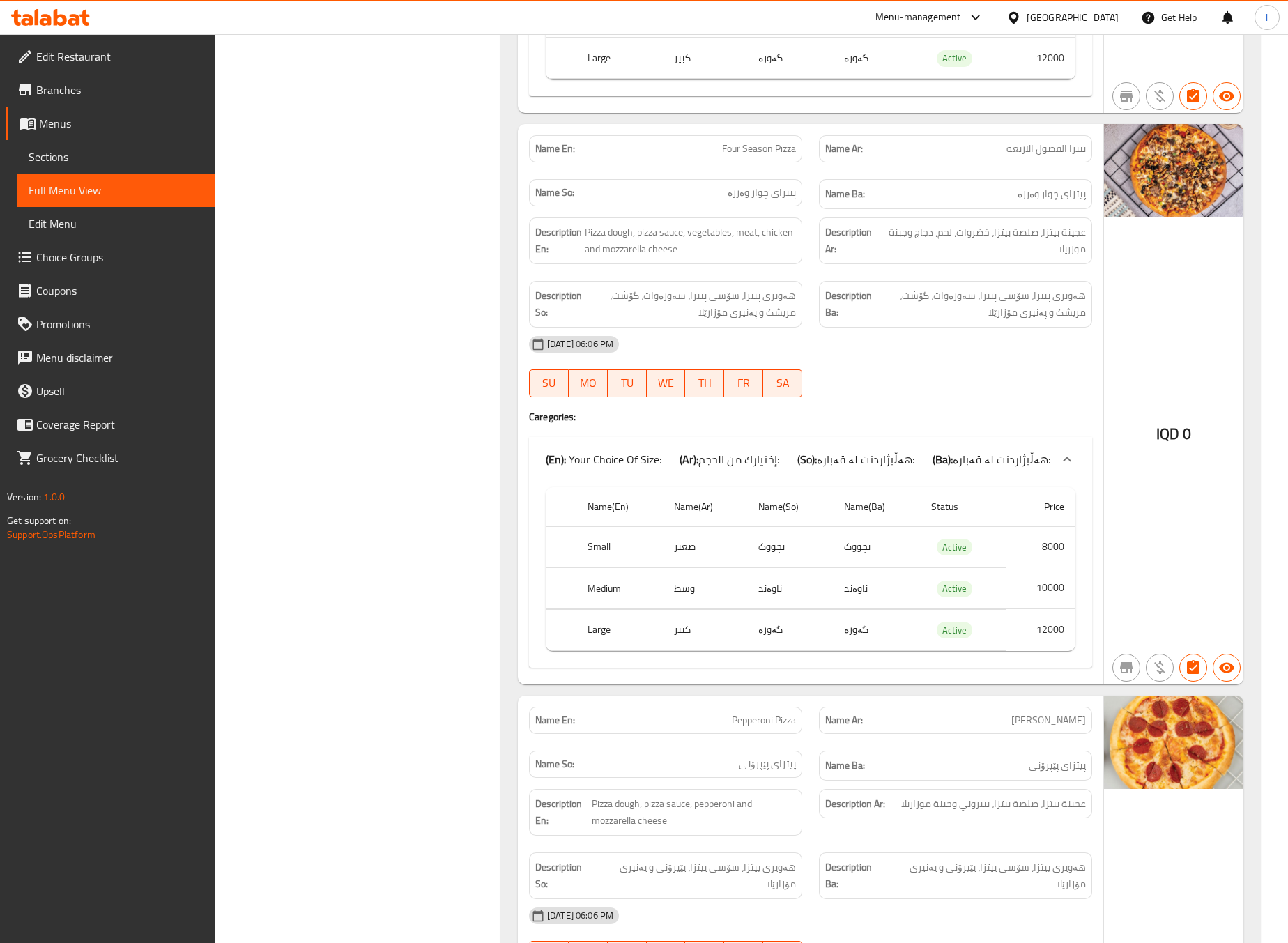
scroll to position [2439, 0]
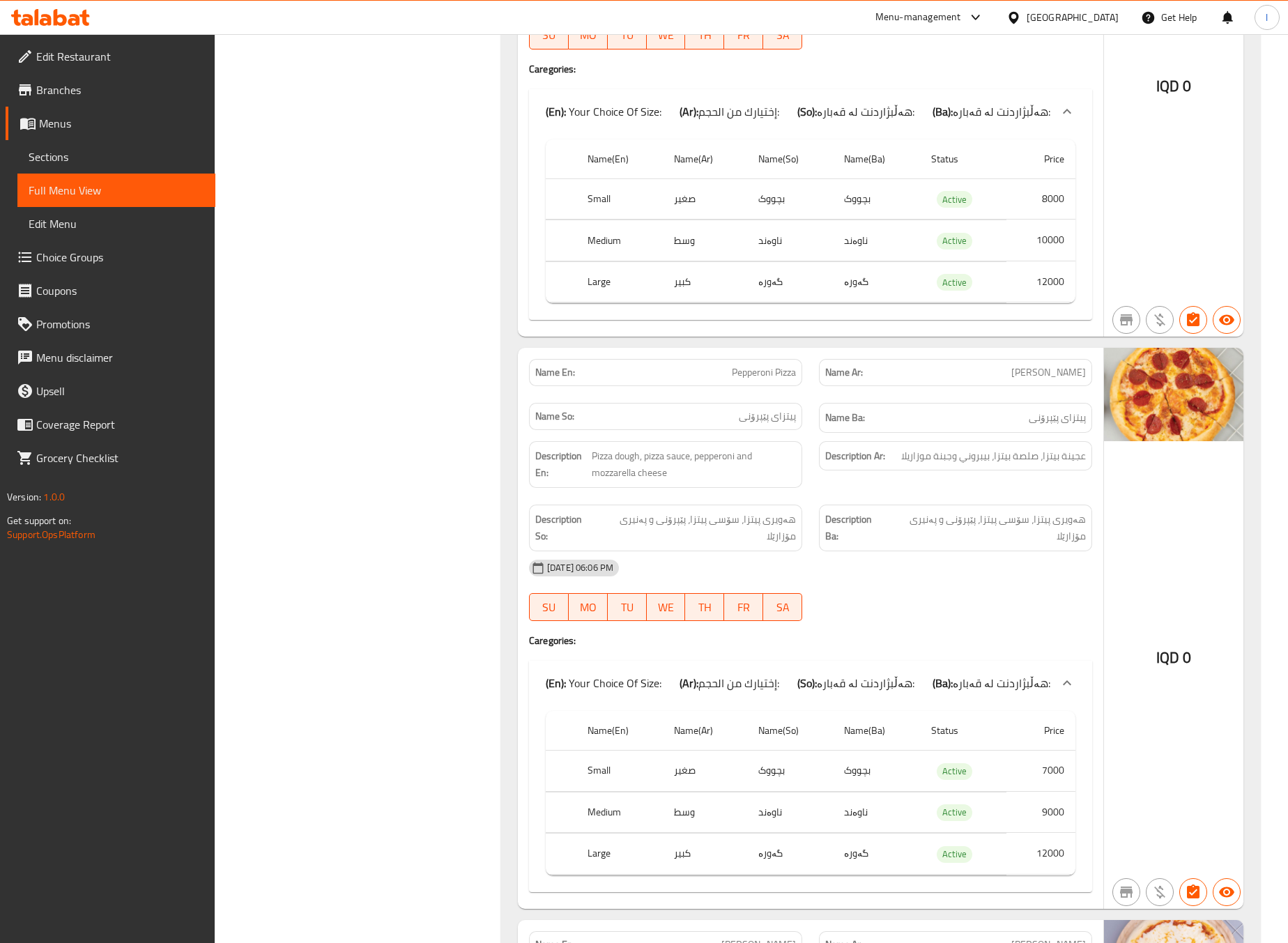
click at [443, 530] on div "Filter Branches Milano, Al saydeya Branches Popular filters Free items Branch s…" at bounding box center [364, 279] width 259 height 5078
click at [444, 517] on div "Filter Branches Milano, Al saydeya Branches Popular filters Free items Branch s…" at bounding box center [364, 279] width 259 height 5078
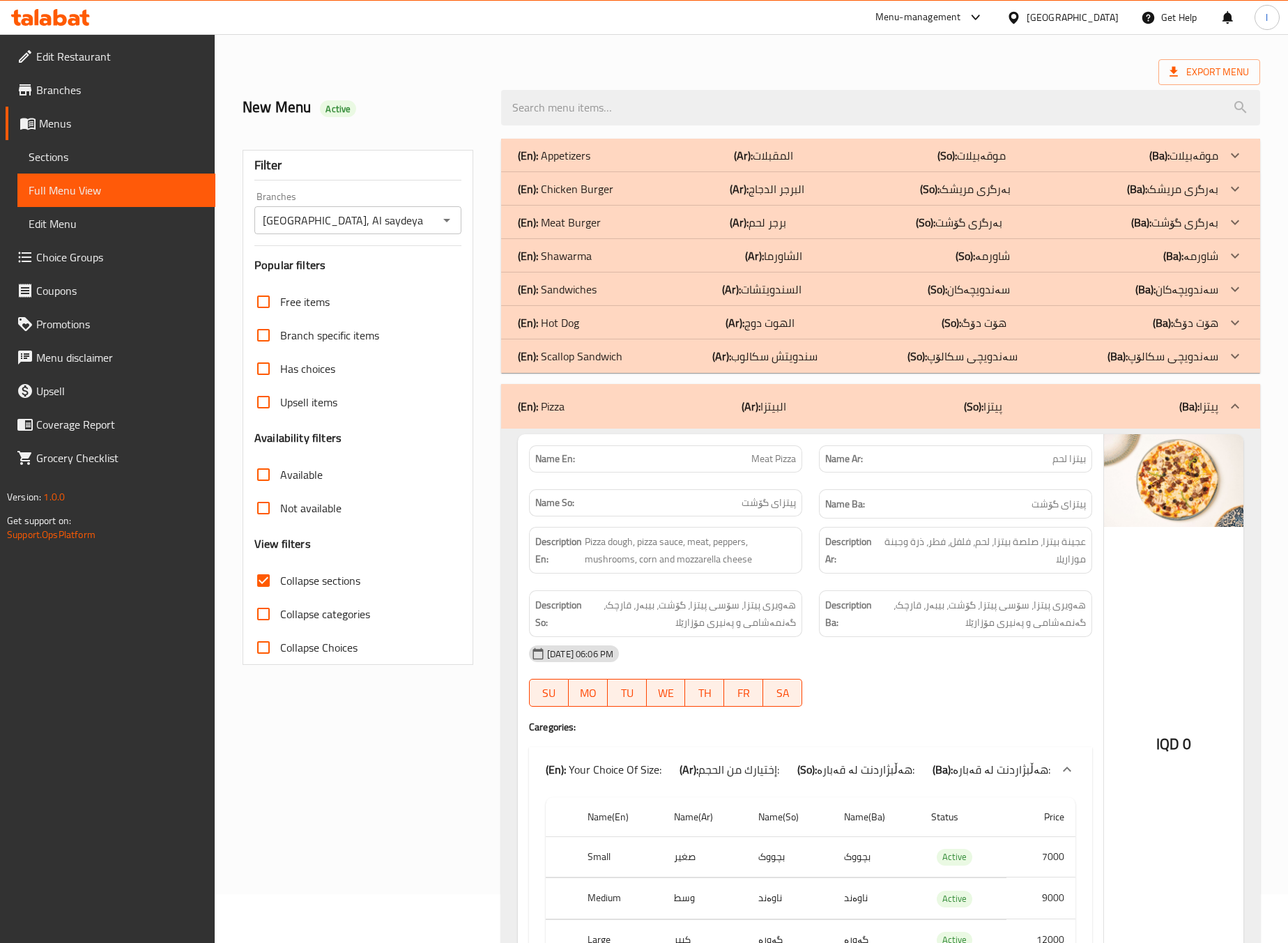
scroll to position [0, 0]
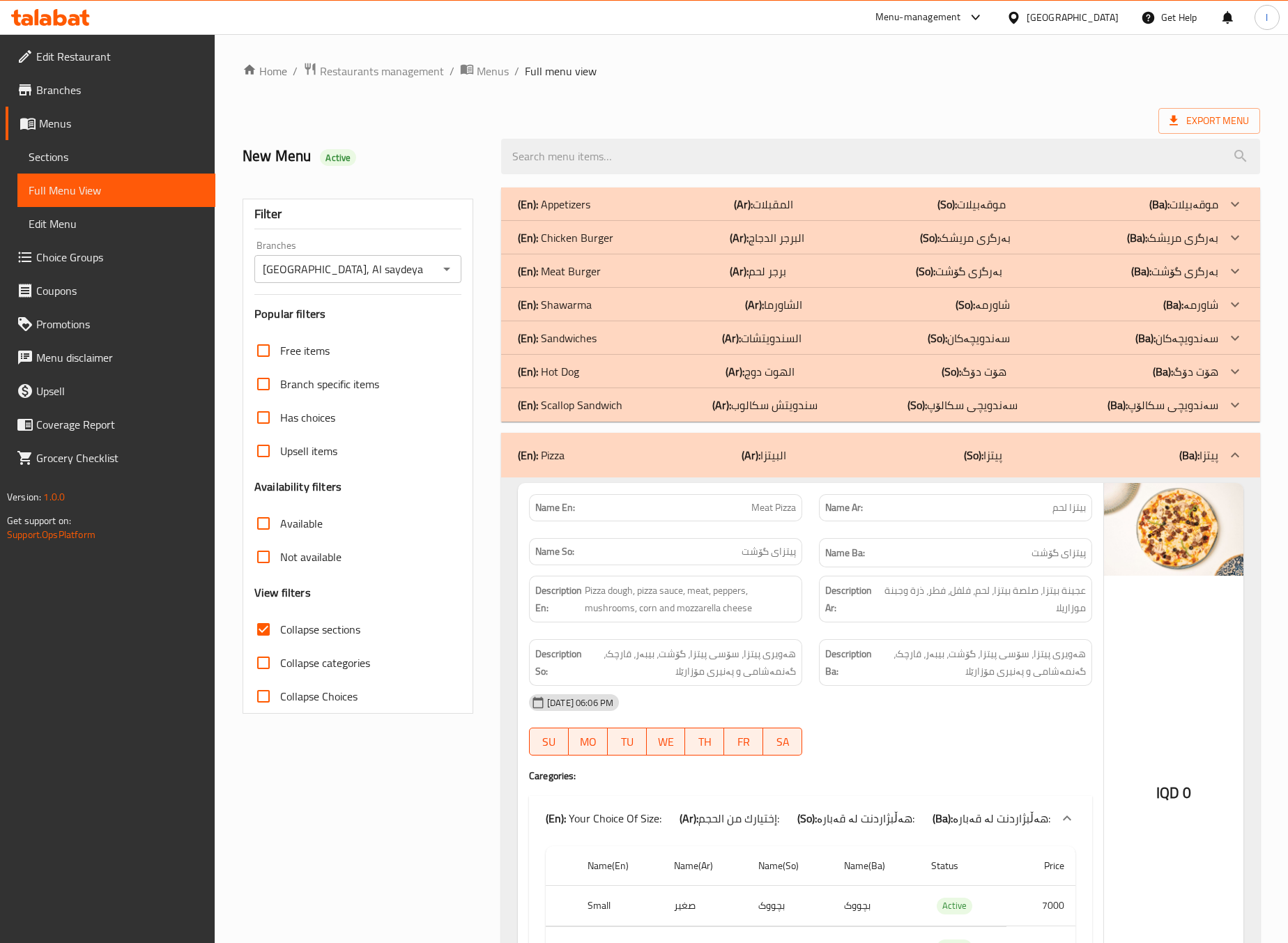
click at [864, 467] on div "(En): Pizza (Ar): البيتزا (So): پیتزا (Ba): پیتزا" at bounding box center [880, 454] width 759 height 44
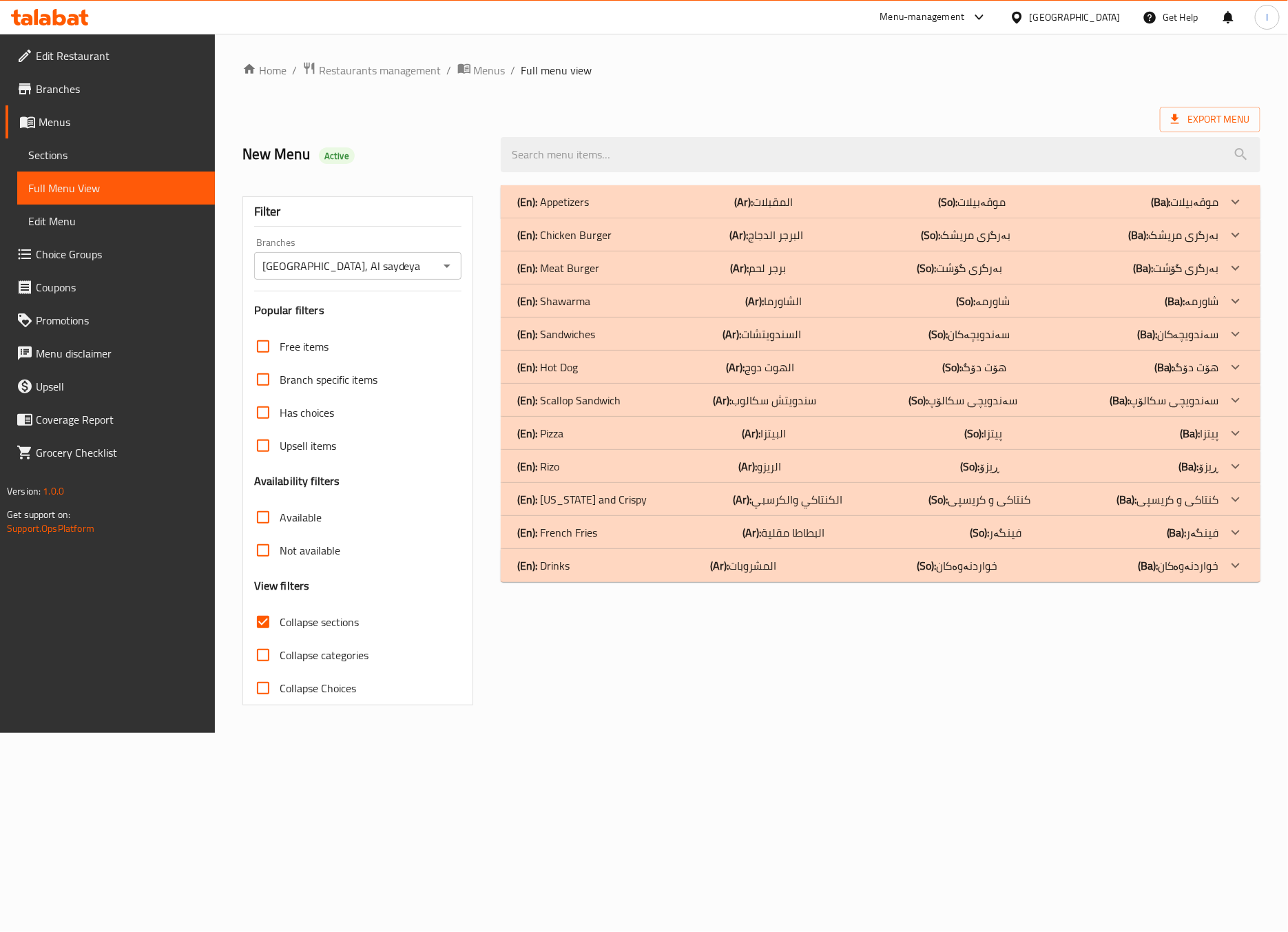
click at [741, 733] on div "Home / Restaurants management / Menus / Full menu view Export Menu New Menu Act…" at bounding box center [751, 384] width 1073 height 699
click at [606, 240] on p "(En): Chicken Burger" at bounding box center [564, 234] width 95 height 16
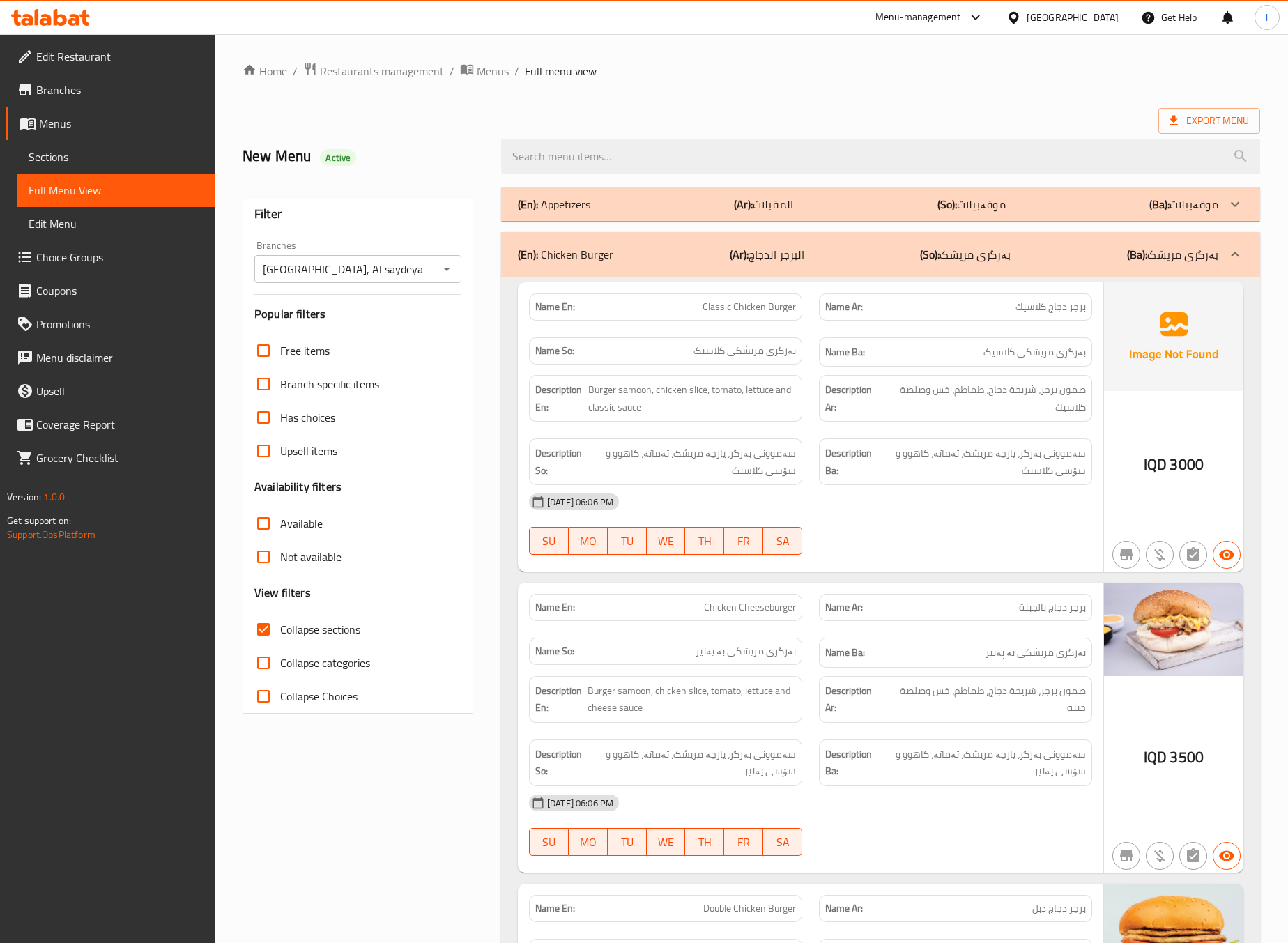
click at [859, 586] on div "Name En: Chicken Cheeseburger Name Ar: برجر دجاج بالجبنة Name So: بەرگری مریشکی…" at bounding box center [810, 728] width 585 height 290
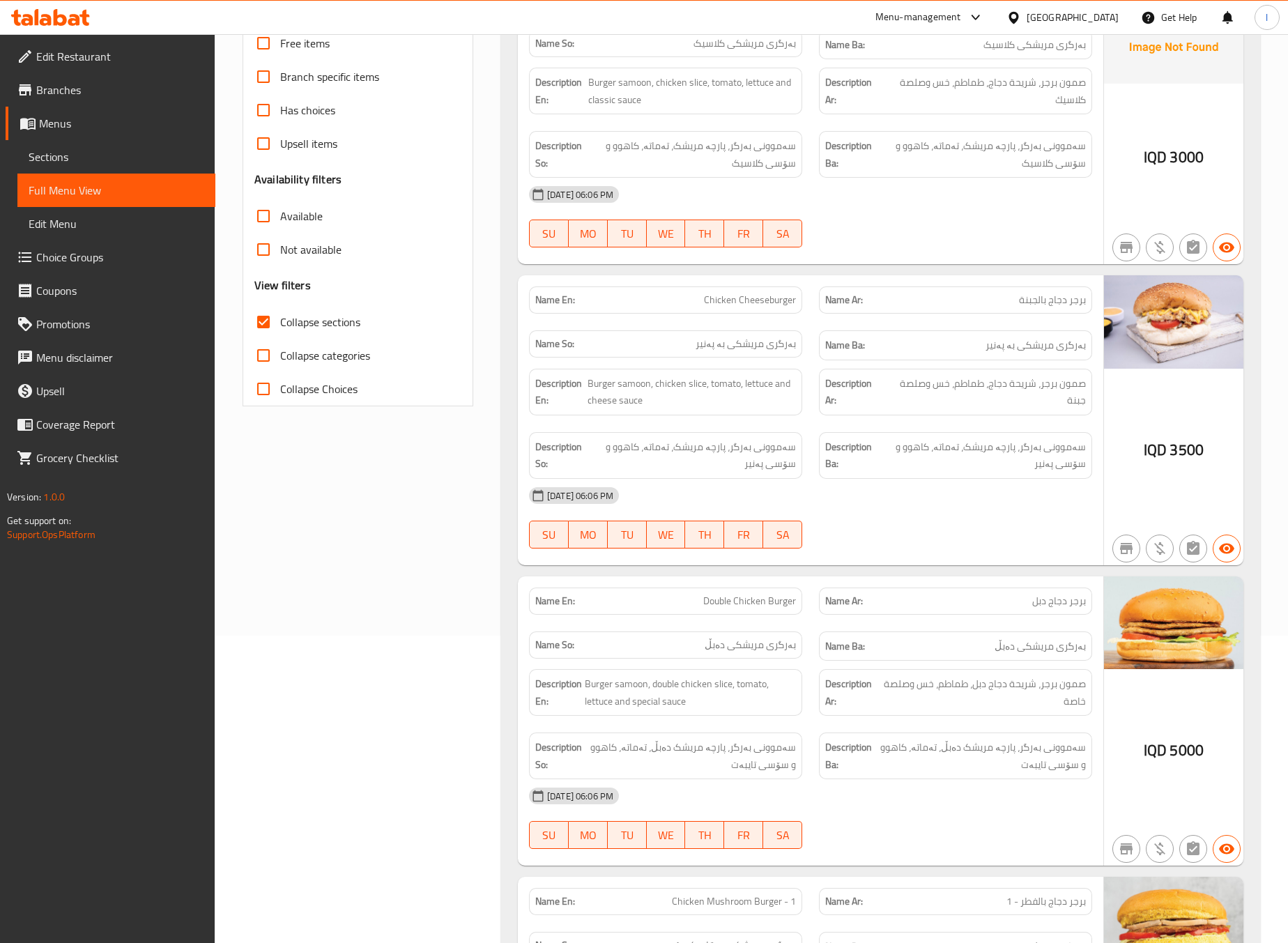
scroll to position [348, 0]
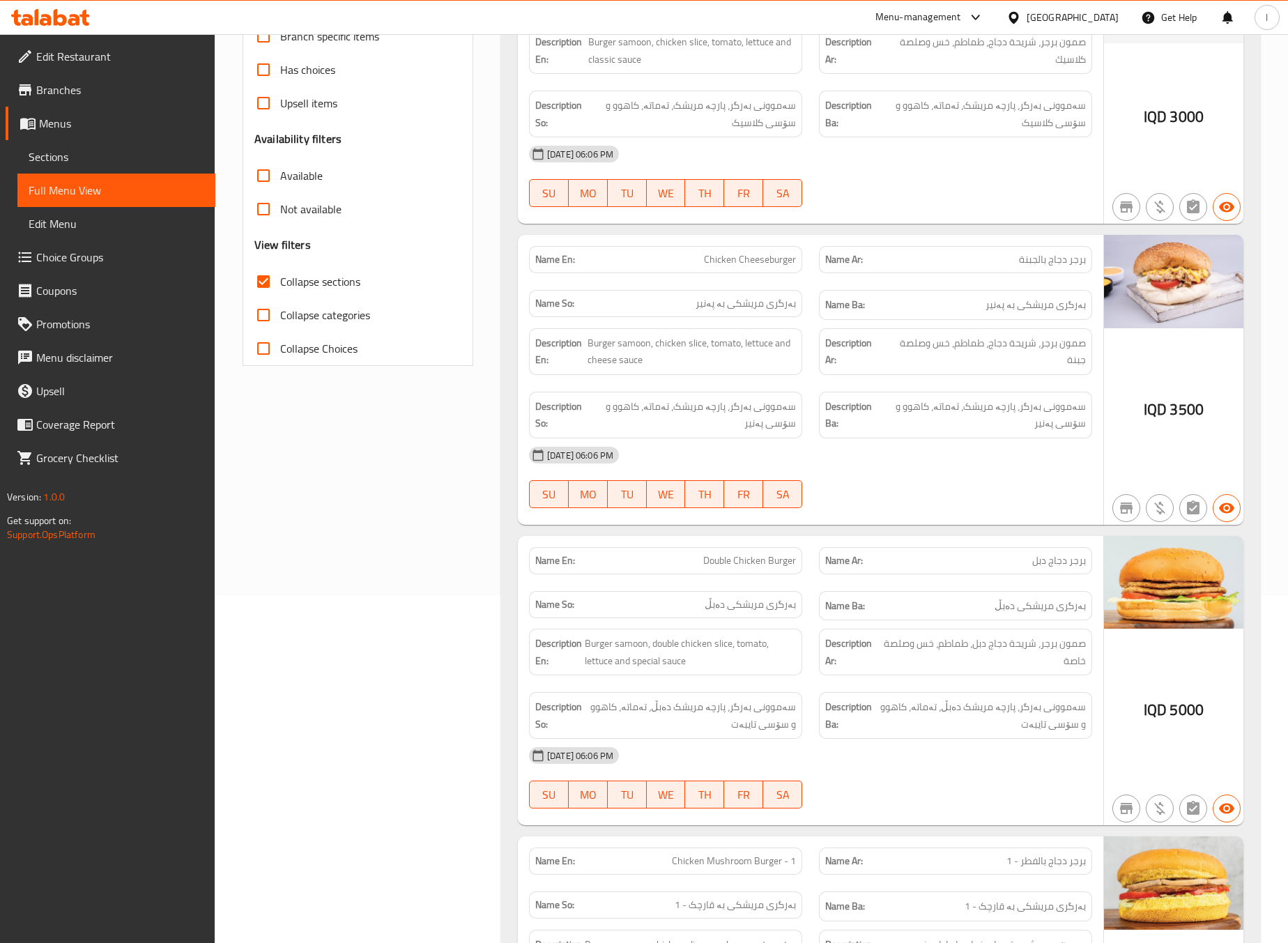
click at [398, 637] on div "Filter Branches Milano, Al saydeya Branches Popular filters Free items Branch s…" at bounding box center [364, 914] width 259 height 2166
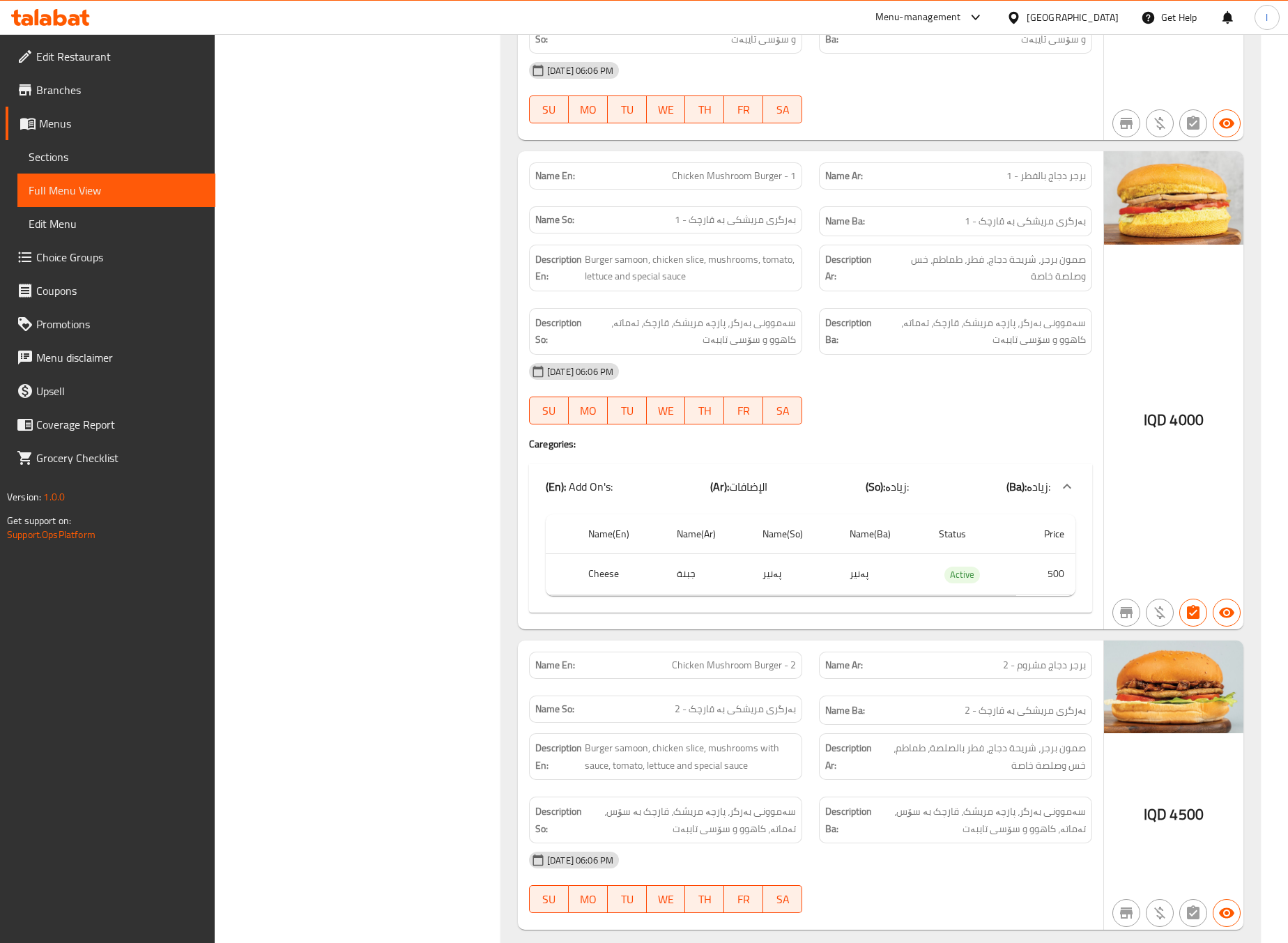
scroll to position [1046, 0]
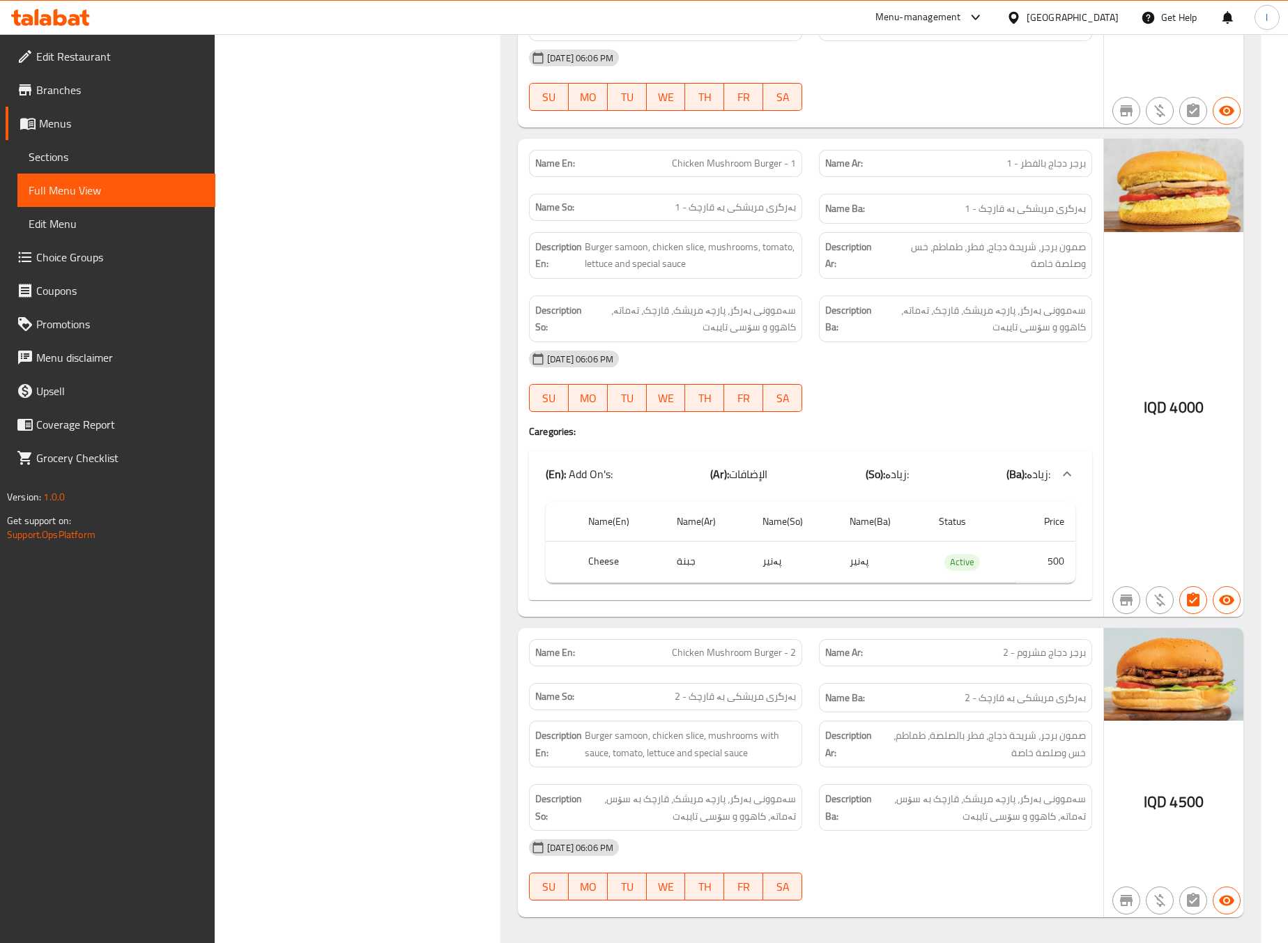
click at [295, 619] on div "Filter Branches Milano, Al saydeya Branches Popular filters Free items Branch s…" at bounding box center [364, 216] width 259 height 2166
click at [337, 450] on div "Filter Branches Milano, Al saydeya Branches Popular filters Free items Branch s…" at bounding box center [364, 216] width 259 height 2166
click at [371, 479] on div "Filter Branches Milano, Al saydeya Branches Popular filters Free items Branch s…" at bounding box center [364, 216] width 259 height 2166
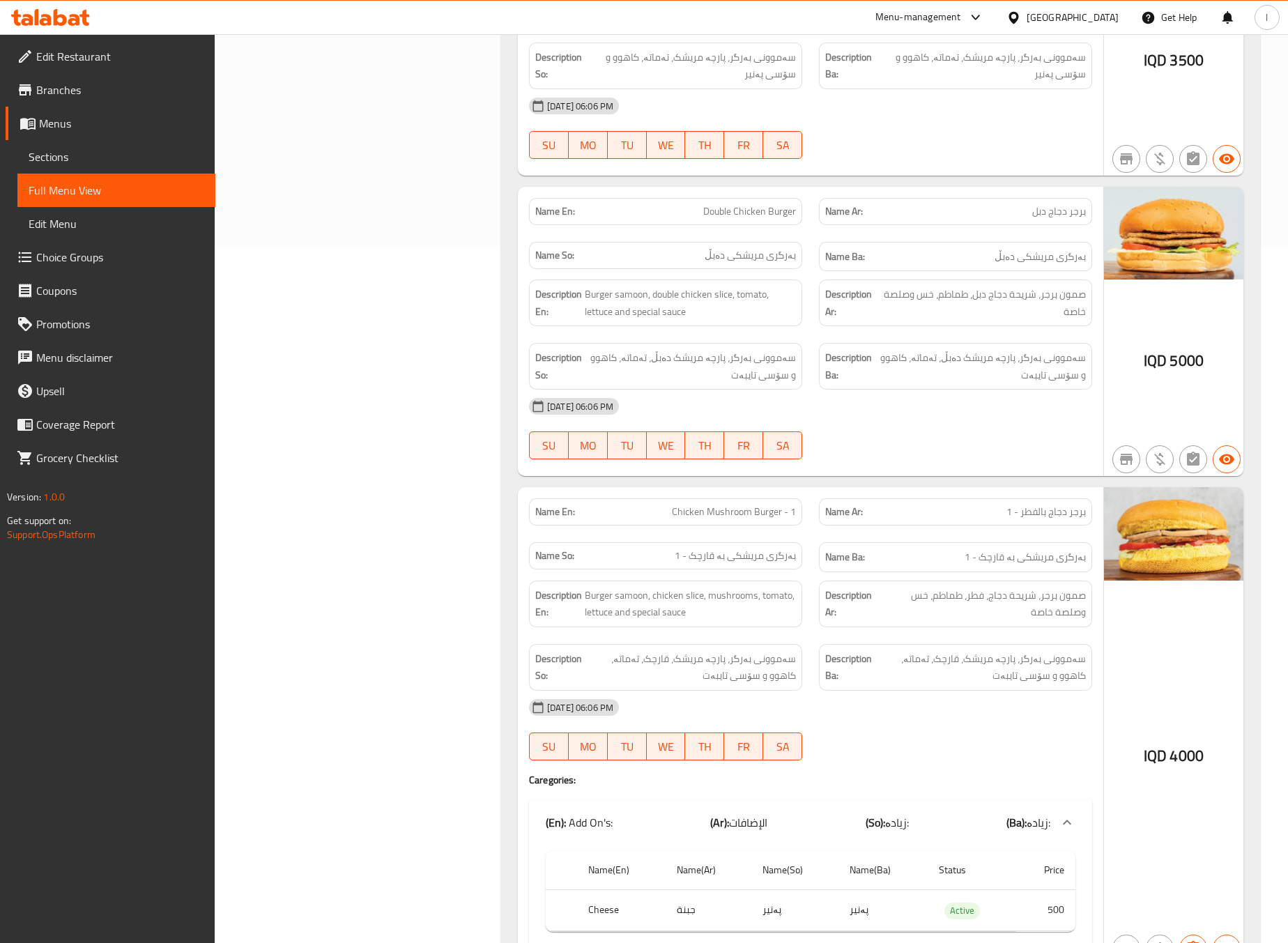
scroll to position [0, 0]
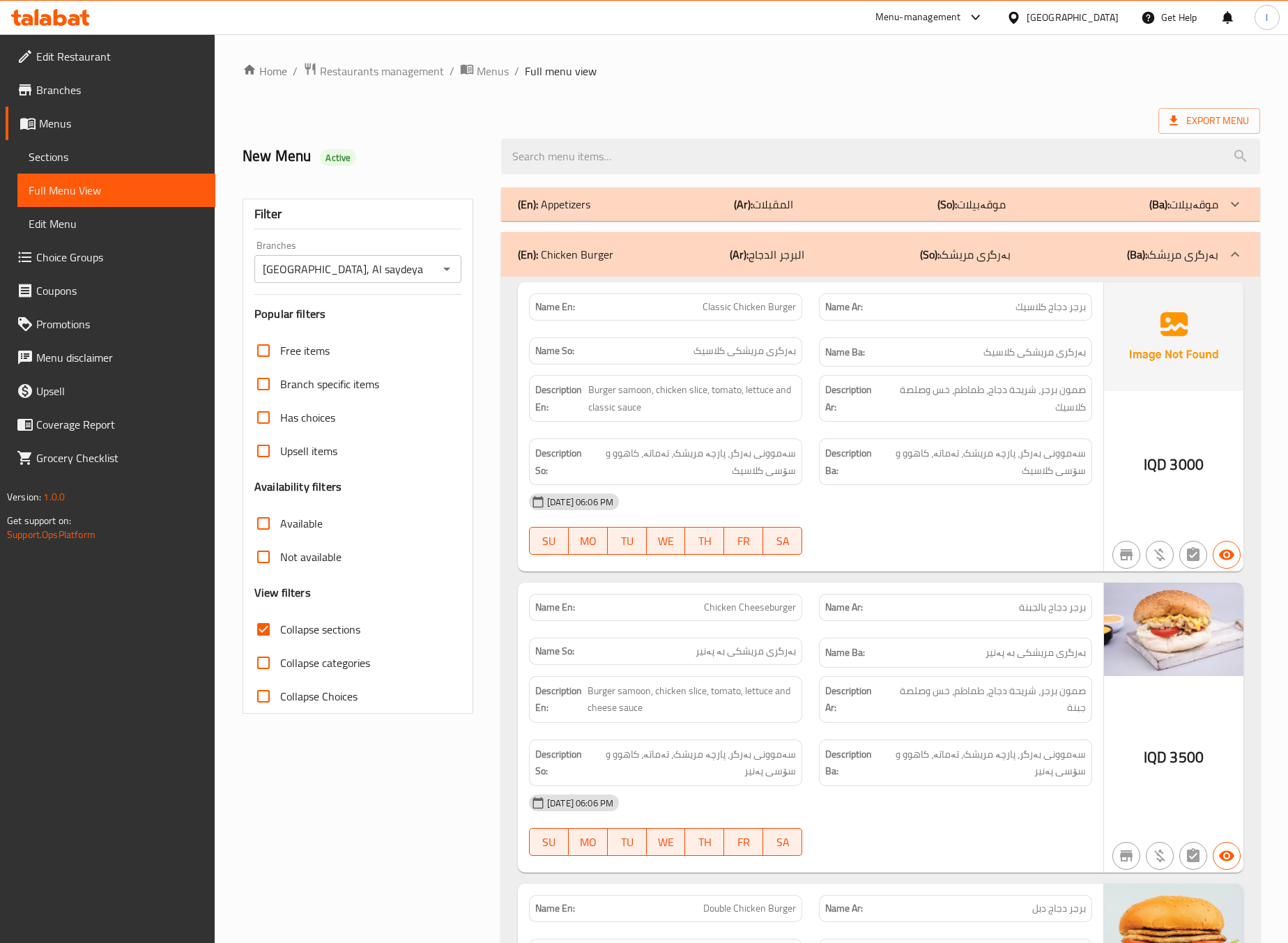
click at [862, 255] on div "(En): Chicken Burger (Ar): البرجر الدجاج (So): بەرگری مریشک (Ba): بەرگری مریشک" at bounding box center [868, 254] width 700 height 16
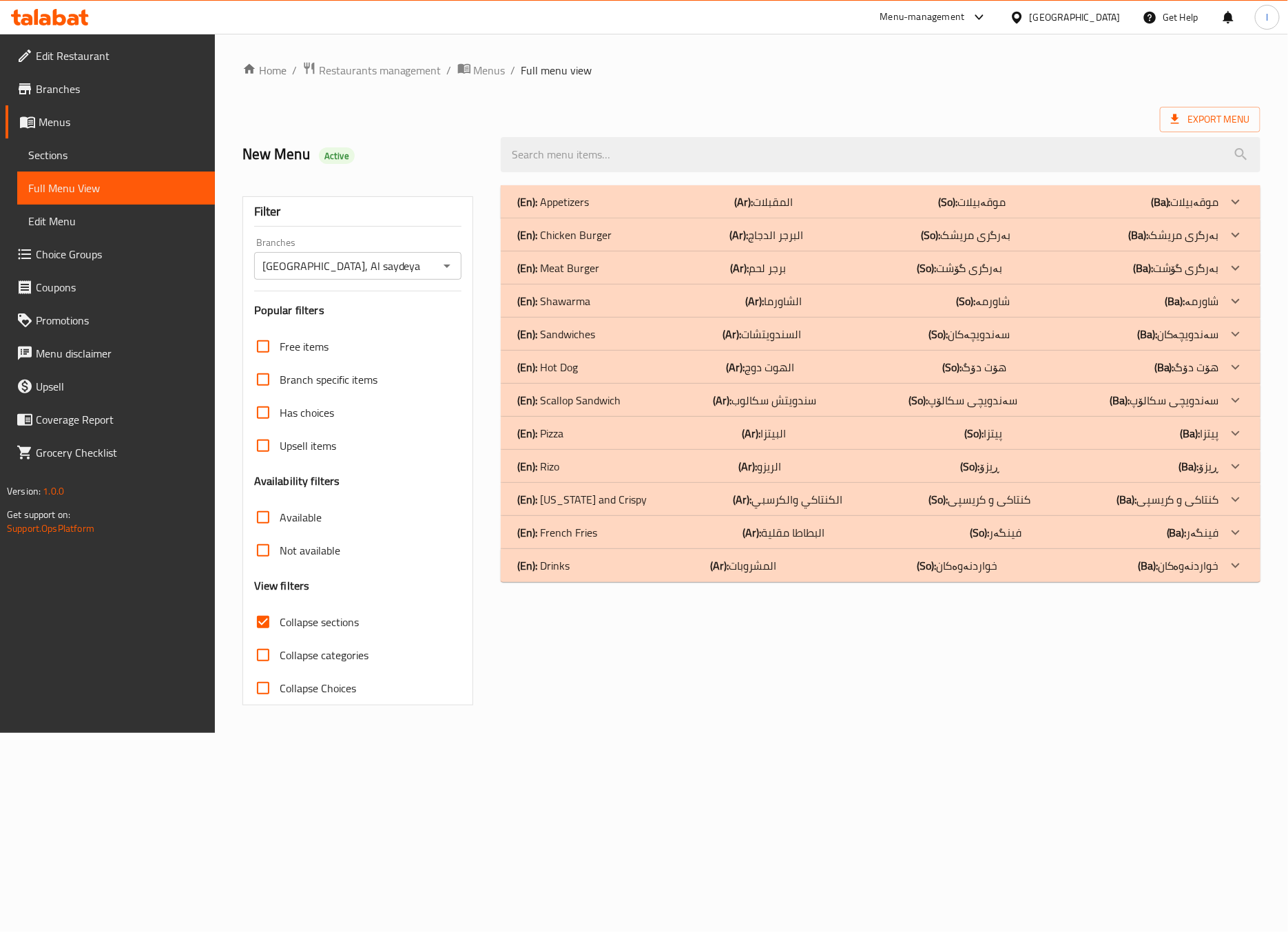
click at [659, 263] on div "(En): Meat Burger (Ar): برجر لحم (So): بەرگری گۆشت (Ba): بەرگری گۆشت" at bounding box center [868, 267] width 701 height 16
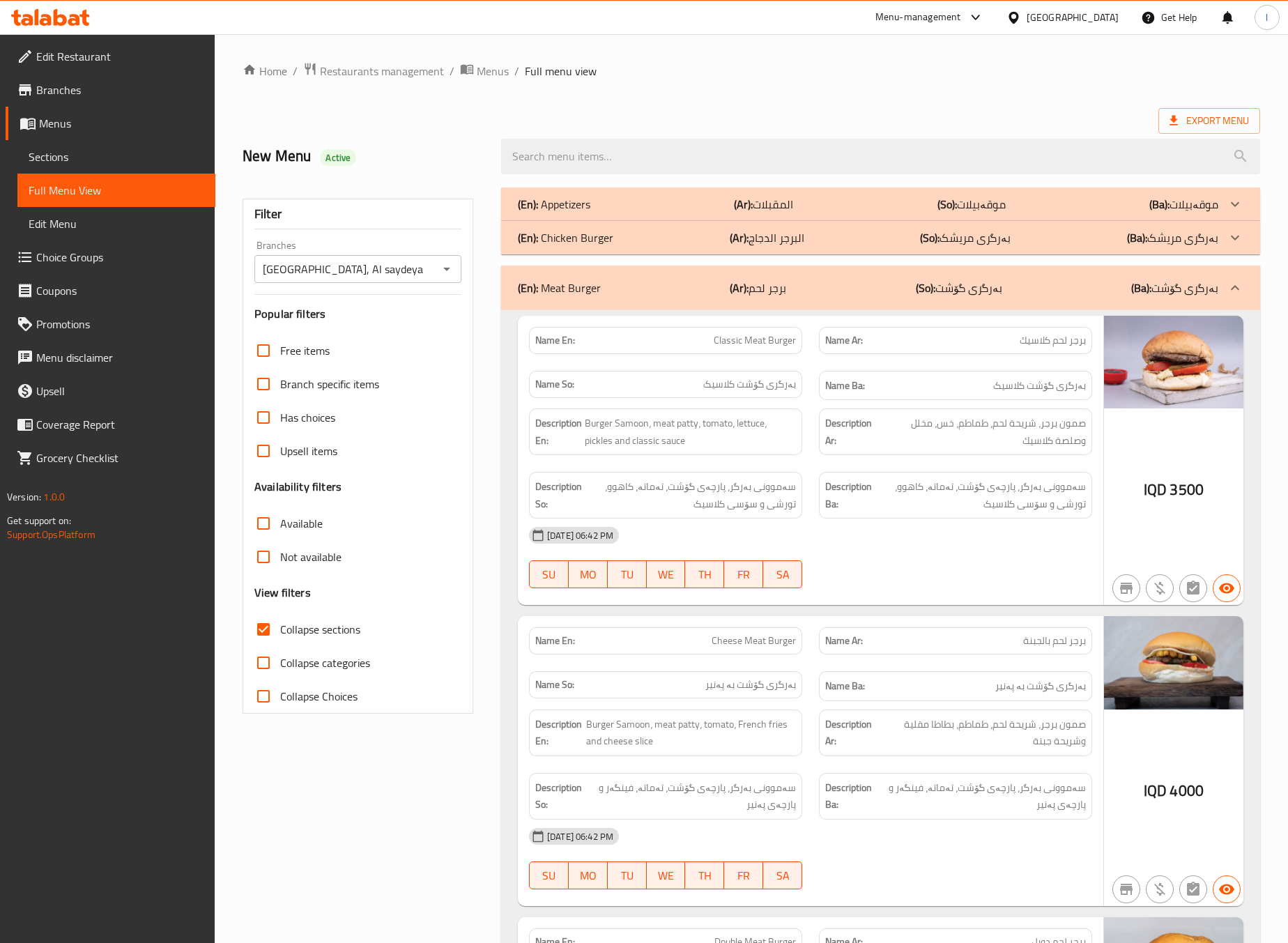
click at [891, 570] on div "14-10-2025 06:42 PM SU MO TU WE TH FR SA" at bounding box center [810, 557] width 580 height 78
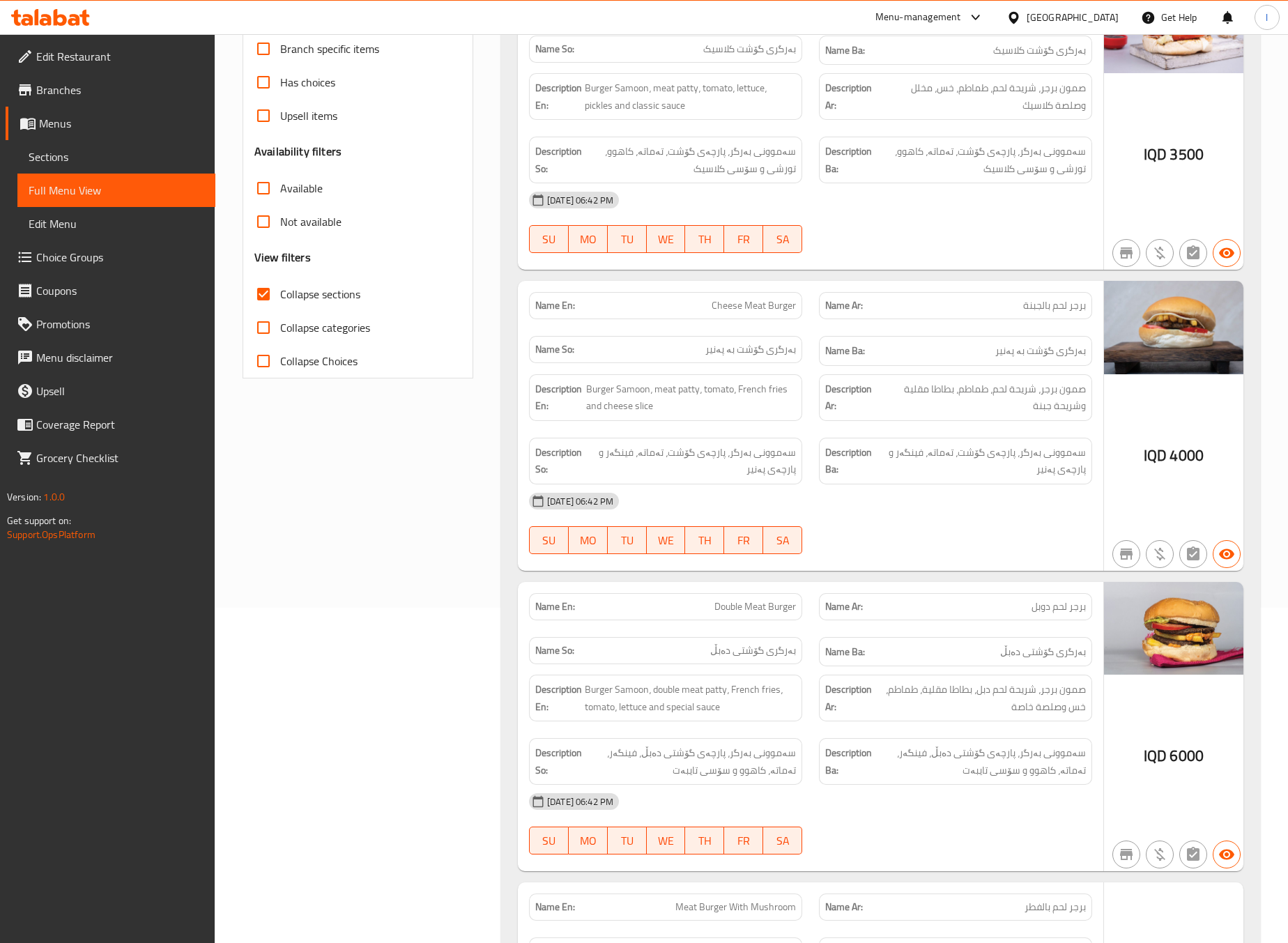
scroll to position [348, 0]
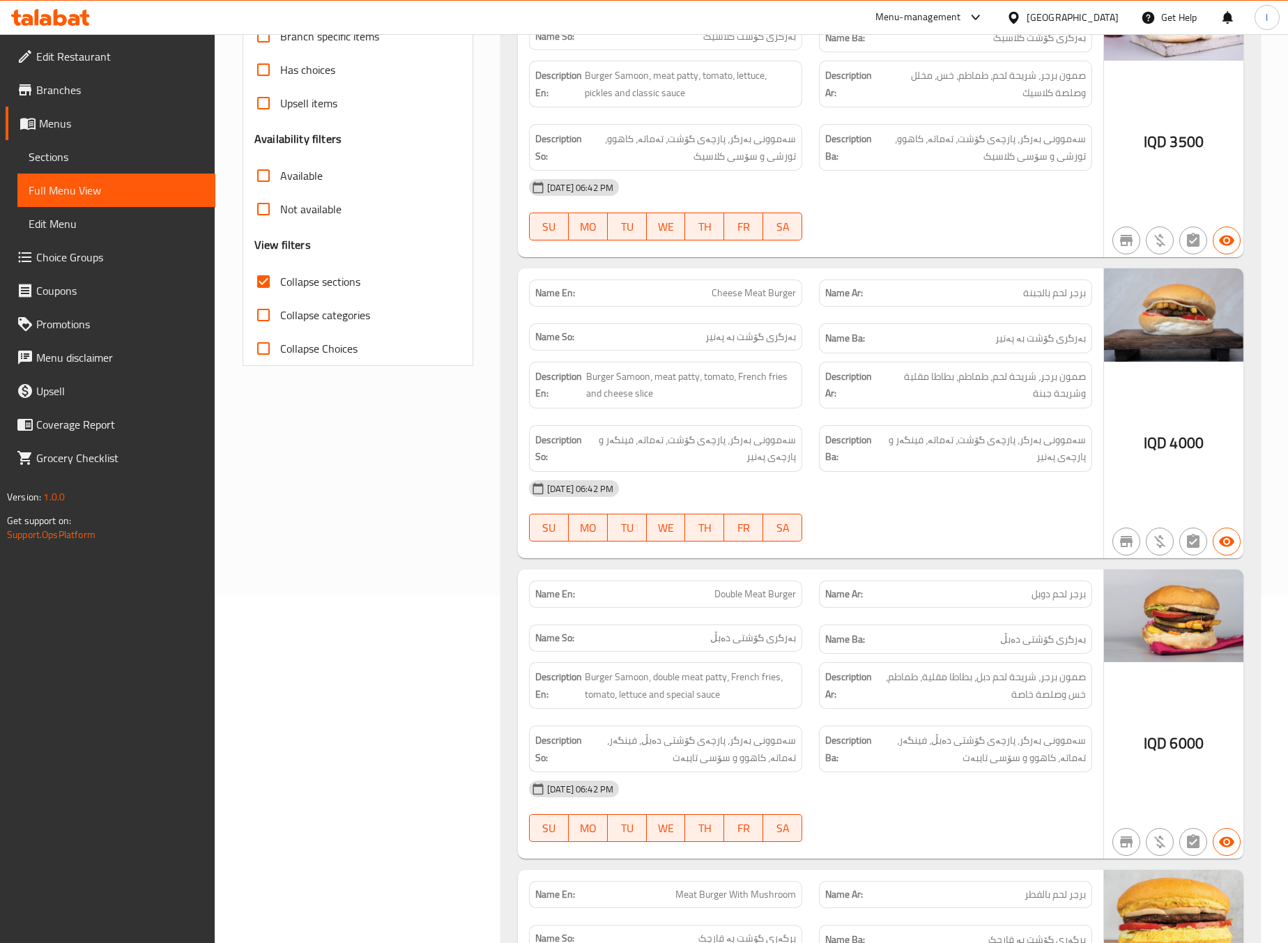
click at [446, 591] on div "Filter Branches Milano, Al saydeya Branches Popular filters Free items Branch s…" at bounding box center [364, 923] width 259 height 2183
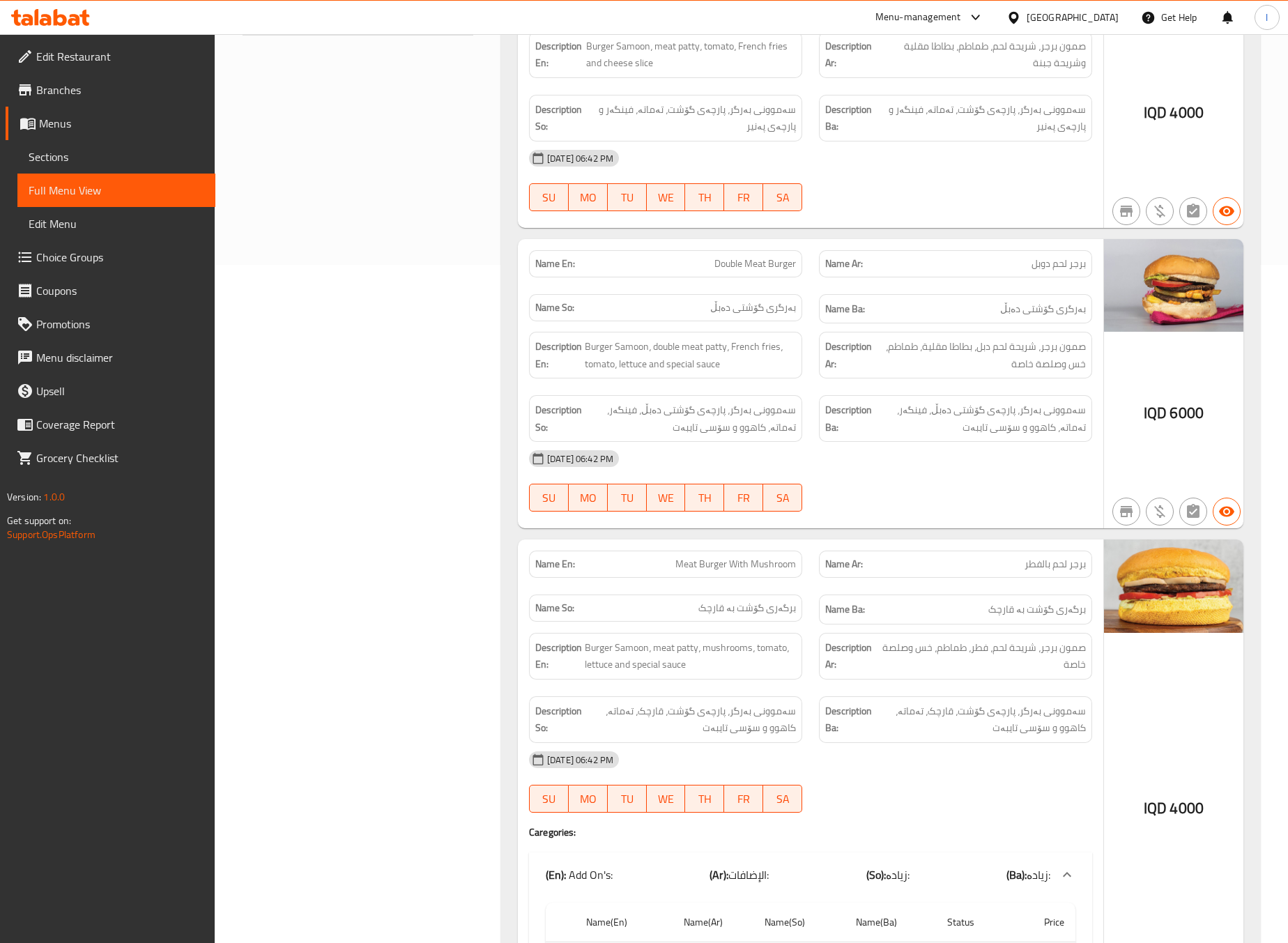
scroll to position [697, 0]
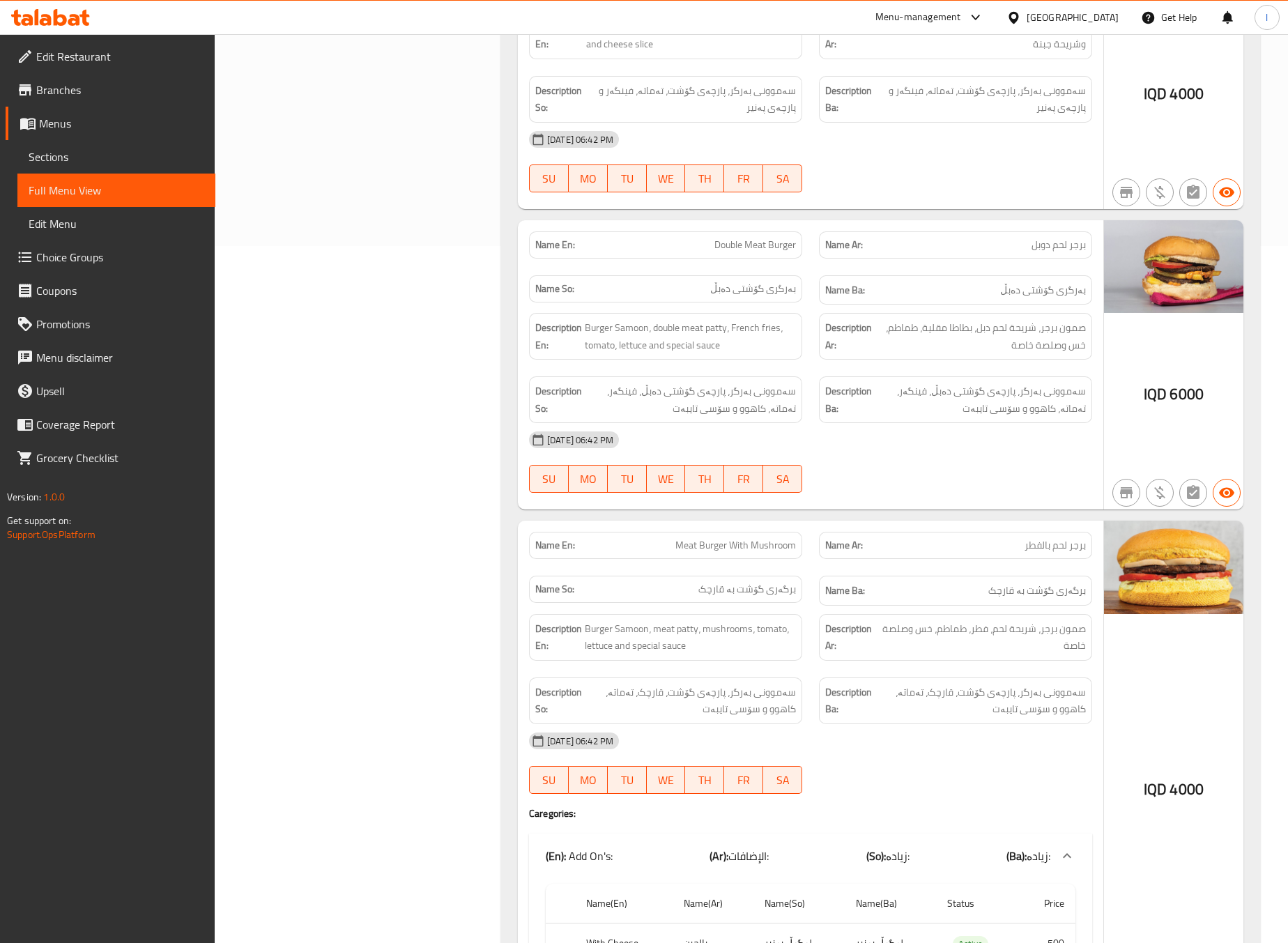
click at [380, 576] on div "Filter Branches Milano, Al saydeya Branches Popular filters Free items Branch s…" at bounding box center [364, 573] width 259 height 2183
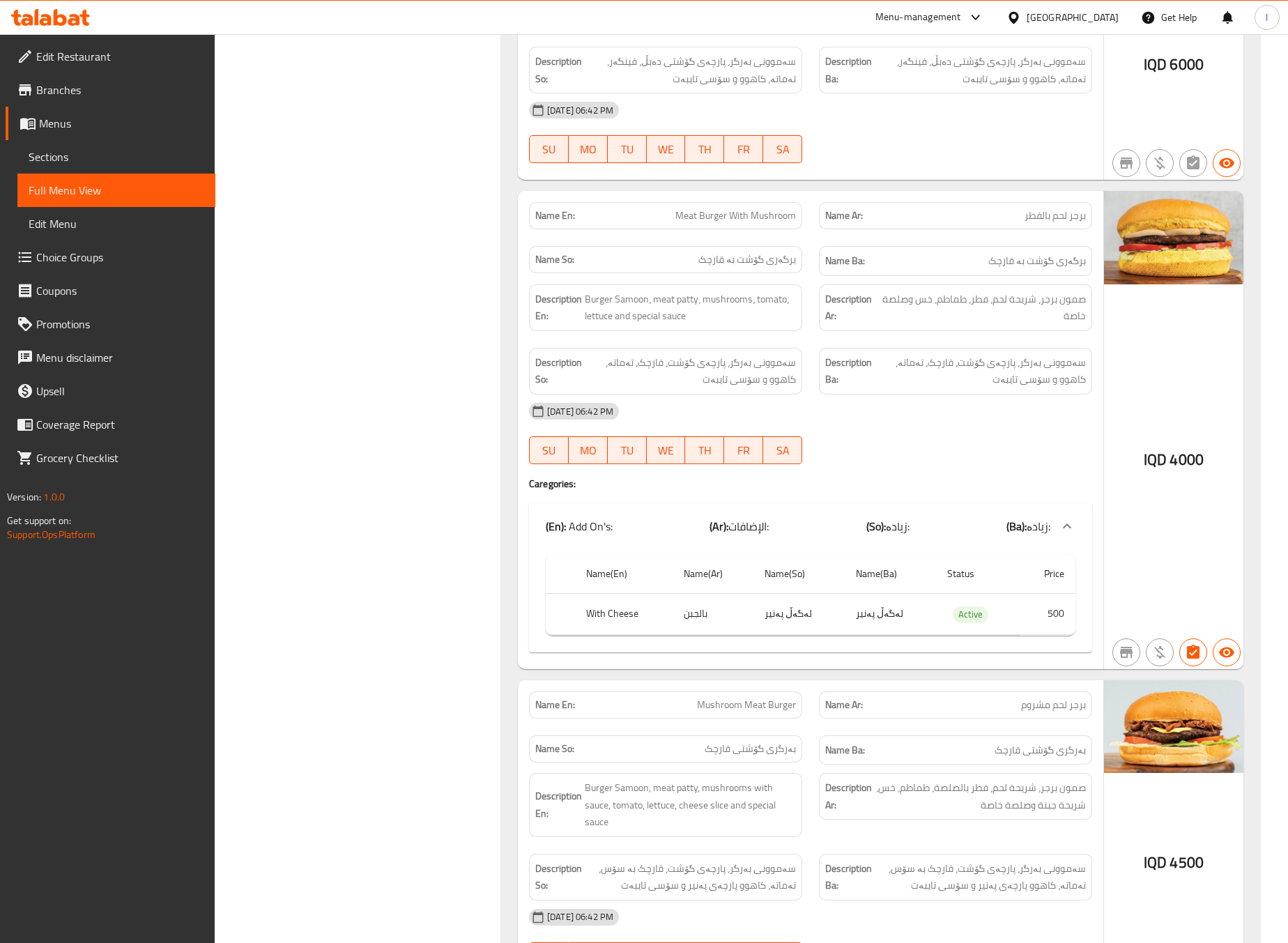
scroll to position [1046, 0]
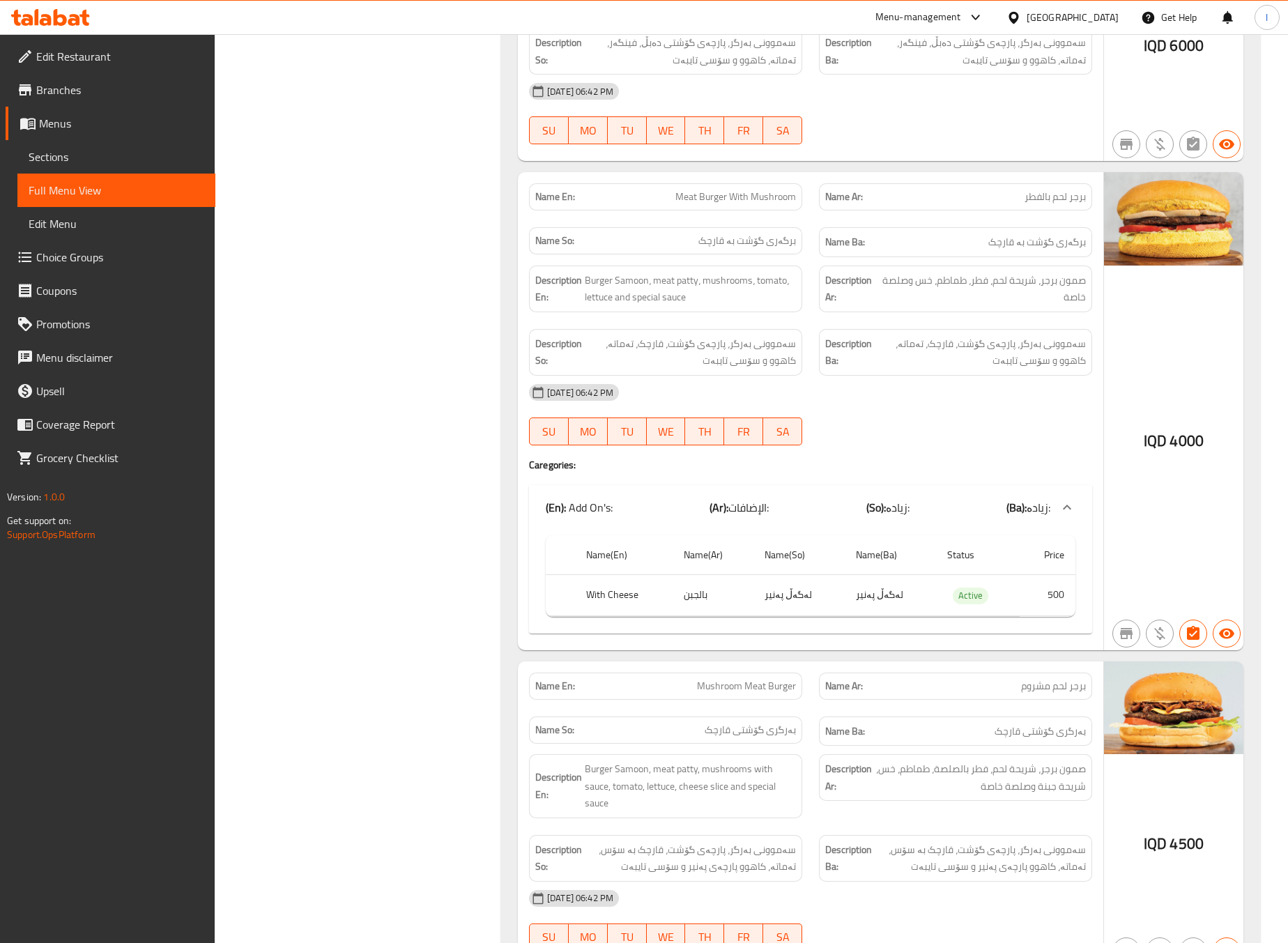
click at [326, 558] on div "Filter Branches Milano, Al saydeya Branches Popular filters Free items Branch s…" at bounding box center [364, 224] width 259 height 2183
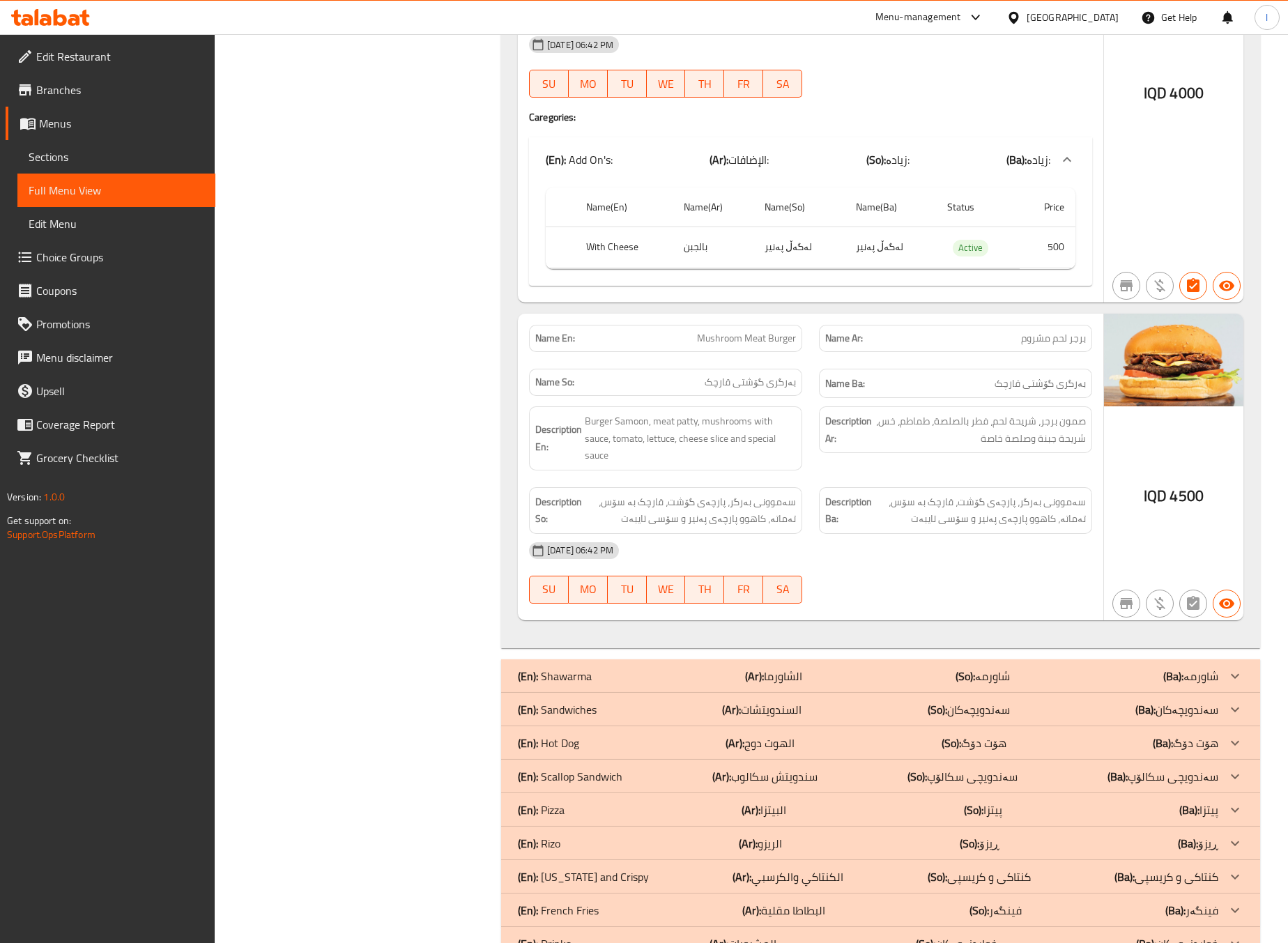
click at [1019, 360] on div "Name Ar: برجر لحم مشروم" at bounding box center [955, 338] width 290 height 44
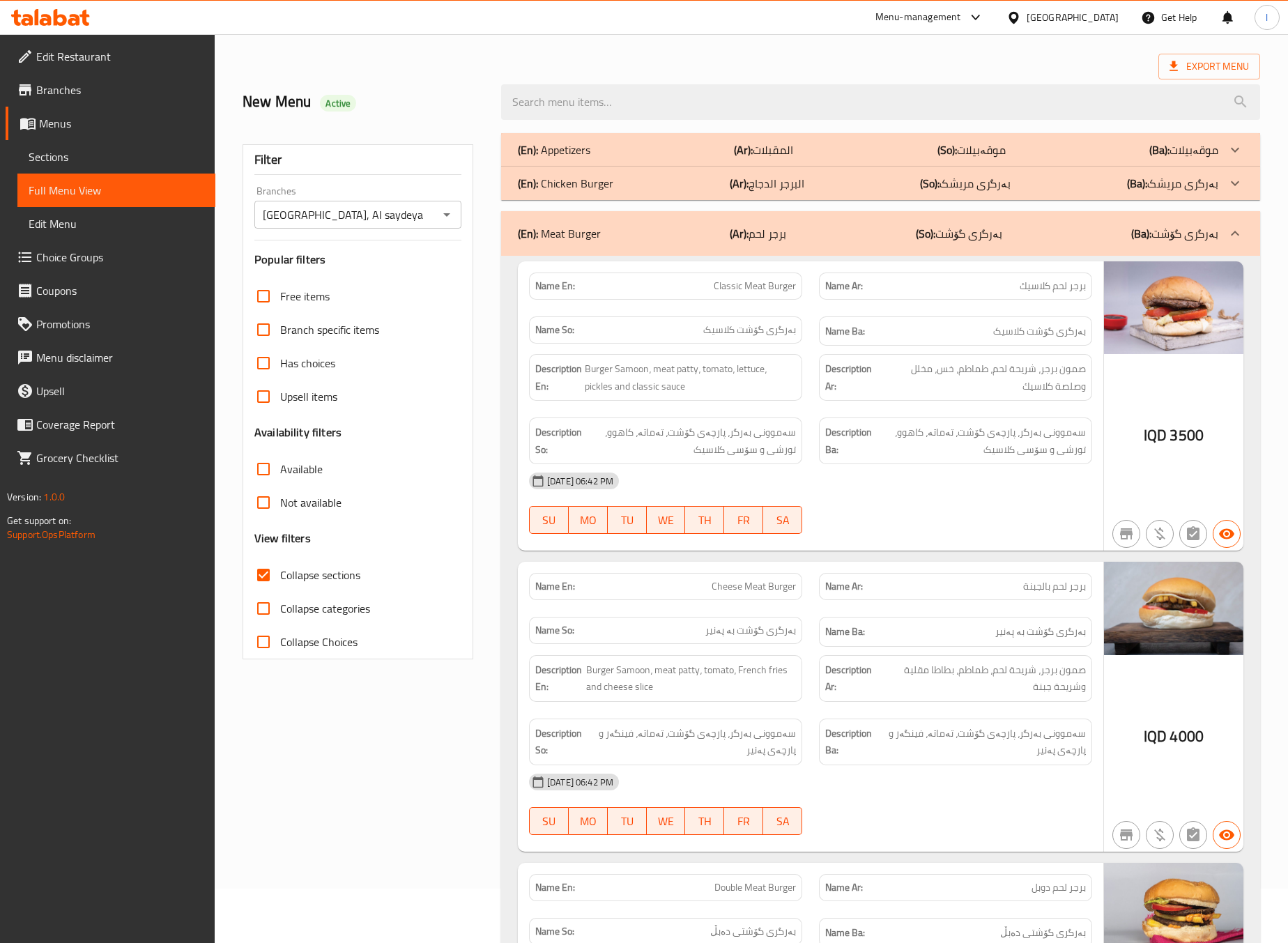
scroll to position [0, 0]
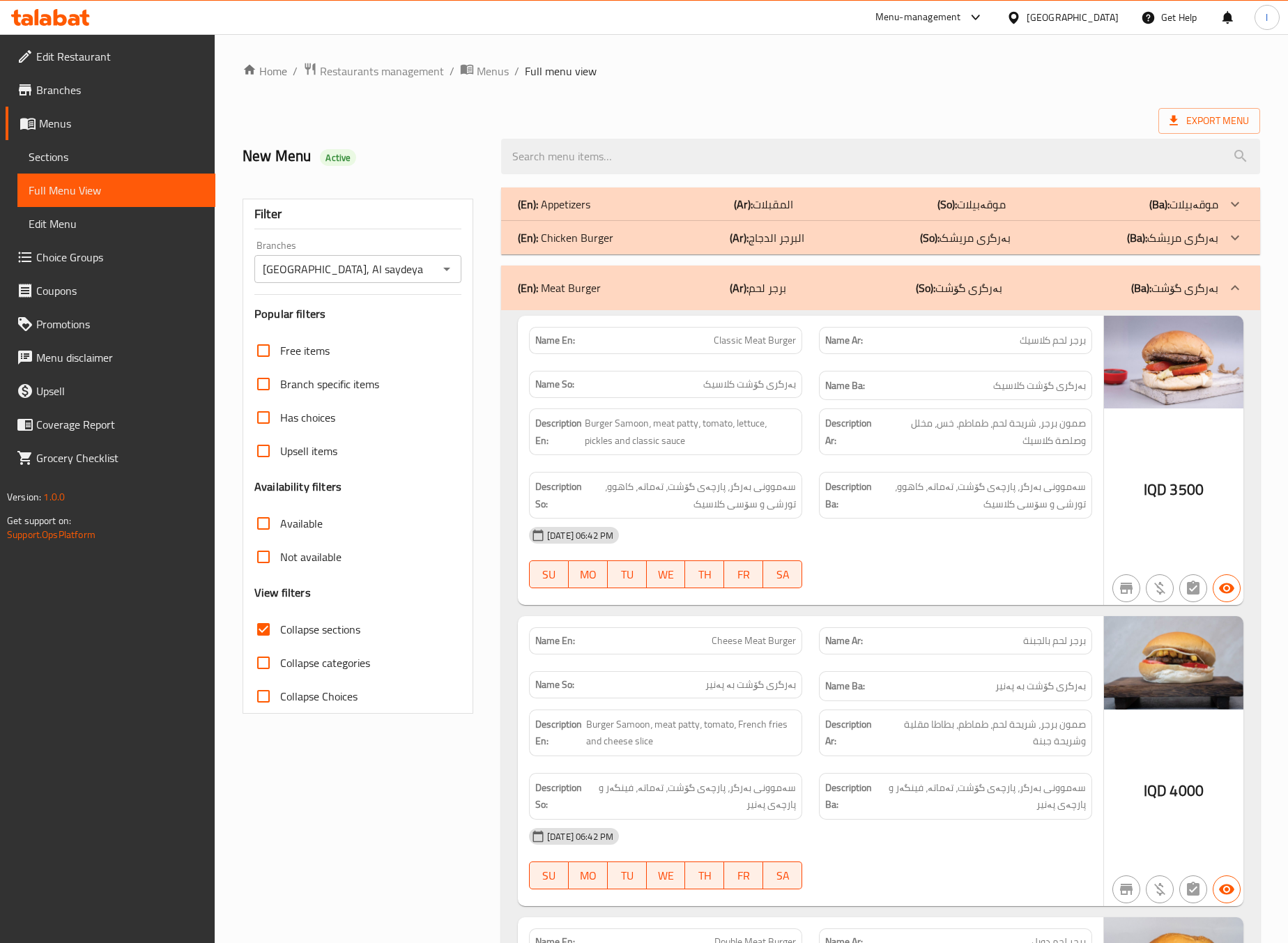
click at [1014, 302] on div "(En): Meat Burger (Ar): برجر لحم (So): بەرگری گۆشت (Ba): بەرگری گۆشت" at bounding box center [880, 288] width 759 height 44
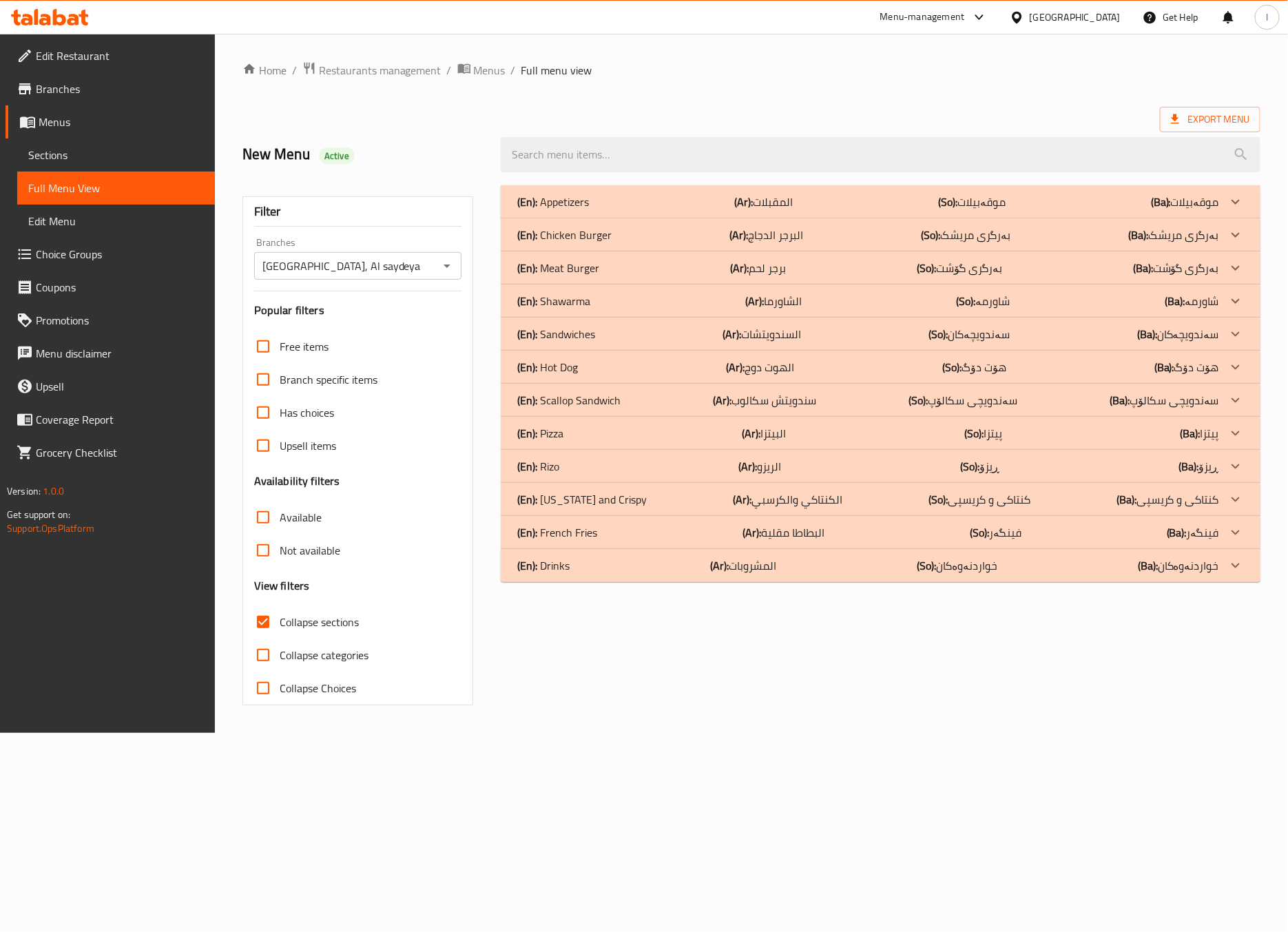
drag, startPoint x: 605, startPoint y: 309, endPoint x: 636, endPoint y: 333, distance: 39.2
click at [635, 333] on div "(En): Appetizers (Ar): المقبلات (So): موقەبیلات (Ba): موقەبیلات Name En: Appeti…" at bounding box center [880, 384] width 760 height 397
click at [636, 333] on div "(En): Sandwiches (Ar): السندويتشات (So): سەندویچەکان (Ba): سەندویچەکان" at bounding box center [868, 334] width 701 height 16
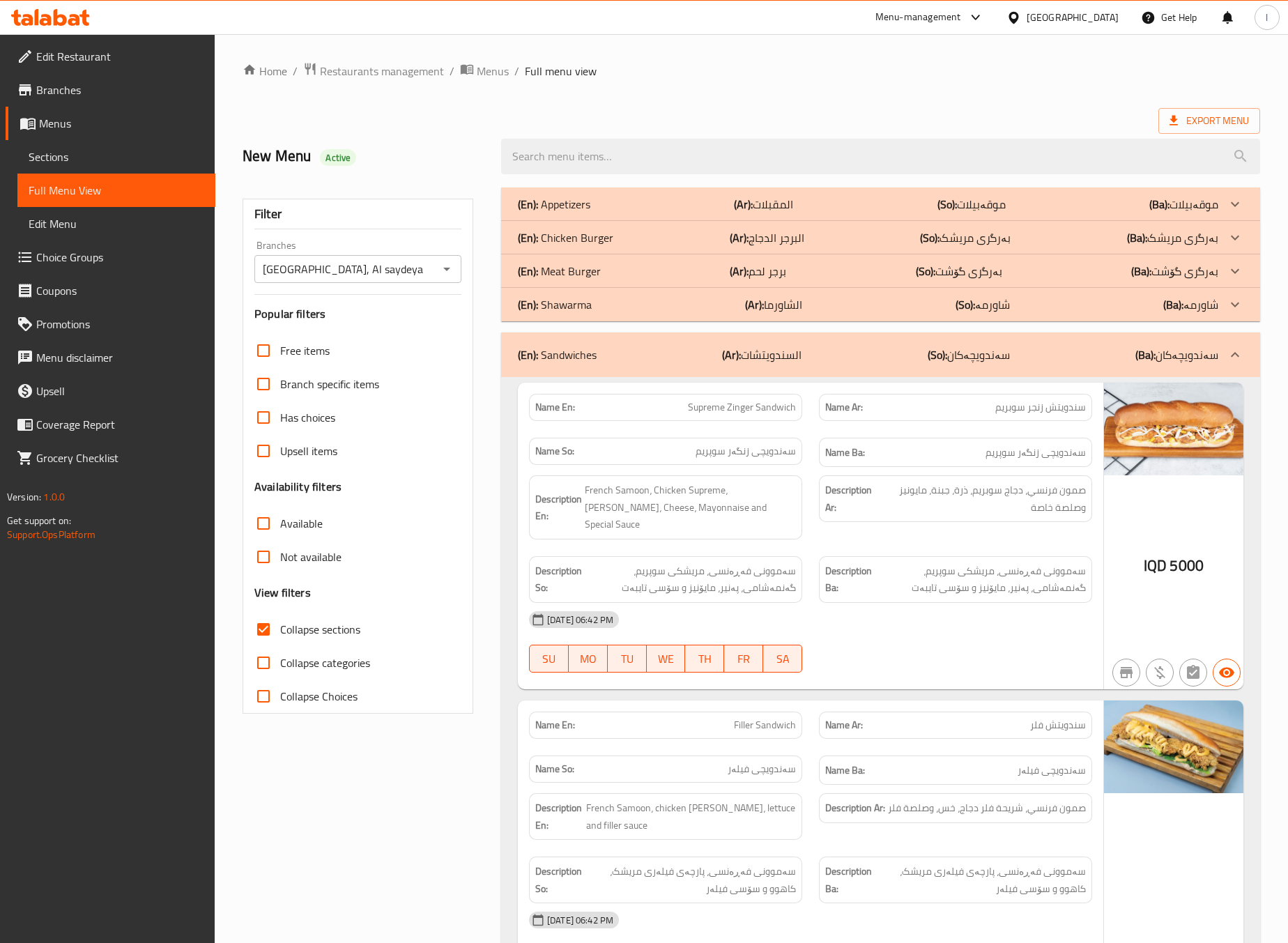
click at [883, 548] on div "Description Ba: سەموونی فەڕەنسی، مریشکی سوپریم، گەنمەشامی، پەنیر، مایۆنیز و سۆس…" at bounding box center [955, 579] width 290 height 63
click at [922, 609] on div "[DATE] 06:42 PM" at bounding box center [810, 620] width 580 height 34
click at [908, 664] on div at bounding box center [955, 672] width 290 height 16
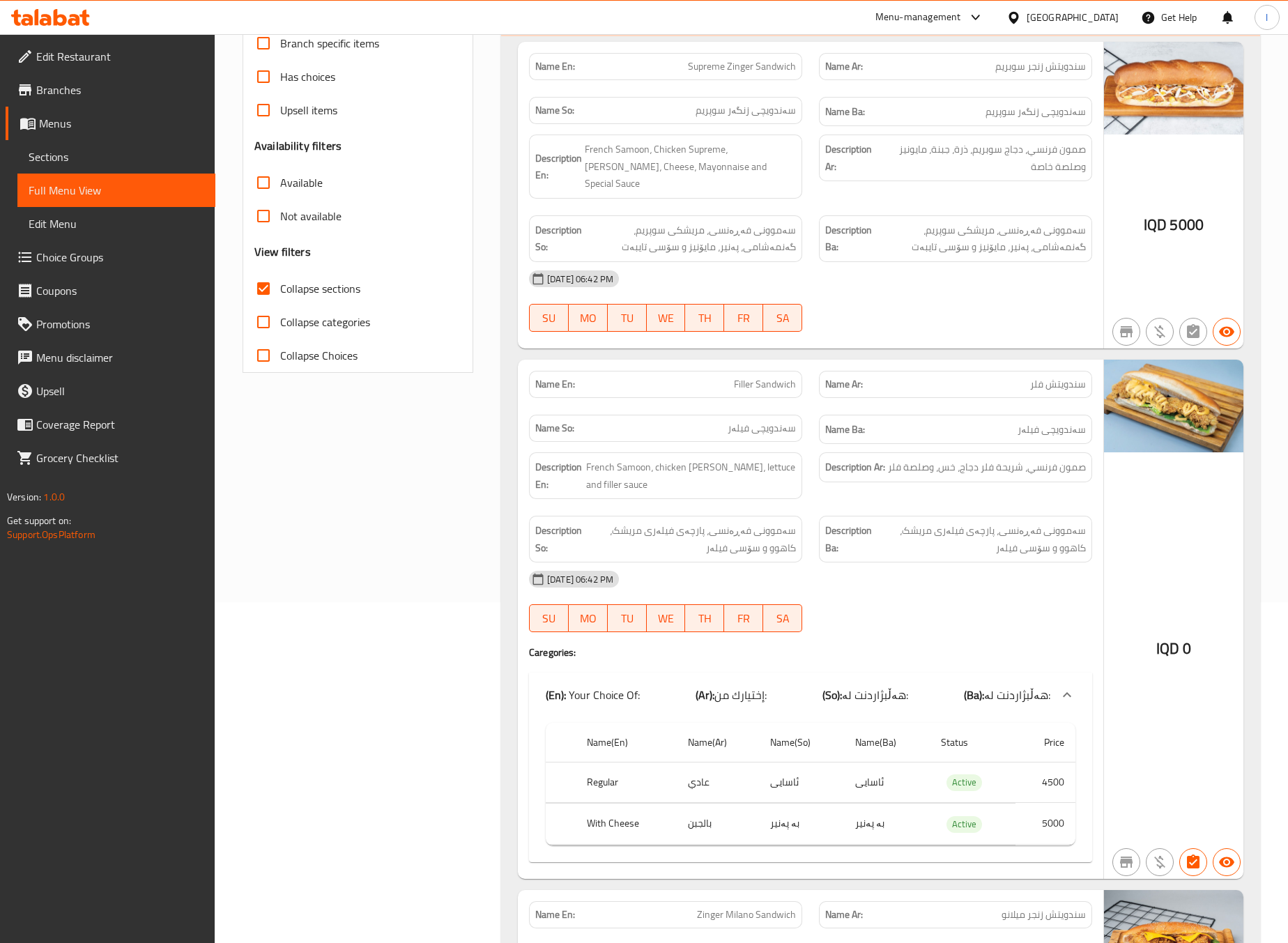
scroll to position [348, 0]
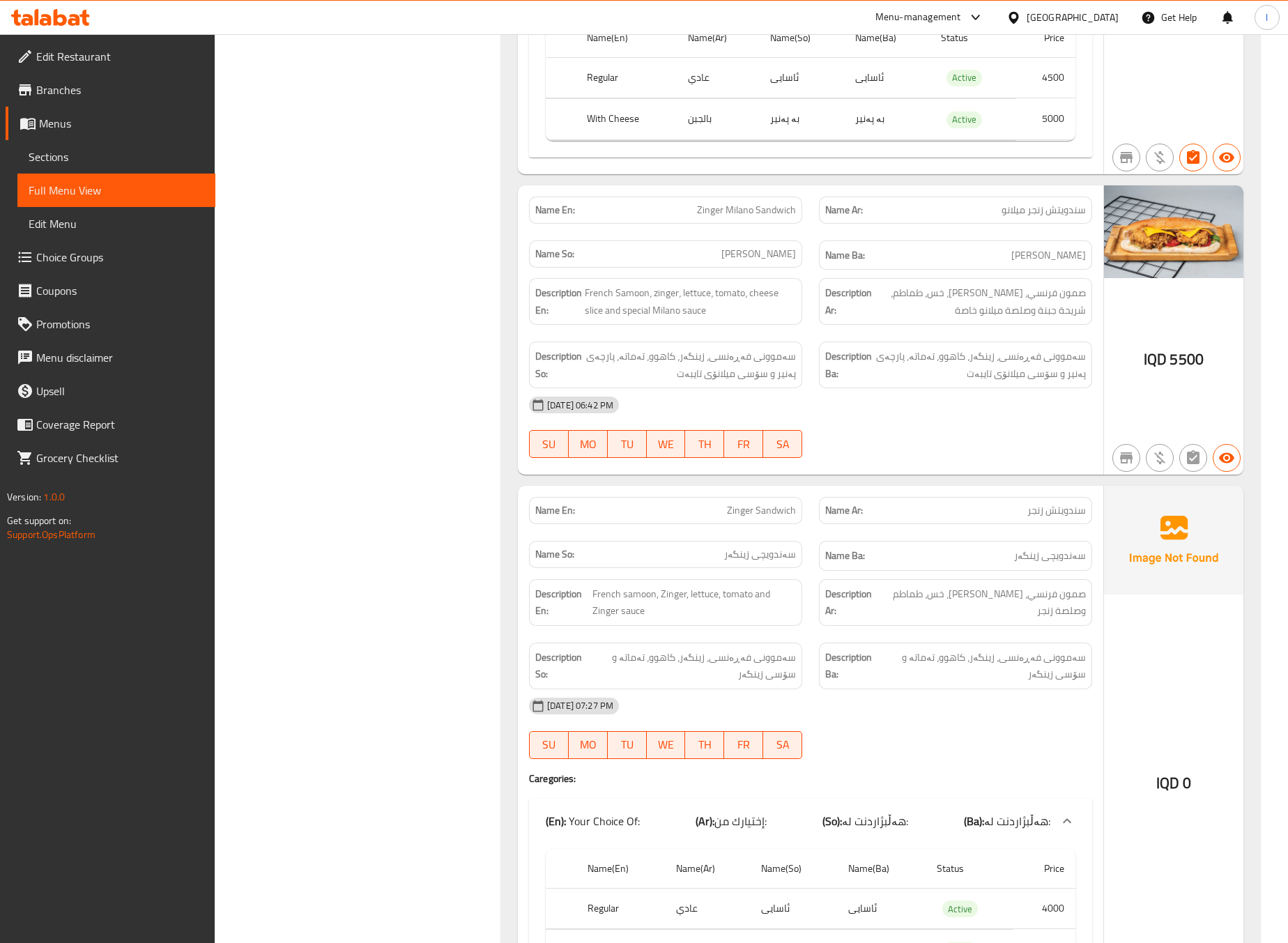
scroll to position [1393, 0]
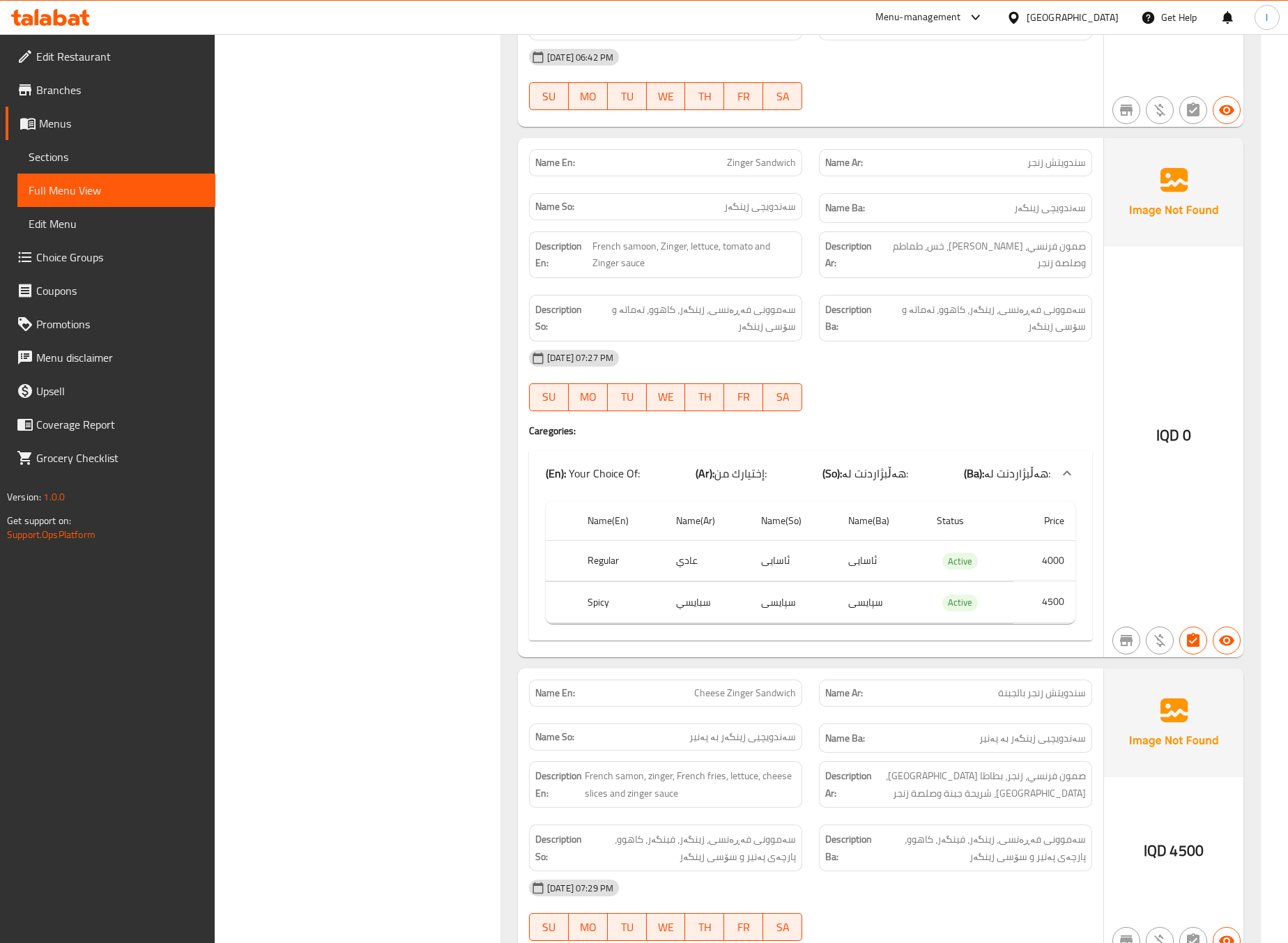
click at [337, 602] on div "Filter Branches Milano, Al saydeya Branches Popular filters Free items Branch s…" at bounding box center [364, 12] width 259 height 2453
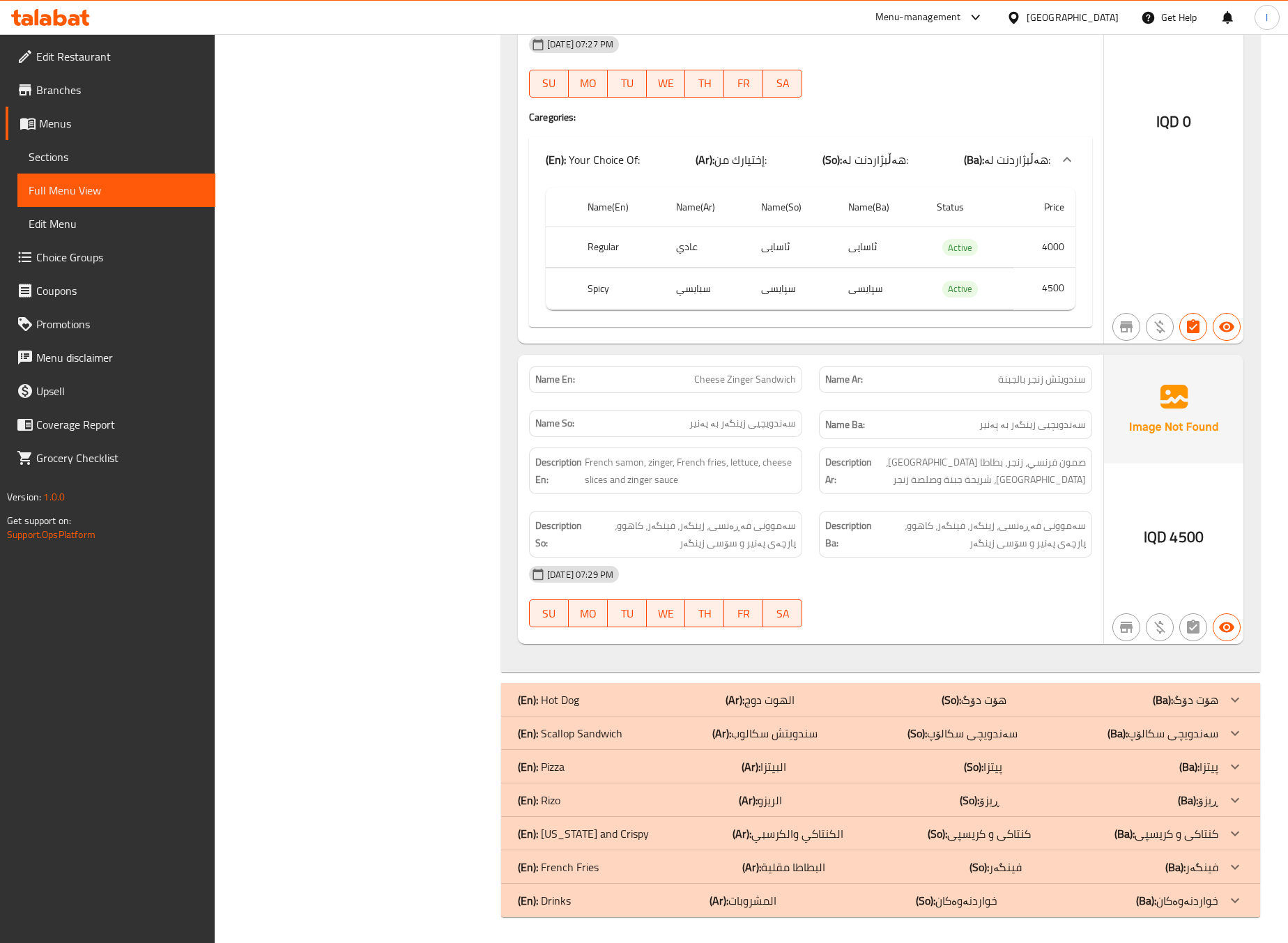
click at [1027, 563] on div "[DATE] 07:29 PM" at bounding box center [810, 574] width 580 height 34
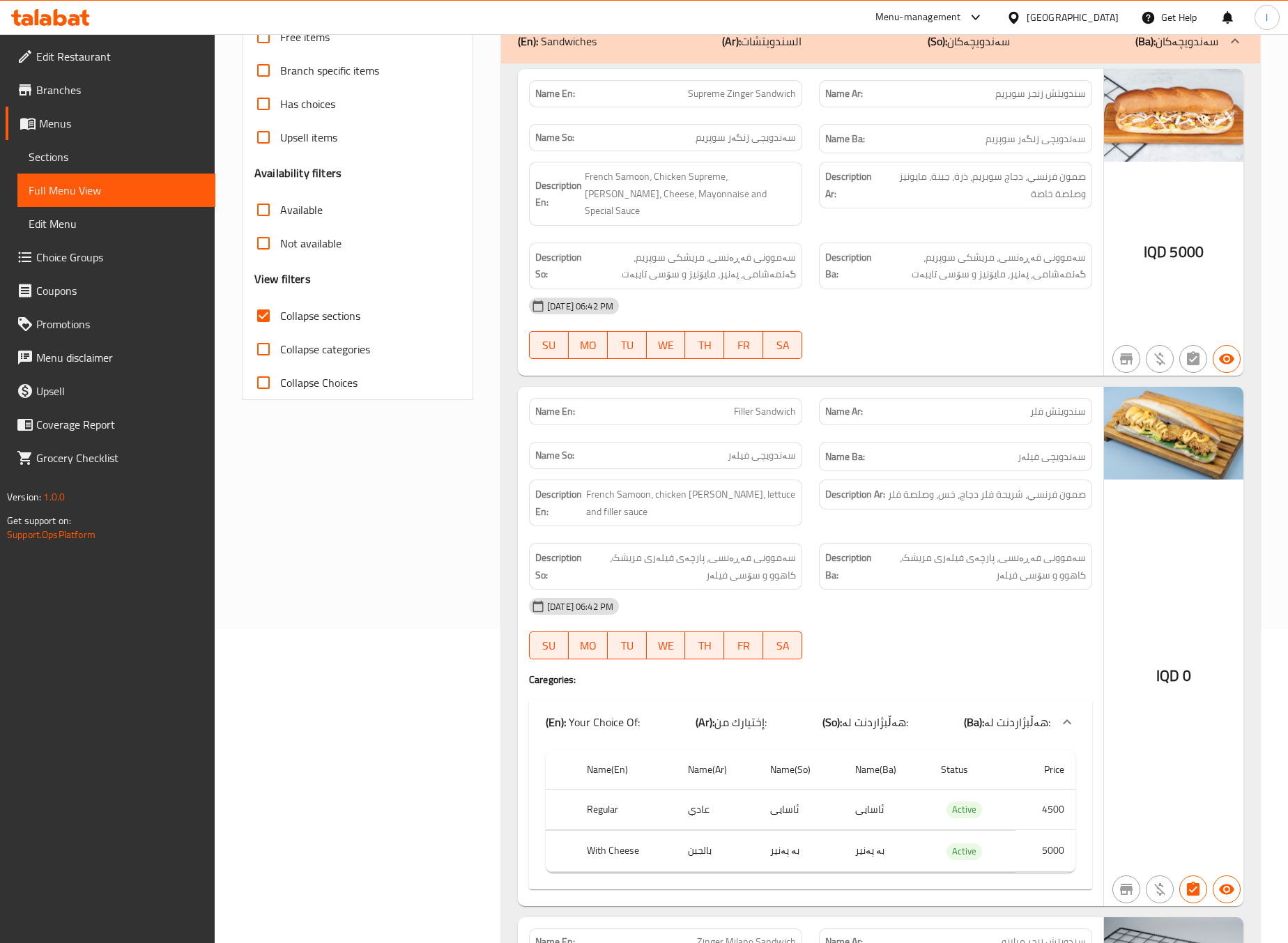
scroll to position [0, 0]
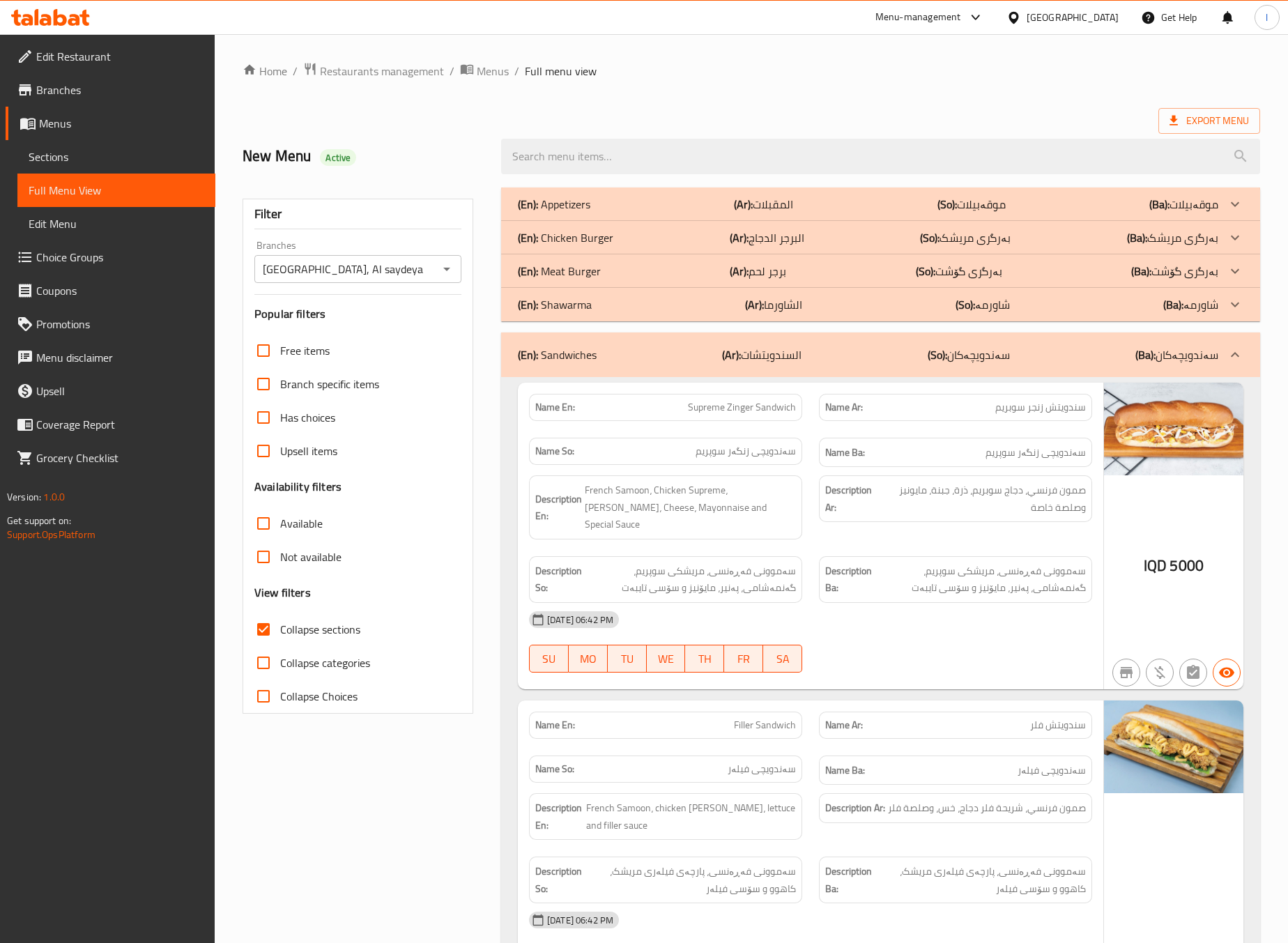
click at [723, 362] on div "(En): Sandwiches (Ar): السندويتشات (So): سەندویچەکان (Ba): سەندویچەکان" at bounding box center [868, 355] width 700 height 16
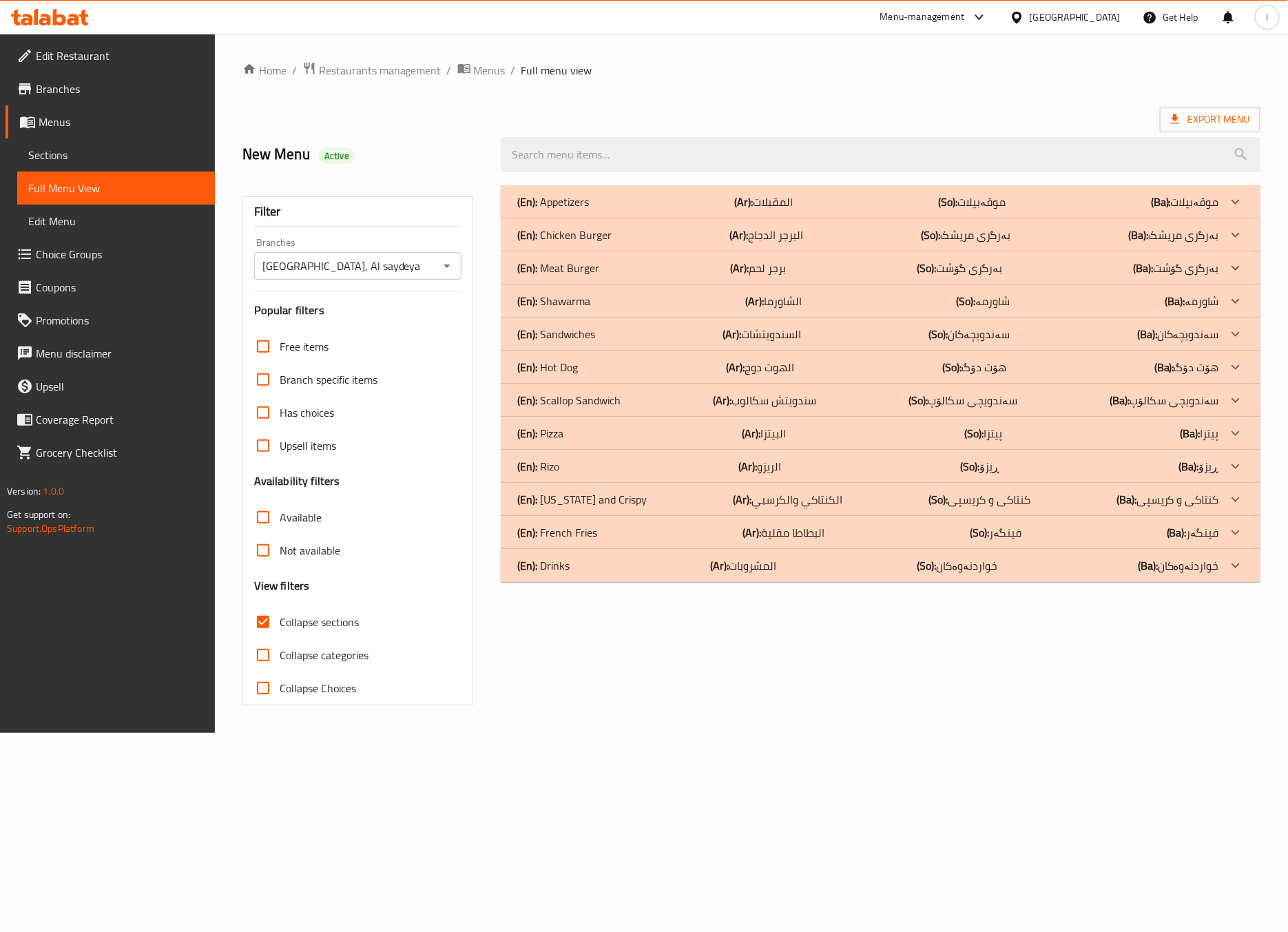
click at [784, 397] on p "(Ar): سندويتش سكالوب" at bounding box center [764, 400] width 104 height 16
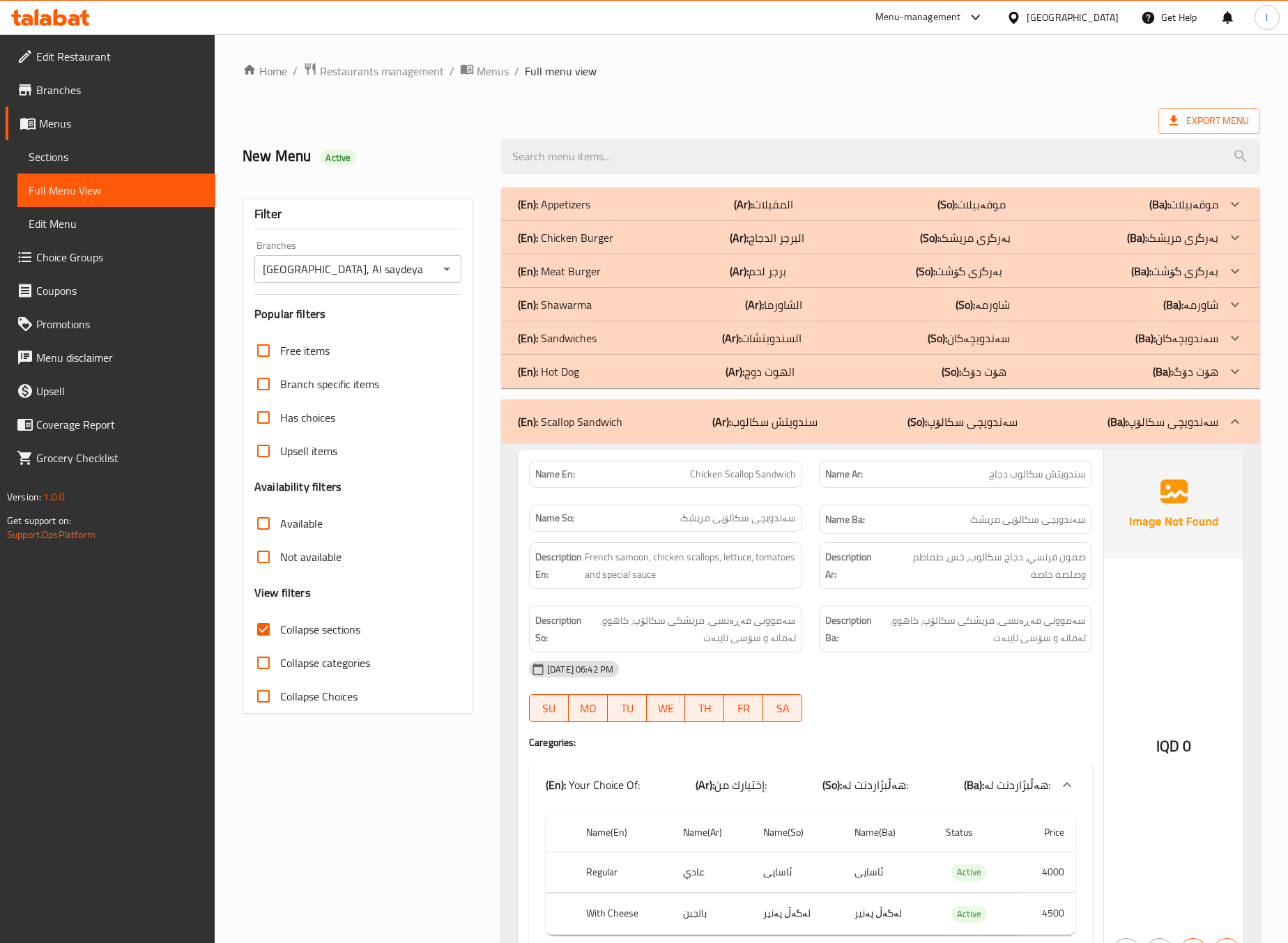
click at [808, 517] on div "Name So: سەندویچی سکالۆپی مریشک" at bounding box center [665, 520] width 290 height 47
click at [679, 600] on div "Description So: سەموونی فەڕەنسی، مریشکی سکالۆپ، کاهوو، تەماتە و سۆسی تایبەت" at bounding box center [665, 629] width 290 height 63
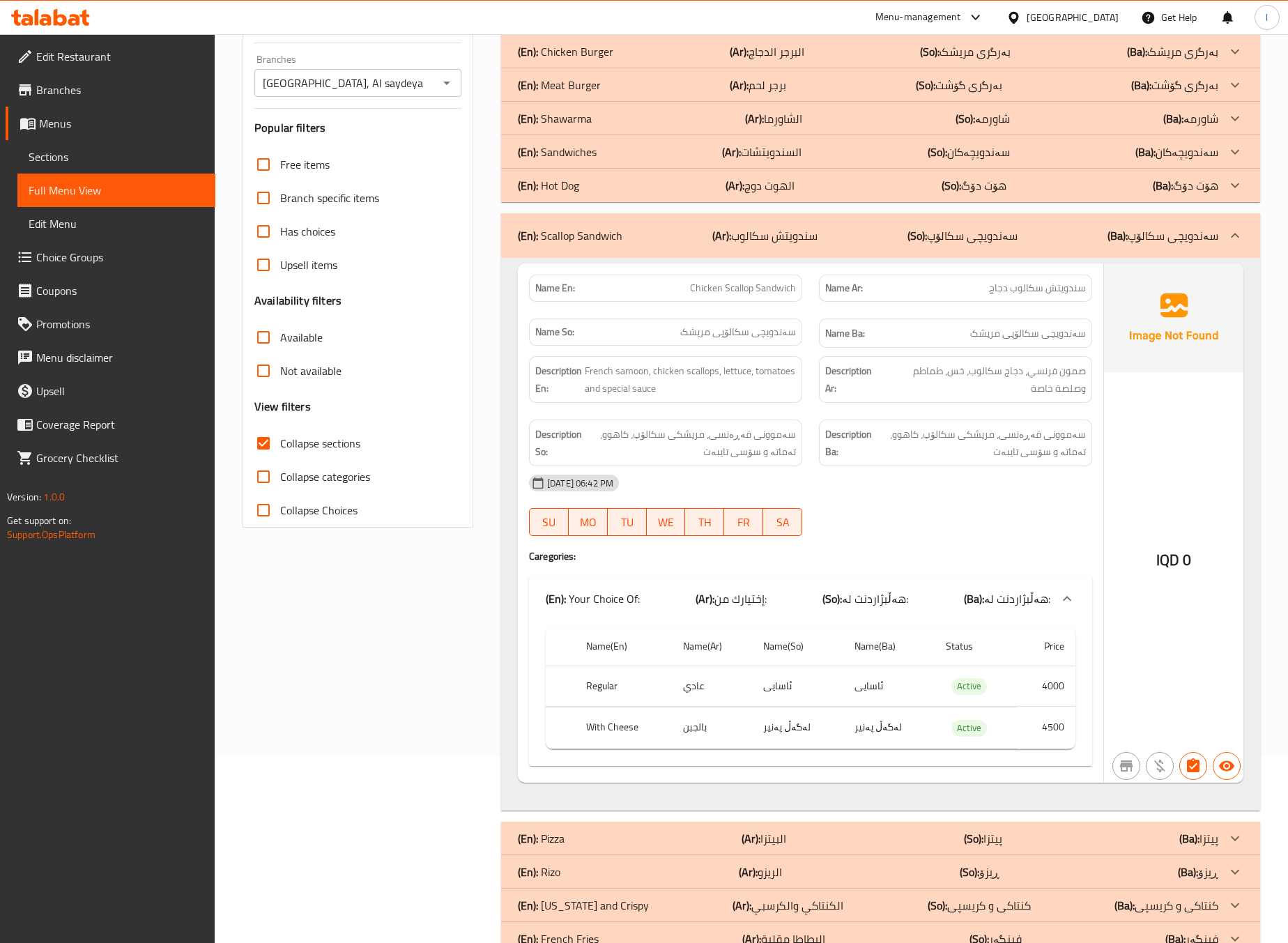
scroll to position [263, 0]
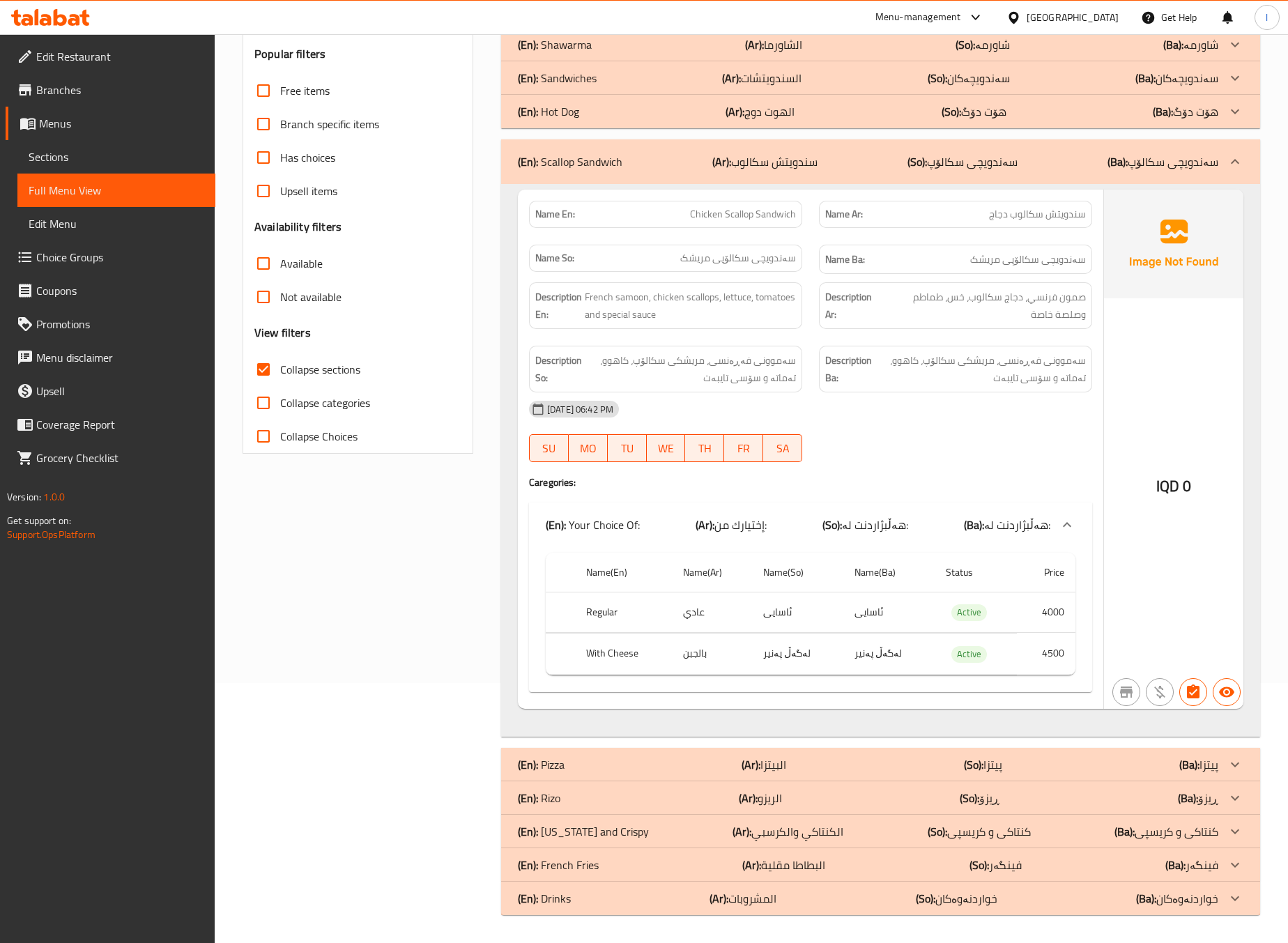
click at [348, 659] on div "Filter Branches Milano, Al saydeya Branches Popular filters Free items Branch s…" at bounding box center [364, 421] width 259 height 1005
click at [993, 166] on p "(So): سەندویچی سکالۆپ" at bounding box center [962, 161] width 110 height 16
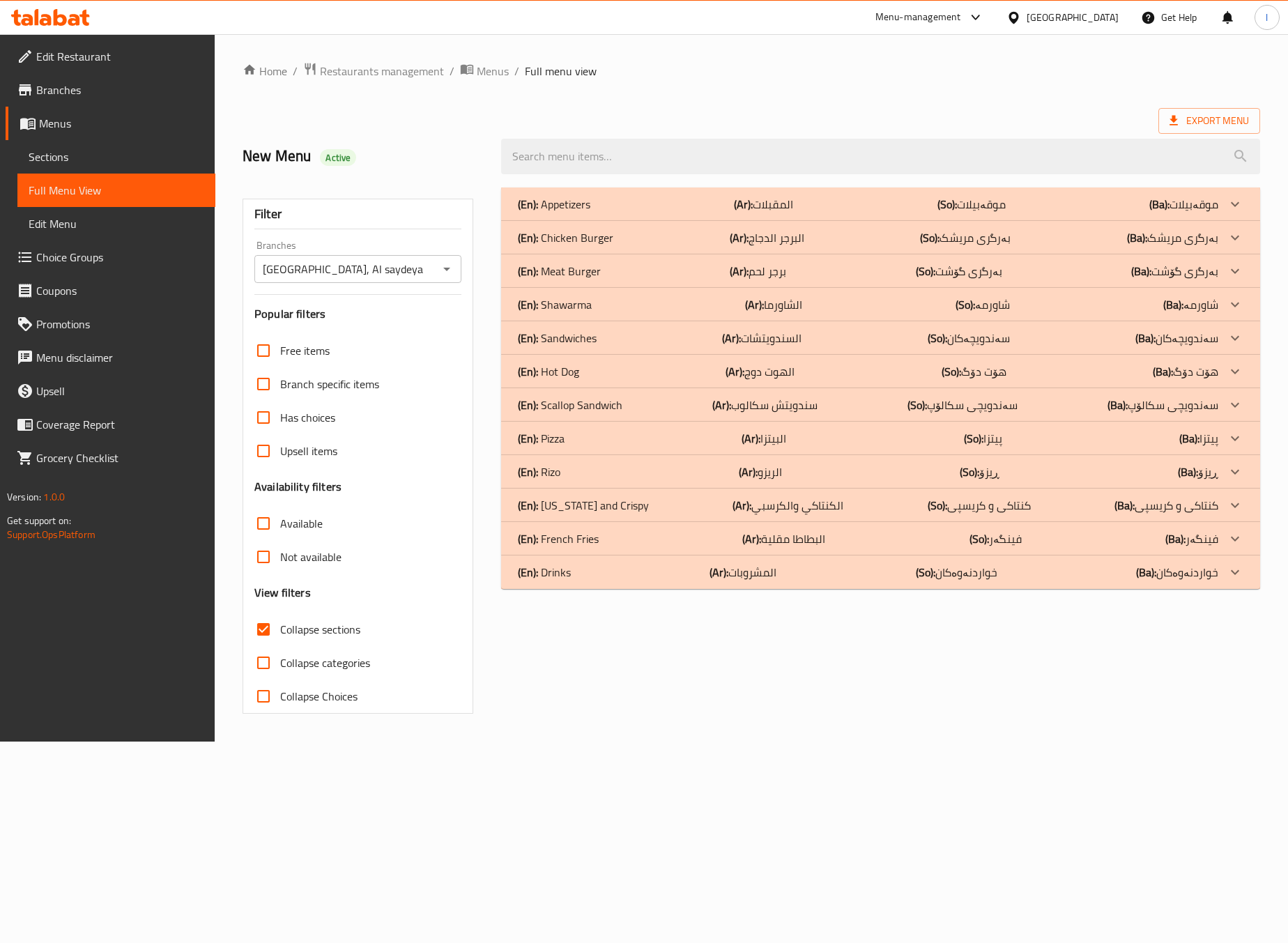
scroll to position [0, 0]
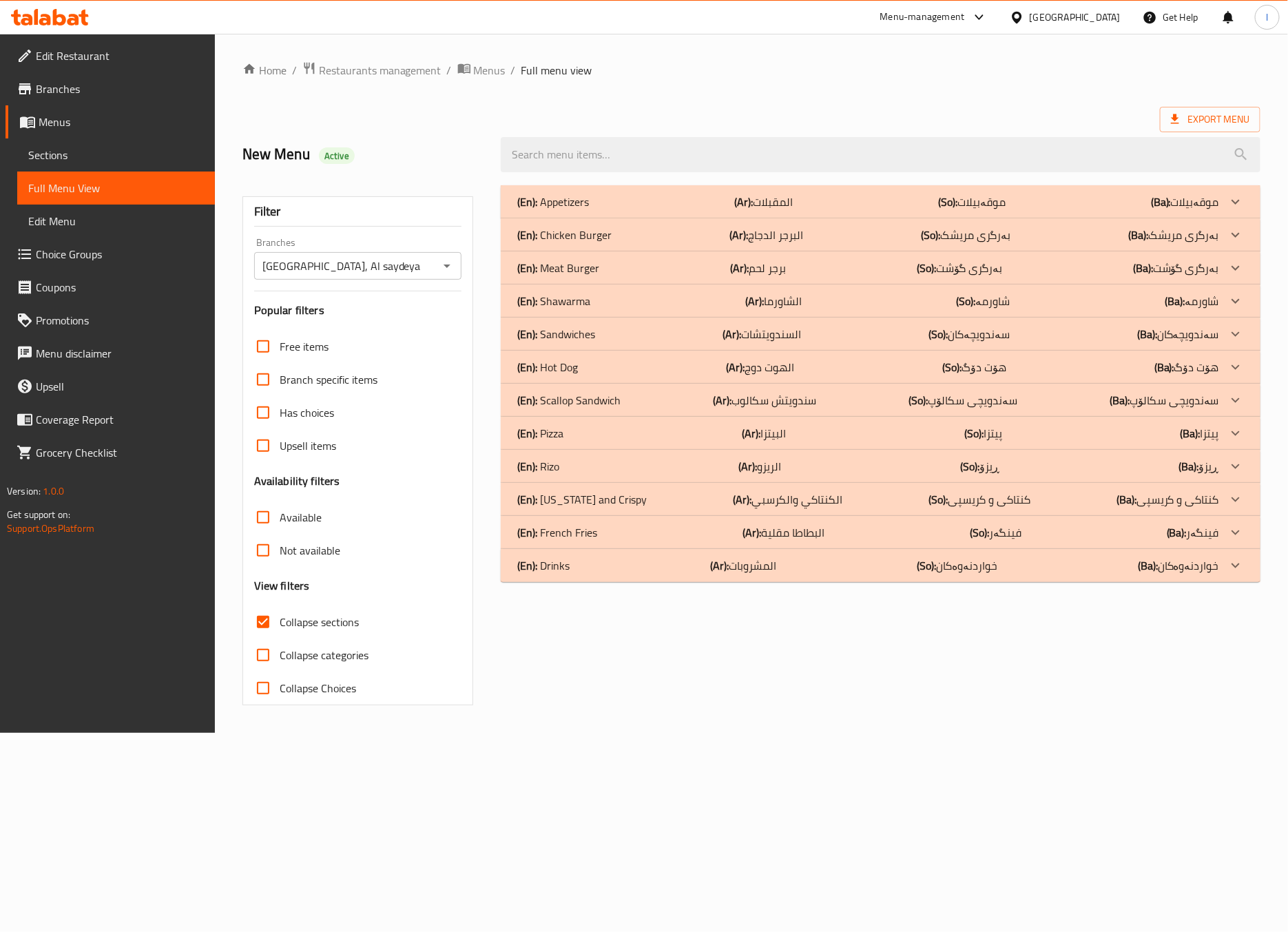
drag, startPoint x: 891, startPoint y: 621, endPoint x: 897, endPoint y: 615, distance: 8.5
click at [897, 615] on div "(En): Appetizers (Ar): المقبلات (So): موقەبیلات (Ba): موقەبیلات Name En: Appeti…" at bounding box center [881, 445] width 776 height 537
click at [572, 372] on p "(En): Hot Dog" at bounding box center [547, 367] width 61 height 16
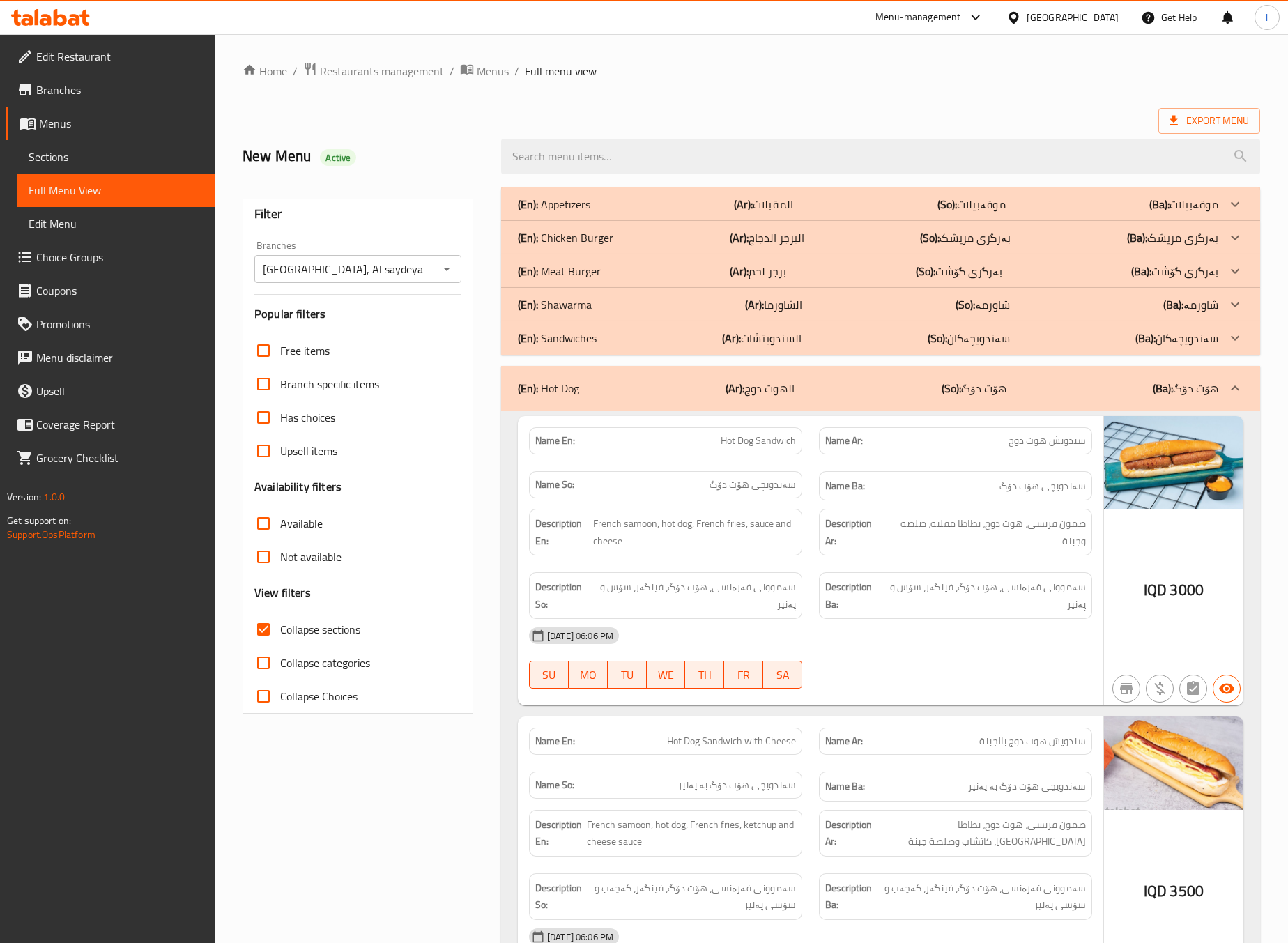
click at [877, 666] on div "14-10-2025 06:06 PM SU MO TU WE TH FR SA" at bounding box center [810, 658] width 580 height 78
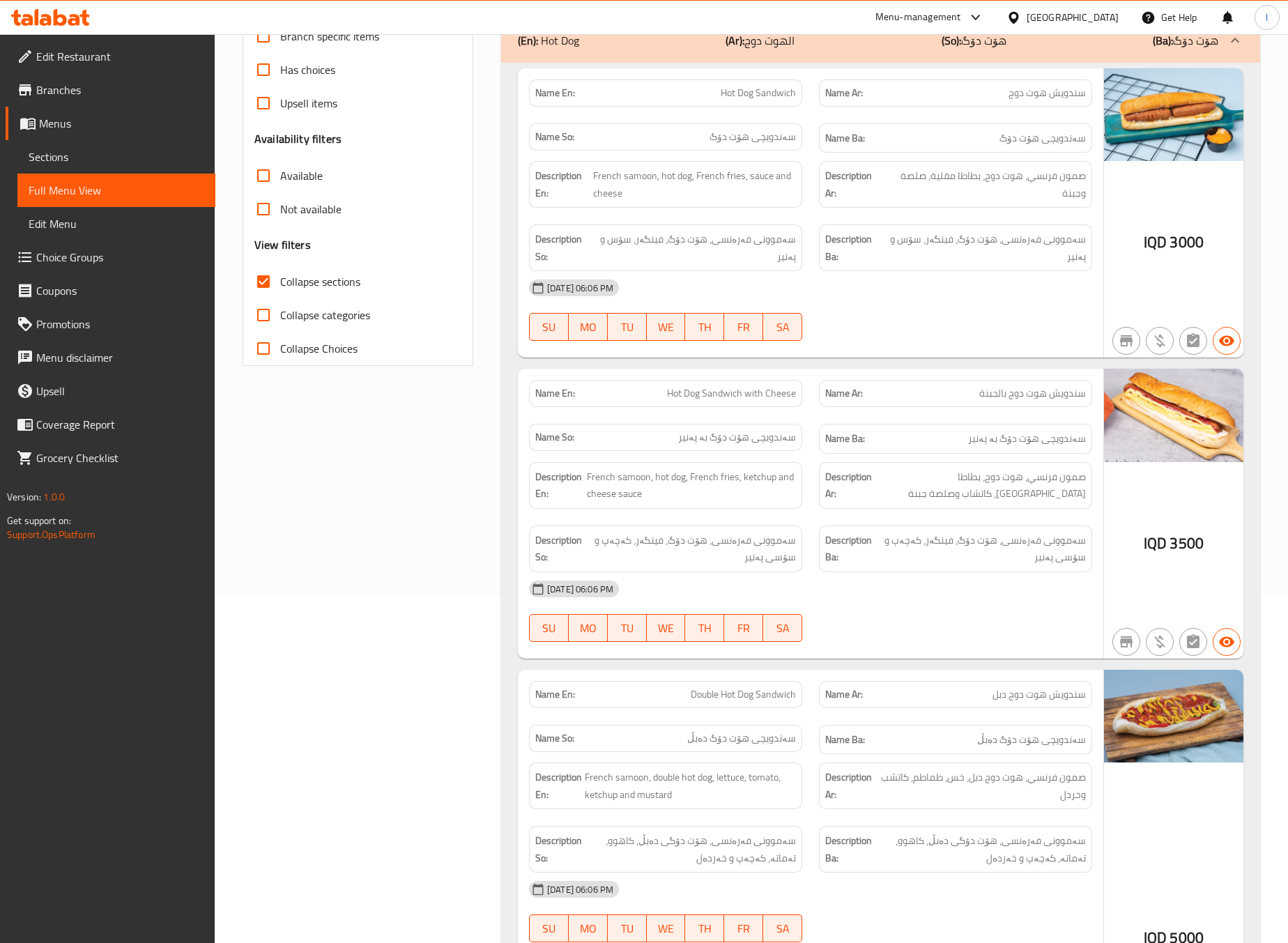
click at [432, 539] on div "Filter Branches Milano, Al saydeya Branches Popular filters Free items Branch s…" at bounding box center [364, 858] width 259 height 2053
click at [443, 521] on div "Filter Branches Milano, Al saydeya Branches Popular filters Free items Branch s…" at bounding box center [364, 858] width 259 height 2053
click at [438, 539] on div "Filter Branches Milano, Al saydeya Branches Popular filters Free items Branch s…" at bounding box center [364, 858] width 259 height 2053
click at [431, 603] on div "Filter Branches Milano, Al saydeya Branches Popular filters Free items Branch s…" at bounding box center [364, 858] width 259 height 2053
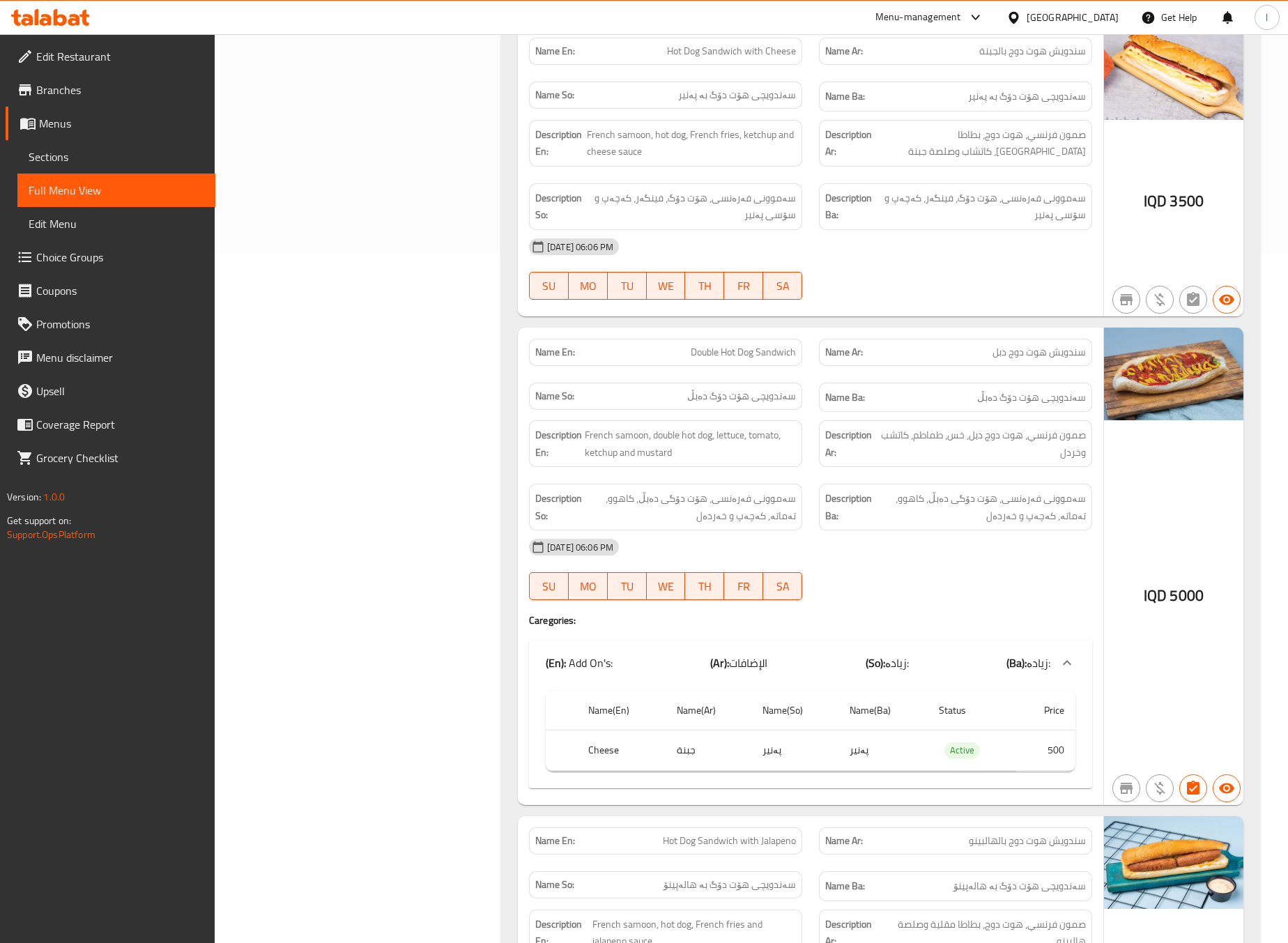
scroll to position [697, 0]
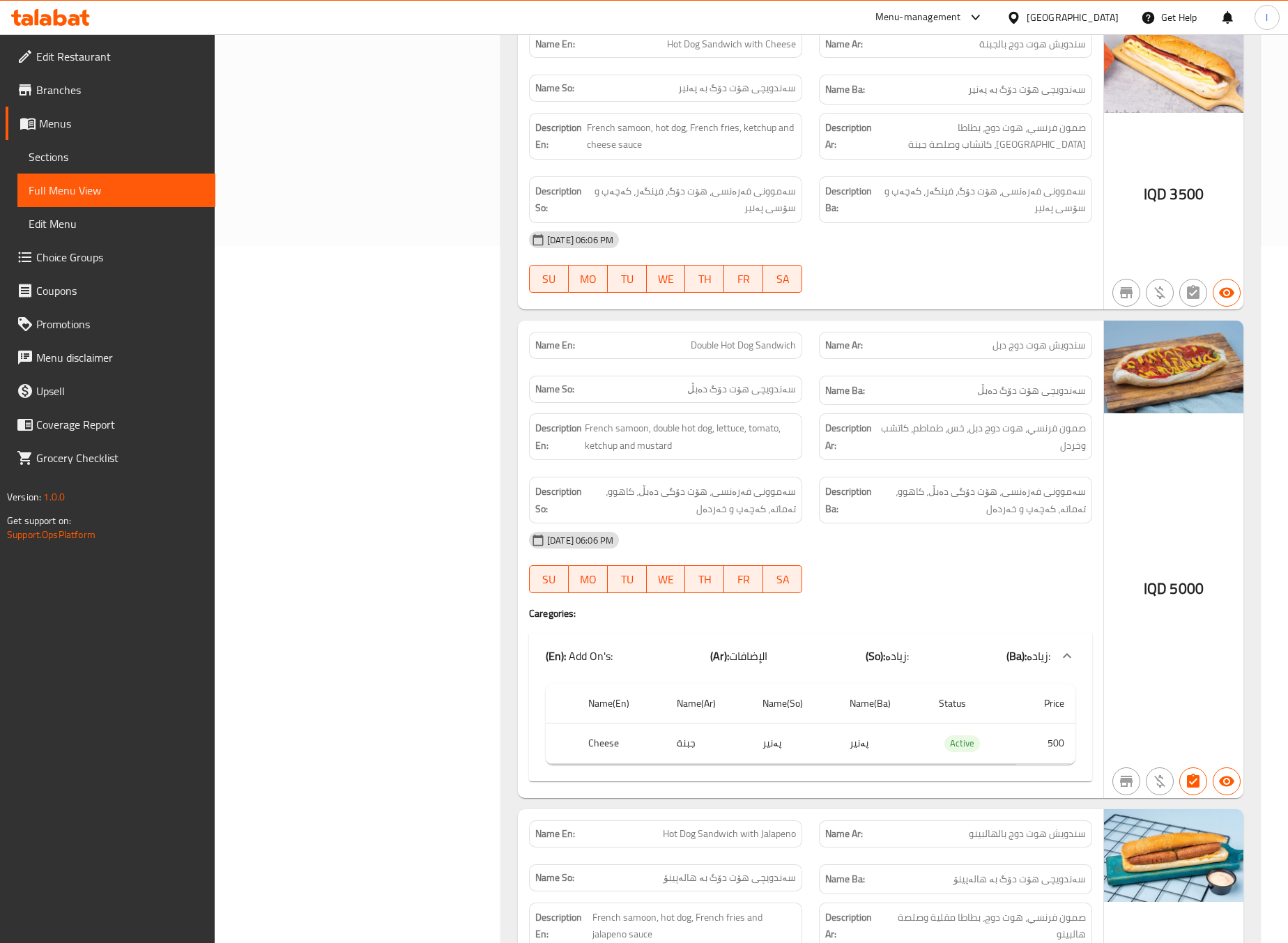
click at [439, 452] on div "Filter Branches Milano, Al saydeya Branches Popular filters Free items Branch s…" at bounding box center [364, 508] width 259 height 2053
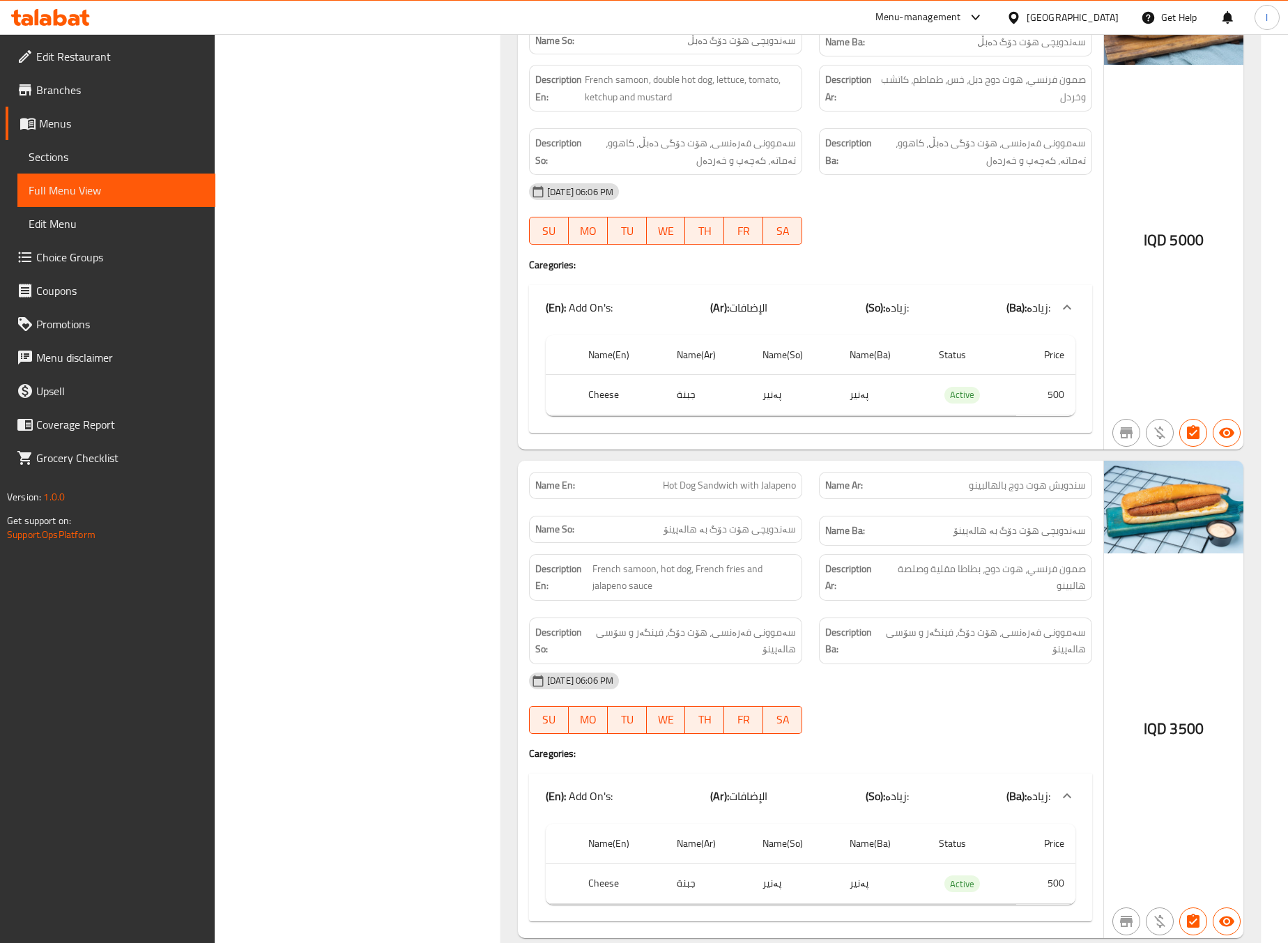
scroll to position [1320, 0]
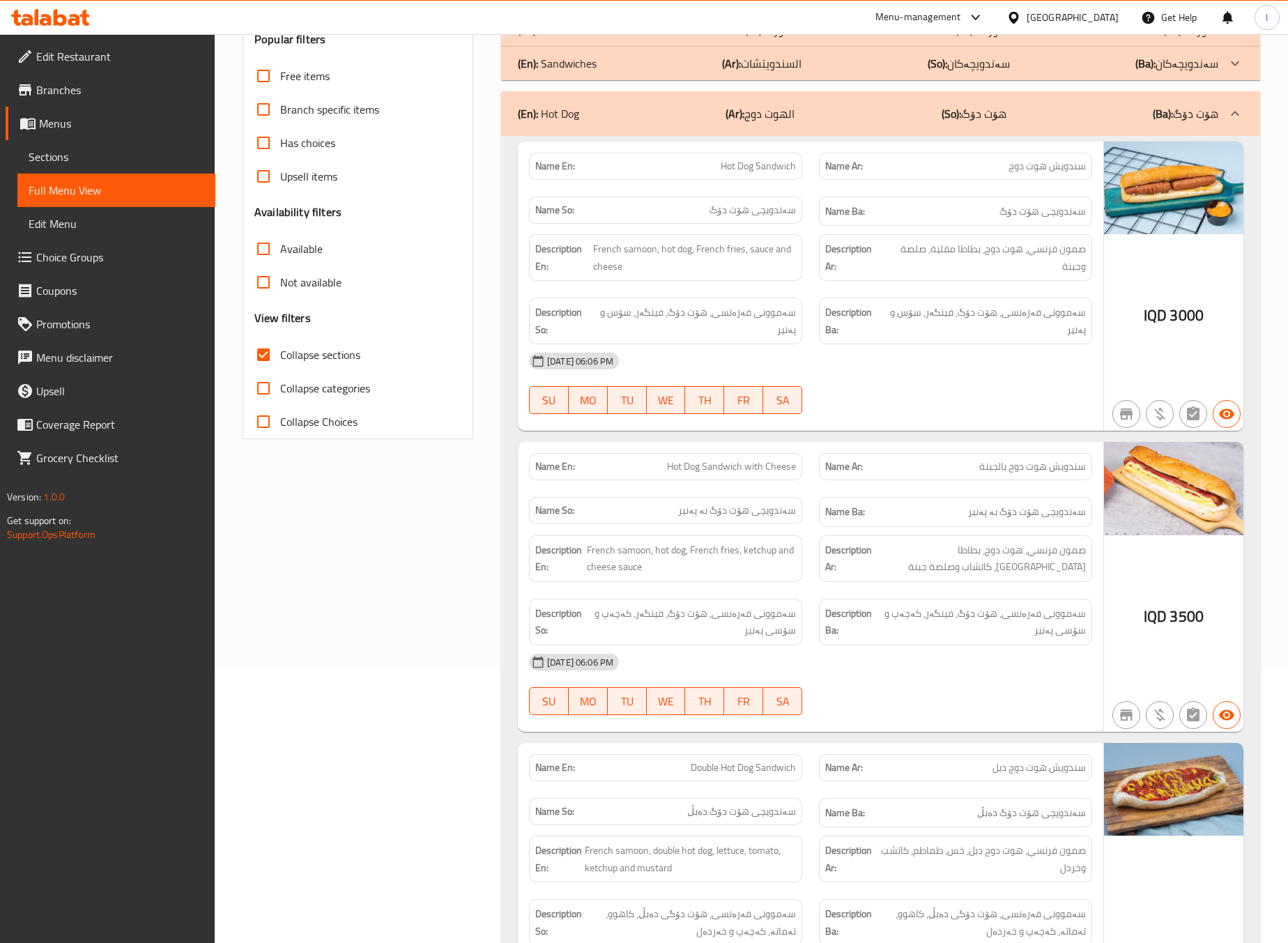
scroll to position [0, 0]
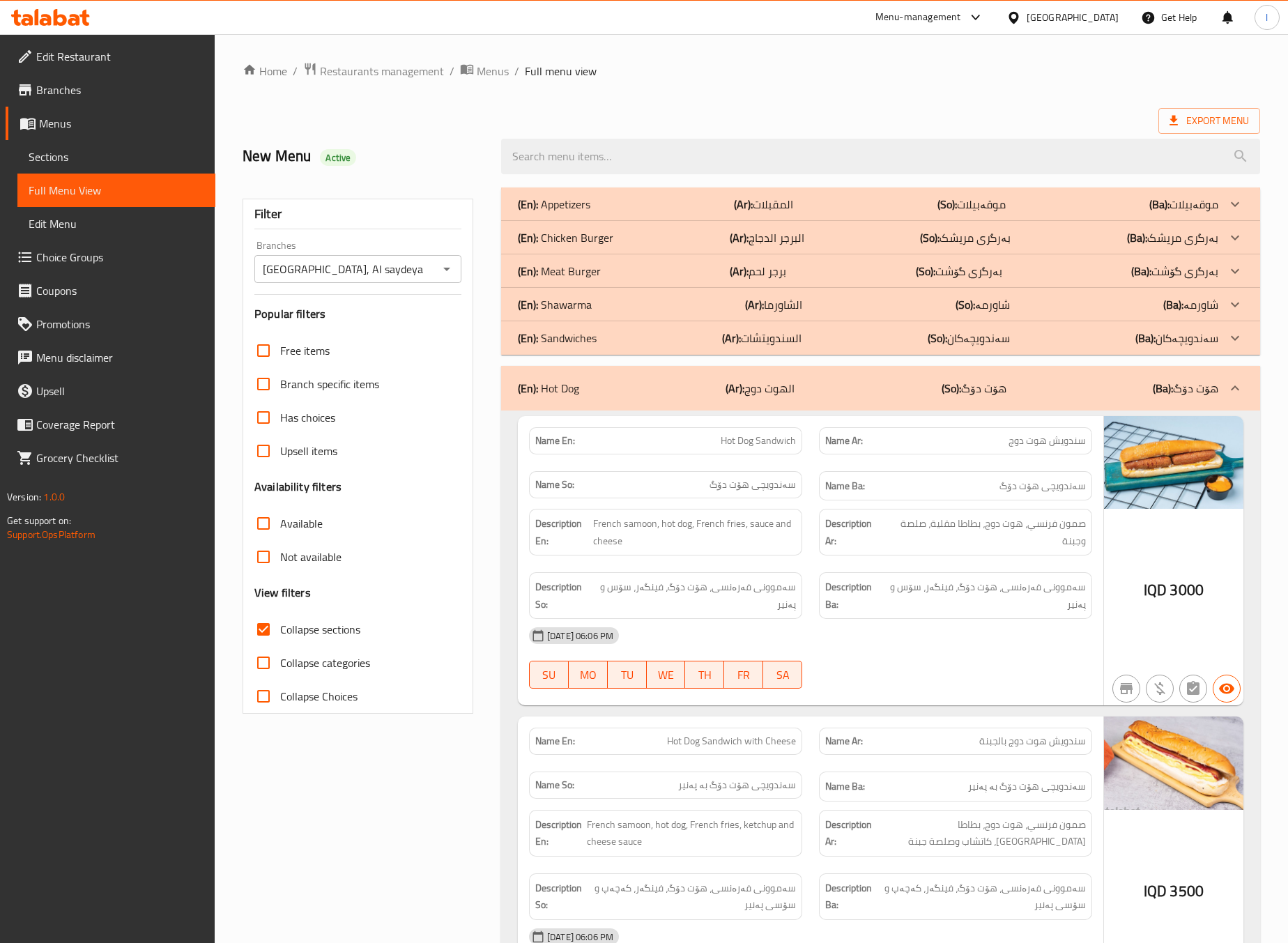
click at [841, 376] on div "(En): Hot Dog (Ar): الهوت دوج (So): هۆت دۆگ (Ba): هۆت دۆگ" at bounding box center [880, 388] width 759 height 44
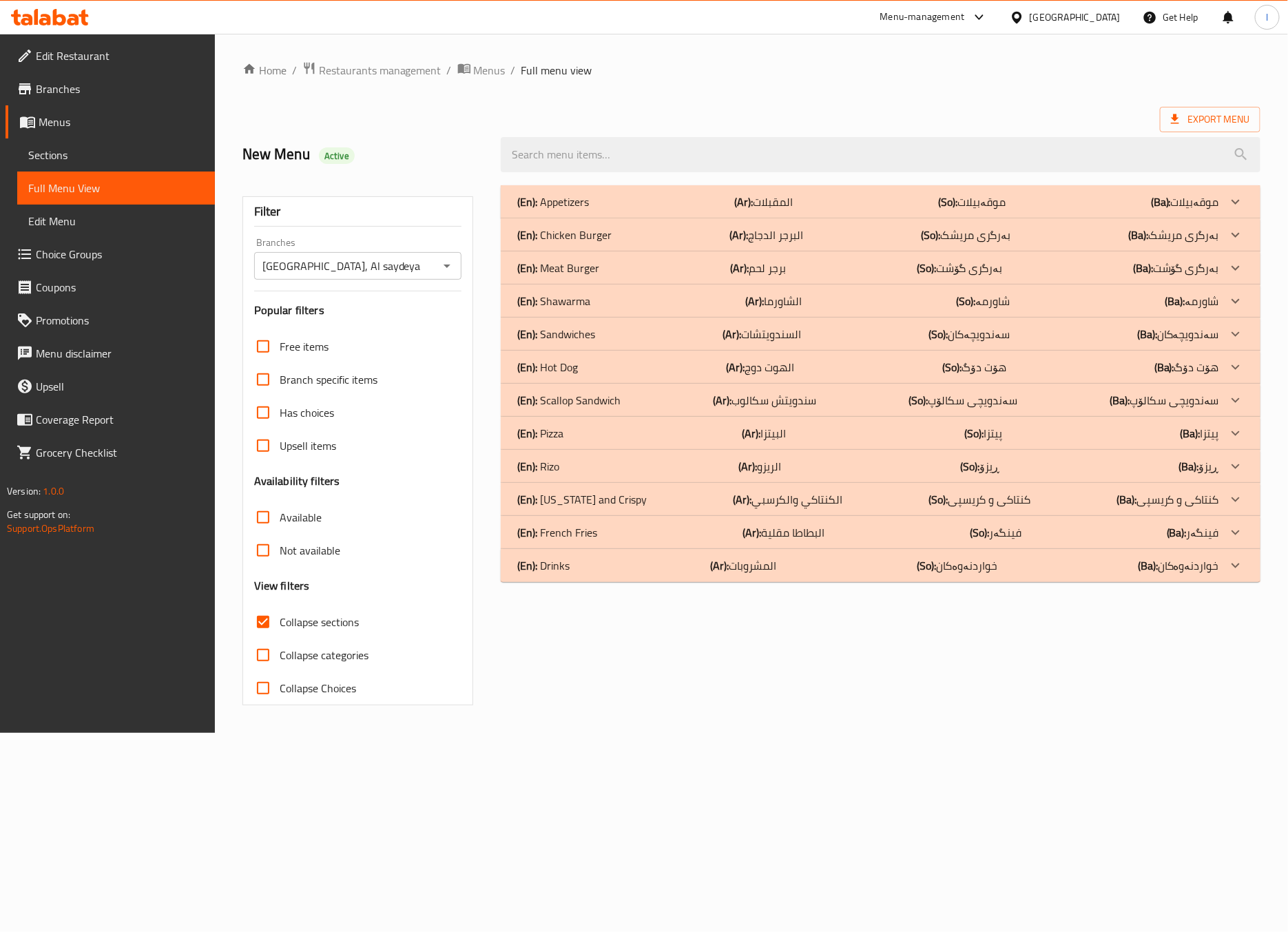
click at [587, 310] on p "(En): Shawarma" at bounding box center [554, 300] width 73 height 16
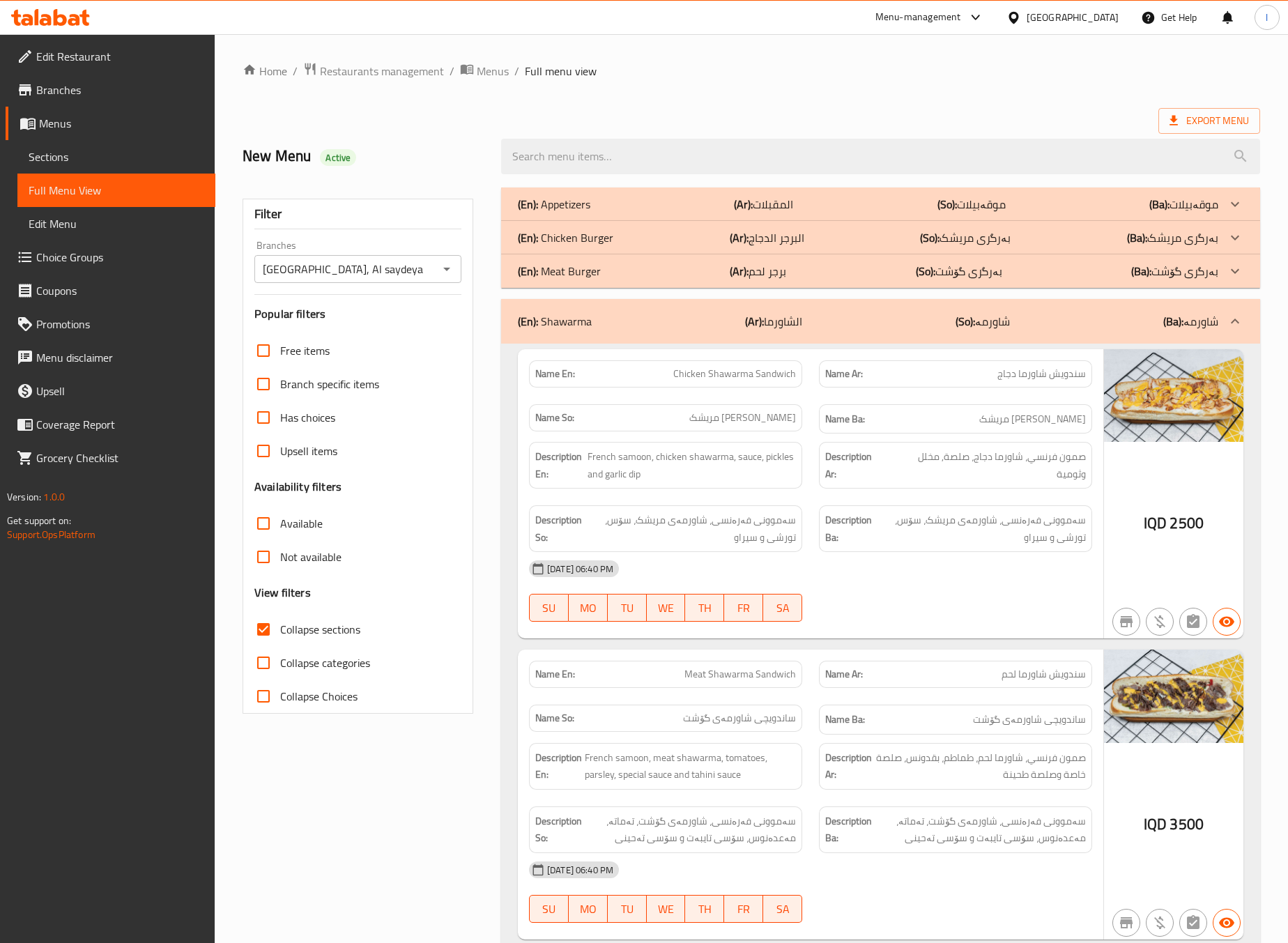
click at [751, 525] on span "سەموونی فەرەنسی، شاورمەی مریشک، سۆس، تورشی و سیراو" at bounding box center [692, 529] width 208 height 34
click at [854, 621] on div at bounding box center [955, 621] width 290 height 16
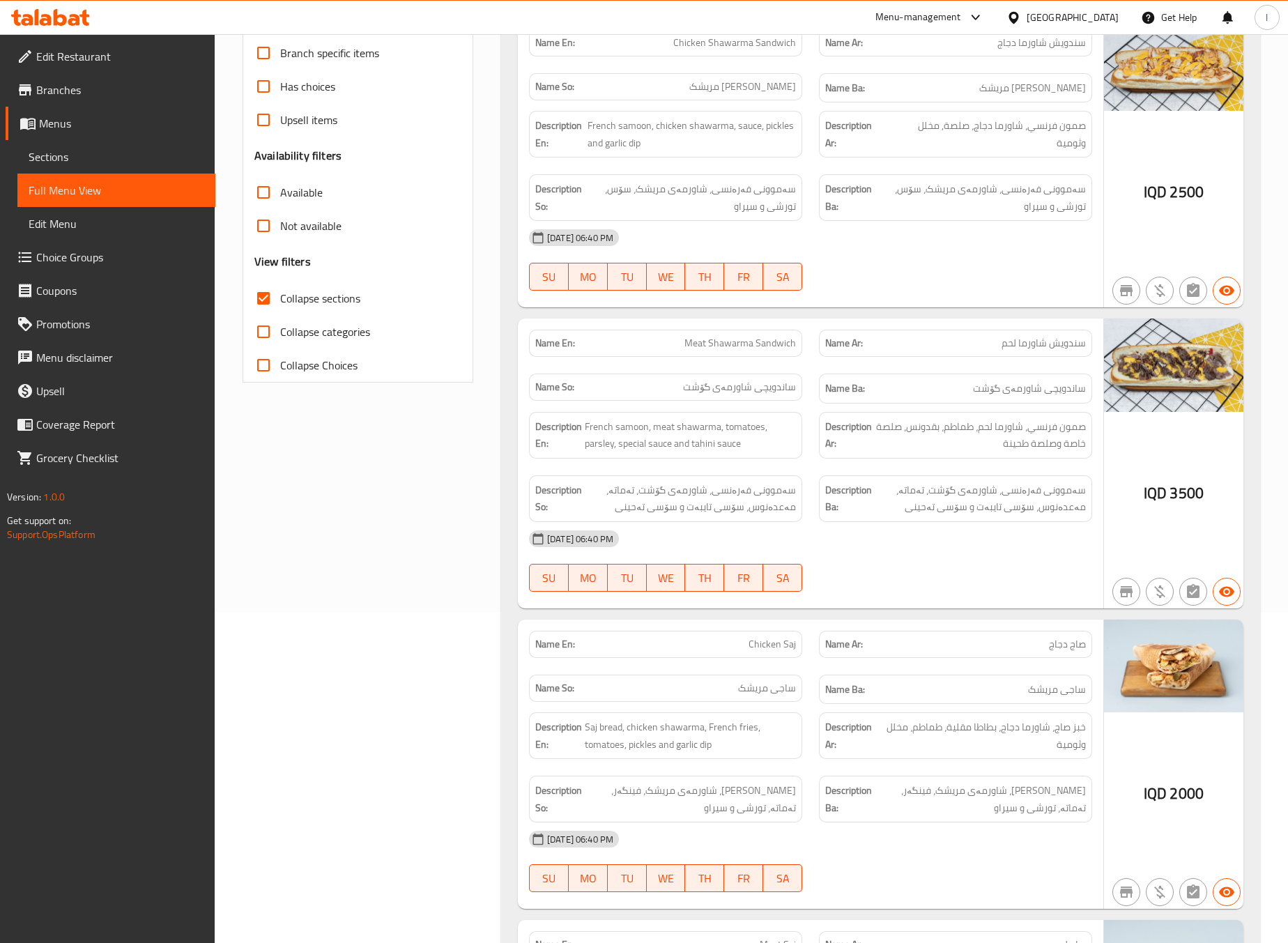
scroll to position [348, 0]
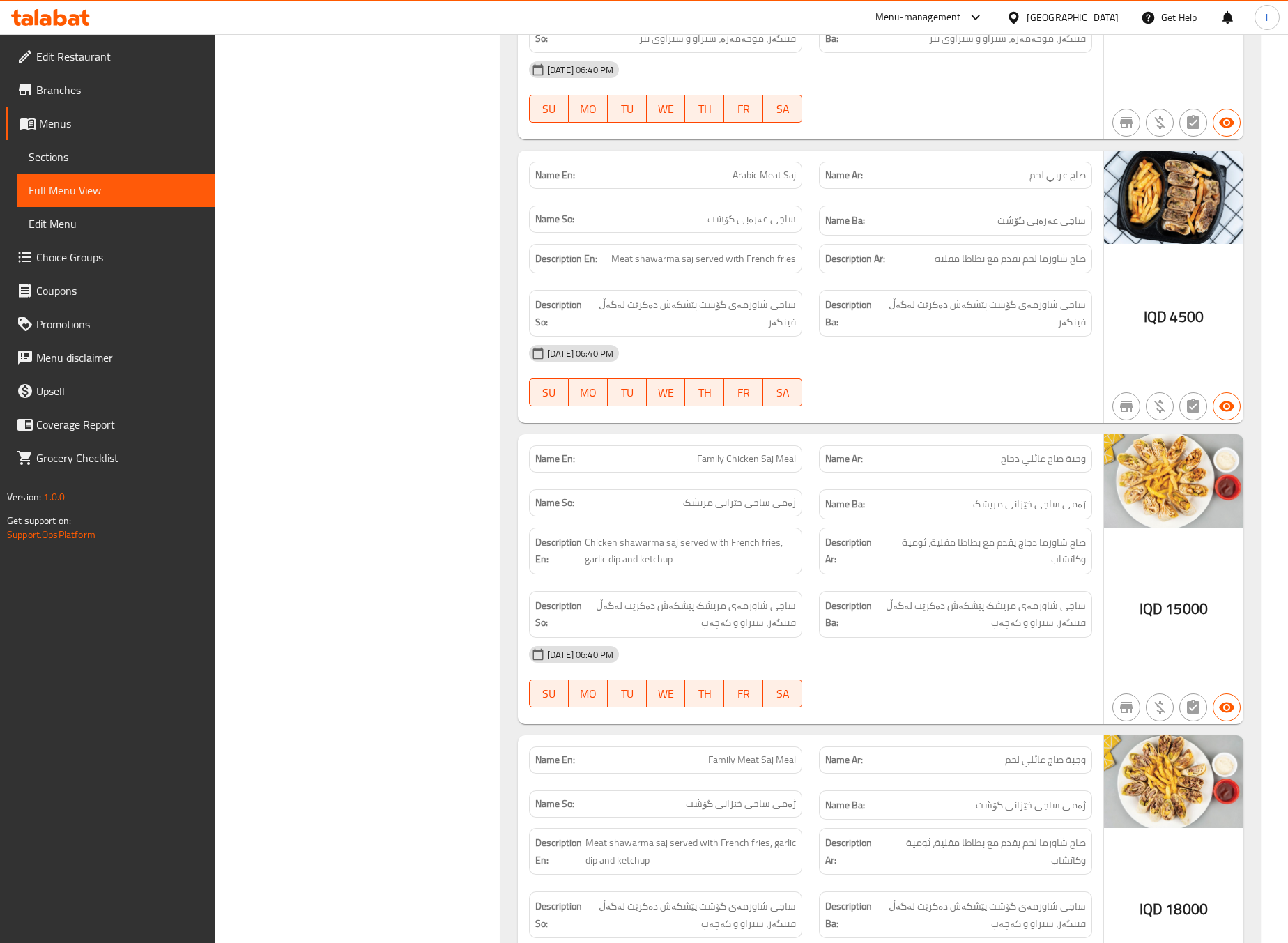
scroll to position [1743, 0]
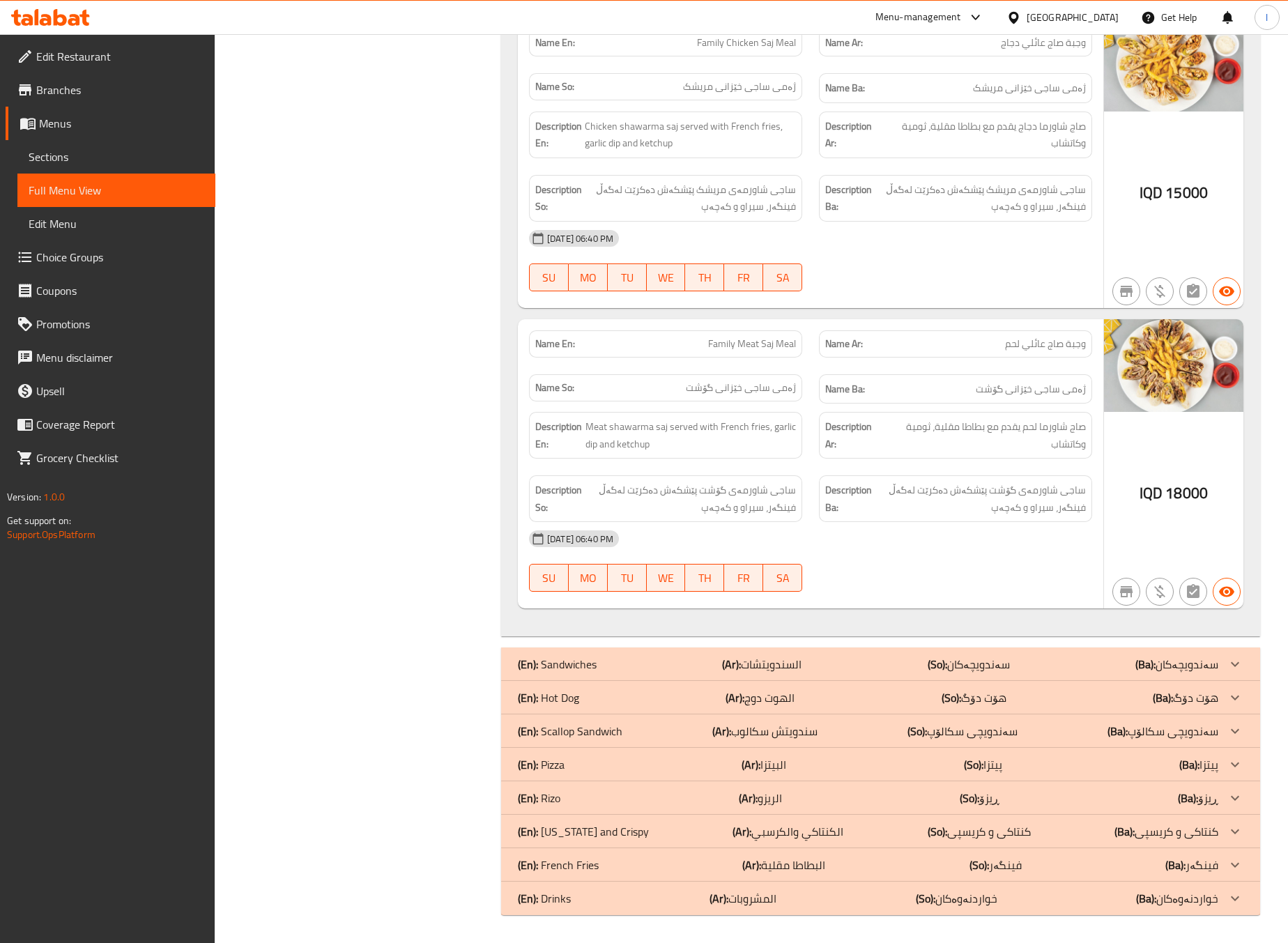
scroll to position [2140, 0]
click at [793, 902] on div "(En): Drinks (Ar): المشروبات (So): خواردنەوەکان (Ba): خواردنەوەکان" at bounding box center [868, 898] width 700 height 16
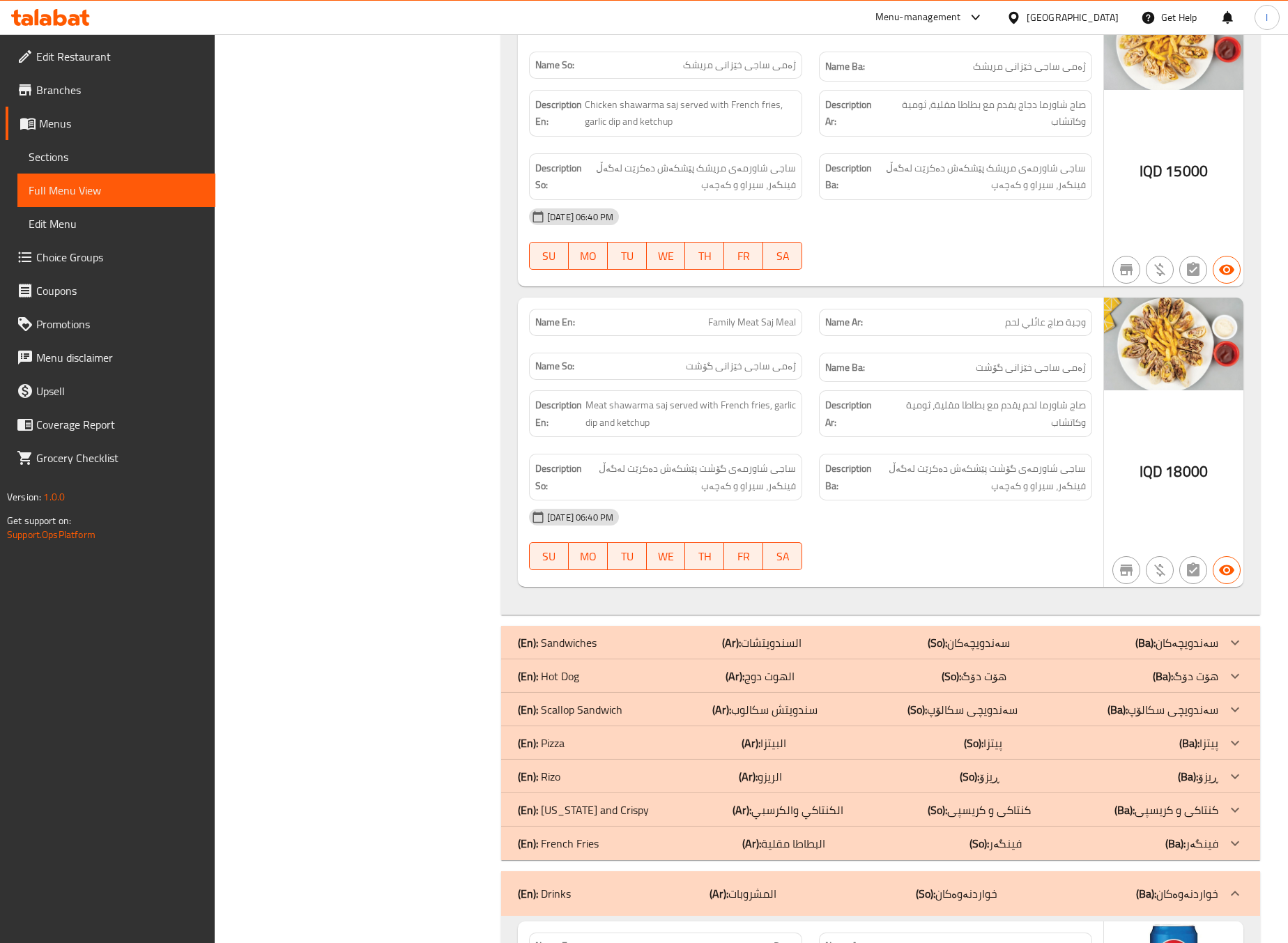
scroll to position [2717, 0]
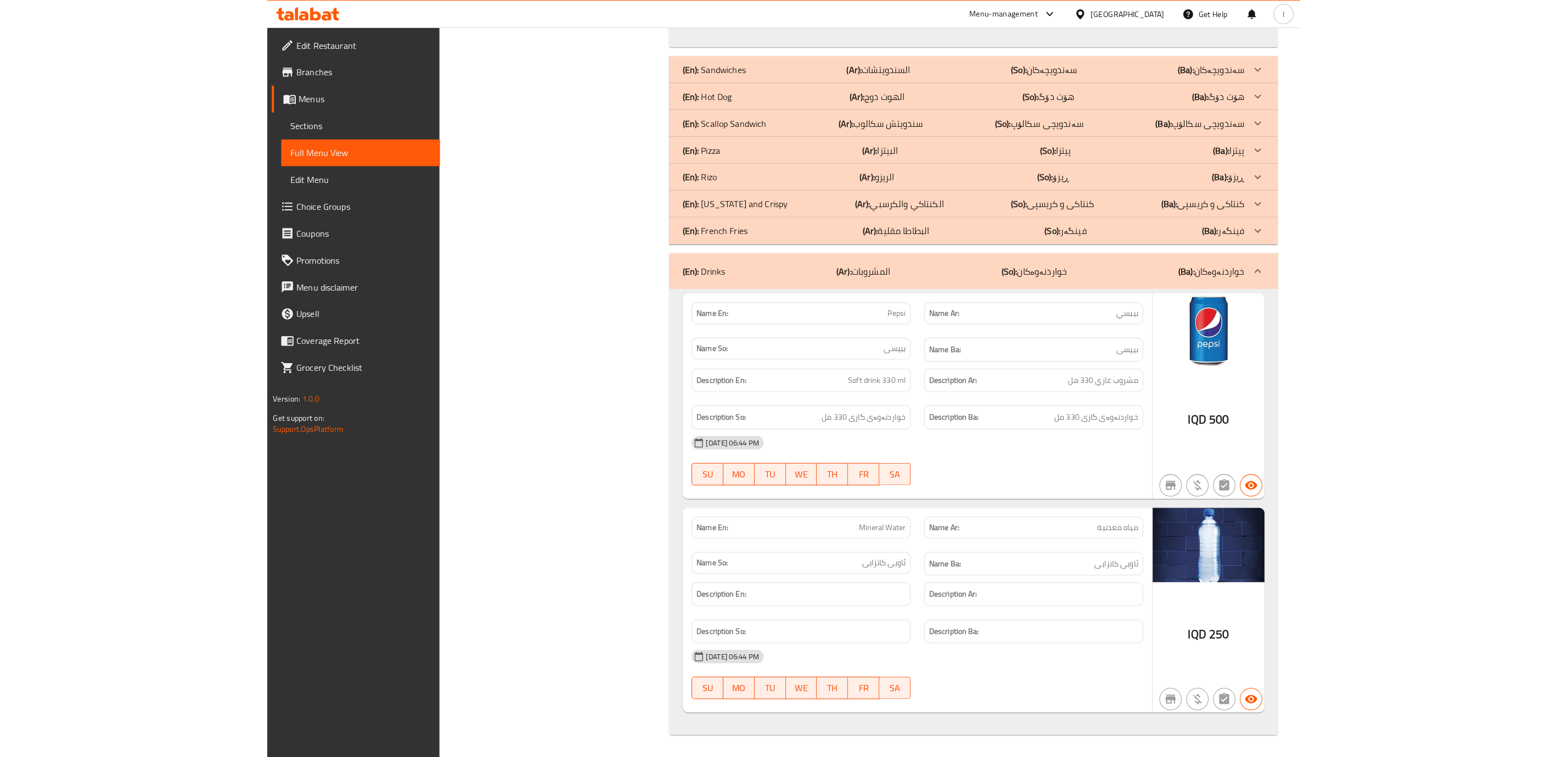
scroll to position [1930, 0]
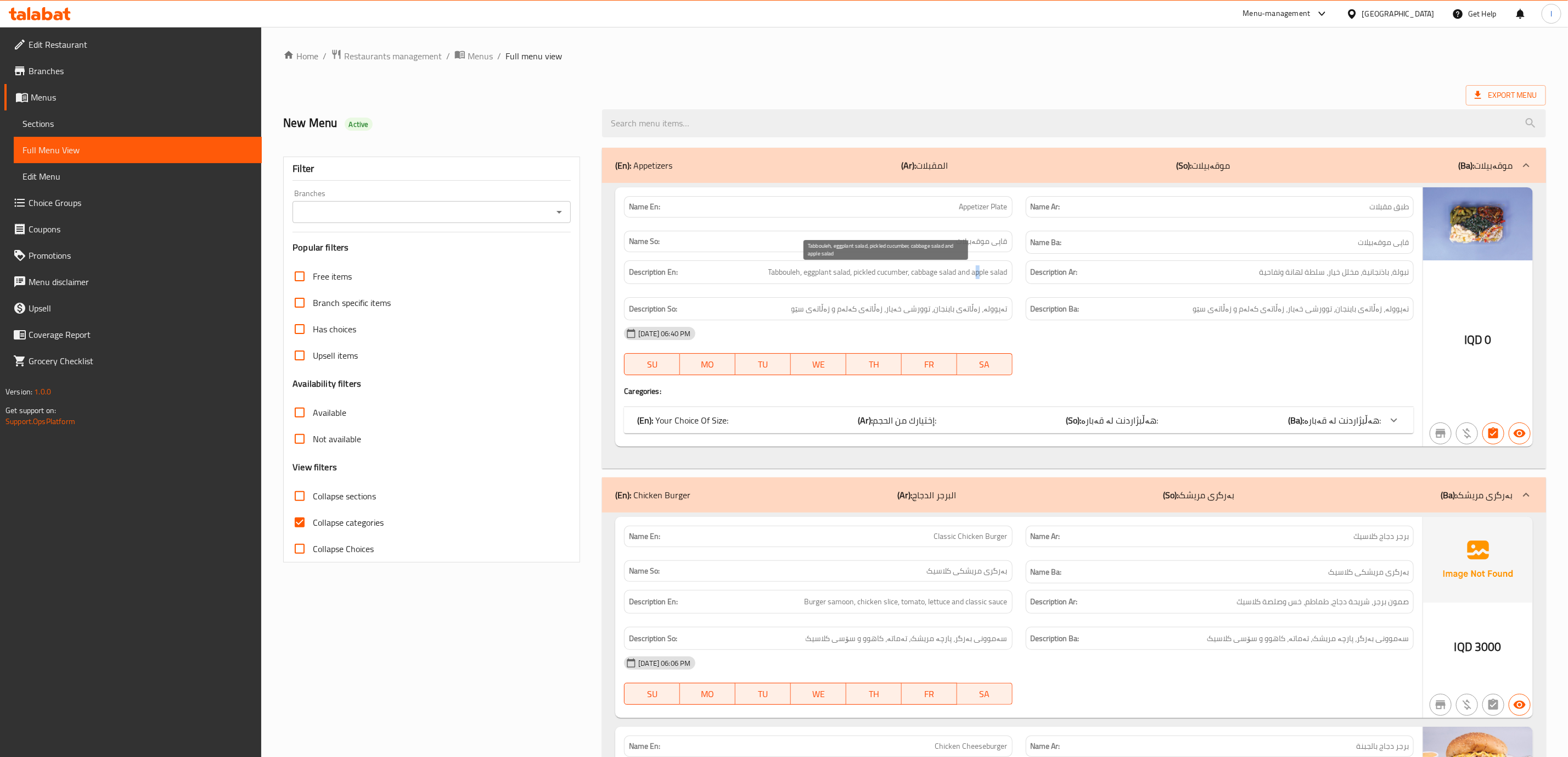
click at [977, 267] on span "Tabbouleh, eggplant salad, pickled cucumber, cabbage salad and apple salad" at bounding box center [888, 272] width 239 height 14
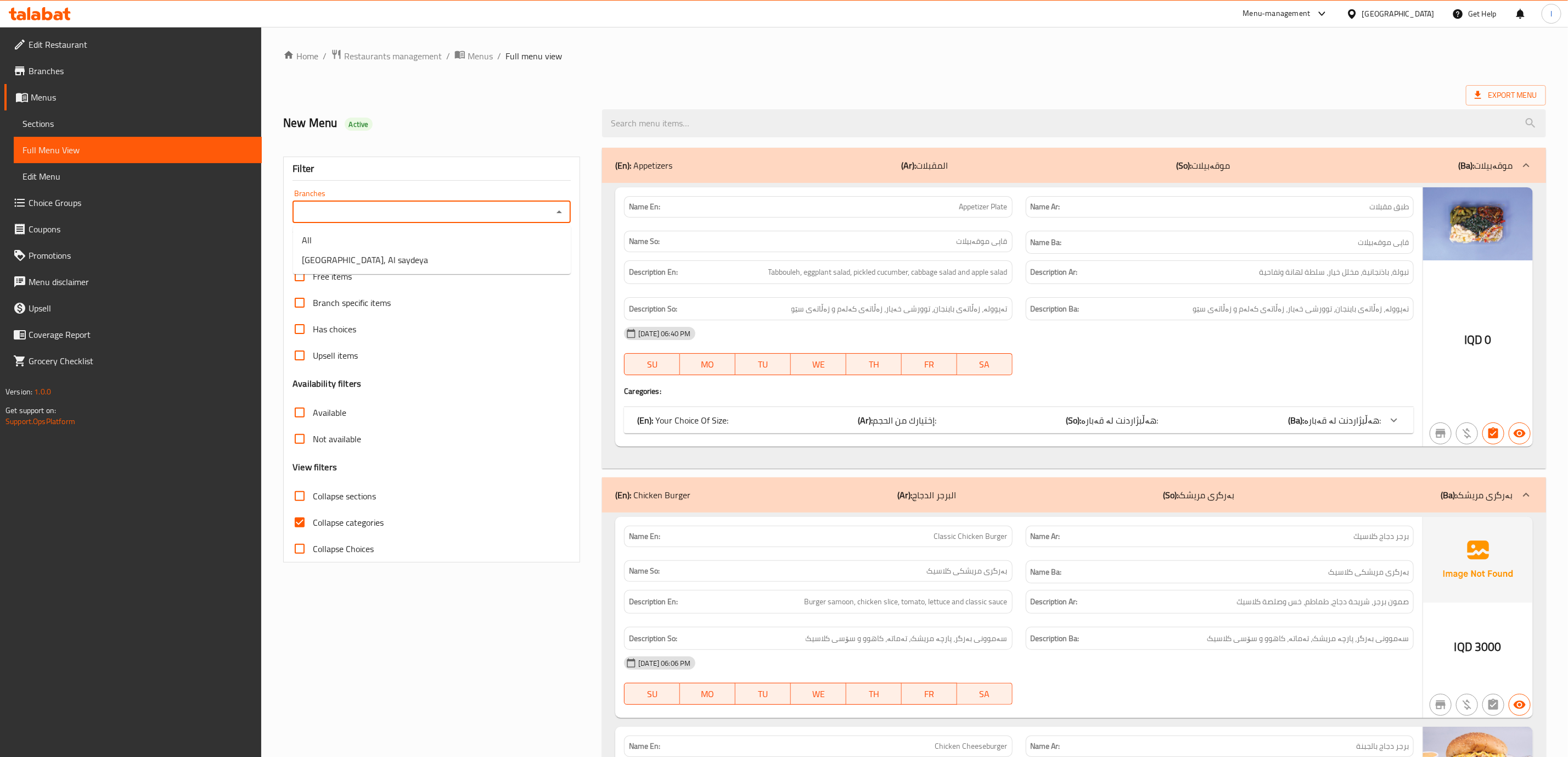
click at [500, 214] on input "Branches" at bounding box center [422, 212] width 253 height 15
click at [384, 263] on li "[GEOGRAPHIC_DATA], Al saydeya" at bounding box center [432, 260] width 278 height 20
type input "[GEOGRAPHIC_DATA], Al saydeya"
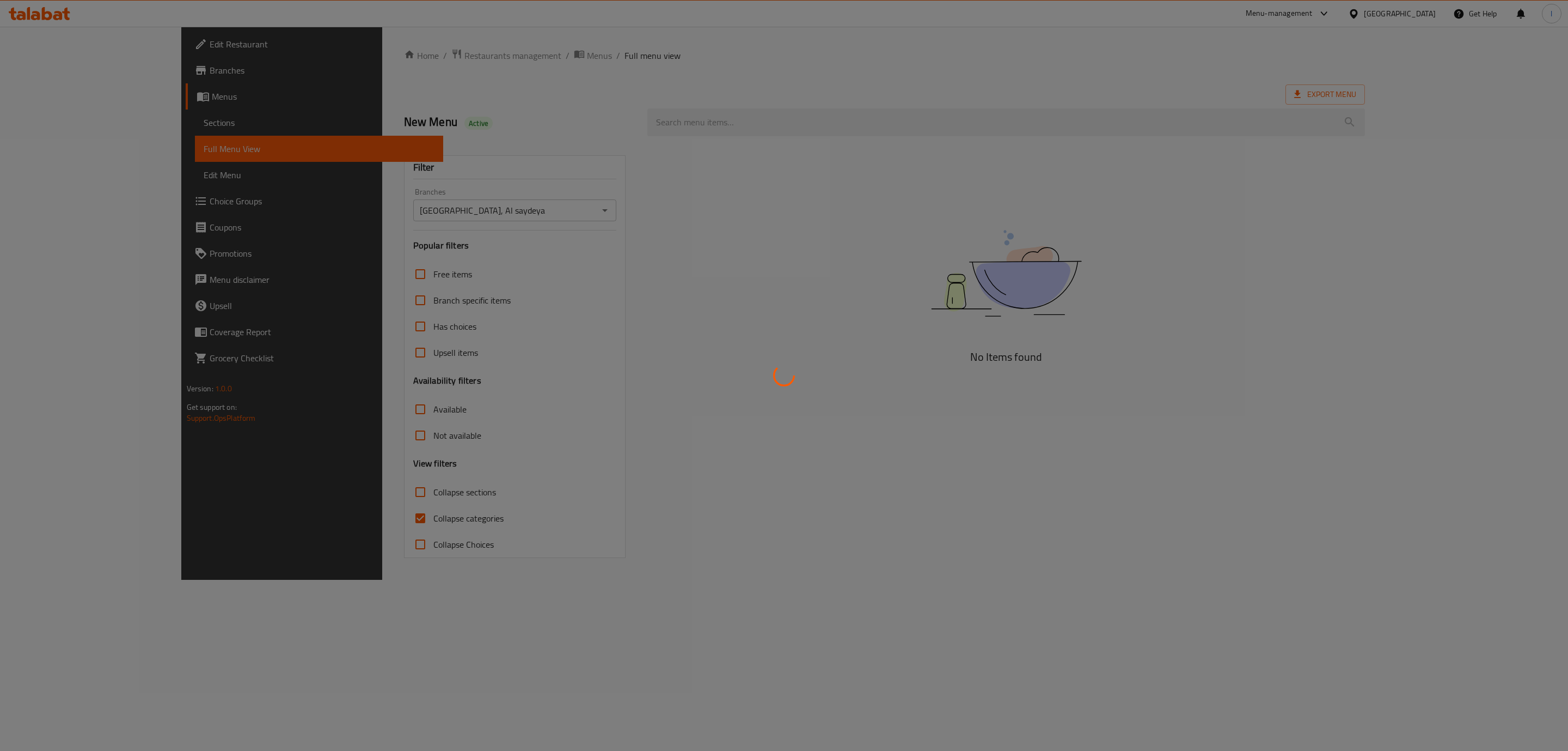
click at [337, 519] on div at bounding box center [784, 375] width 1568 height 751
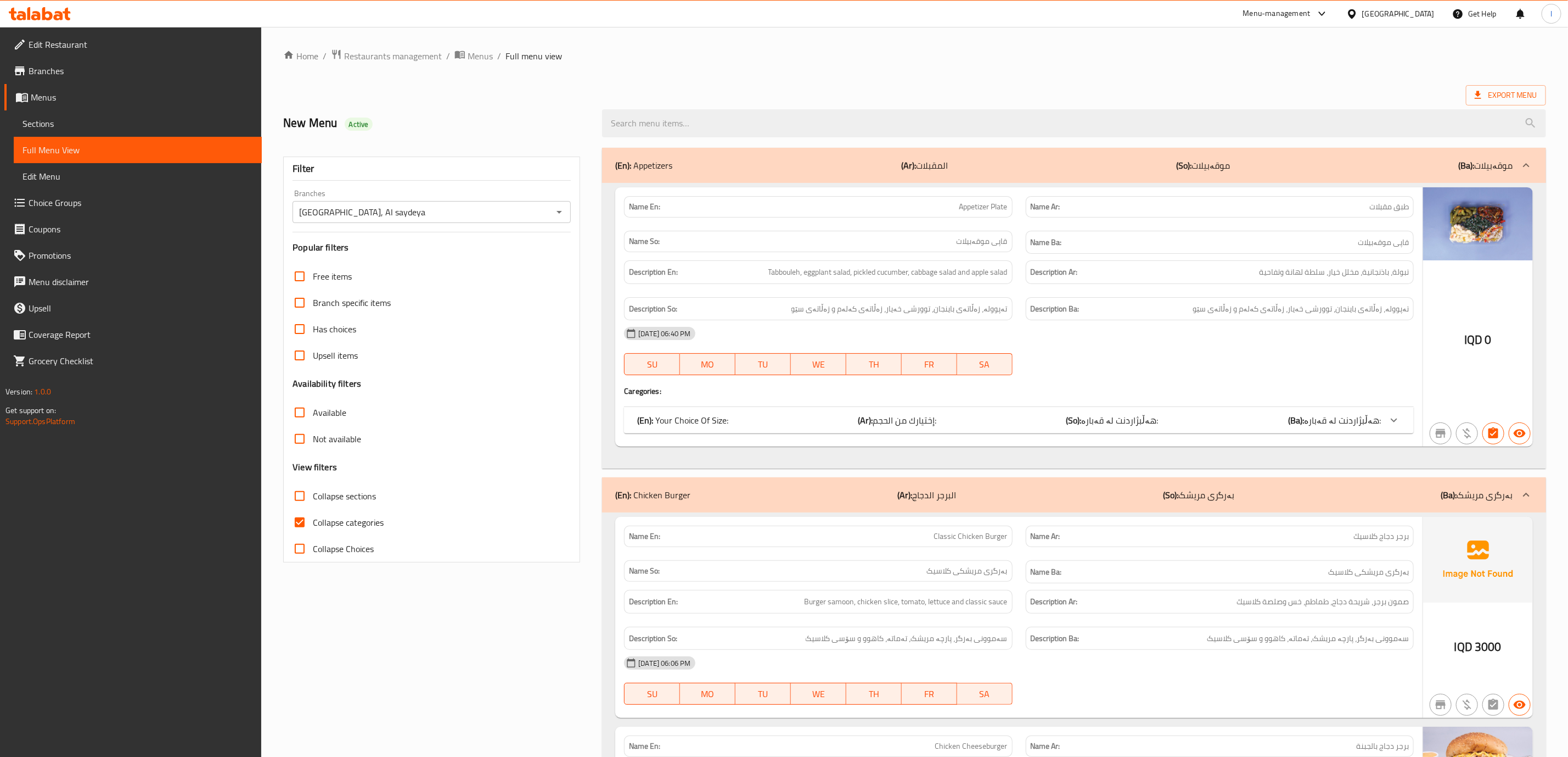
click at [318, 534] on label "Collapse categories" at bounding box center [335, 522] width 97 height 26
click at [313, 534] on input "Collapse categories" at bounding box center [299, 522] width 26 height 26
checkbox input "false"
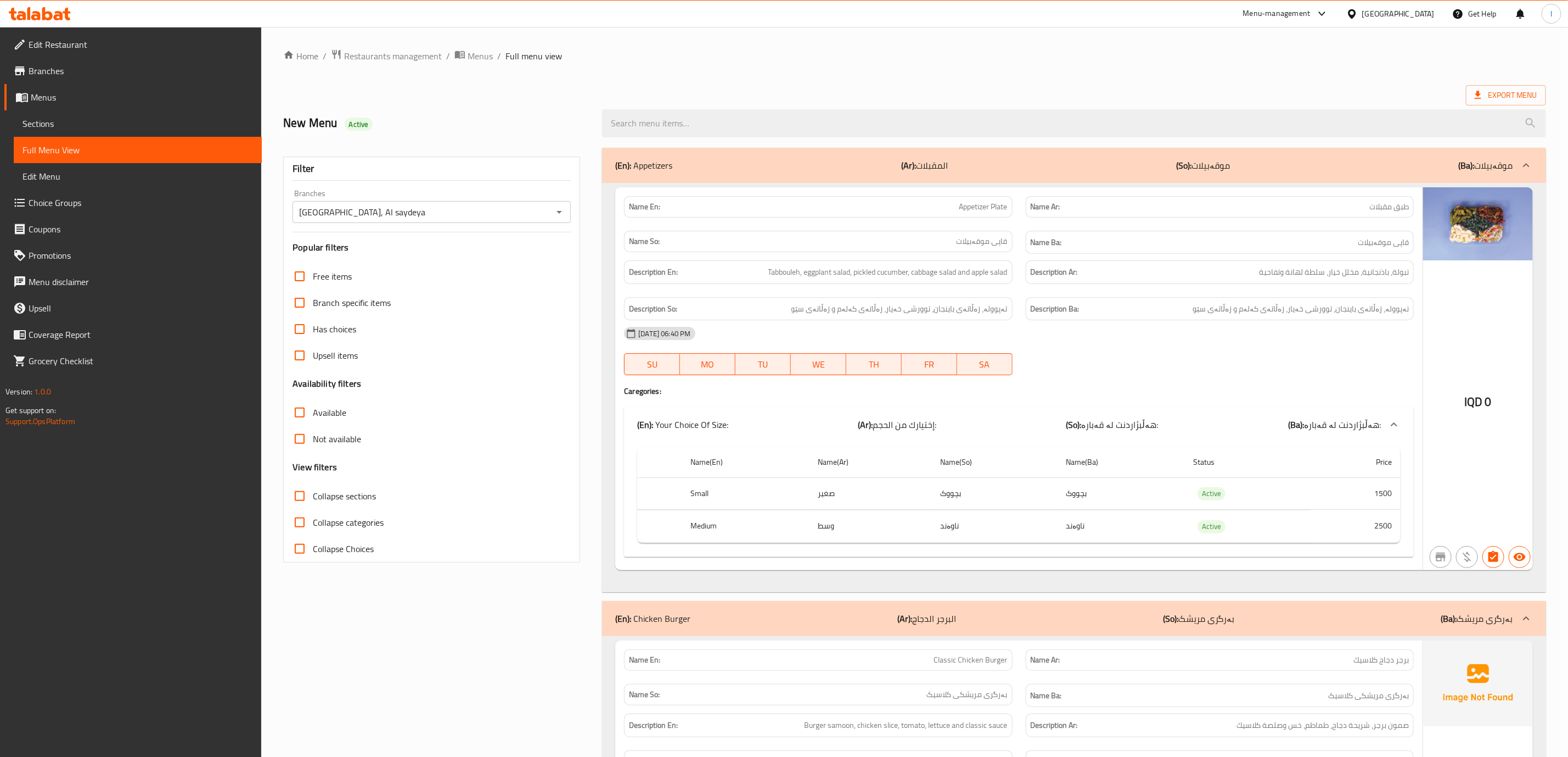
click at [323, 499] on span "Collapse sections" at bounding box center [344, 495] width 63 height 13
click at [313, 499] on input "Collapse sections" at bounding box center [299, 495] width 26 height 26
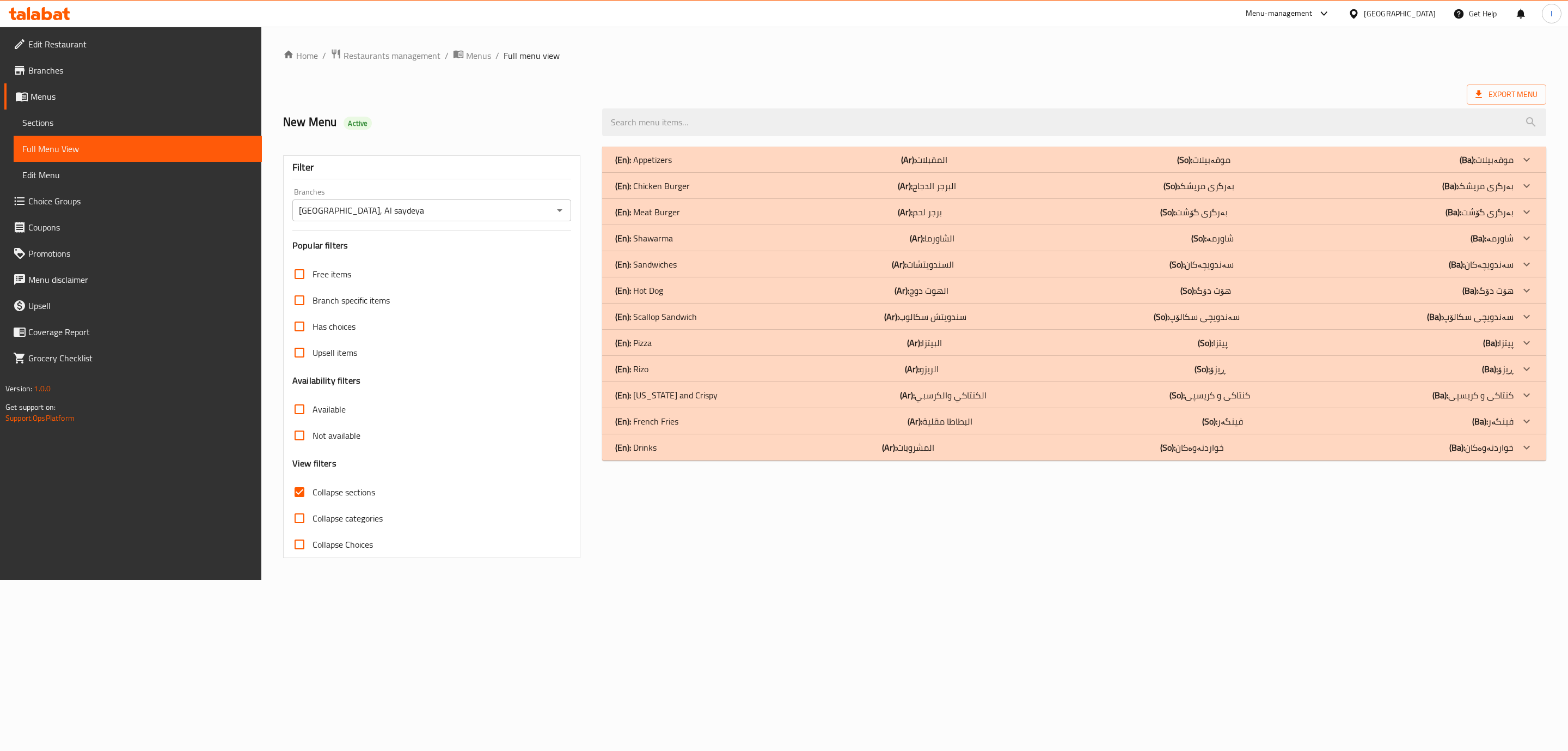
click at [320, 495] on span "Collapse sections" at bounding box center [343, 492] width 63 height 13
click at [312, 495] on input "Collapse sections" at bounding box center [299, 492] width 26 height 26
checkbox input "false"
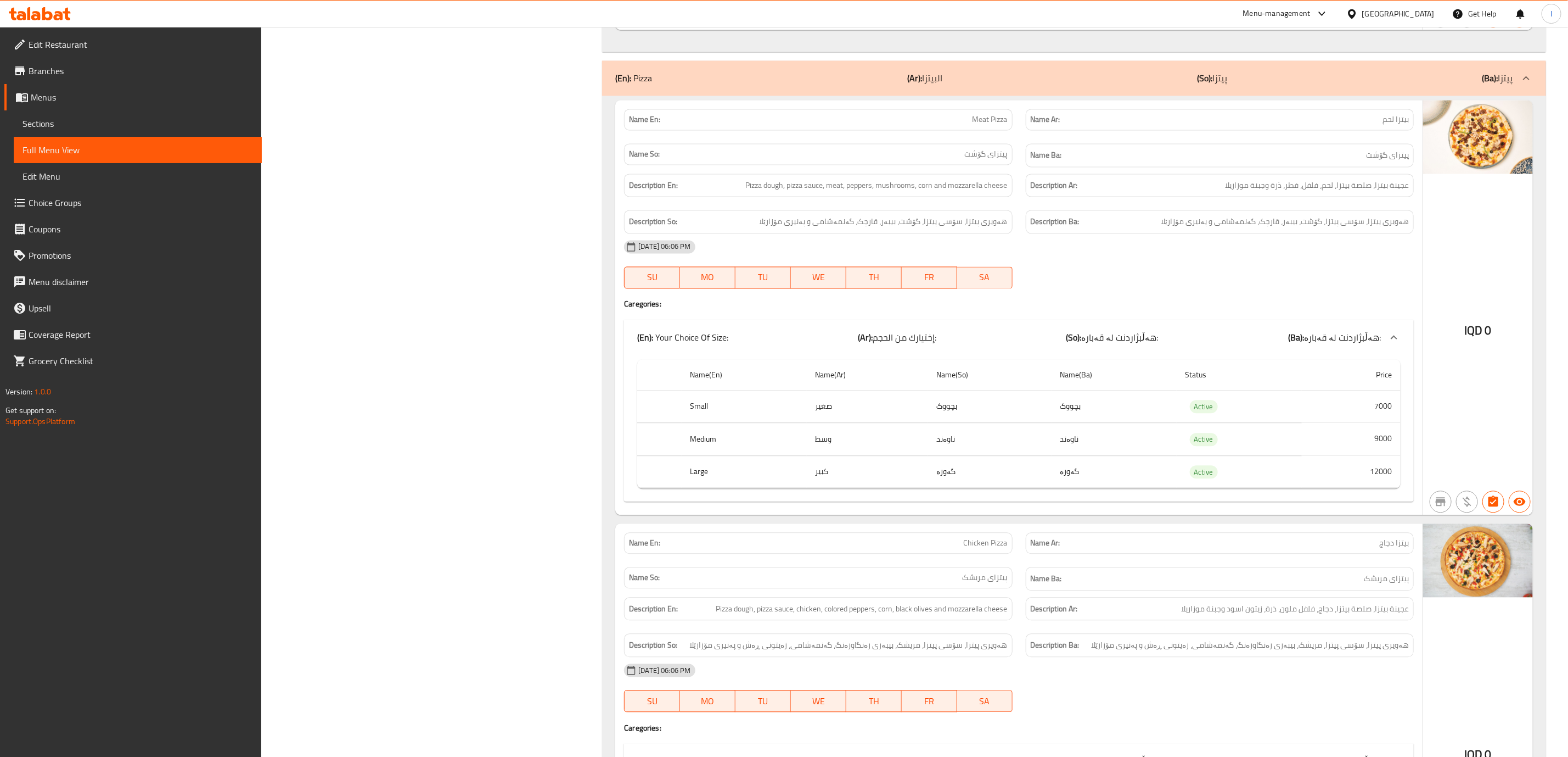
scroll to position [7650, 0]
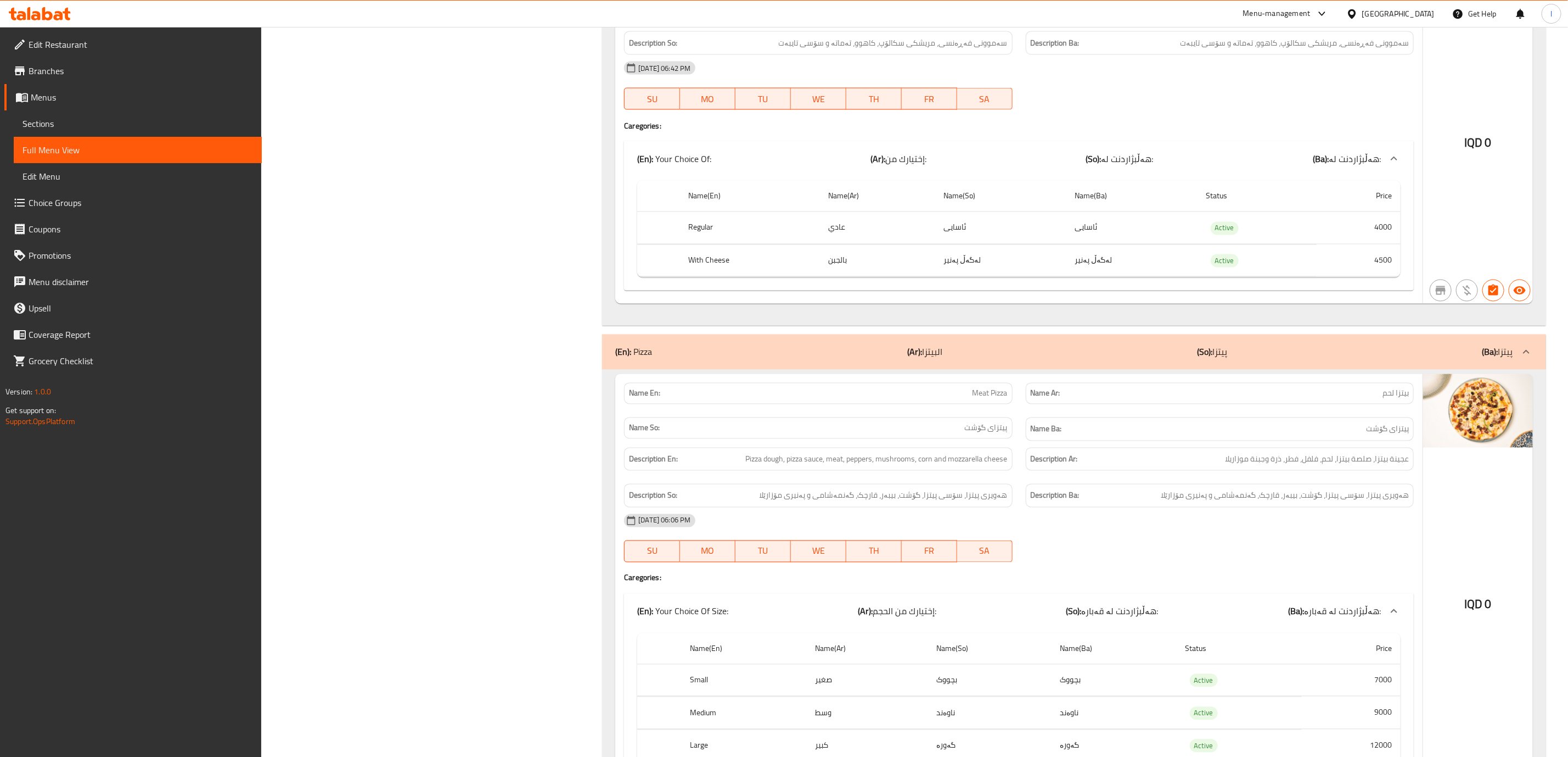
click at [1157, 370] on div "(En): Pizza (Ar): البيتزا (So): پیتزا (Ba): پیتزا" at bounding box center [1074, 352] width 944 height 35
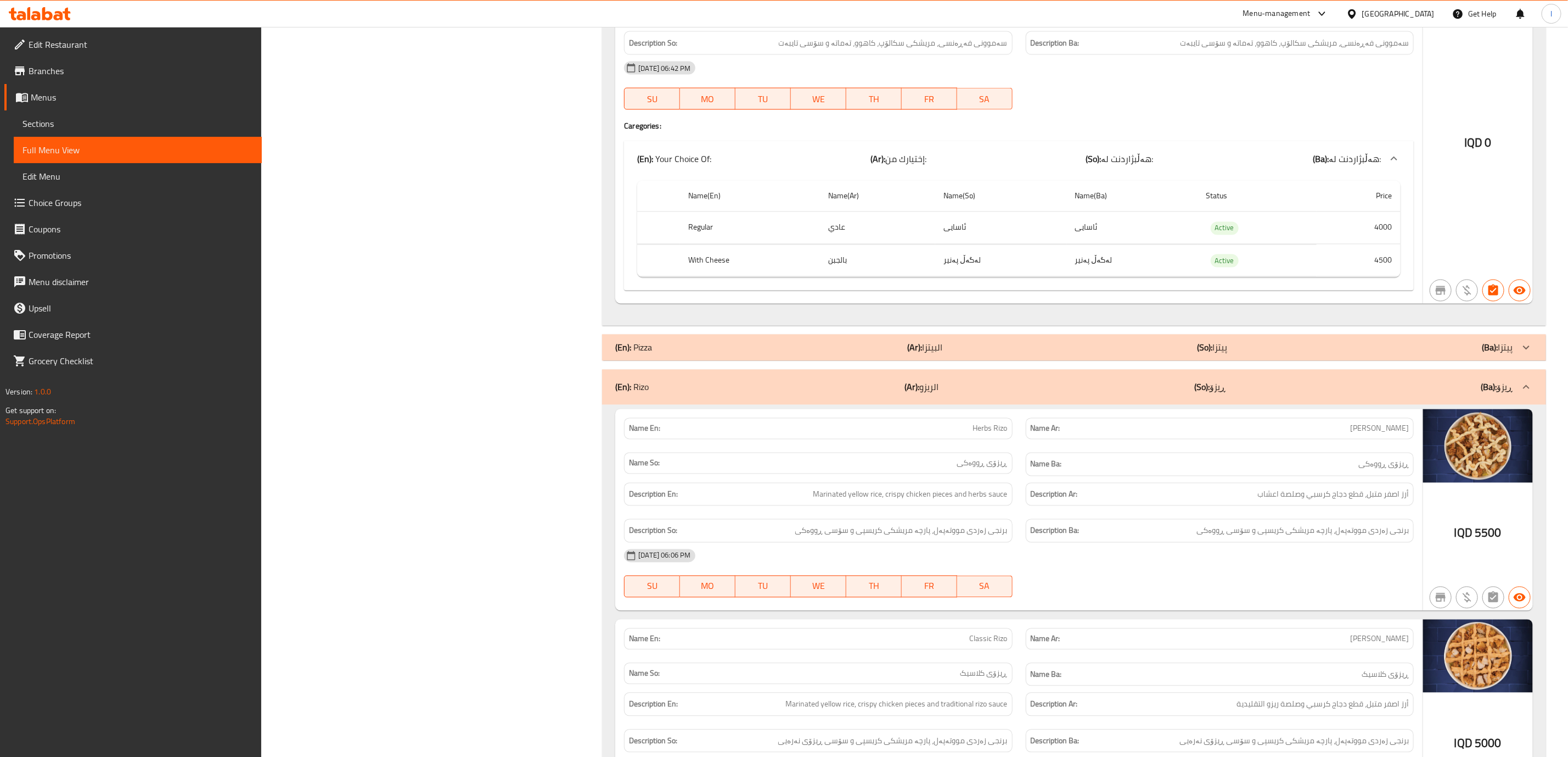
click at [1160, 354] on div "(En): Pizza (Ar): البيتزا (So): پیتزا (Ba): پیتزا" at bounding box center [1064, 347] width 898 height 13
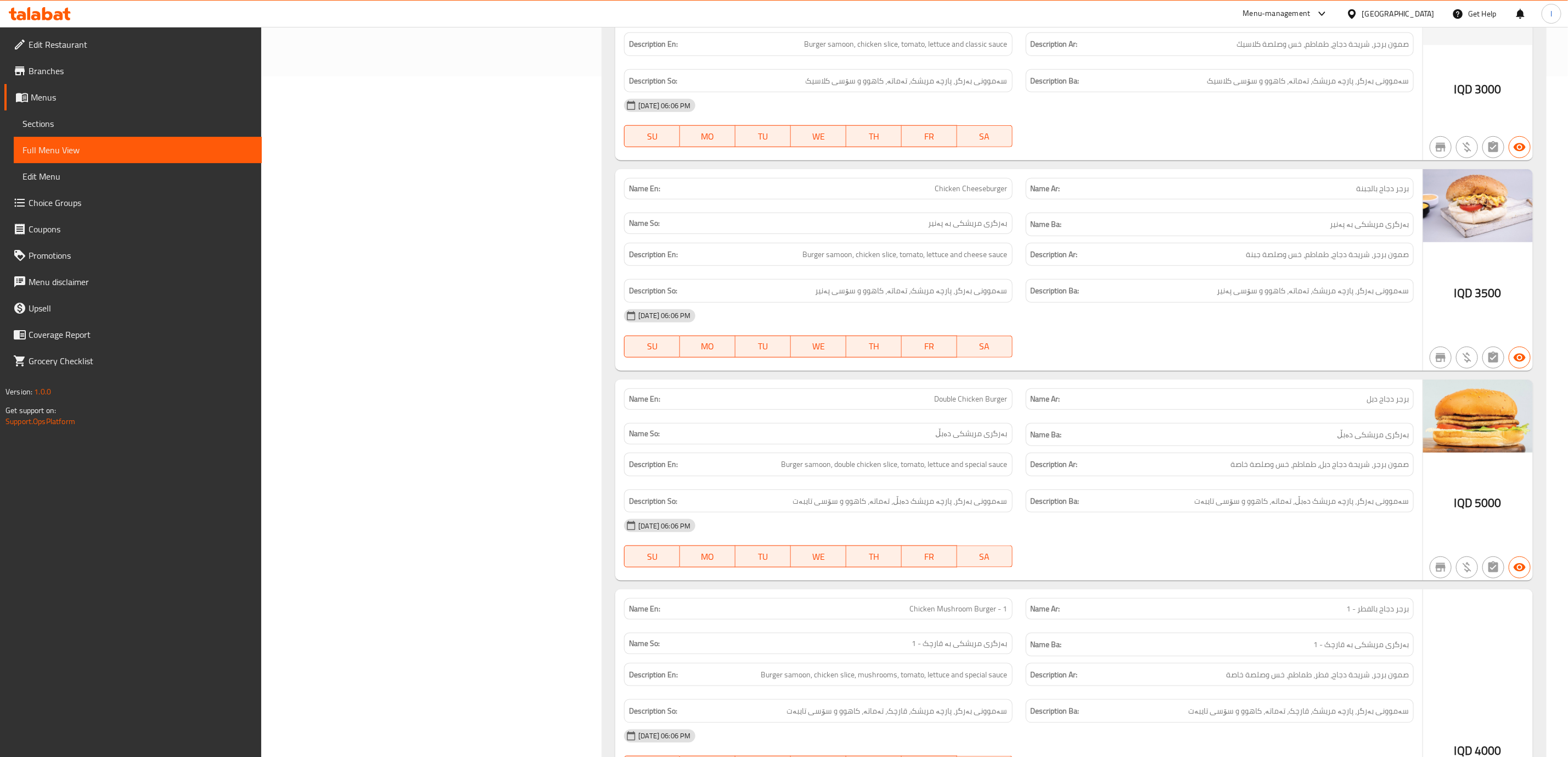
scroll to position [549, 0]
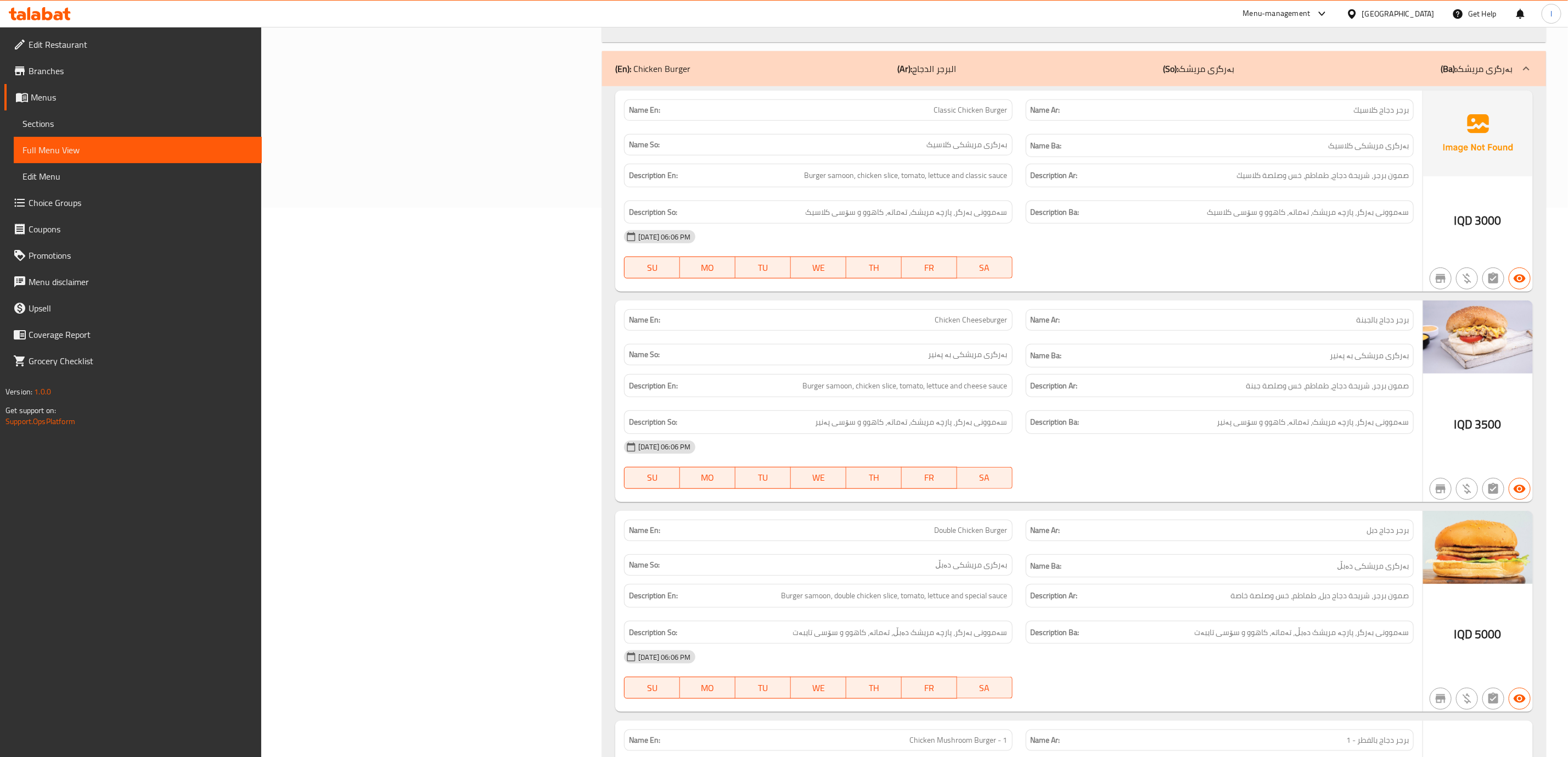
click at [1178, 63] on b "(So):" at bounding box center [1170, 68] width 15 height 17
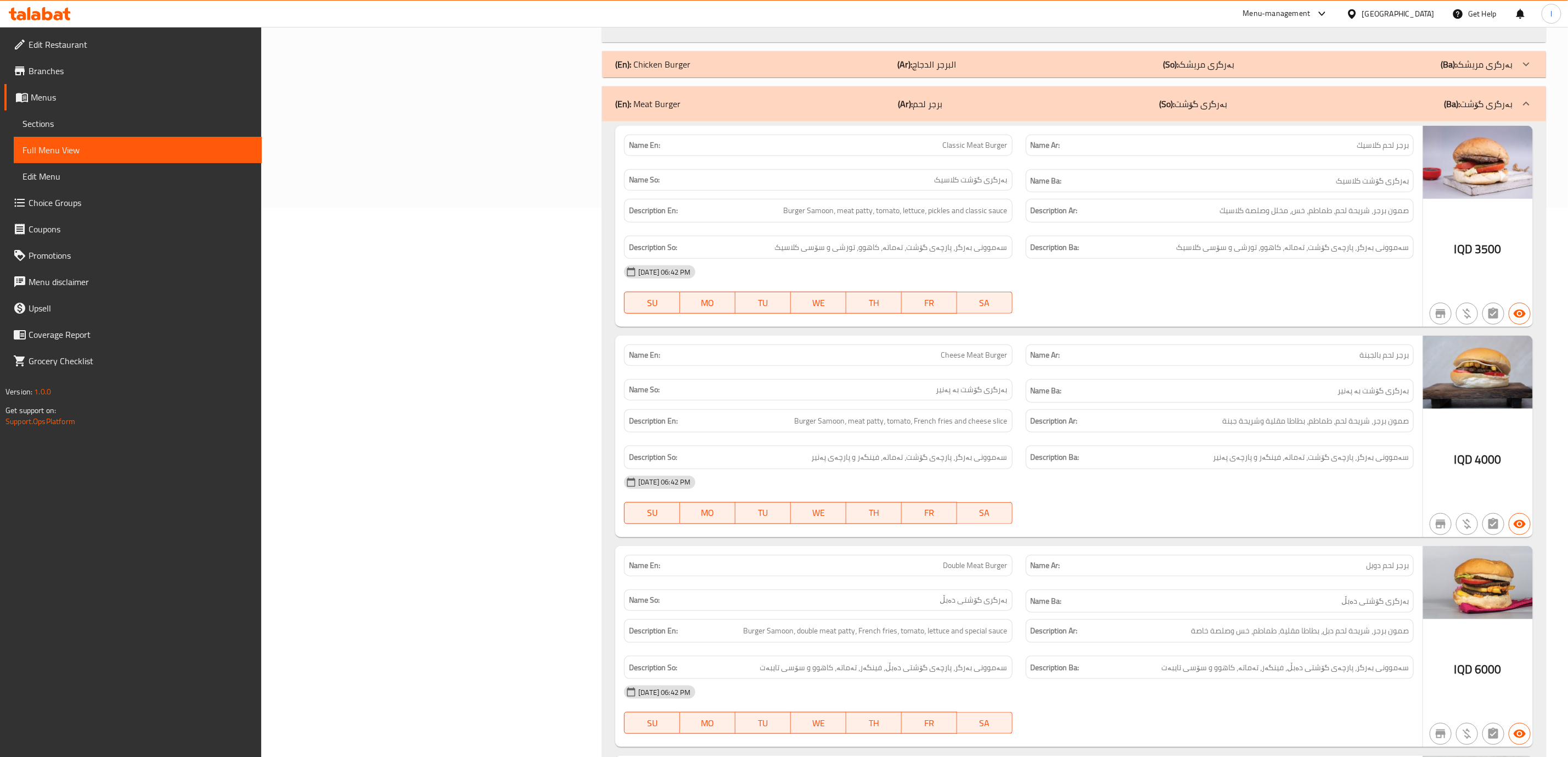
click at [1178, 63] on b "(So):" at bounding box center [1170, 64] width 15 height 17
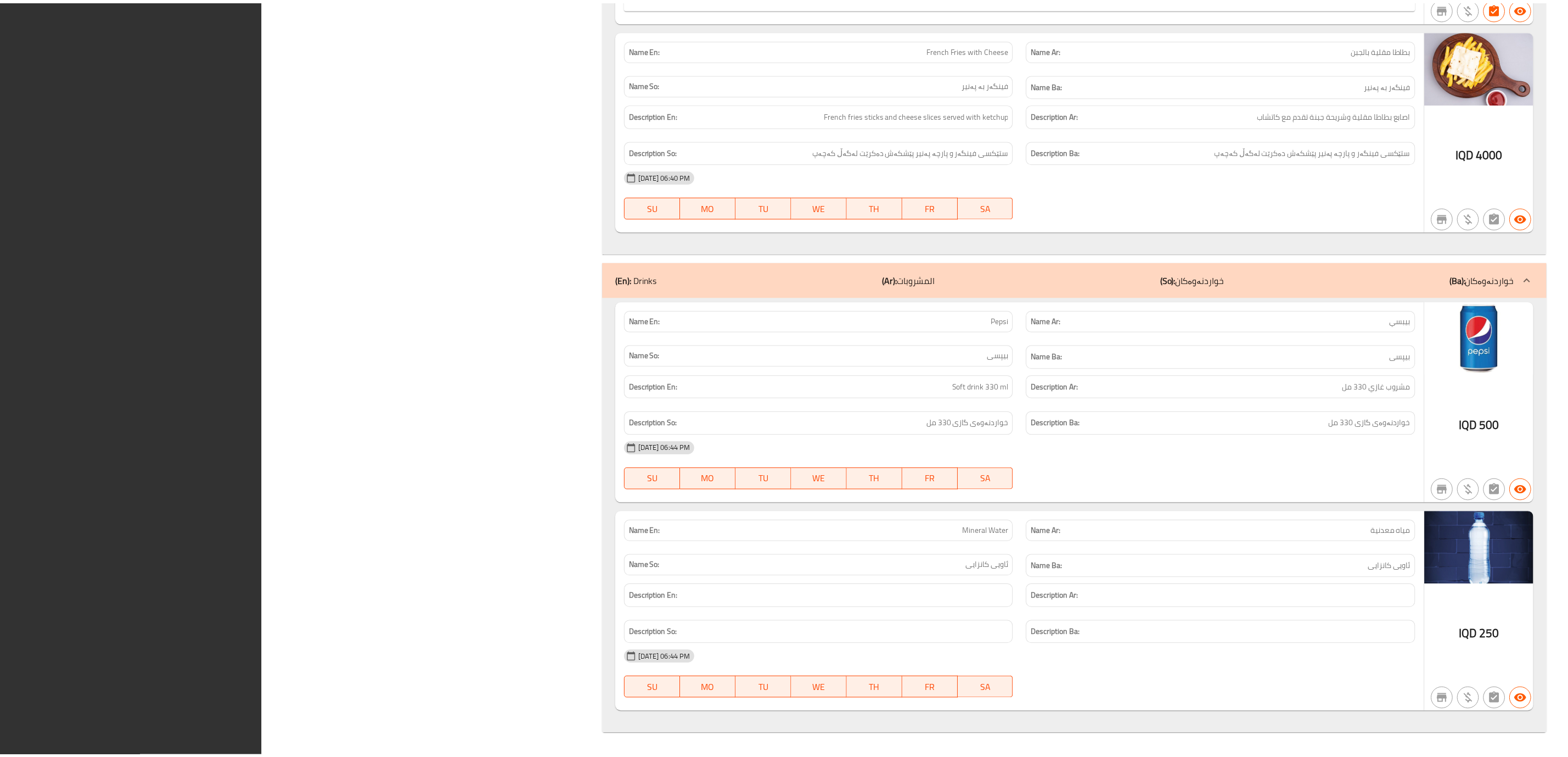
scroll to position [14227, 0]
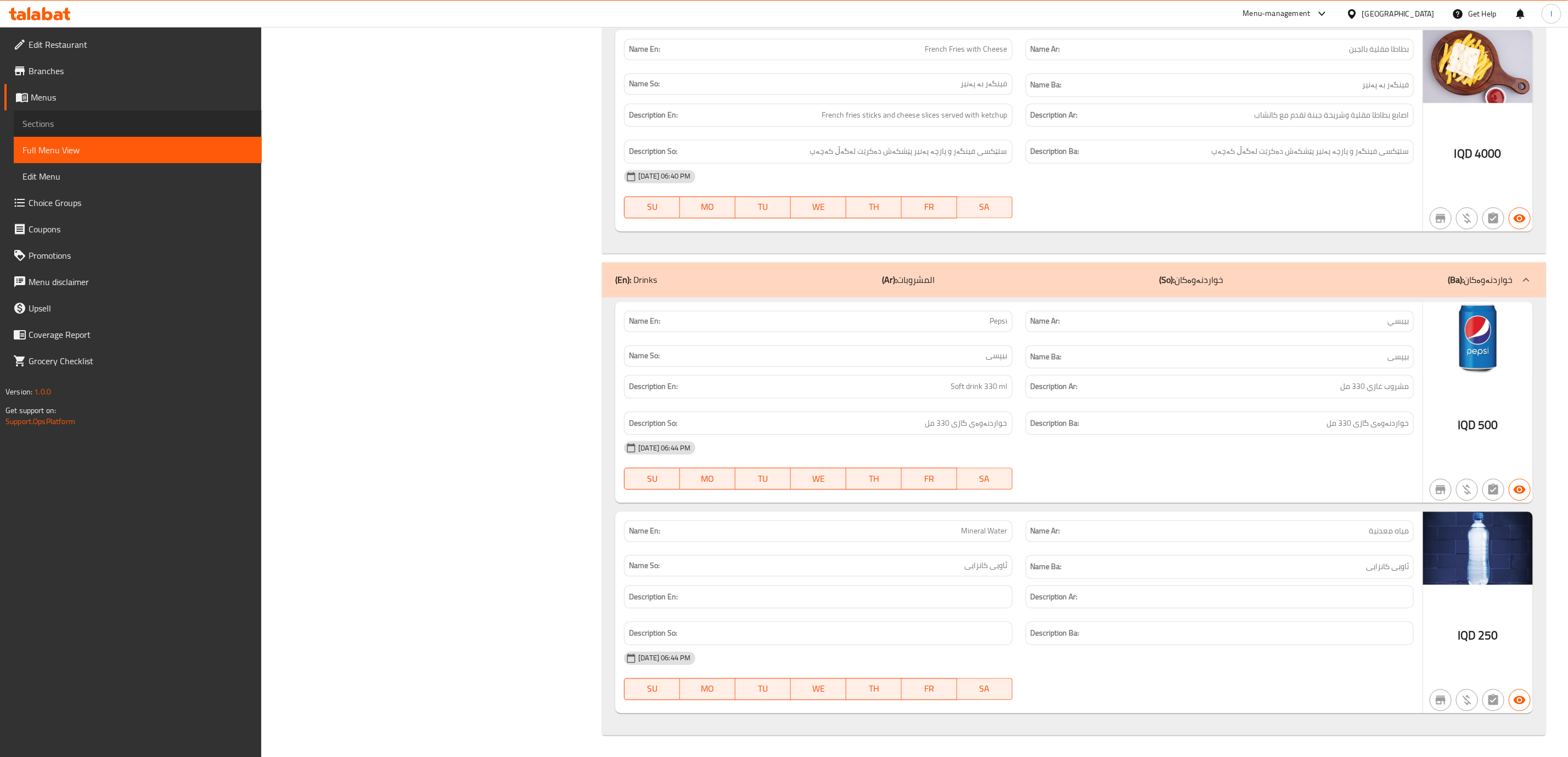
click at [65, 123] on span "Sections" at bounding box center [138, 123] width 231 height 13
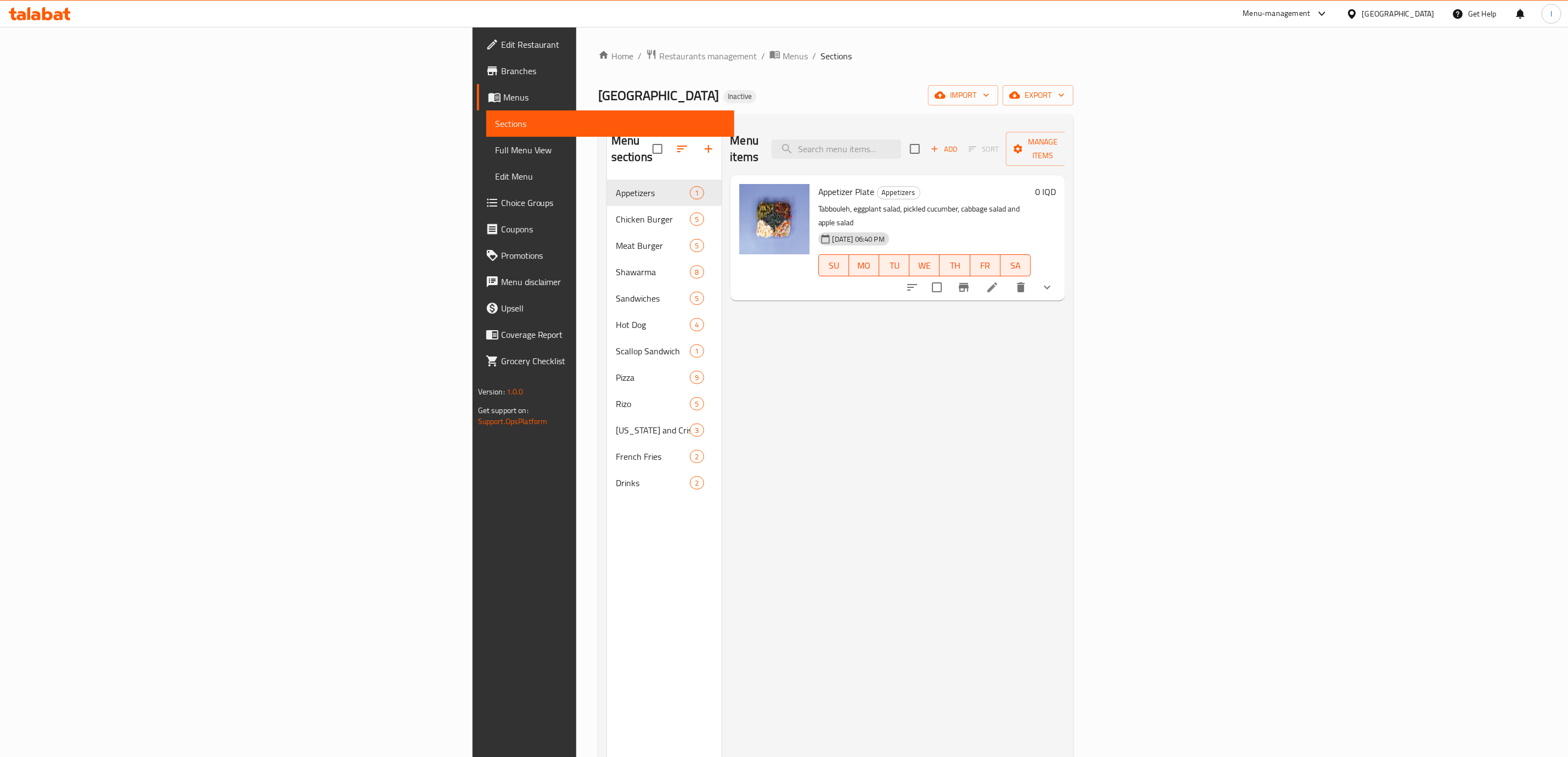
click at [44, 18] on icon at bounding box center [47, 14] width 10 height 13
